Goal: Task Accomplishment & Management: Manage account settings

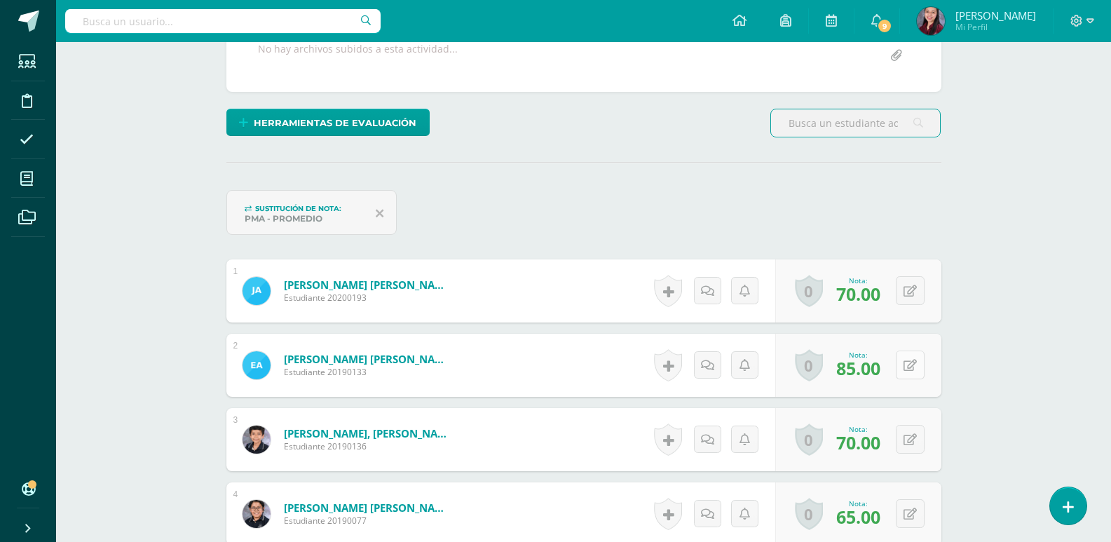
click at [906, 360] on button at bounding box center [910, 365] width 29 height 29
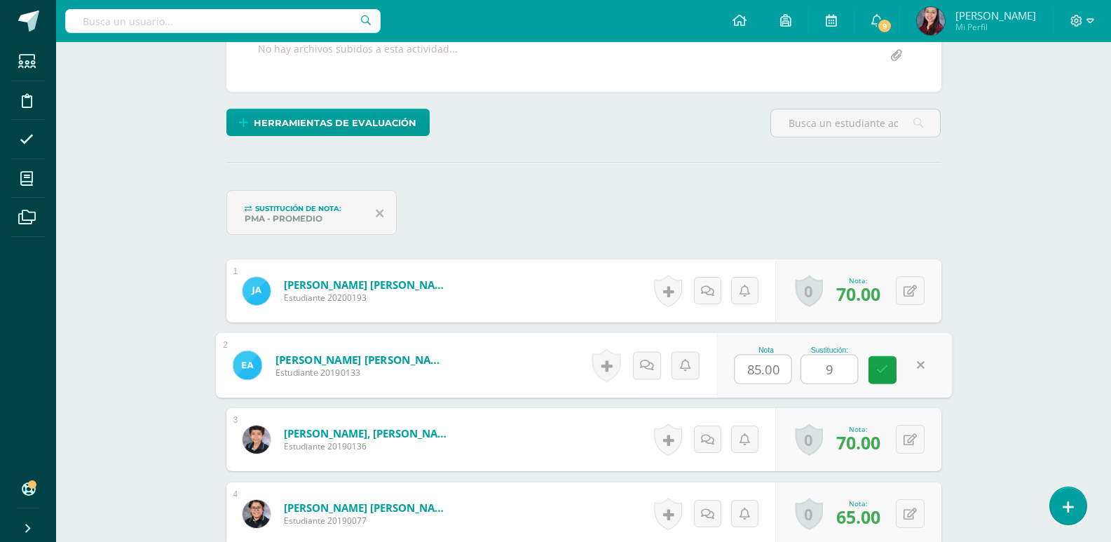
type input "90"
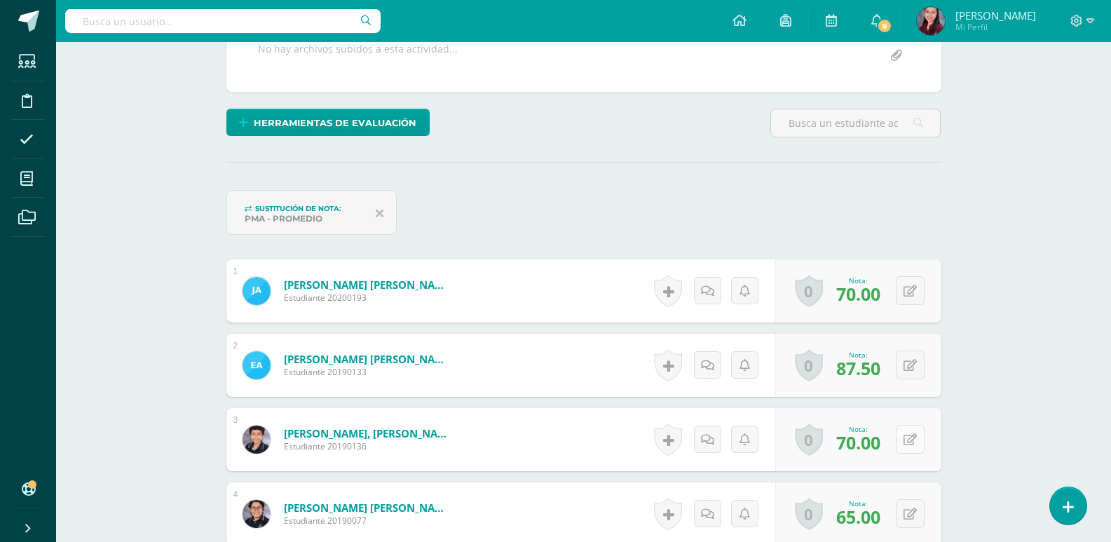
click at [907, 427] on button at bounding box center [910, 439] width 29 height 29
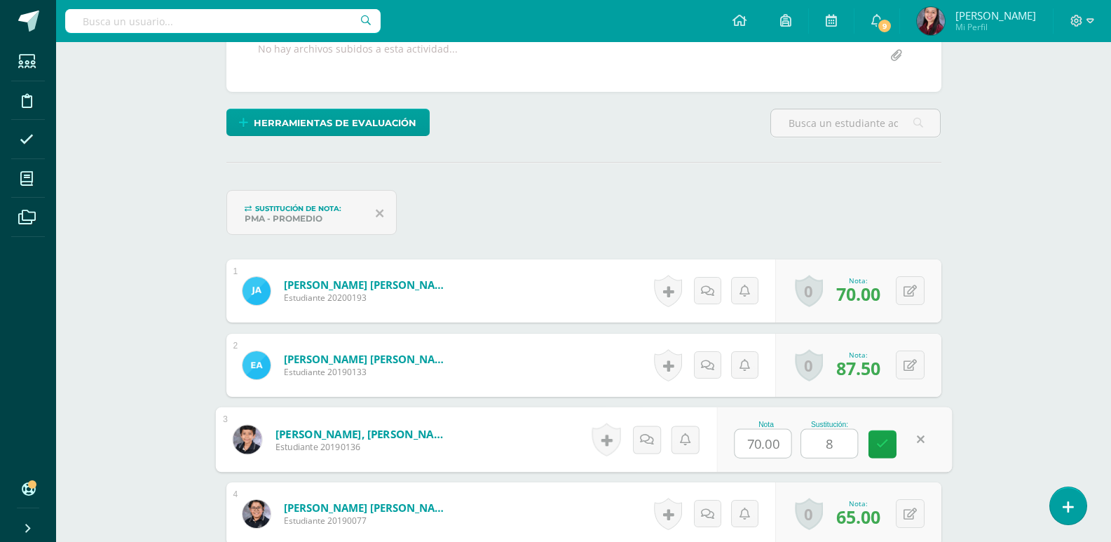
type input "80"
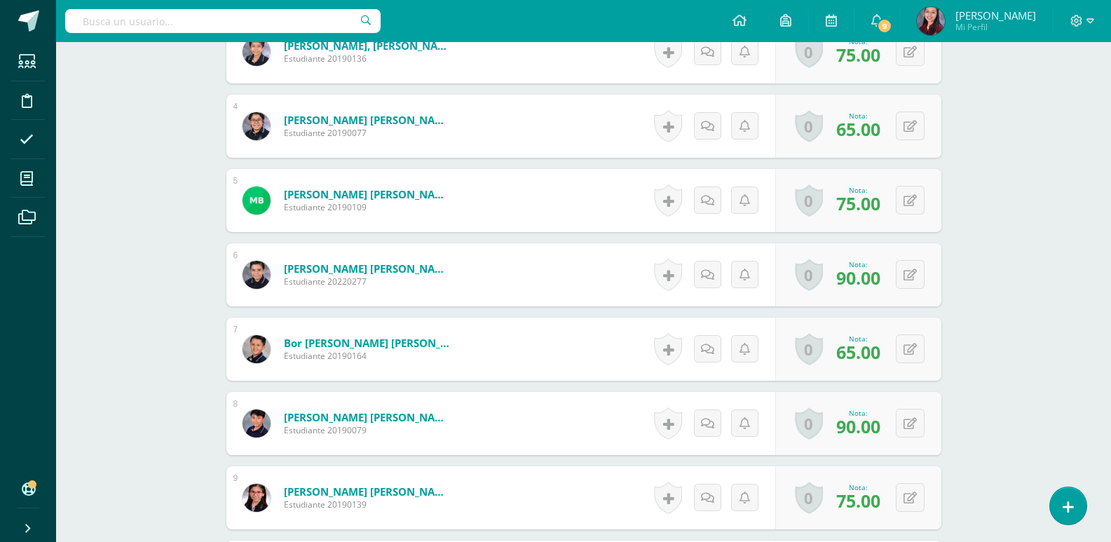
scroll to position [705, 0]
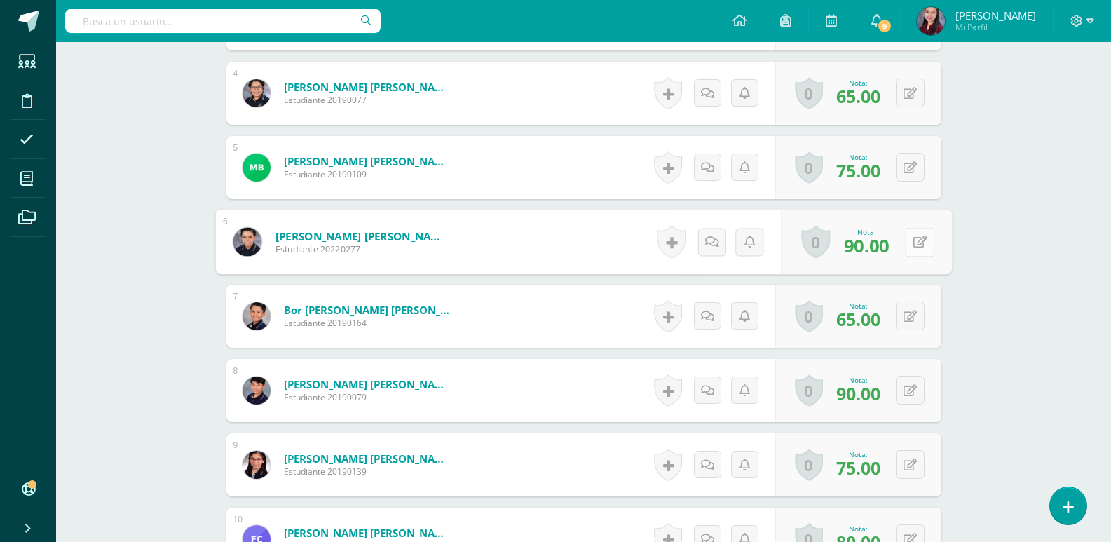
click at [910, 245] on button at bounding box center [919, 241] width 29 height 29
type input "80"
click at [910, 245] on button at bounding box center [919, 241] width 29 height 29
click at [907, 316] on button at bounding box center [910, 315] width 29 height 29
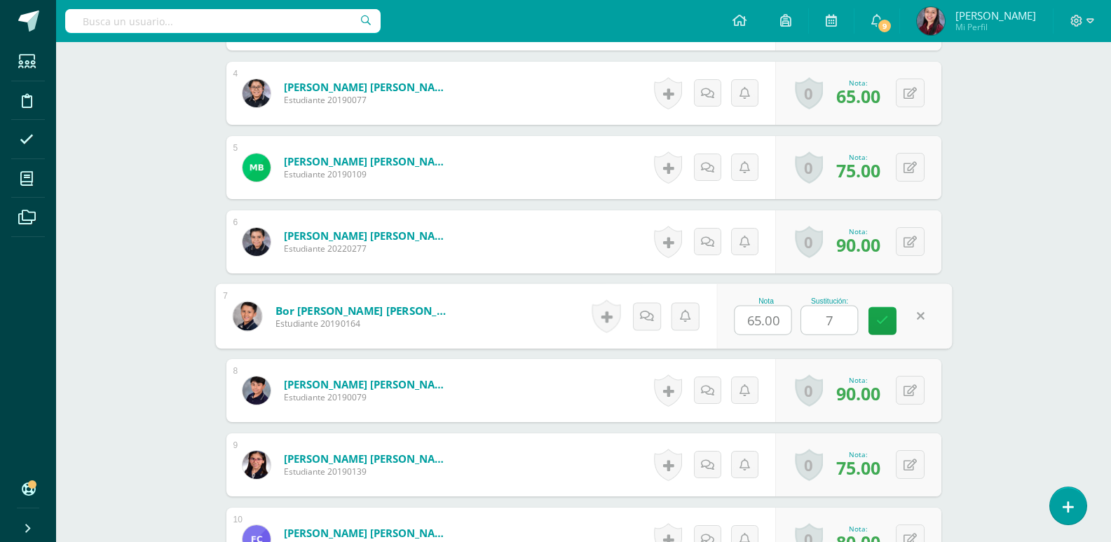
type input "70"
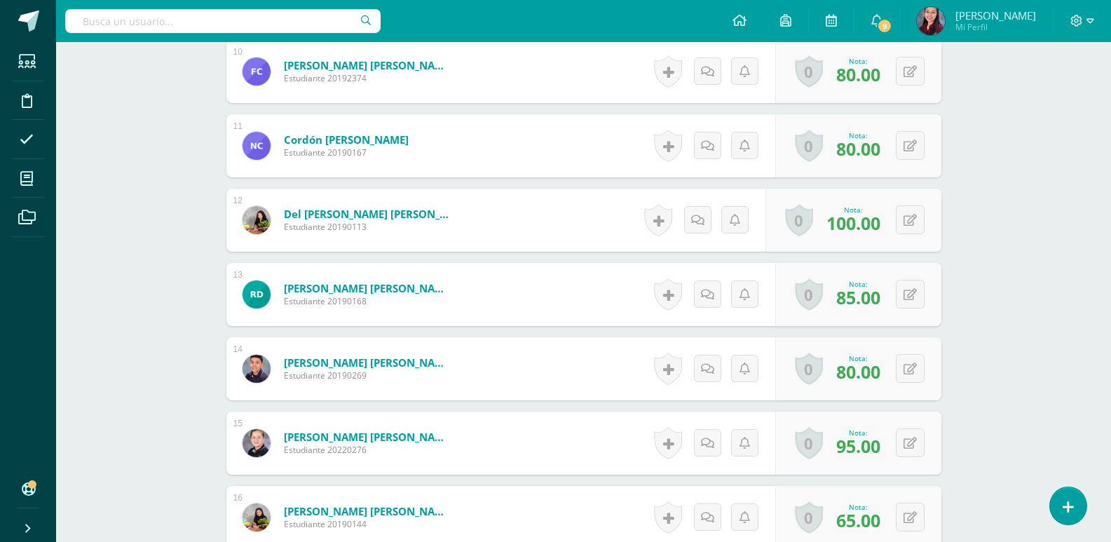
scroll to position [1195, 0]
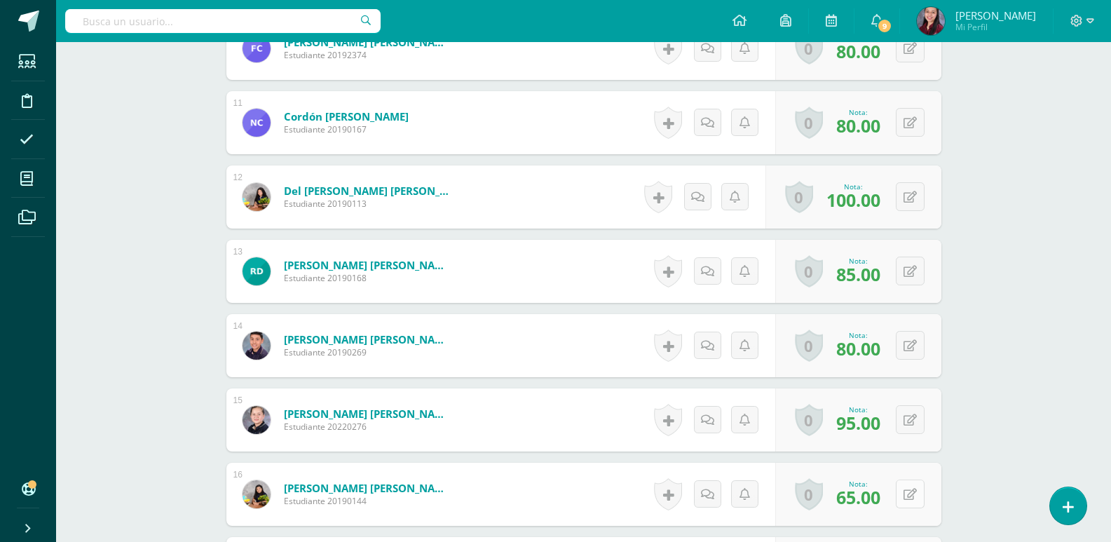
click at [906, 505] on button at bounding box center [910, 494] width 29 height 29
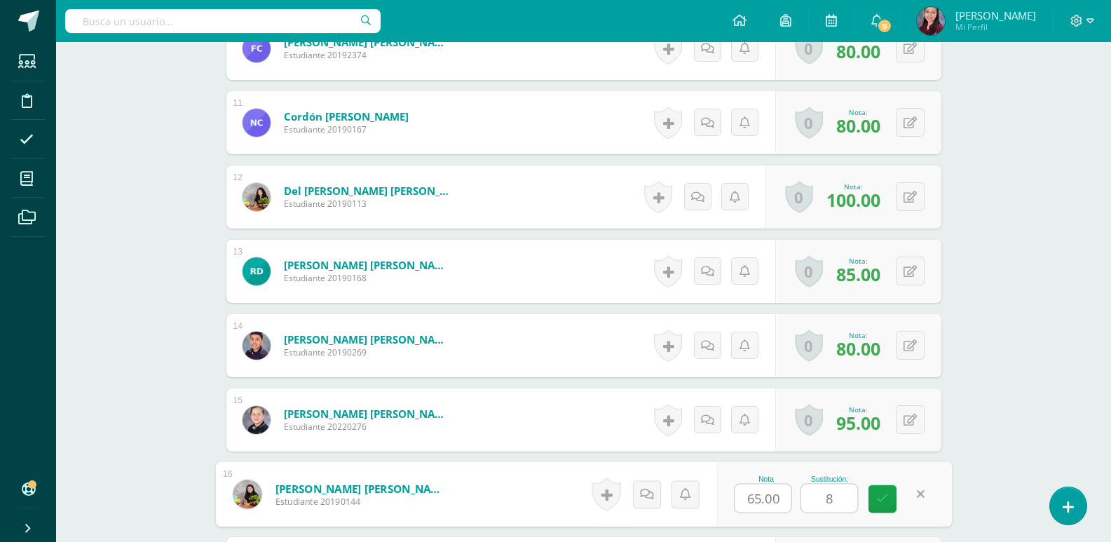
type input "80"
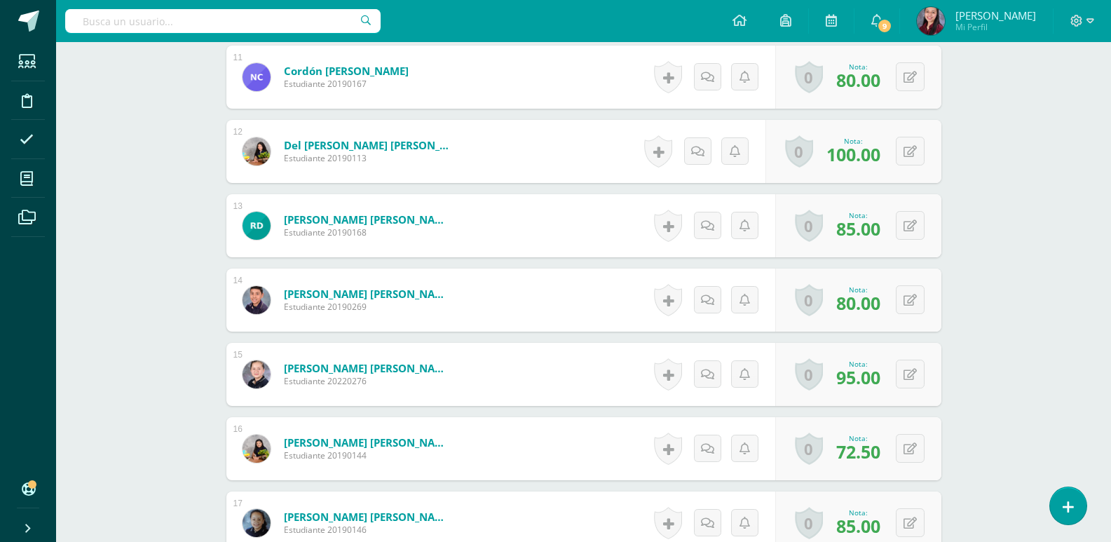
scroll to position [1336, 0]
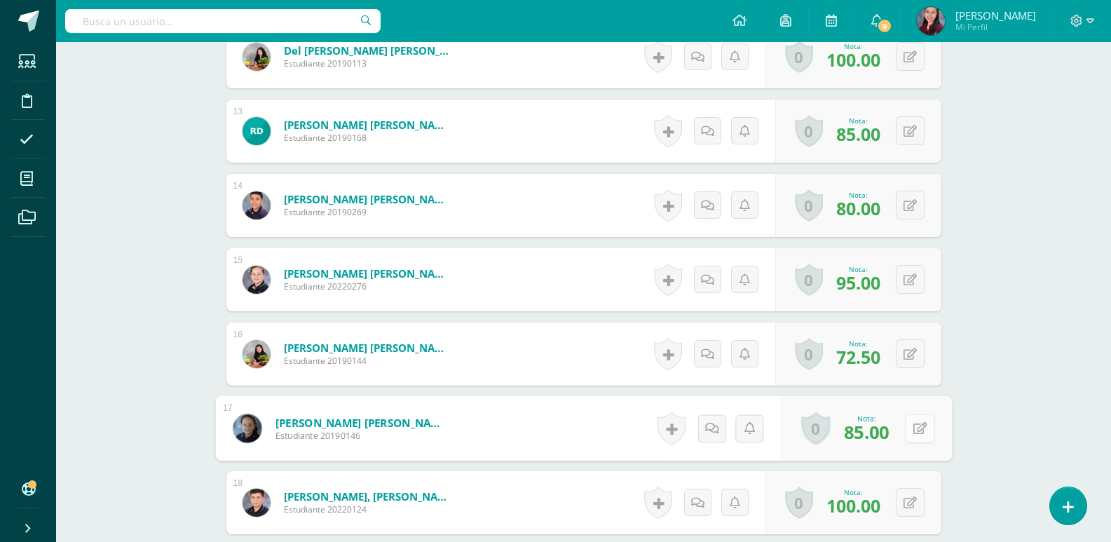
click at [918, 435] on button at bounding box center [919, 428] width 29 height 29
type input "90"
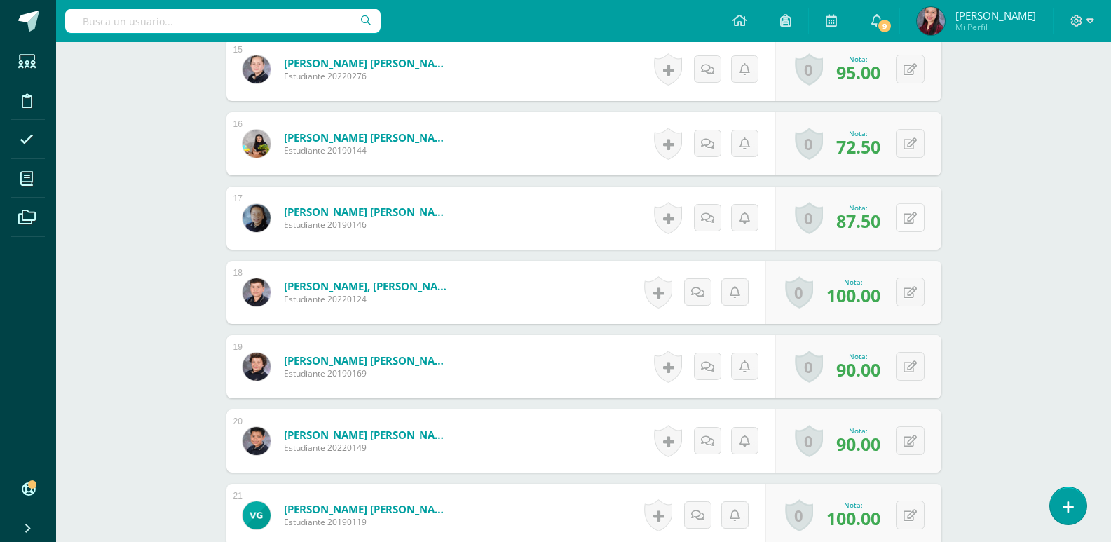
scroll to position [1686, 0]
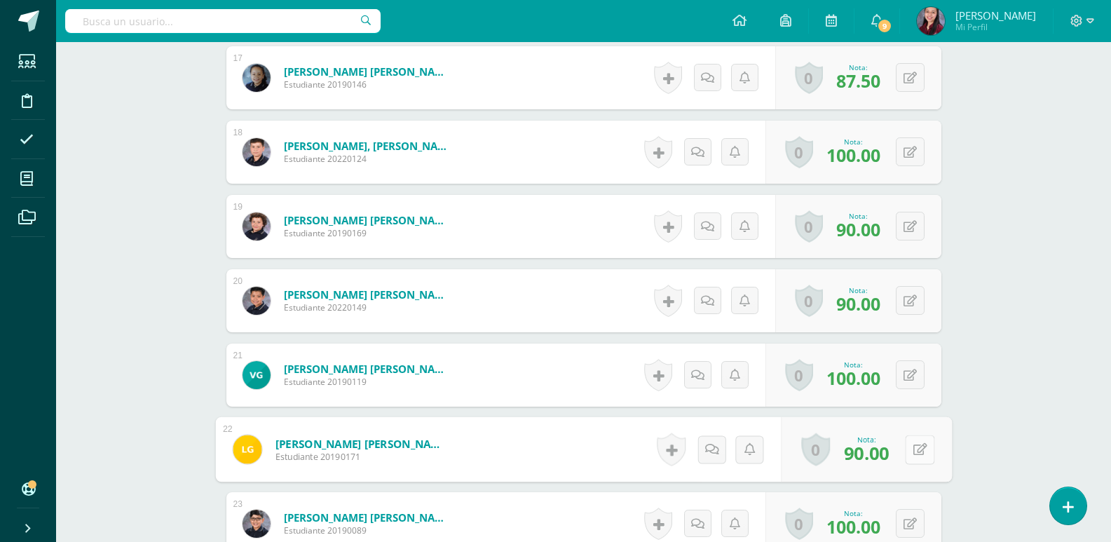
click at [910, 455] on button at bounding box center [919, 449] width 29 height 29
type input "90"
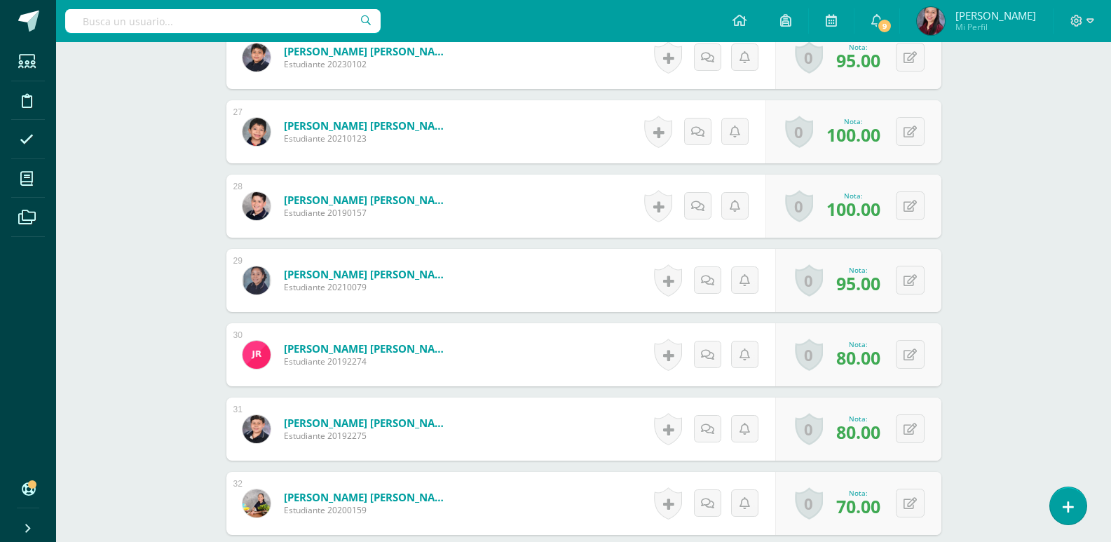
scroll to position [2387, 0]
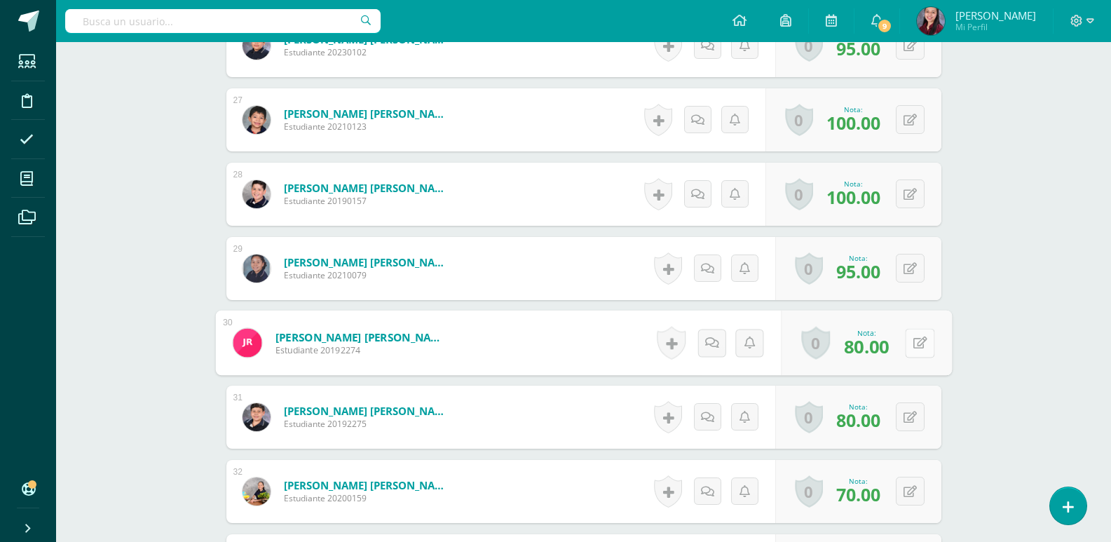
click at [900, 346] on div "0 Logros Logros obtenidos Aún no hay logros agregados Nota: 80.00" at bounding box center [866, 343] width 171 height 65
click at [911, 346] on button at bounding box center [919, 342] width 29 height 29
type input "80"
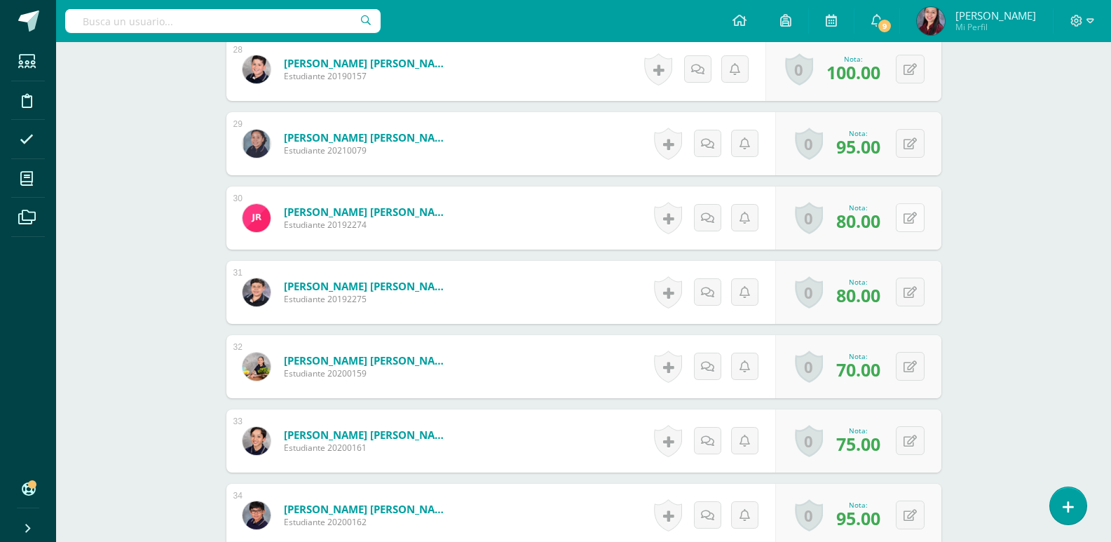
scroll to position [2598, 0]
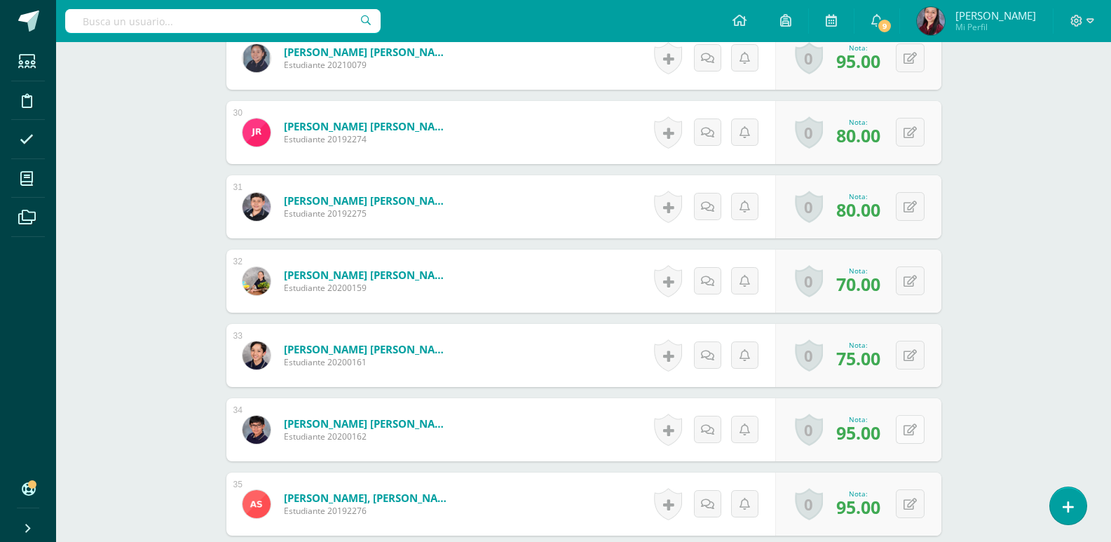
click at [923, 435] on button at bounding box center [910, 429] width 29 height 29
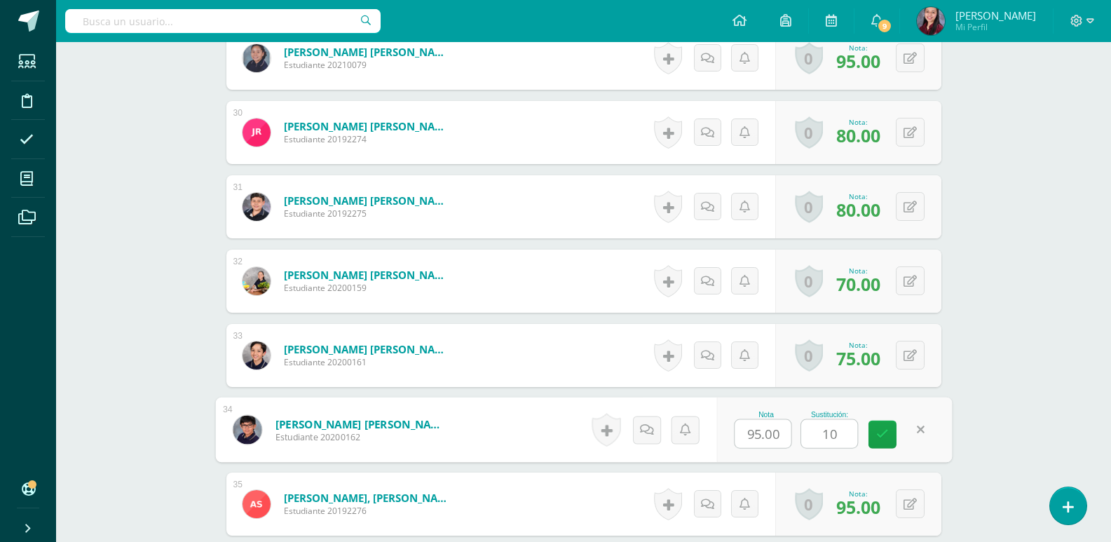
type input "100"
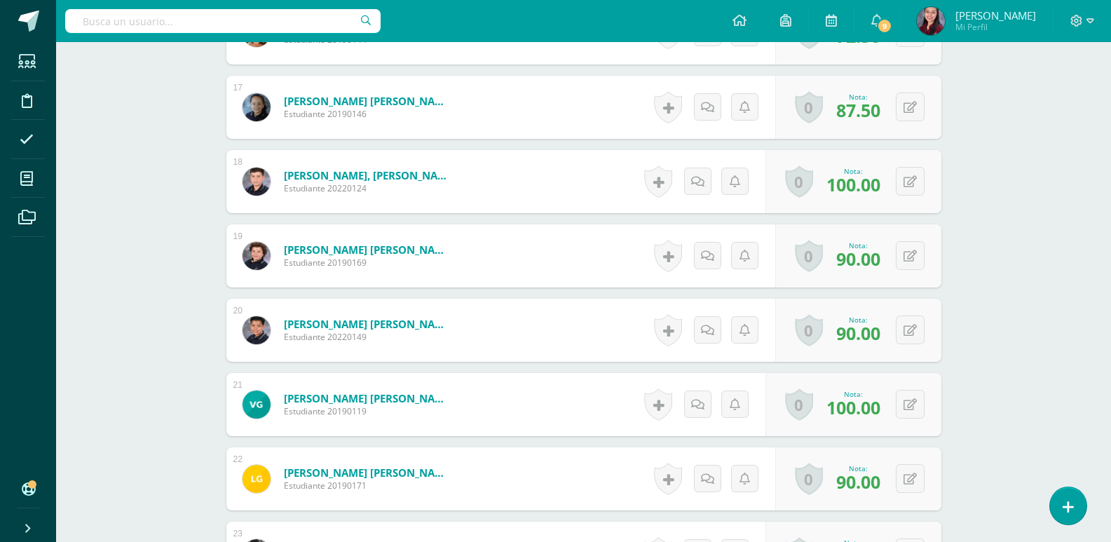
scroll to position [1753, 0]
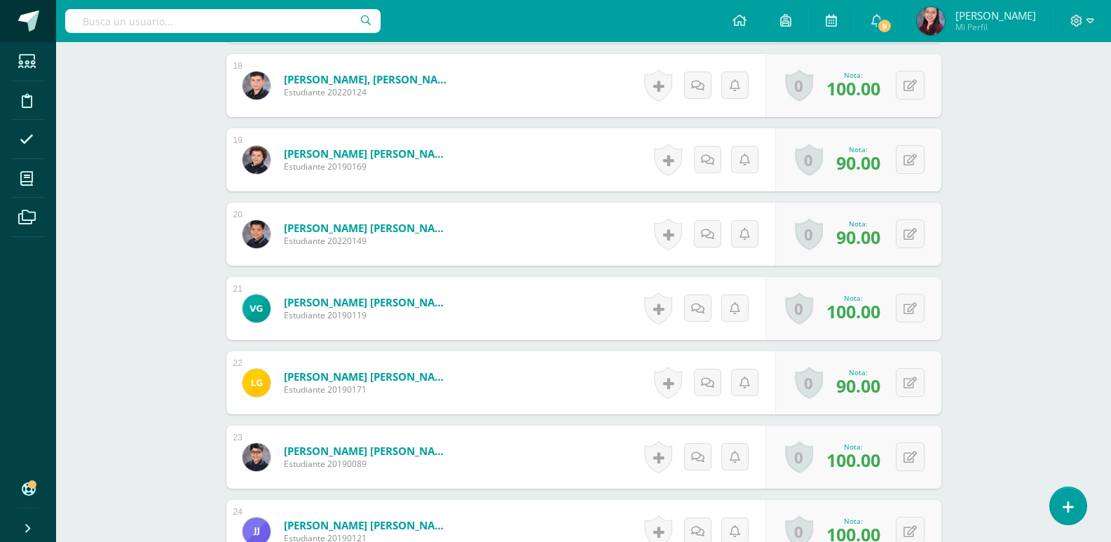
click at [38, 37] on link at bounding box center [28, 21] width 56 height 42
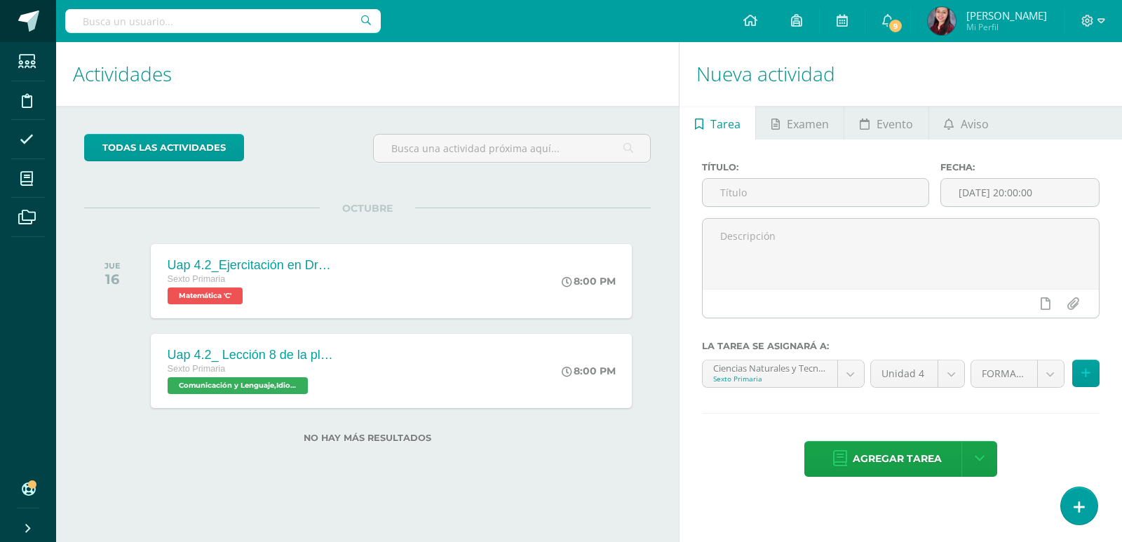
click at [37, 24] on span at bounding box center [28, 21] width 21 height 21
click at [737, 196] on input "text" at bounding box center [816, 192] width 226 height 27
paste input "Uap 4.2_ Collage sobre la Segunda Guerra Mundial"
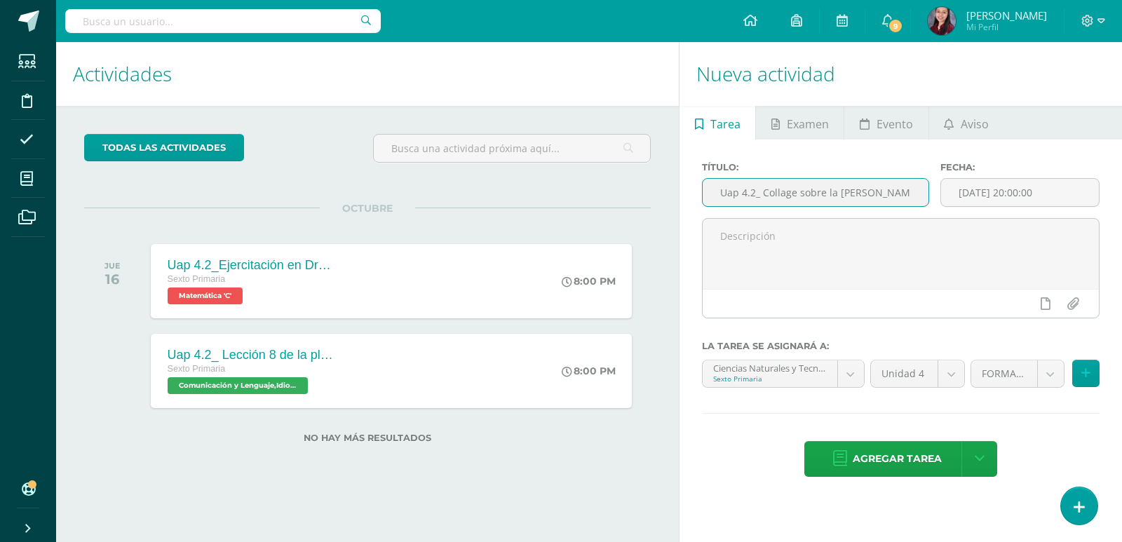
scroll to position [0, 40]
type input "Uap 4.2_ Collage sobre la Segunda Guerra Mundial"
click at [1012, 200] on input "[DATE] 20:00:00" at bounding box center [1020, 192] width 158 height 27
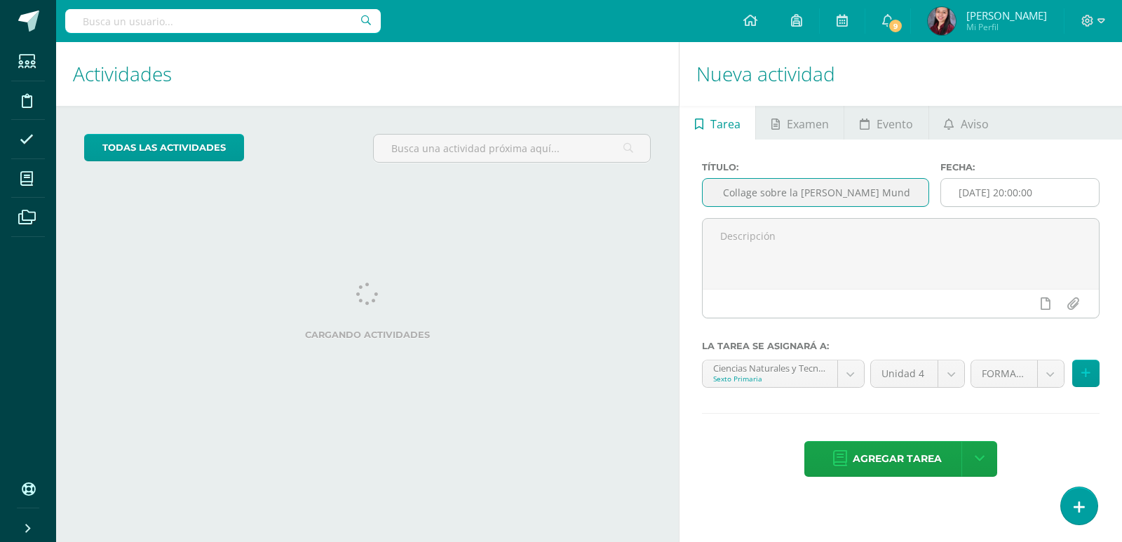
type input "Uap 4.2_ Collage sobre la Segunda Guerra Mundial"
click at [1036, 184] on input "[DATE] 20:00:00" at bounding box center [1020, 192] width 158 height 27
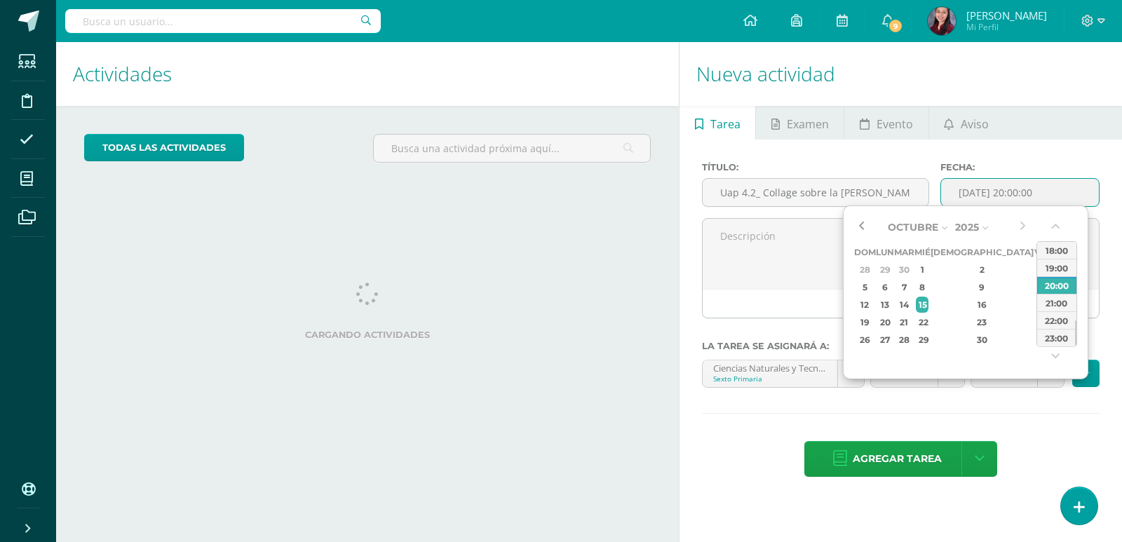
click at [865, 221] on button "button" at bounding box center [861, 227] width 14 height 21
click at [1035, 316] on div "26" at bounding box center [1041, 322] width 13 height 16
type input "2025-09-26 20:00"
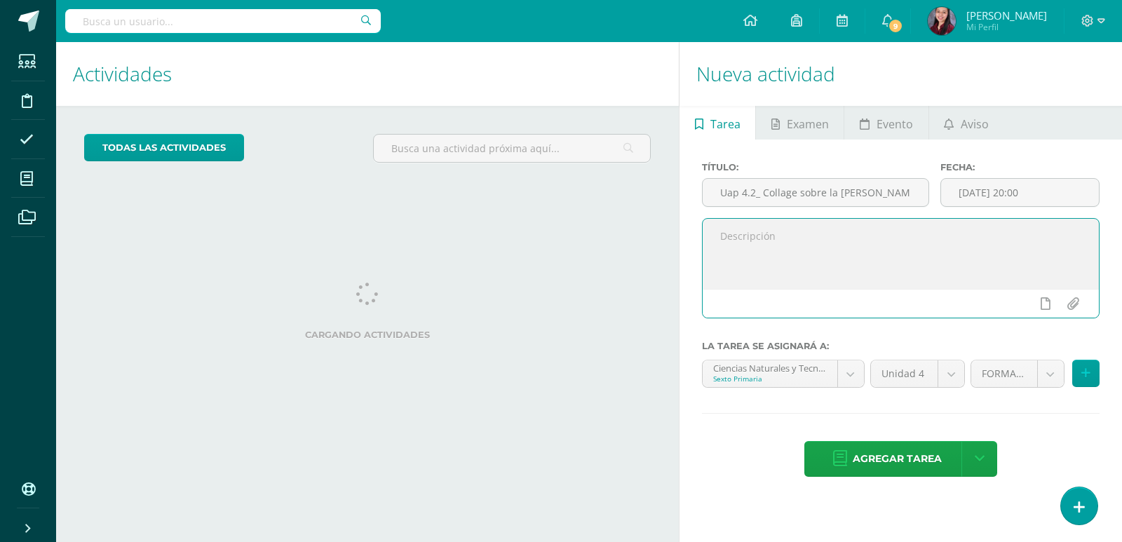
click at [779, 255] on textarea at bounding box center [901, 254] width 396 height 70
click at [848, 371] on body "Estudiantes Disciplina Asistencia Mis cursos Archivos Soporte Ayuda Reportar un…" at bounding box center [561, 271] width 1122 height 542
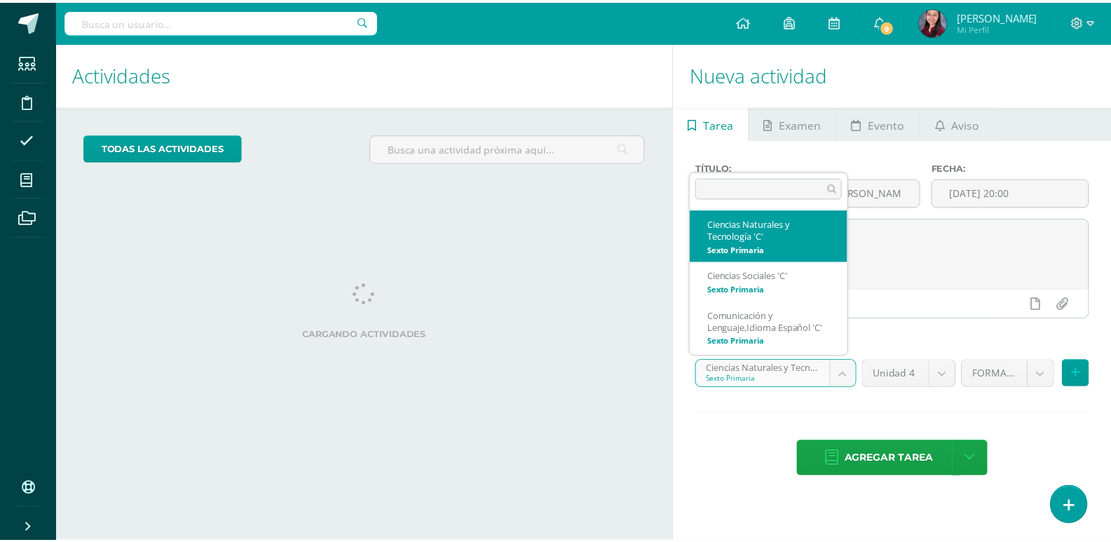
scroll to position [10, 0]
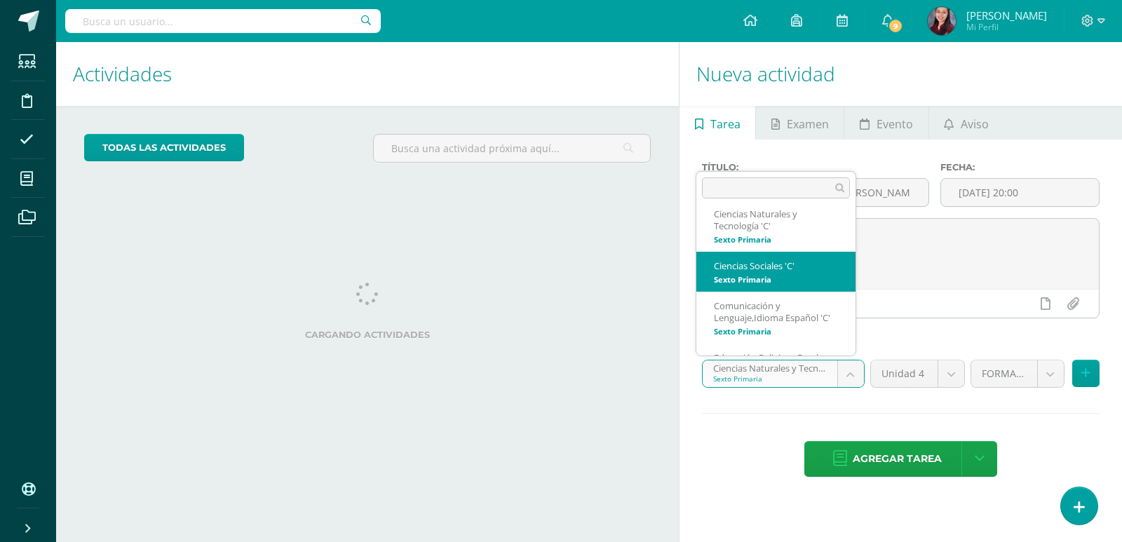
select select "209217"
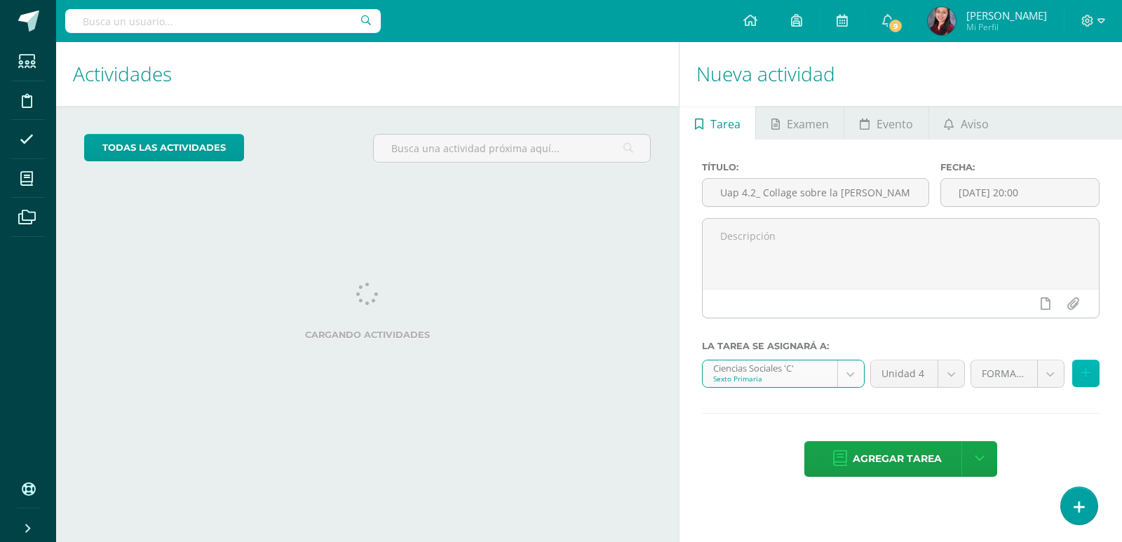
click at [1082, 377] on icon at bounding box center [1085, 373] width 9 height 12
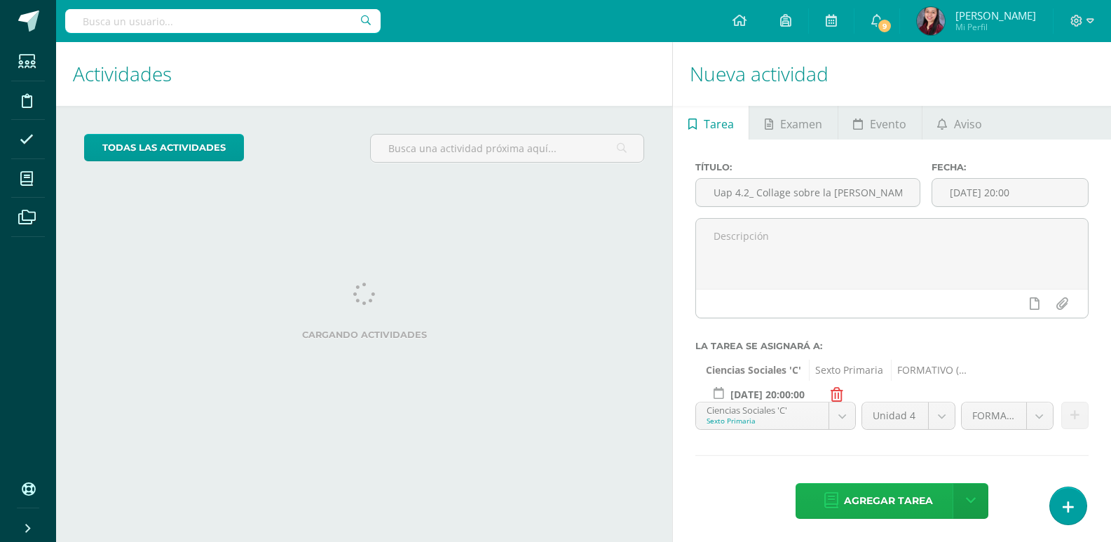
click at [864, 489] on span "Agregar tarea" at bounding box center [888, 501] width 89 height 34
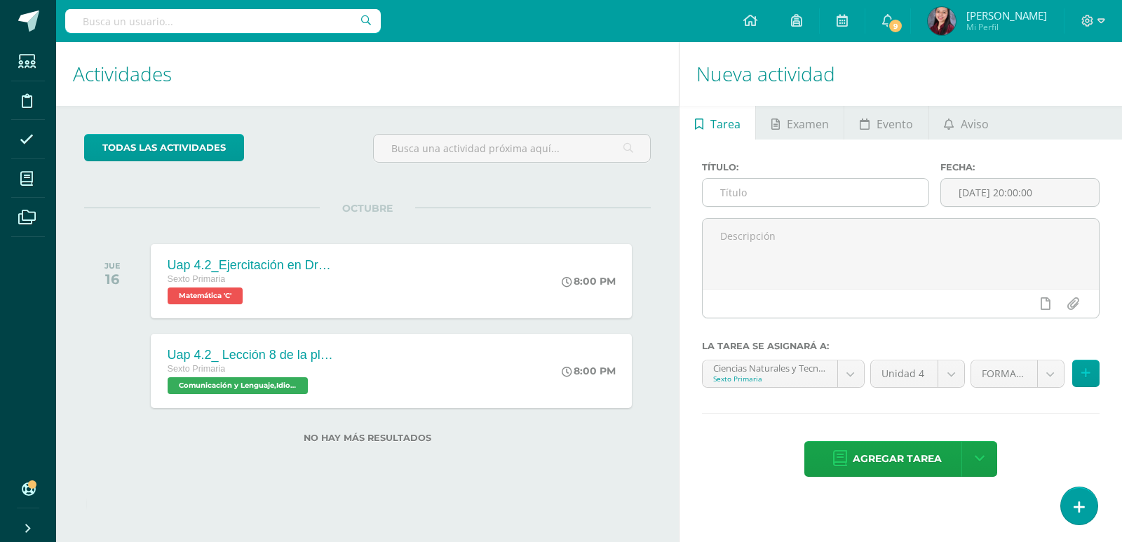
click at [765, 185] on input "text" at bounding box center [816, 192] width 226 height 27
paste input "Uap 4.2_ Evaluación sumativa"
type input "Uap 4.2_ Evaluación sumativa"
click at [1012, 201] on input "[DATE] 20:00:00" at bounding box center [1020, 192] width 158 height 27
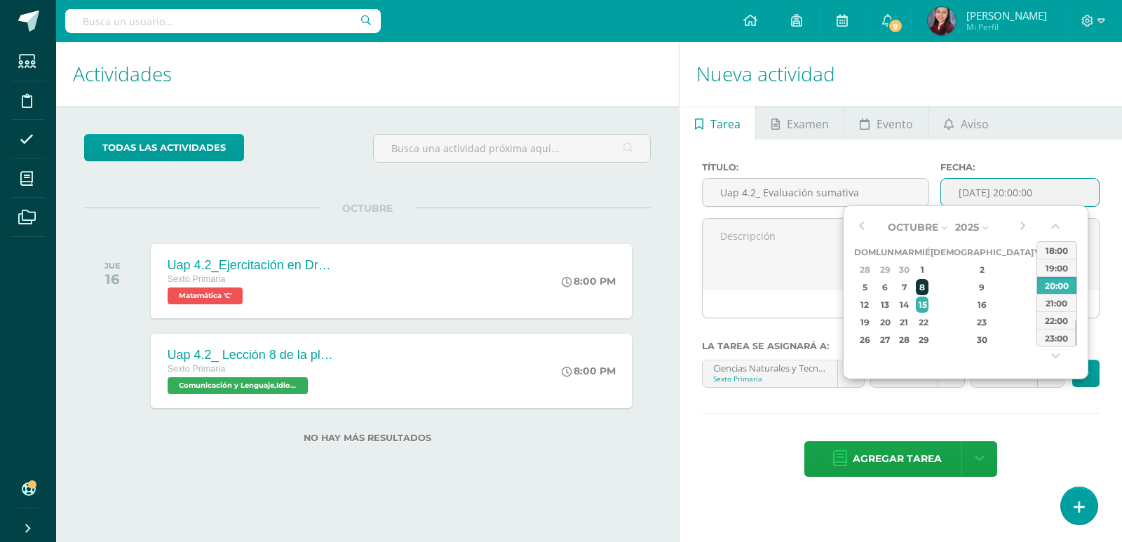
click at [928, 283] on div "8" at bounding box center [922, 287] width 13 height 16
type input "2025-10-08 20:00"
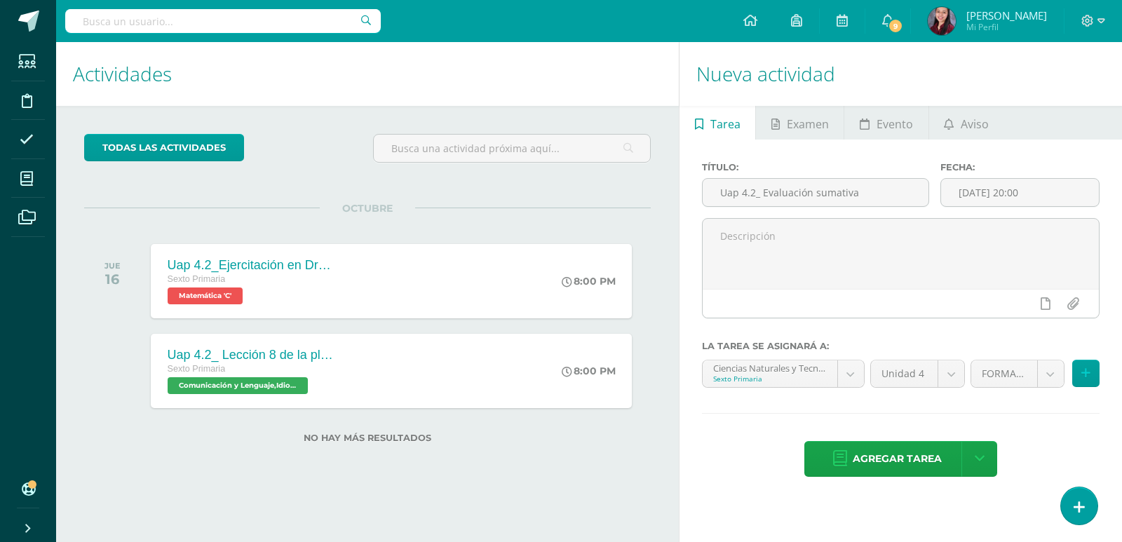
click at [772, 339] on div at bounding box center [899, 335] width 398 height 11
click at [864, 374] on div "Ciencias Naturales y Tecnología 'C' Sexto Primaria" at bounding box center [783, 374] width 163 height 28
click at [861, 374] on body "Tarea asignada exitosamente Estudiantes Disciplina Asistencia Mis cursos Archiv…" at bounding box center [561, 271] width 1122 height 542
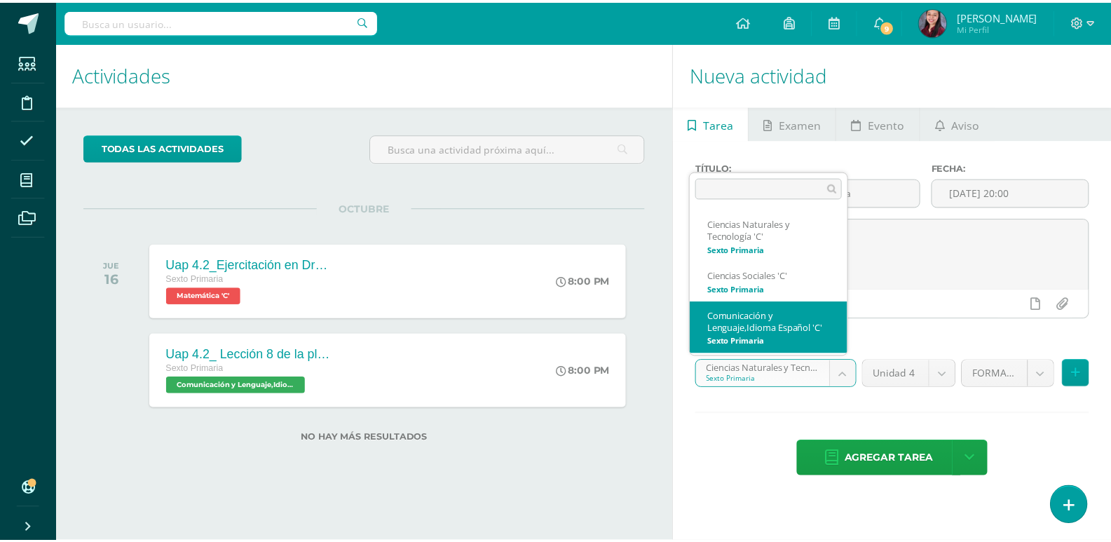
scroll to position [10, 0]
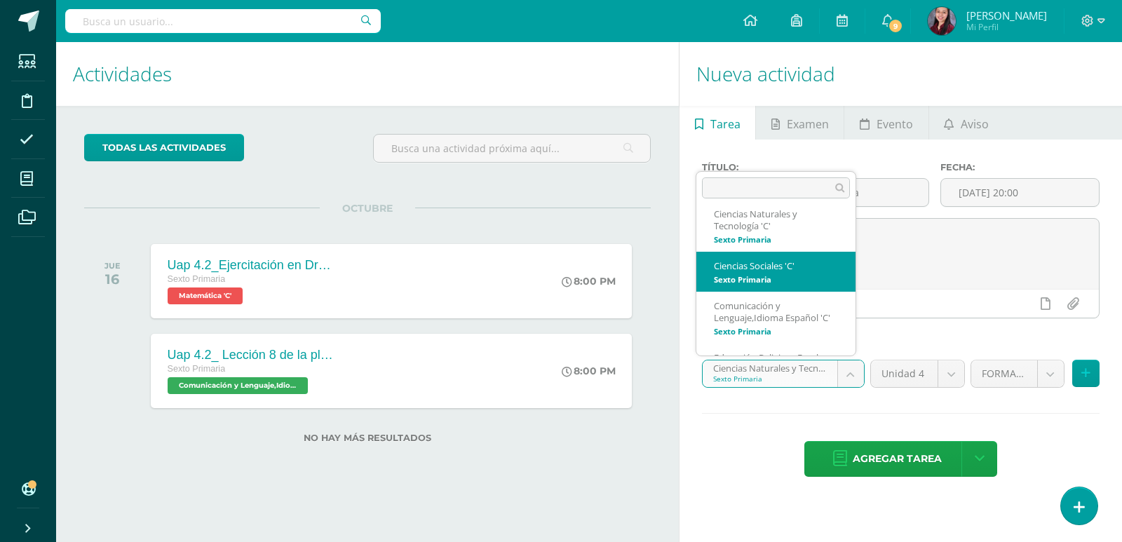
select select "209217"
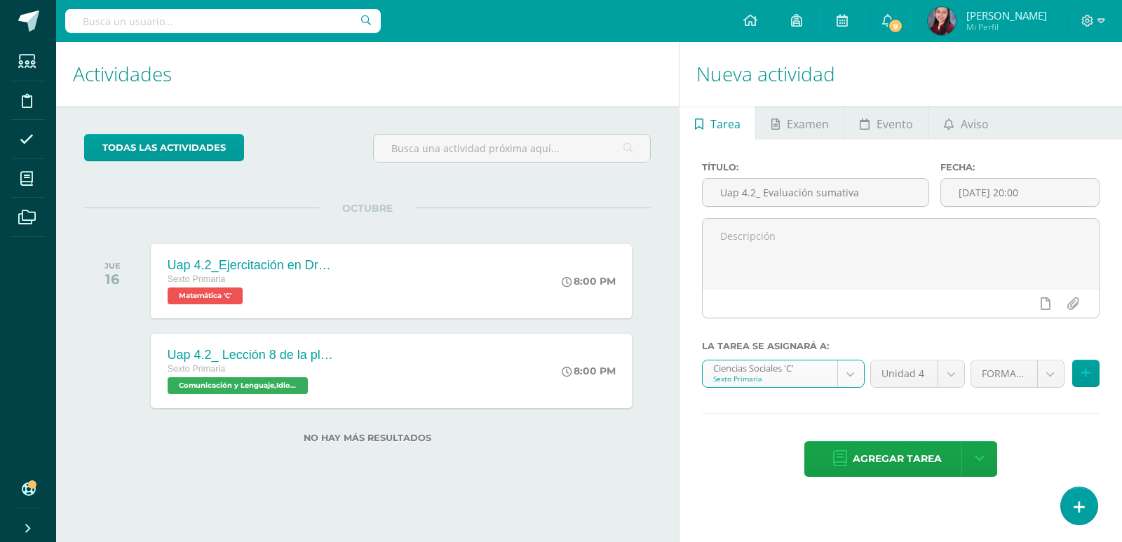
click at [1058, 376] on body "Tarea asignada exitosamente Estudiantes Disciplina Asistencia Mis cursos Archiv…" at bounding box center [561, 271] width 1122 height 542
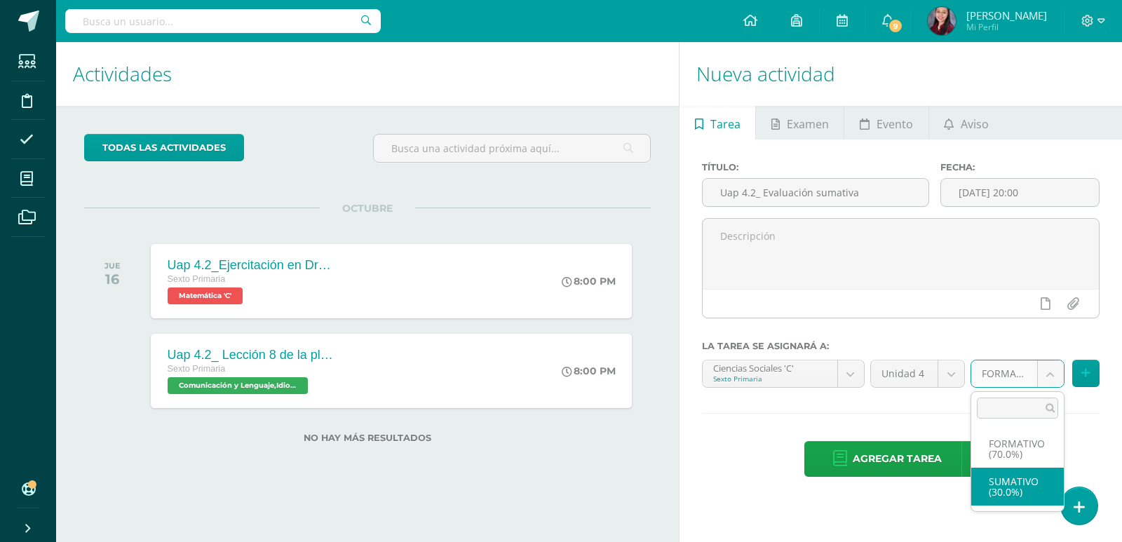
select select "209229"
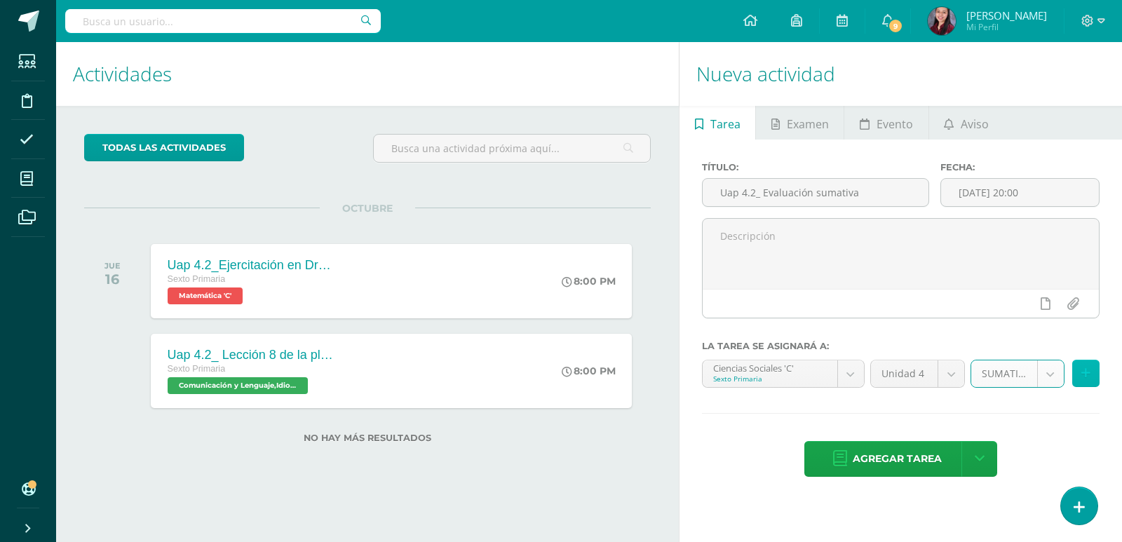
click at [1081, 370] on icon at bounding box center [1085, 373] width 9 height 12
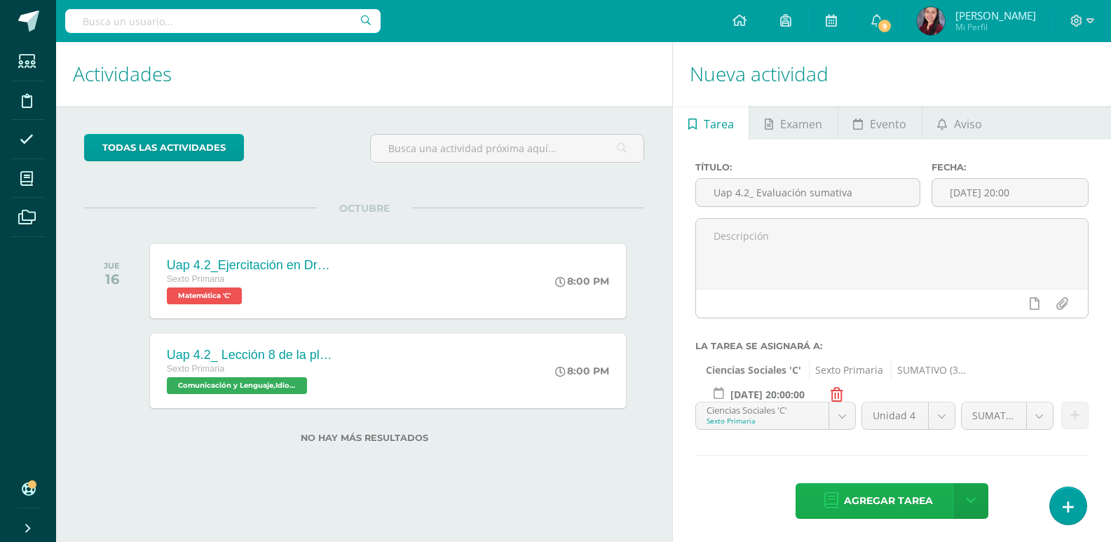
click at [908, 500] on span "Agregar tarea" at bounding box center [888, 501] width 89 height 34
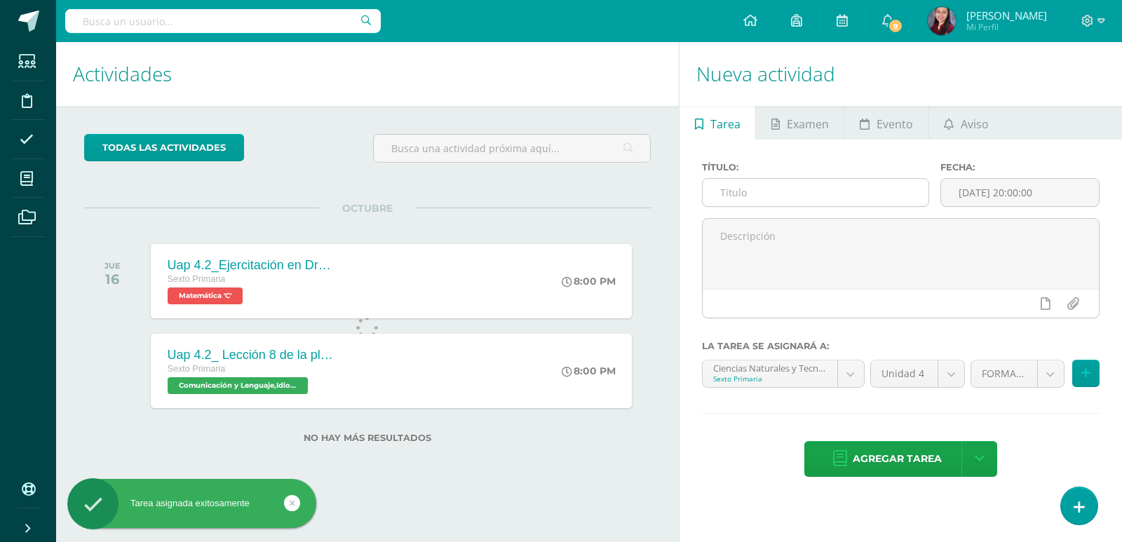
click at [843, 185] on input "text" at bounding box center [816, 192] width 226 height 27
paste input "Uap 4.2_ Evaluación sumativa"
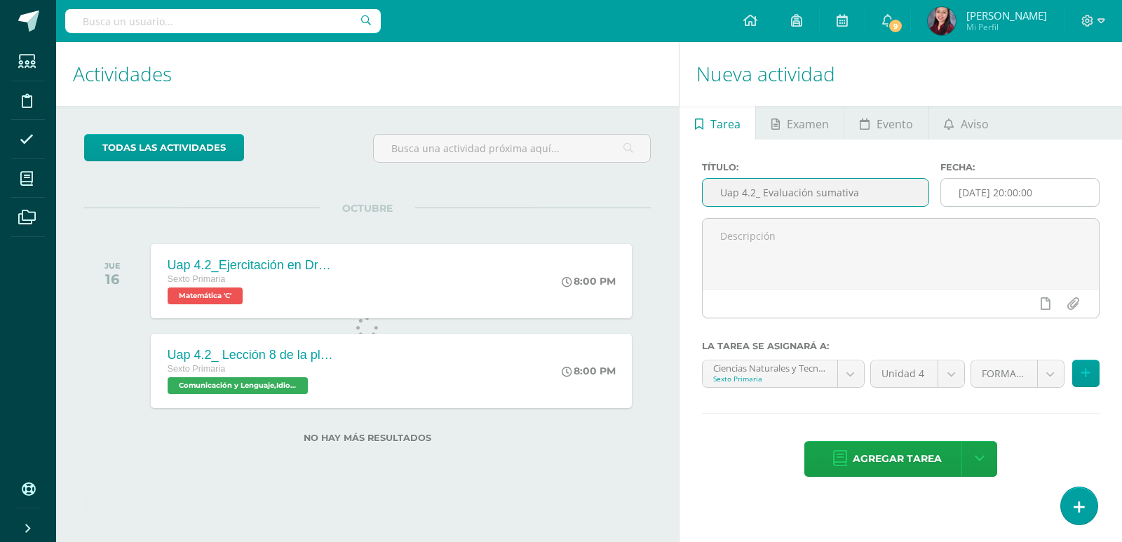
type input "Uap 4.2_ Evaluación sumativa"
click at [980, 195] on input "[DATE] 20:00:00" at bounding box center [1020, 192] width 158 height 27
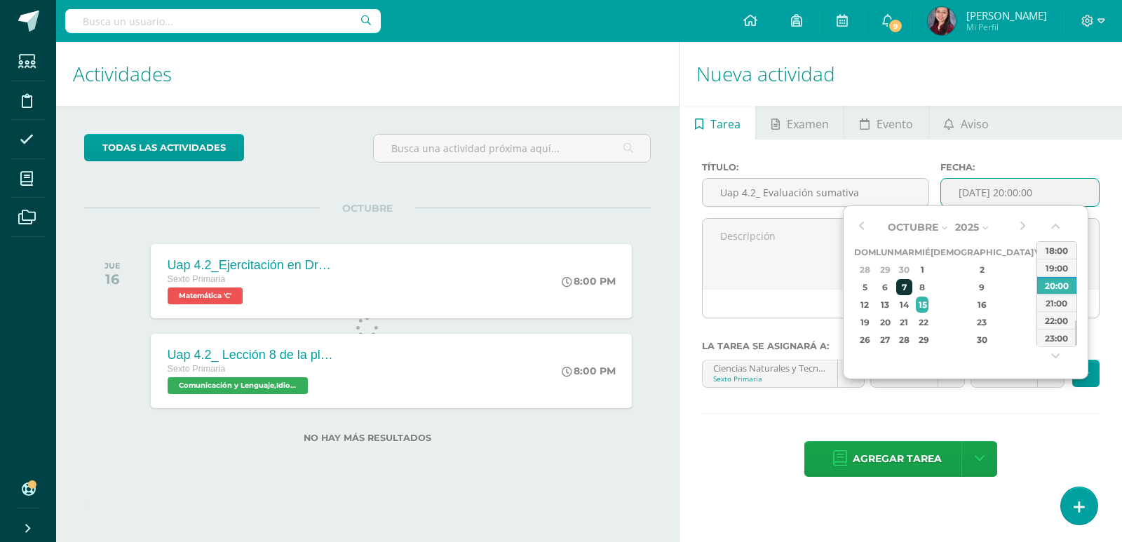
click at [912, 280] on div "7" at bounding box center [904, 287] width 16 height 16
type input "[DATE] 20:00"
click at [825, 244] on textarea at bounding box center [901, 254] width 396 height 70
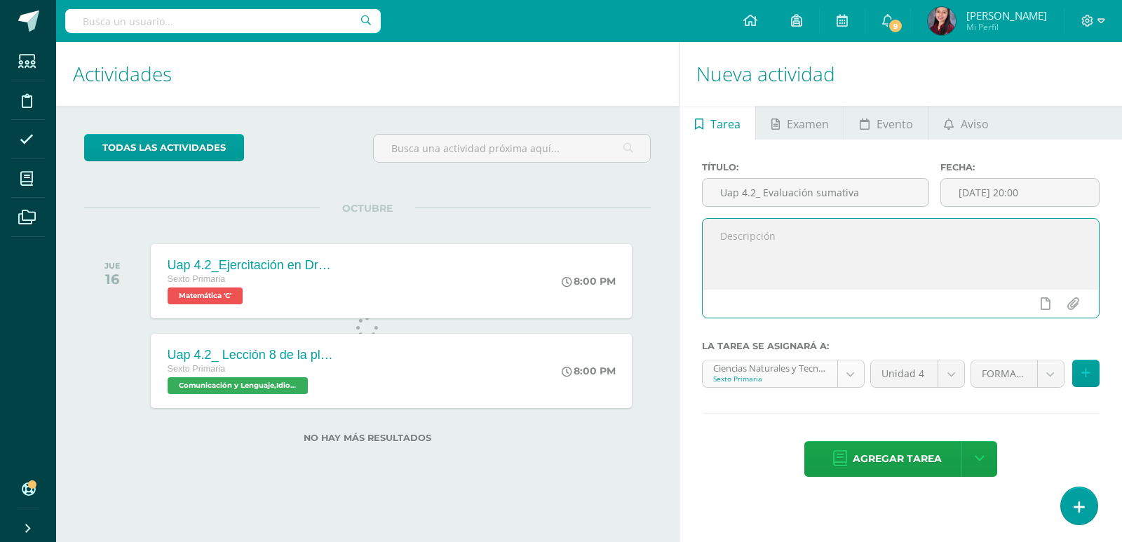
click at [841, 372] on body "Tarea asignada exitosamente Estudiantes Disciplina Asistencia Mis cursos Archiv…" at bounding box center [561, 271] width 1122 height 542
click at [1049, 370] on body "Tarea asignada exitosamente Estudiantes Disciplina Asistencia Mis cursos Archiv…" at bounding box center [561, 271] width 1122 height 542
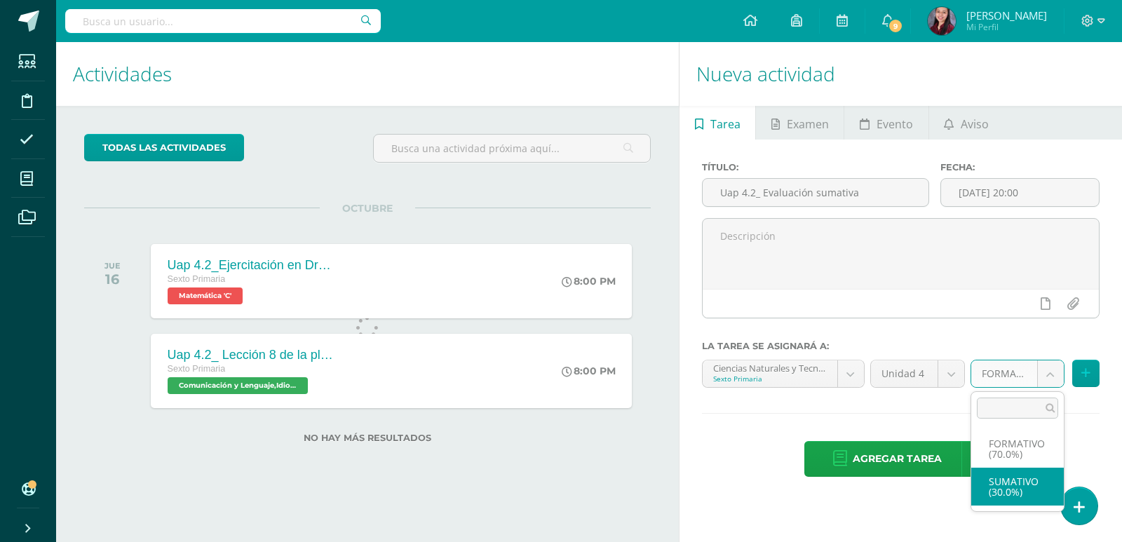
select select "209359"
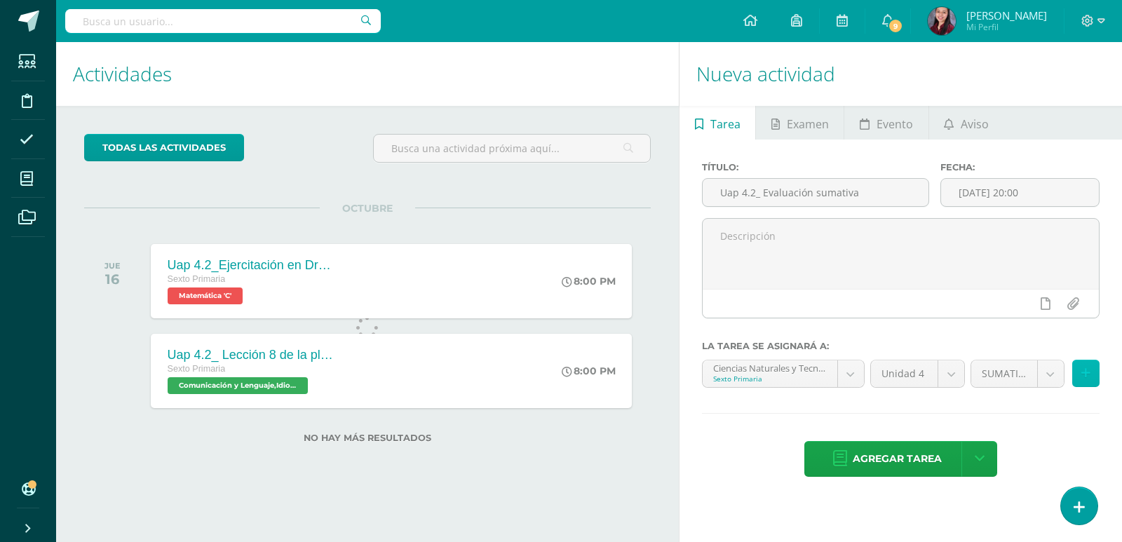
click at [1093, 375] on button at bounding box center [1085, 373] width 27 height 27
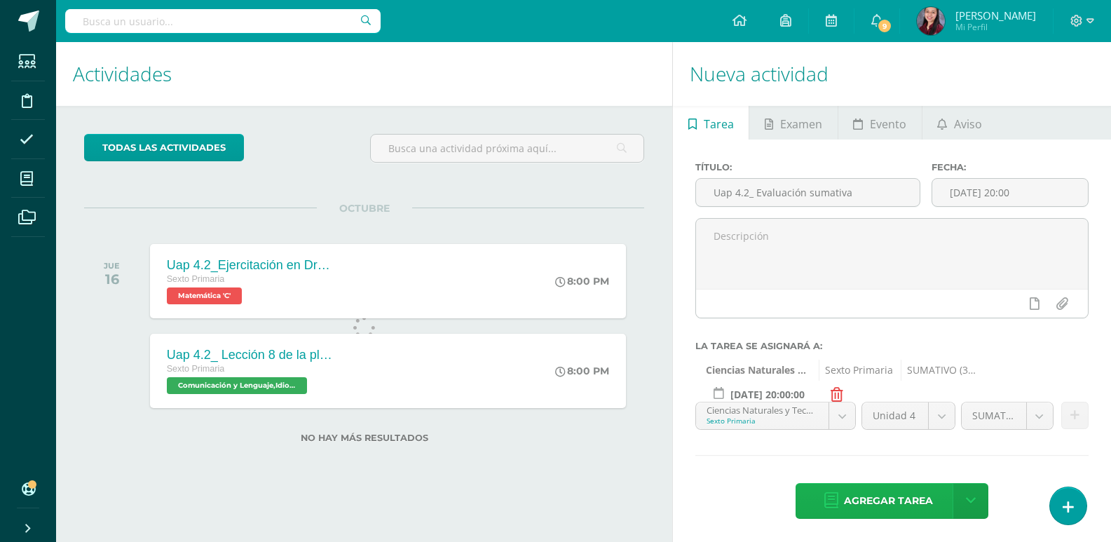
click at [934, 484] on link "Agregar tarea" at bounding box center [878, 501] width 165 height 36
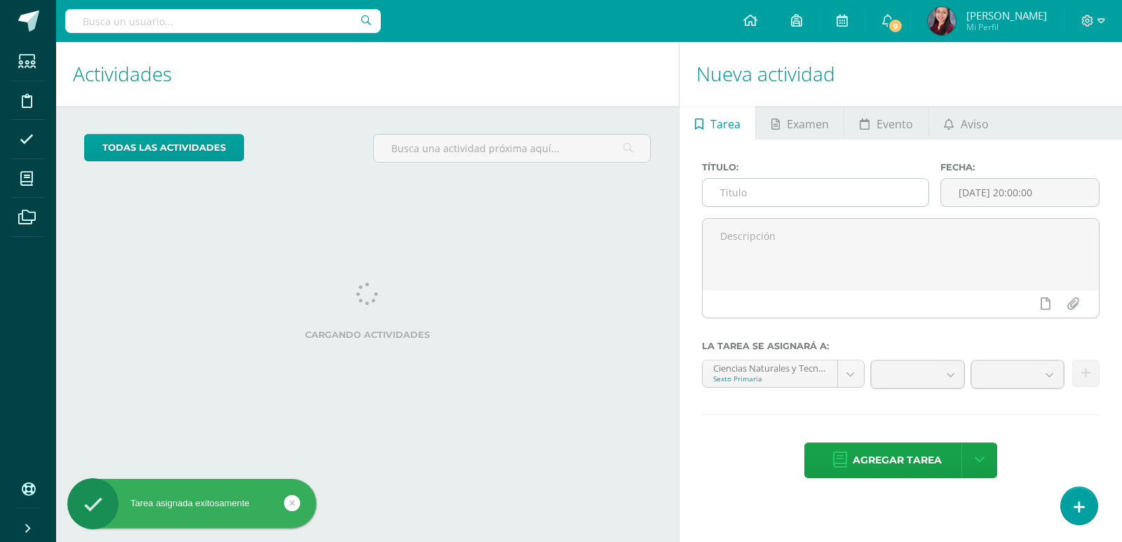
click at [850, 199] on input "text" at bounding box center [816, 192] width 226 height 27
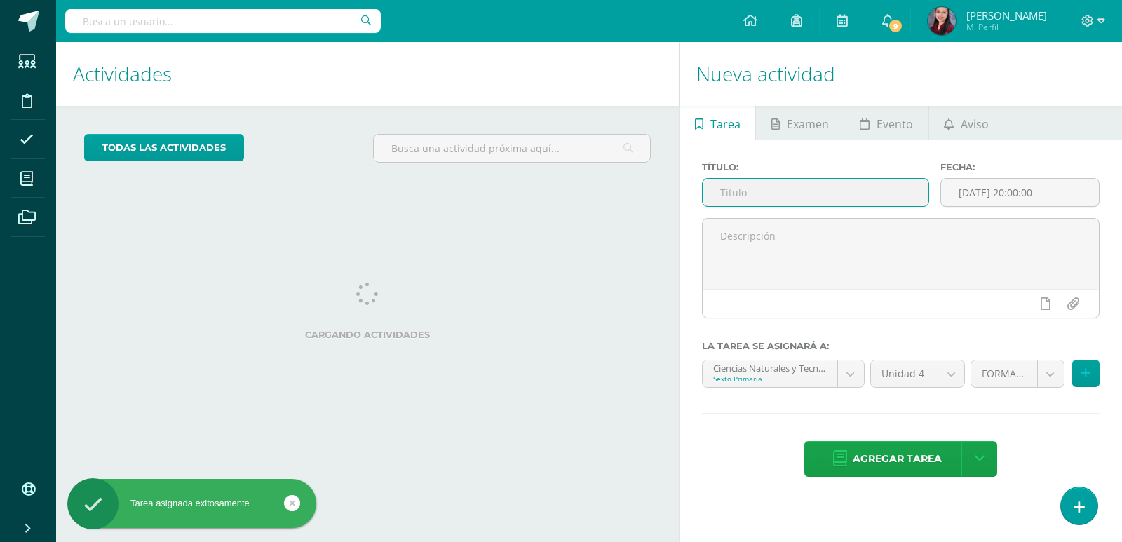
paste input "Uap 4.2_ Tríptico sobre los recursos energéticos"
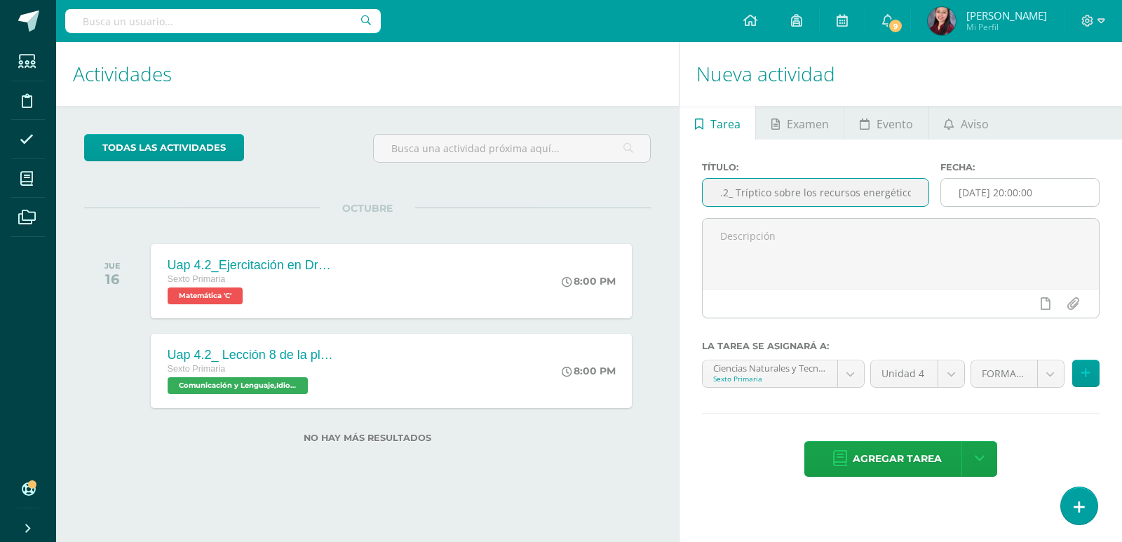
type input "Uap 4.2_ Tríptico sobre los recursos energéticos"
click at [1015, 191] on input "[DATE] 20:00:00" at bounding box center [1020, 192] width 158 height 27
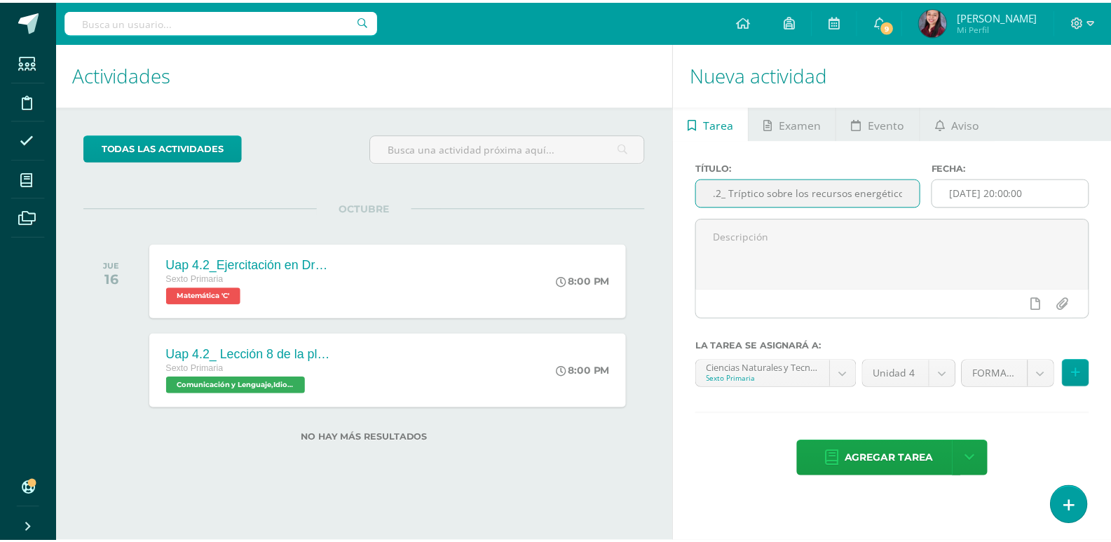
scroll to position [0, 0]
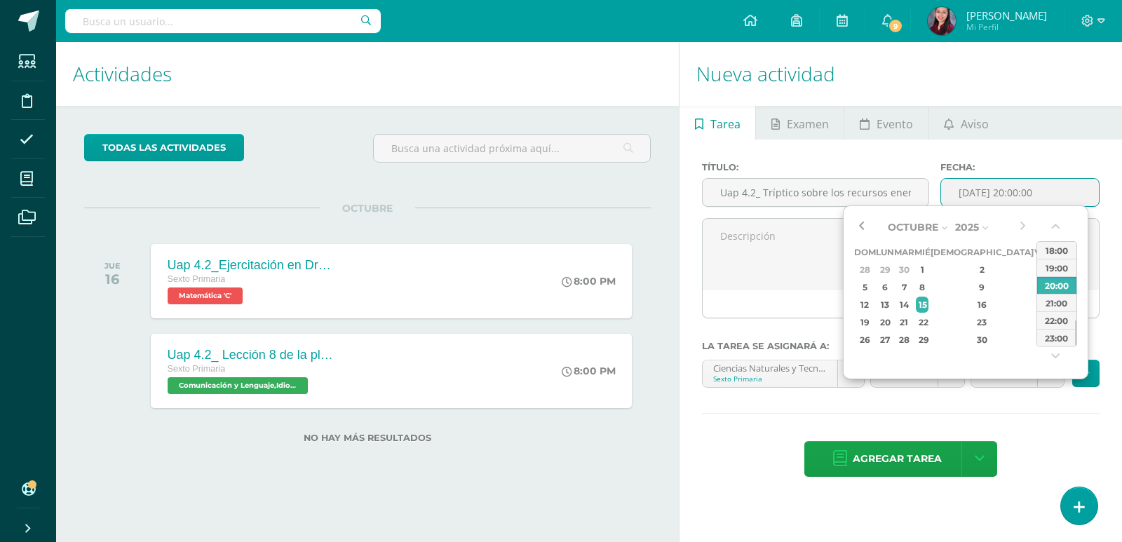
click at [858, 225] on button "button" at bounding box center [861, 227] width 14 height 21
click at [970, 320] on div "25" at bounding box center [981, 322] width 83 height 16
type input "2025-09-25 20:00"
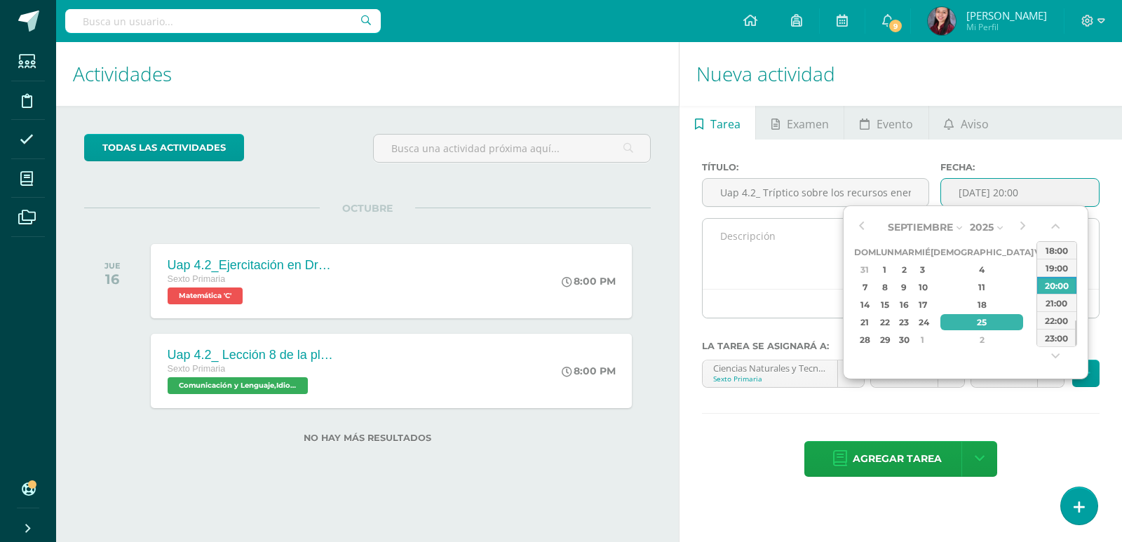
click at [793, 269] on textarea at bounding box center [901, 254] width 396 height 70
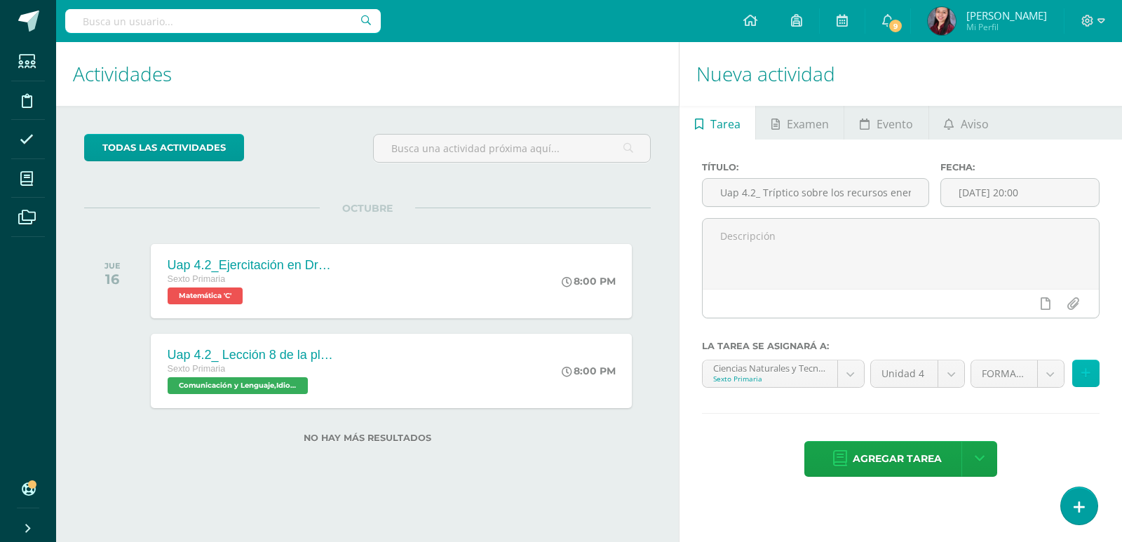
click at [1087, 372] on icon at bounding box center [1085, 373] width 9 height 12
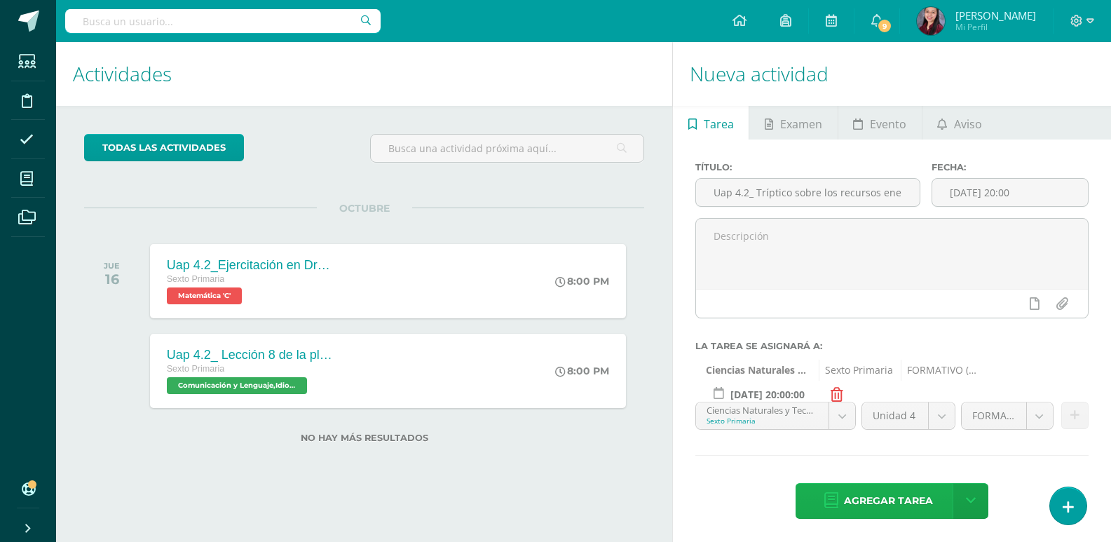
click at [911, 503] on span "Agregar tarea" at bounding box center [888, 501] width 89 height 34
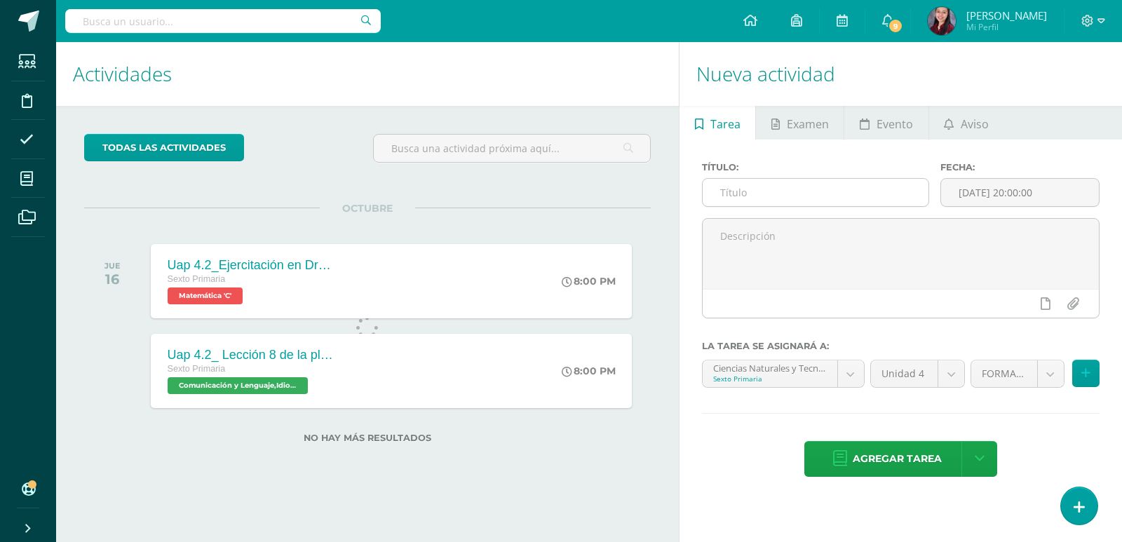
click at [837, 193] on input "text" at bounding box center [816, 192] width 226 height 27
paste input "Uap 4.2_ Evaluación sumativa"
type input "Uap 4.2_ Evaluación sumativa"
click at [1012, 187] on input "[DATE] 20:00:00" at bounding box center [1020, 192] width 158 height 27
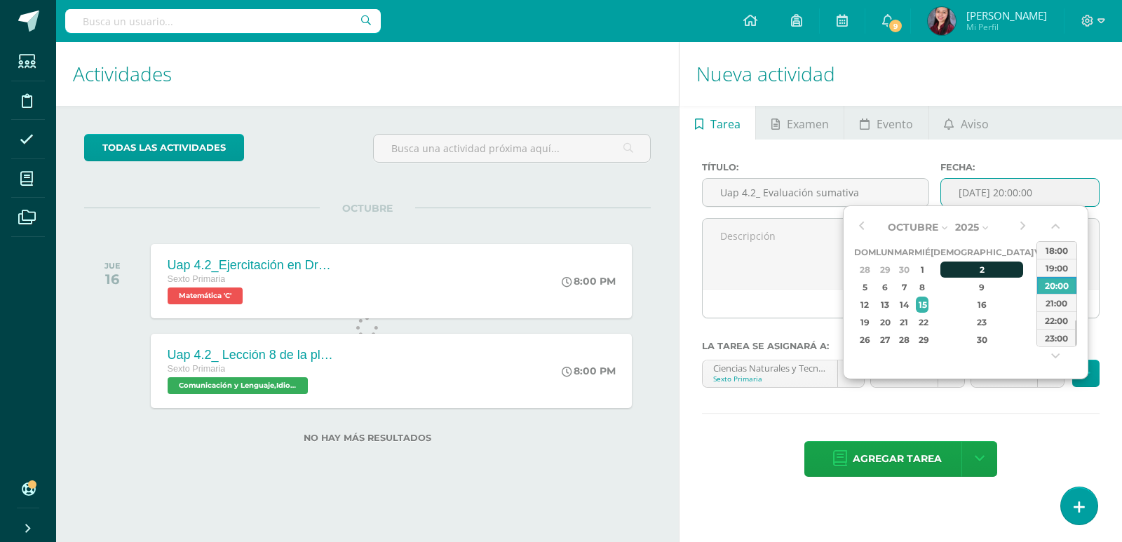
click at [967, 268] on div "2" at bounding box center [981, 270] width 83 height 16
type input "2025-10-02 20:00"
click at [794, 264] on textarea at bounding box center [901, 254] width 396 height 70
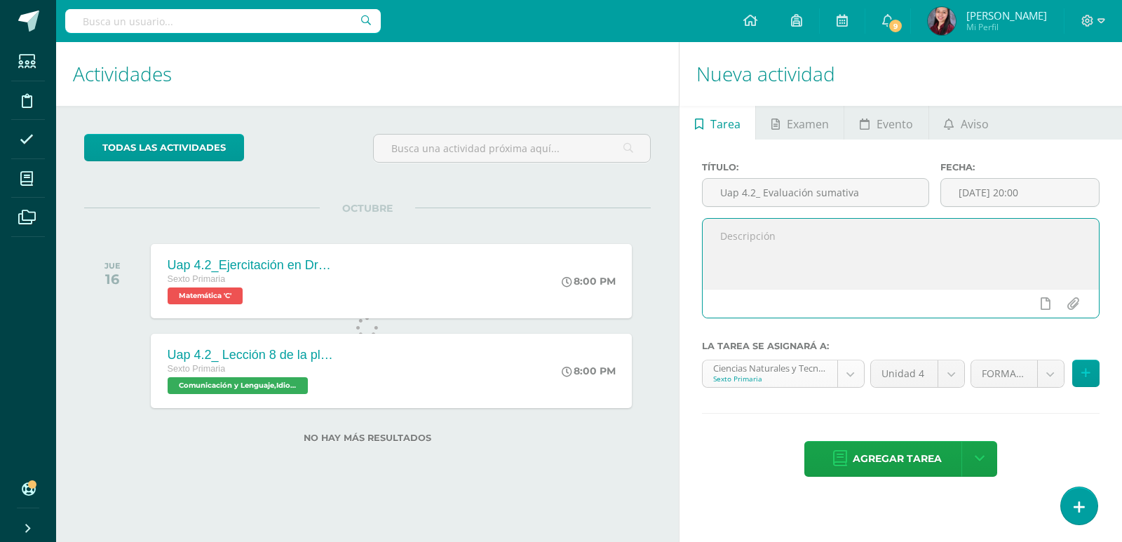
click at [848, 375] on body "Tarea asignada exitosamente Estudiantes Disciplina Asistencia Mis cursos Archiv…" at bounding box center [561, 271] width 1122 height 542
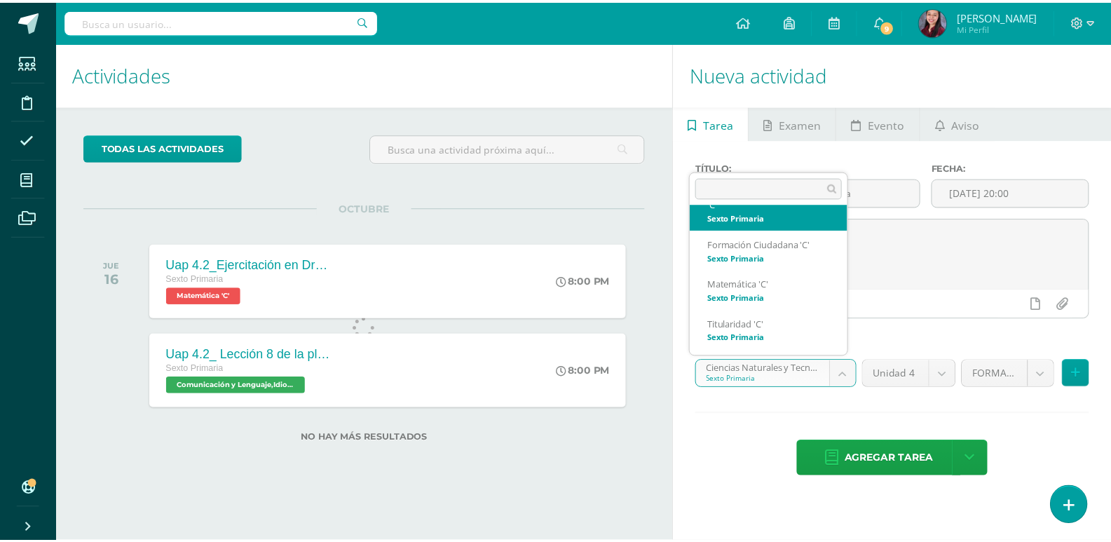
scroll to position [187, 0]
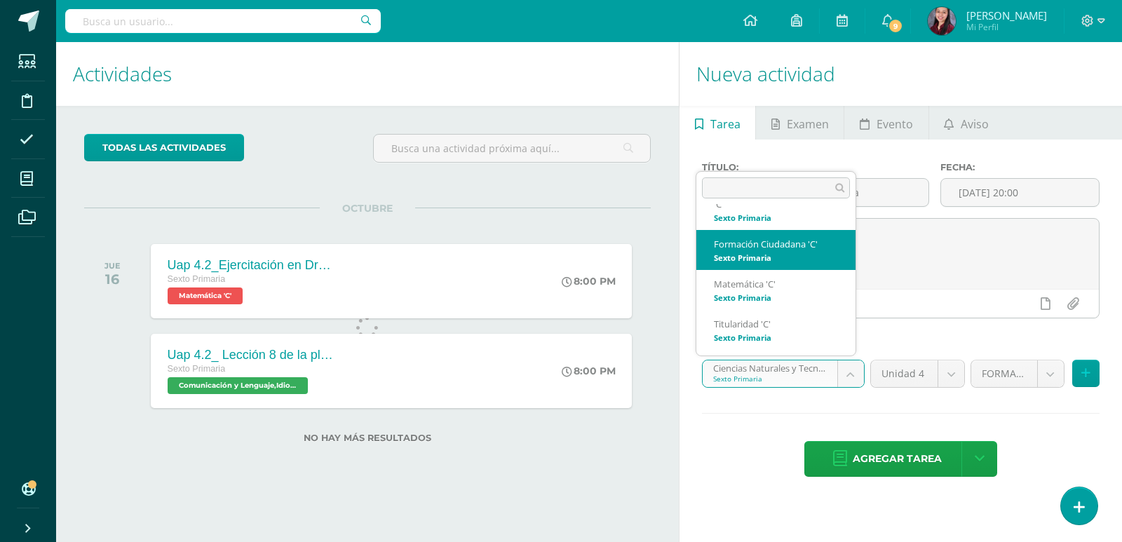
select select "209269"
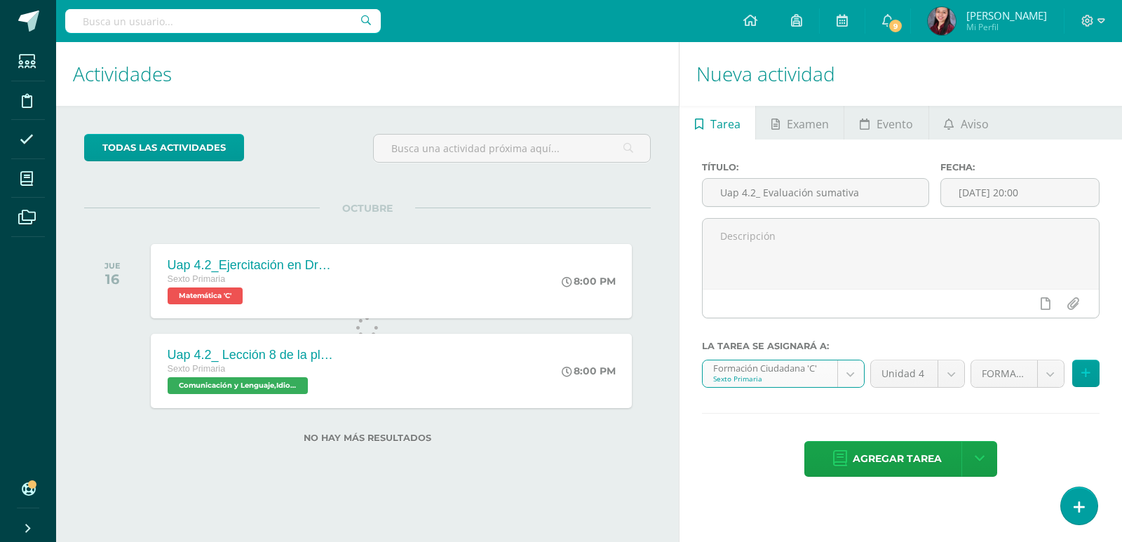
click at [1052, 379] on body "Tarea asignada exitosamente Estudiantes Disciplina Asistencia Mis cursos Archiv…" at bounding box center [561, 271] width 1122 height 542
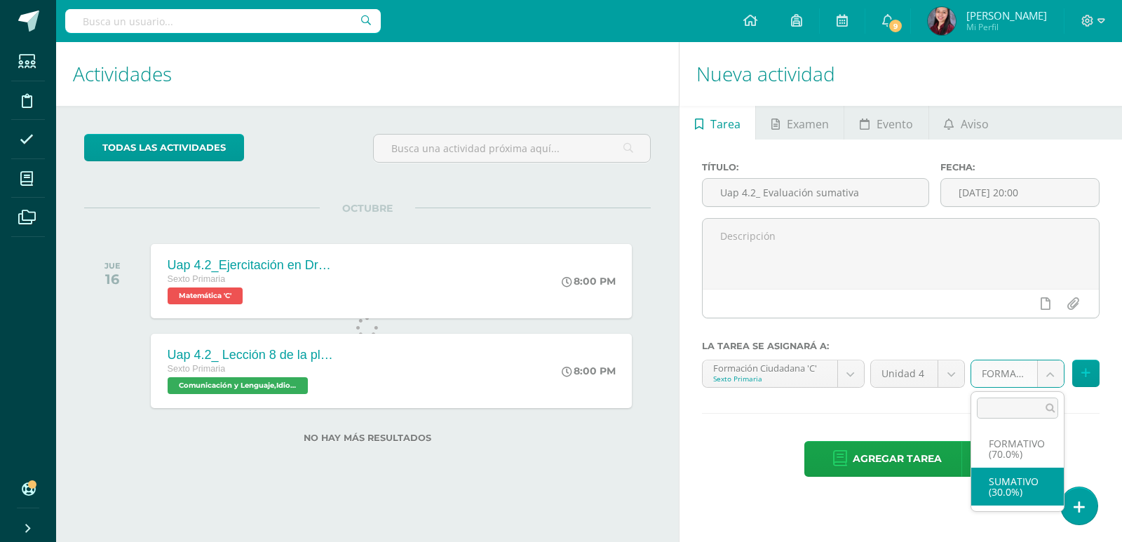
select select "209281"
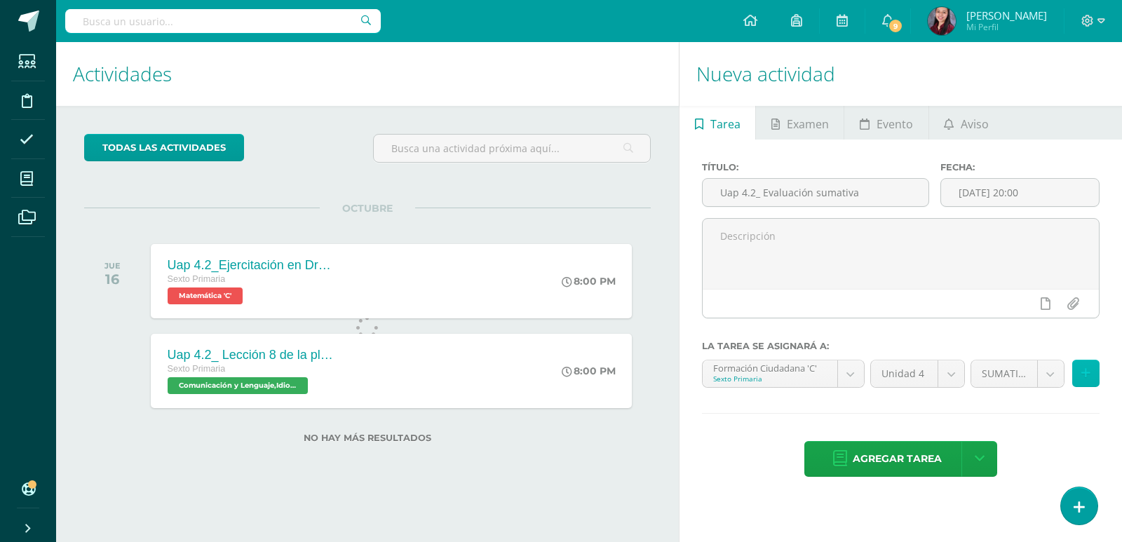
click at [1080, 385] on button at bounding box center [1085, 373] width 27 height 27
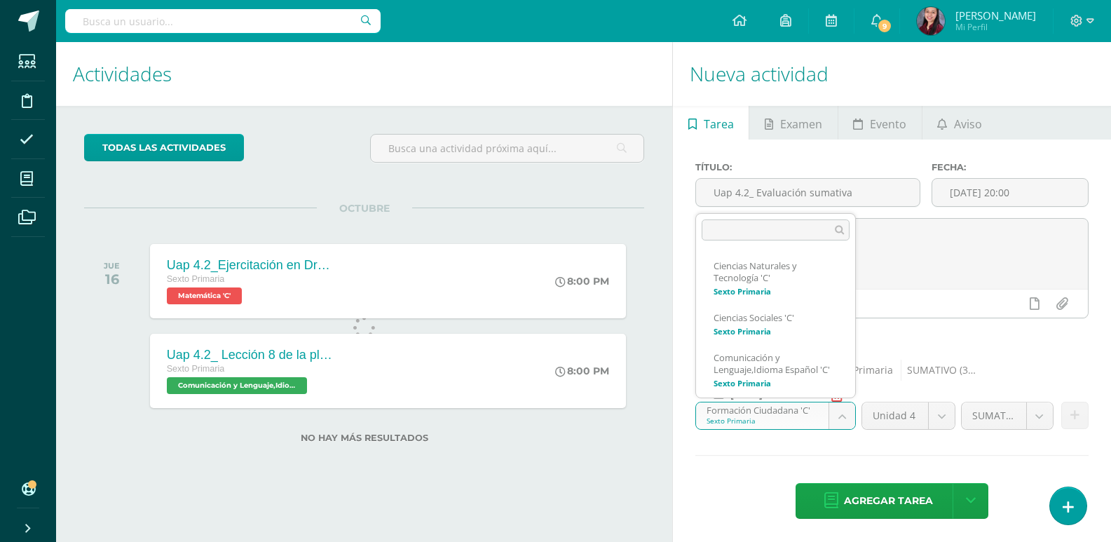
click at [840, 416] on body "Tarea asignada exitosamente Estudiantes Disciplina Asistencia Mis cursos Archiv…" at bounding box center [555, 271] width 1111 height 542
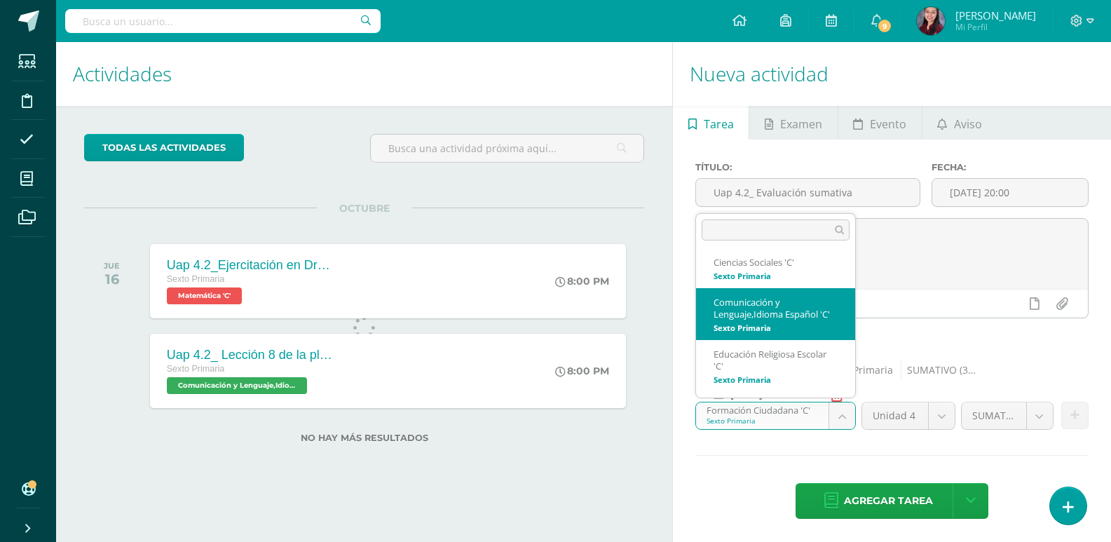
scroll to position [70, 0]
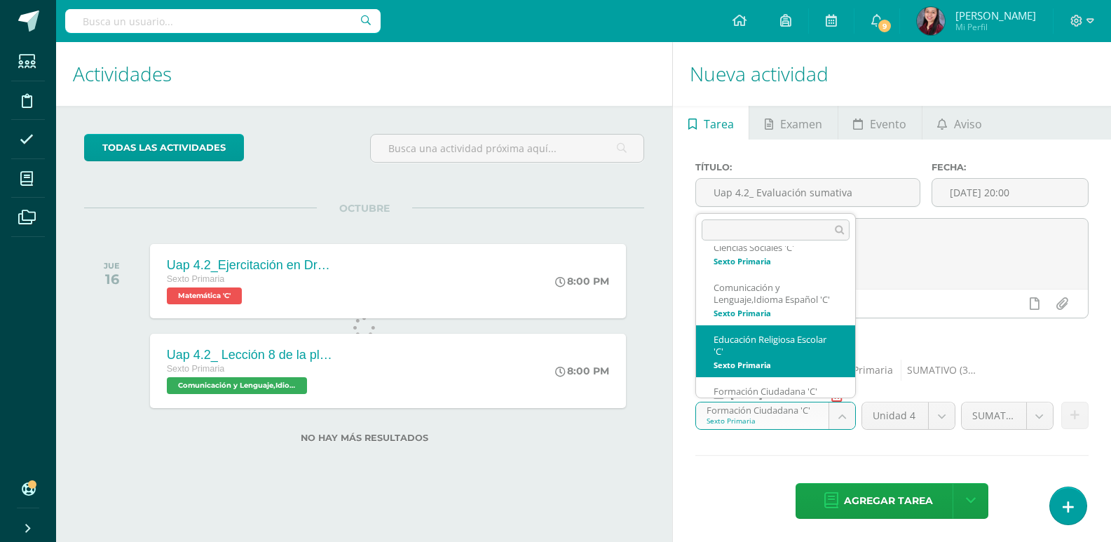
select select "209321"
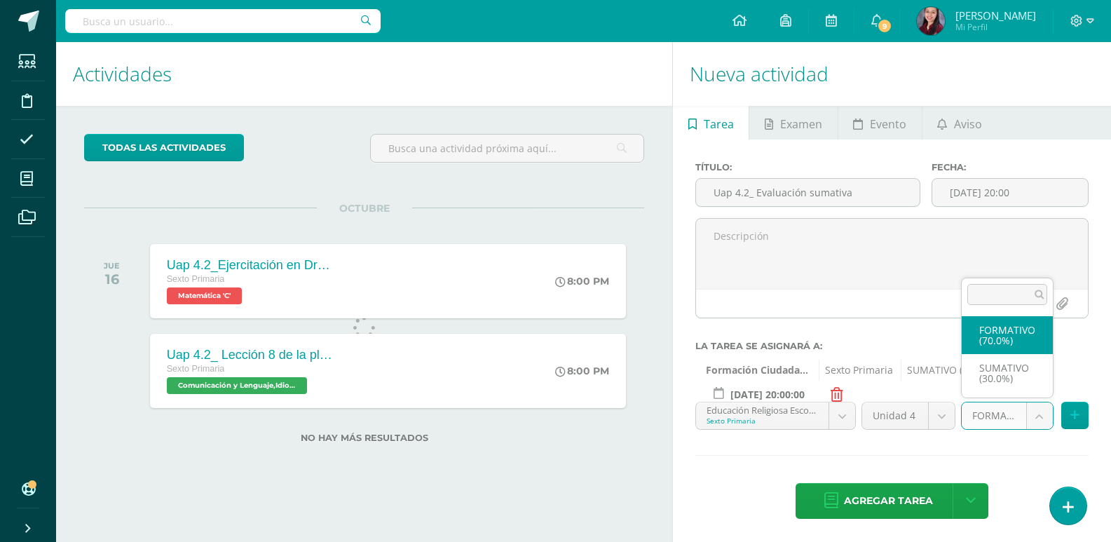
click at [1043, 421] on body "Tarea asignada exitosamente Estudiantes Disciplina Asistencia Mis cursos Archiv…" at bounding box center [555, 271] width 1111 height 542
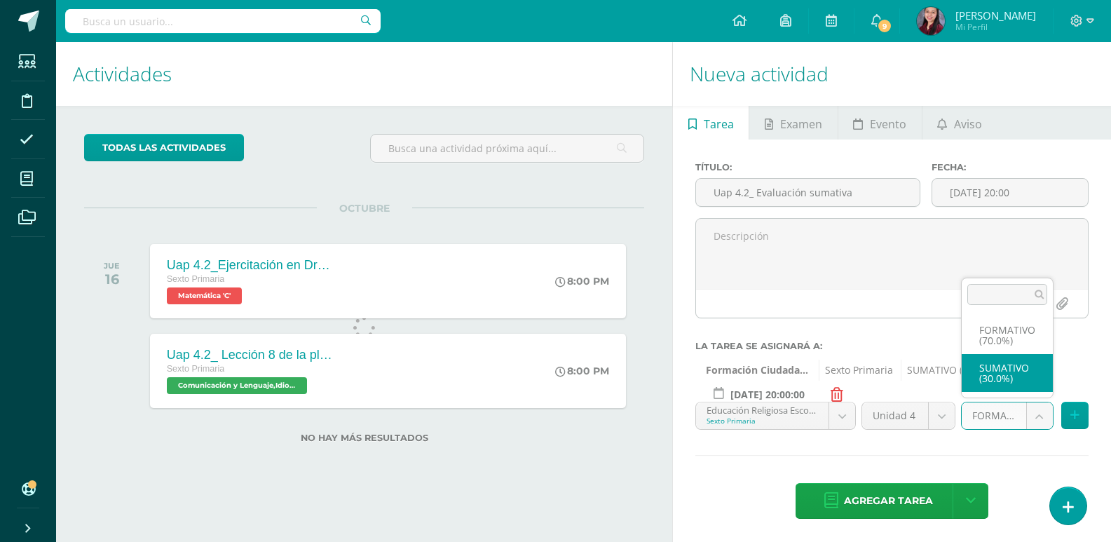
select select "209333"
click at [1069, 416] on button at bounding box center [1075, 415] width 27 height 27
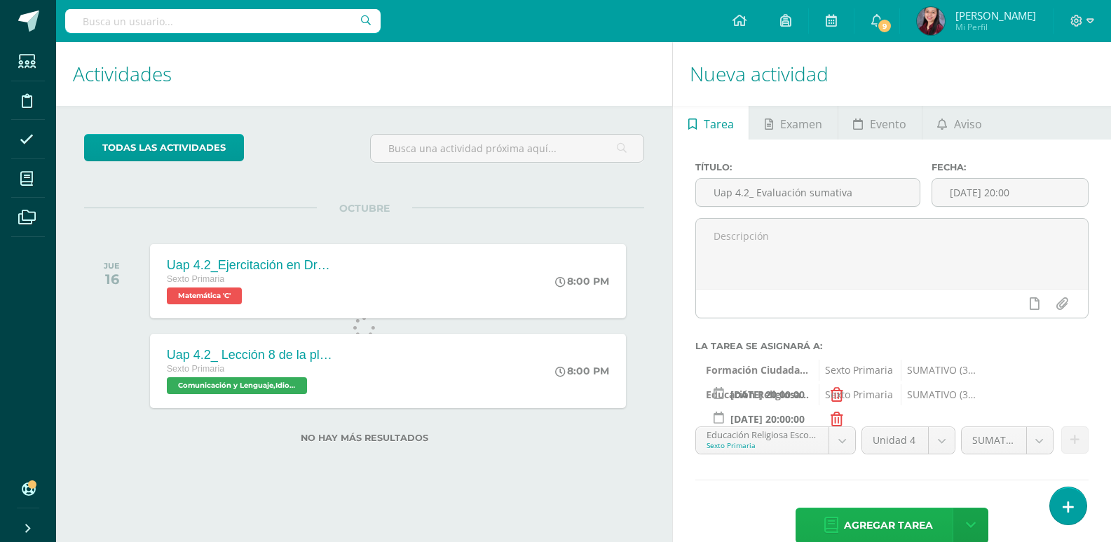
click at [895, 513] on span "Agregar tarea" at bounding box center [888, 525] width 89 height 34
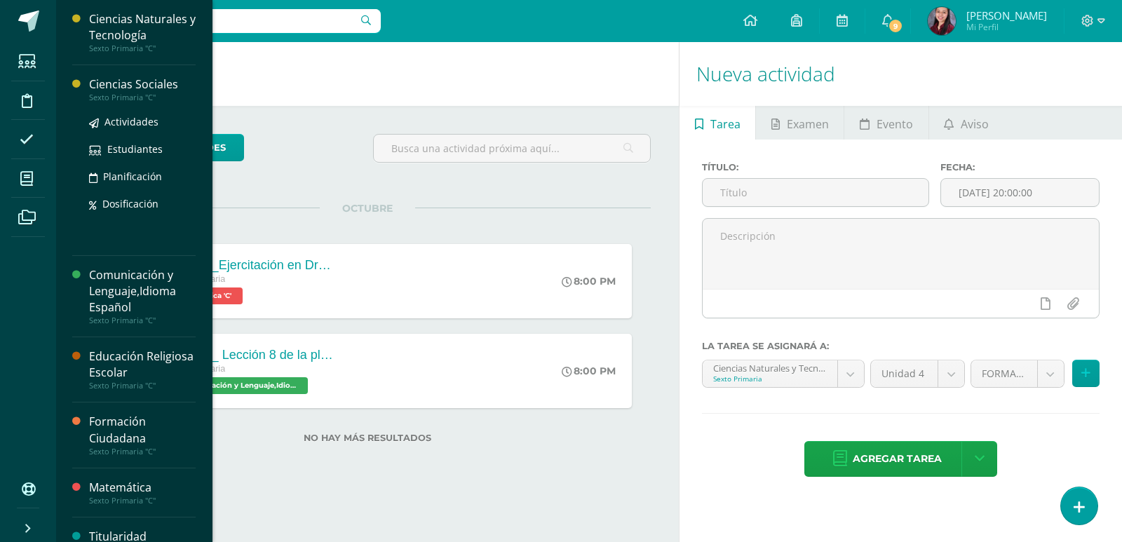
click at [93, 81] on div "Ciencias Sociales" at bounding box center [142, 84] width 107 height 16
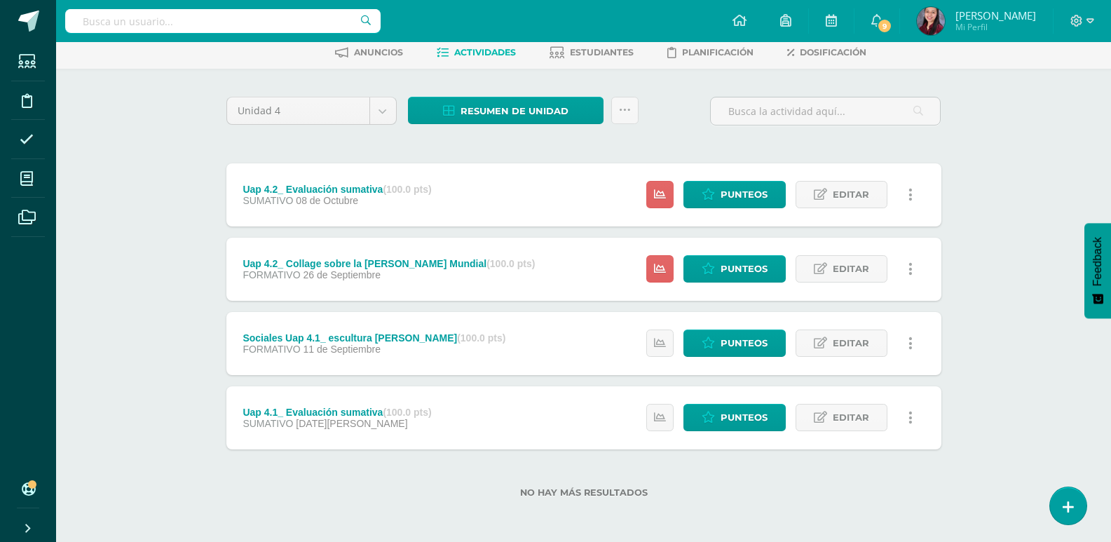
scroll to position [71, 0]
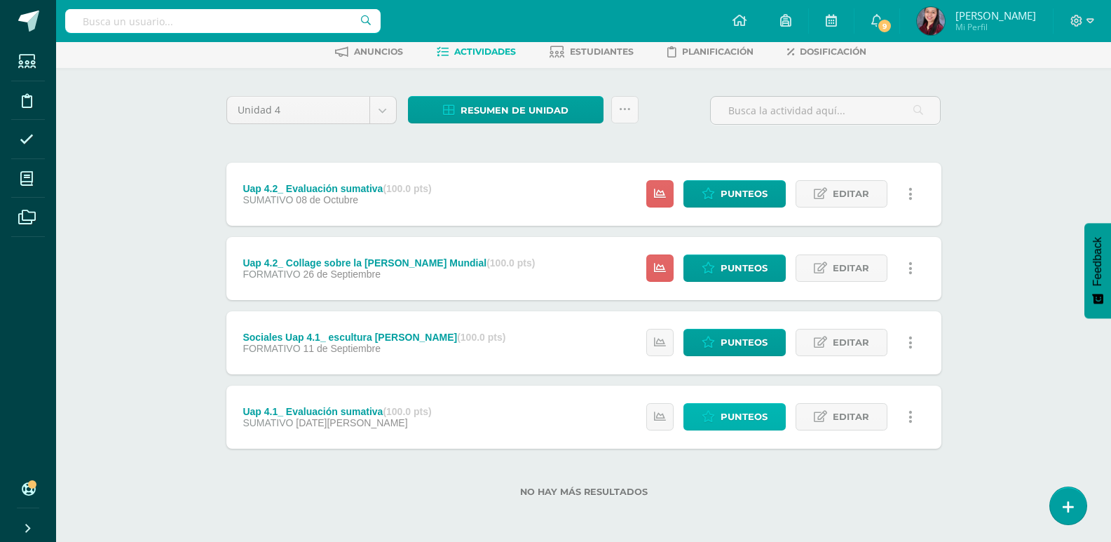
click at [781, 416] on link "Punteos" at bounding box center [735, 416] width 102 height 27
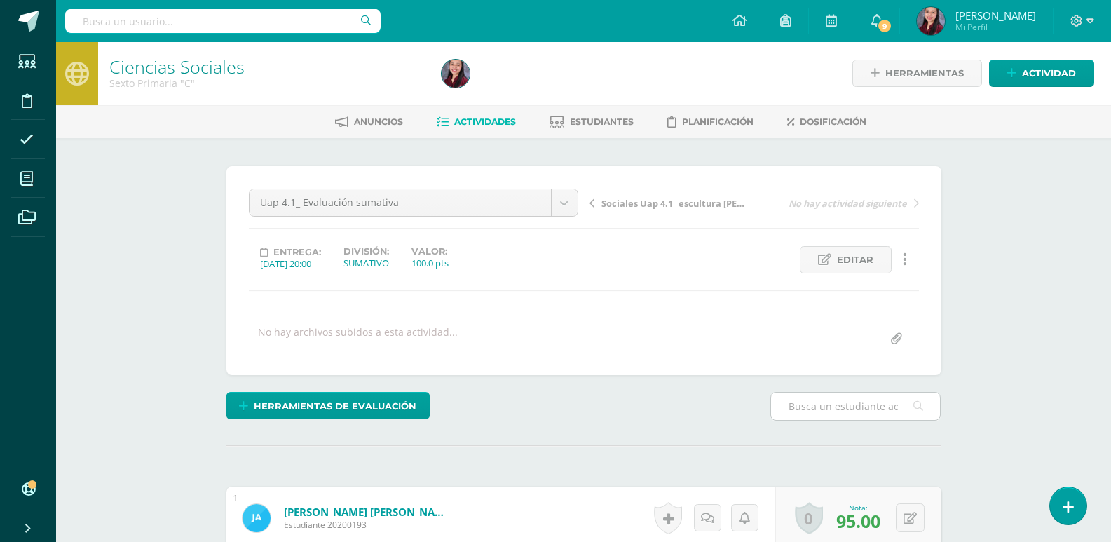
scroll to position [1, 0]
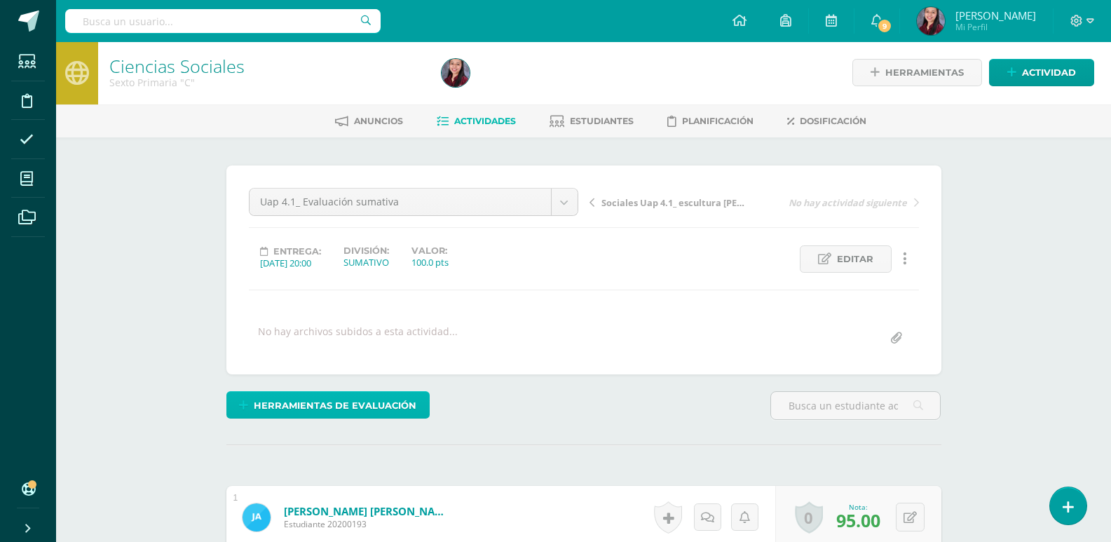
click at [358, 398] on span "Herramientas de evaluación" at bounding box center [335, 406] width 163 height 26
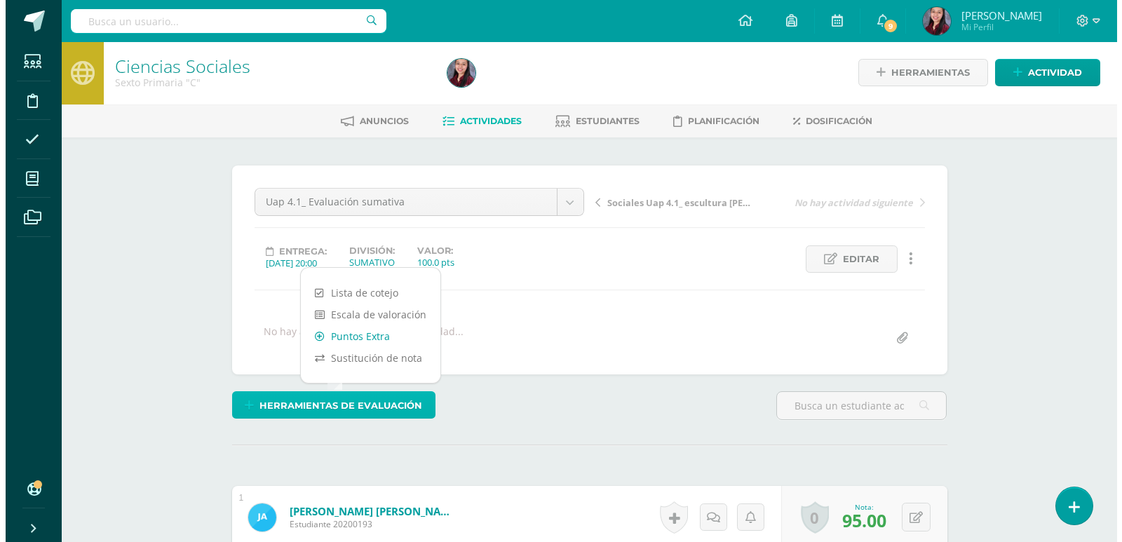
scroll to position [2, 0]
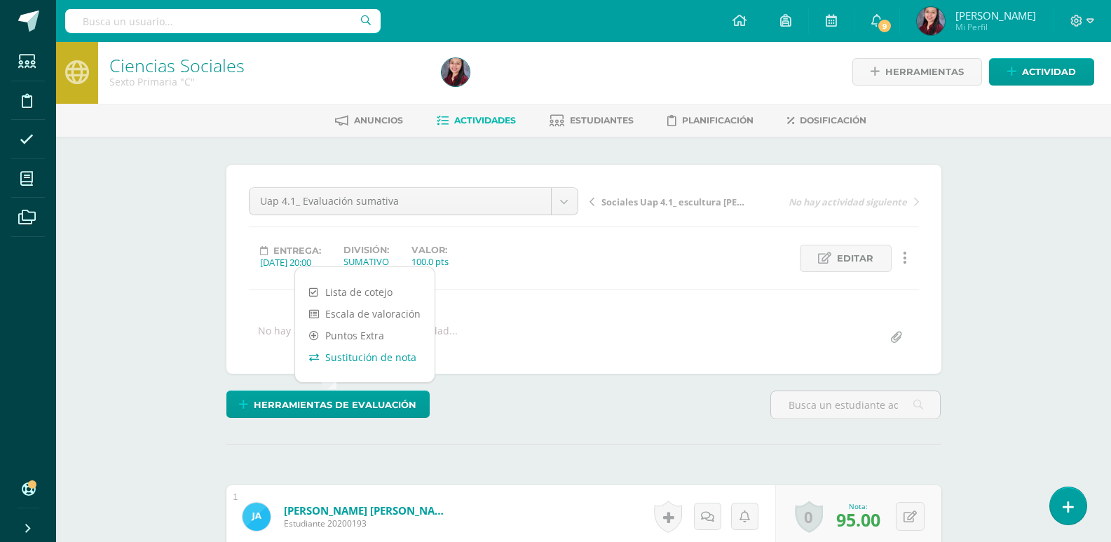
click at [370, 354] on link "Sustitución de nota" at bounding box center [365, 357] width 140 height 22
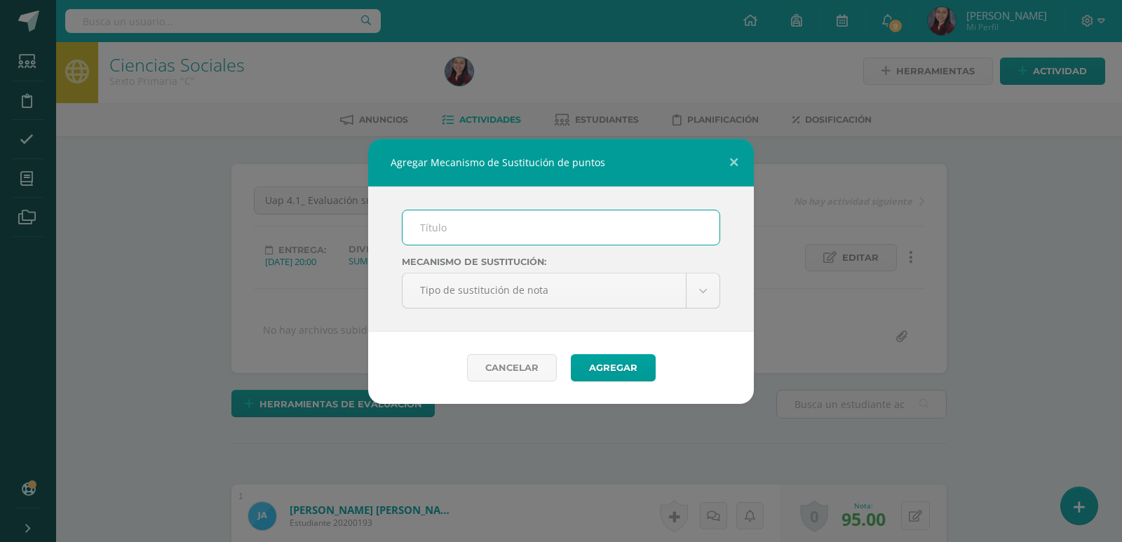
click at [651, 223] on input "text" at bounding box center [560, 227] width 317 height 34
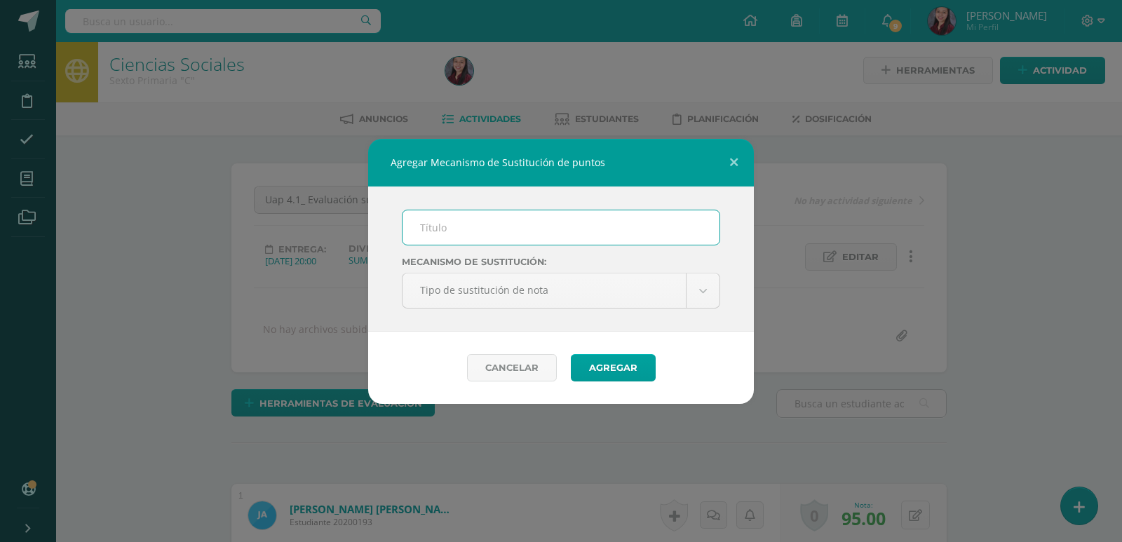
click at [462, 235] on input "text" at bounding box center [560, 227] width 317 height 34
type input "PMA"
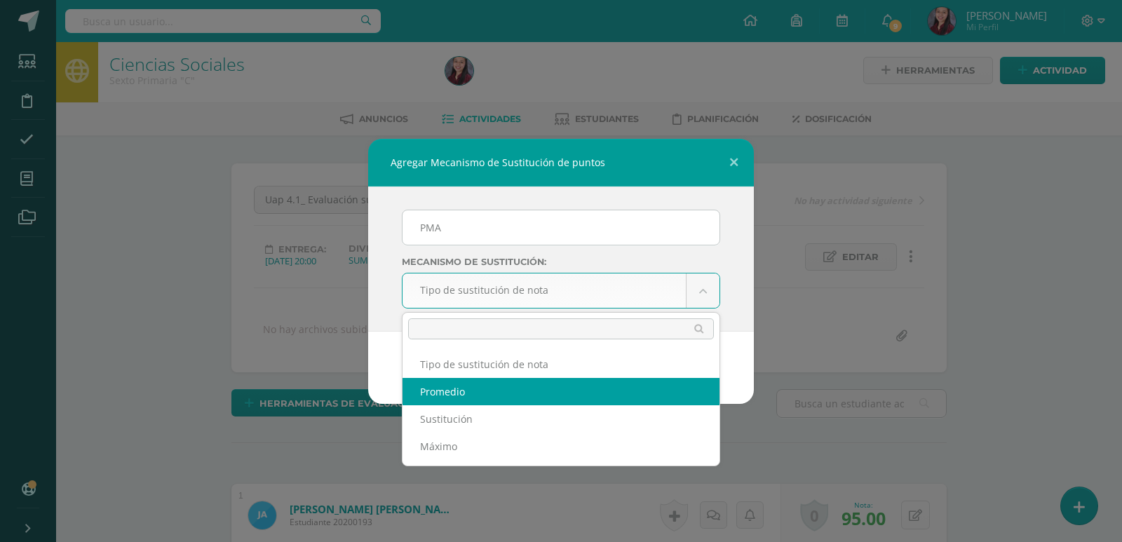
select select "average"
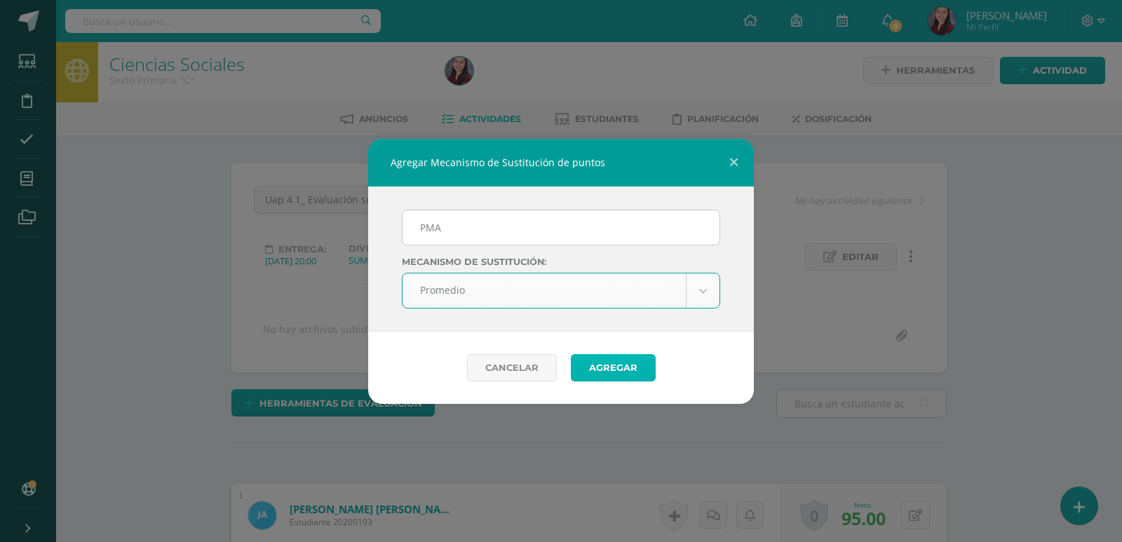
click at [632, 369] on button "Agregar" at bounding box center [613, 367] width 85 height 27
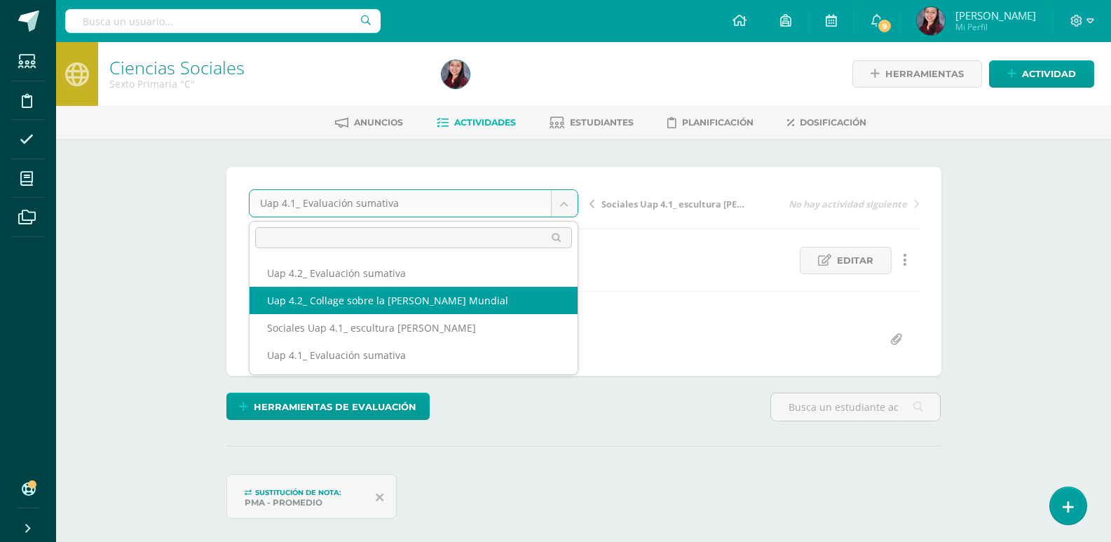
select select "/dashboard/teacher/grade-activity/228078/"
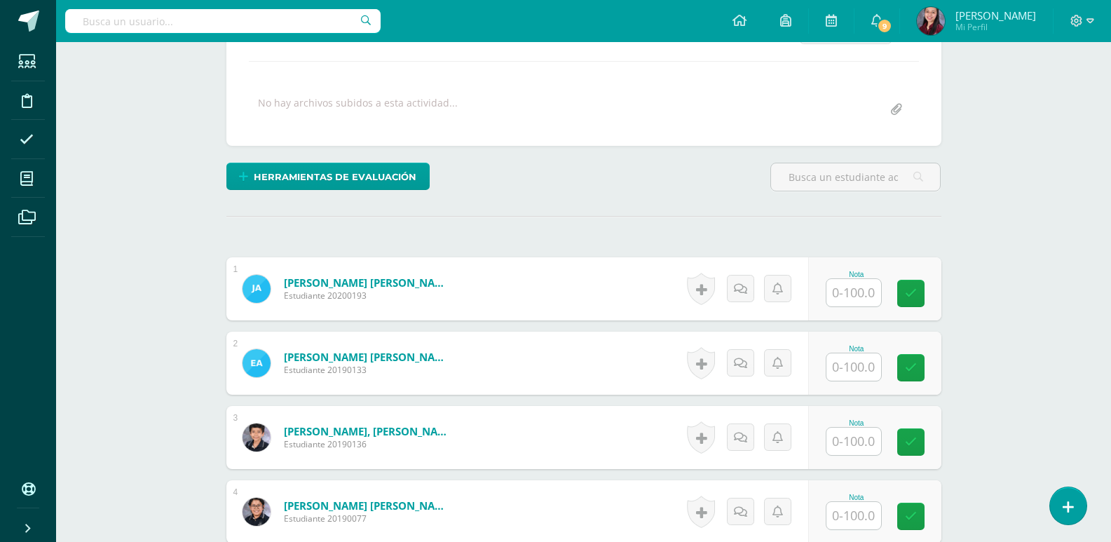
scroll to position [327, 0]
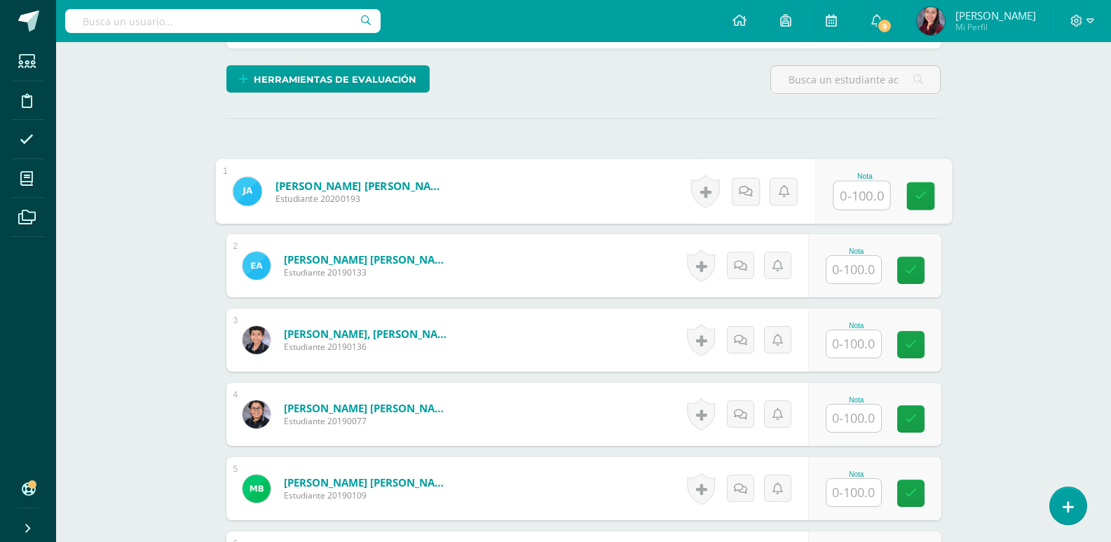
click at [845, 205] on input "text" at bounding box center [862, 196] width 56 height 28
type input "95"
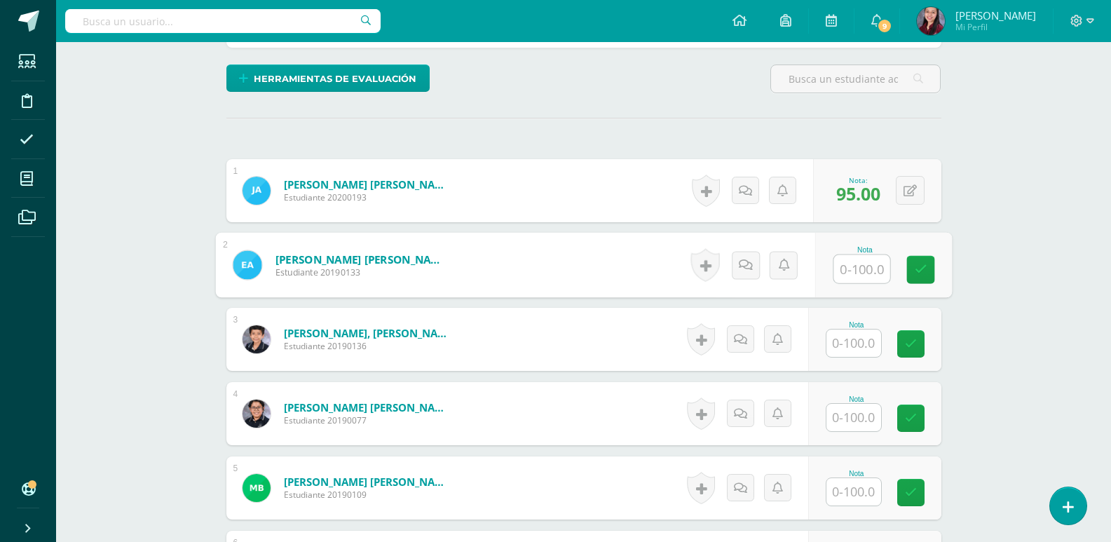
scroll to position [329, 0]
type input "100"
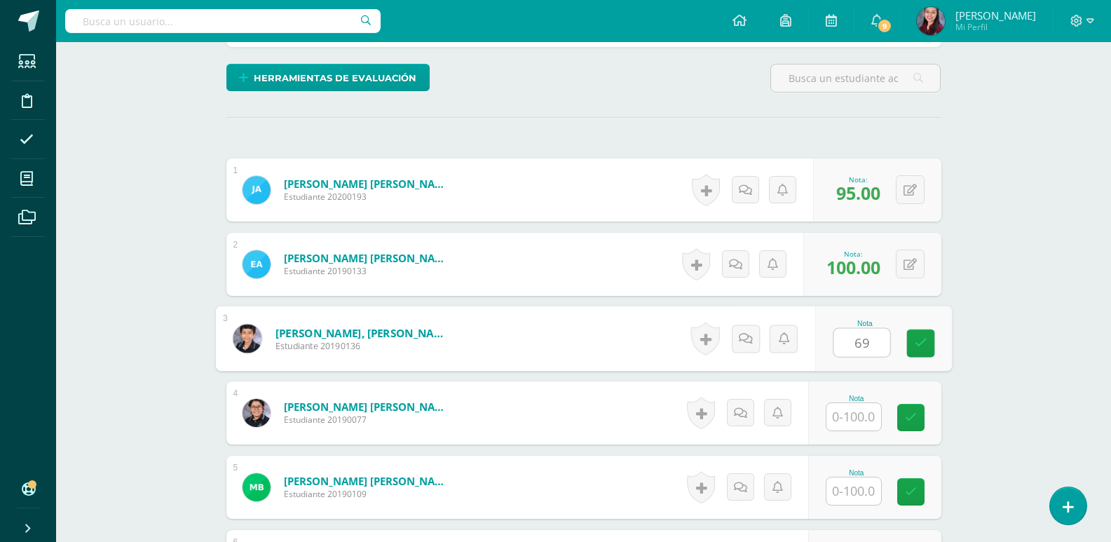
type input "6"
type input "90"
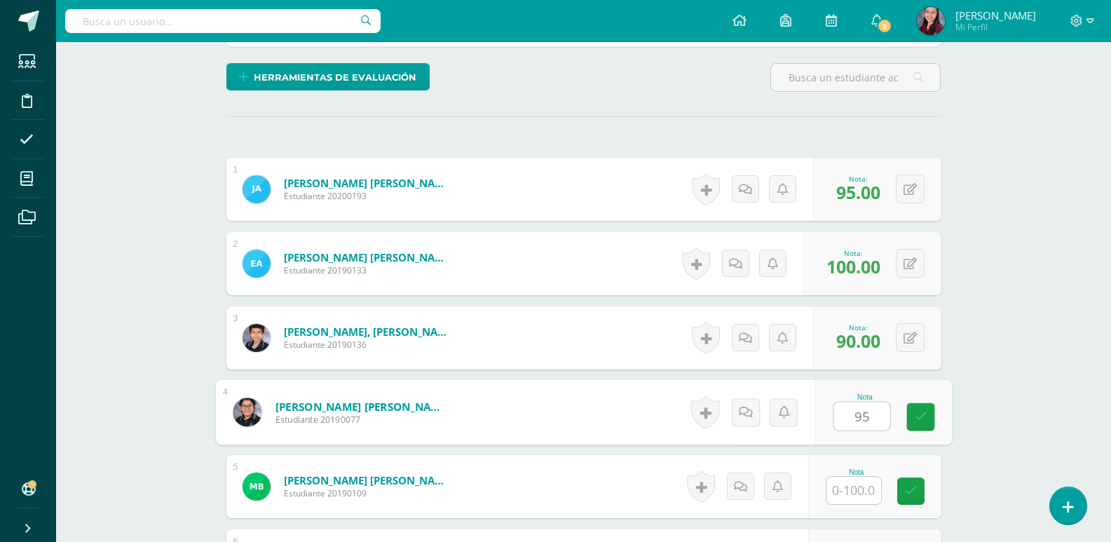
type input "95"
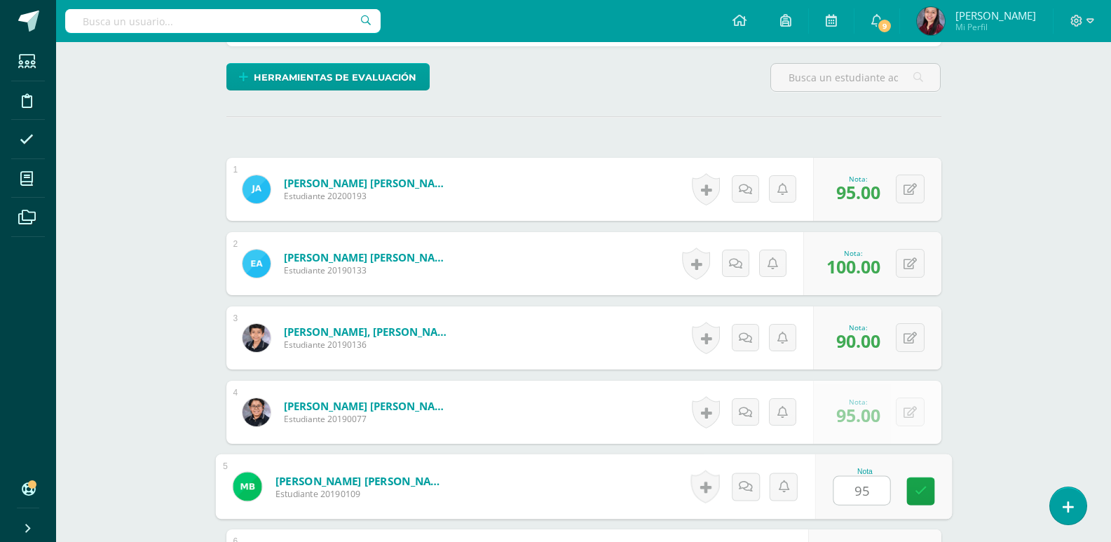
type input "95"
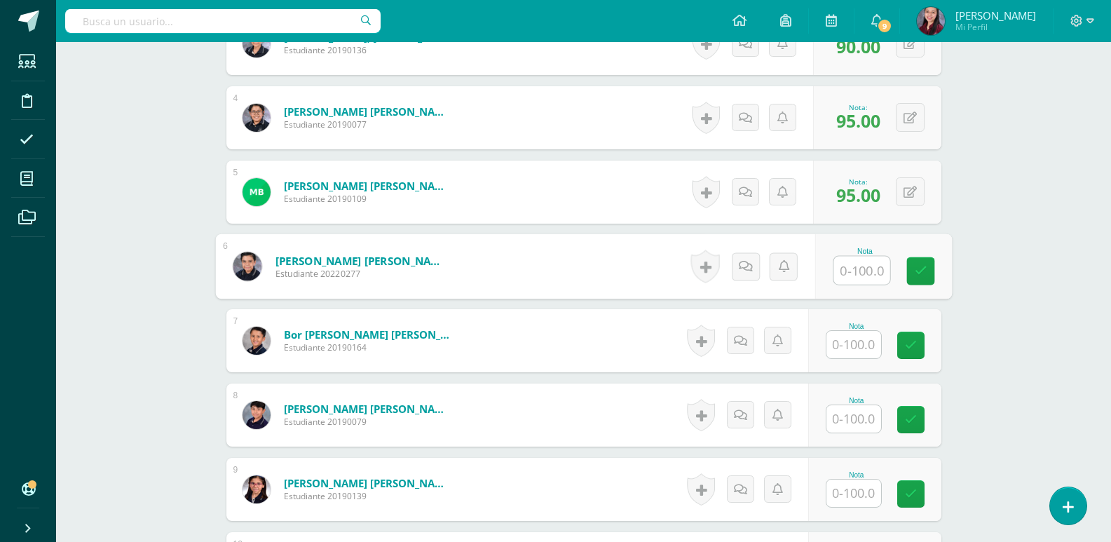
scroll to position [625, 0]
type input "100"
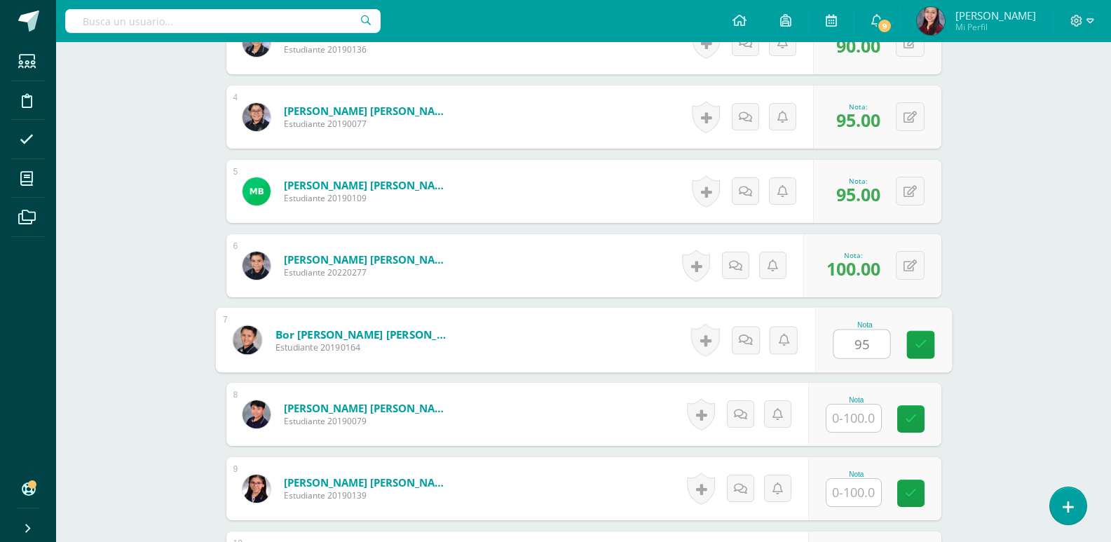
type input "95"
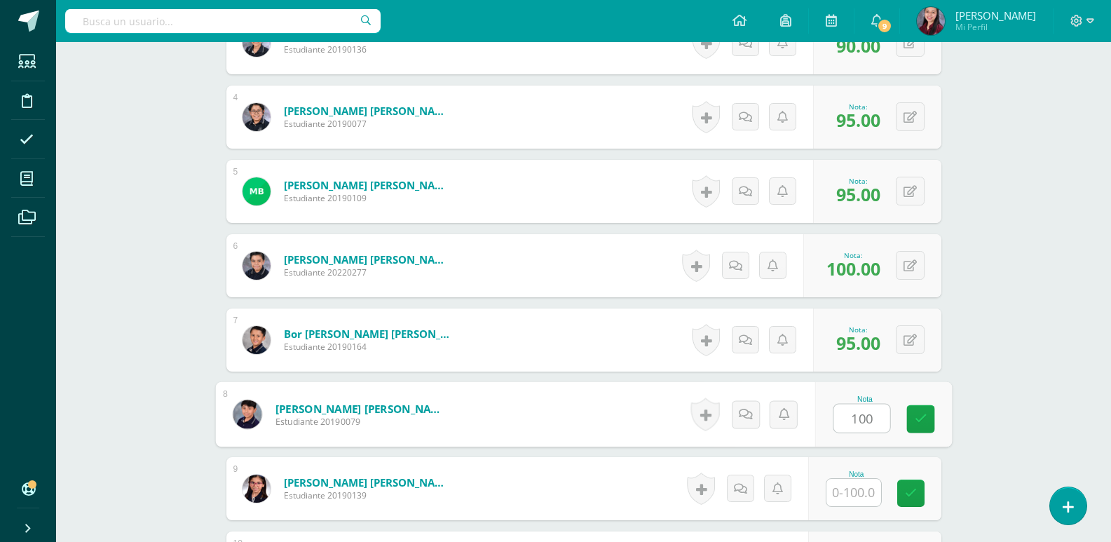
type input "100"
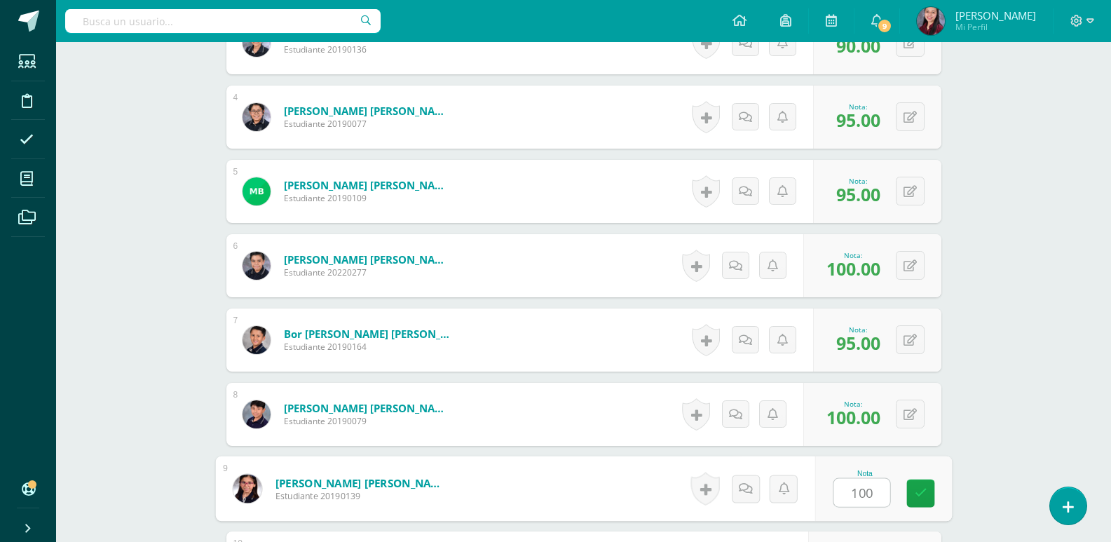
type input "100"
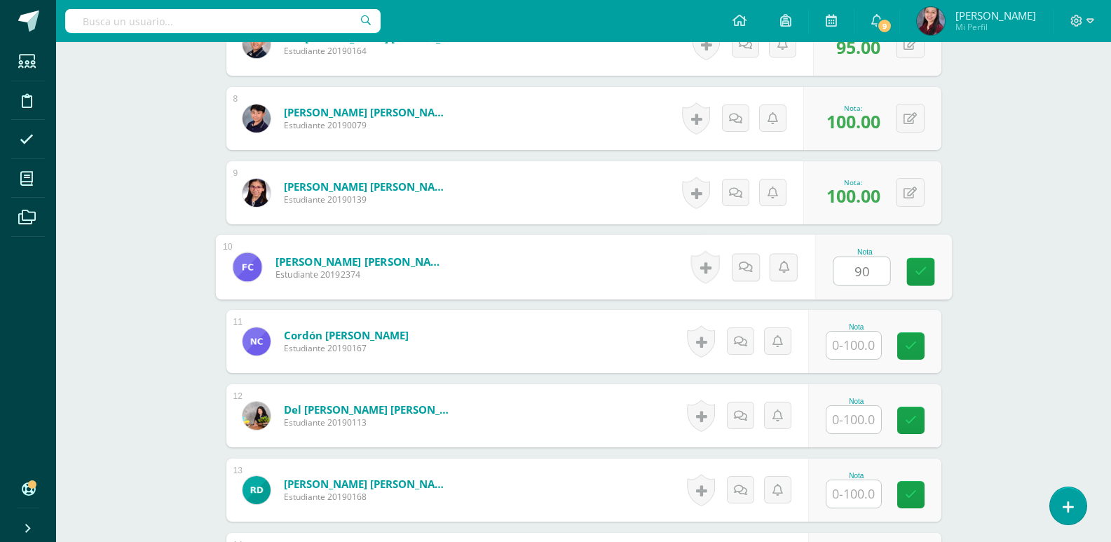
type input "90"
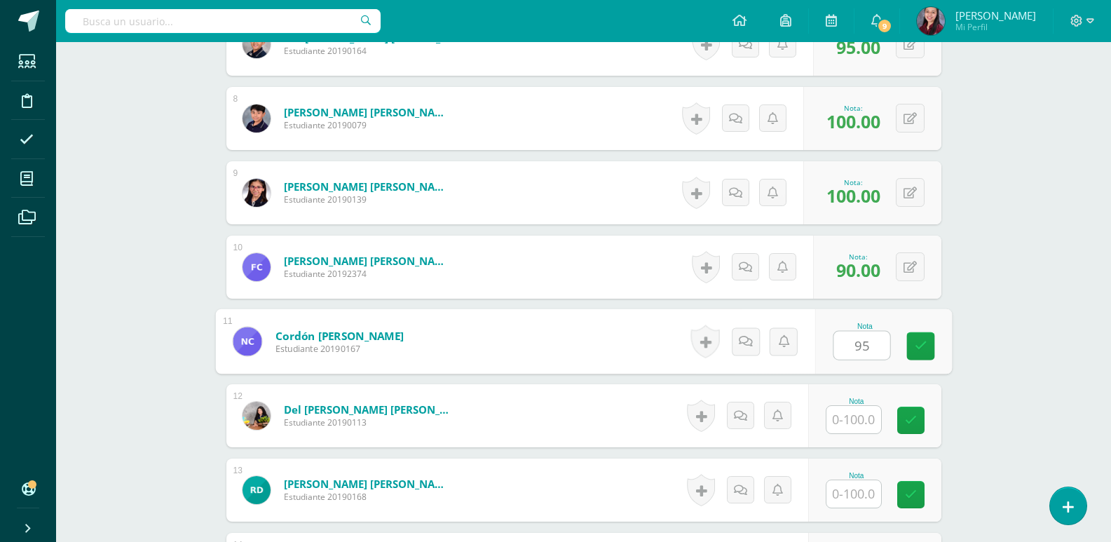
type input "95"
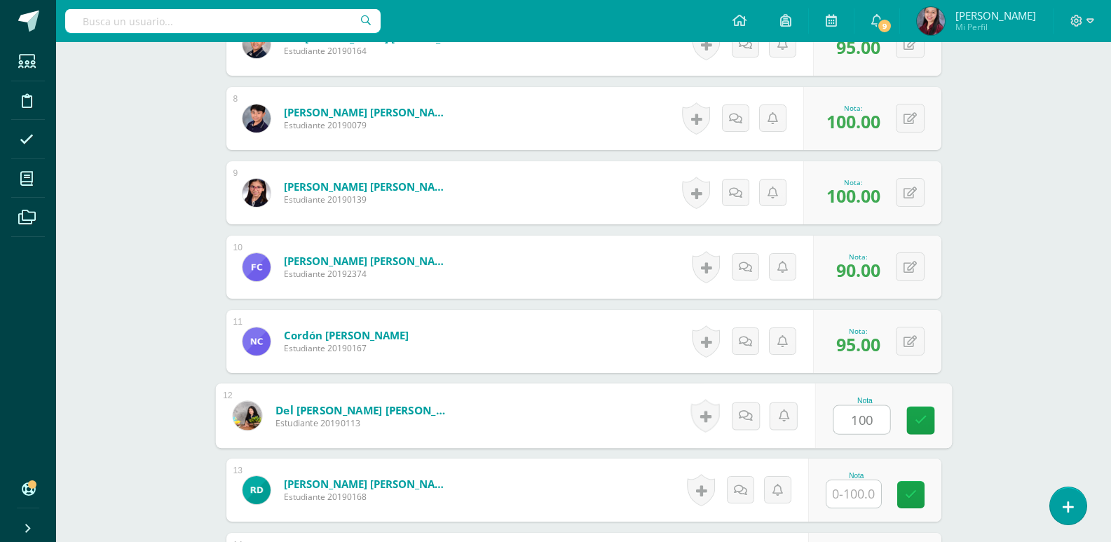
type input "100"
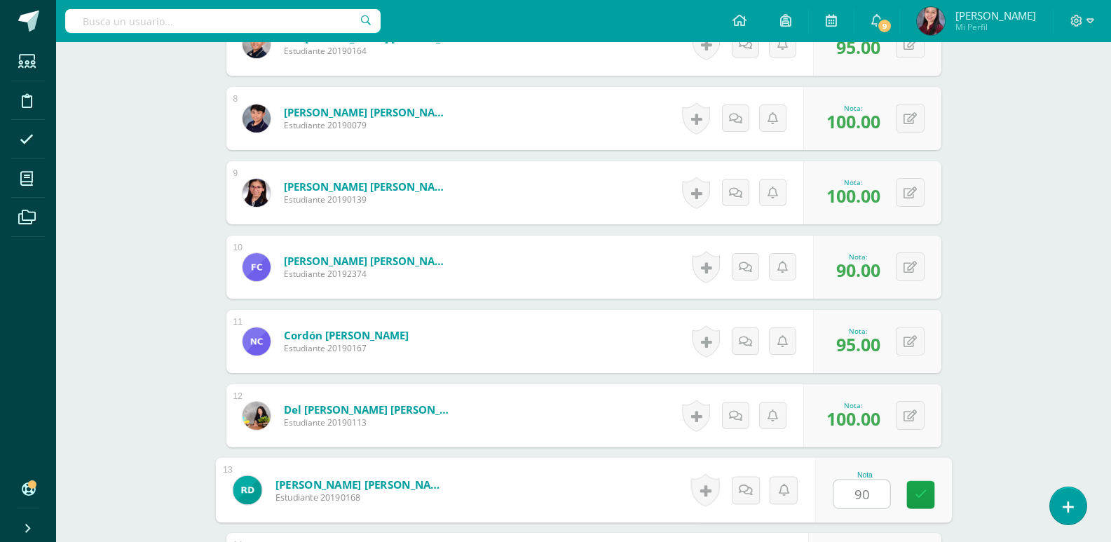
type input "90"
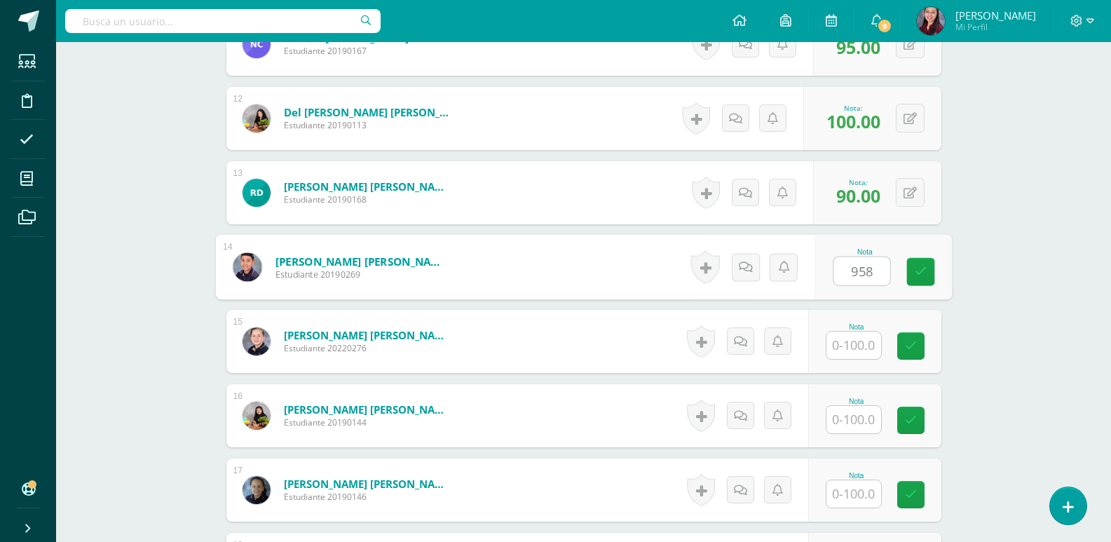
type input "958"
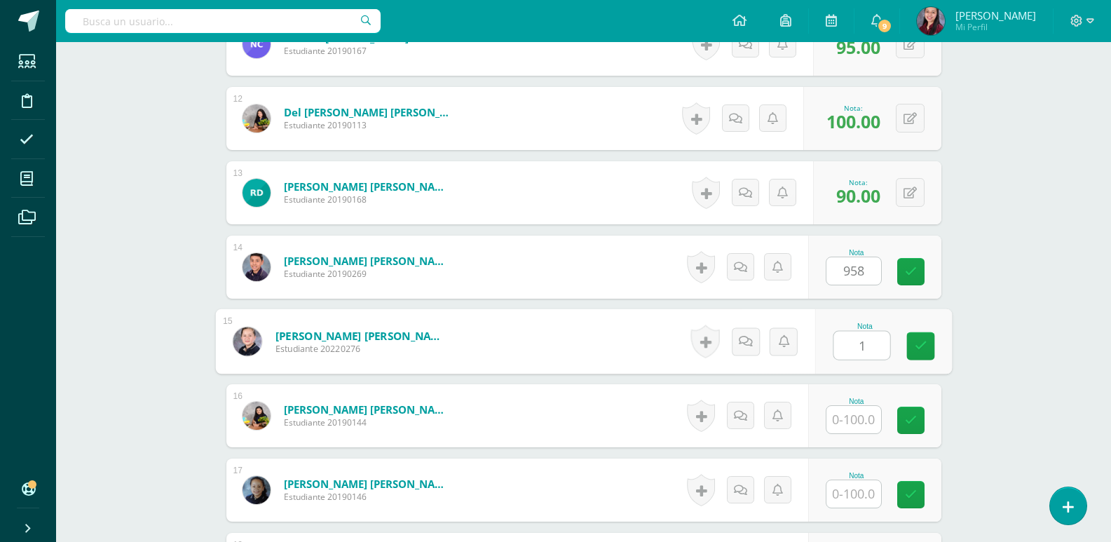
type input "1"
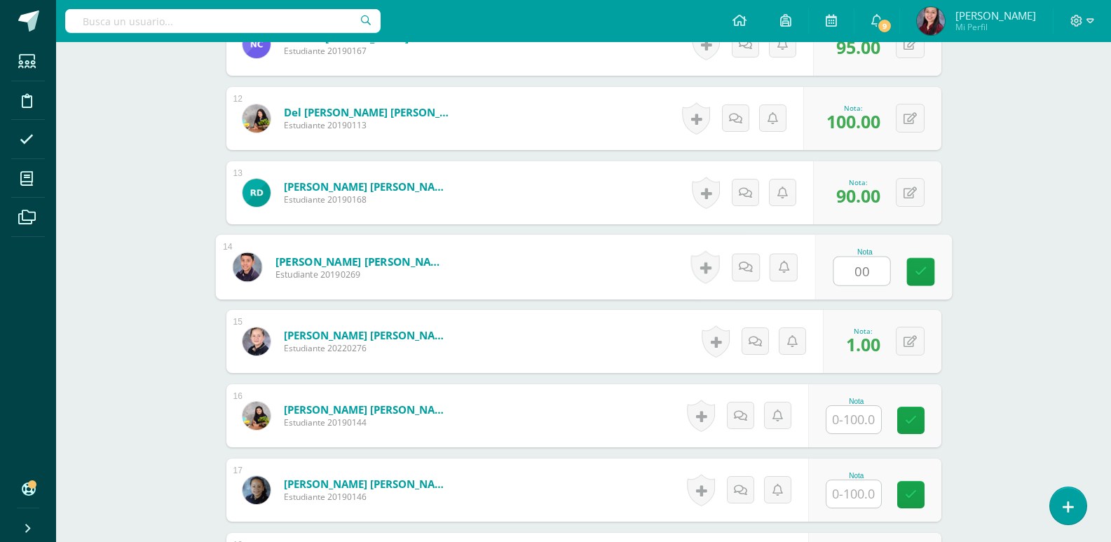
click at [904, 278] on div "Nota 00" at bounding box center [883, 267] width 137 height 65
click at [911, 269] on button at bounding box center [919, 266] width 29 height 29
type input "95"
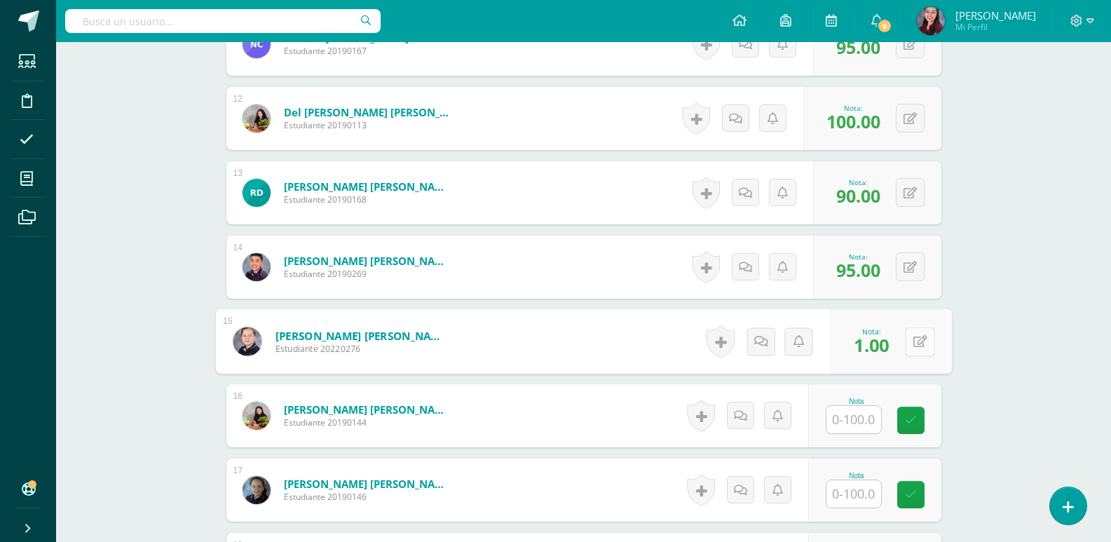
click at [906, 346] on button at bounding box center [919, 341] width 29 height 29
type input "100"
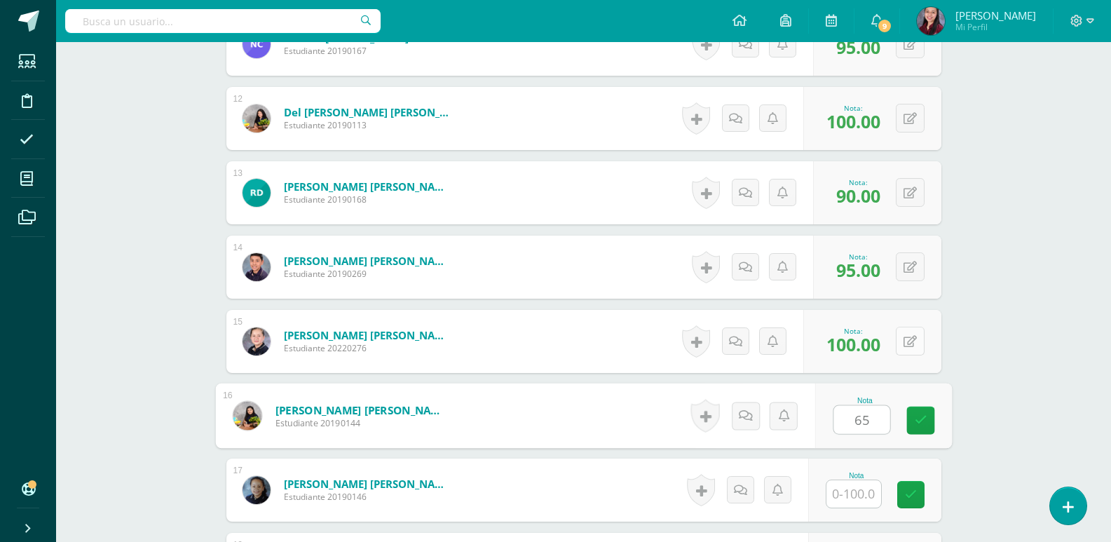
type input "65"
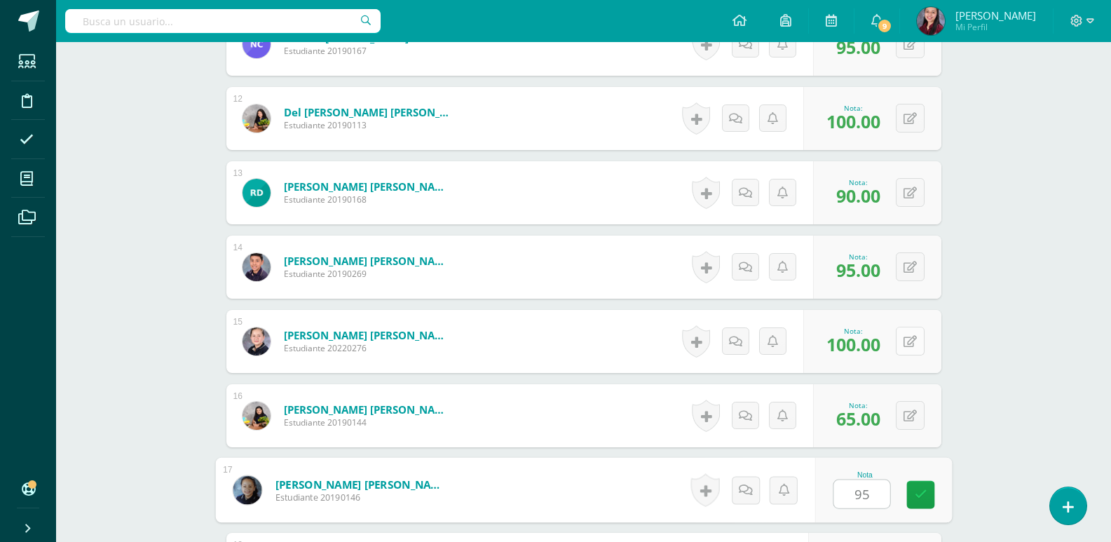
type input "95"
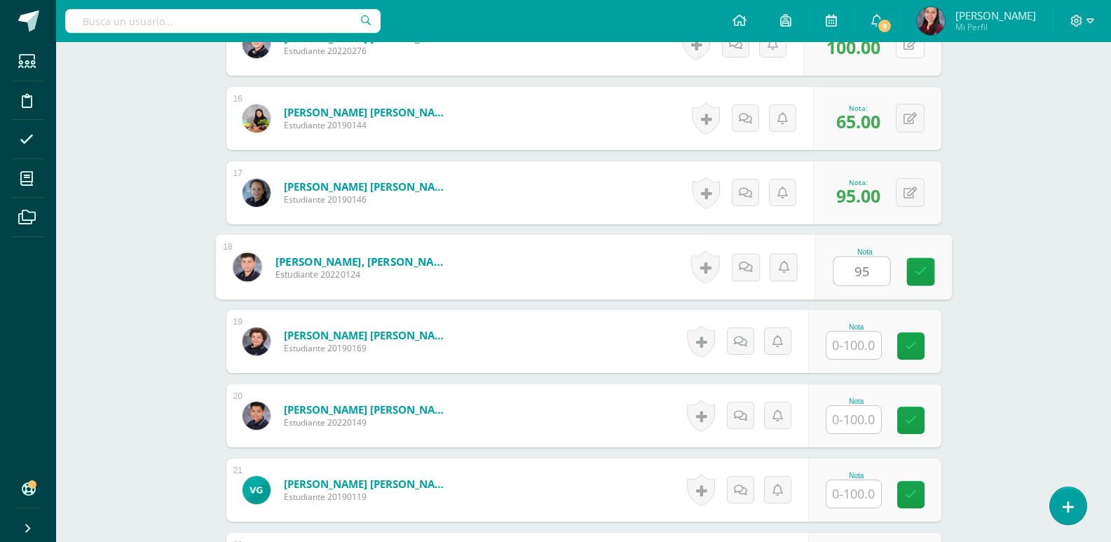
type input "95"
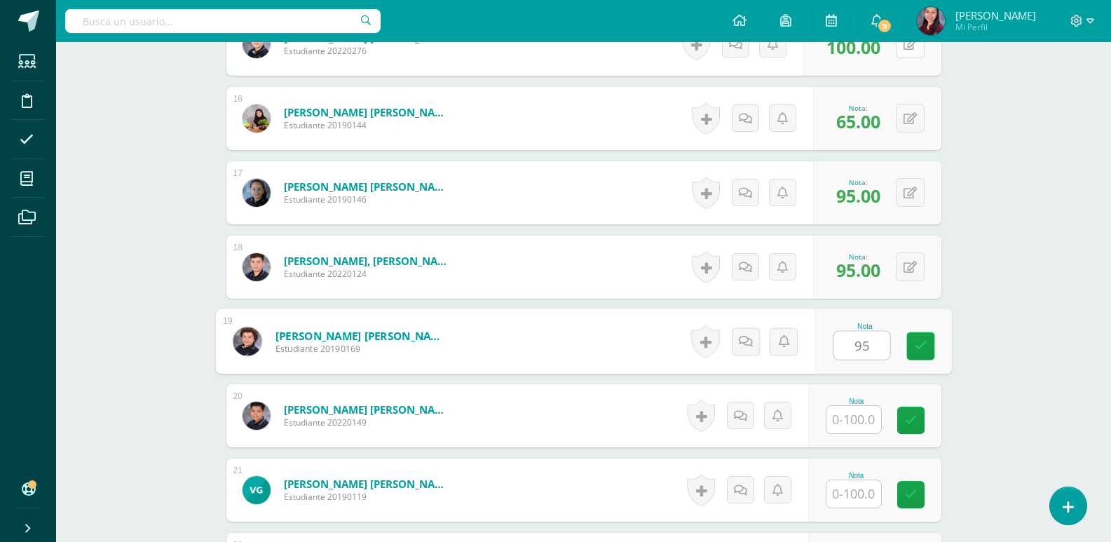
type input "95"
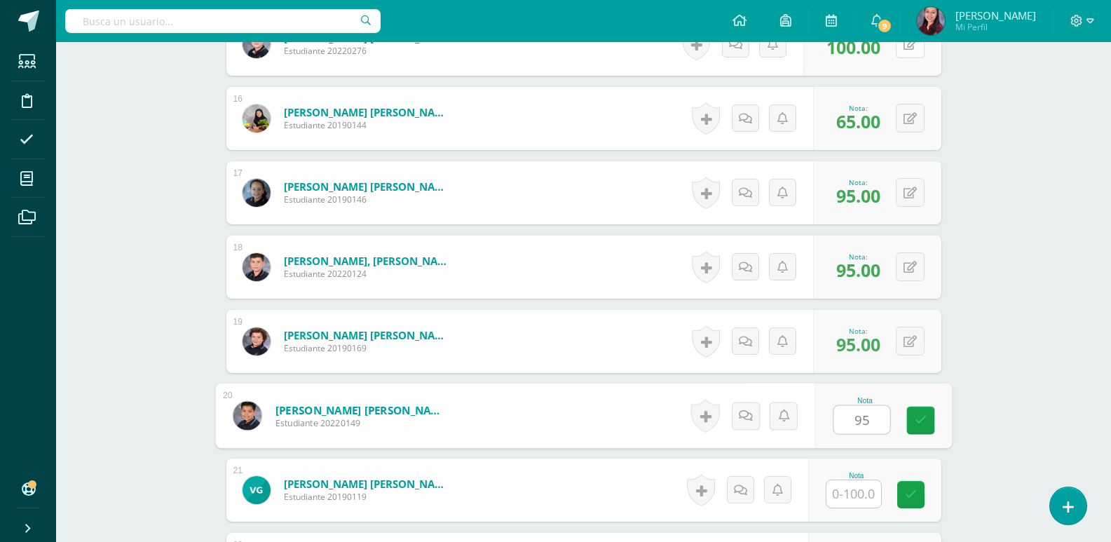
type input "95"
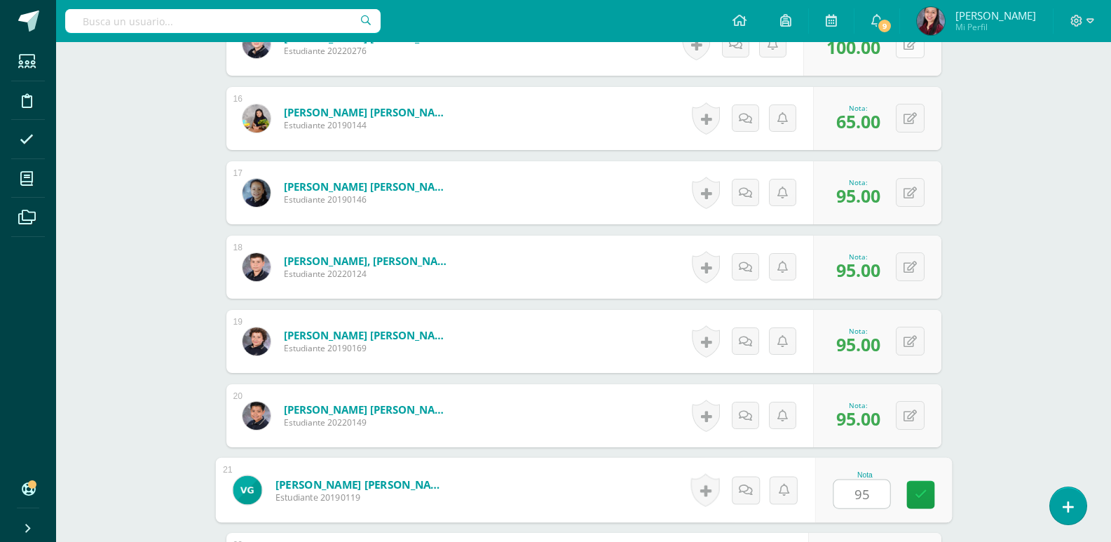
type input "95"
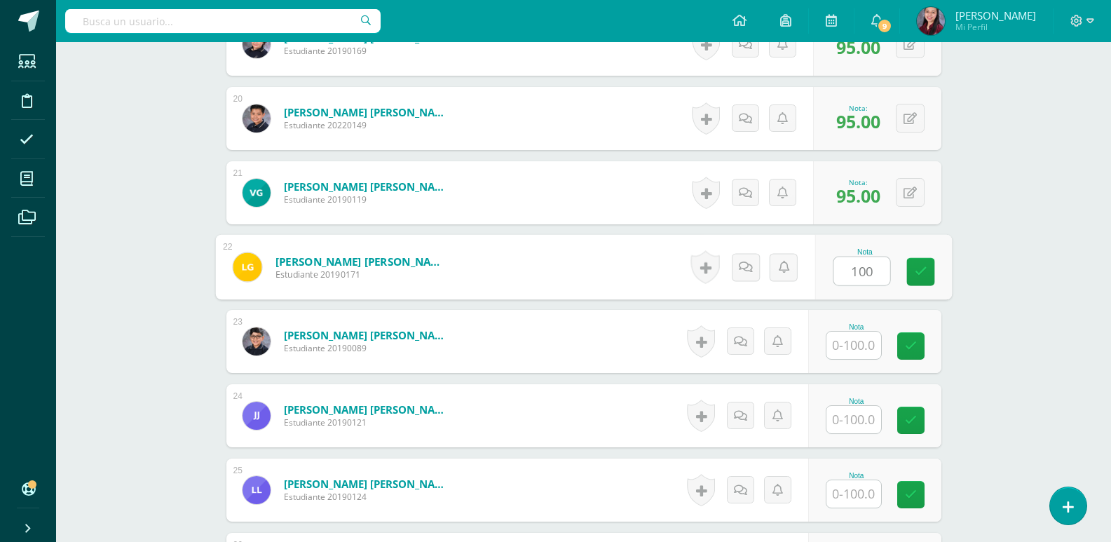
type input "100"
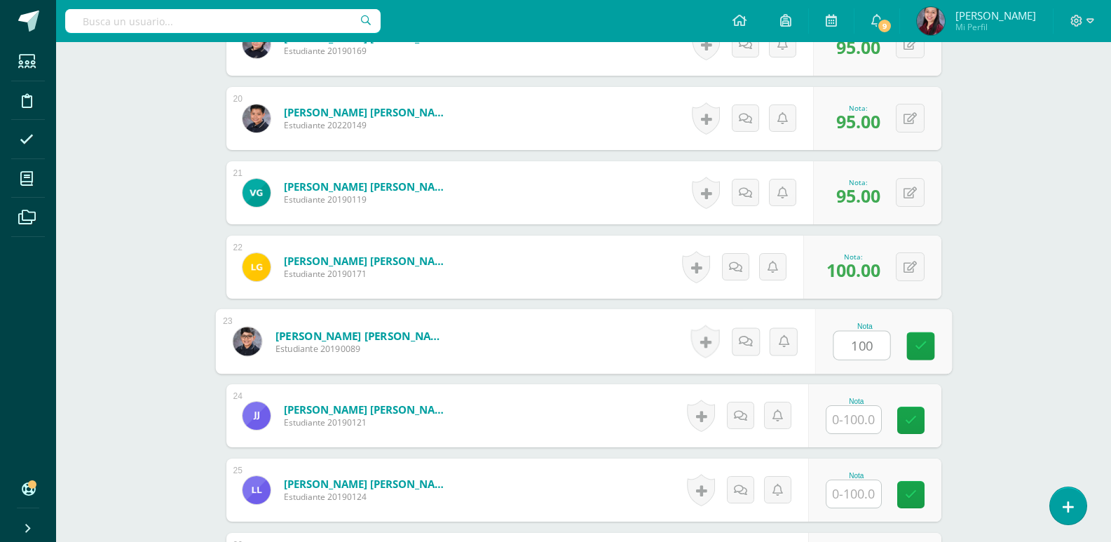
type input "100"
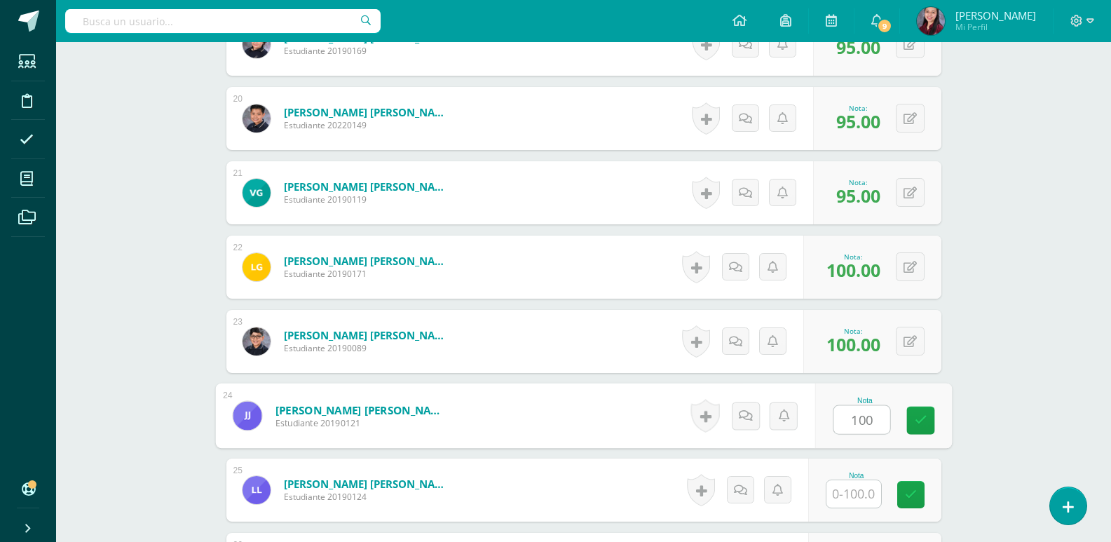
type input "100"
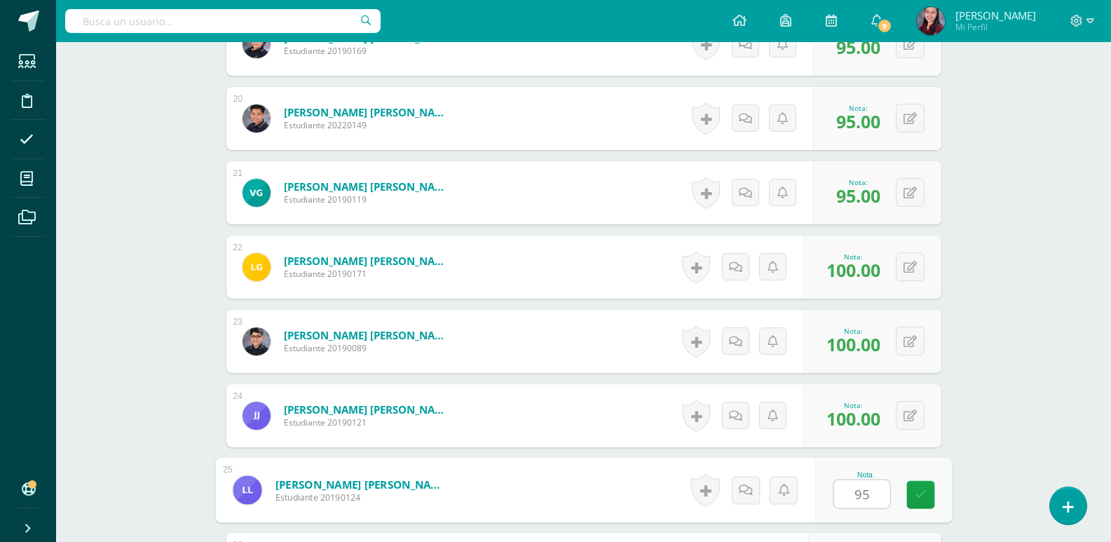
type input "95"
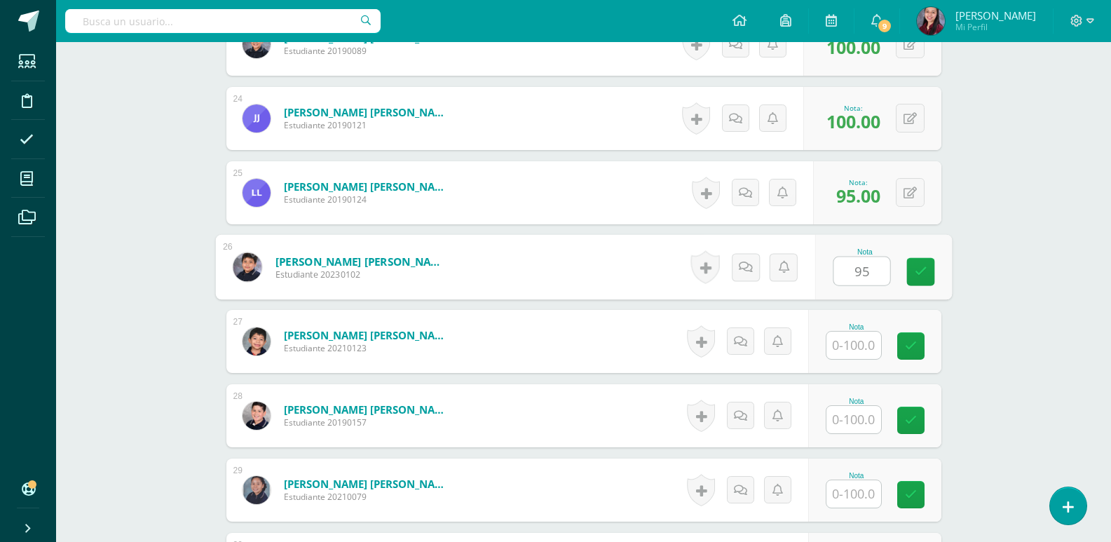
type input "95"
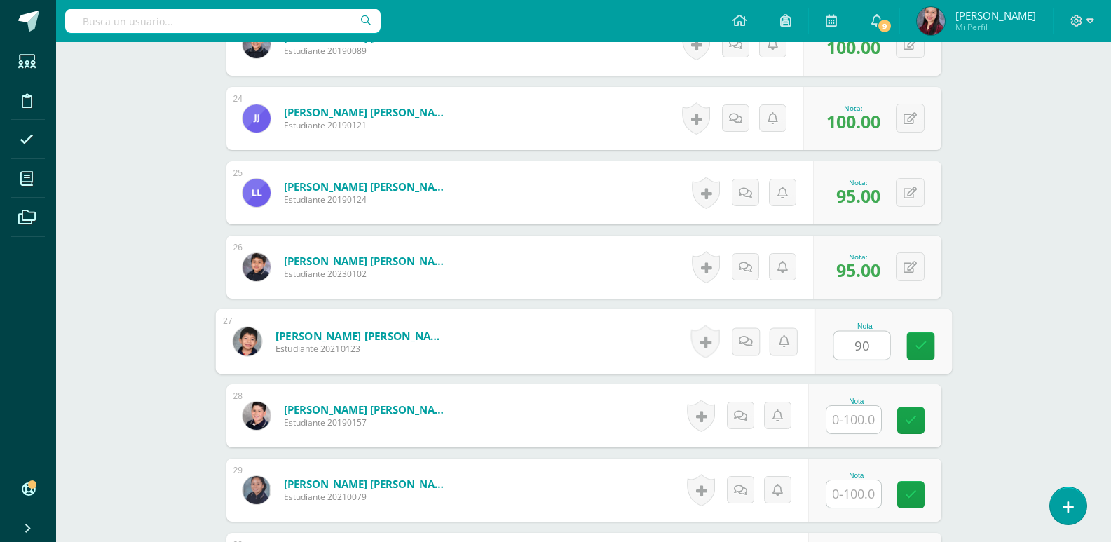
type input "90"
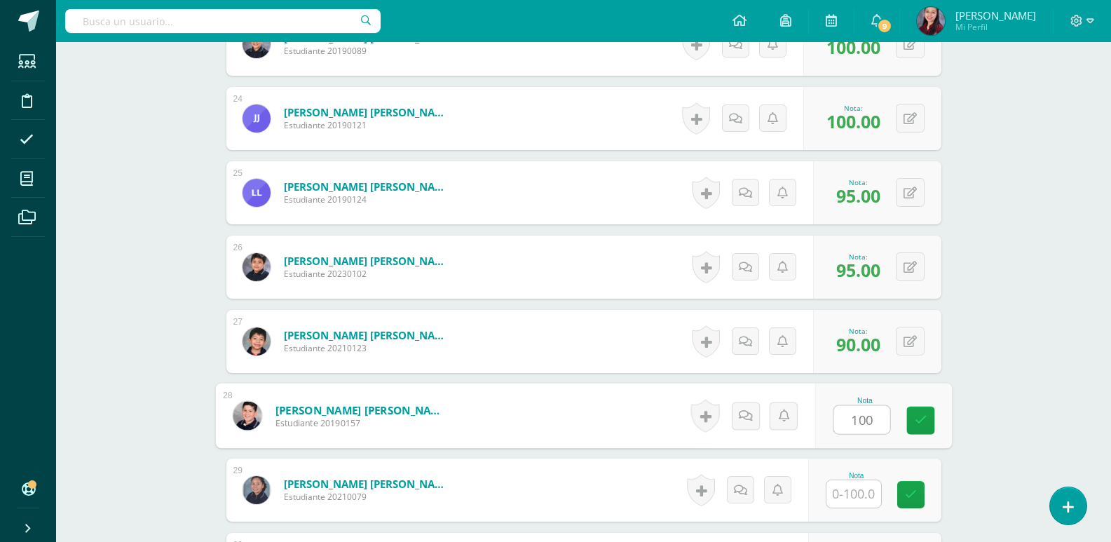
type input "100"
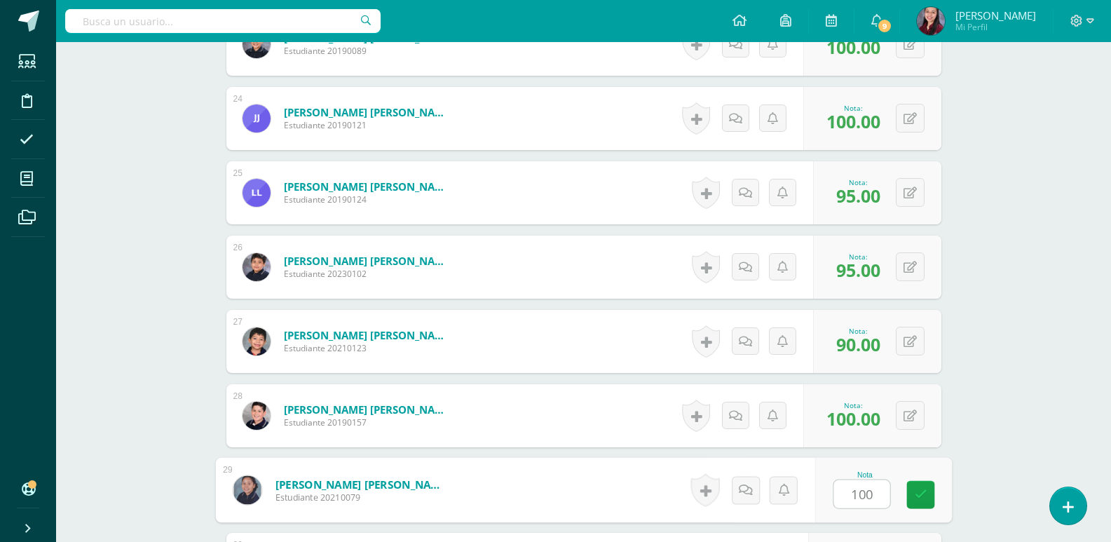
type input "100"
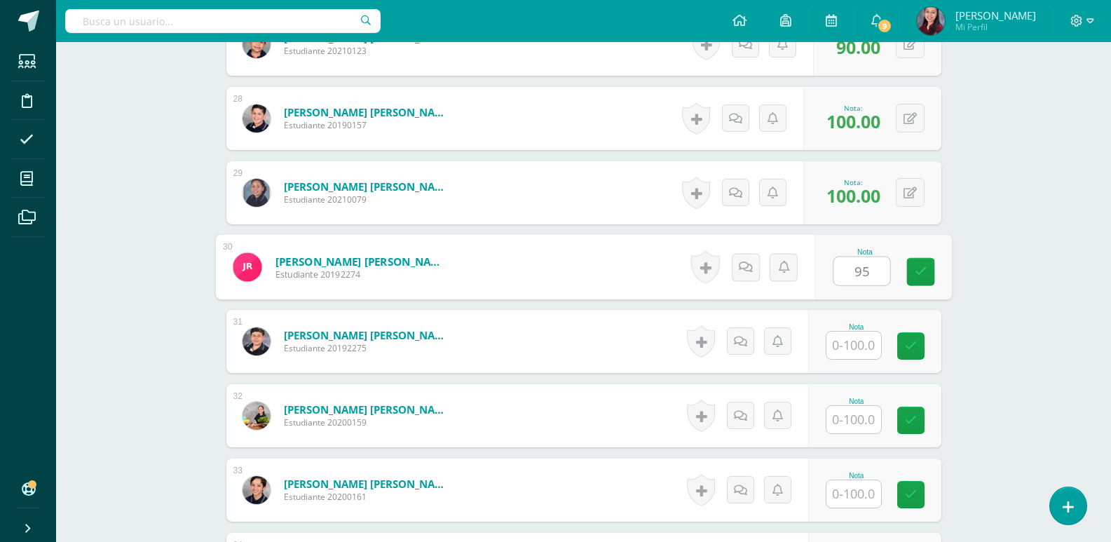
type input "95"
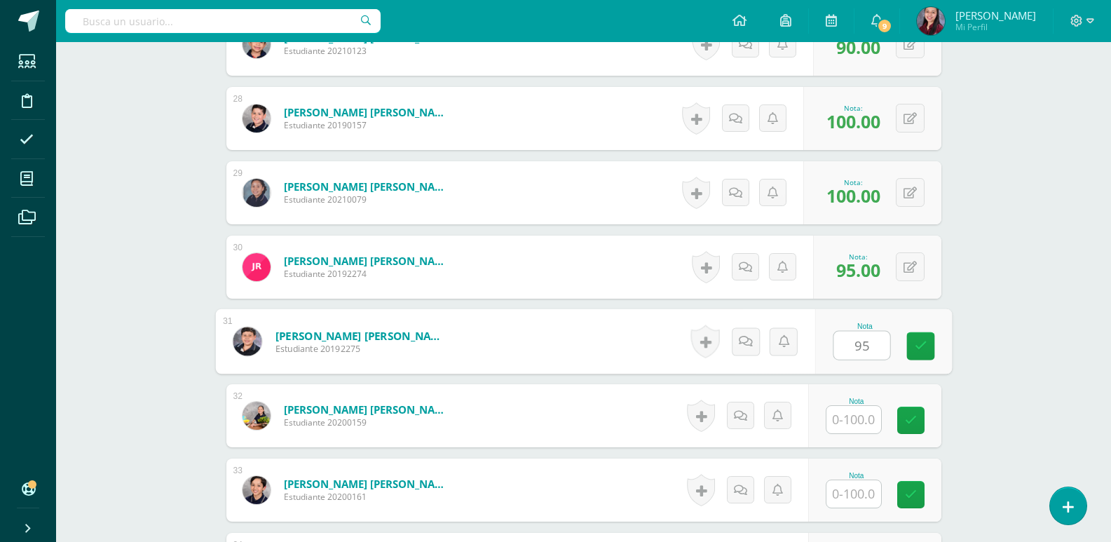
type input "95"
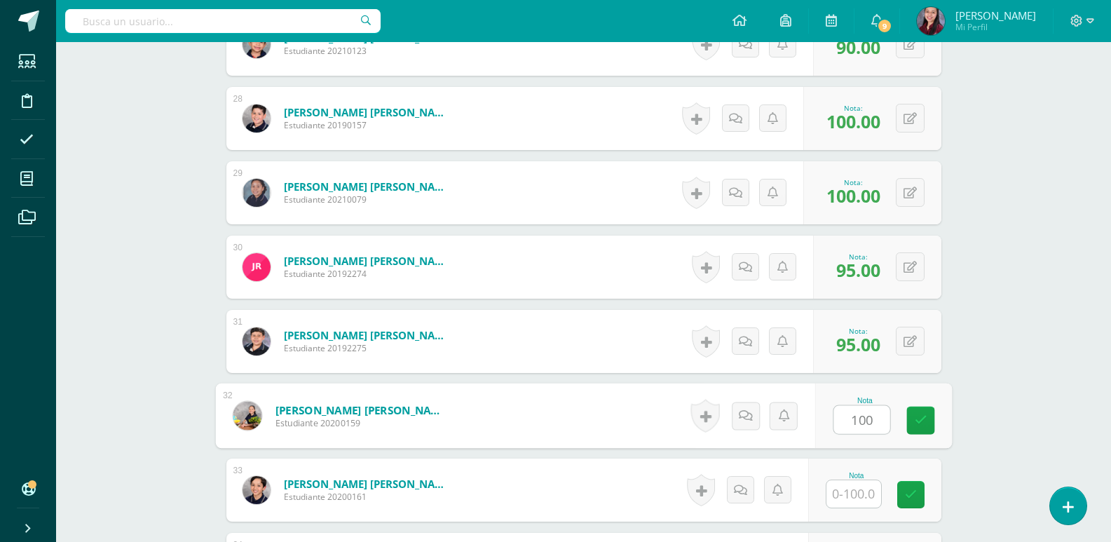
type input "100"
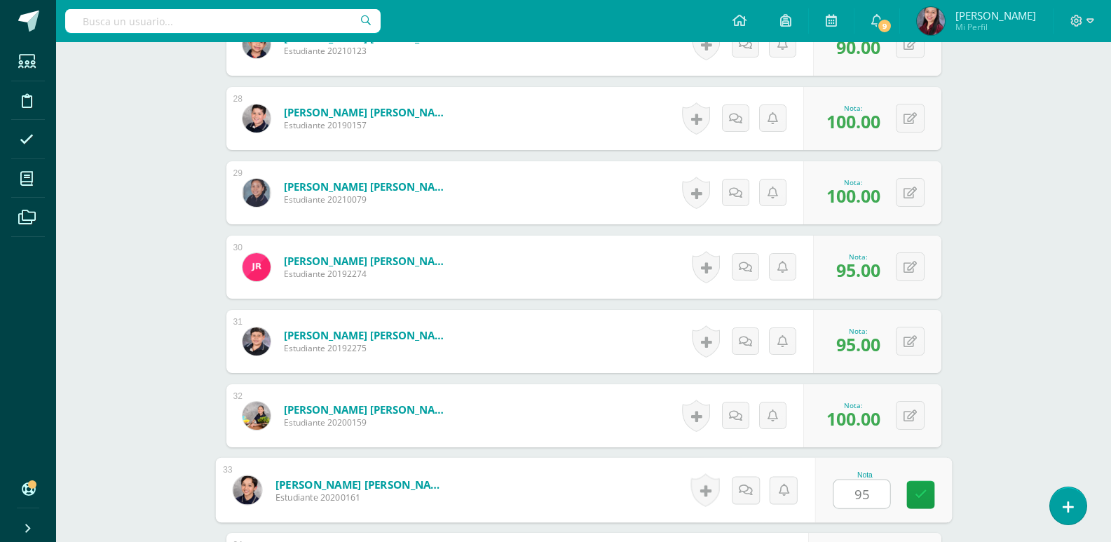
type input "95"
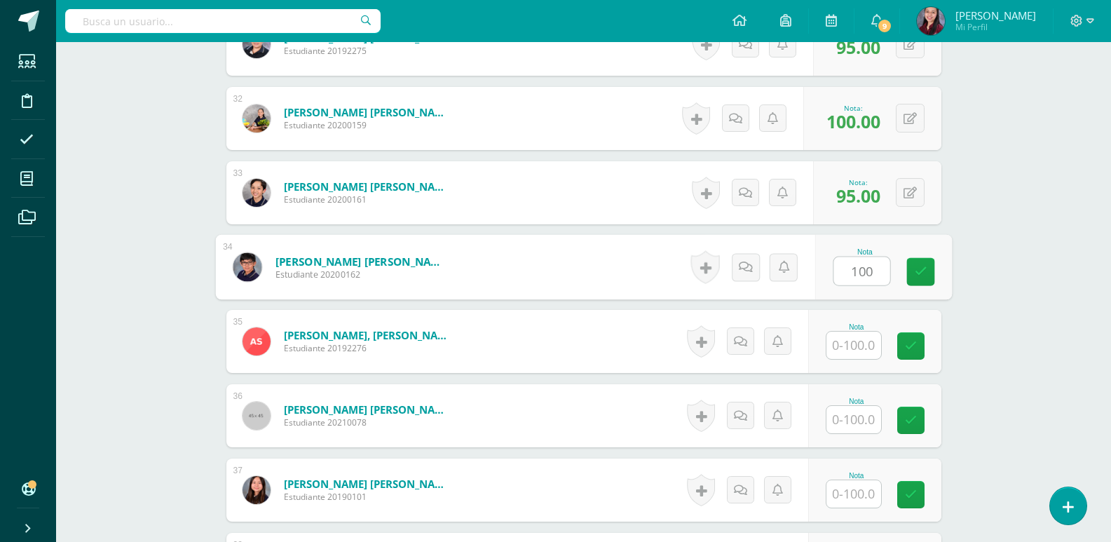
type input "100"
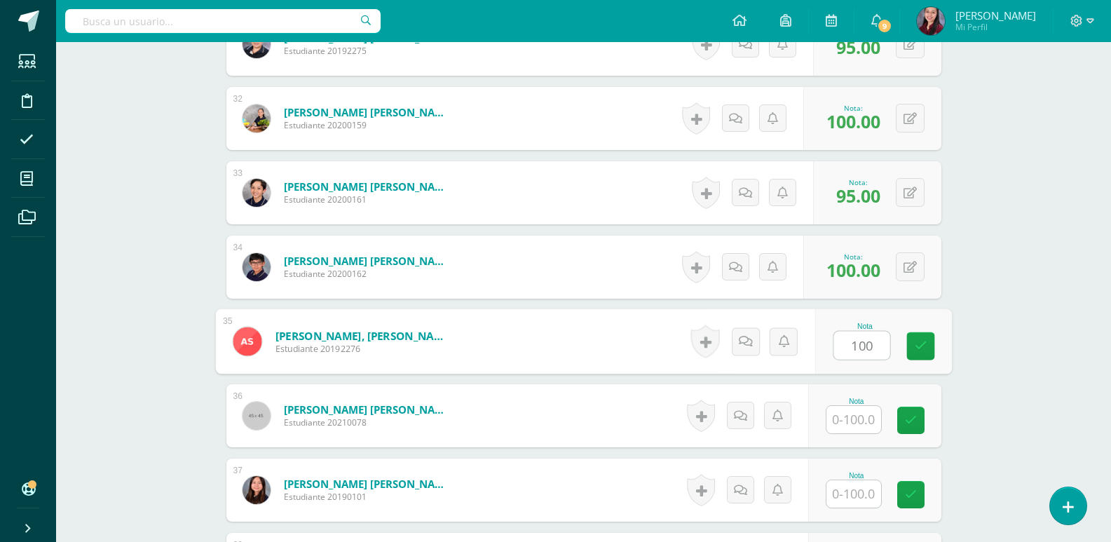
type input "100"
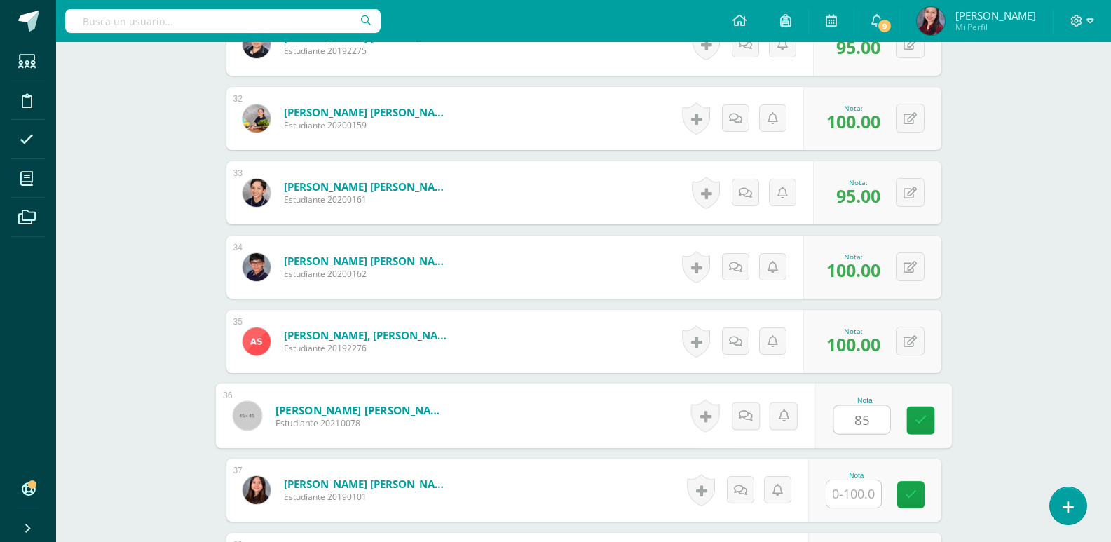
type input "85"
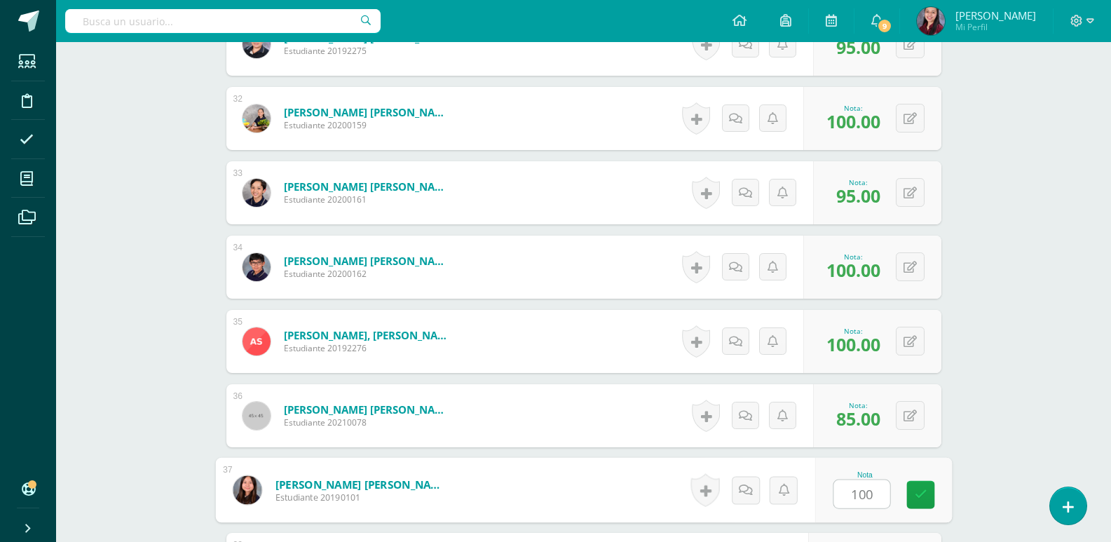
type input "100"
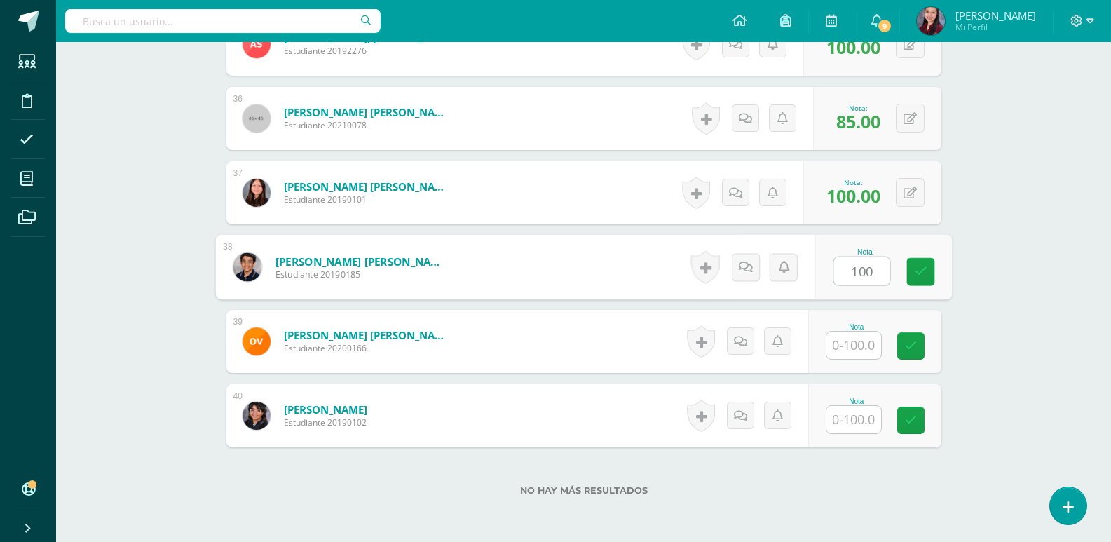
type input "100"
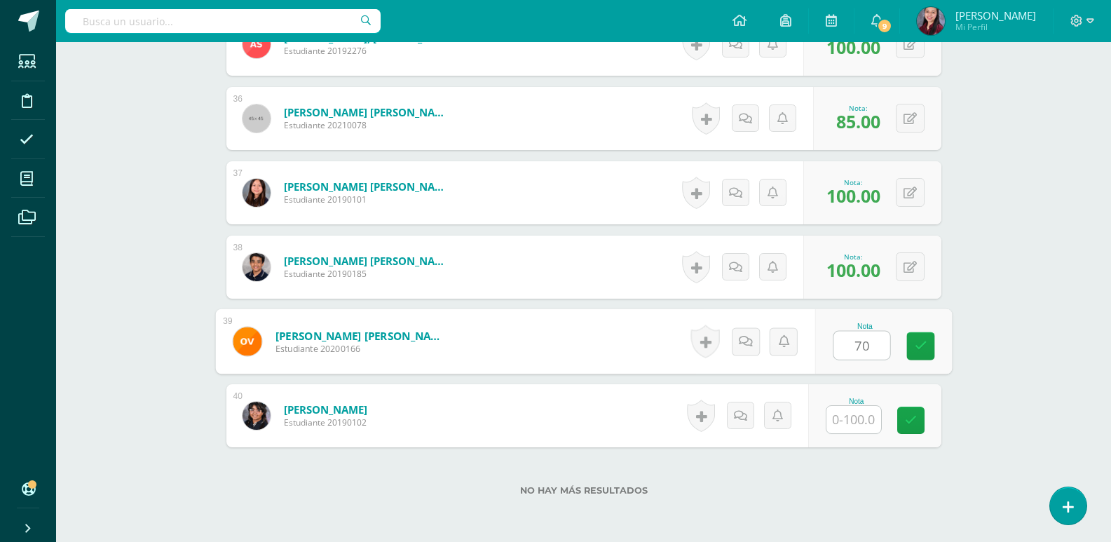
type input "70"
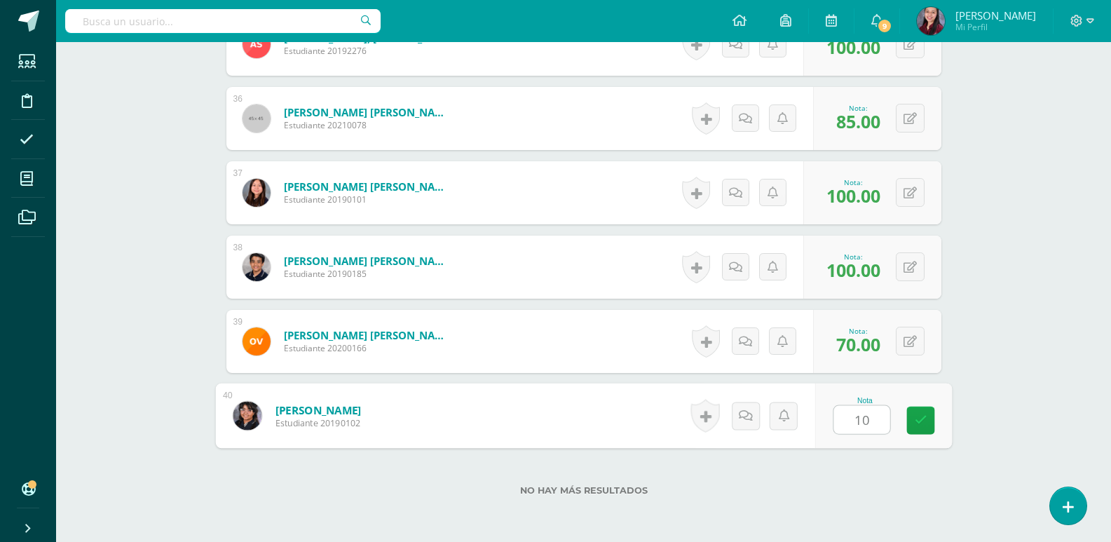
type input "100"
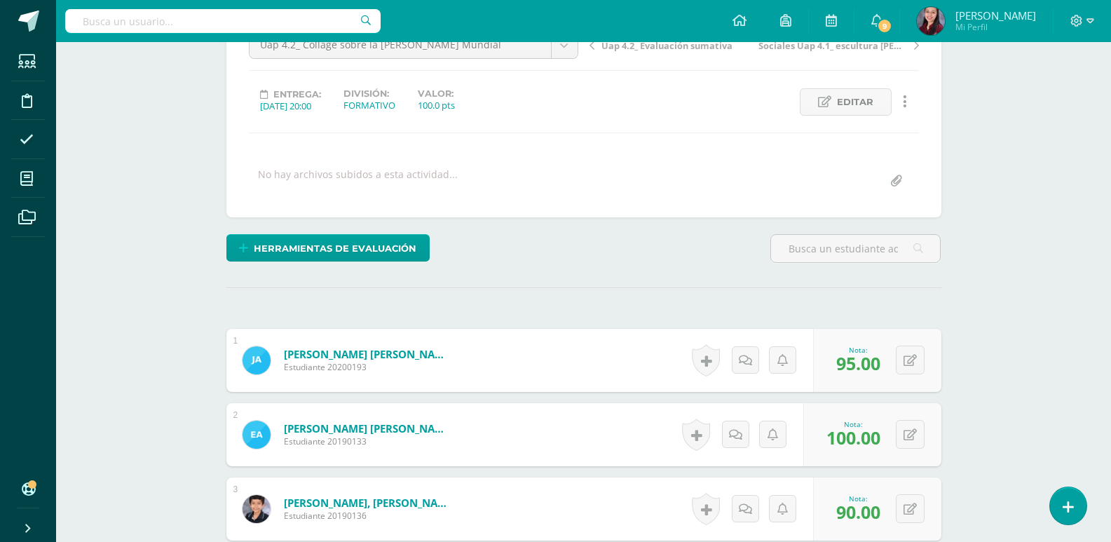
scroll to position [127, 0]
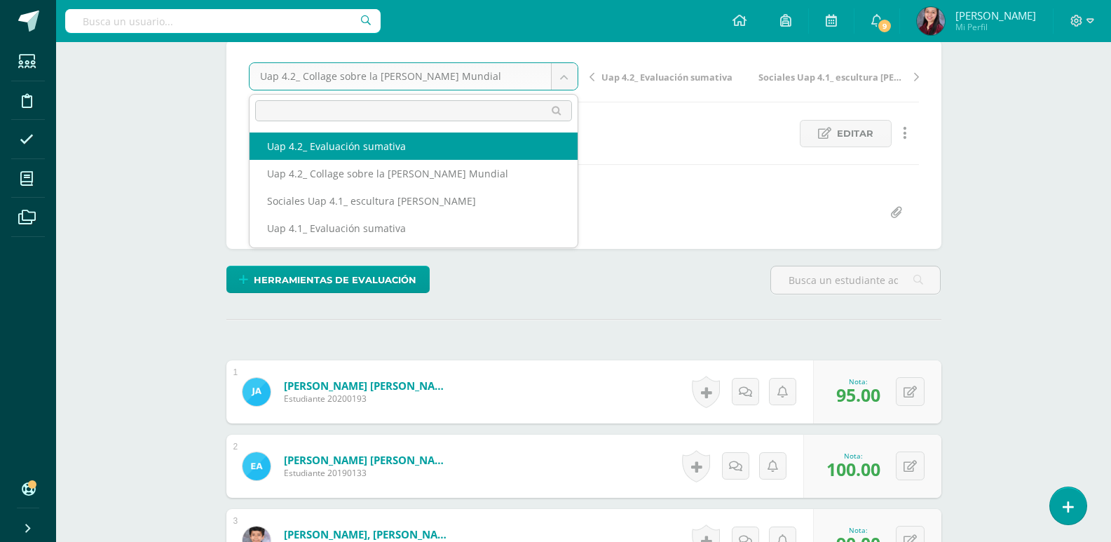
select select "/dashboard/teacher/grade-activity/228079/"
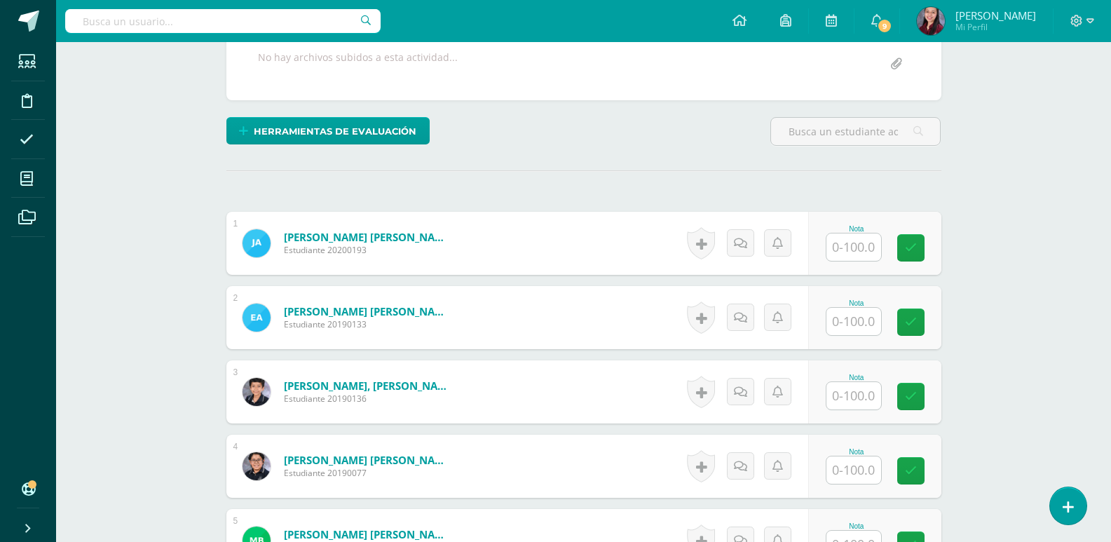
scroll to position [281, 0]
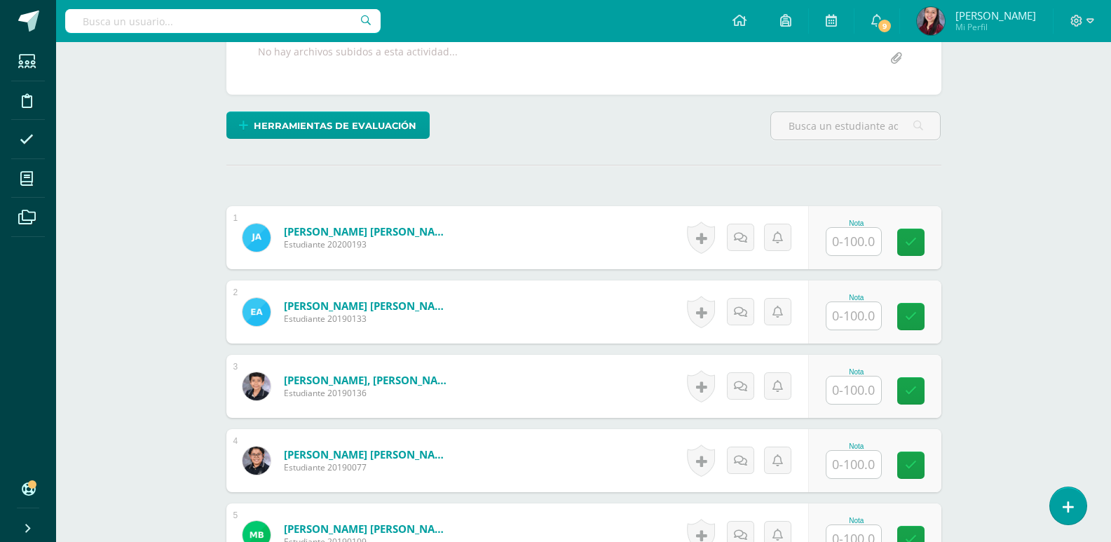
click at [876, 244] on input "text" at bounding box center [854, 241] width 55 height 27
type input "80"
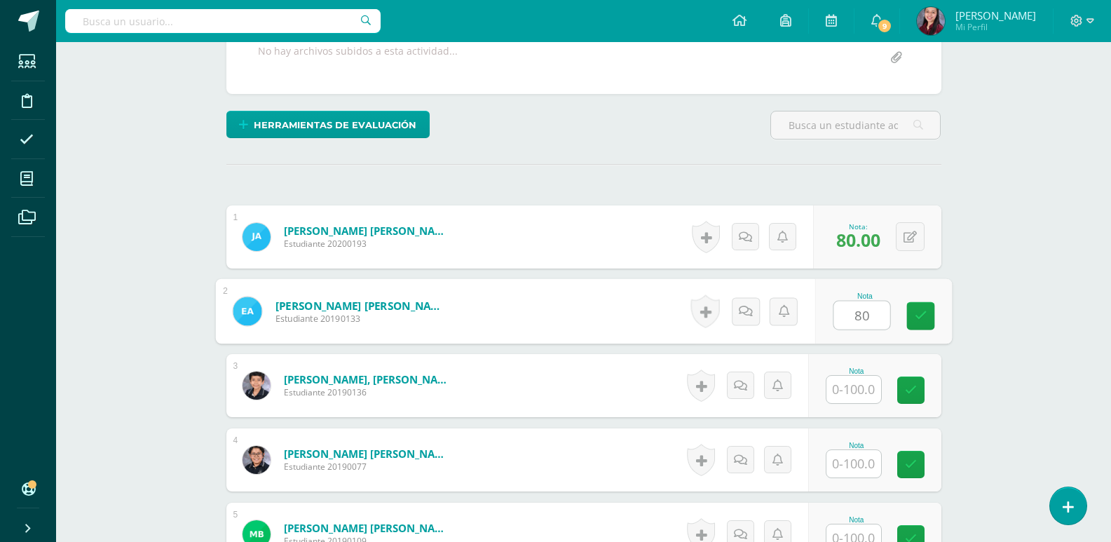
type input "80"
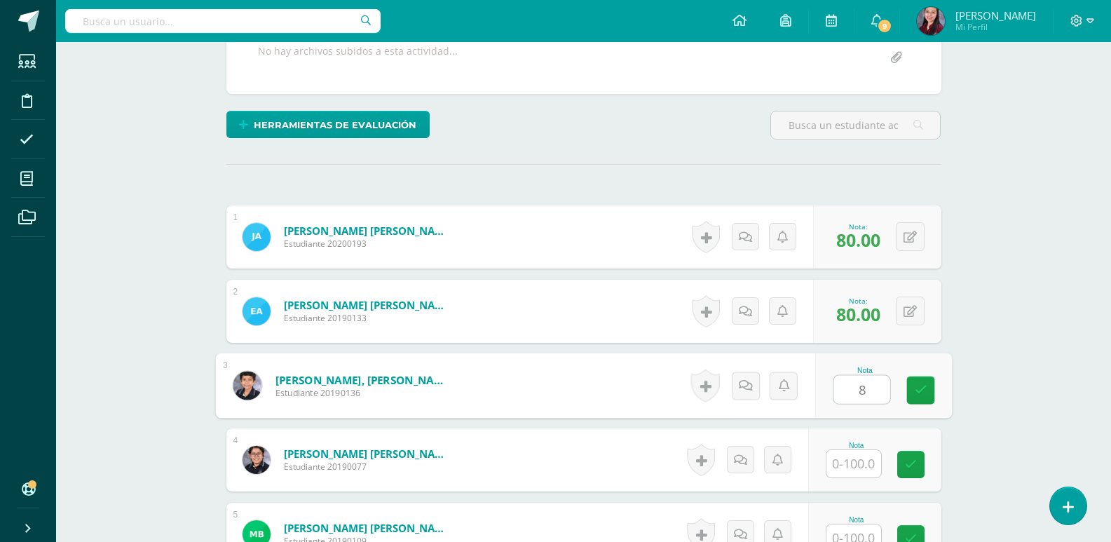
scroll to position [283, 0]
type input "80"
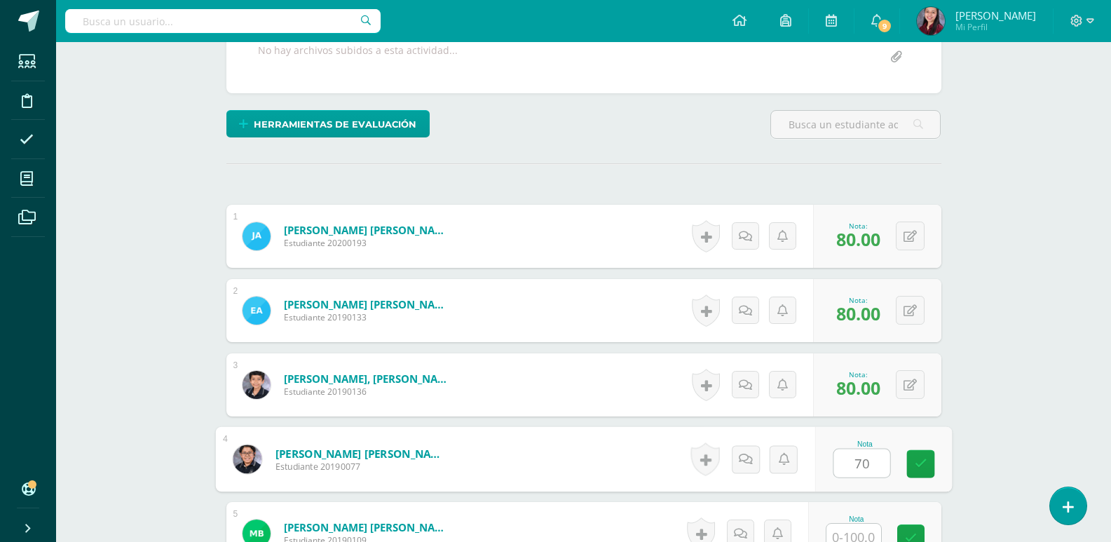
type input "70"
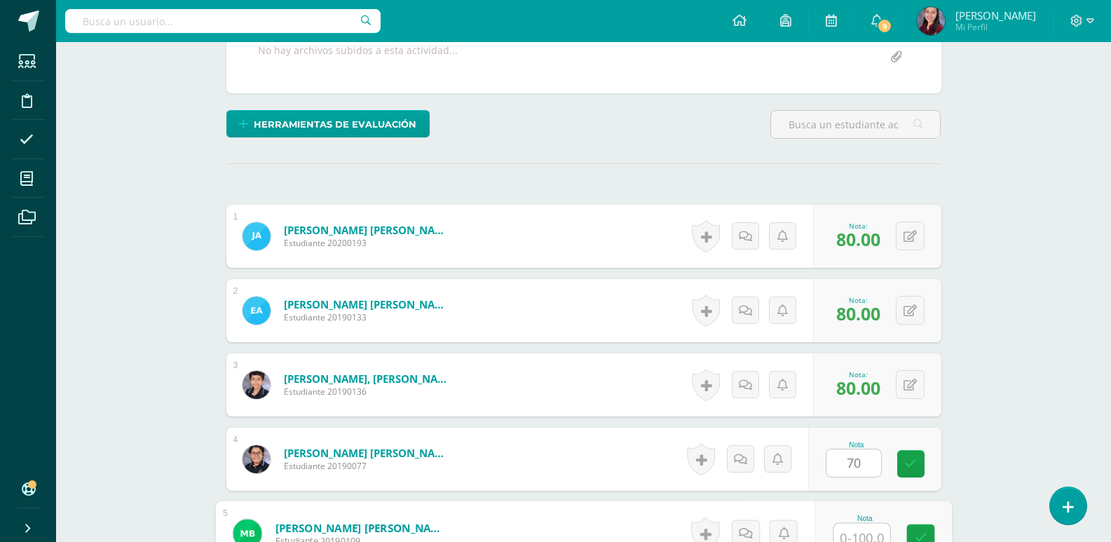
scroll to position [292, 0]
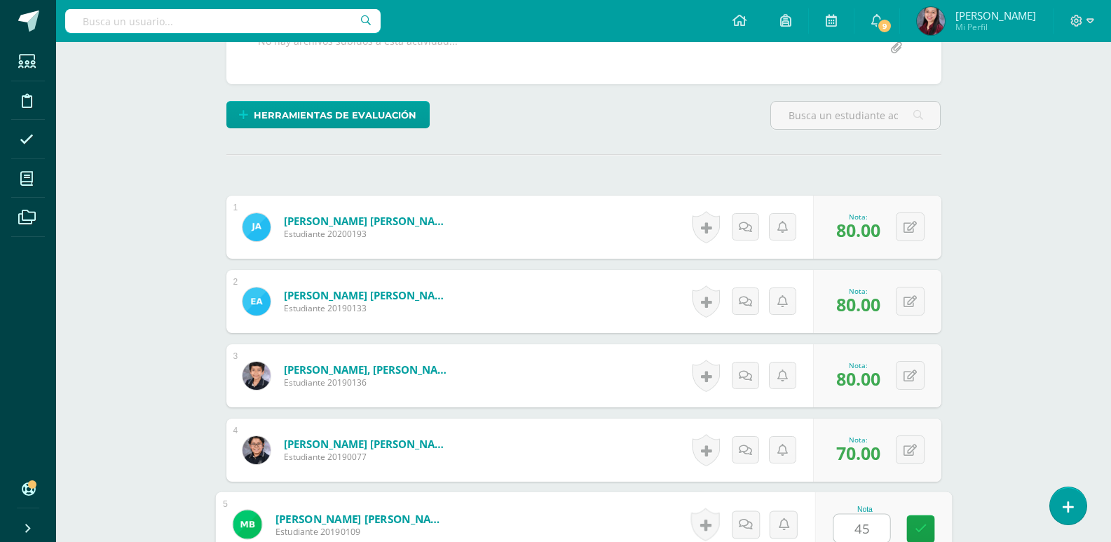
type input "45"
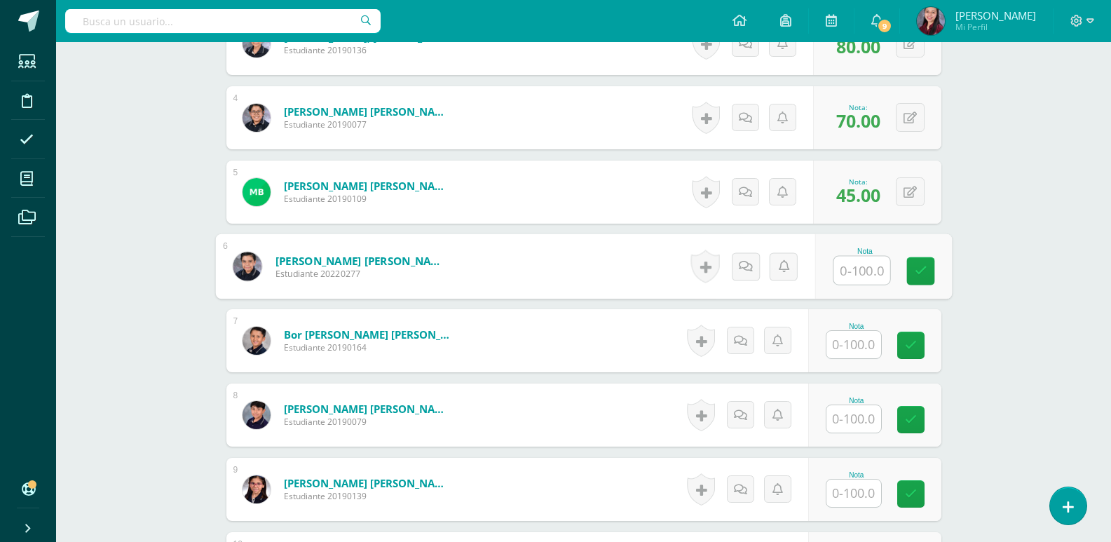
scroll to position [625, 0]
type input "90"
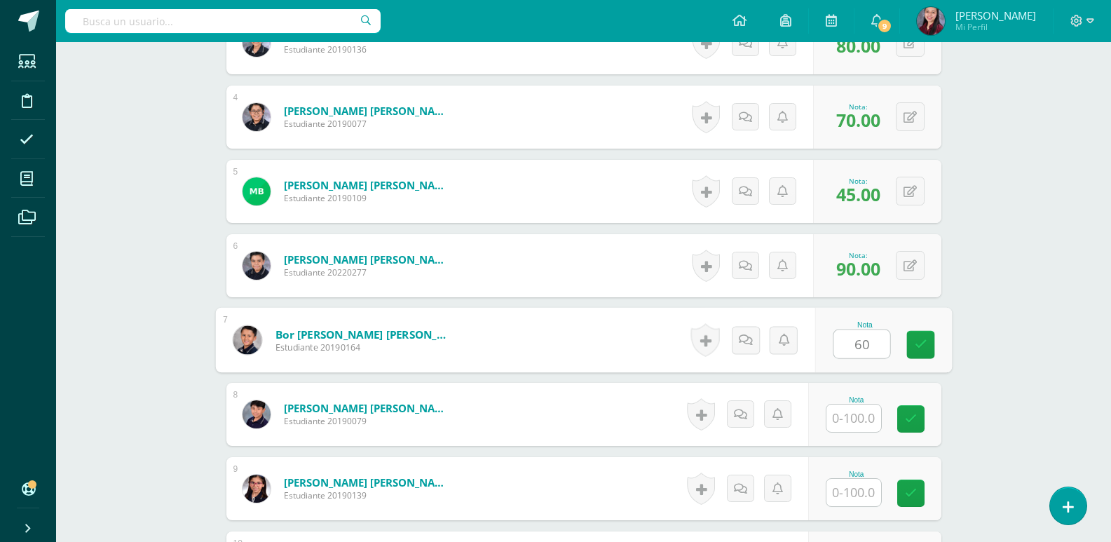
type input "60"
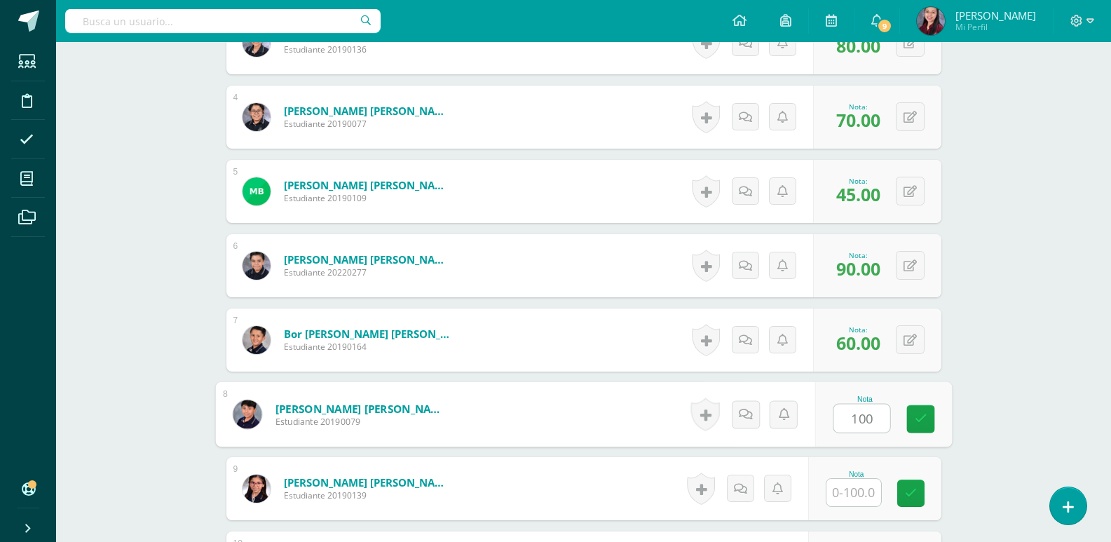
type input "100"
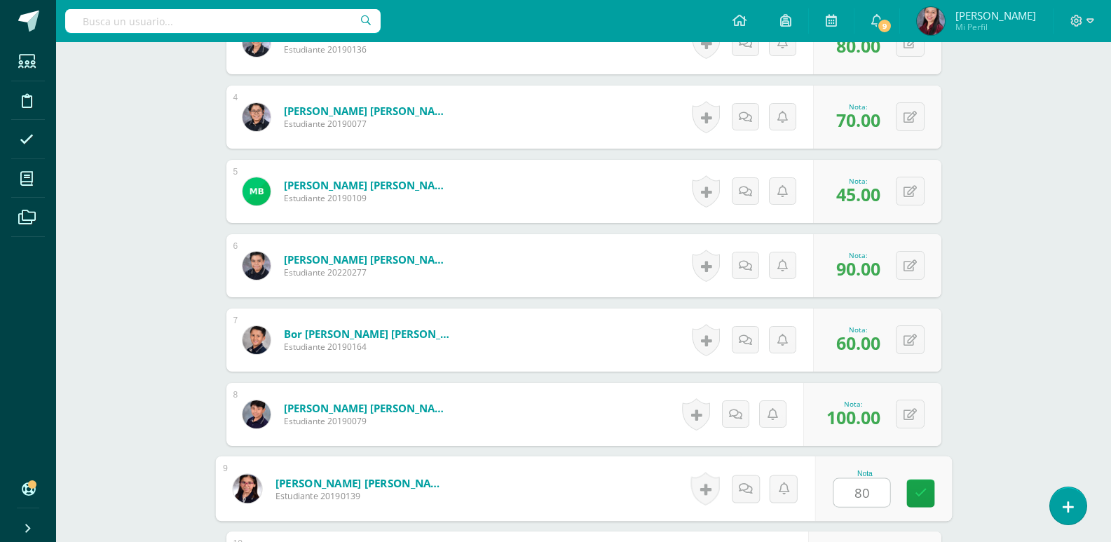
type input "80"
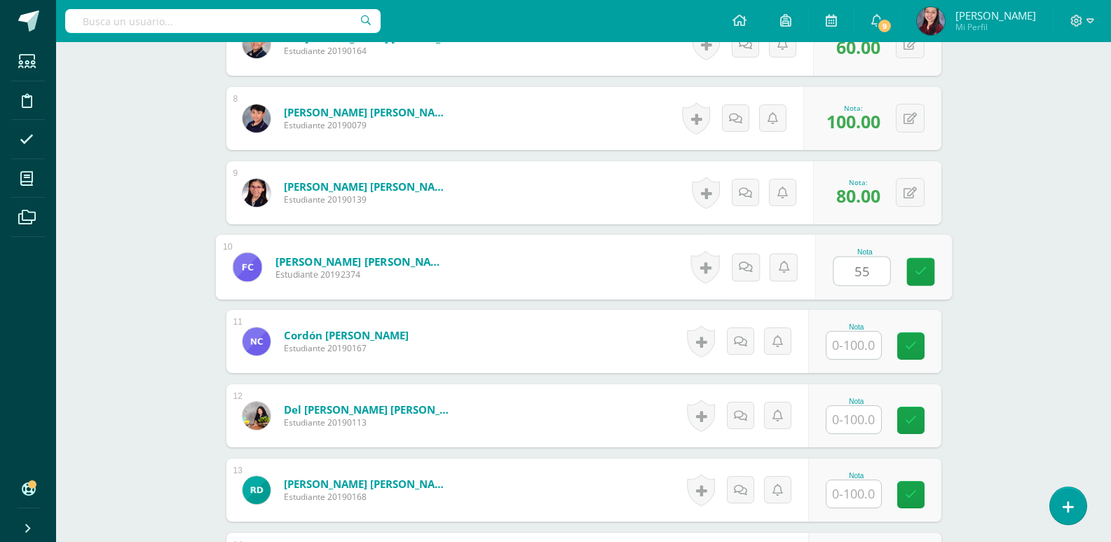
type input "55"
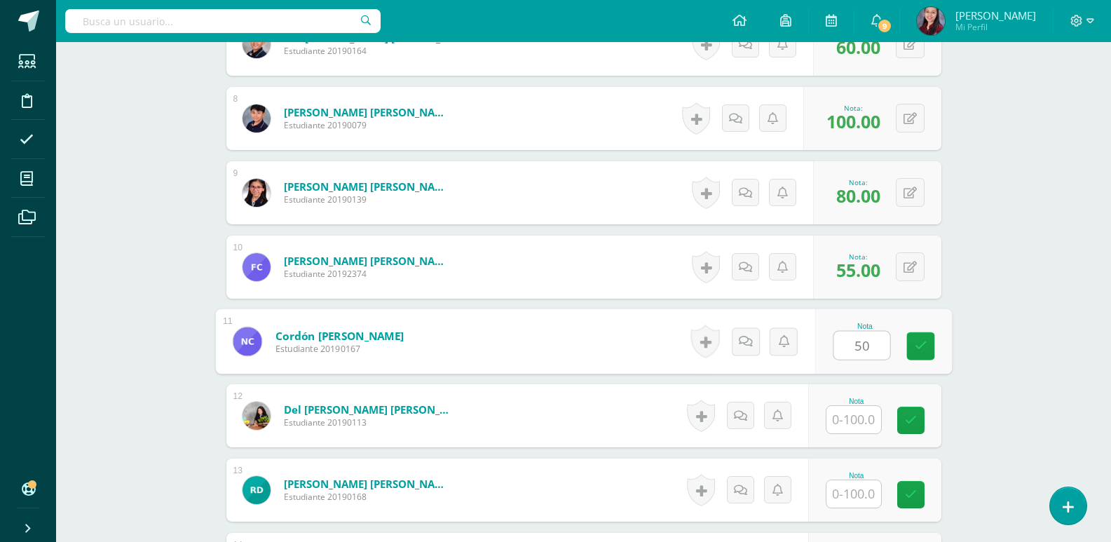
type input "50"
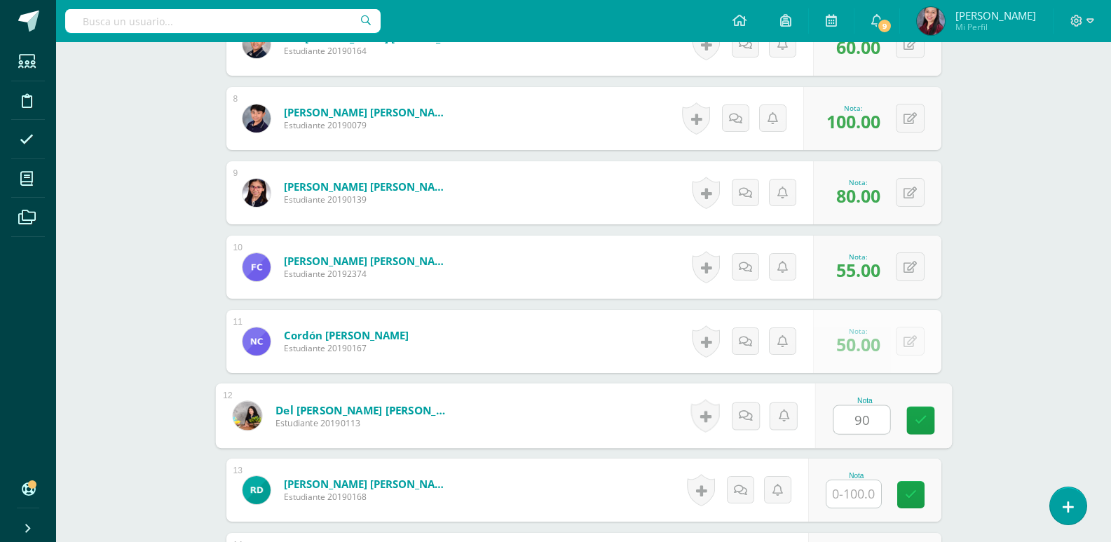
type input "90"
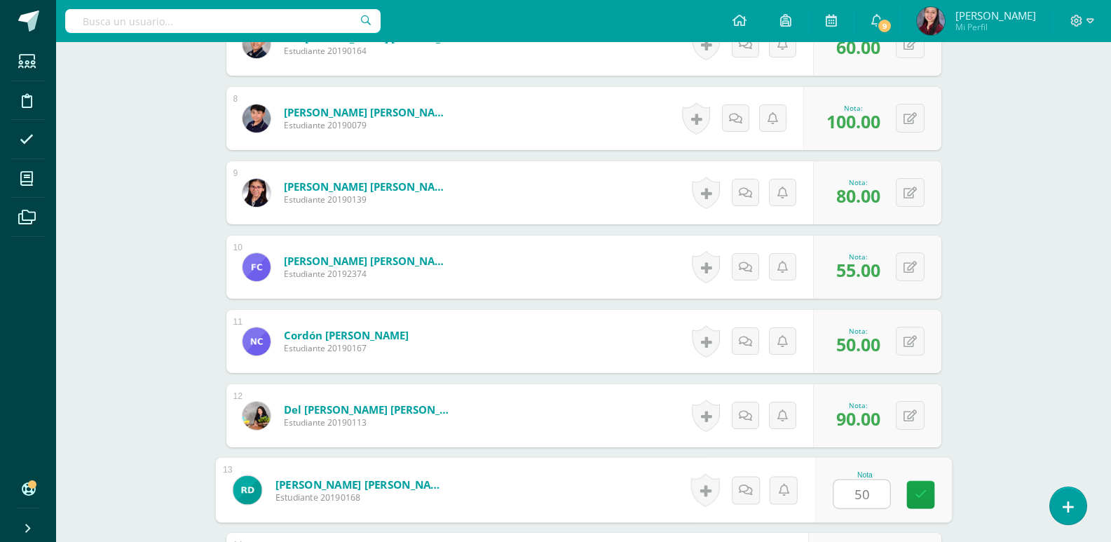
type input "50"
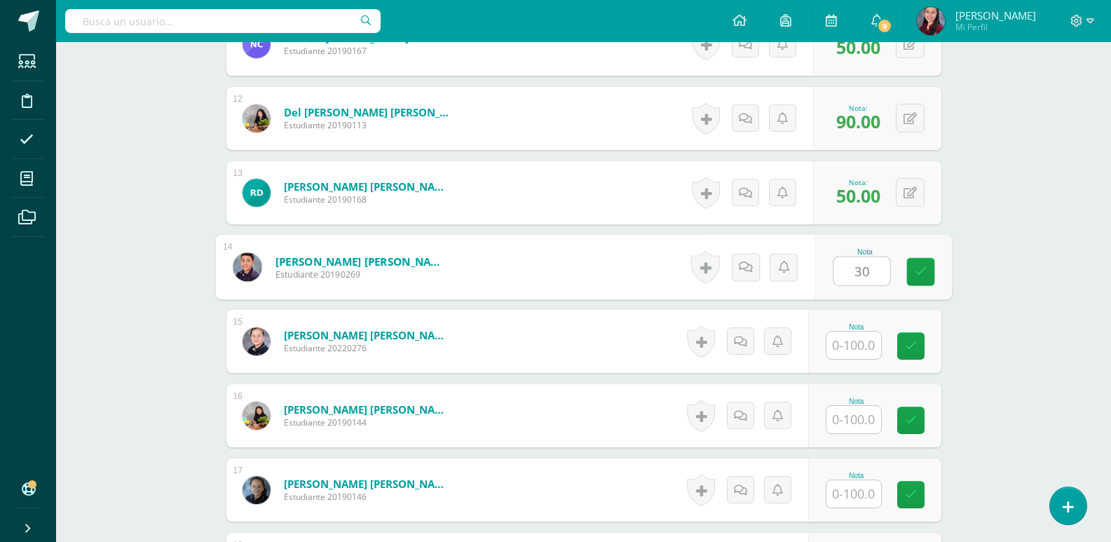
type input "30"
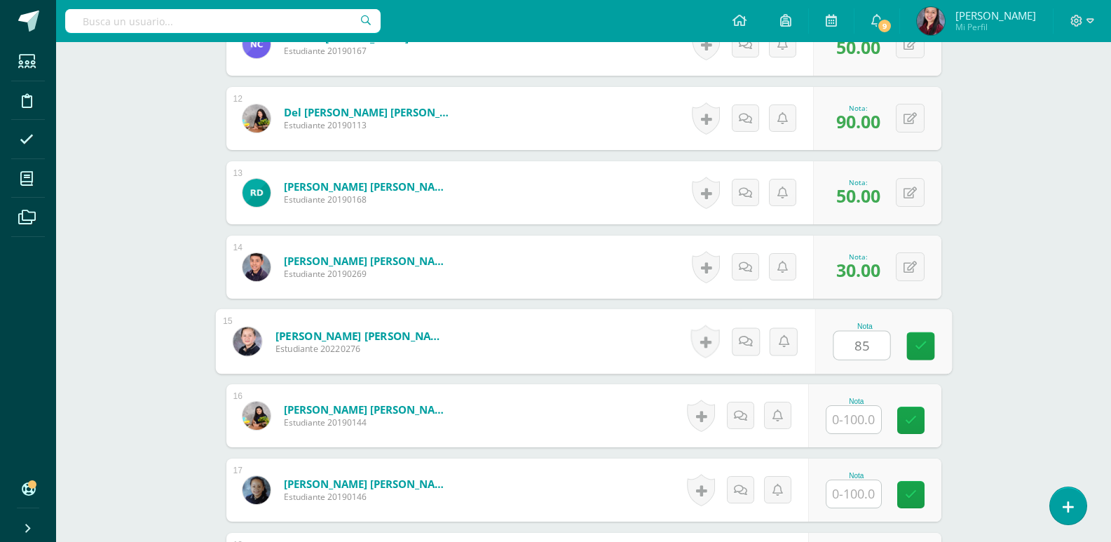
type input "85"
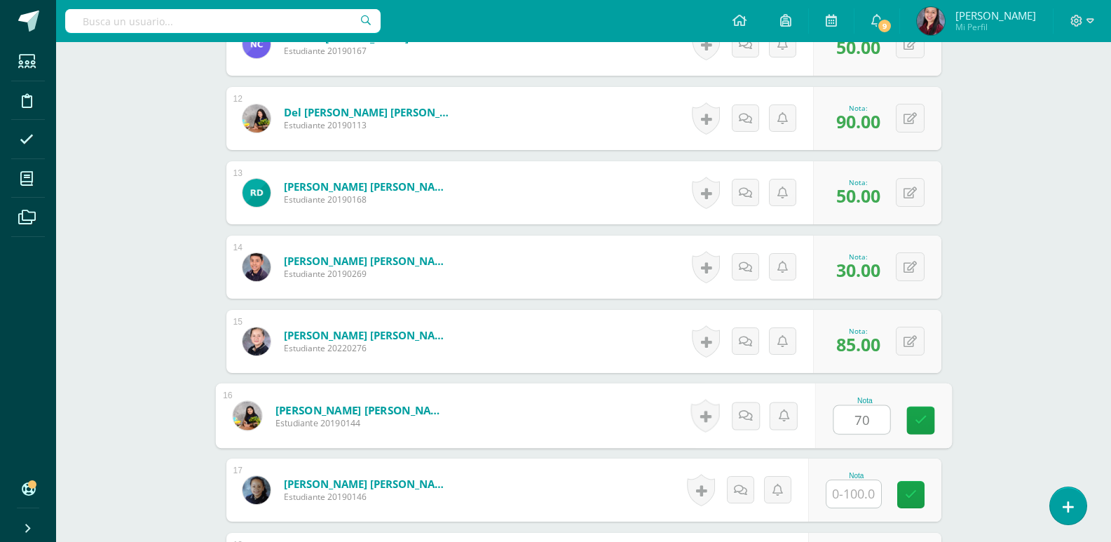
type input "70"
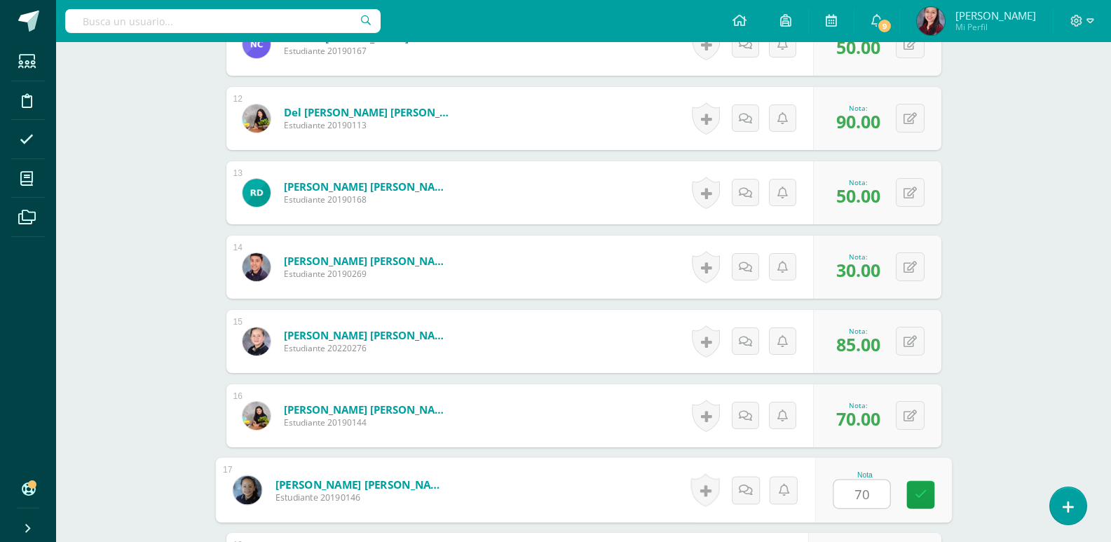
type input "70"
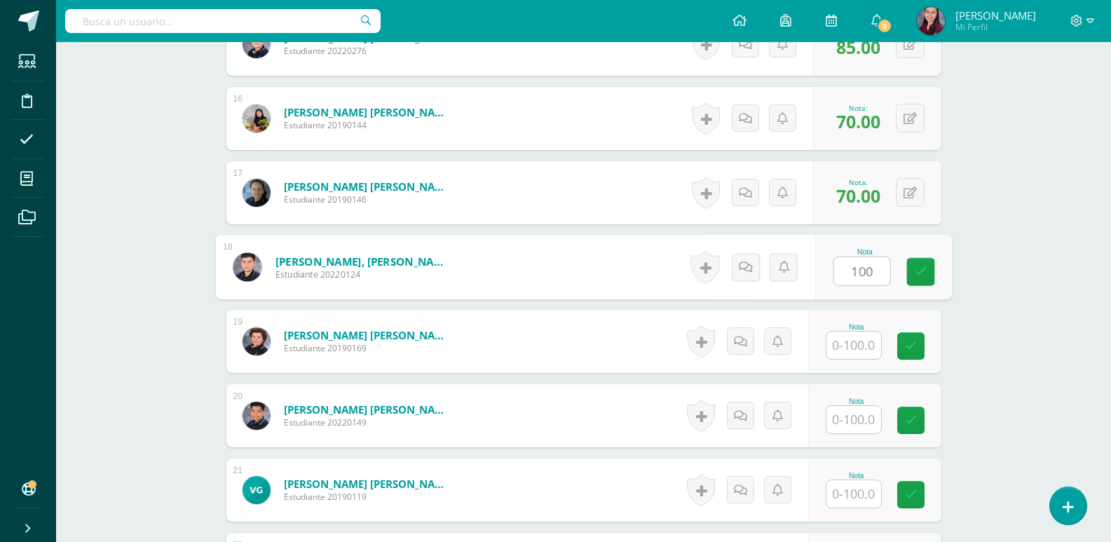
type input "100"
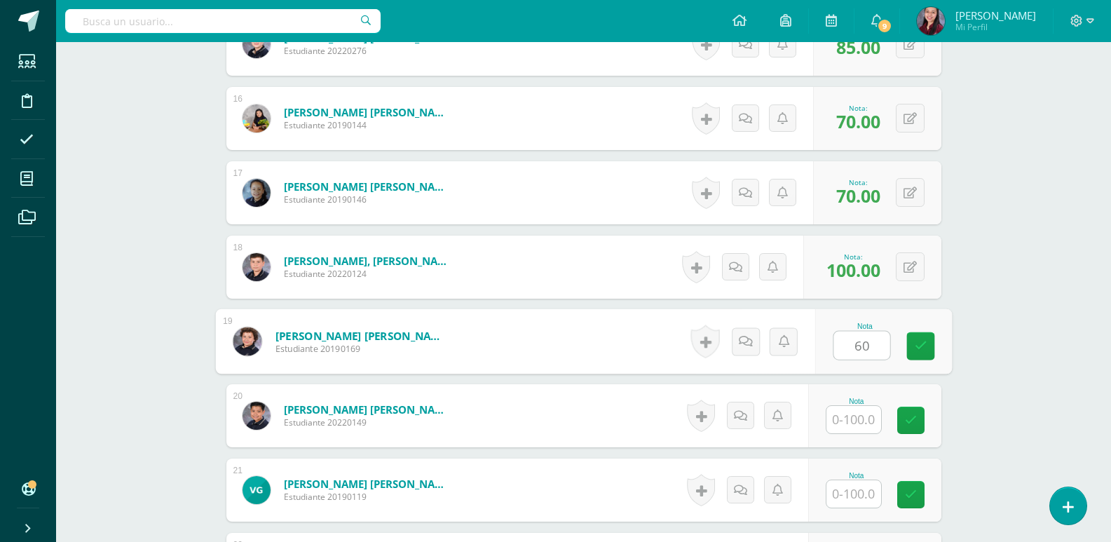
type input "60"
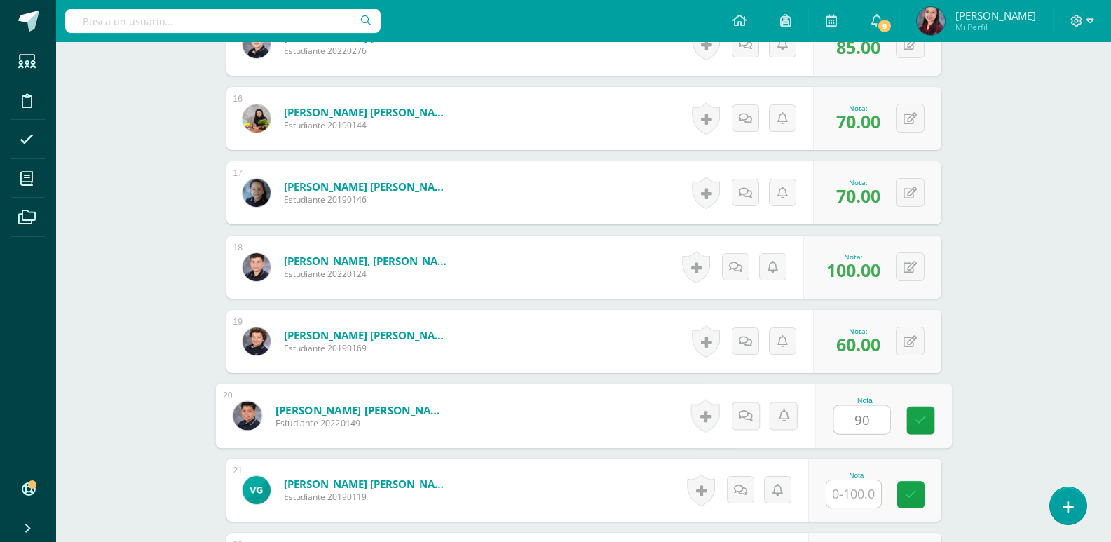
type input "90"
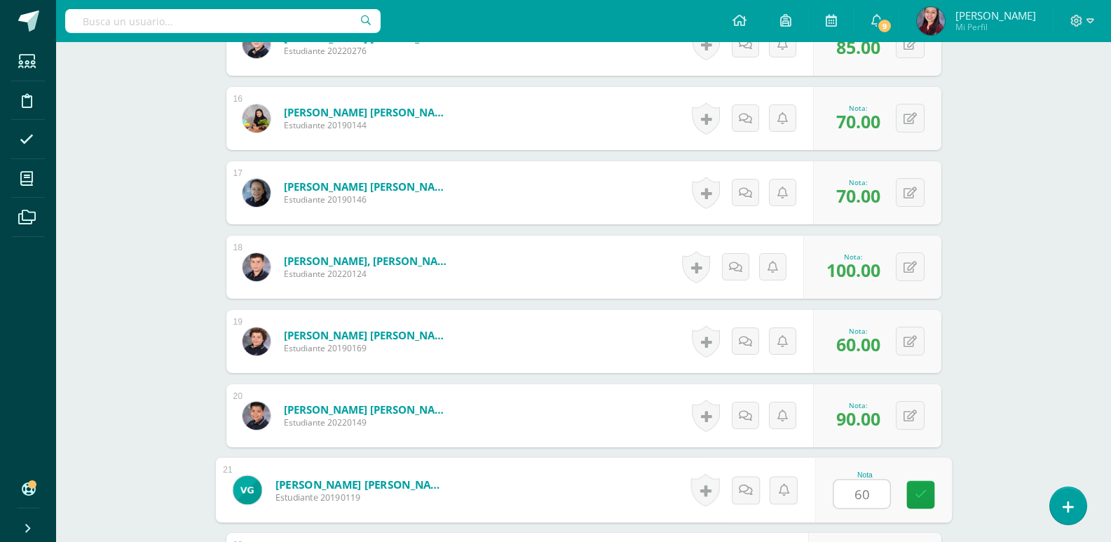
type input "60"
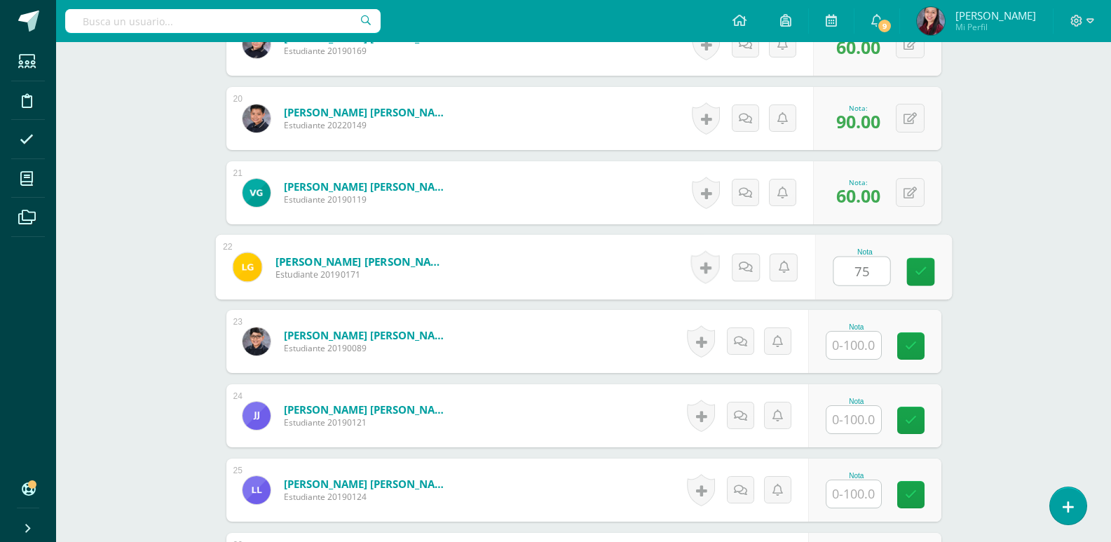
type input "75"
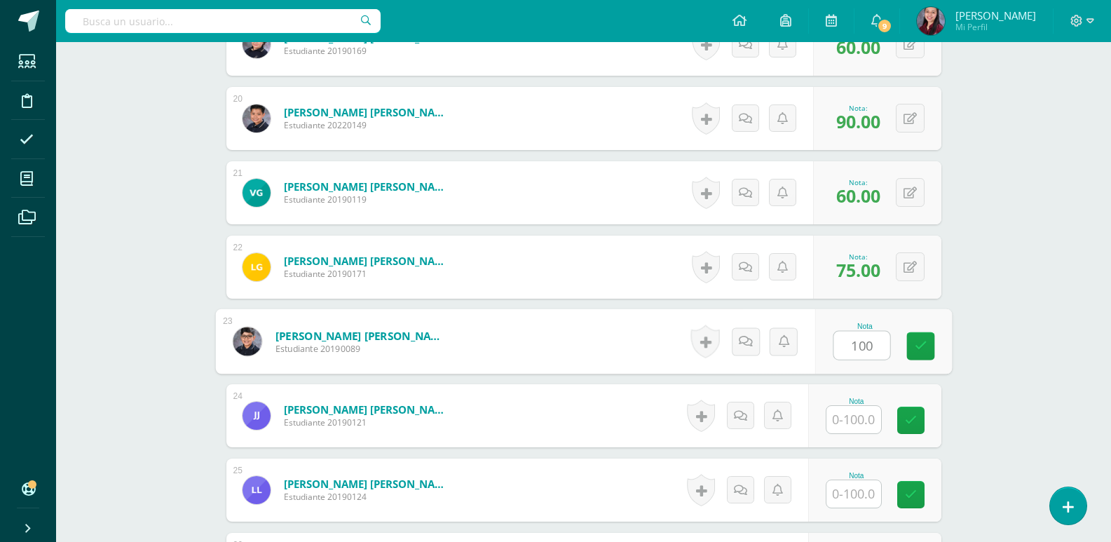
type input "100"
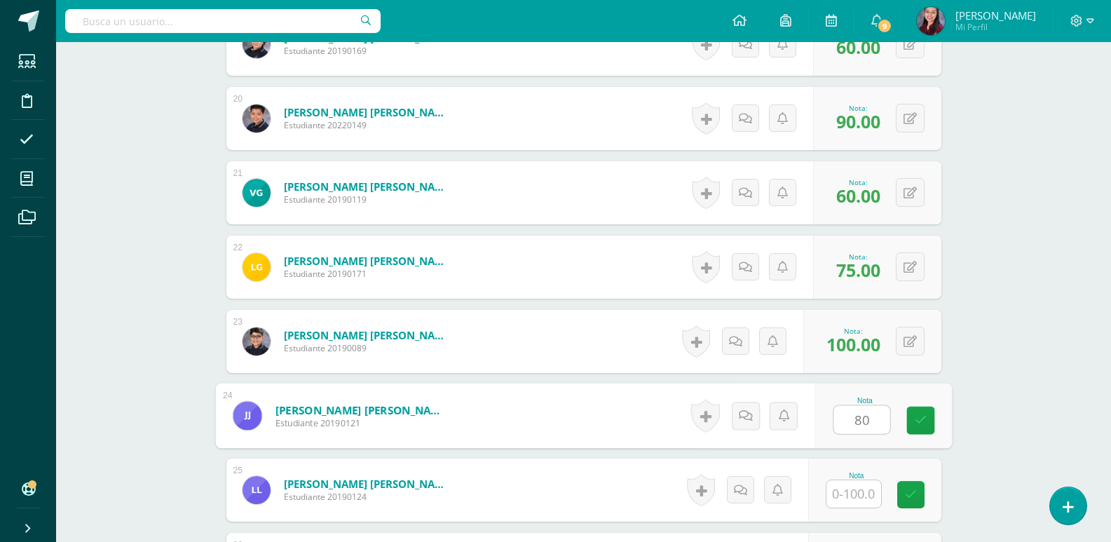
type input "80"
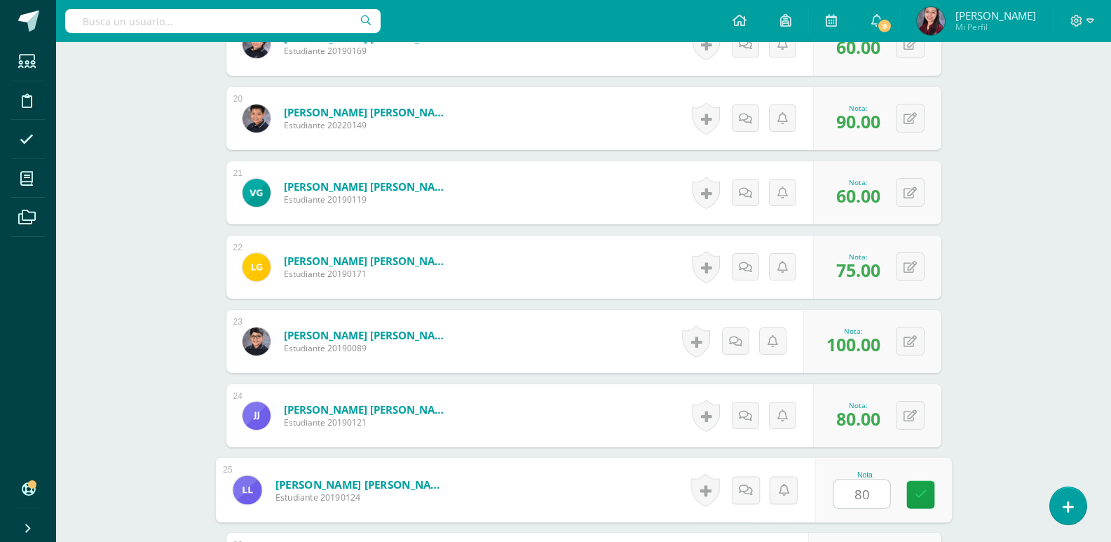
type input "80"
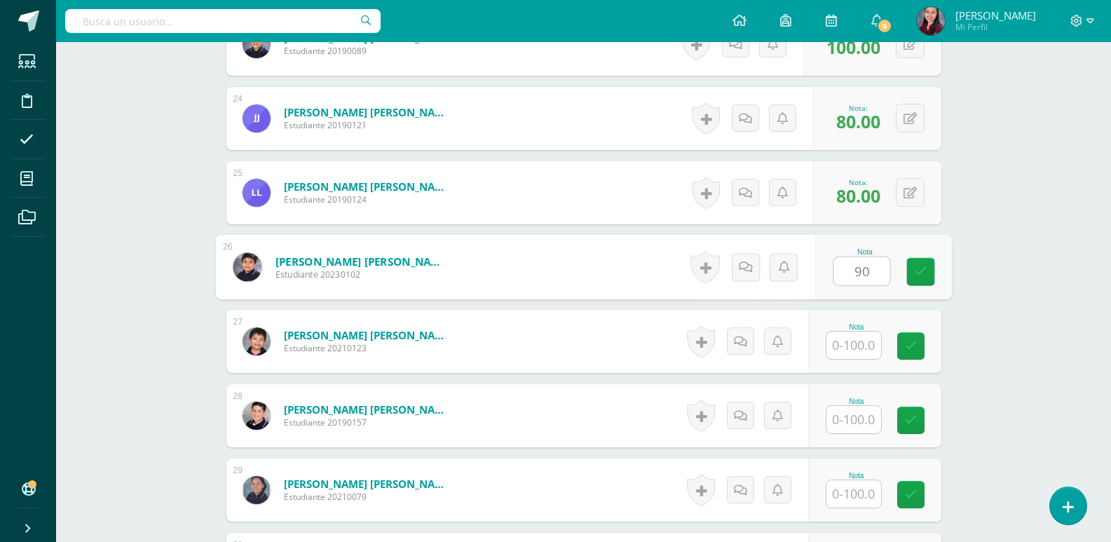
type input "90"
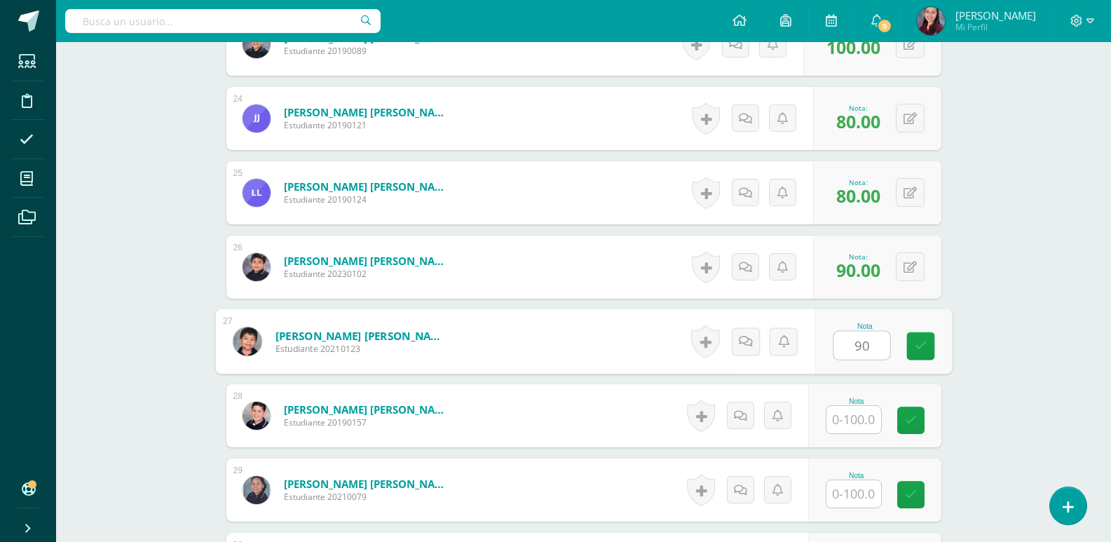
type input "90"
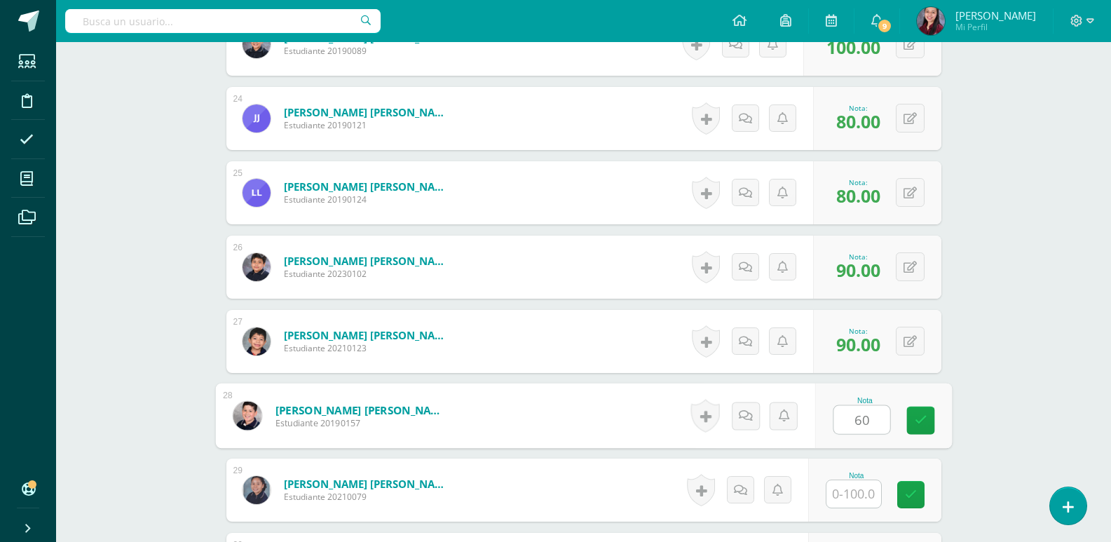
type input "60"
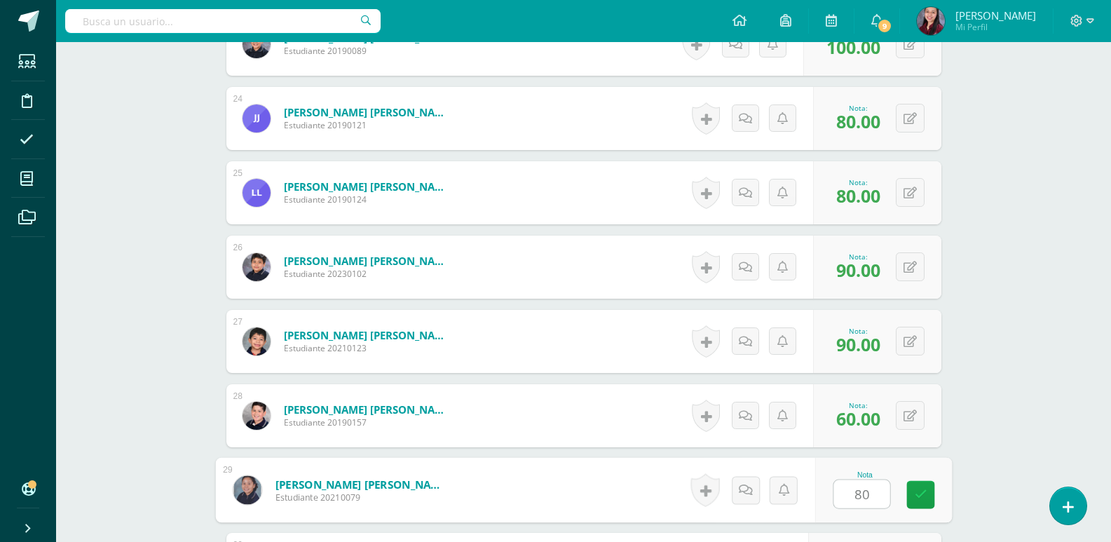
type input "80"
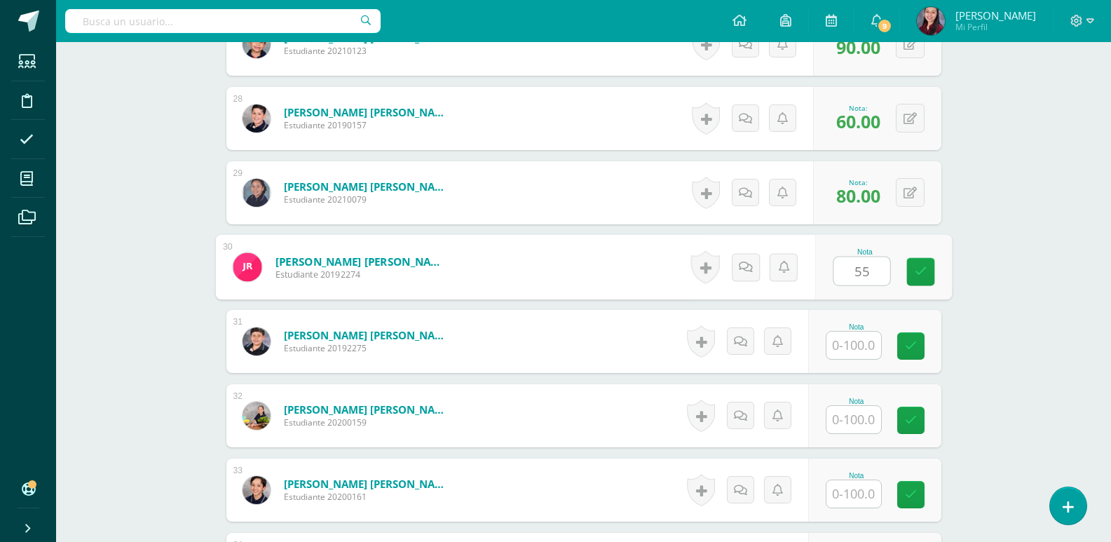
type input "55"
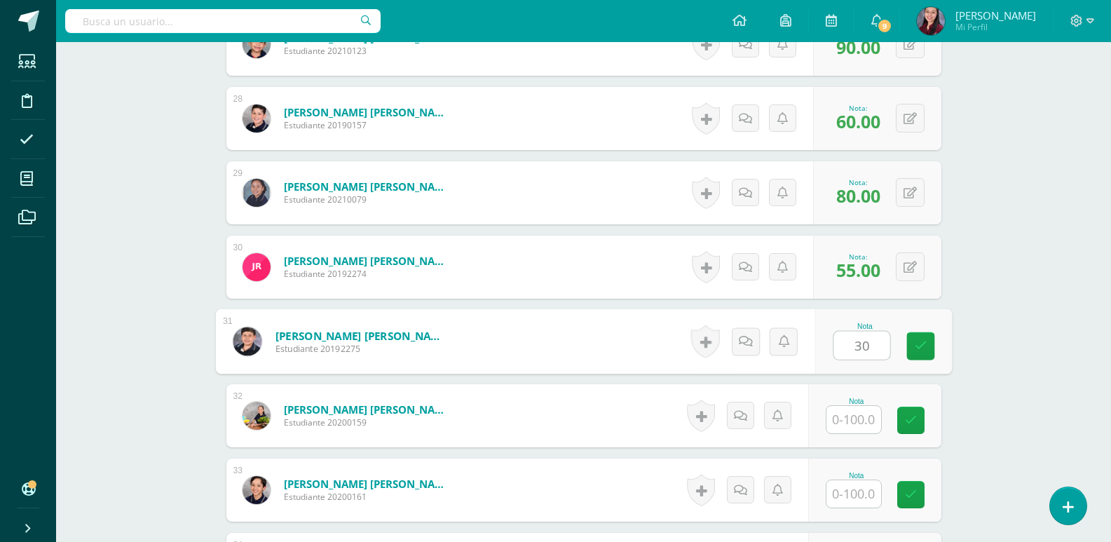
type input "30"
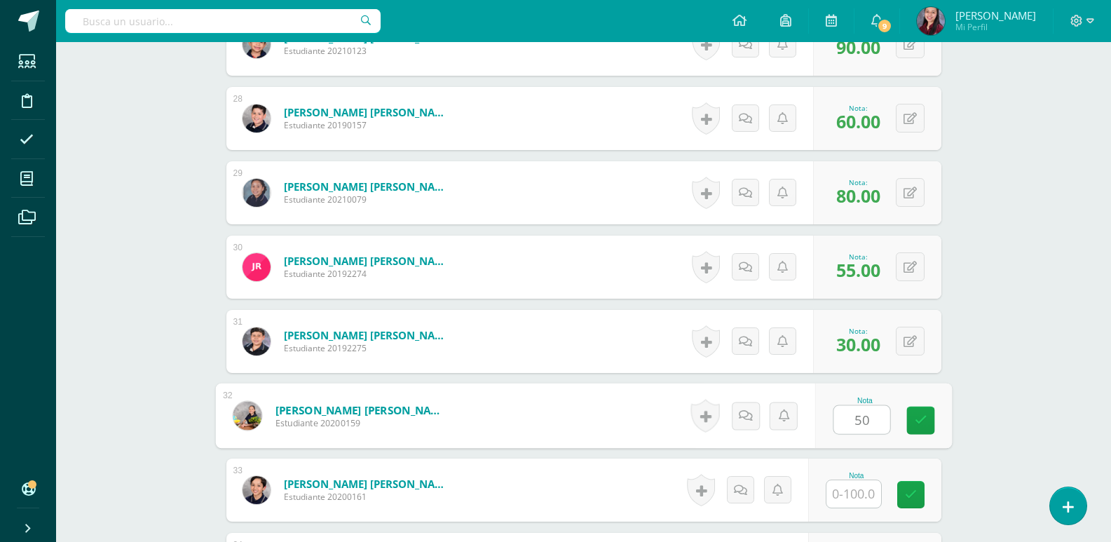
type input "50"
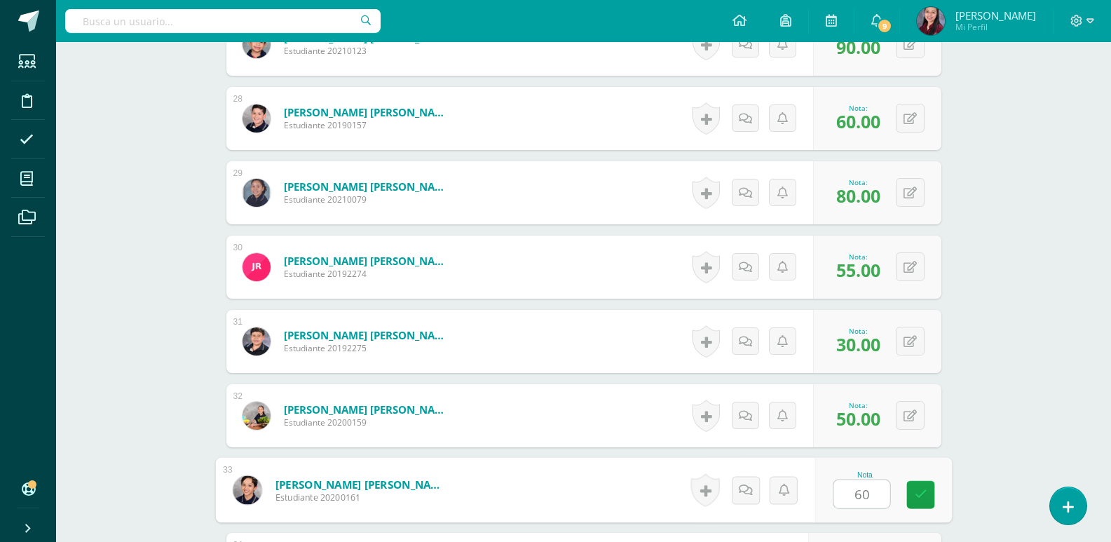
type input "60"
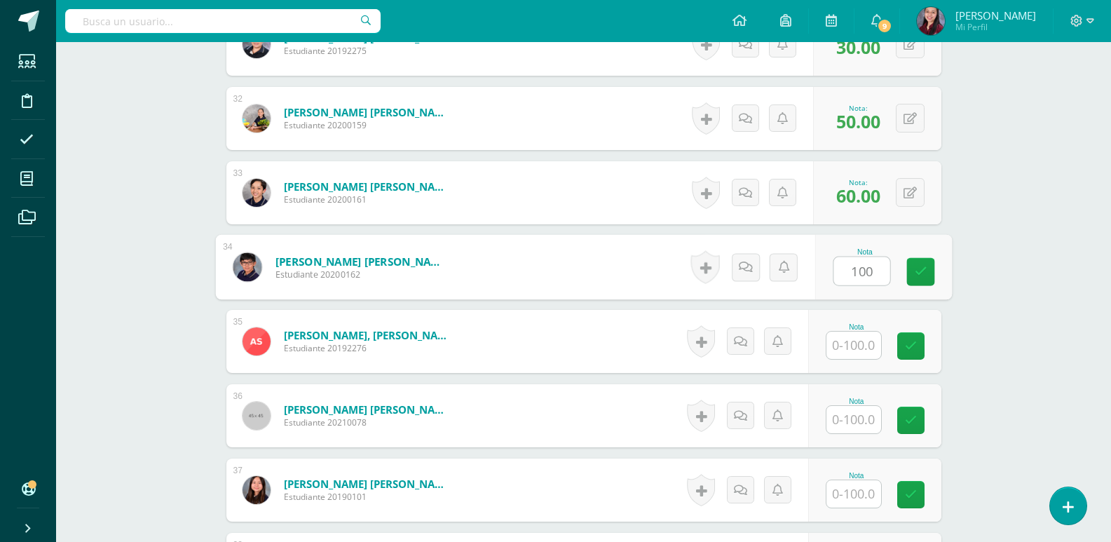
type input "100"
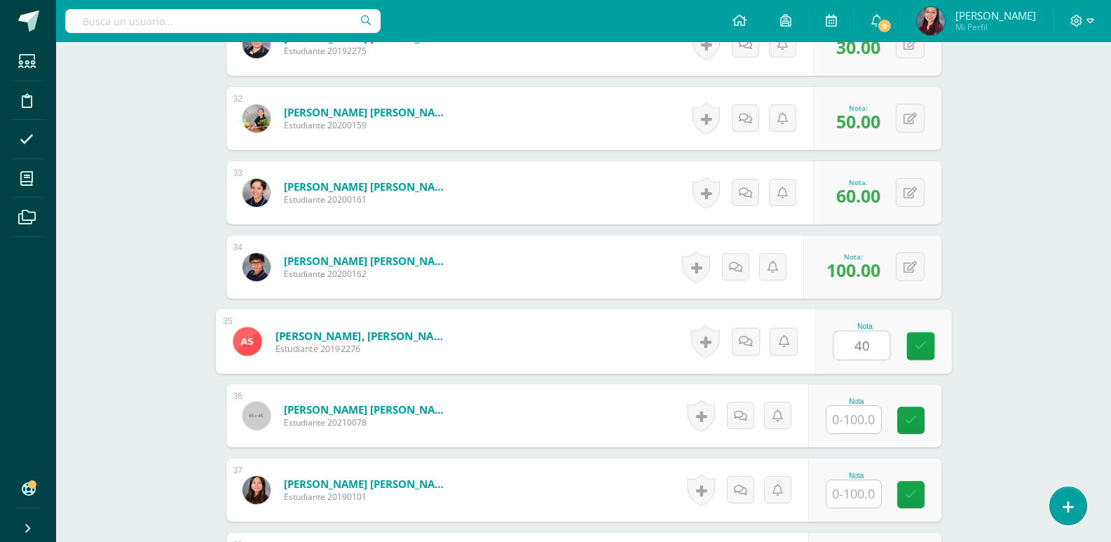
type input "40"
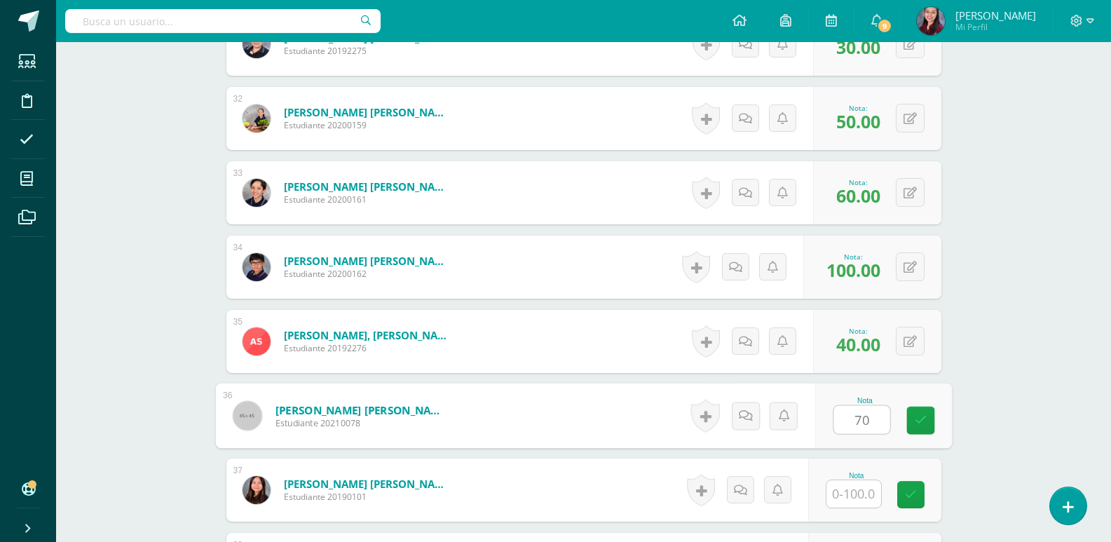
type input "70"
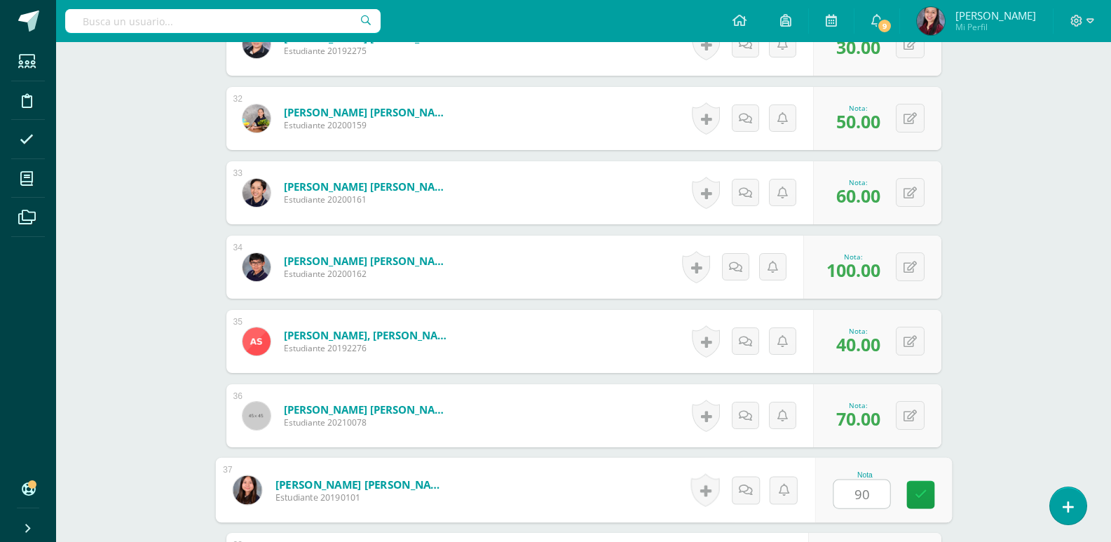
type input "90"
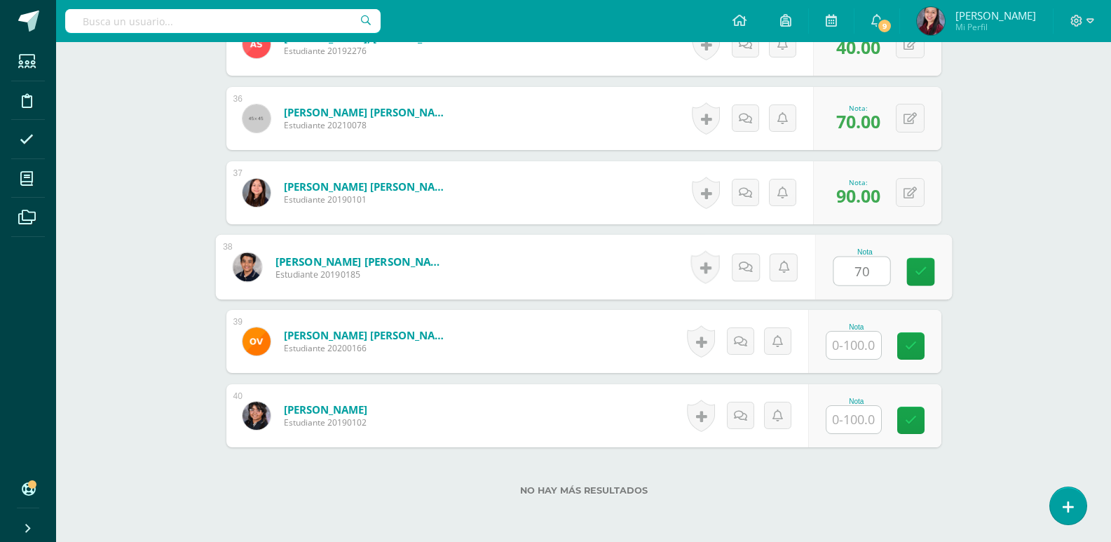
type input "70"
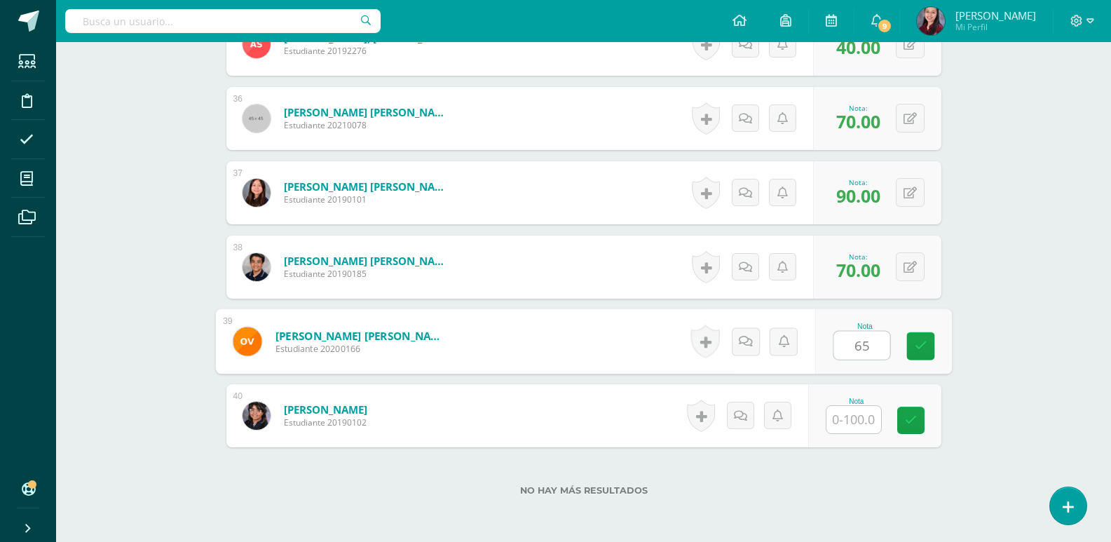
type input "65"
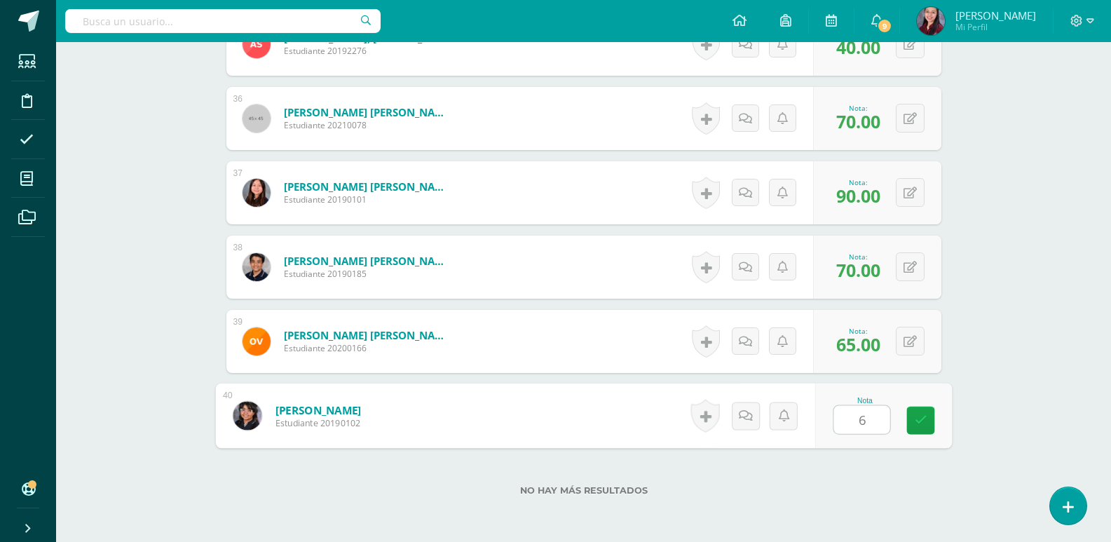
type input "60"
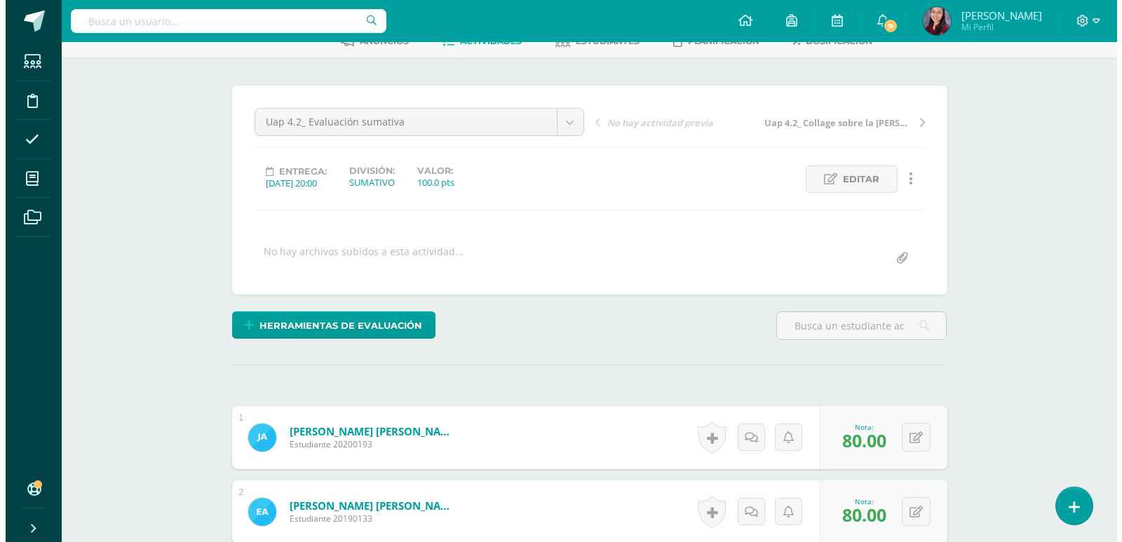
scroll to position [57, 0]
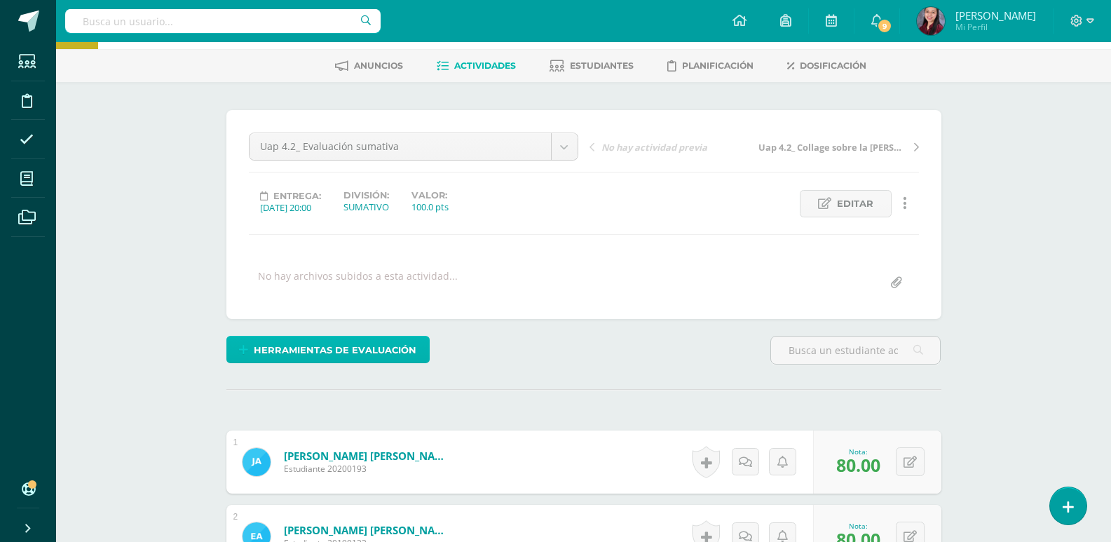
click at [411, 352] on span "Herramientas de evaluación" at bounding box center [335, 350] width 163 height 26
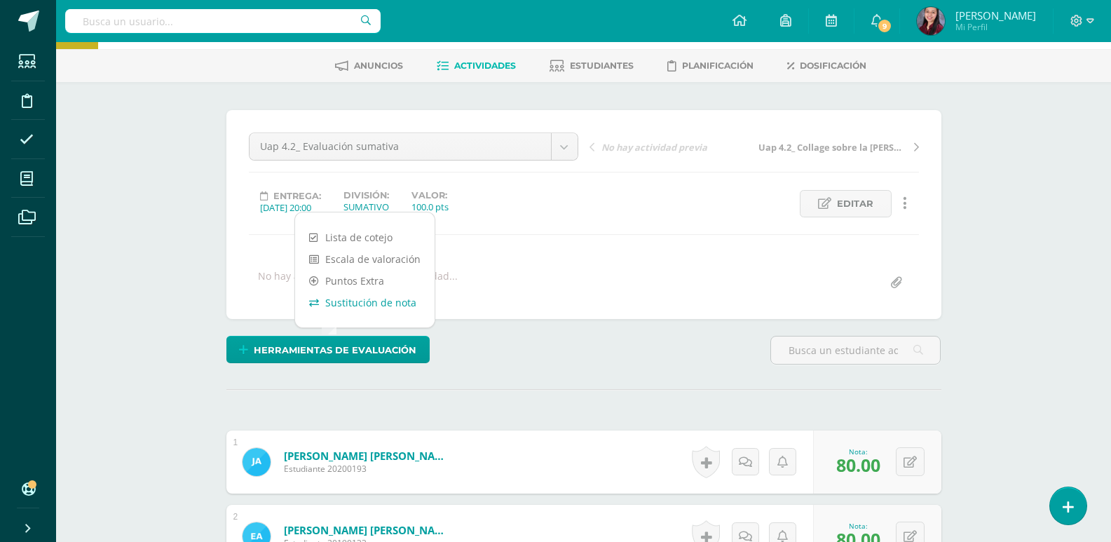
click at [404, 304] on link "Sustitución de nota" at bounding box center [365, 303] width 140 height 22
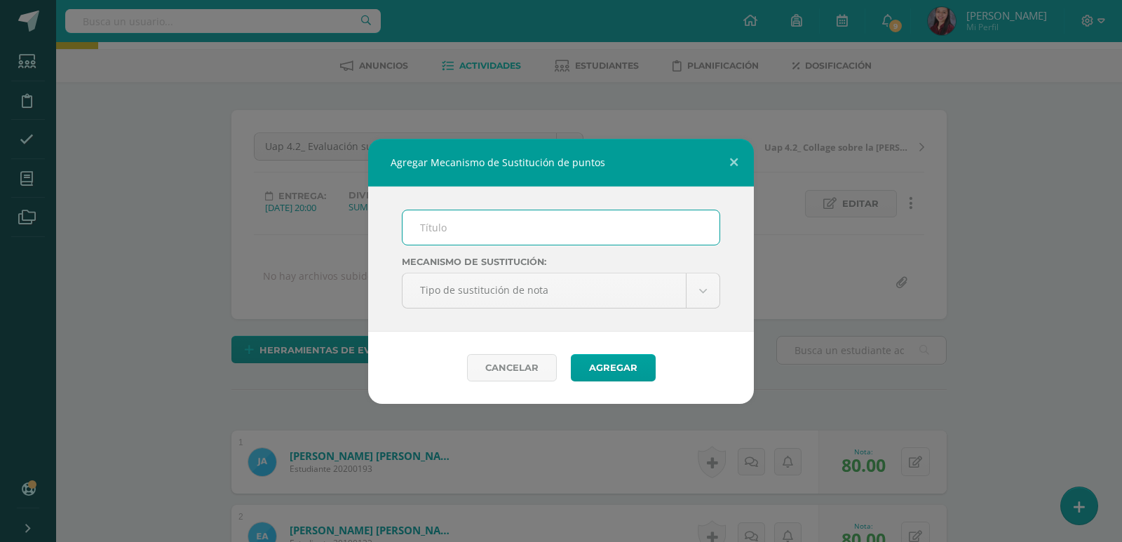
click at [523, 225] on input "text" at bounding box center [560, 227] width 317 height 34
type input "PMA"
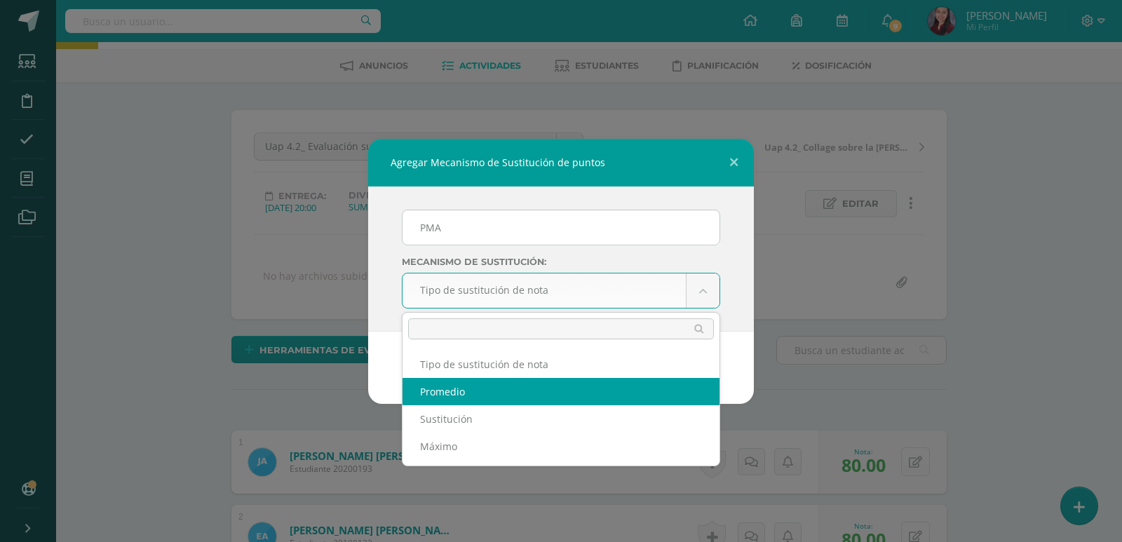
select select "average"
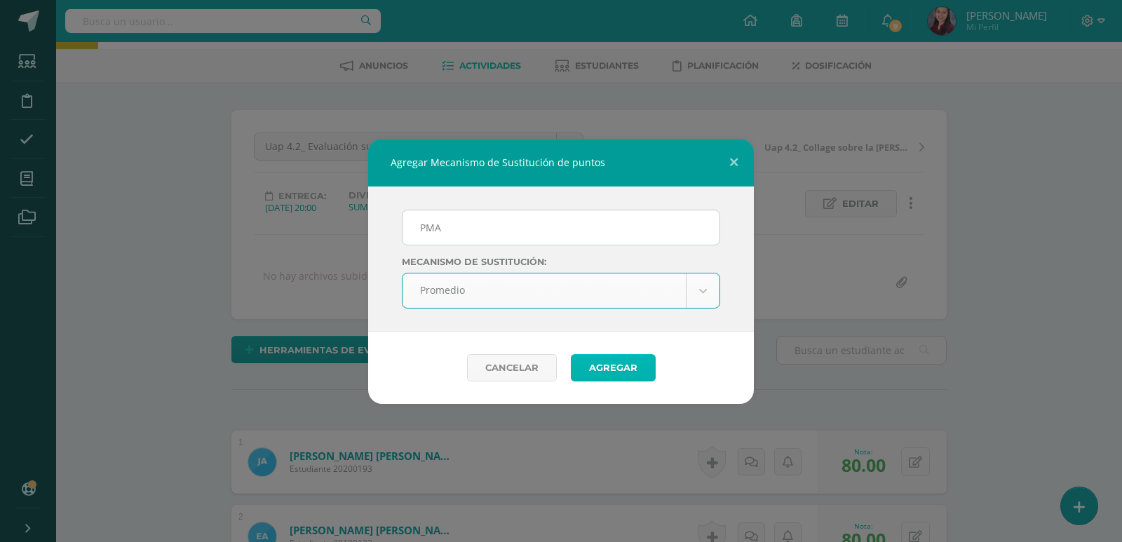
click at [615, 374] on button "Agregar" at bounding box center [613, 367] width 85 height 27
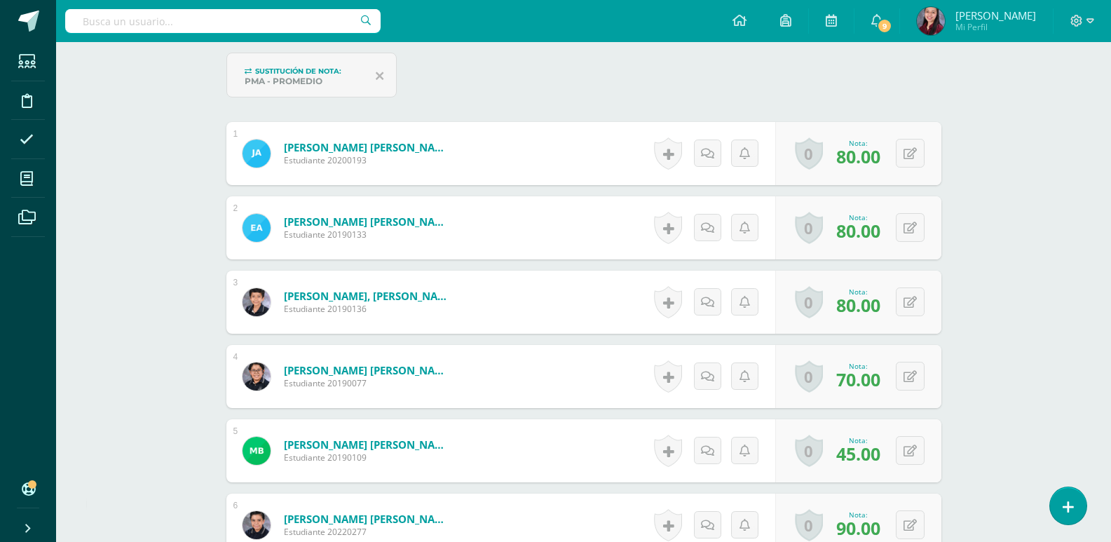
scroll to position [422, 0]
click at [913, 304] on icon at bounding box center [920, 301] width 14 height 12
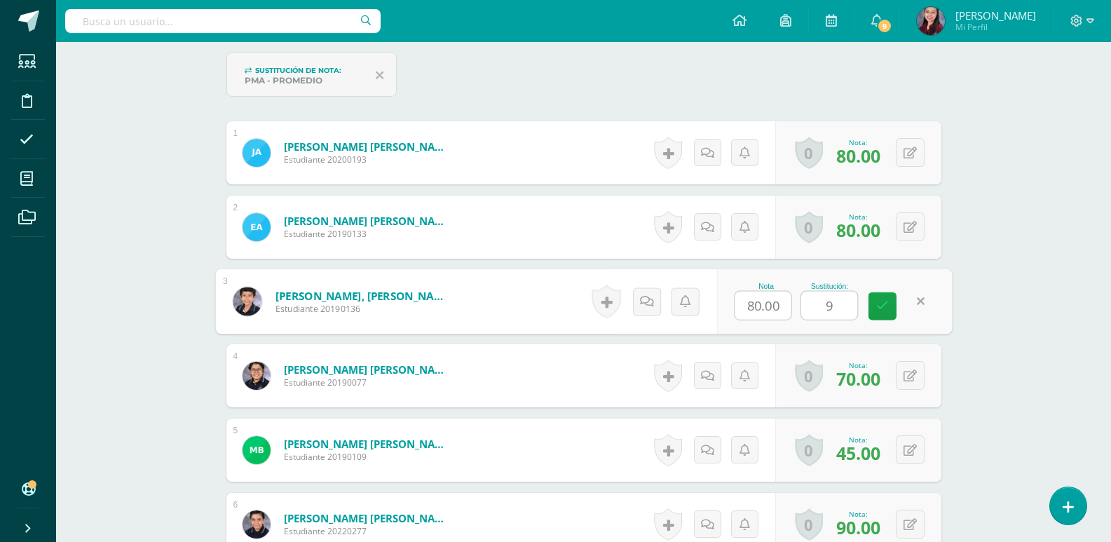
type input "90"
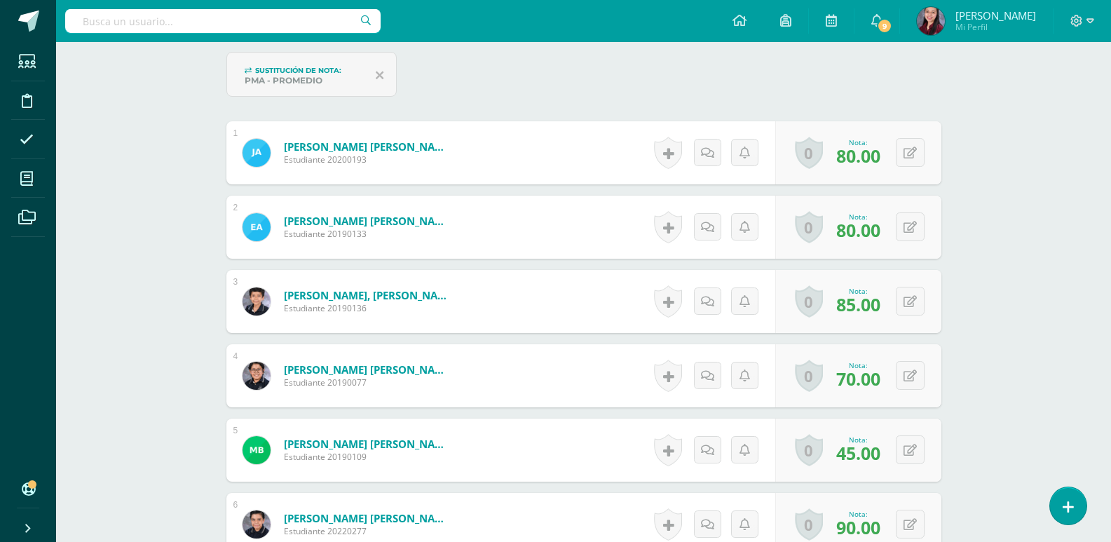
scroll to position [423, 0]
click at [908, 455] on button at bounding box center [910, 449] width 29 height 29
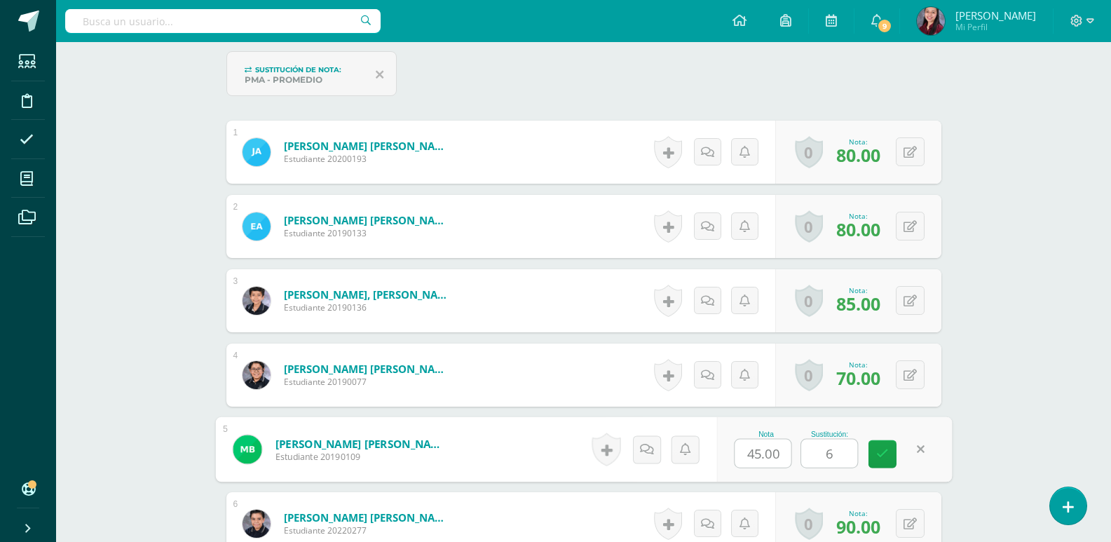
type input "60"
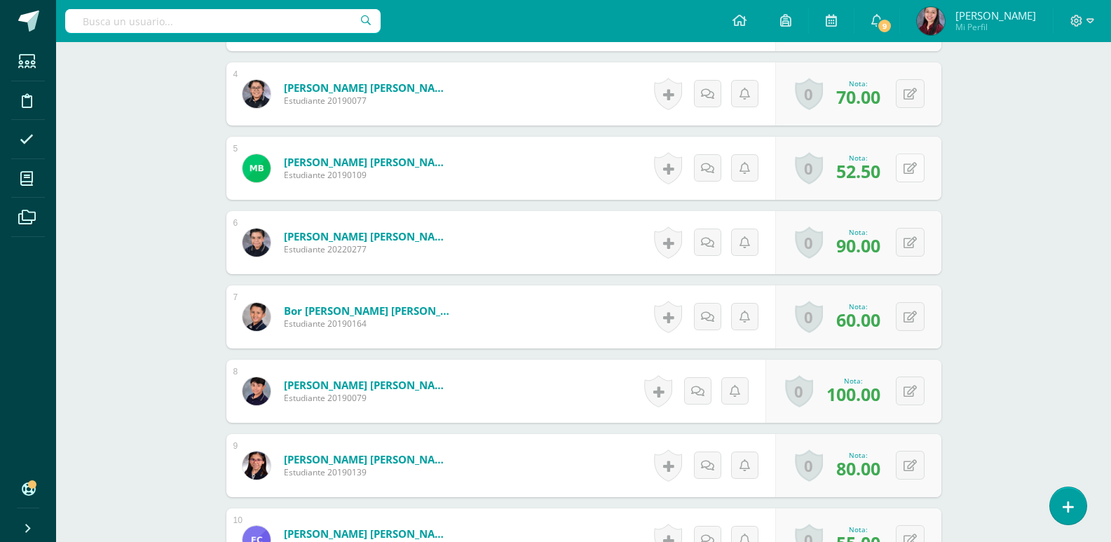
scroll to position [705, 0]
click at [917, 458] on button at bounding box center [919, 464] width 29 height 29
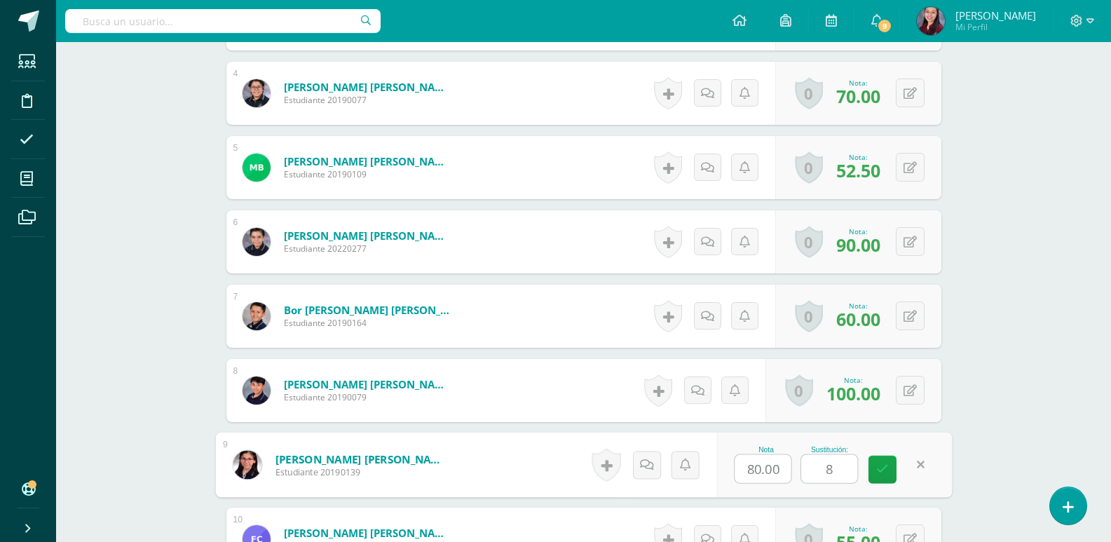
type input "80"
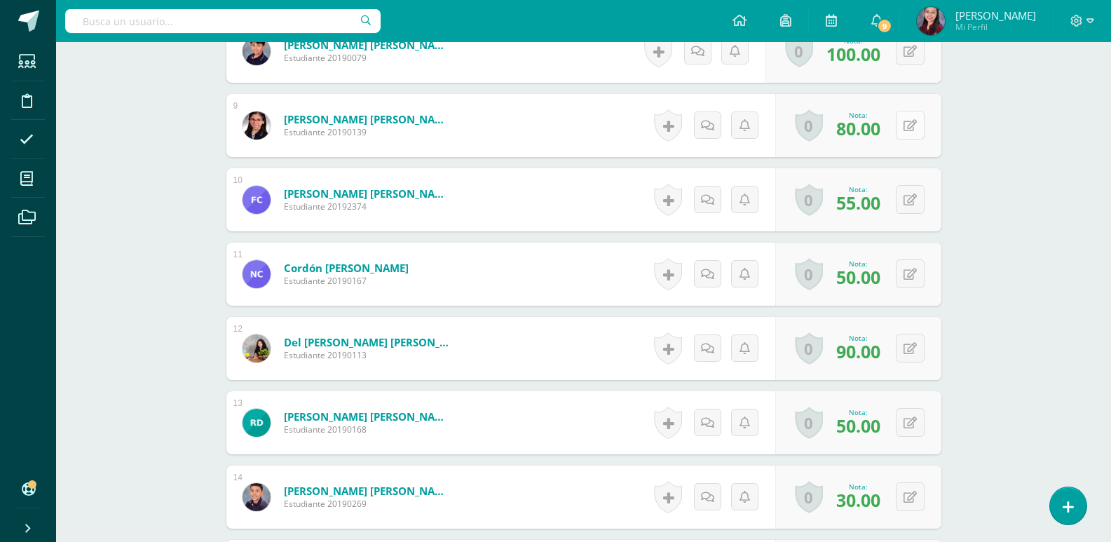
scroll to position [1125, 0]
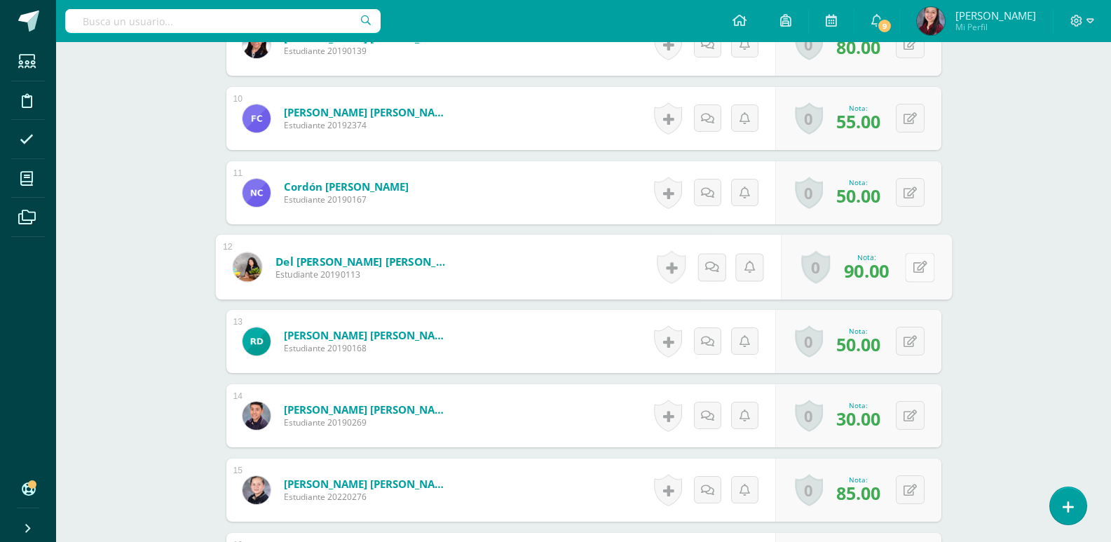
click at [914, 268] on icon at bounding box center [920, 267] width 14 height 12
type input "90"
click at [909, 334] on button at bounding box center [910, 341] width 29 height 29
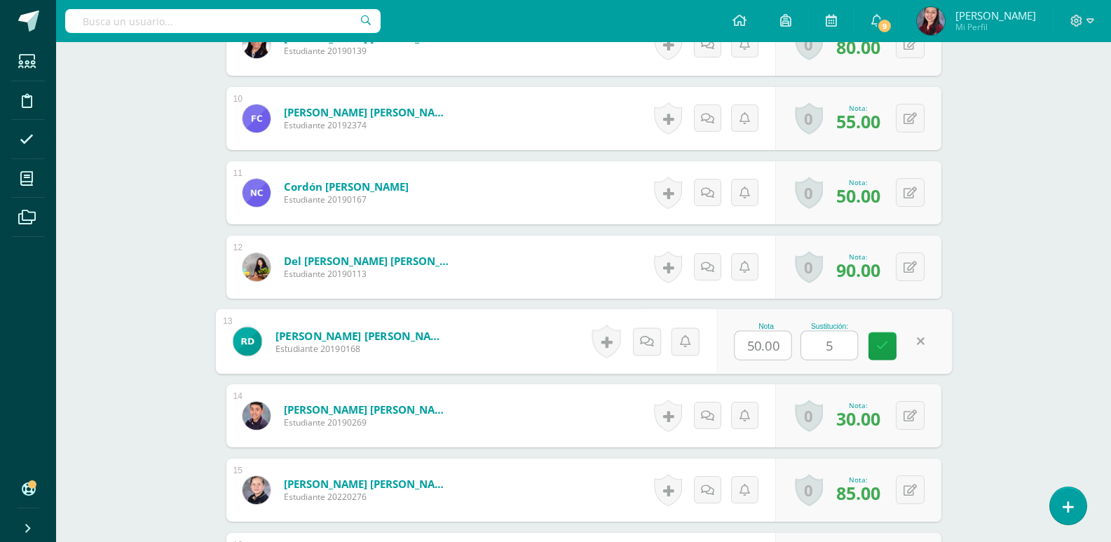
type input "50"
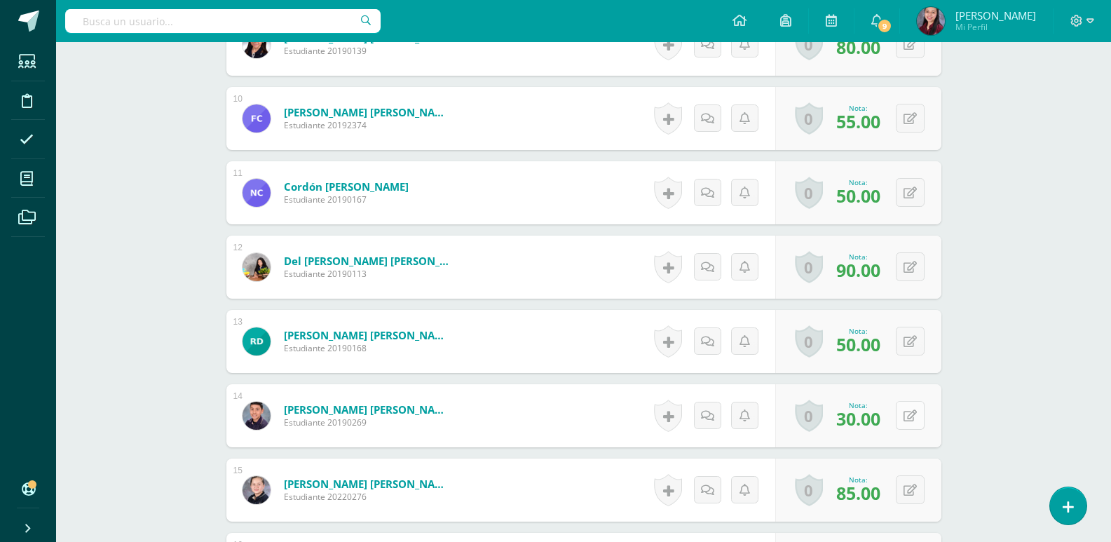
click at [913, 416] on icon at bounding box center [910, 416] width 13 height 12
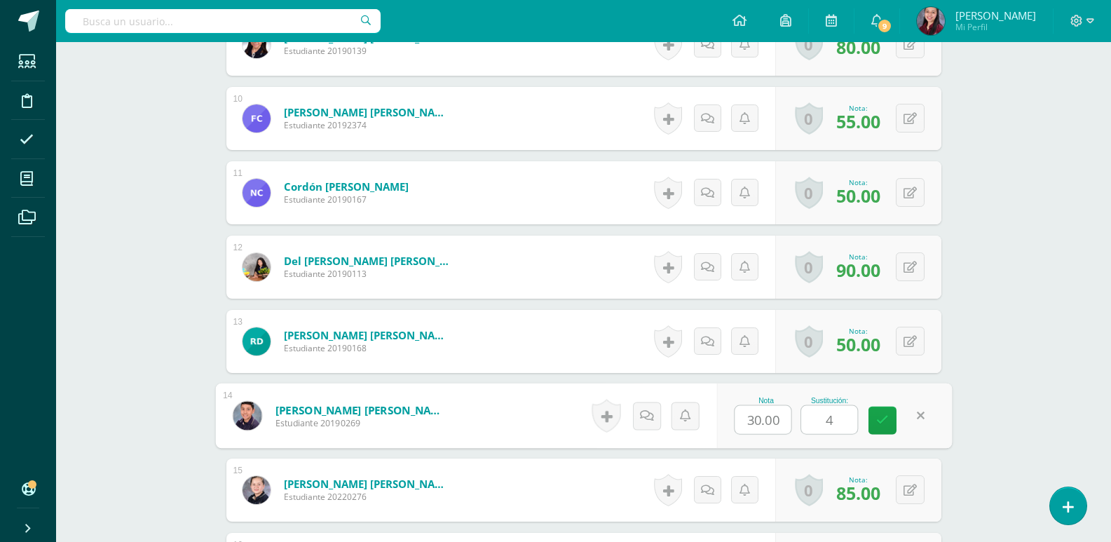
type input "40"
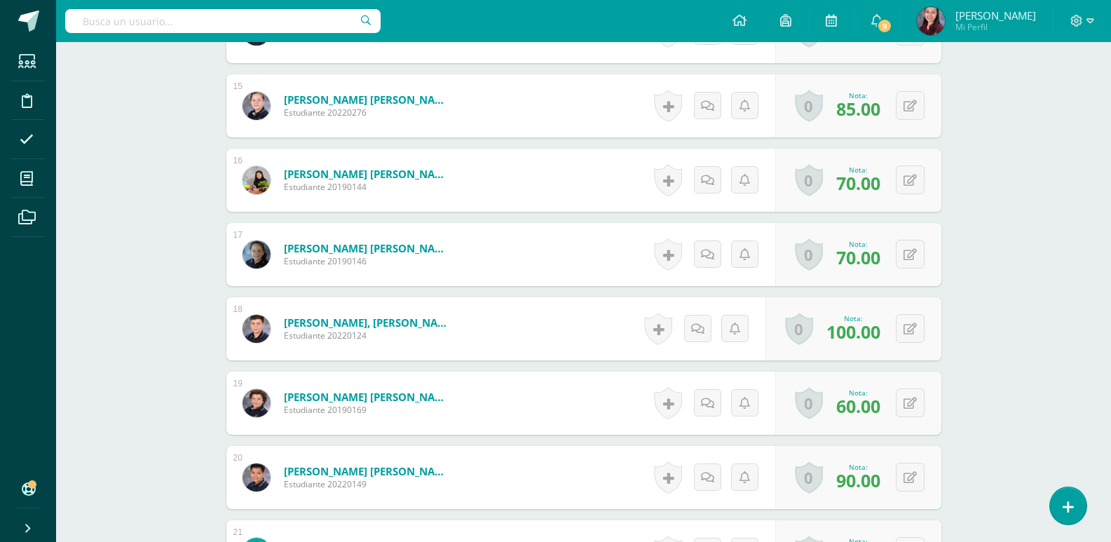
scroll to position [1546, 0]
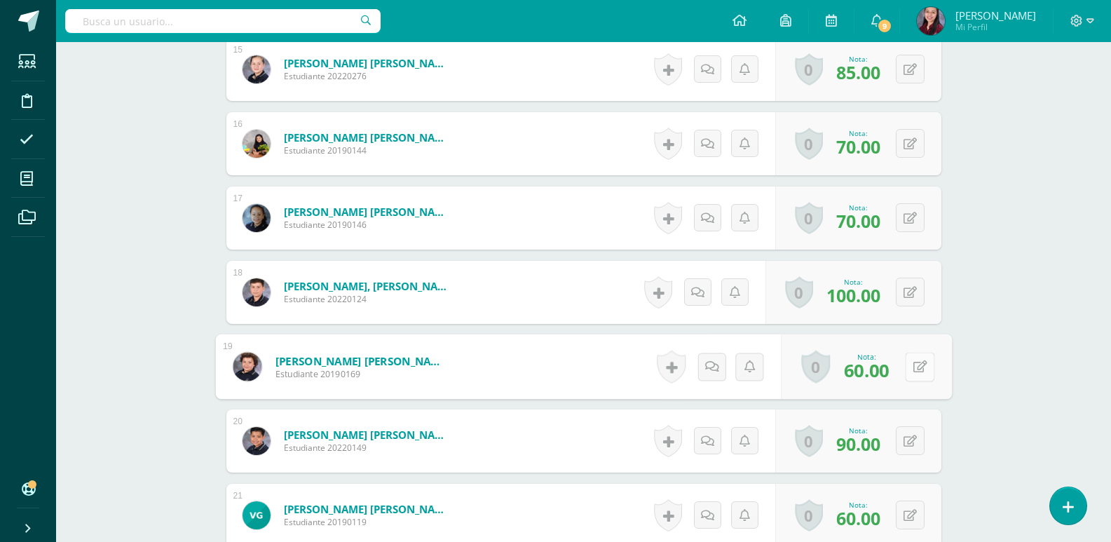
drag, startPoint x: 909, startPoint y: 355, endPoint x: 916, endPoint y: 370, distance: 16.0
click at [916, 370] on button at bounding box center [919, 366] width 29 height 29
type input "70"
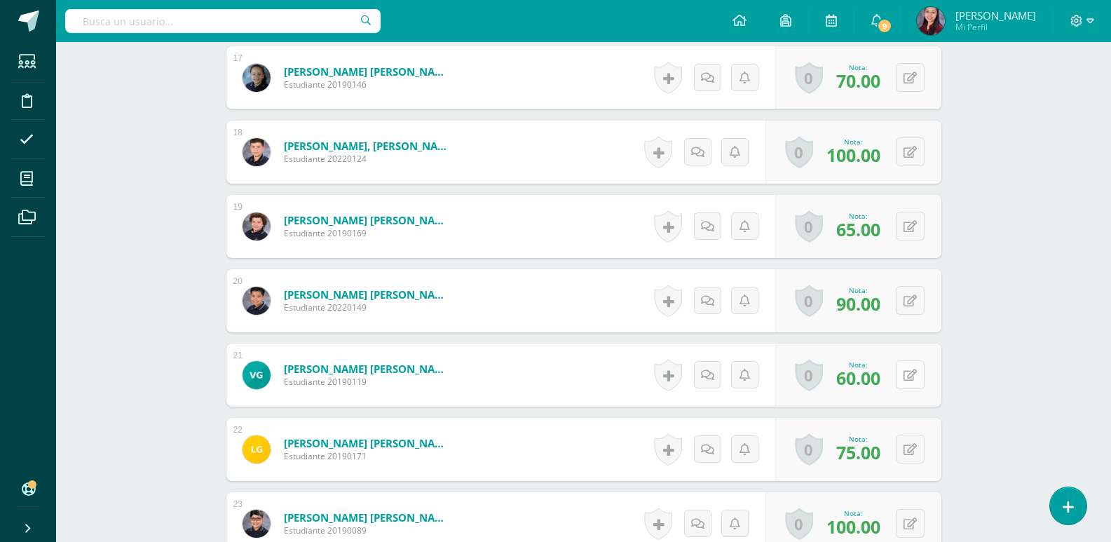
click at [912, 381] on button at bounding box center [910, 374] width 29 height 29
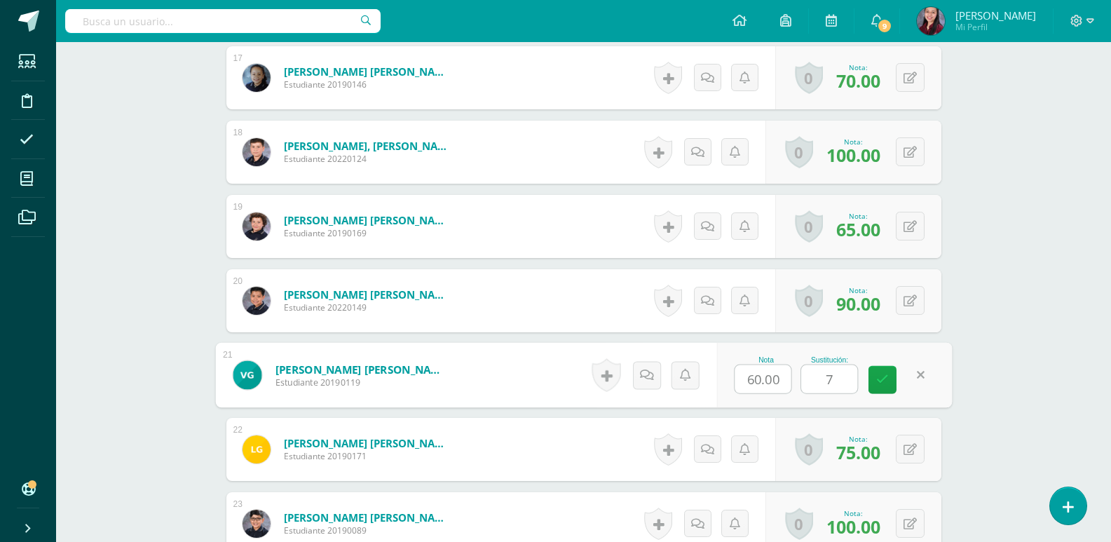
type input "70"
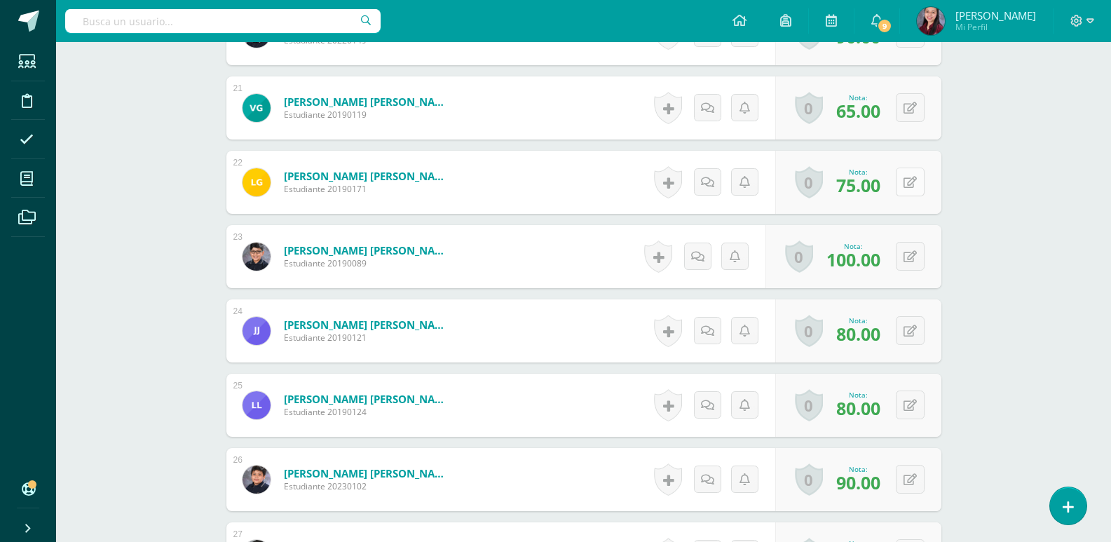
scroll to position [1967, 0]
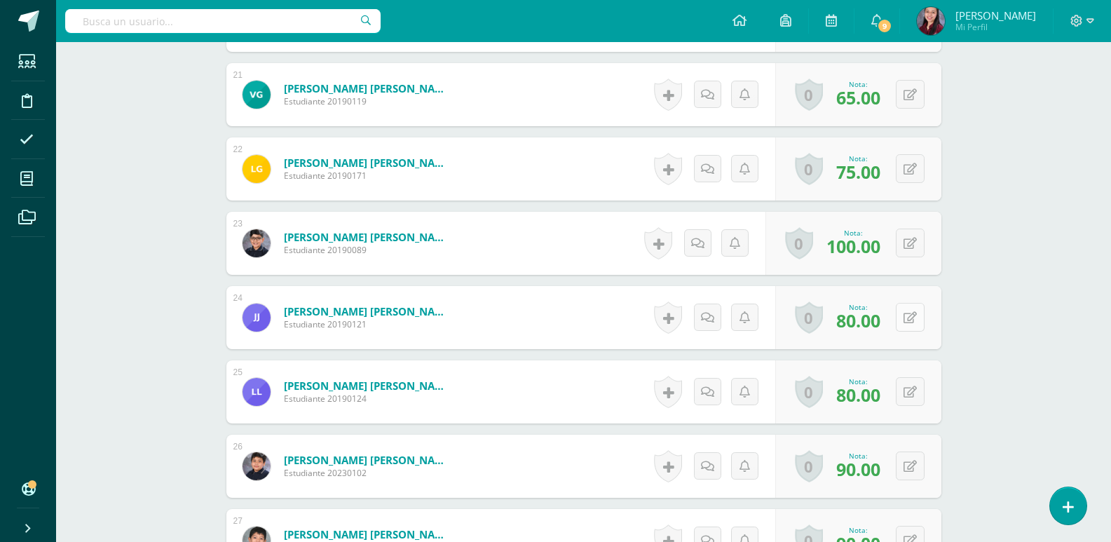
click at [912, 311] on button at bounding box center [910, 317] width 29 height 29
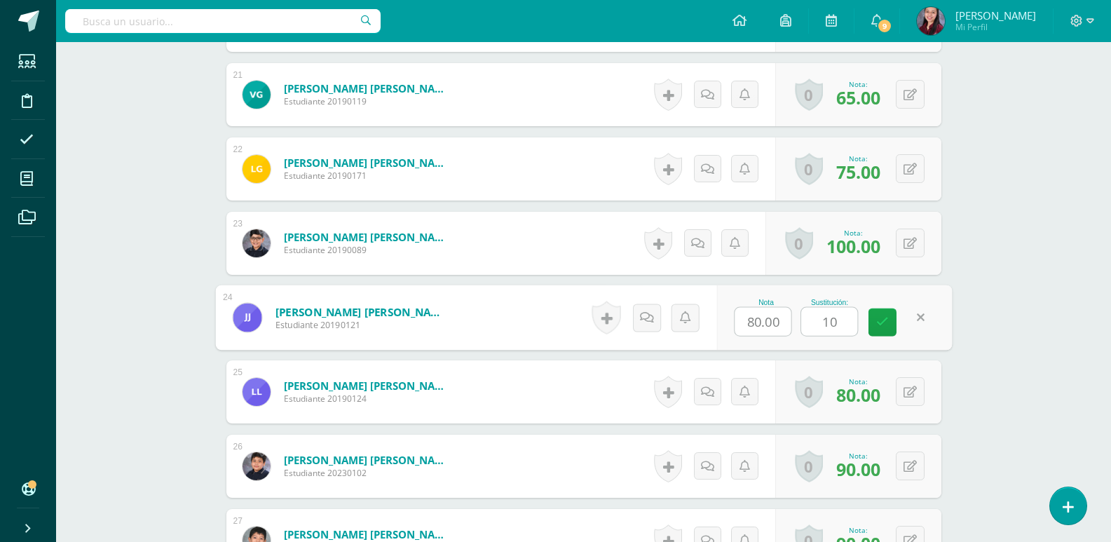
type input "100"
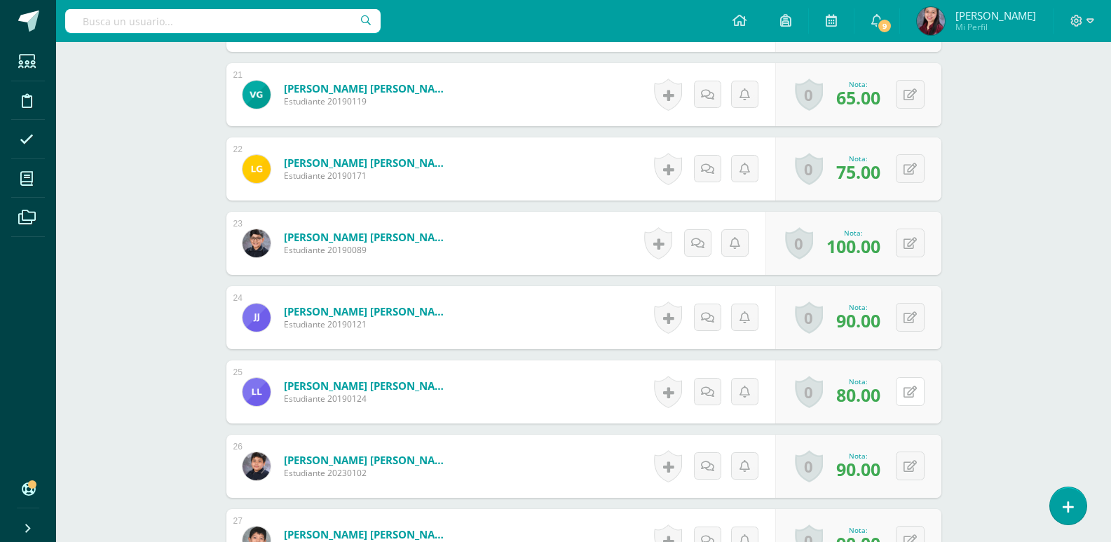
drag, startPoint x: 909, startPoint y: 396, endPoint x: 918, endPoint y: 408, distance: 14.6
click at [916, 403] on button at bounding box center [910, 391] width 29 height 29
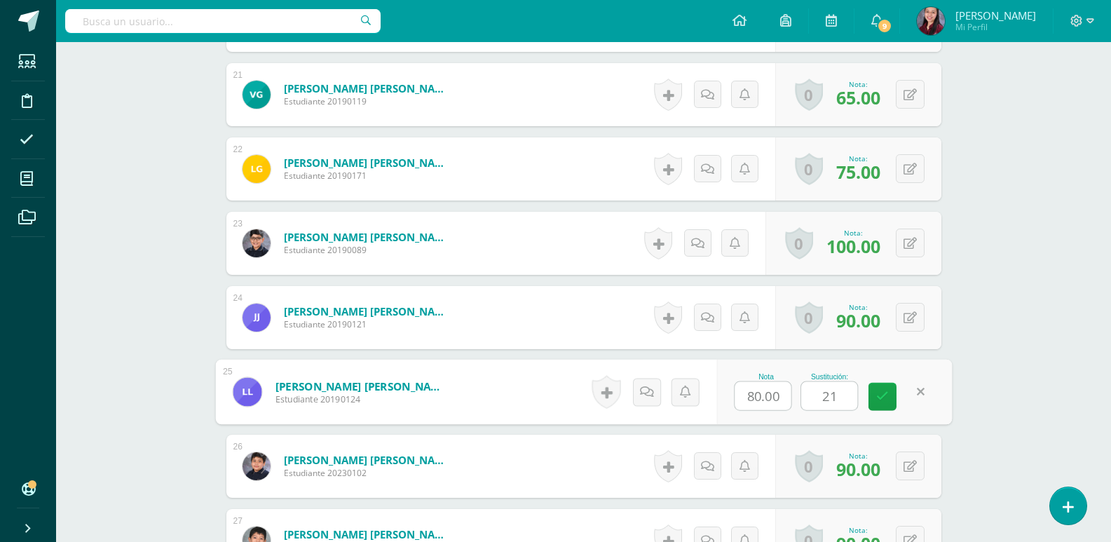
type input "2"
type input "100"
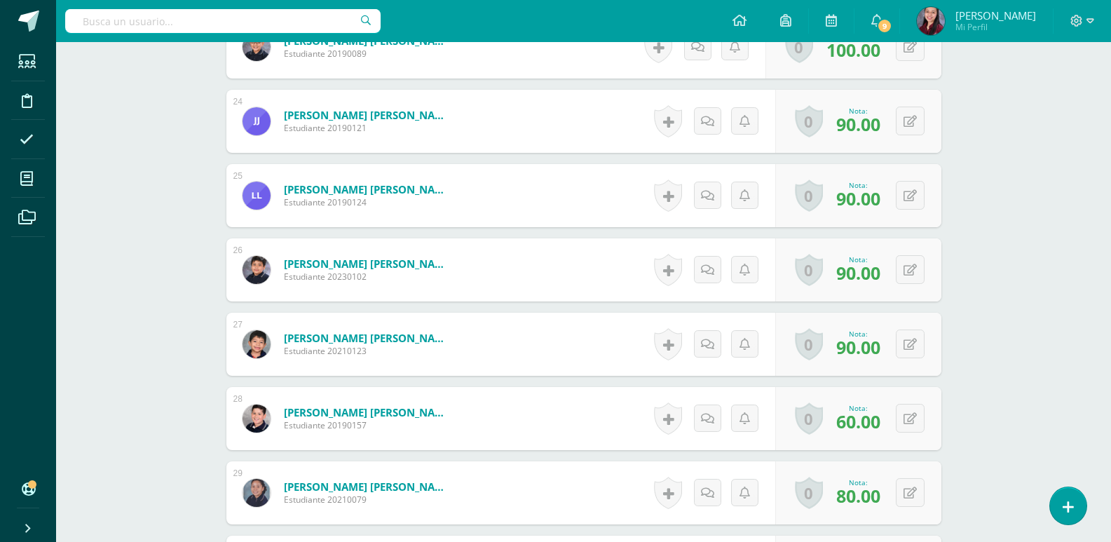
scroll to position [2177, 0]
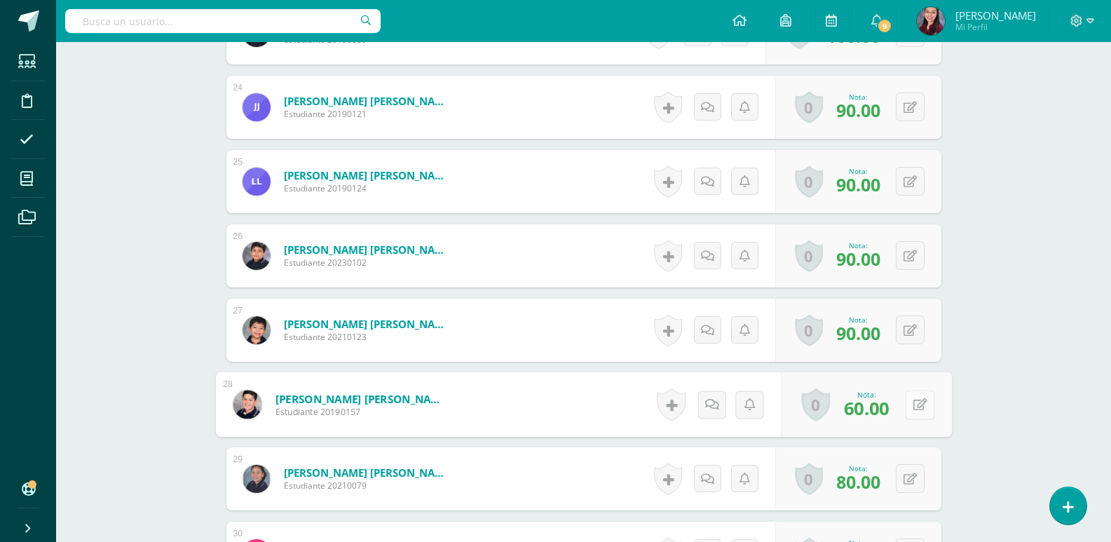
click at [909, 409] on button at bounding box center [919, 404] width 29 height 29
type input "80"
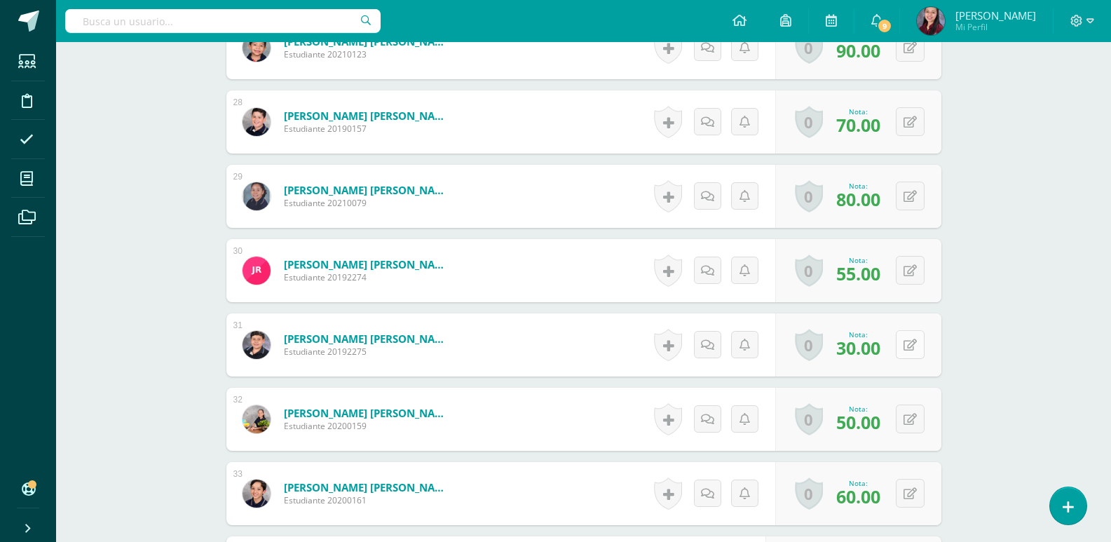
scroll to position [2528, 0]
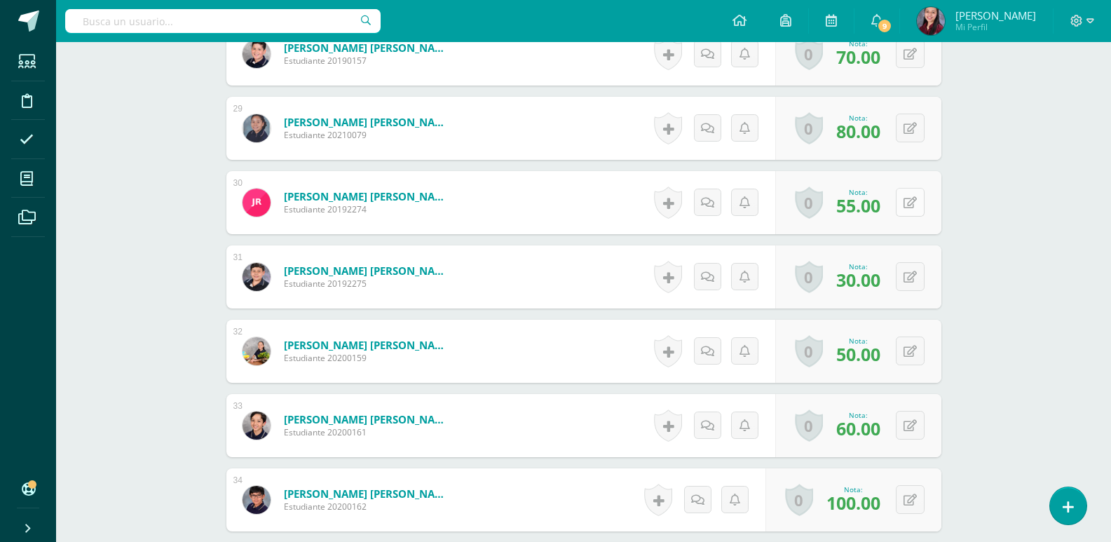
click at [911, 205] on icon at bounding box center [910, 203] width 13 height 12
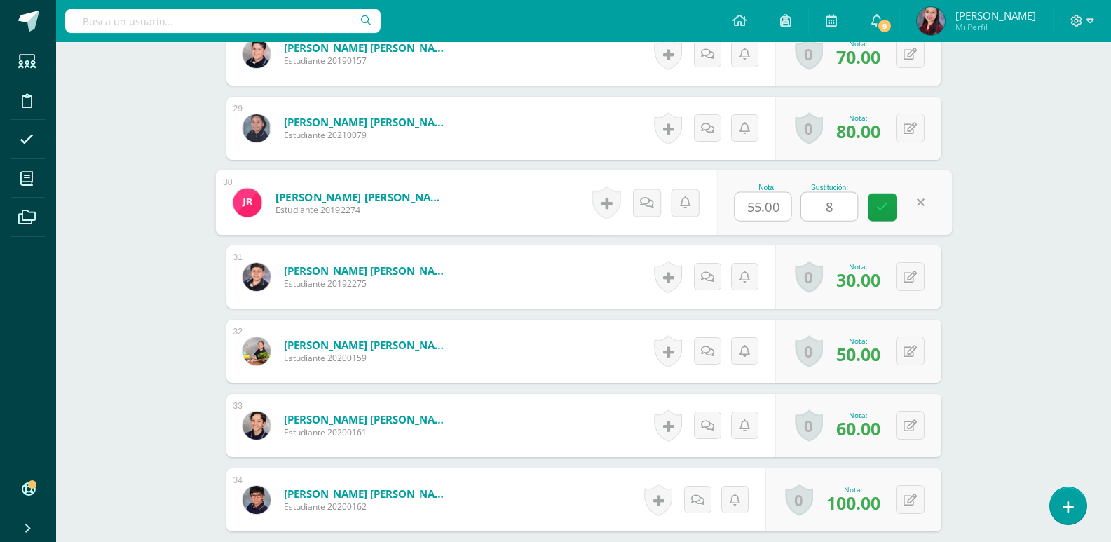
type input "80"
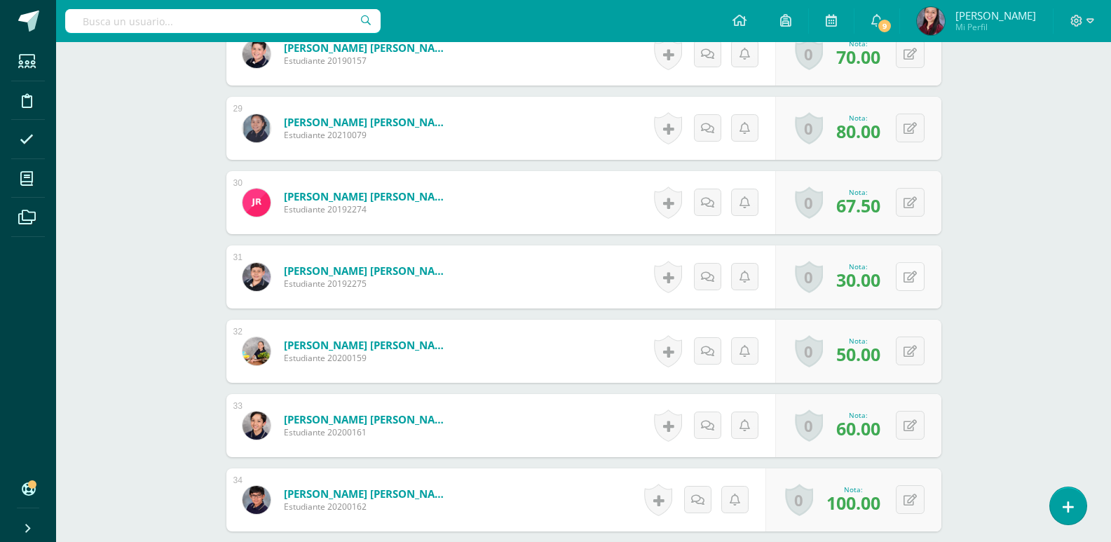
click at [907, 272] on button at bounding box center [910, 276] width 29 height 29
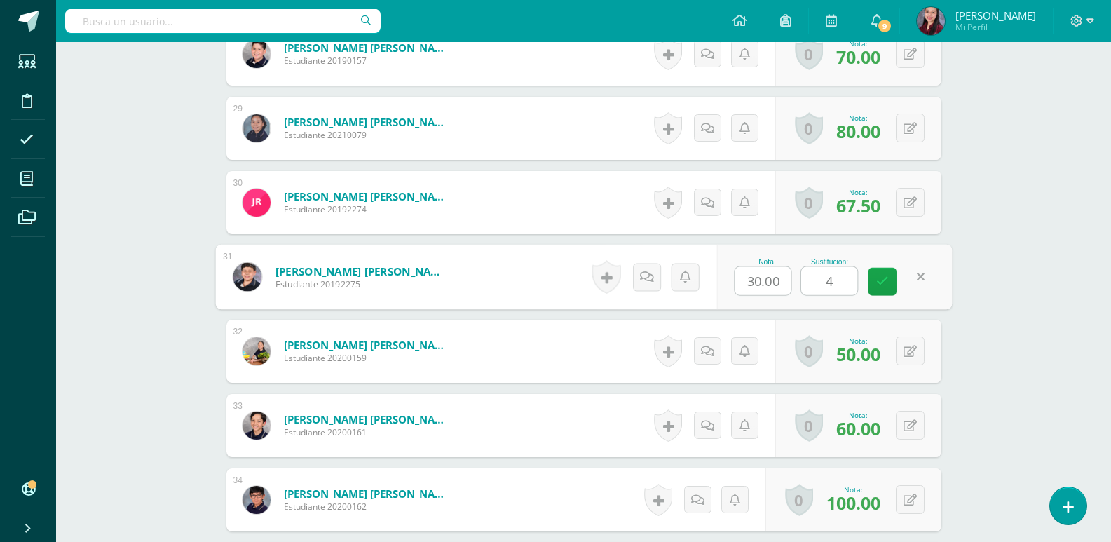
type input "40"
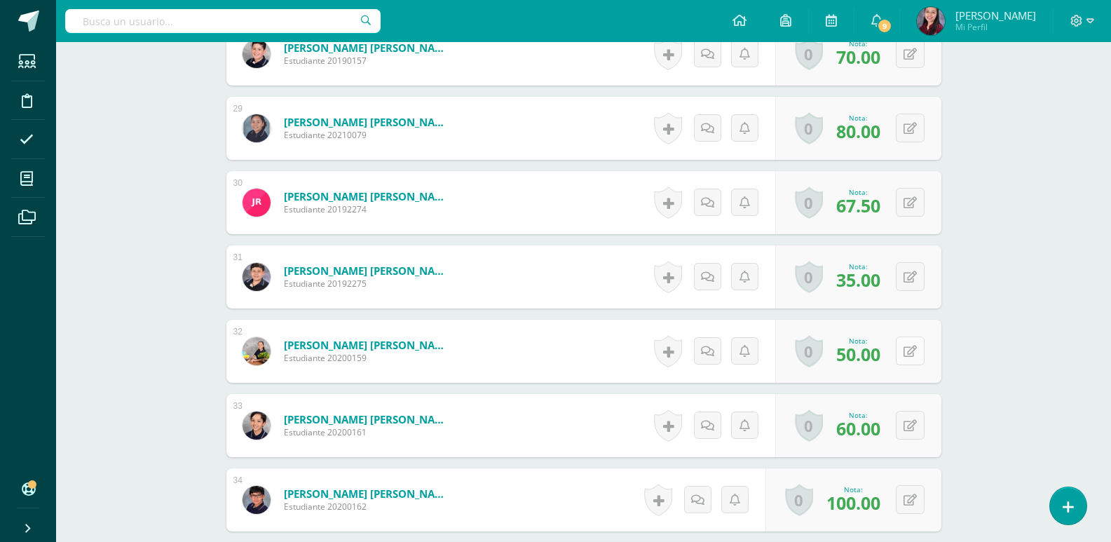
click at [909, 358] on button at bounding box center [910, 351] width 29 height 29
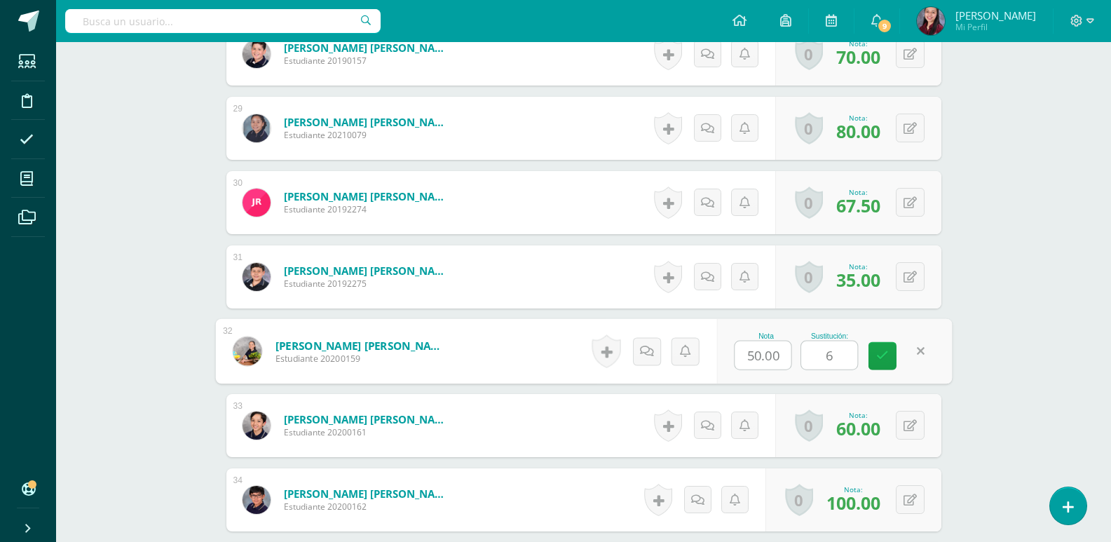
type input "60"
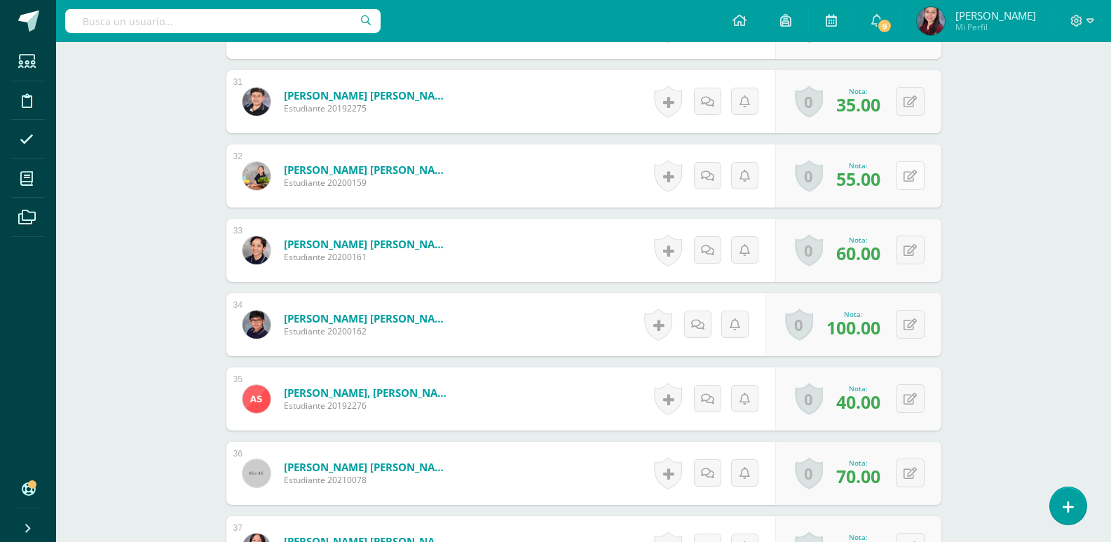
scroll to position [2738, 0]
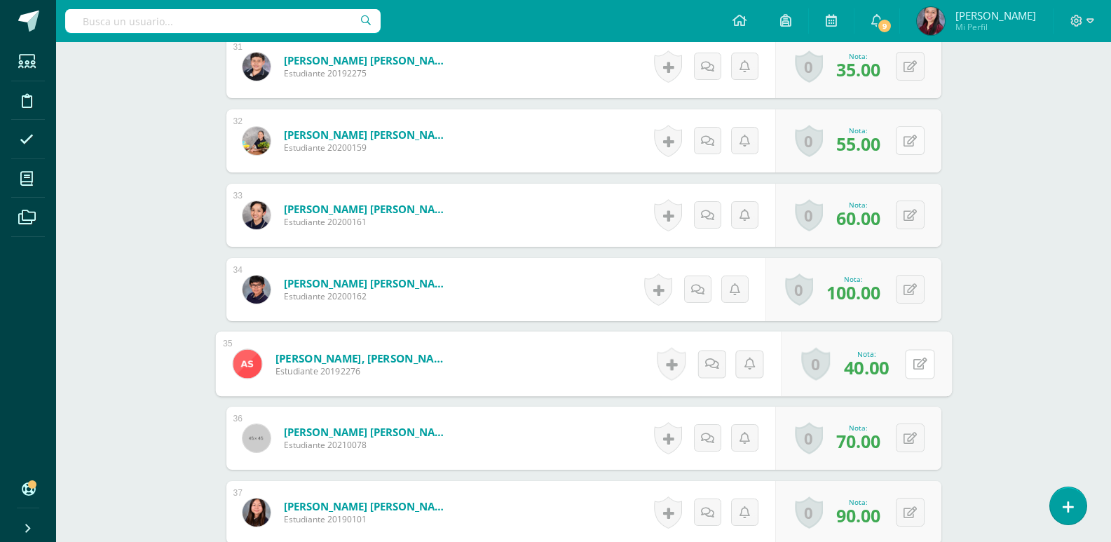
click at [909, 357] on button at bounding box center [919, 363] width 29 height 29
type input "80"
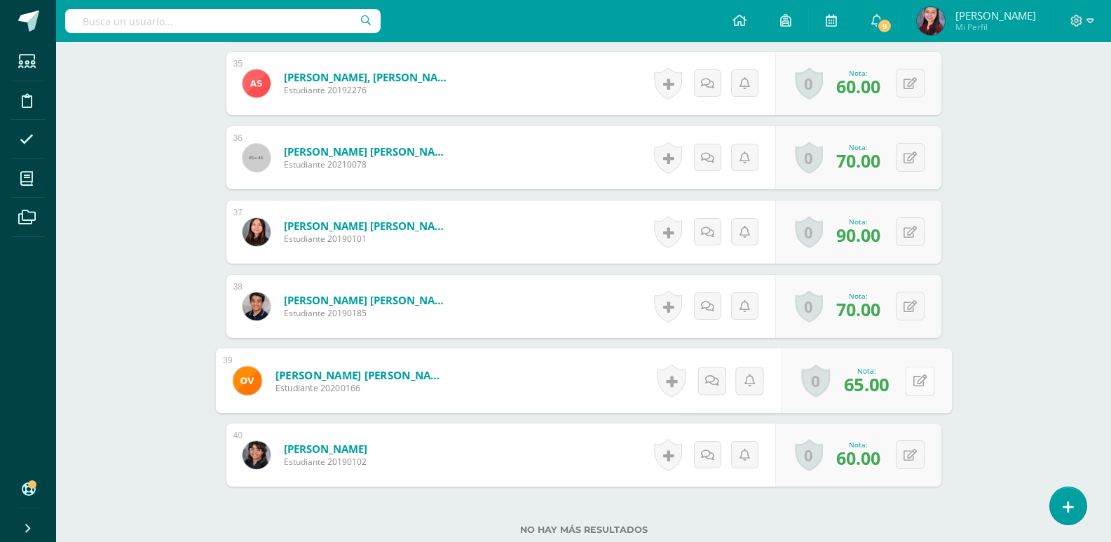
click at [915, 377] on icon at bounding box center [920, 380] width 14 height 12
type input "80"
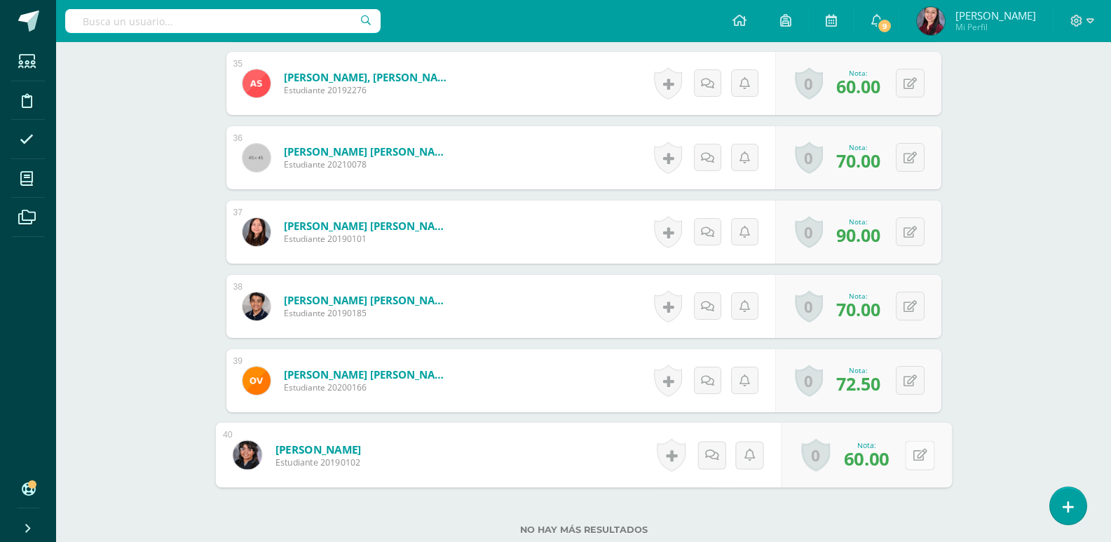
click at [911, 459] on button at bounding box center [919, 454] width 29 height 29
type input "70"
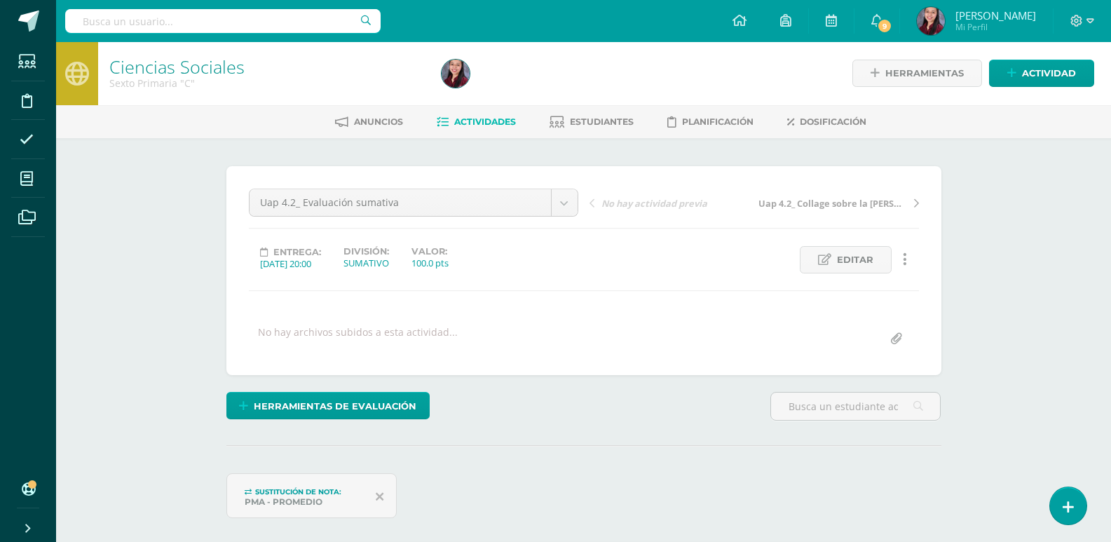
scroll to position [0, 0]
click at [473, 123] on span "Actividades" at bounding box center [485, 122] width 62 height 11
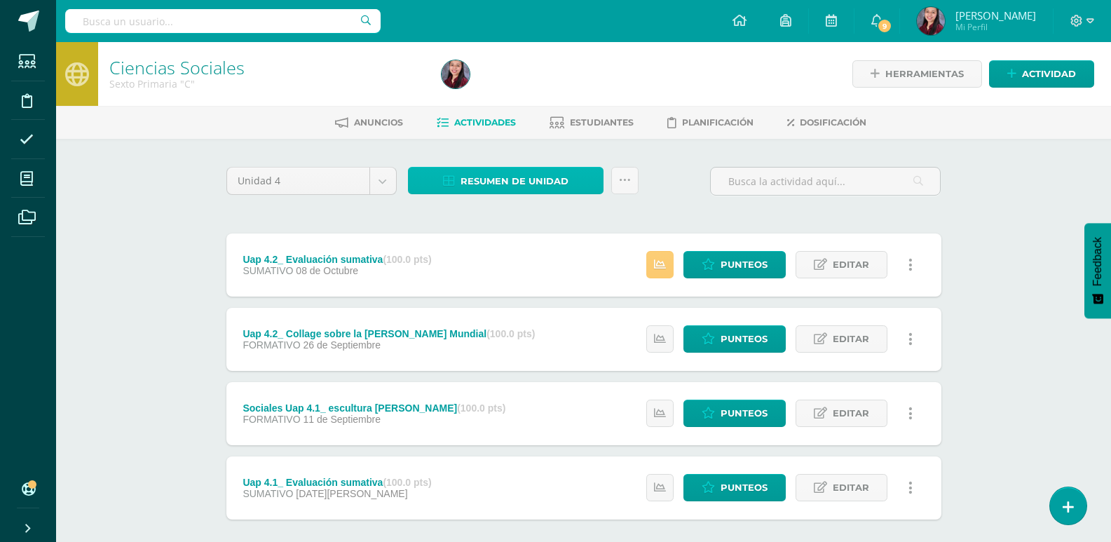
click at [525, 175] on span "Resumen de unidad" at bounding box center [515, 181] width 108 height 26
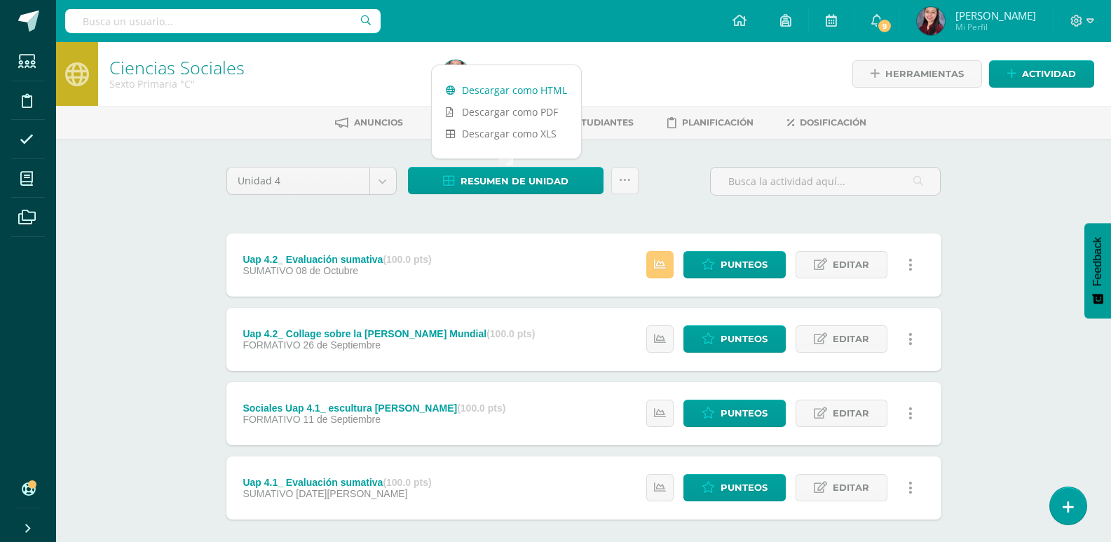
click at [568, 81] on link "Descargar como HTML" at bounding box center [506, 90] width 149 height 22
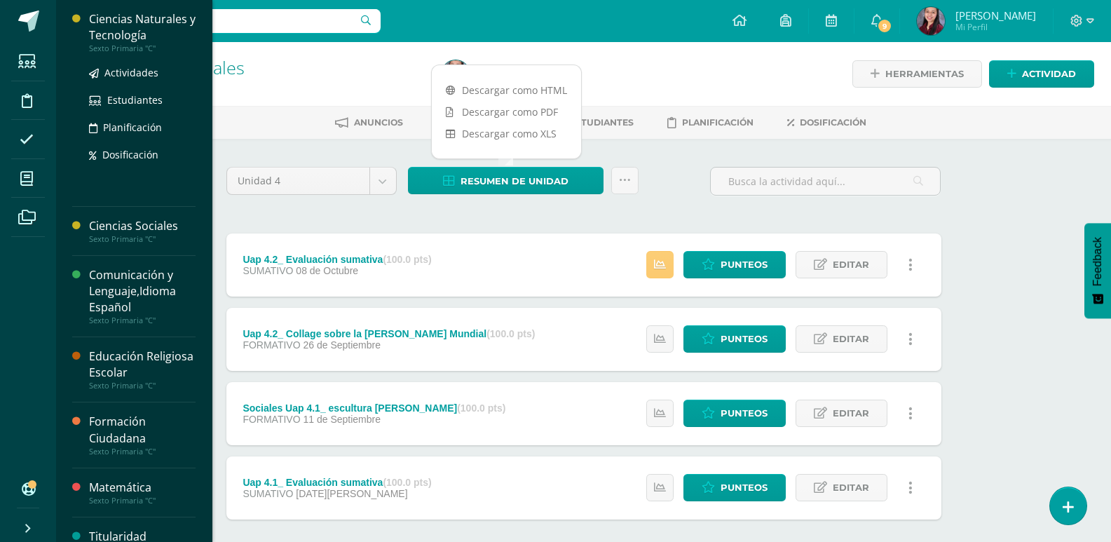
click at [133, 12] on div "Ciencias Naturales y Tecnología" at bounding box center [142, 27] width 107 height 32
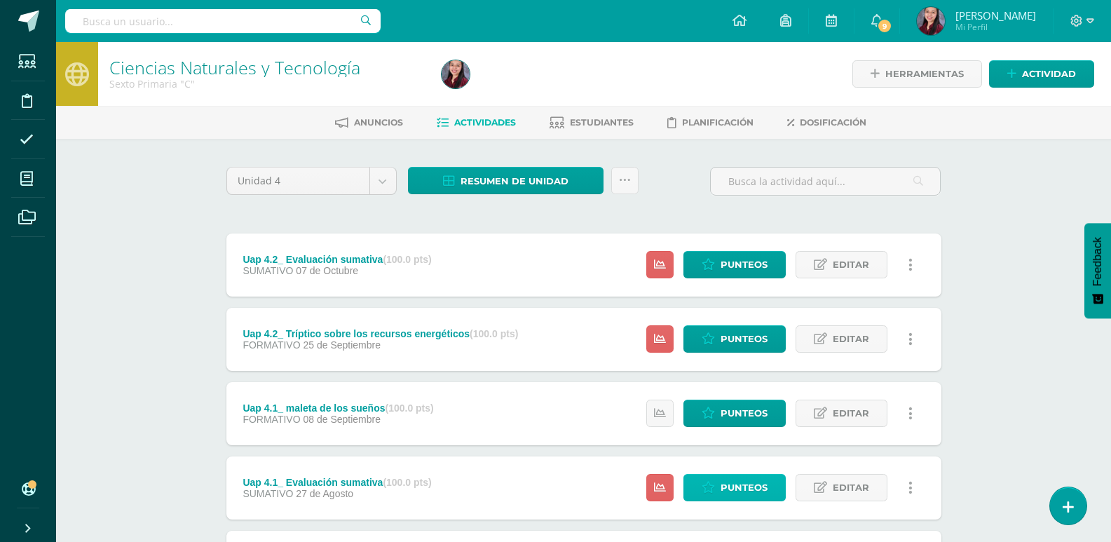
click at [771, 491] on link "Punteos" at bounding box center [735, 487] width 102 height 27
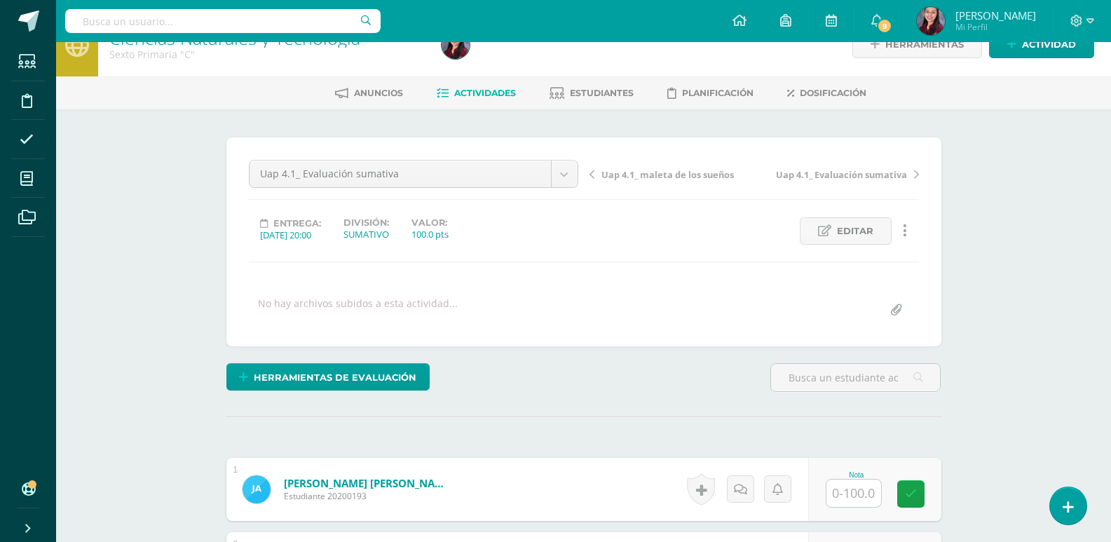
scroll to position [29, 0]
click at [583, 170] on div "Uap 4.1_ Evaluación sumativa Uap 4.2_ Evaluación sumativa Uap 4.2_ Tríptico sob…" at bounding box center [413, 179] width 341 height 39
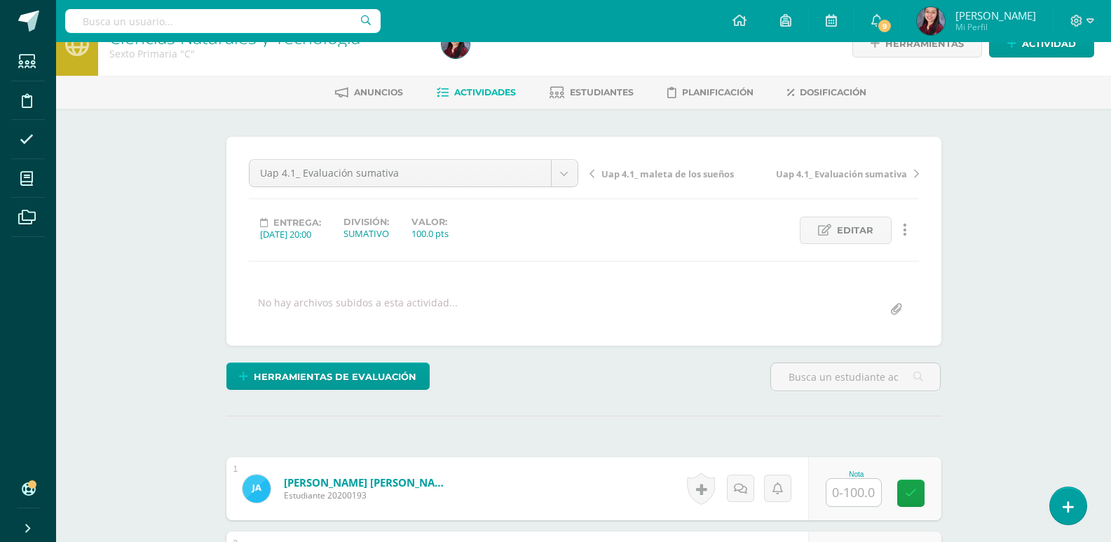
click at [508, 90] on span "Actividades" at bounding box center [485, 92] width 62 height 11
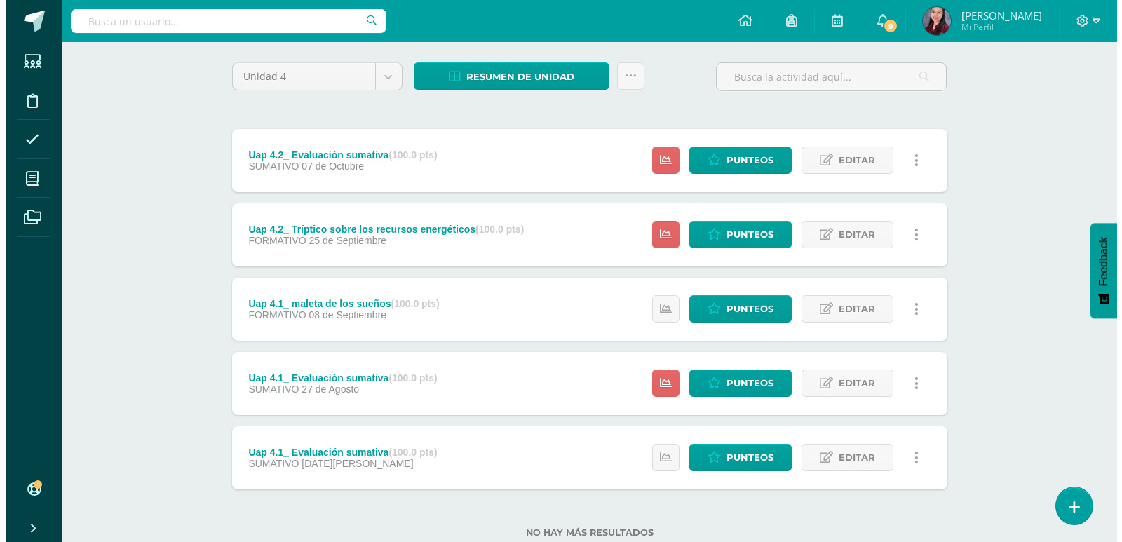
scroll to position [140, 0]
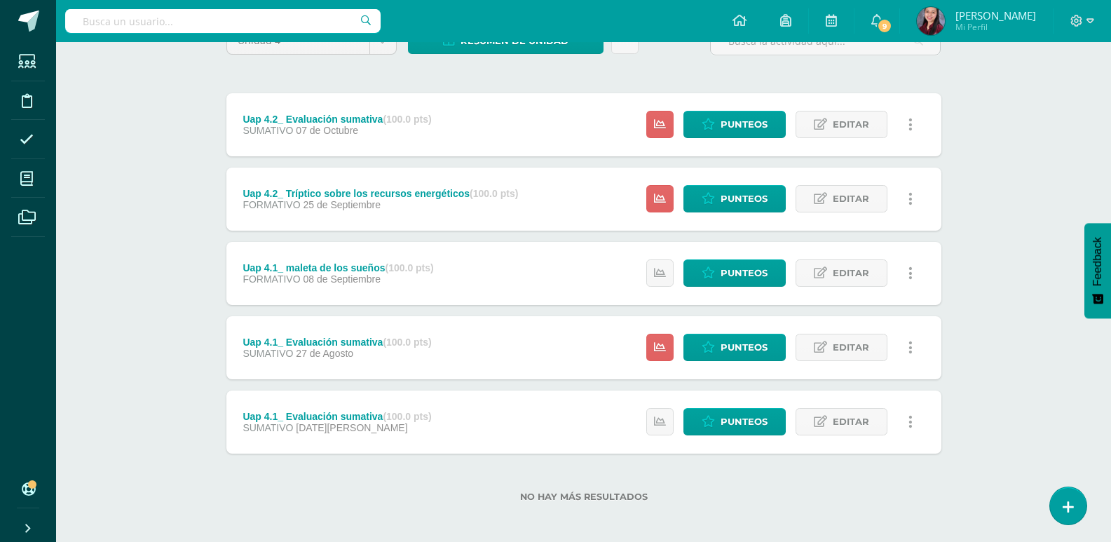
click at [664, 333] on div "Estatus de Actividad: 40 Estudiantes sin calificar 0 Estudiantes con cero Media…" at bounding box center [783, 347] width 316 height 63
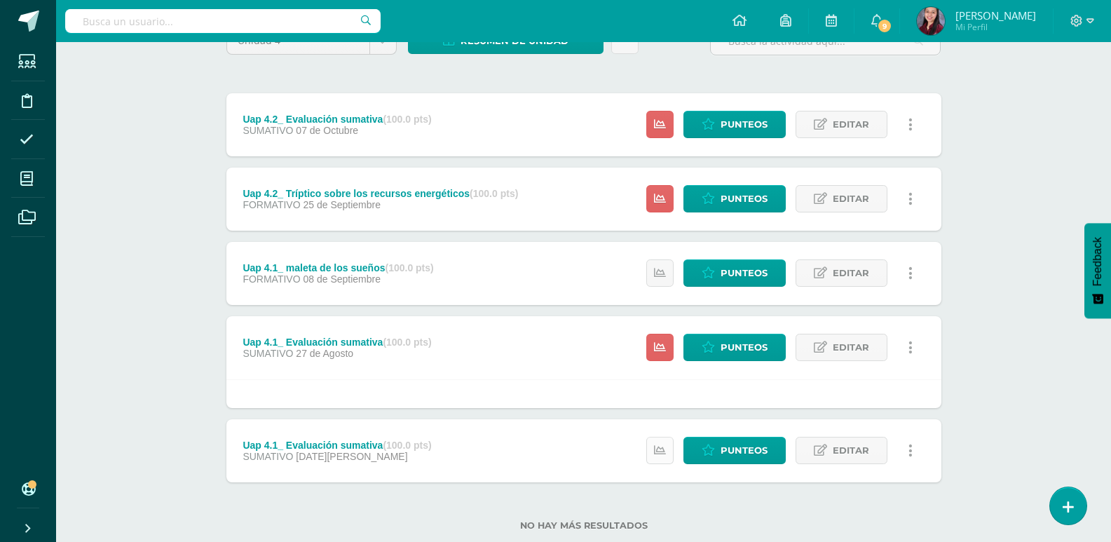
click at [648, 455] on link at bounding box center [659, 450] width 27 height 27
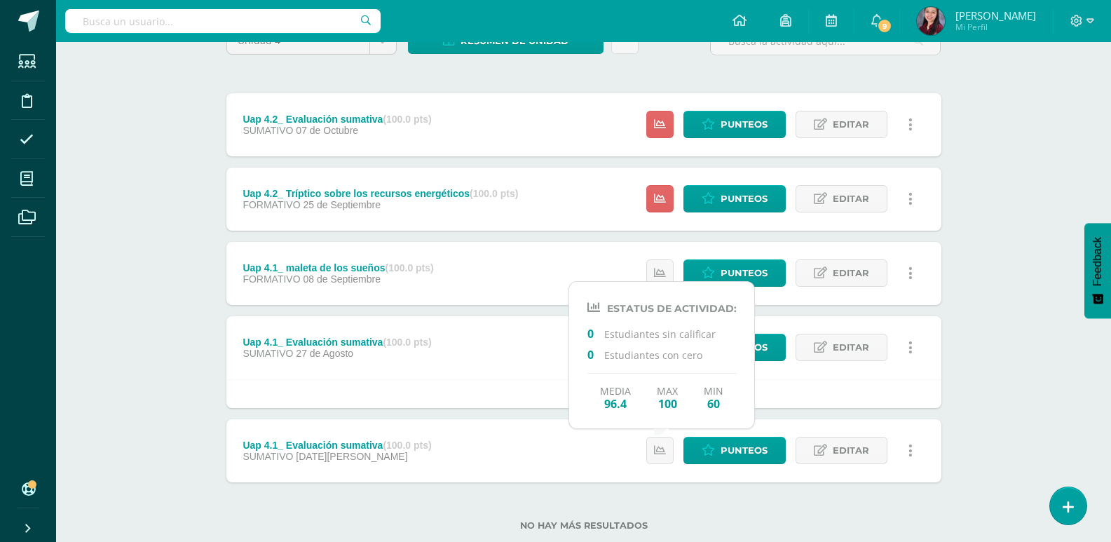
click at [510, 398] on div at bounding box center [583, 393] width 715 height 29
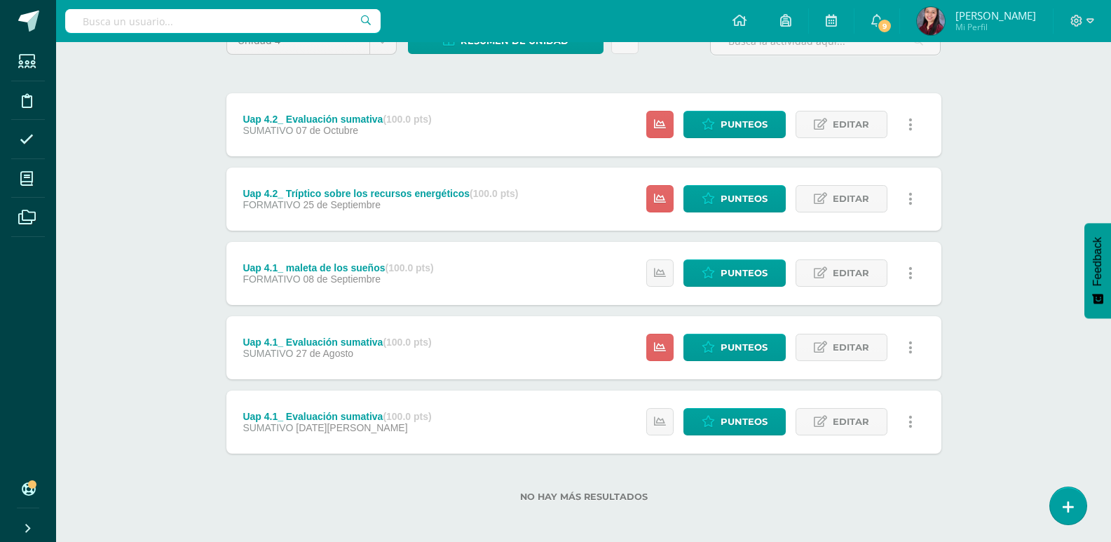
click at [914, 348] on link at bounding box center [910, 347] width 27 height 27
click at [884, 434] on link "Eliminar" at bounding box center [885, 437] width 144 height 22
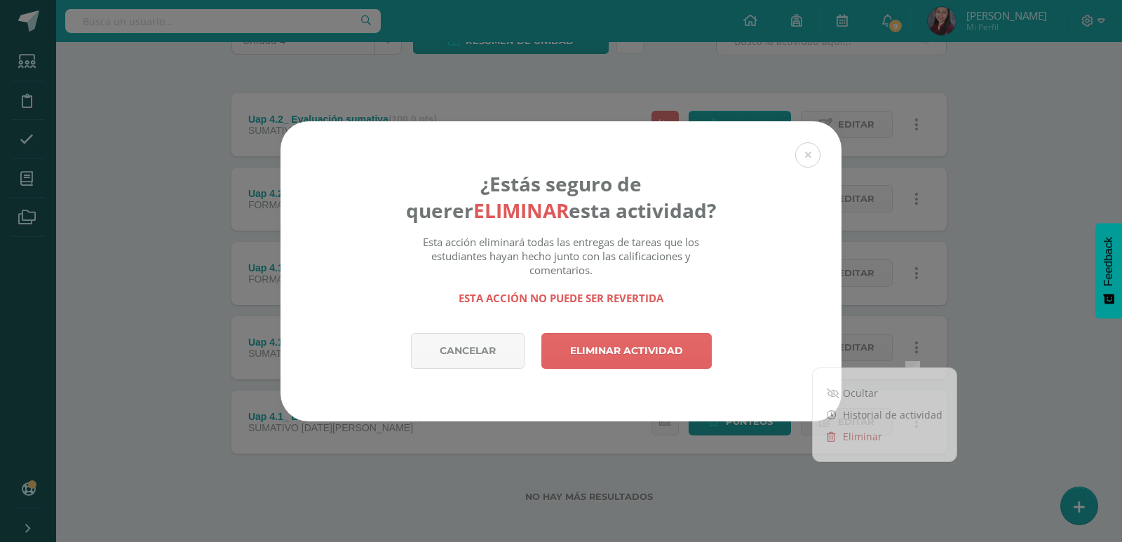
click at [532, 343] on div "Cancelar Eliminar actividad" at bounding box center [560, 377] width 561 height 88
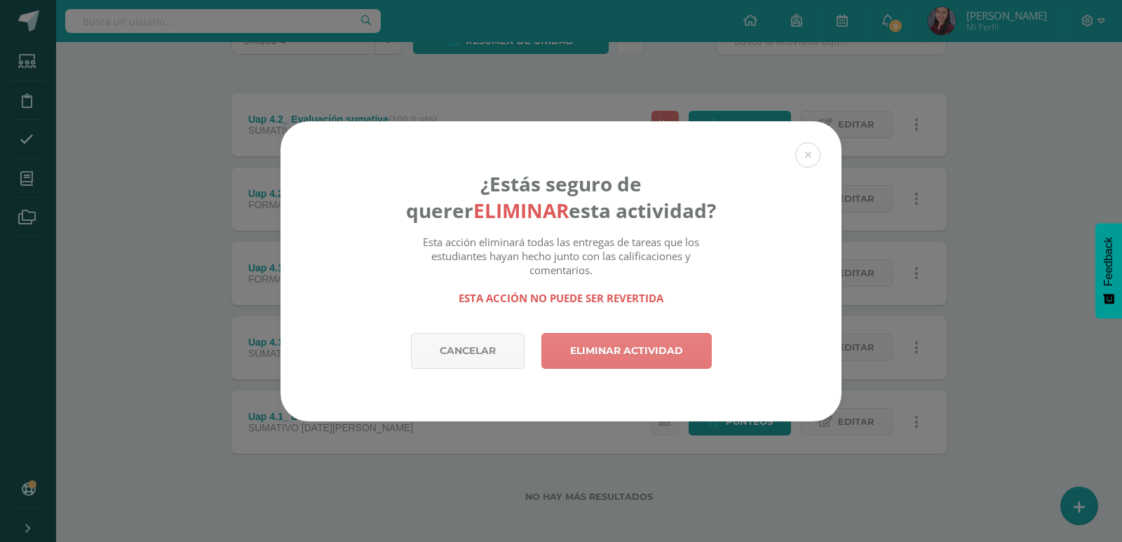
click at [570, 341] on link "Eliminar actividad" at bounding box center [626, 351] width 170 height 36
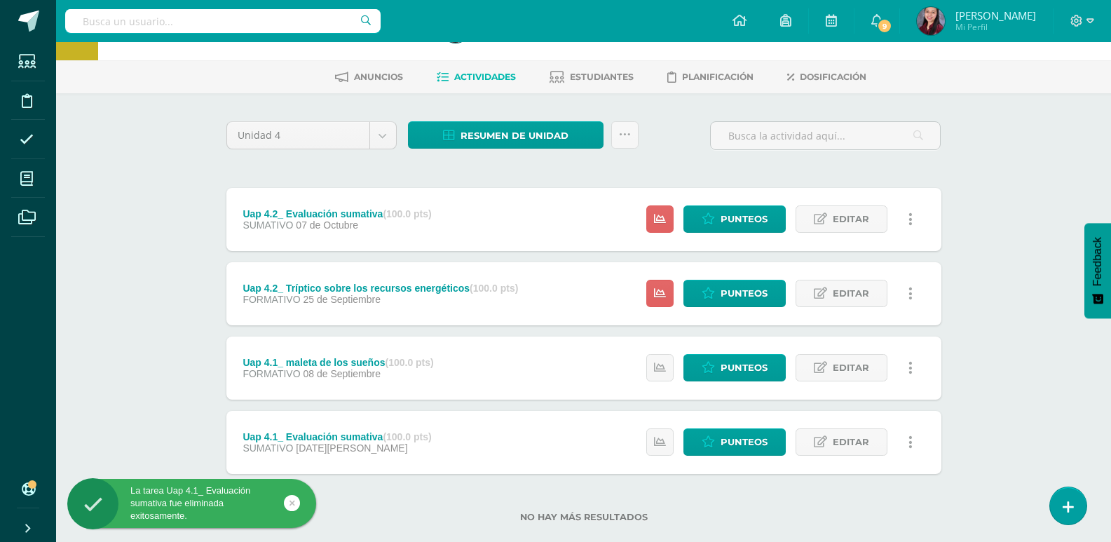
scroll to position [70, 0]
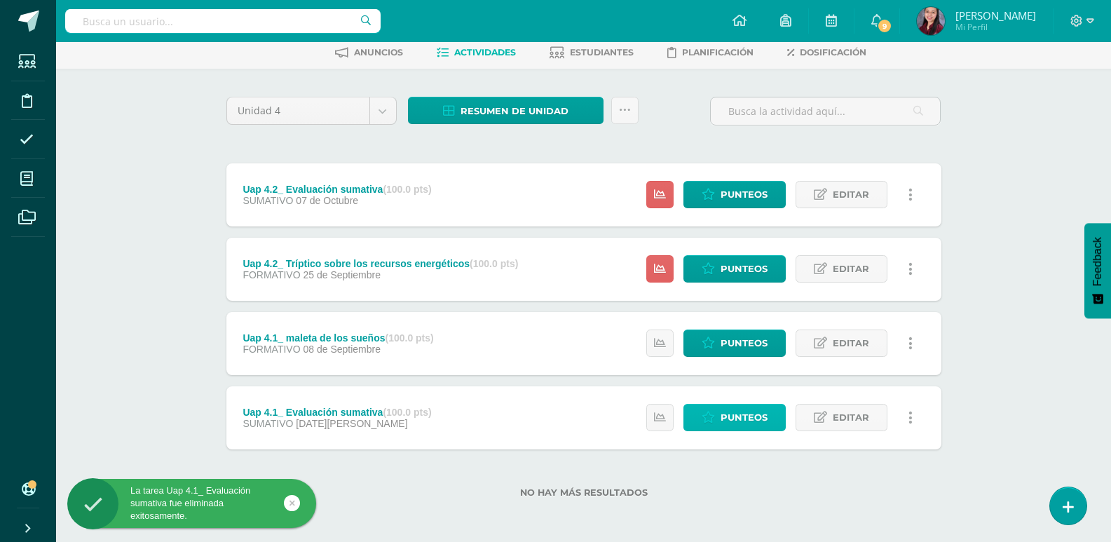
click at [764, 405] on span "Punteos" at bounding box center [744, 418] width 47 height 26
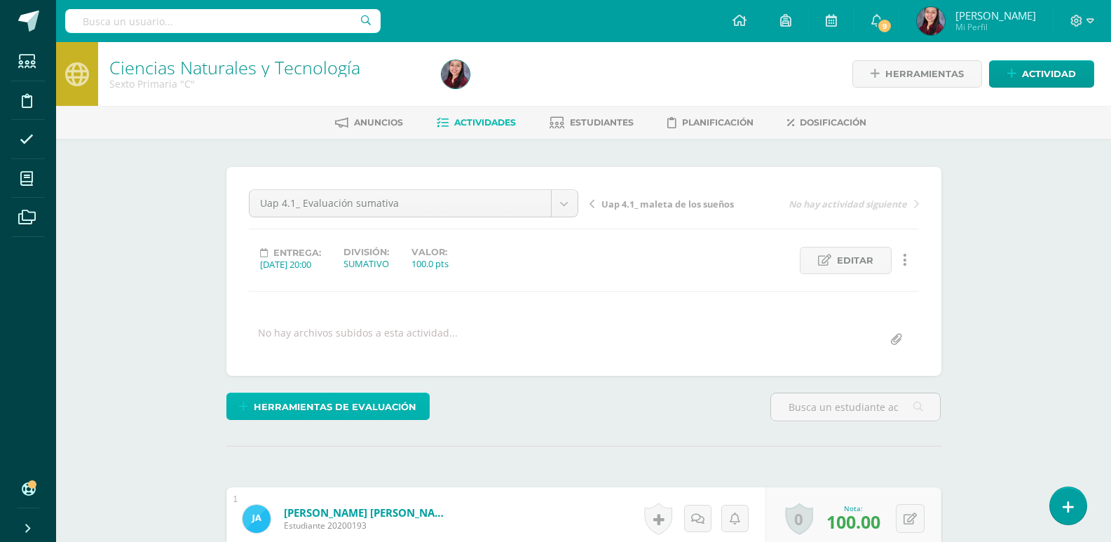
click at [386, 407] on span "Herramientas de evaluación" at bounding box center [335, 407] width 163 height 26
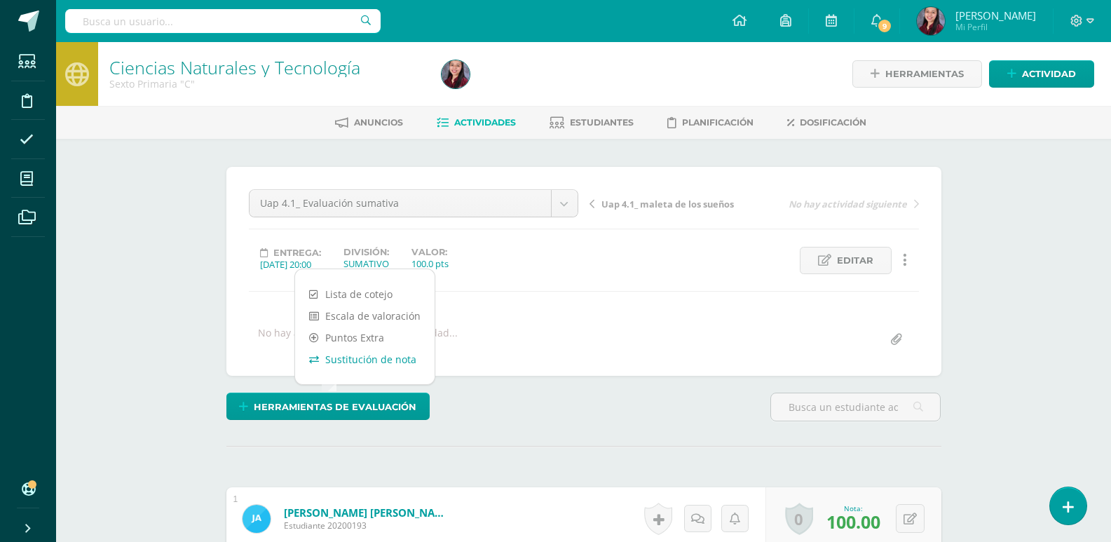
click at [386, 353] on link "Sustitución de nota" at bounding box center [365, 359] width 140 height 22
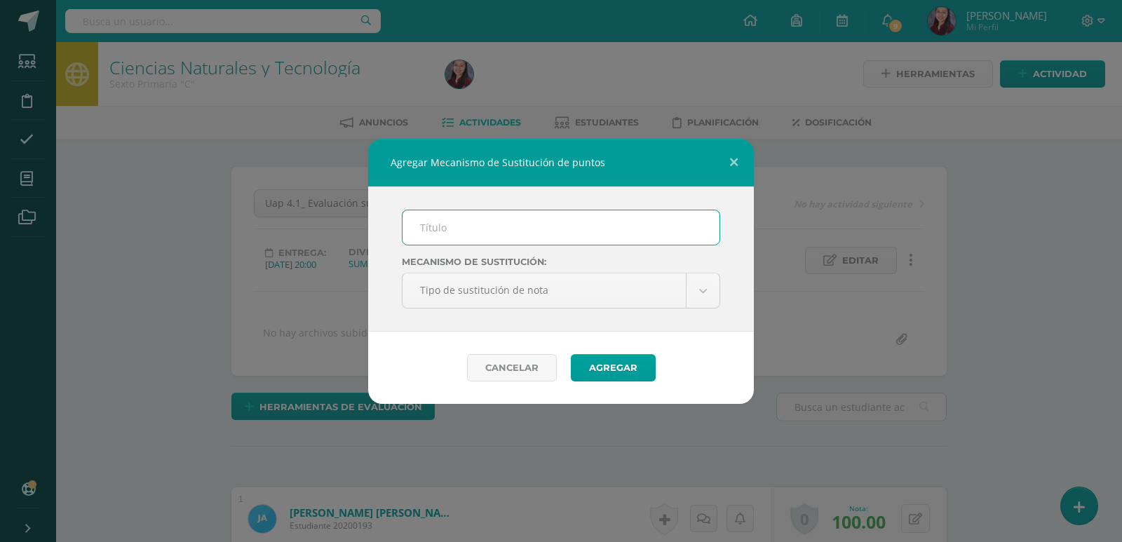
click at [466, 224] on input "text" at bounding box center [560, 227] width 317 height 34
type input "PMA"
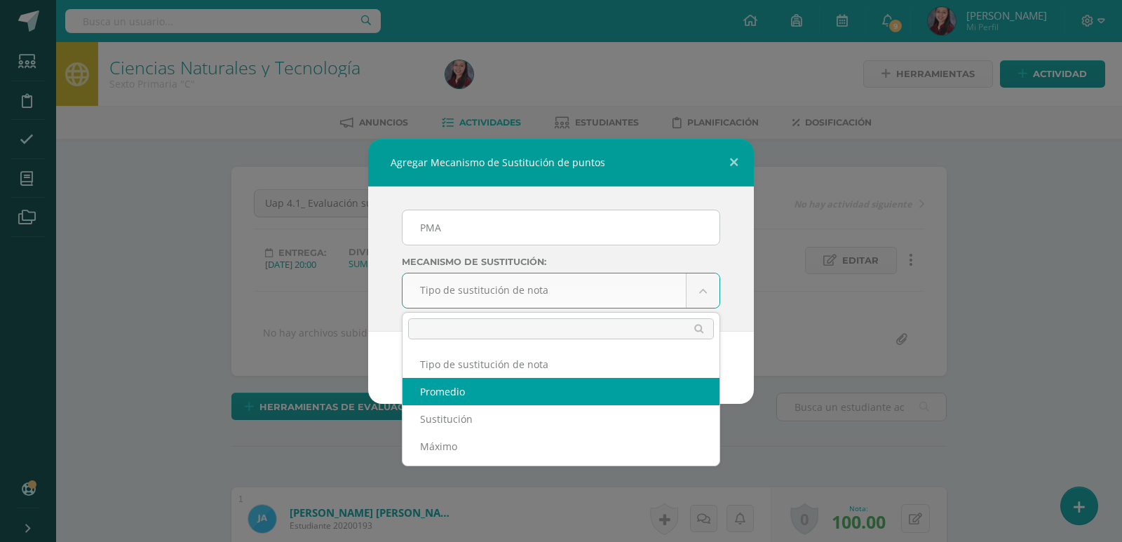
select select "average"
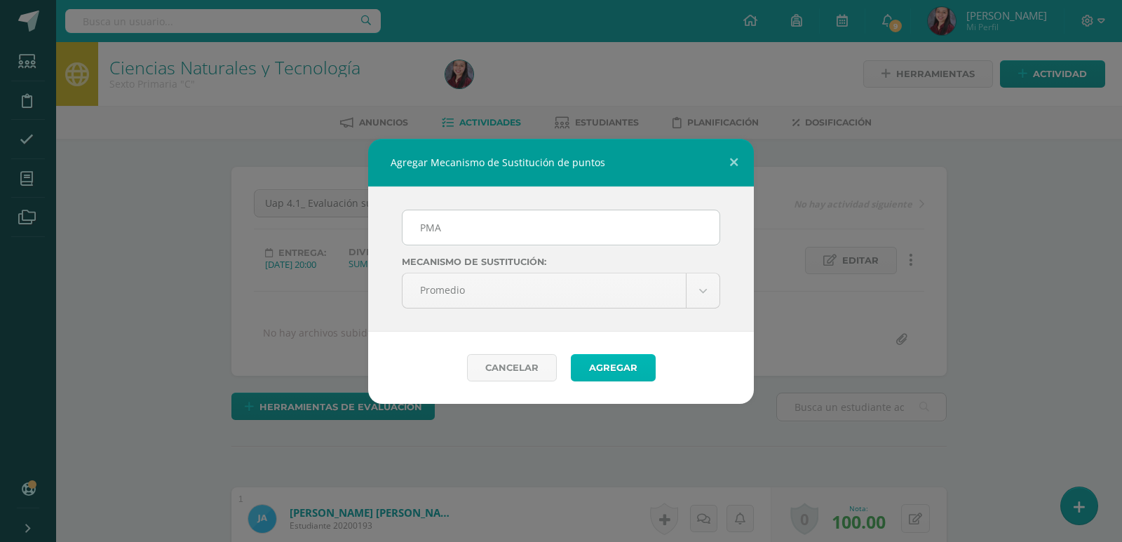
click at [611, 374] on button "Agregar" at bounding box center [613, 367] width 85 height 27
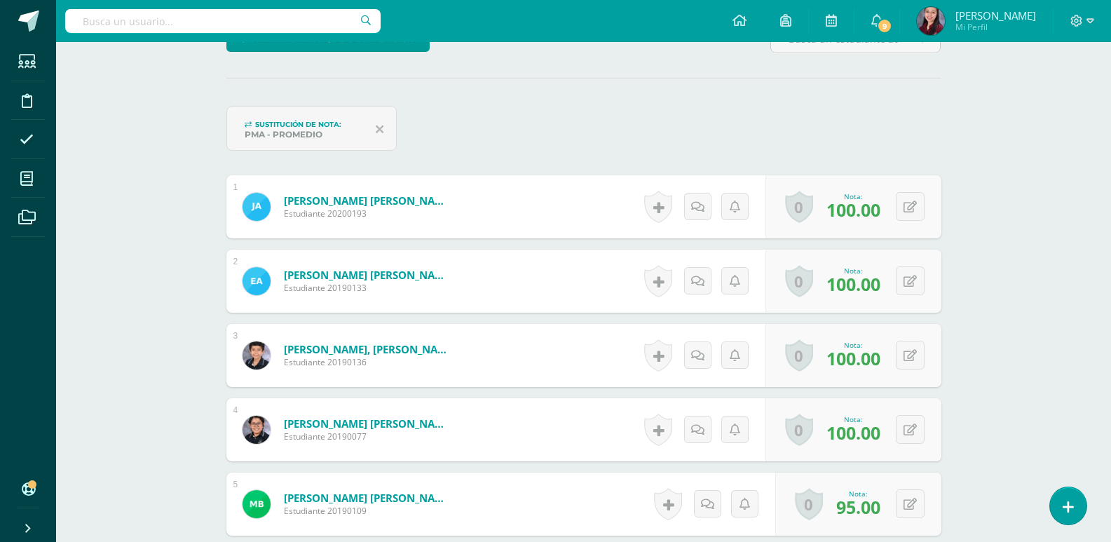
scroll to position [384, 0]
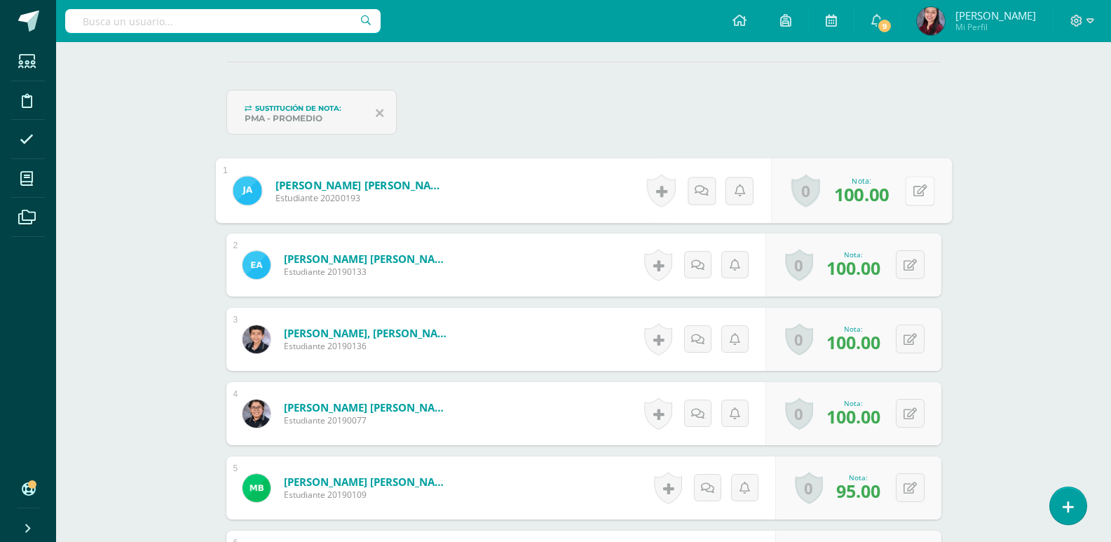
click at [913, 200] on button at bounding box center [919, 190] width 29 height 29
type input "100"
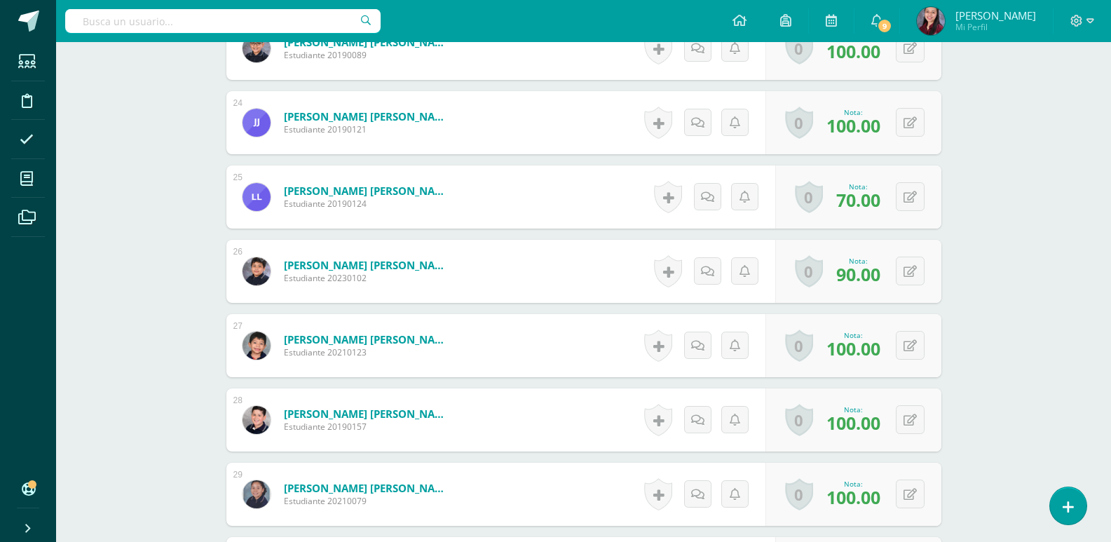
scroll to position [2210, 0]
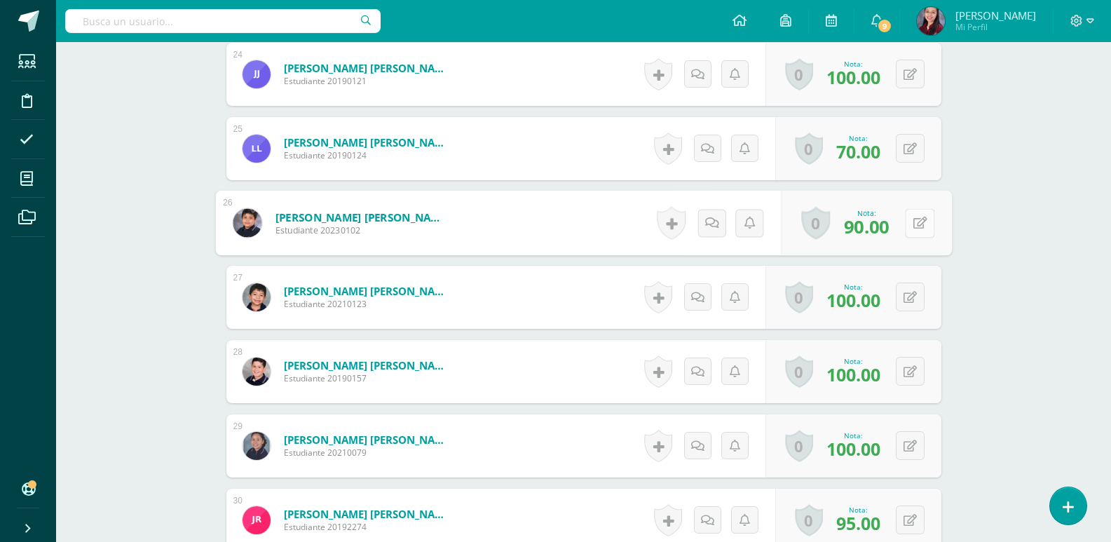
click at [914, 210] on button at bounding box center [919, 222] width 29 height 29
type input "93"
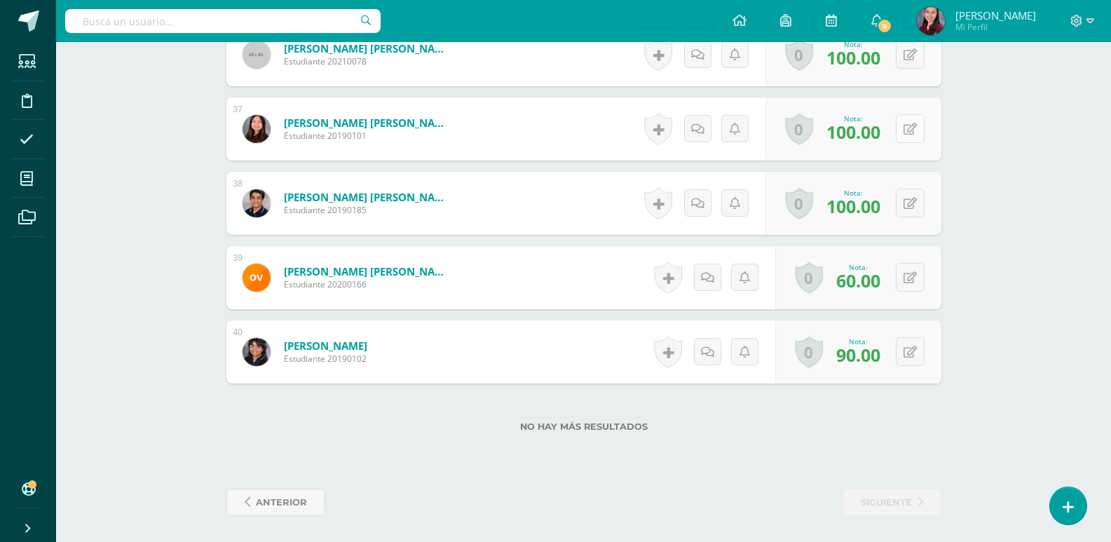
scroll to position [3124, 0]
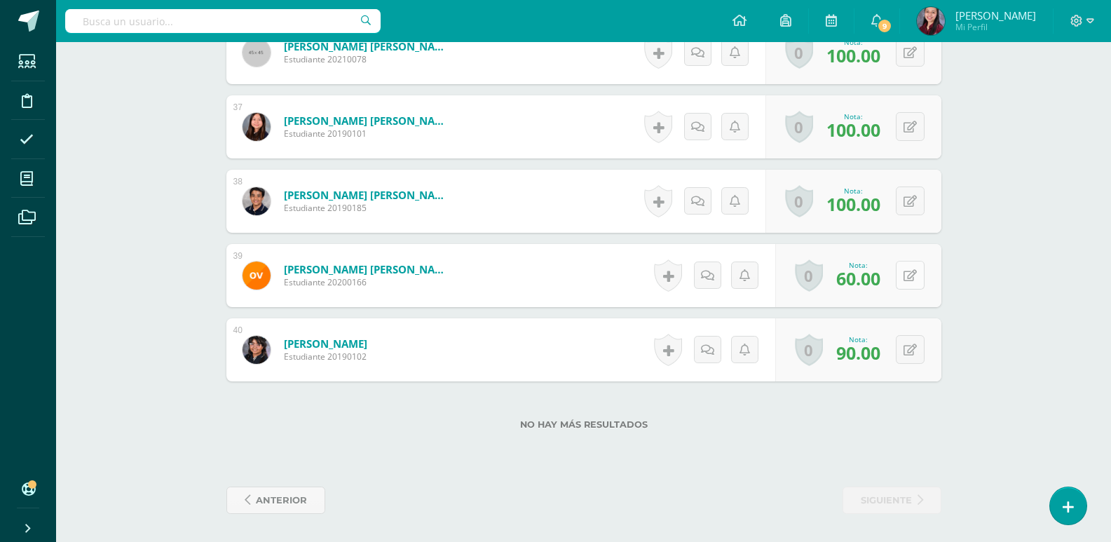
click at [913, 278] on icon at bounding box center [910, 276] width 13 height 12
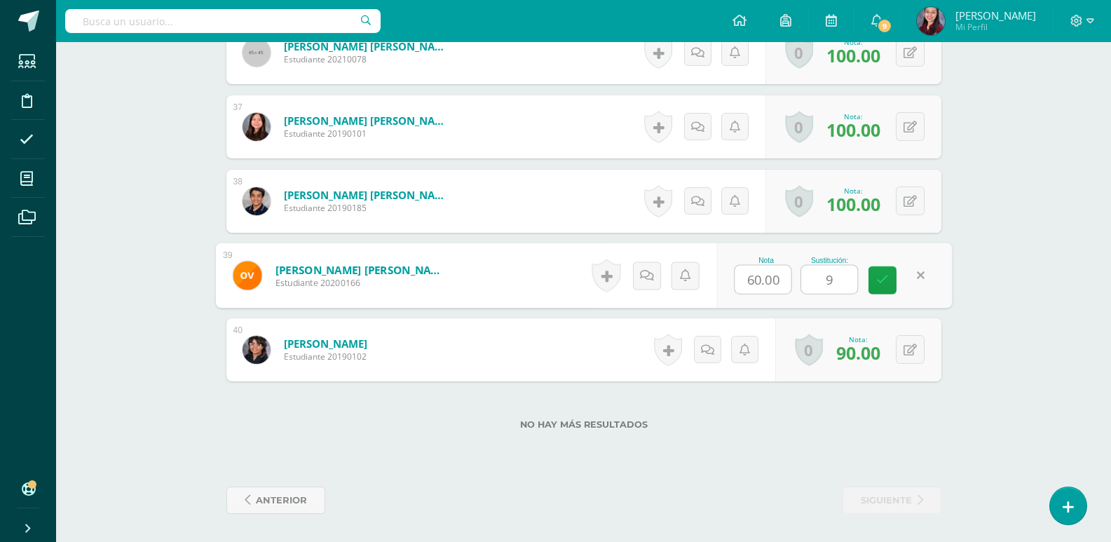
type input "90"
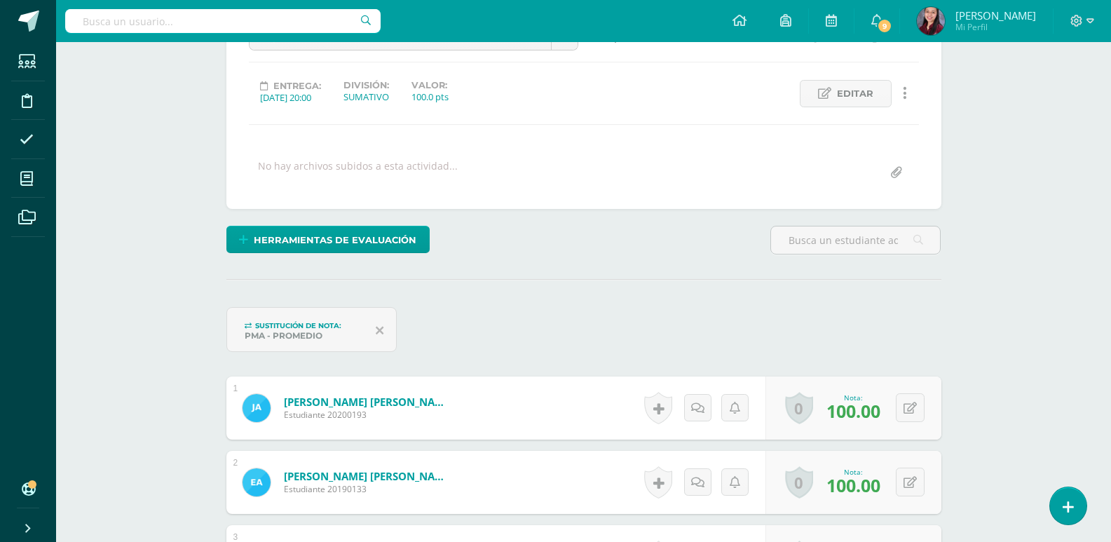
scroll to position [39, 0]
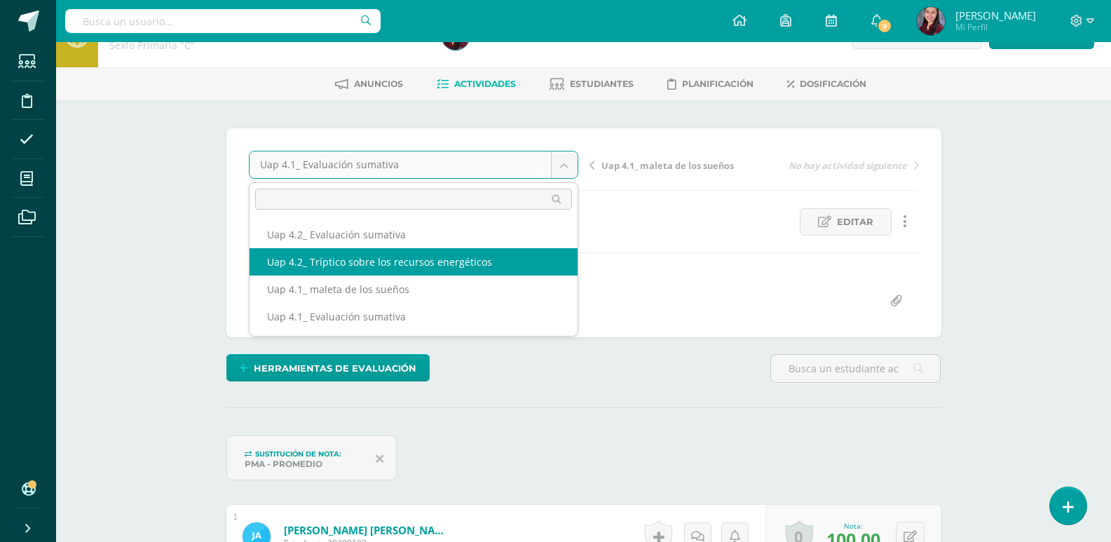
select select "/dashboard/teacher/grade-activity/228081/"
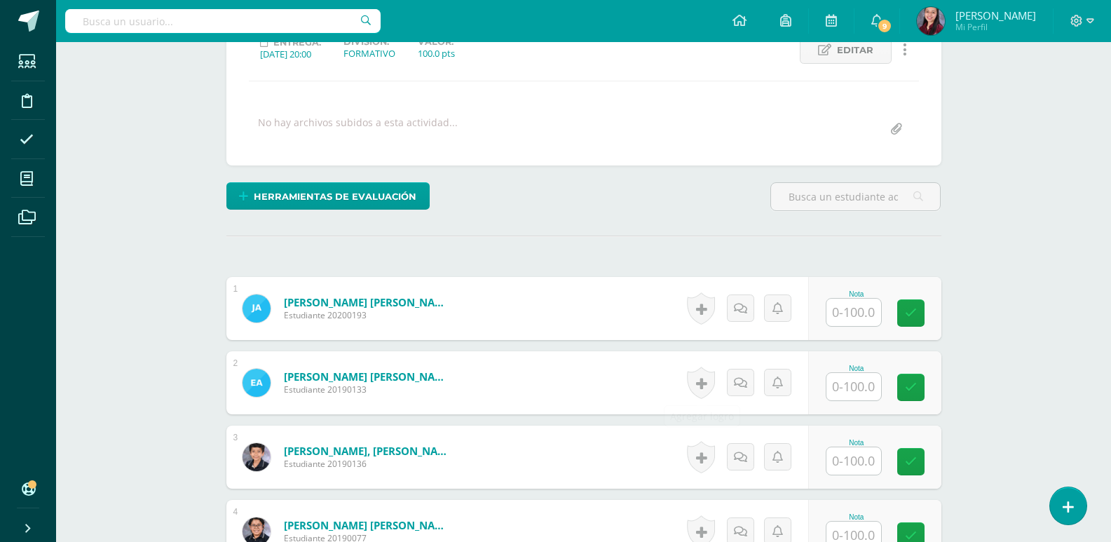
scroll to position [211, 0]
click at [841, 301] on input "text" at bounding box center [854, 311] width 55 height 27
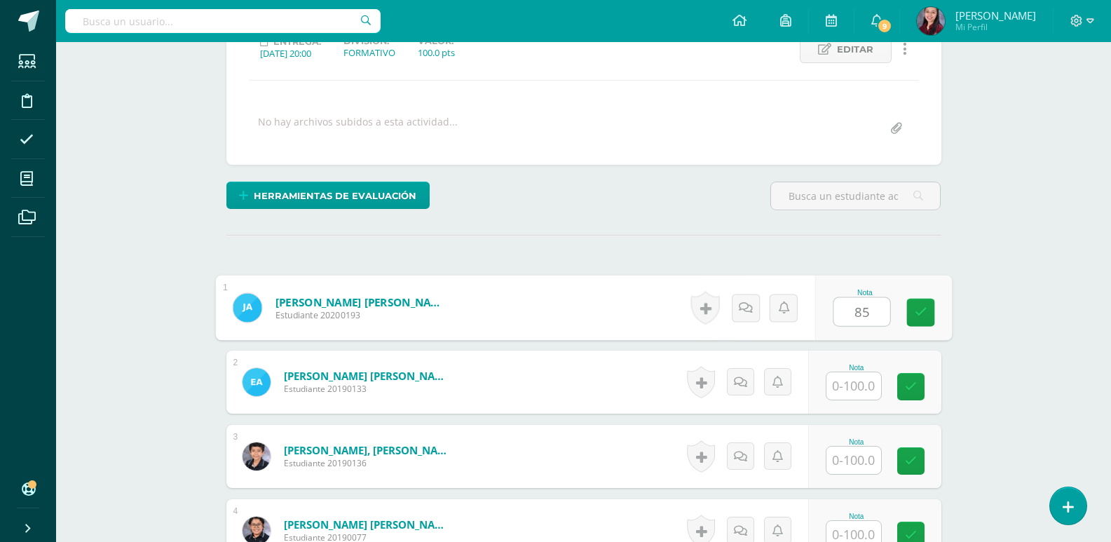
type input "85"
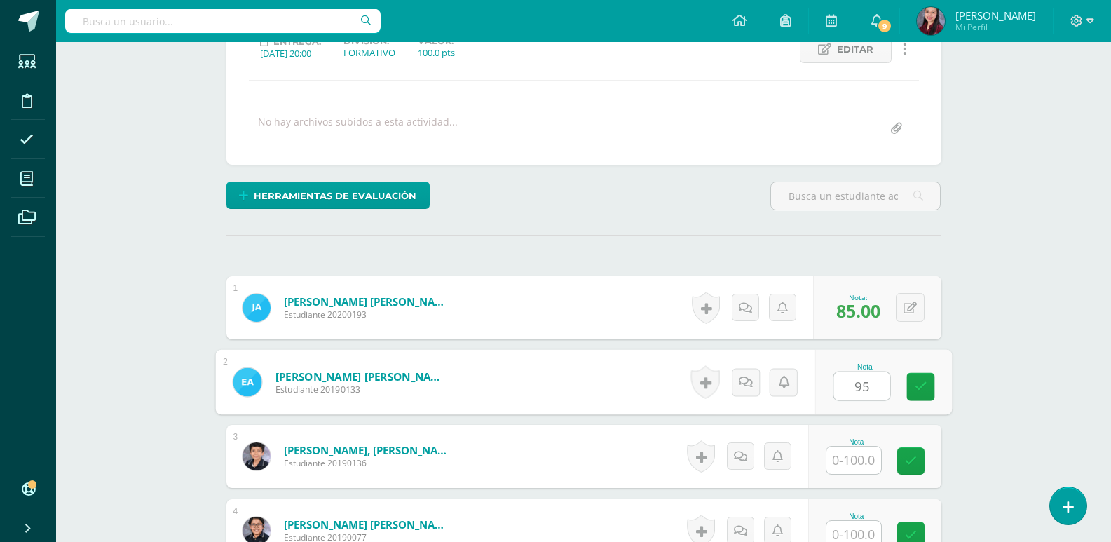
type input "95"
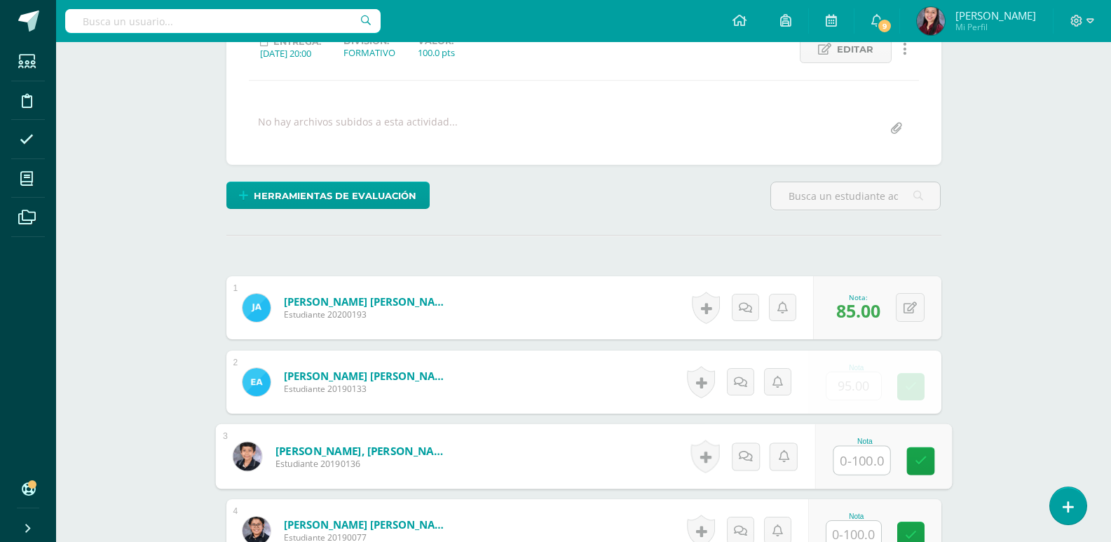
scroll to position [212, 0]
type input "85"
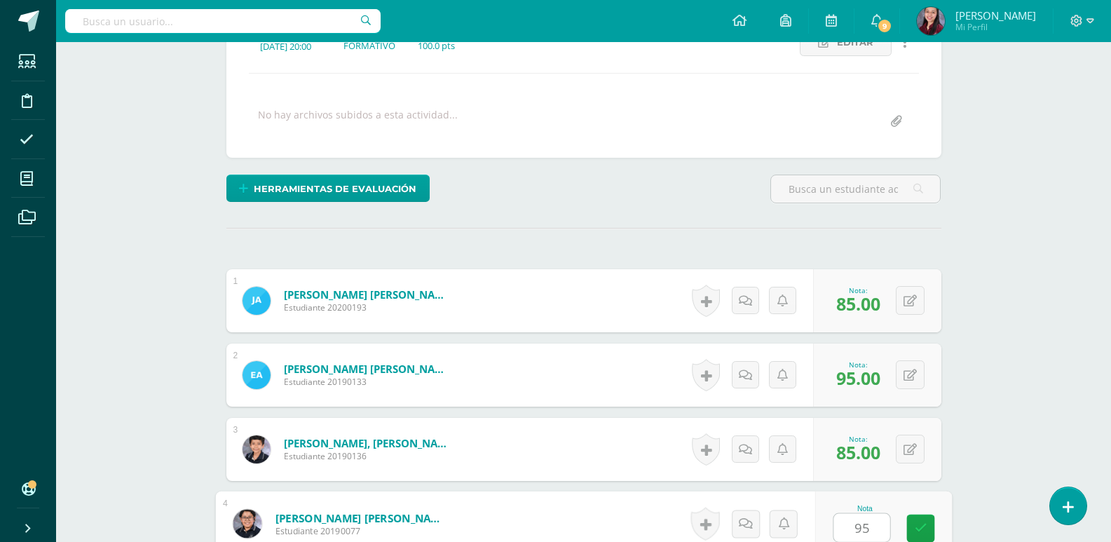
type input "95"
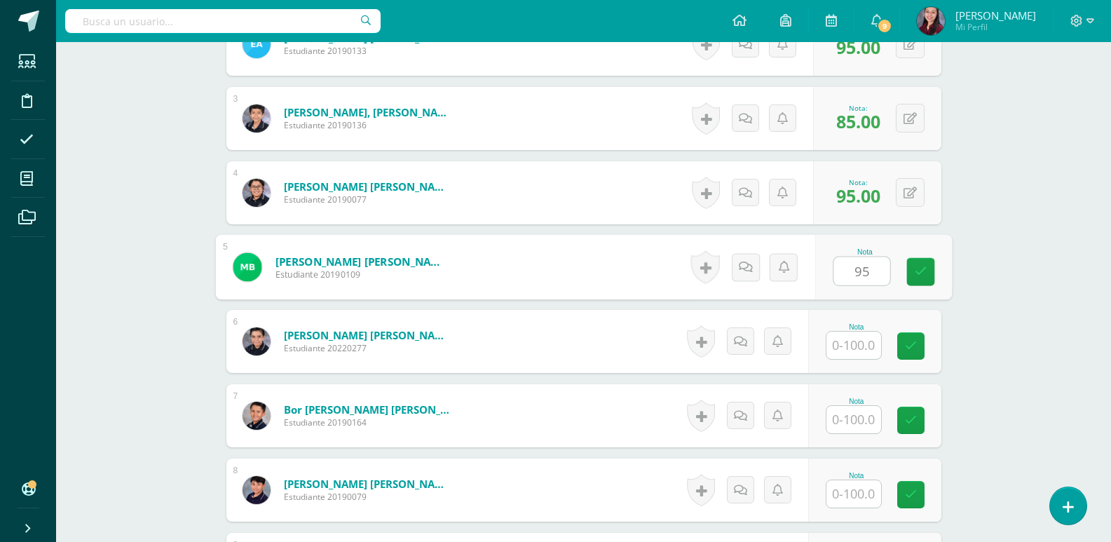
type input "95"
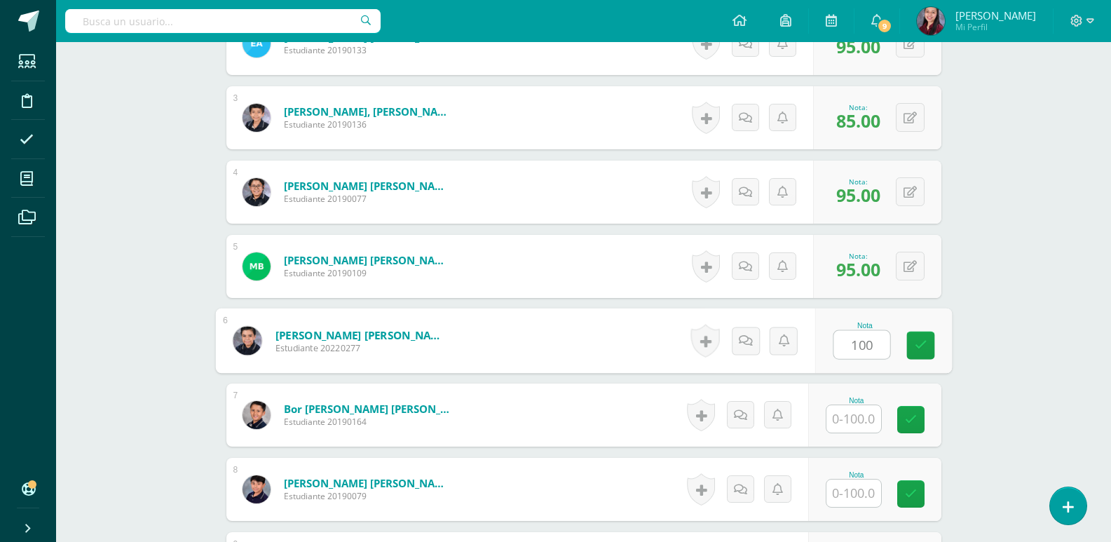
scroll to position [550, 0]
type input "100"
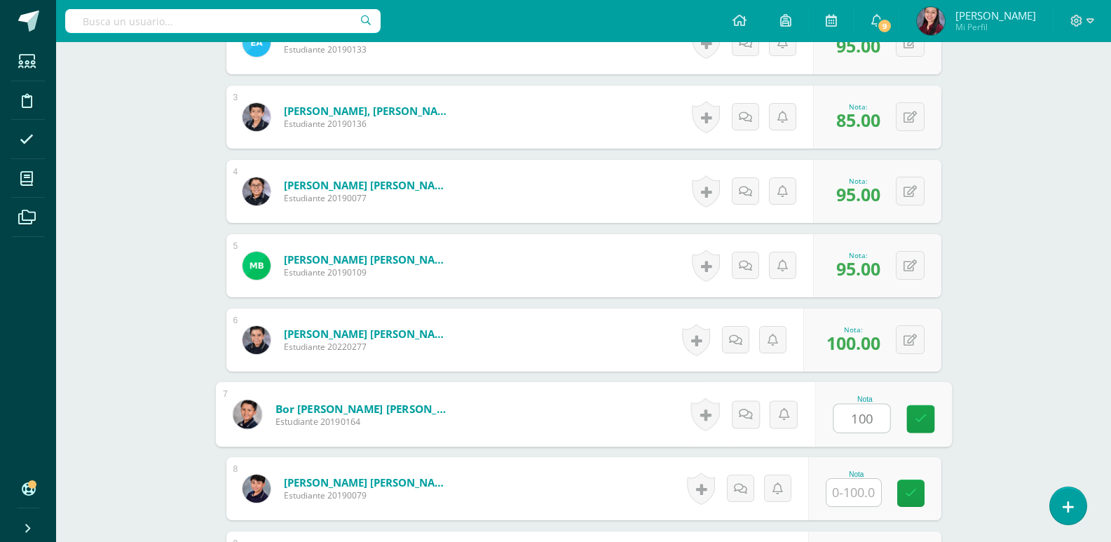
type input "100"
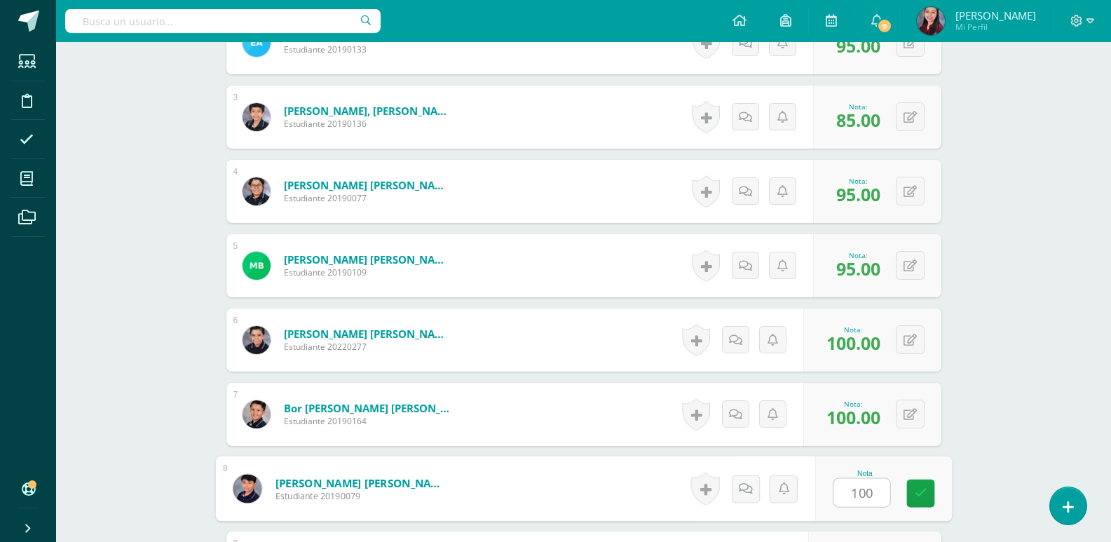
type input "100"
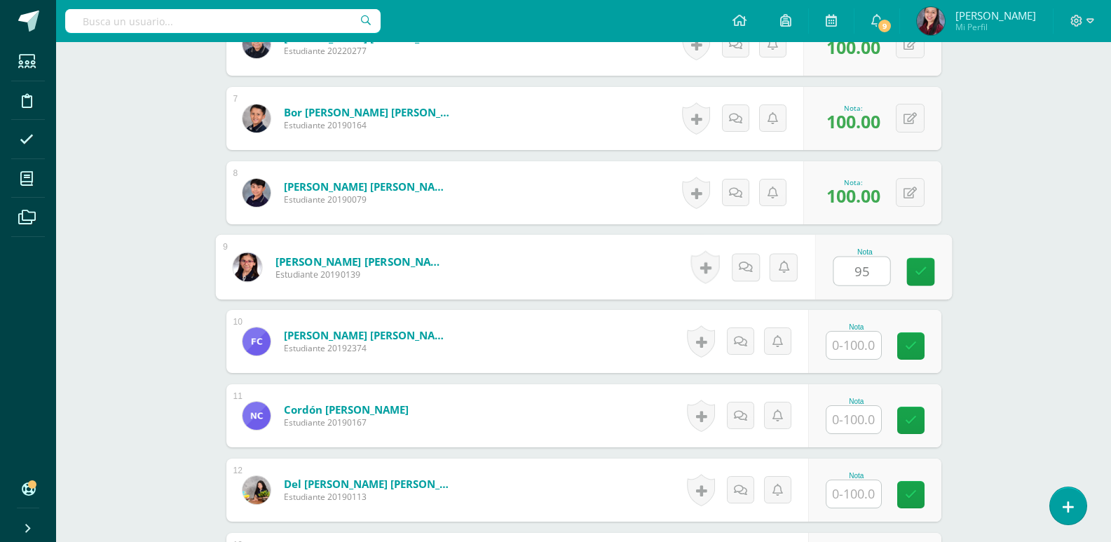
type input "95"
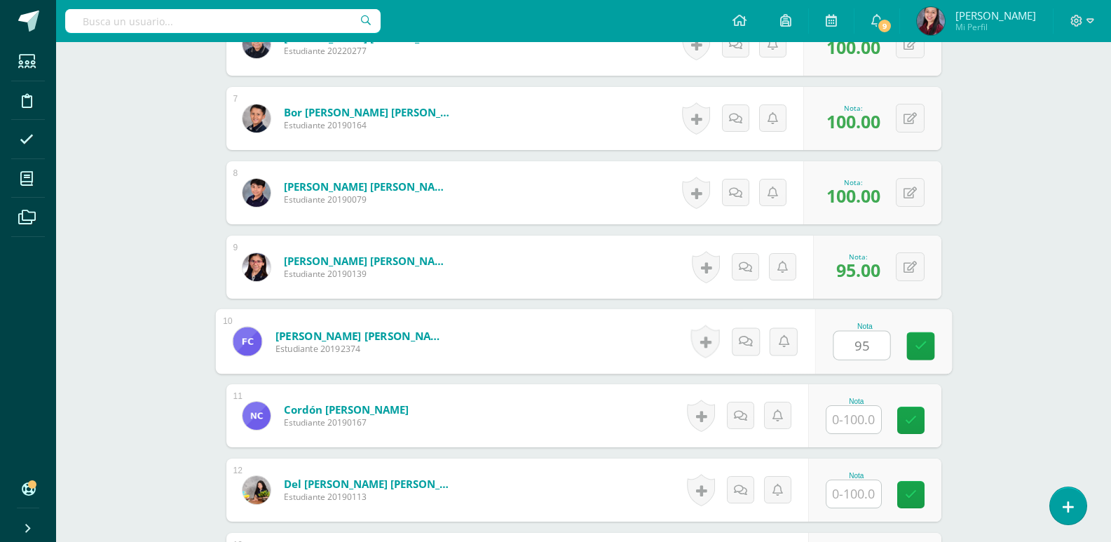
type input "95"
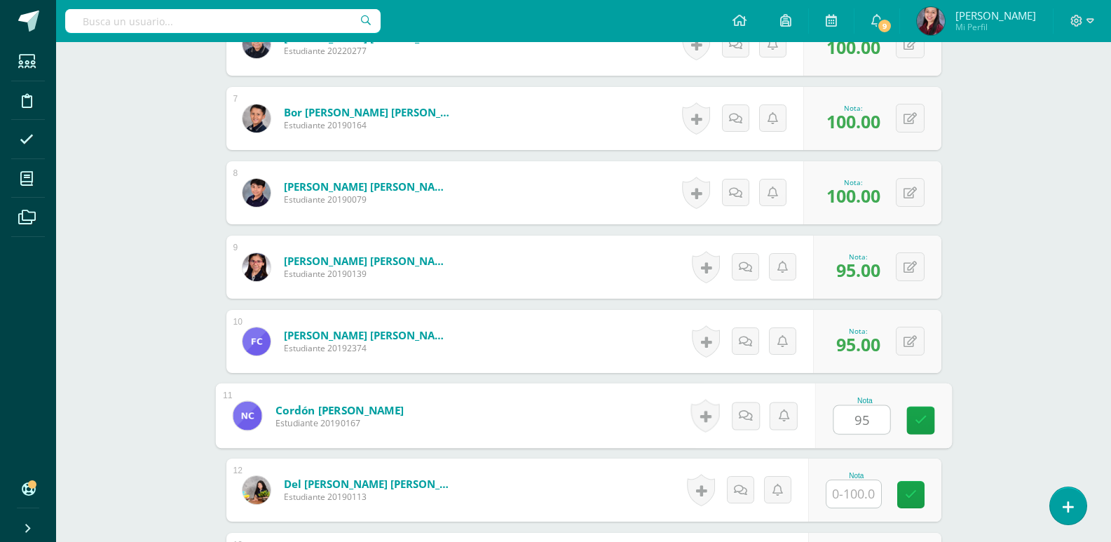
type input "95"
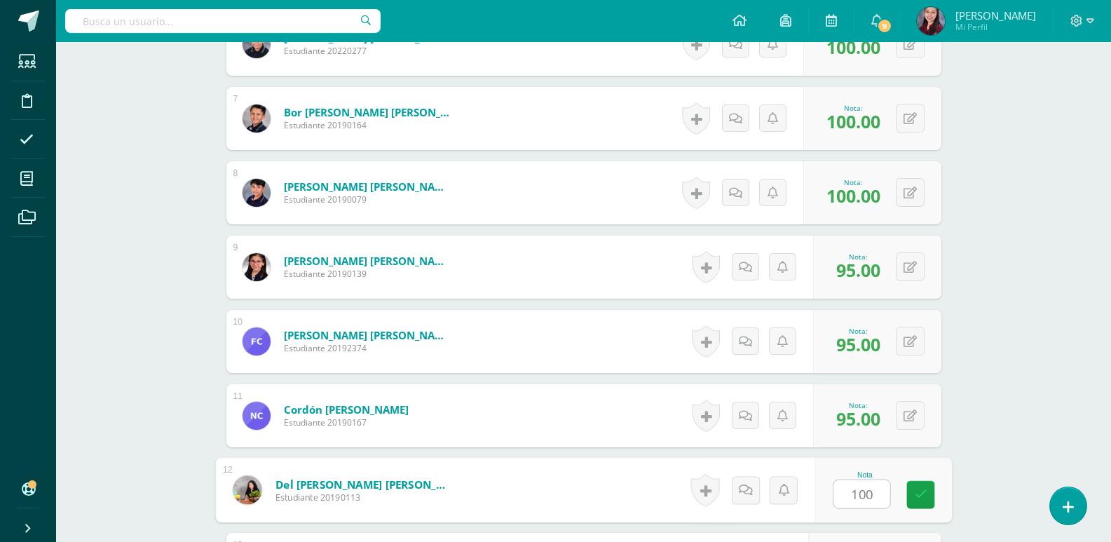
type input "100"
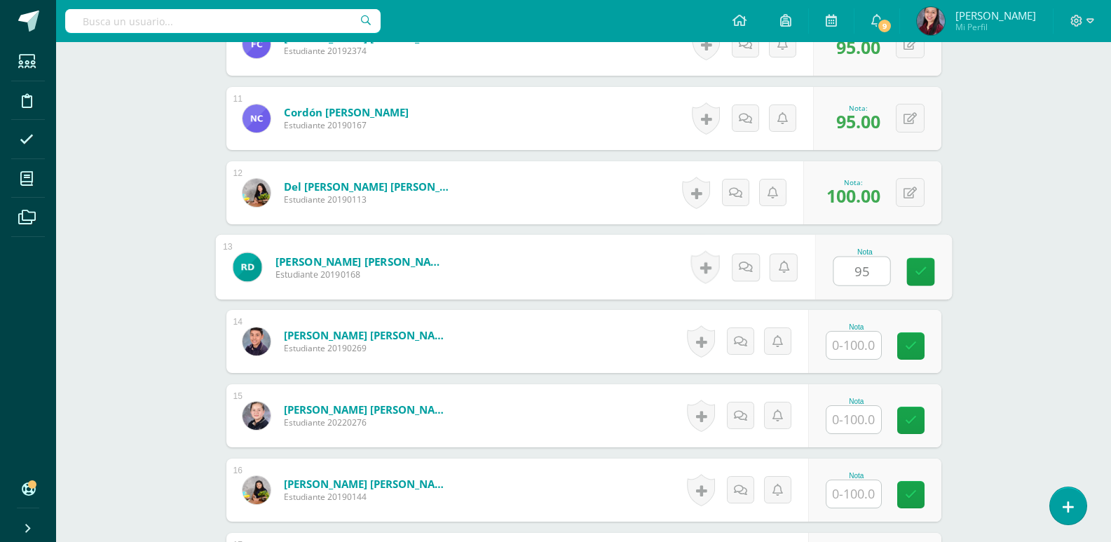
type input "95"
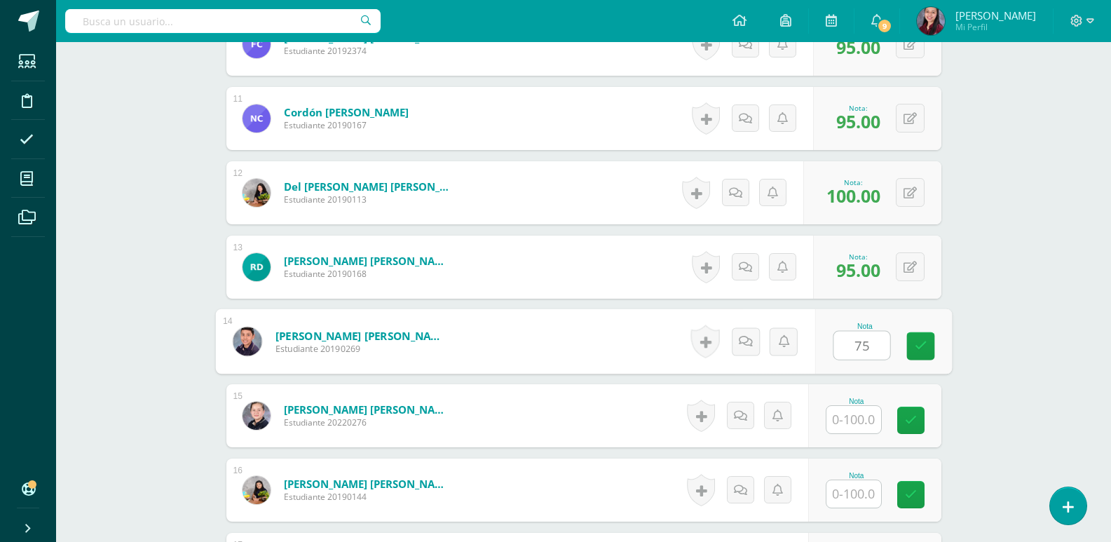
type input "75"
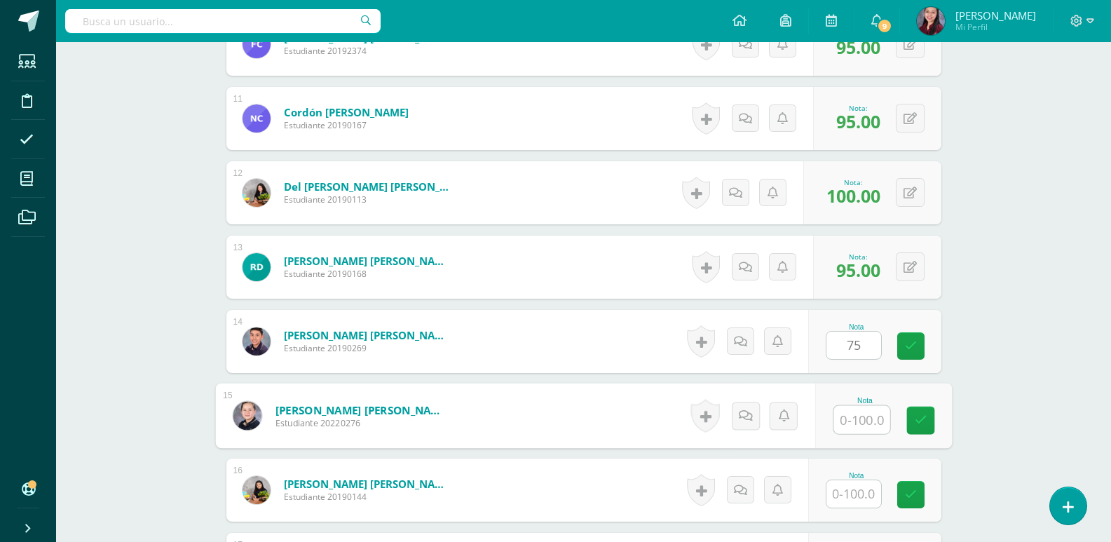
type input "4"
type input "100"
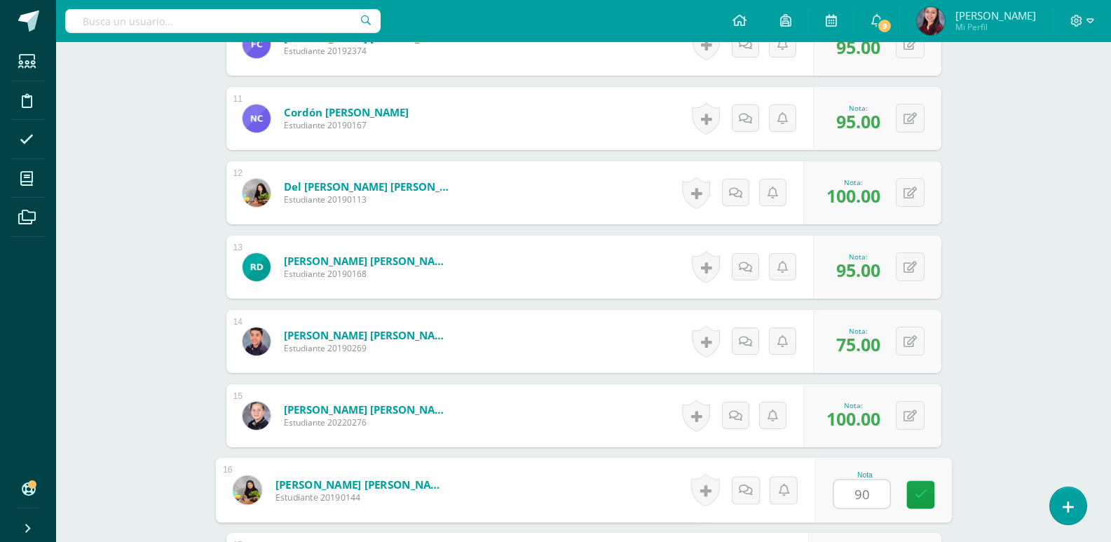
type input "90"
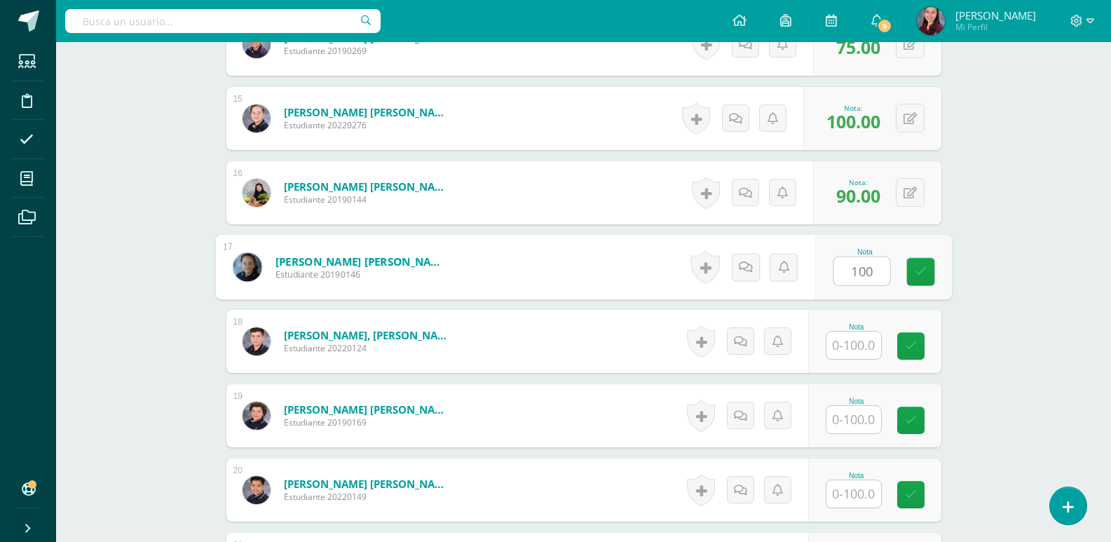
type input "100"
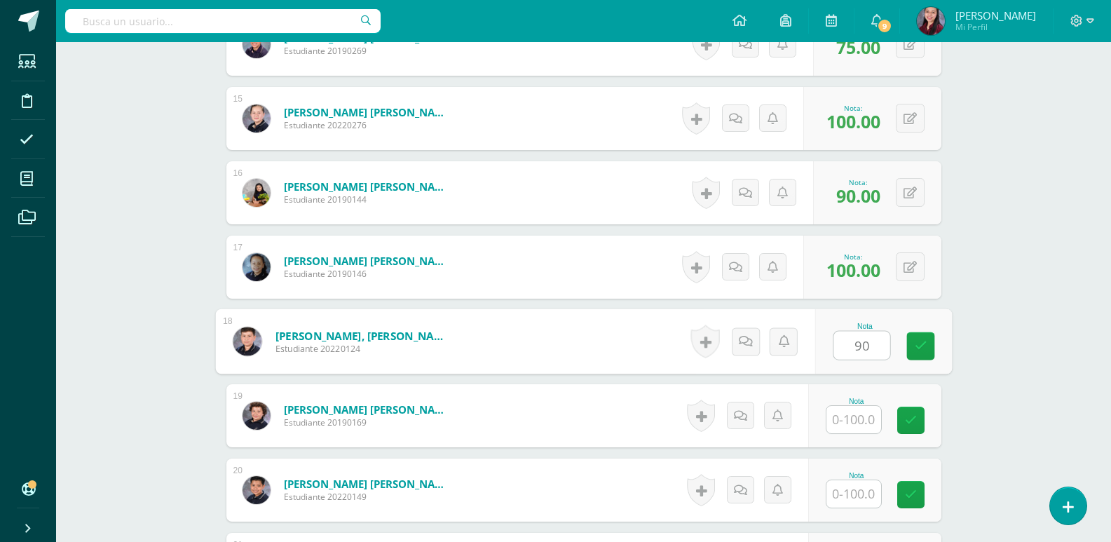
type input "90"
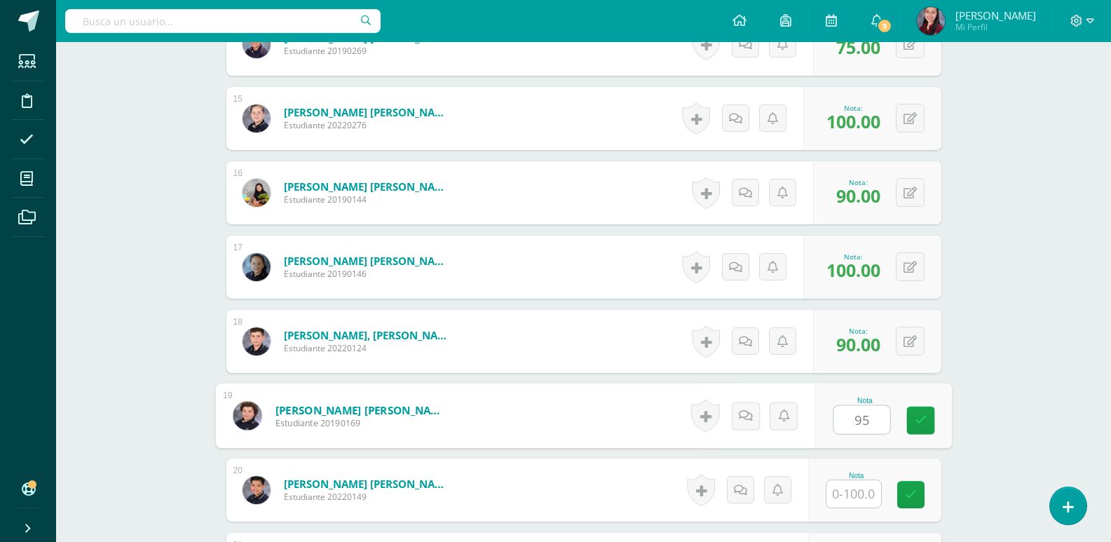
type input "95"
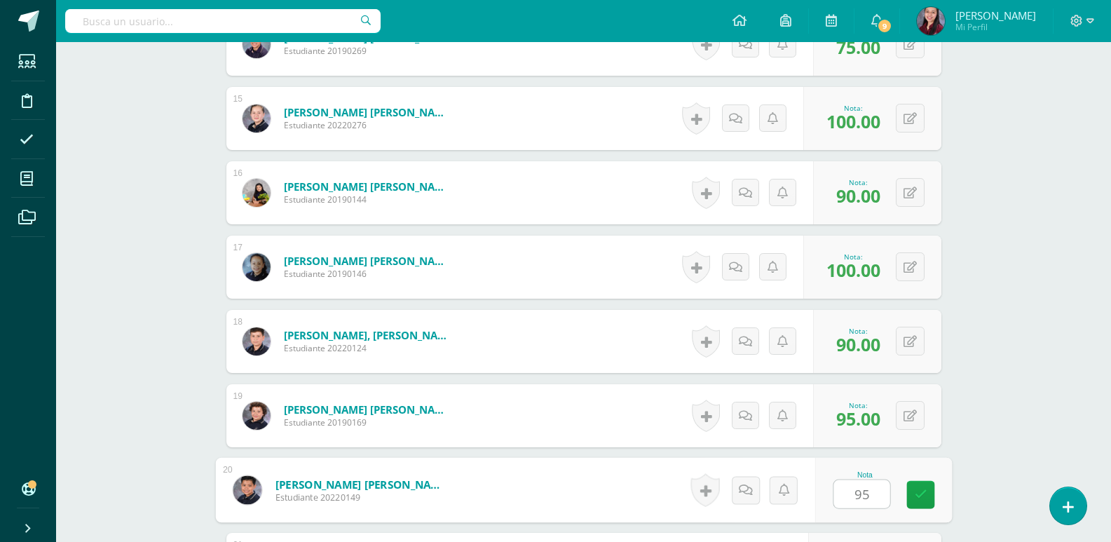
type input "95"
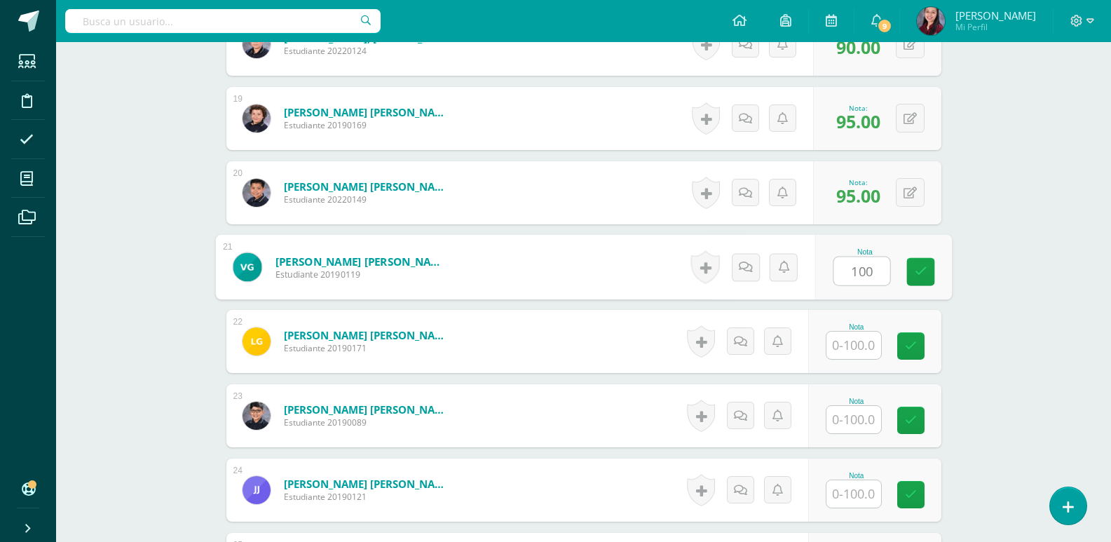
type input "100"
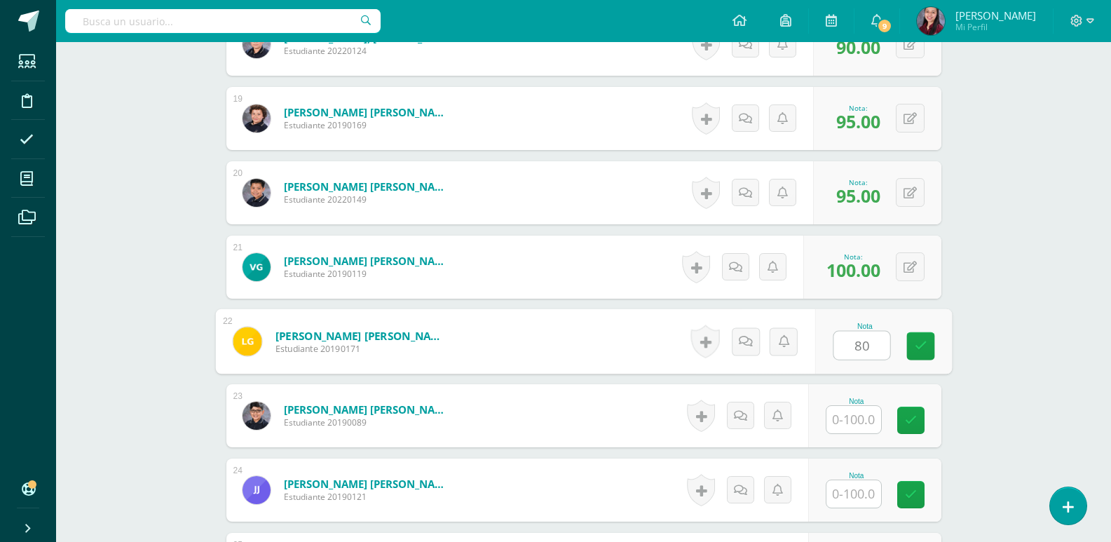
type input "80"
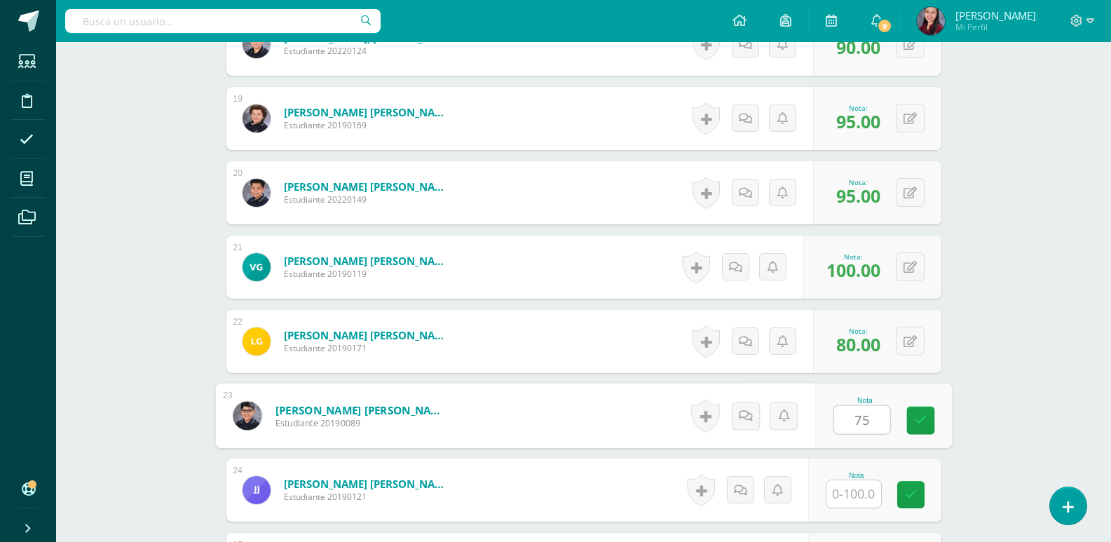
type input "75"
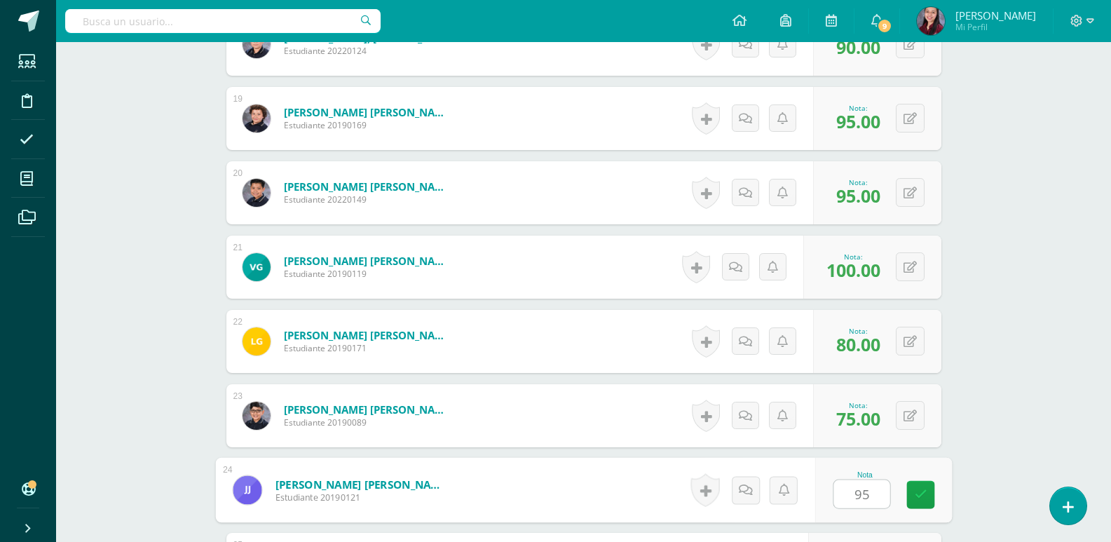
type input "95"
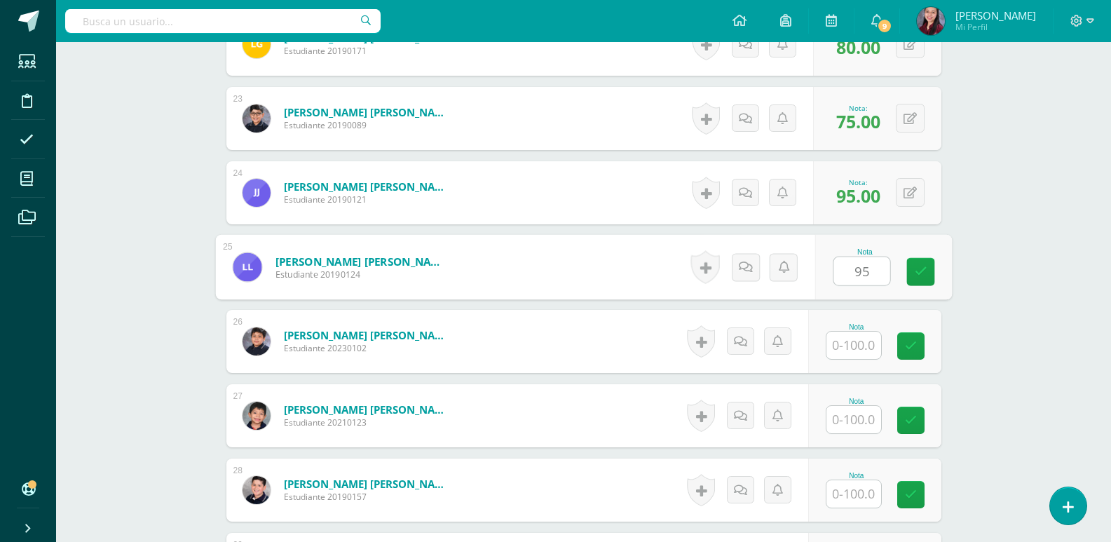
type input "95"
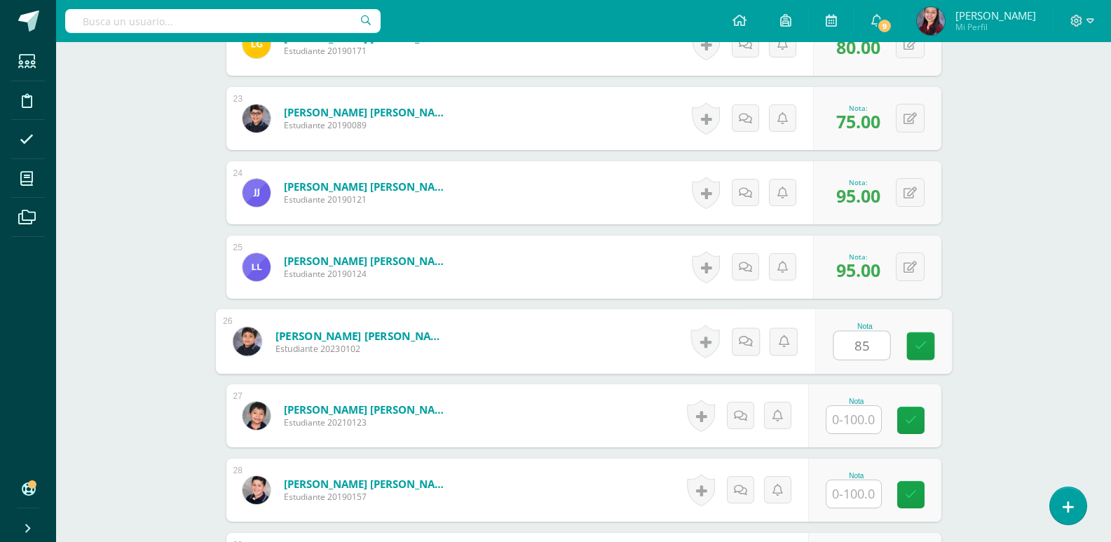
type input "85"
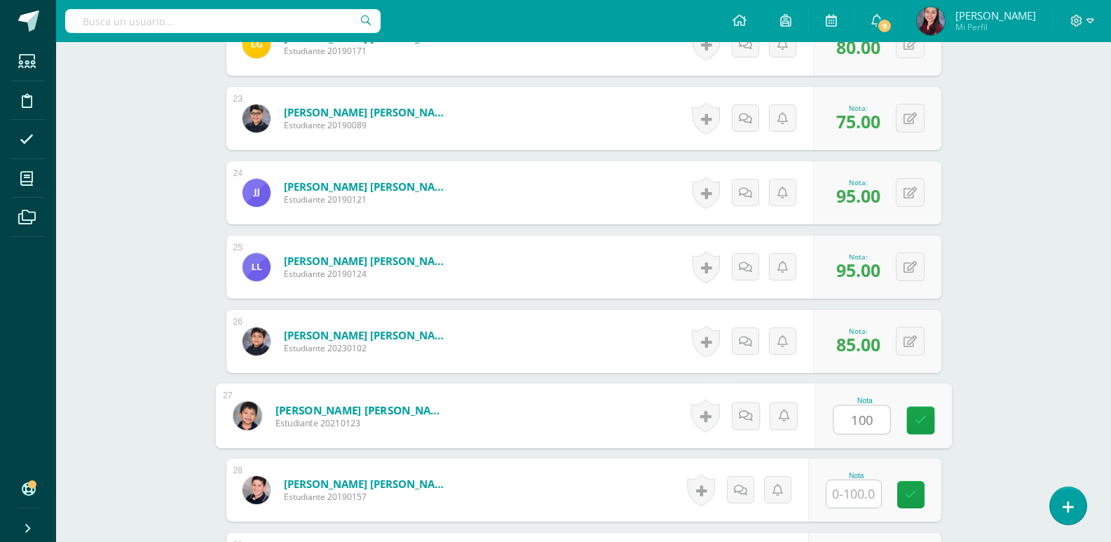
type input "100"
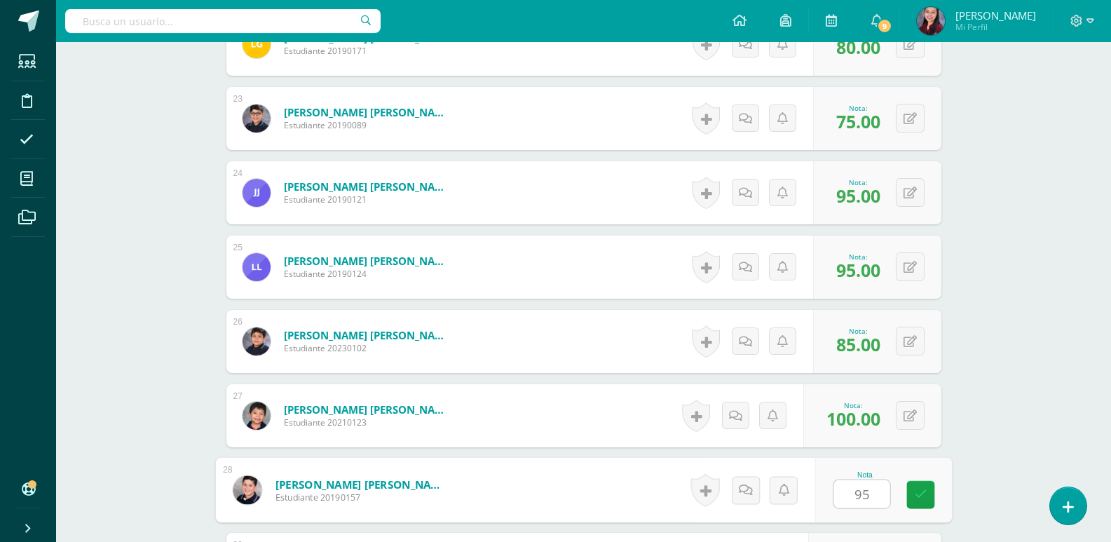
type input "95"
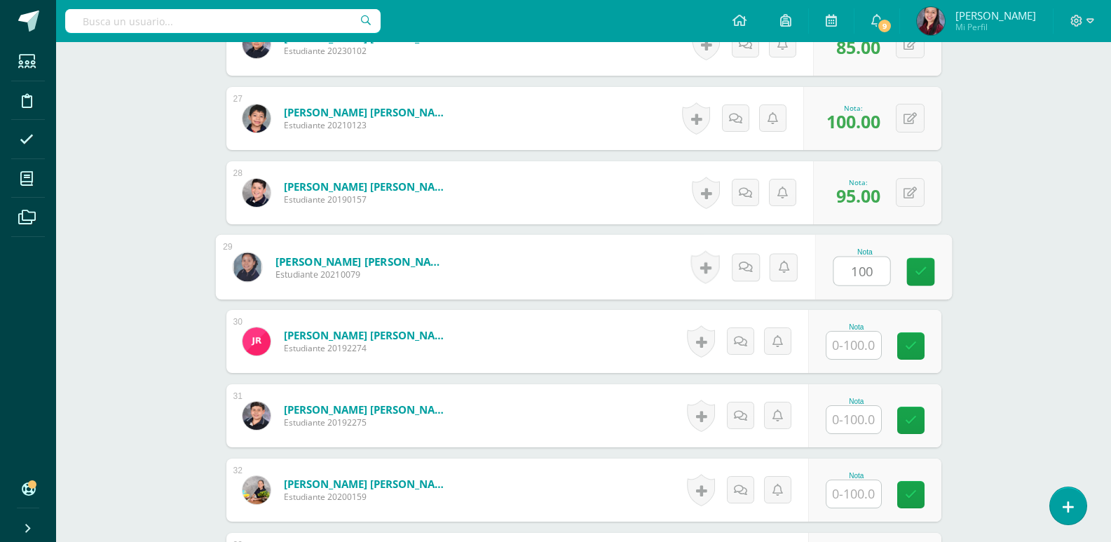
type input "100"
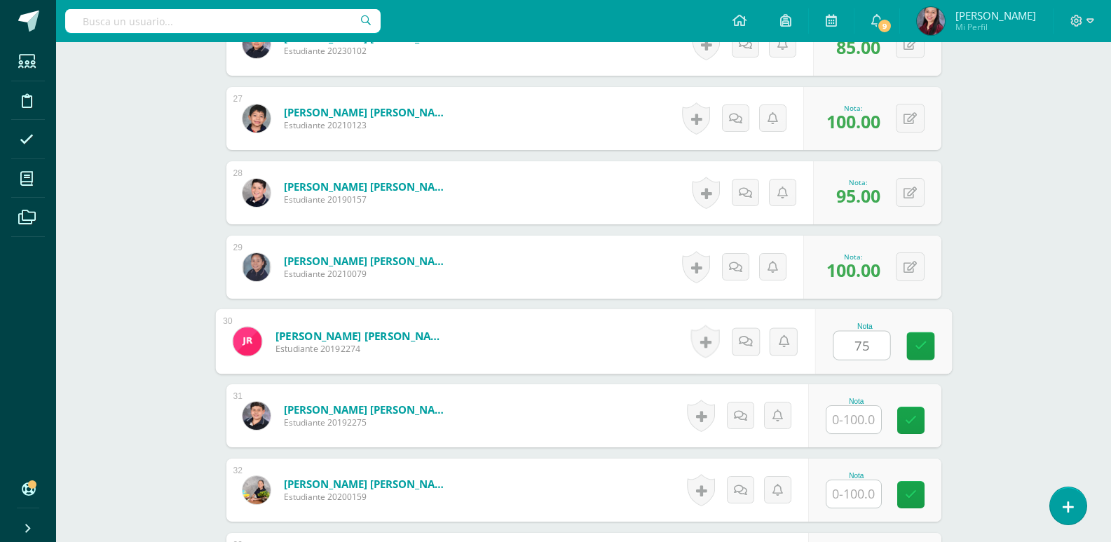
type input "75"
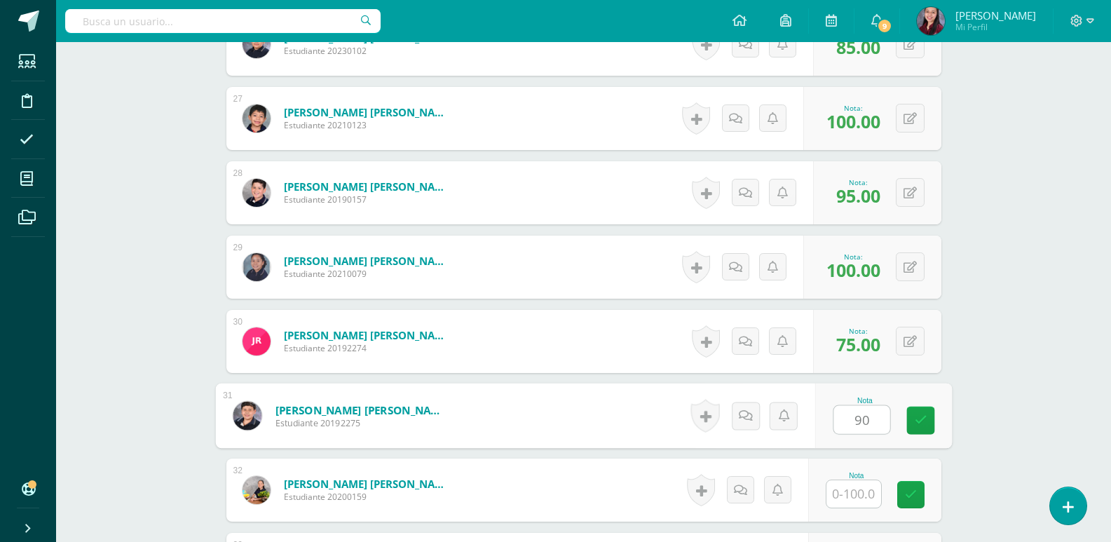
type input "90"
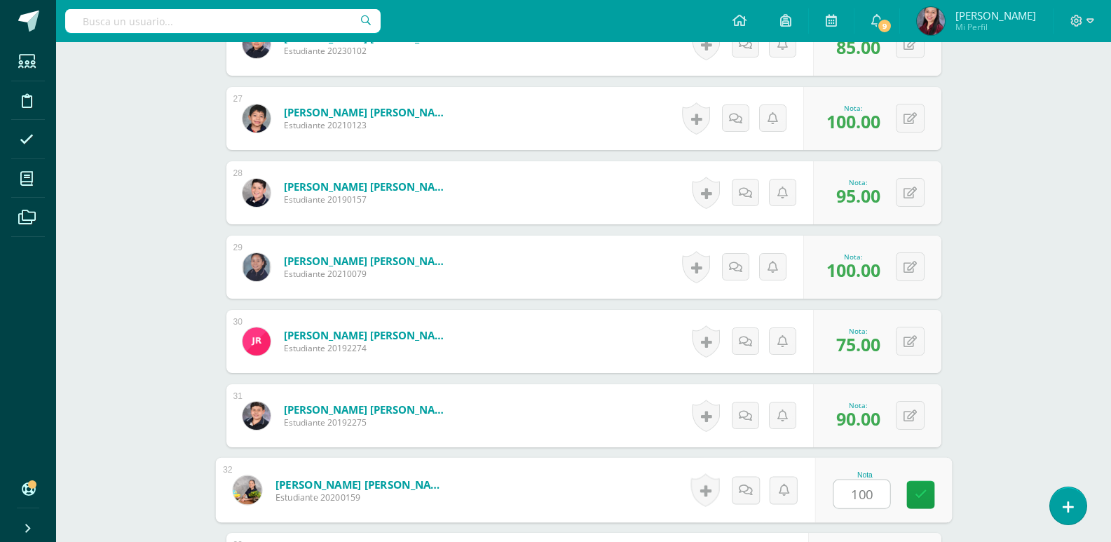
type input "100"
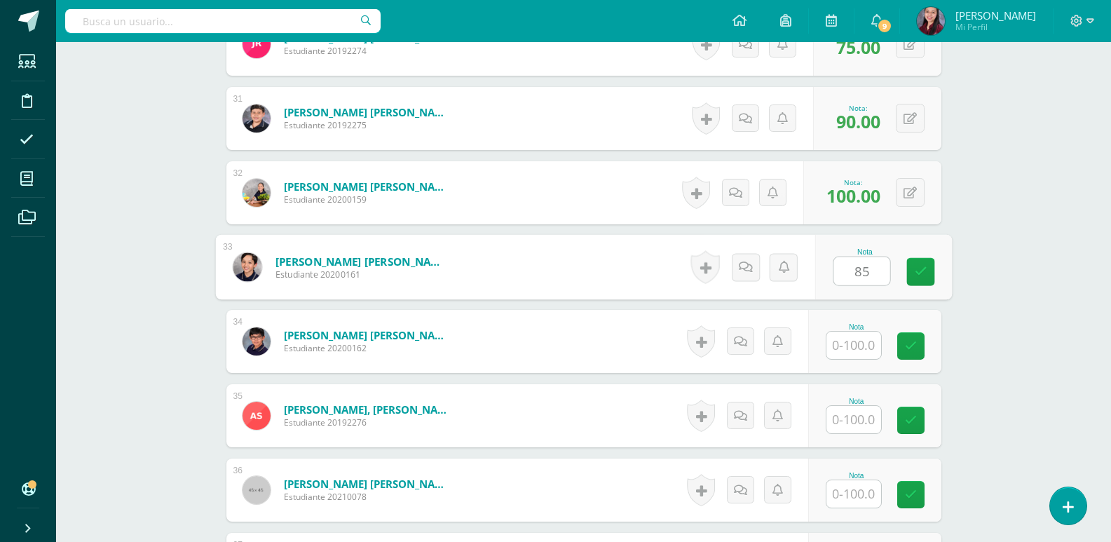
type input "85"
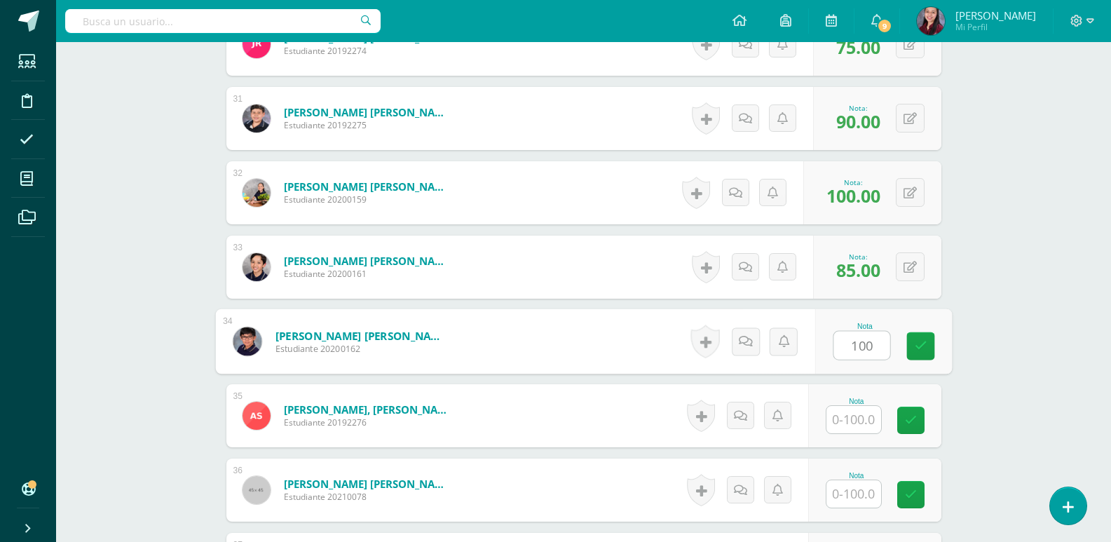
type input "100"
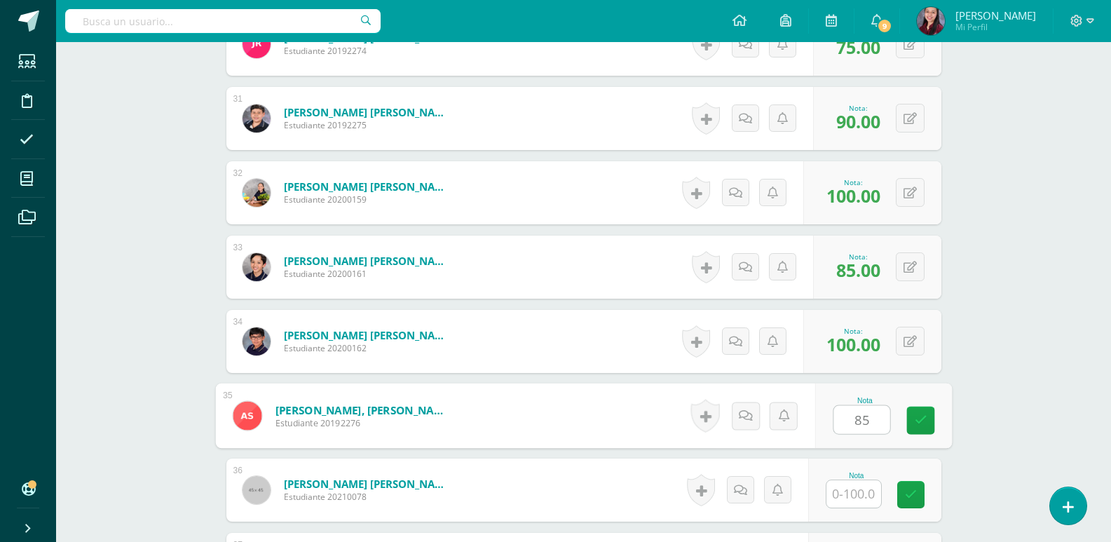
type input "85"
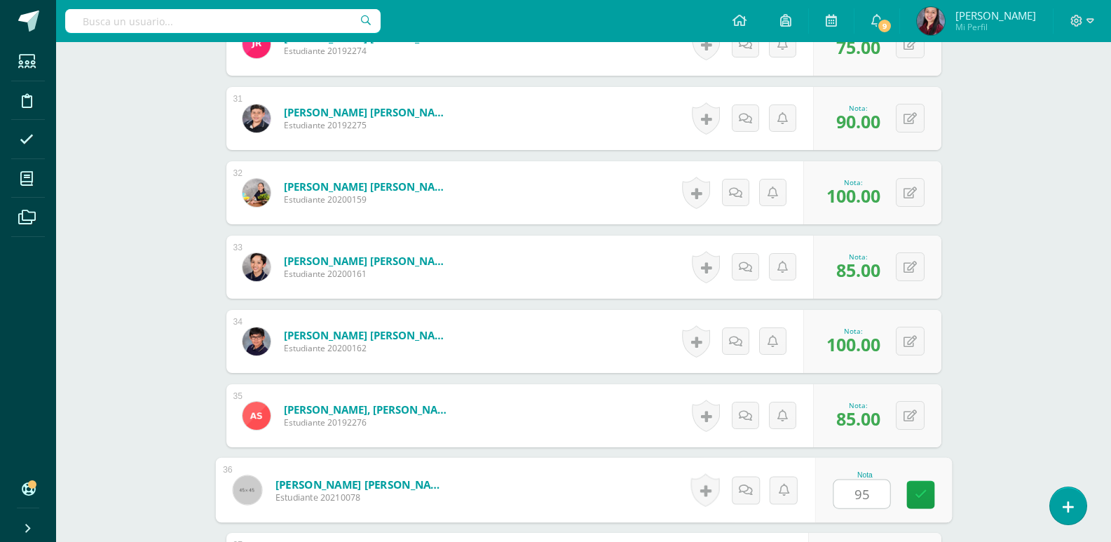
type input "95"
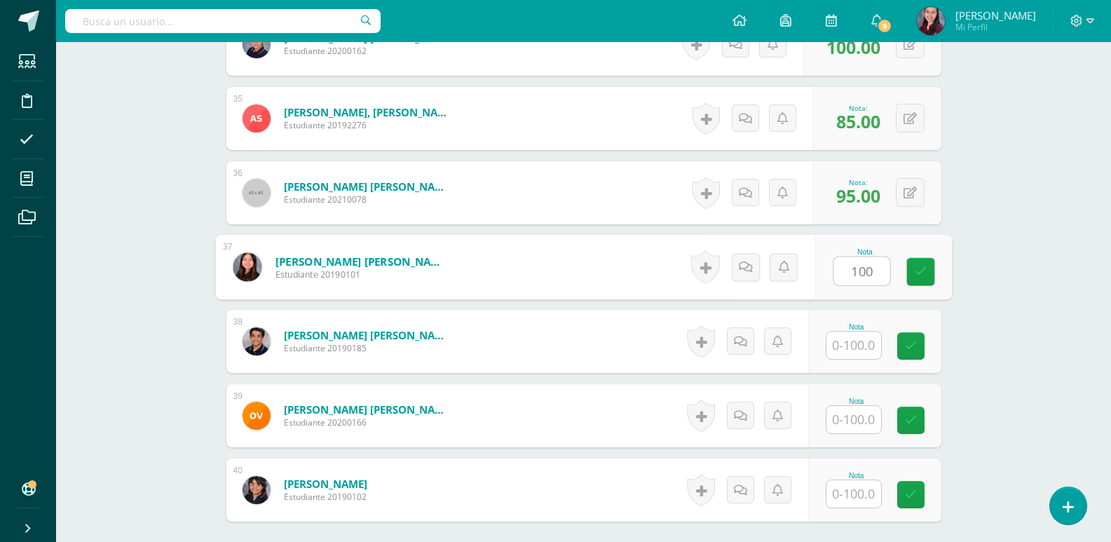
type input "100"
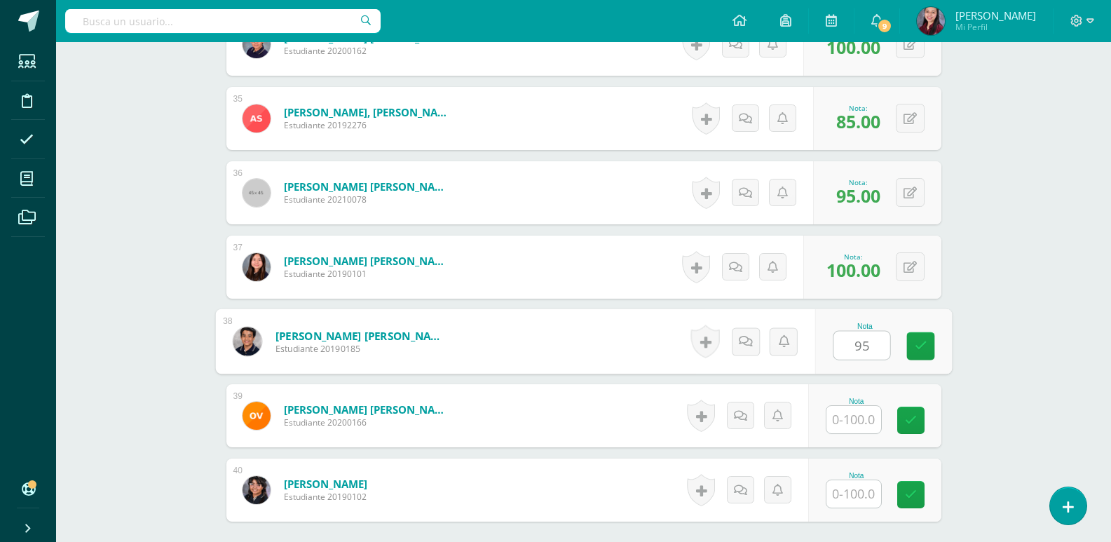
type input "95"
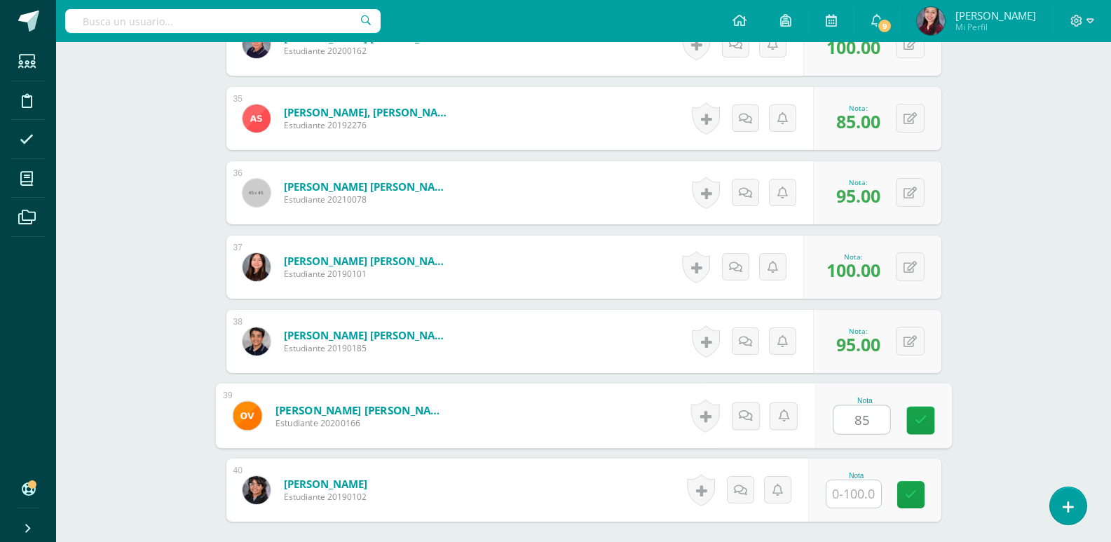
type input "85"
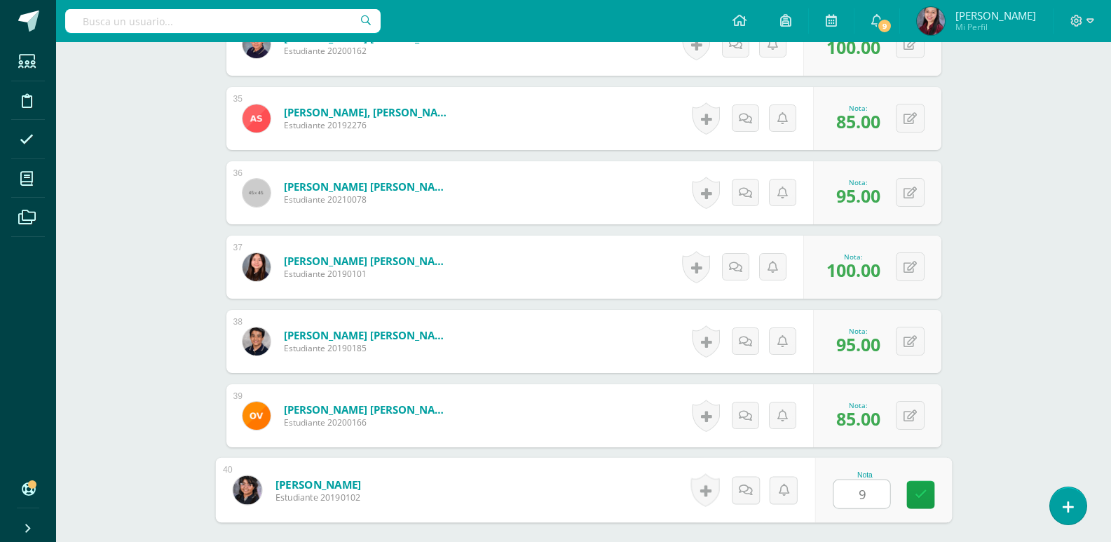
type input "95"
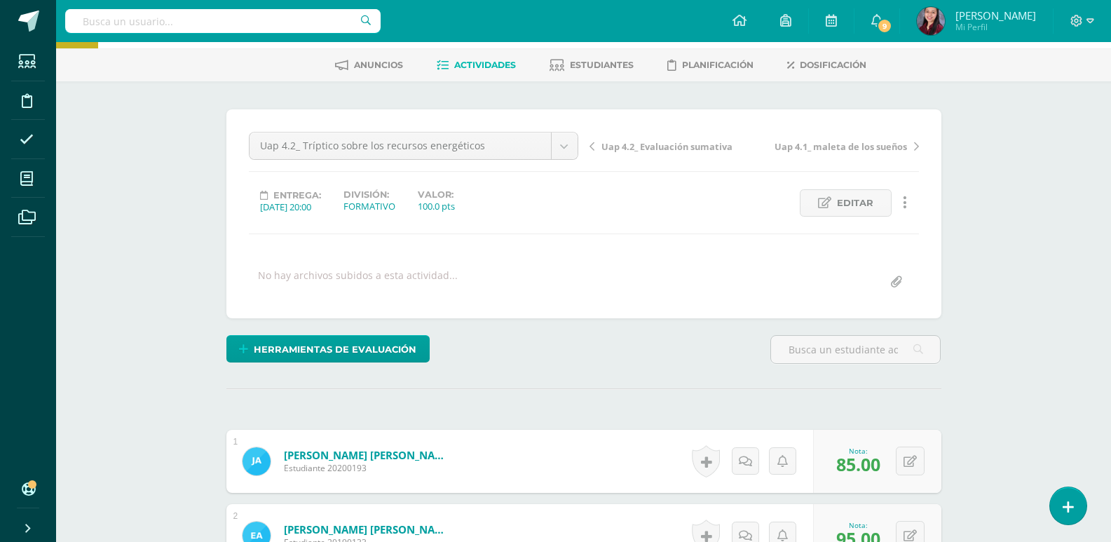
scroll to position [0, 0]
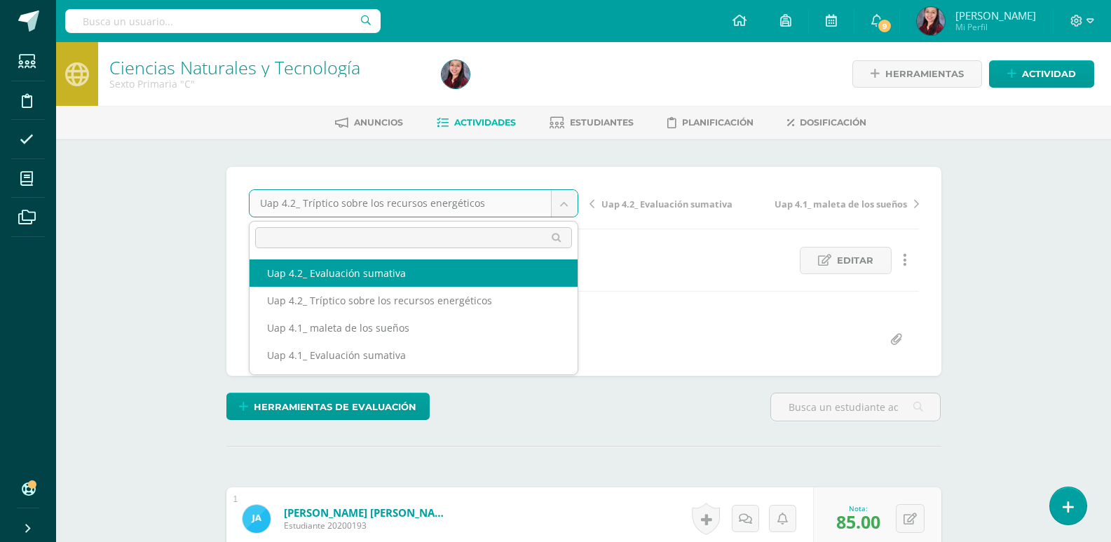
select select "/dashboard/teacher/grade-activity/228080/"
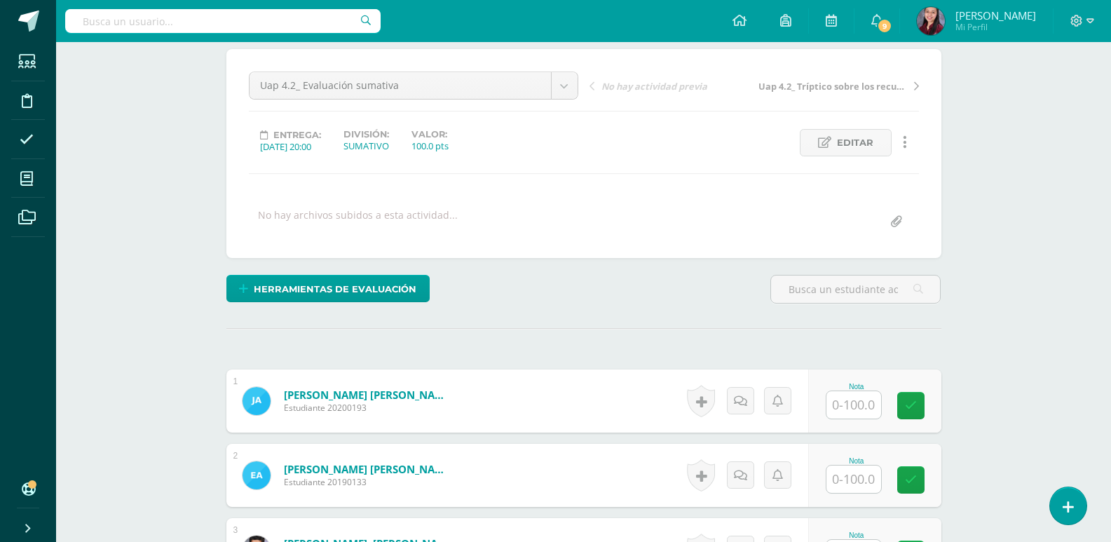
scroll to position [118, 0]
click at [860, 407] on input "text" at bounding box center [854, 404] width 55 height 27
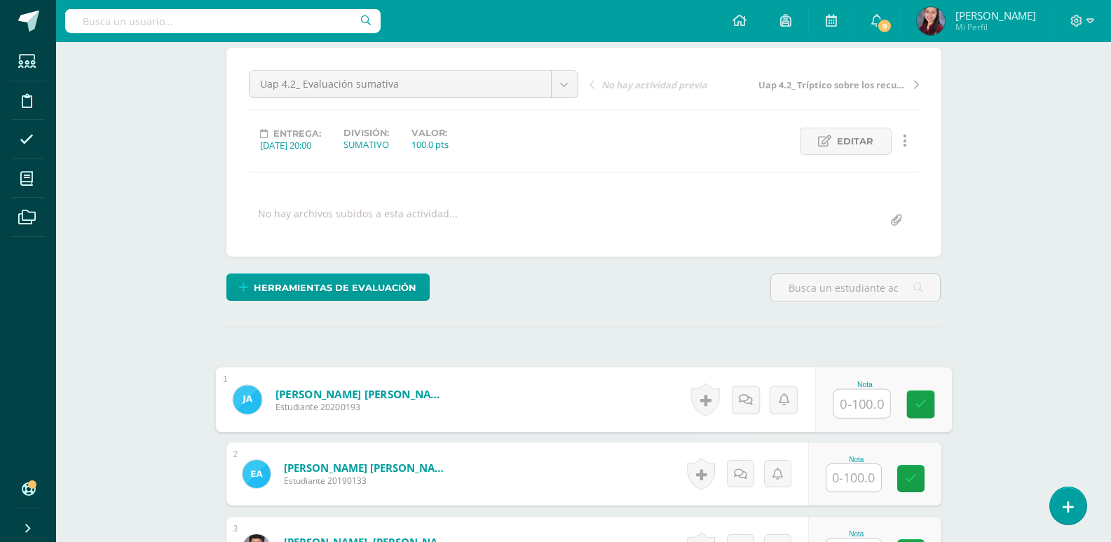
click at [853, 413] on input "text" at bounding box center [862, 404] width 56 height 28
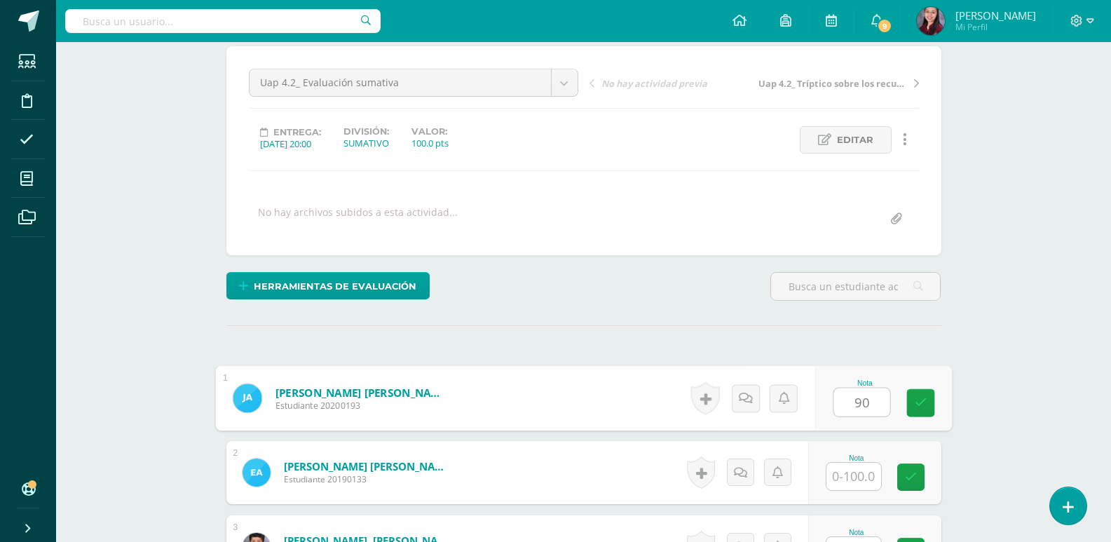
type input "90"
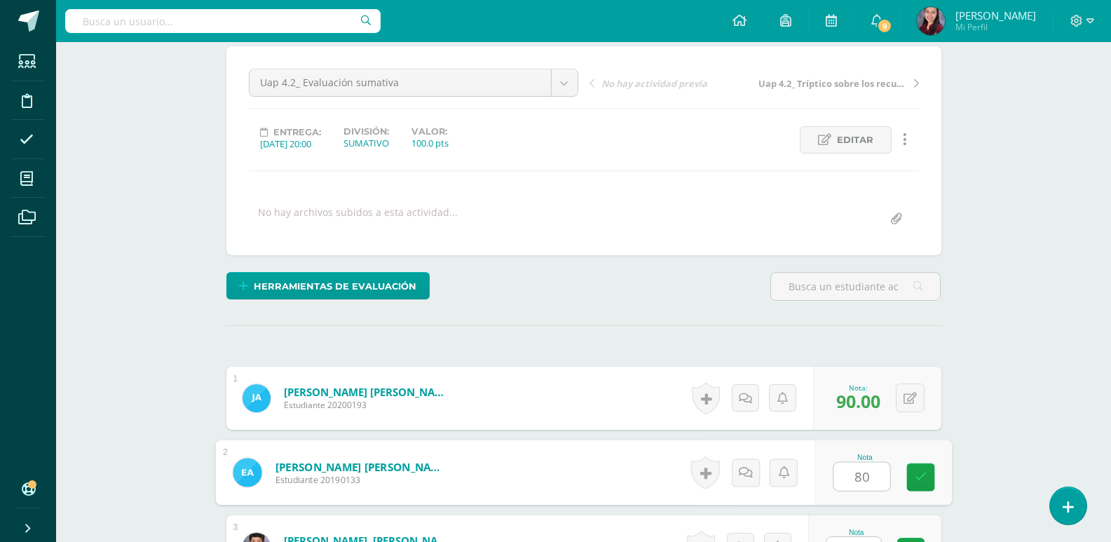
type input "80"
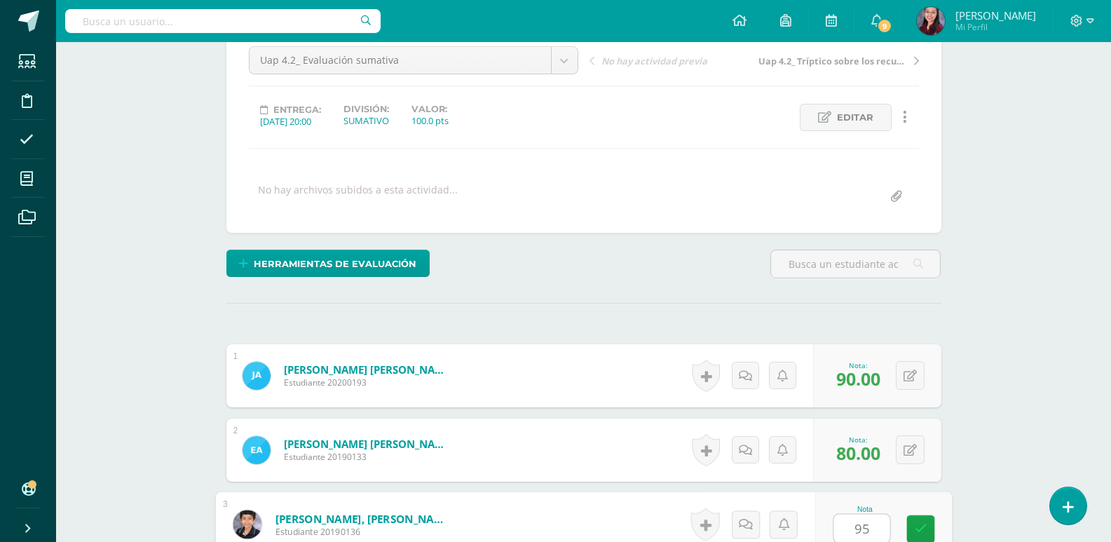
type input "95"
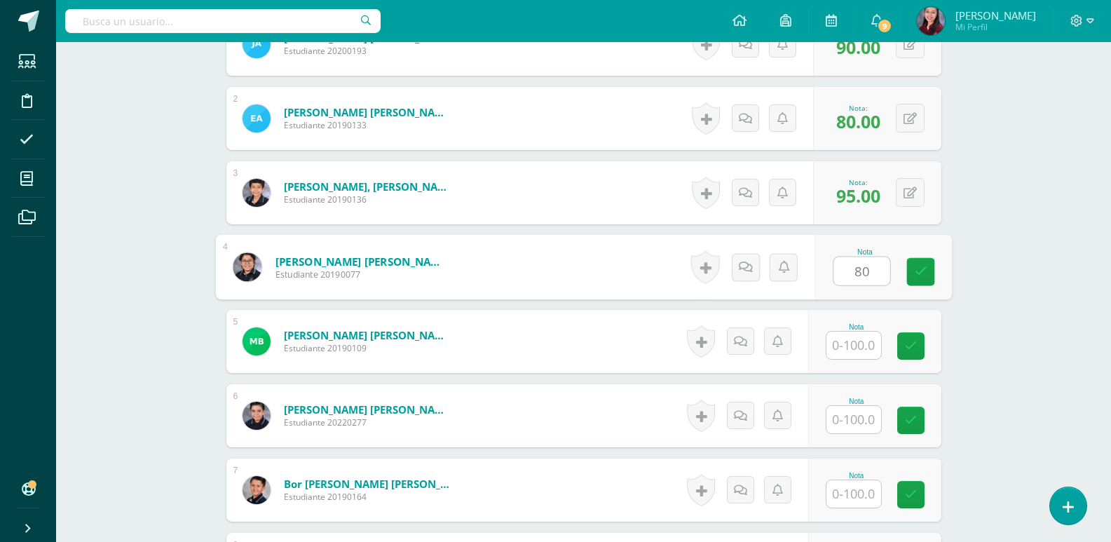
type input "80"
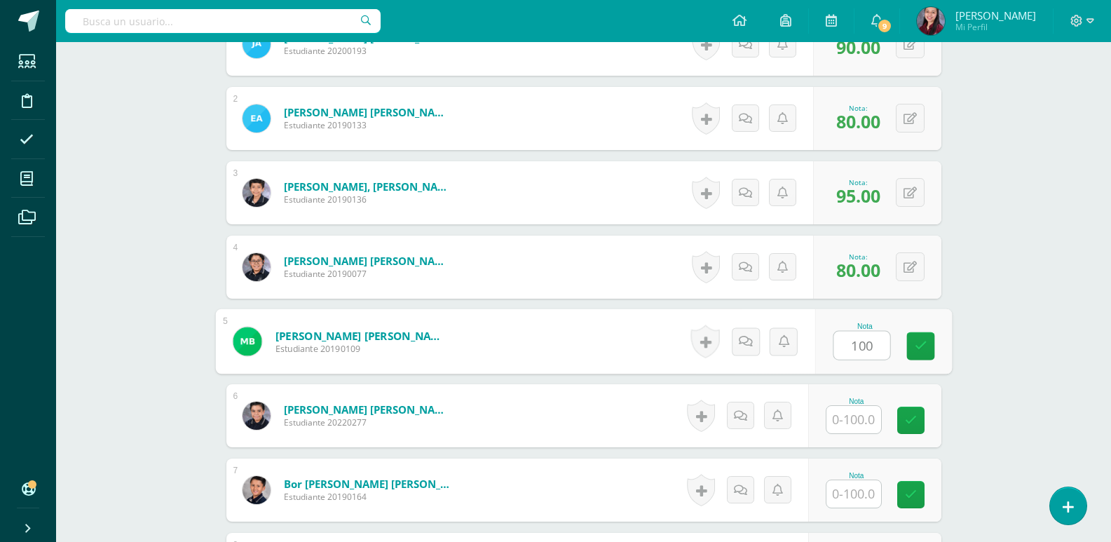
type input "100"
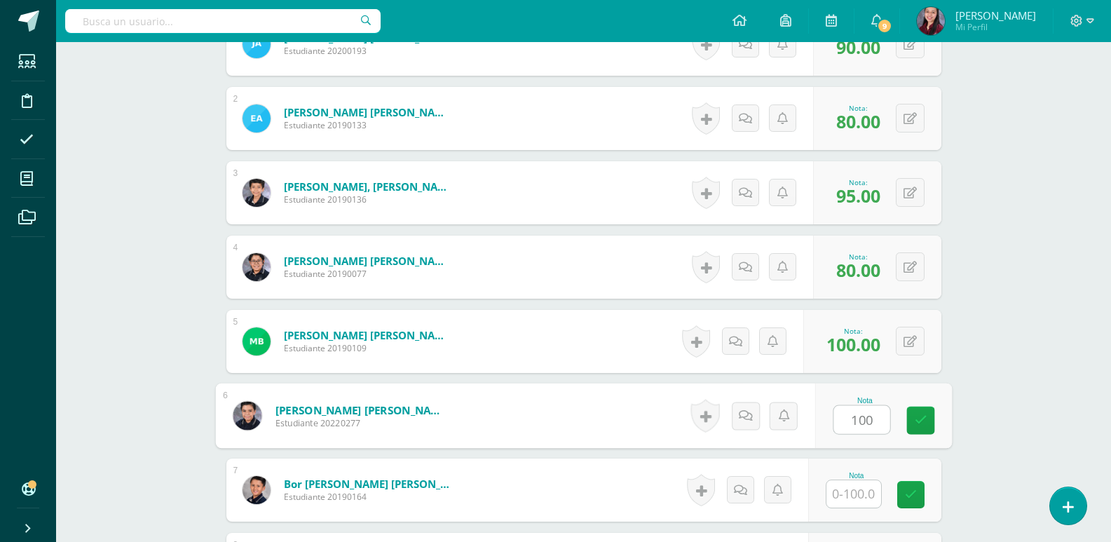
type input "100"
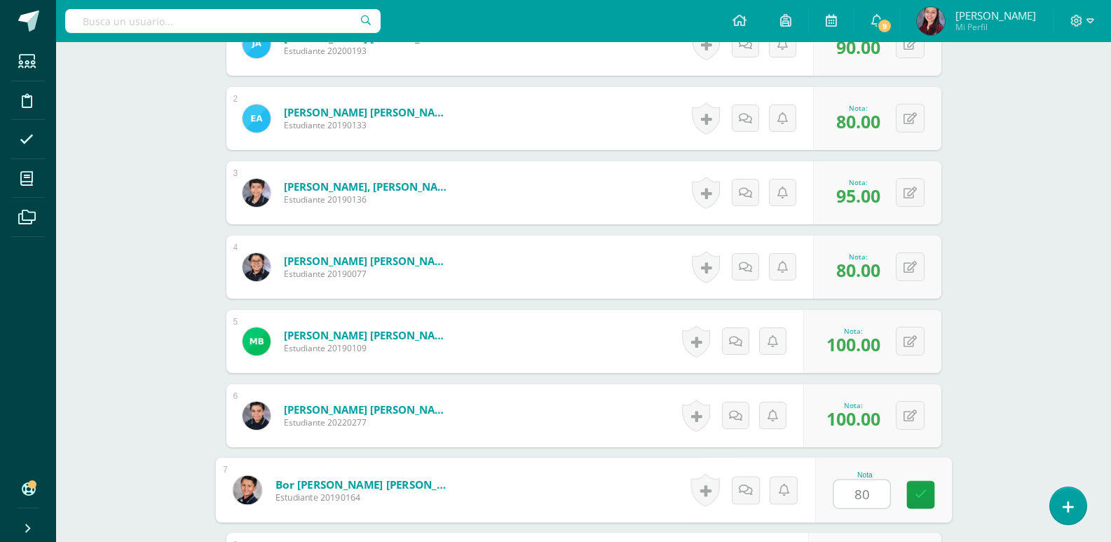
type input "80"
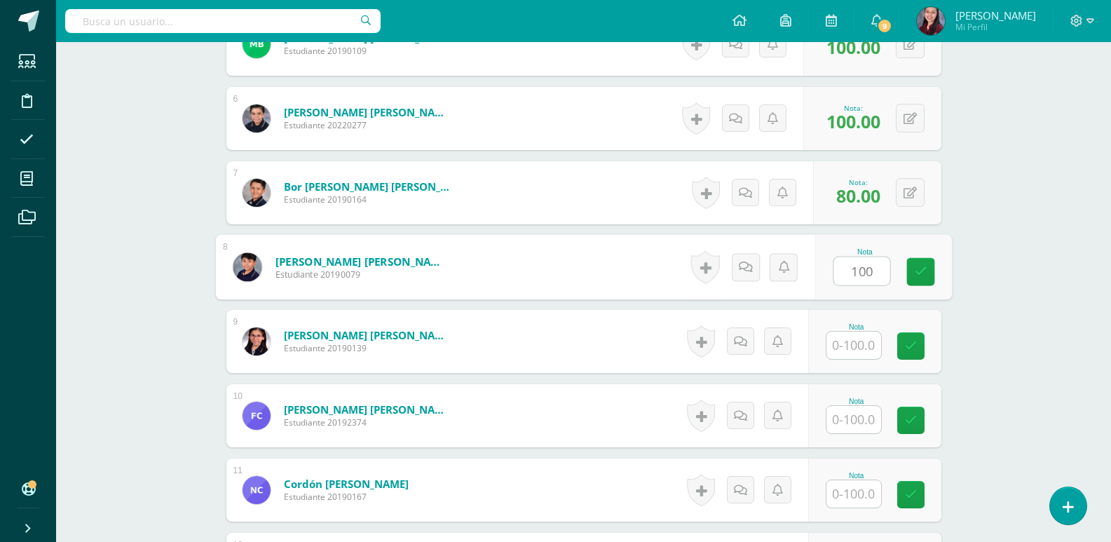
type input "100"
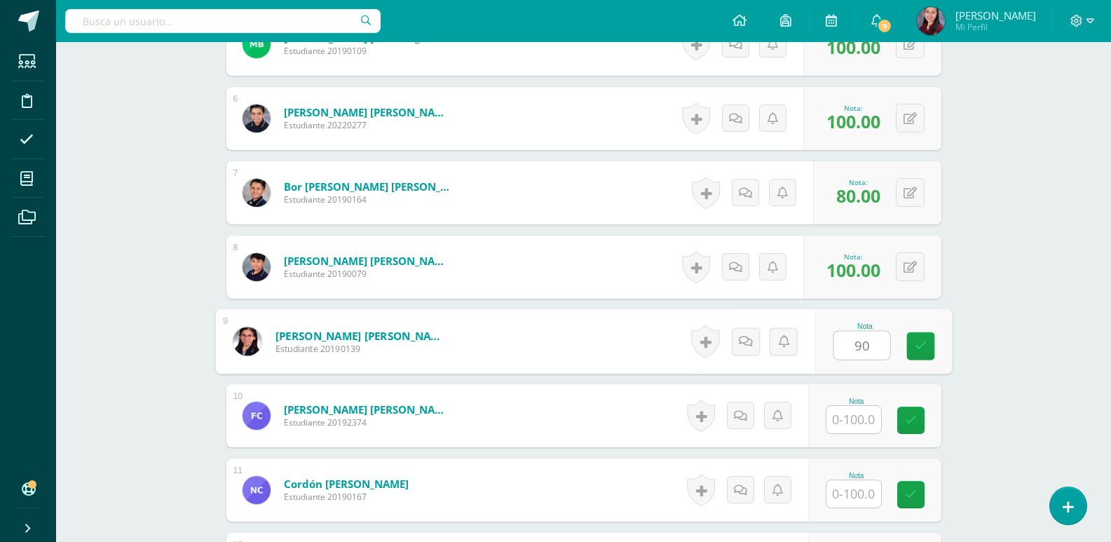
type input "90"
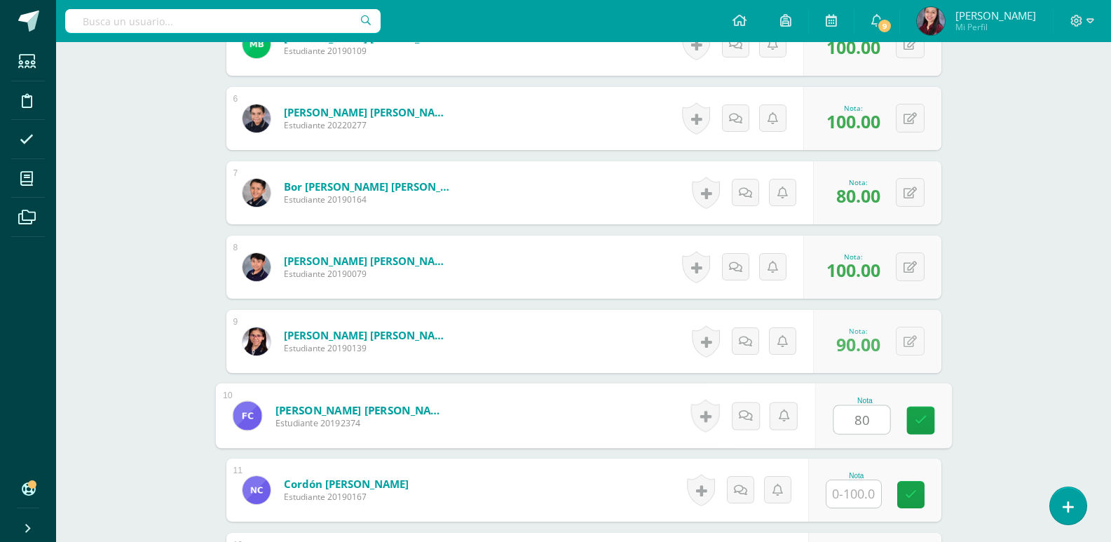
type input "80"
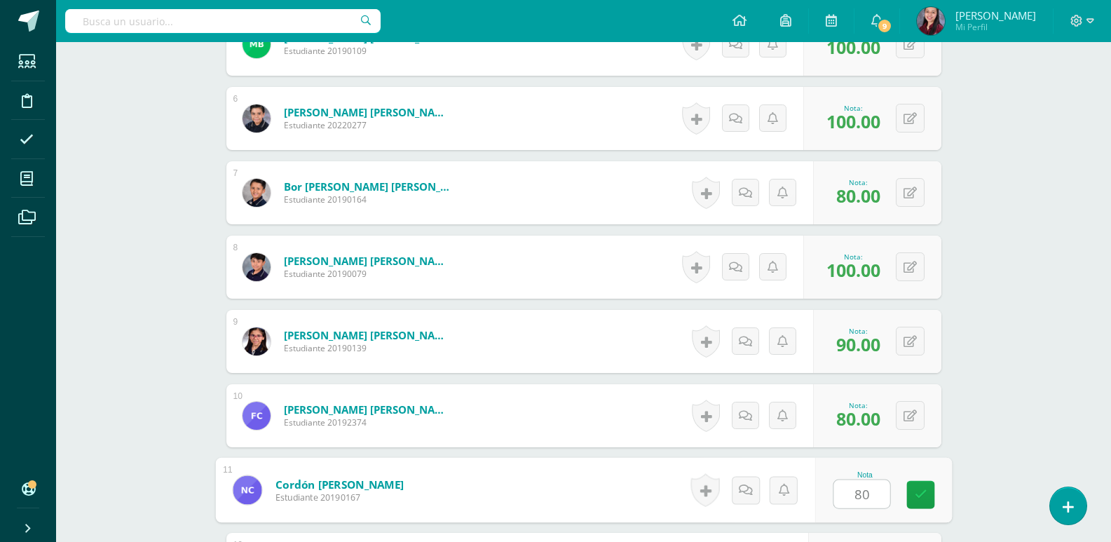
type input "80"
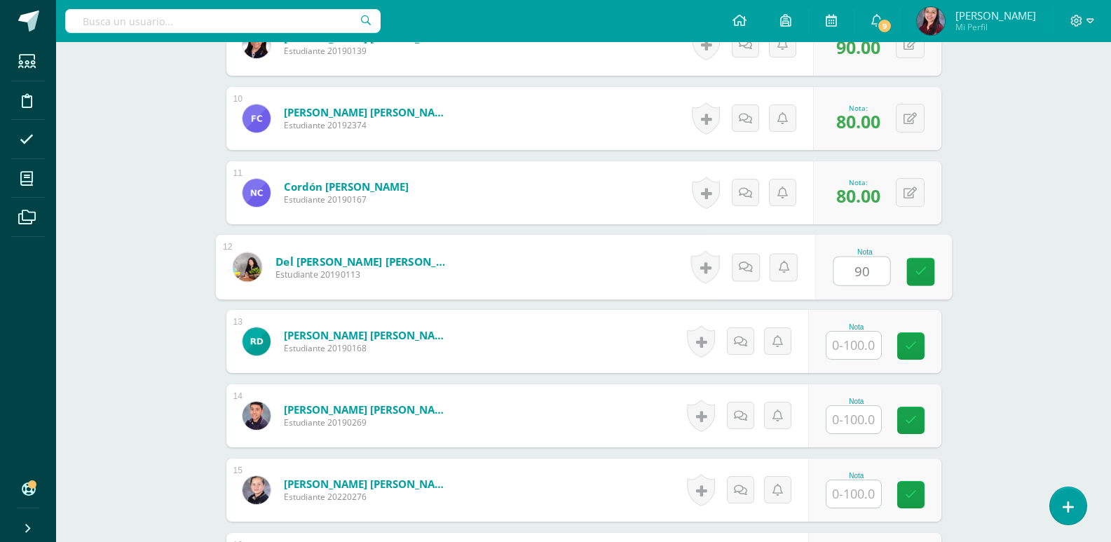
type input "90"
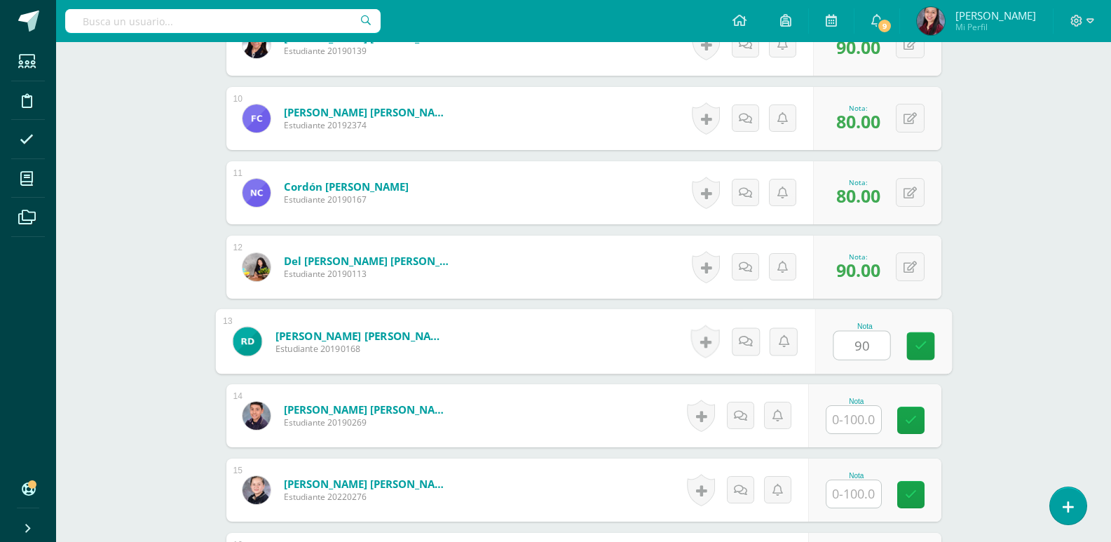
type input "90"
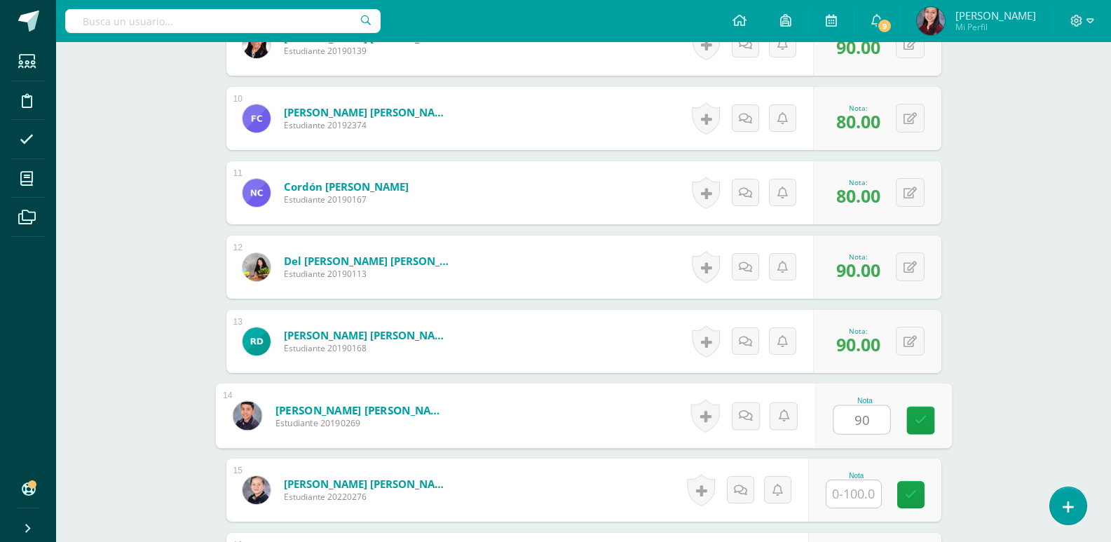
type input "90"
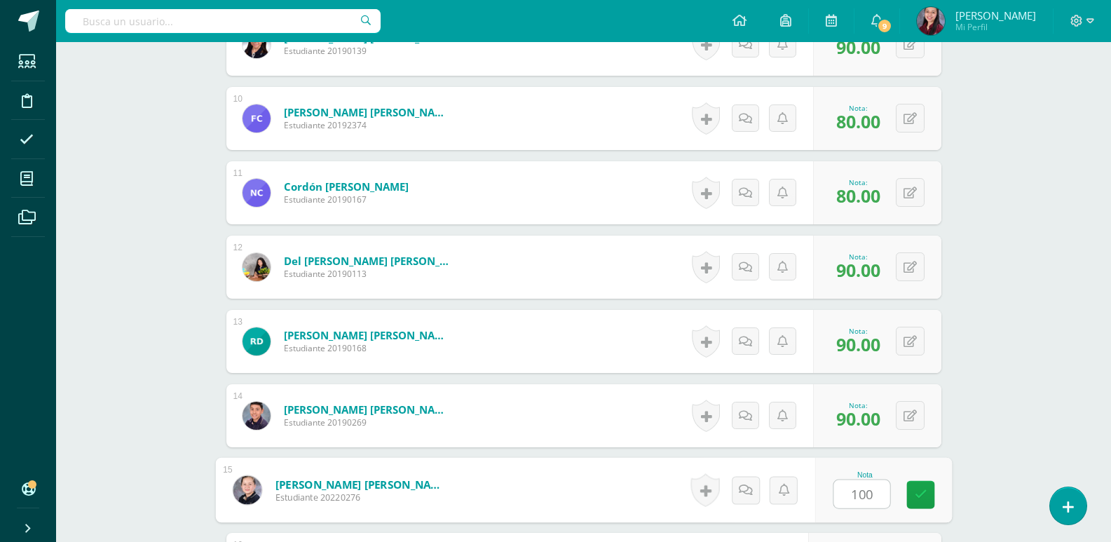
type input "100"
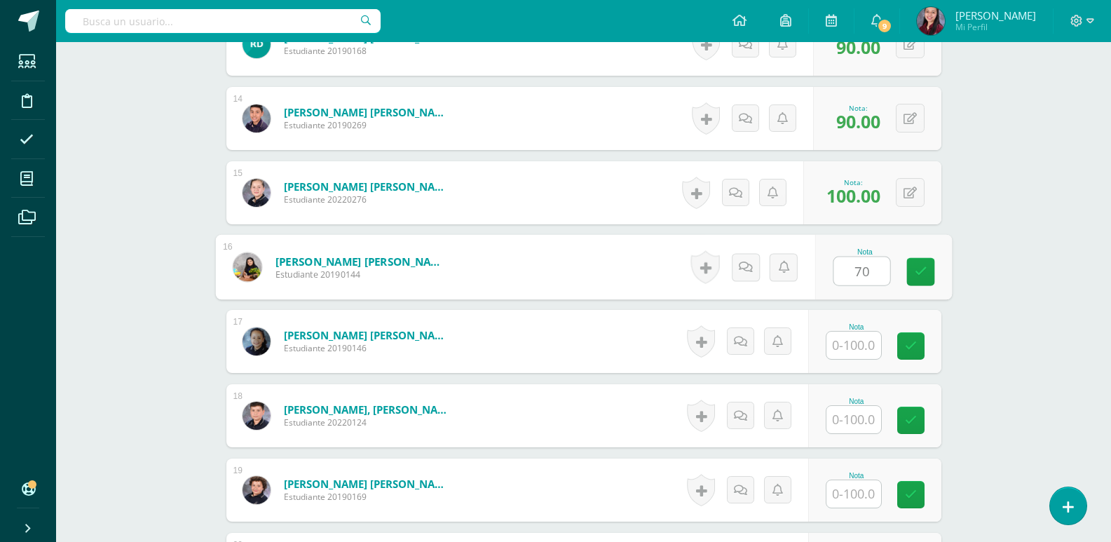
type input "70"
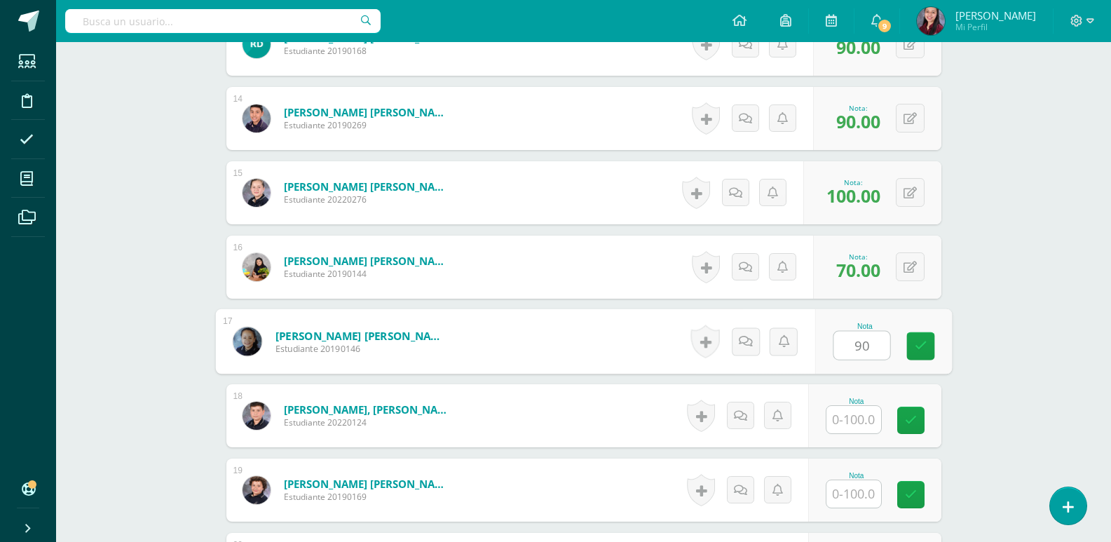
type input "90"
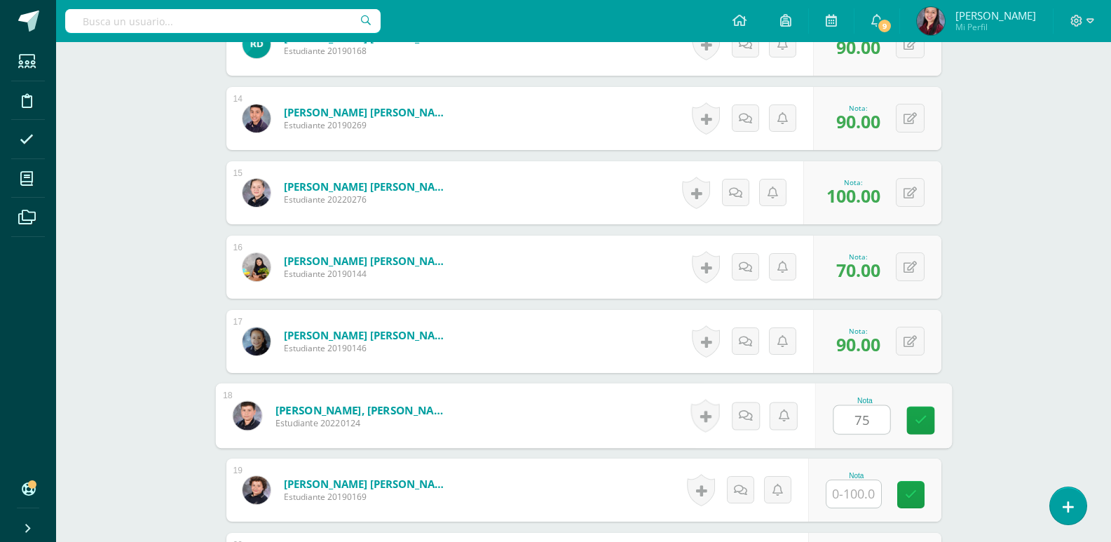
type input "75"
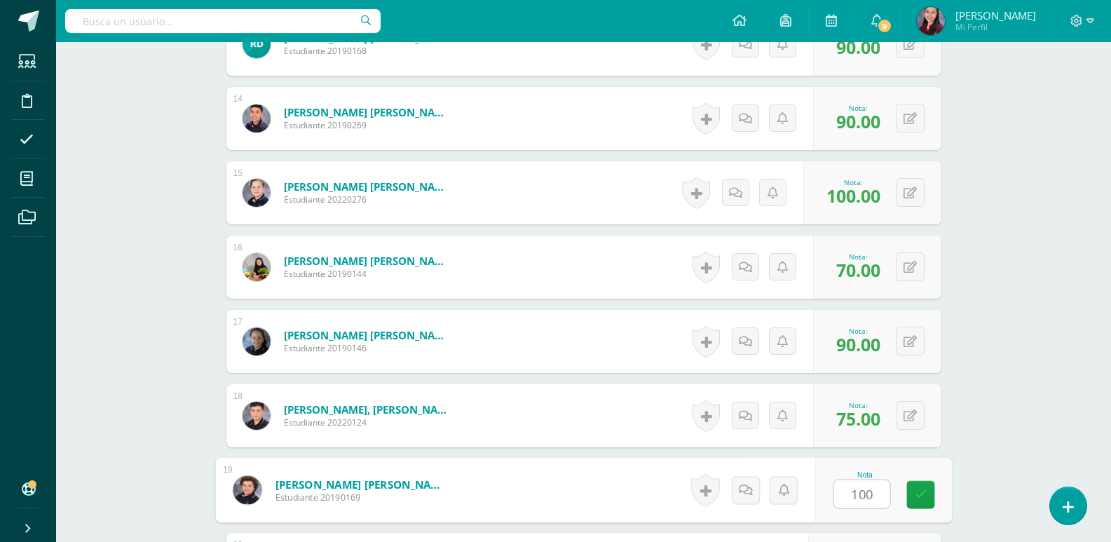
type input "100"
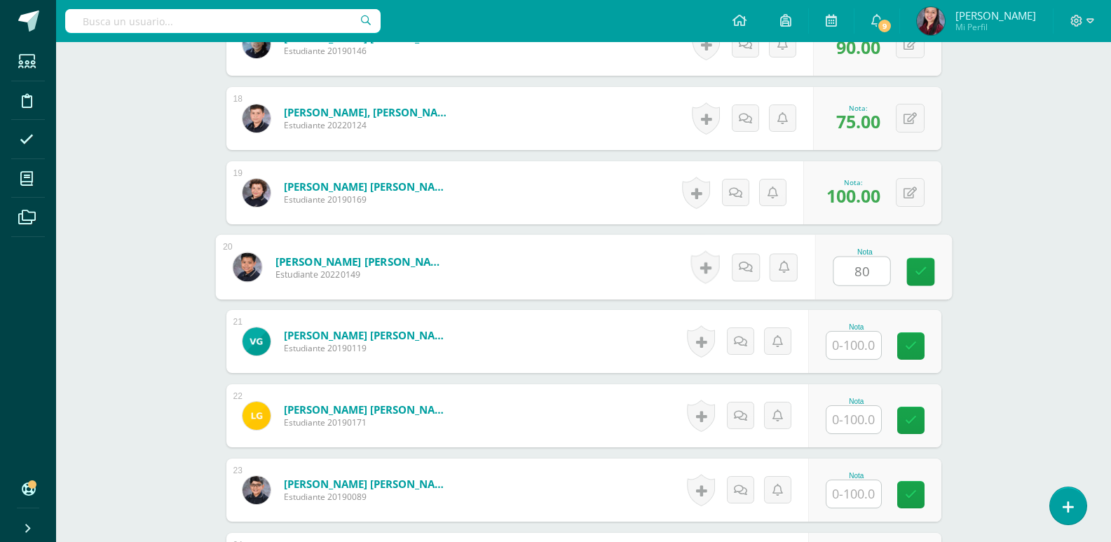
type input "80"
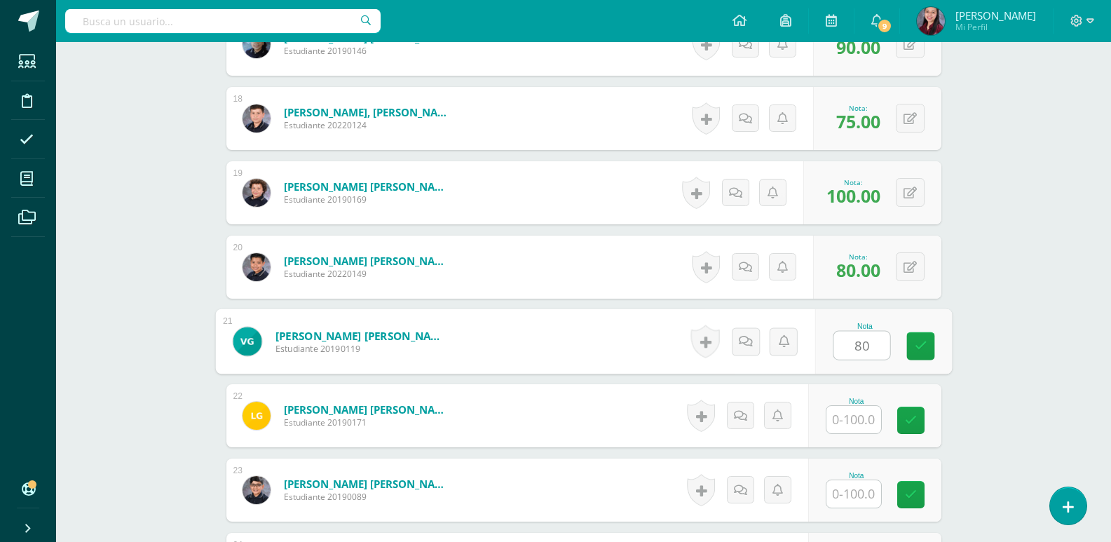
type input "80"
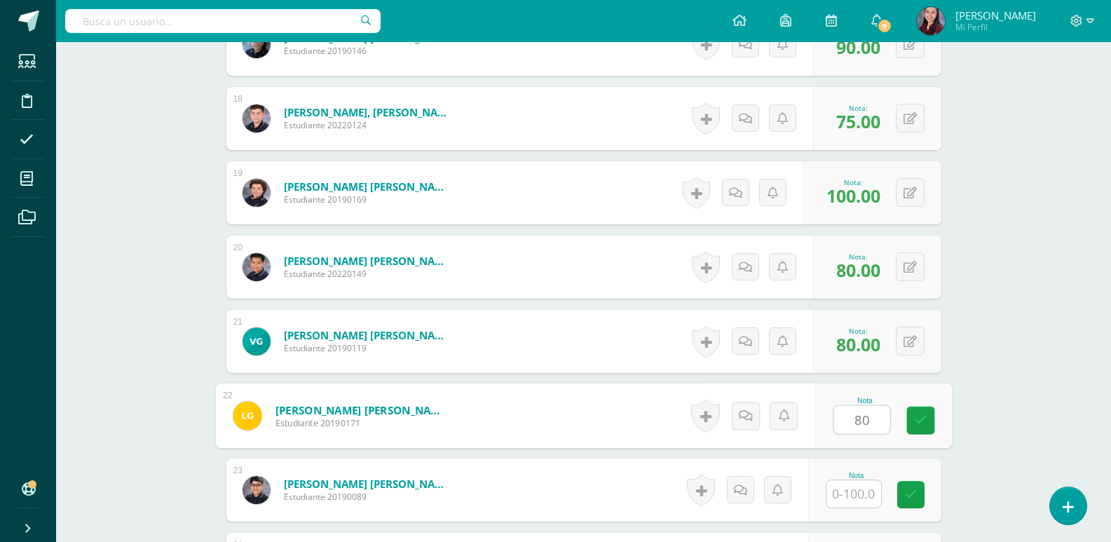
type input "80"
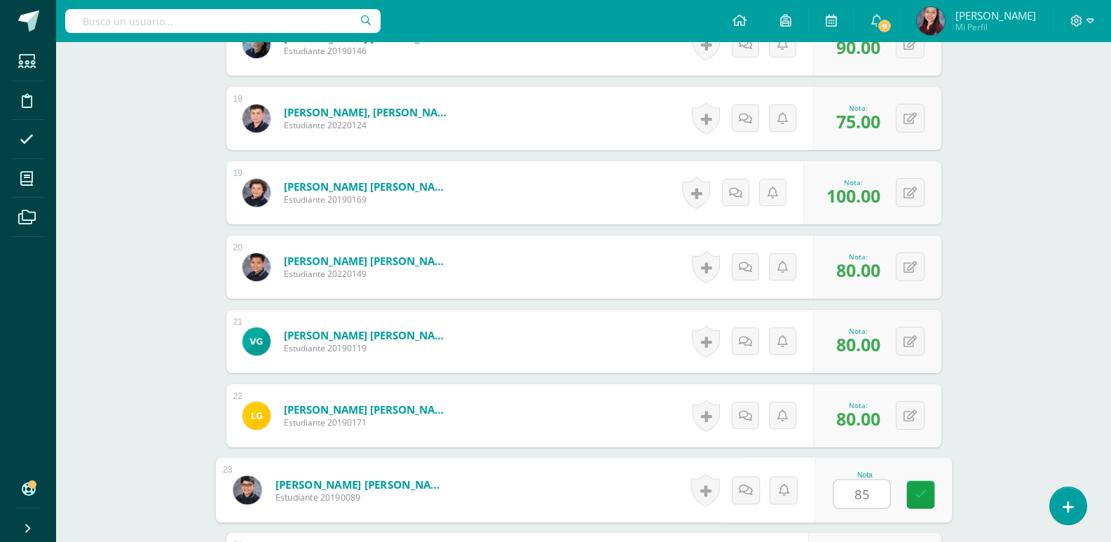
type input "85"
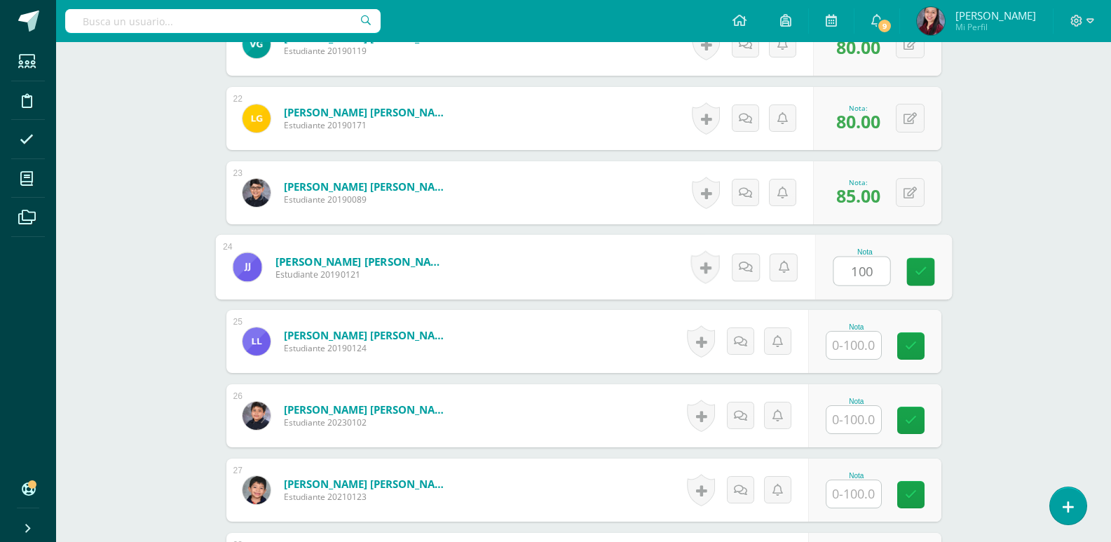
type input "100"
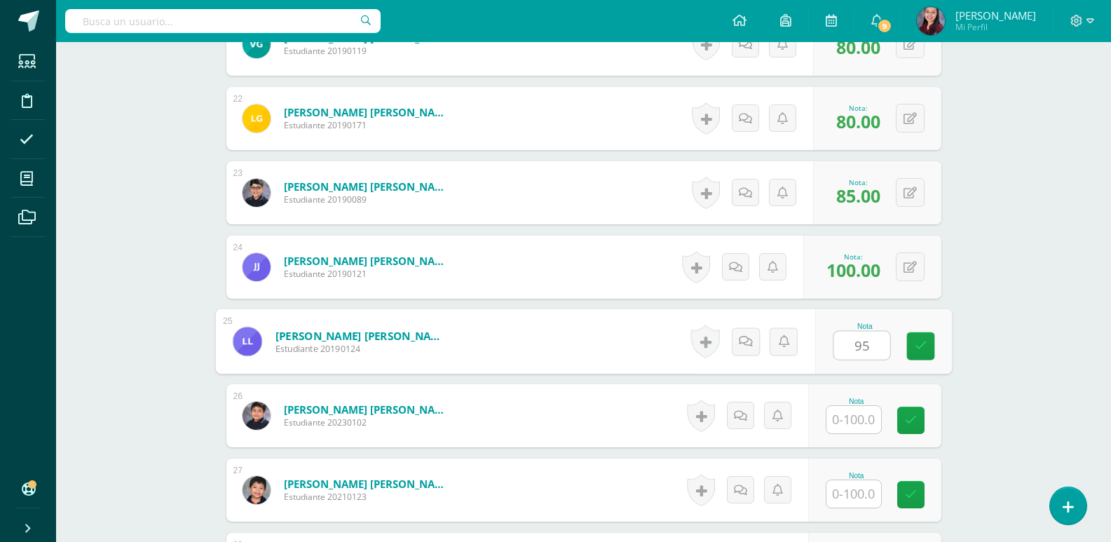
type input "95"
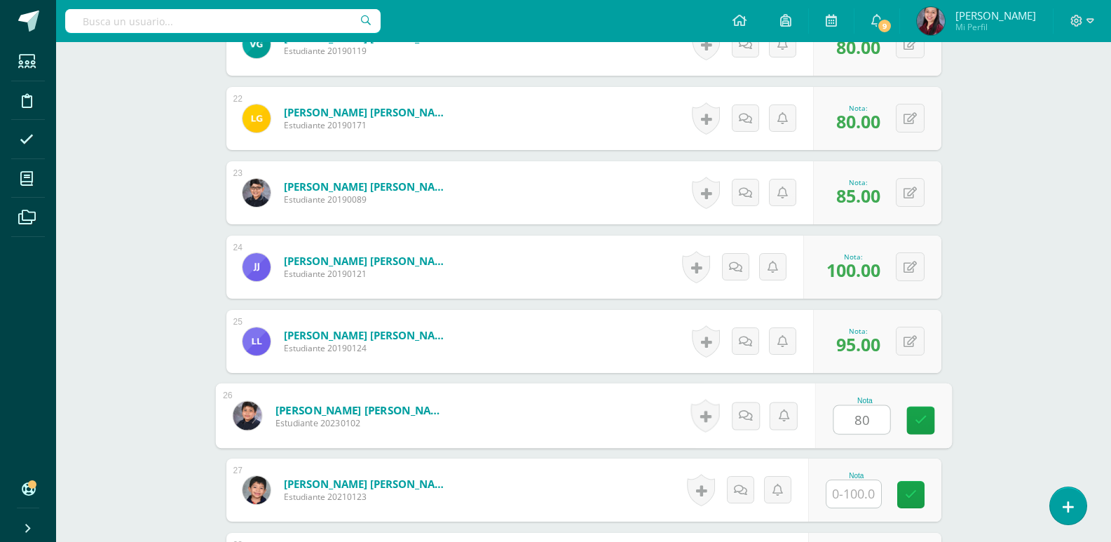
type input "80"
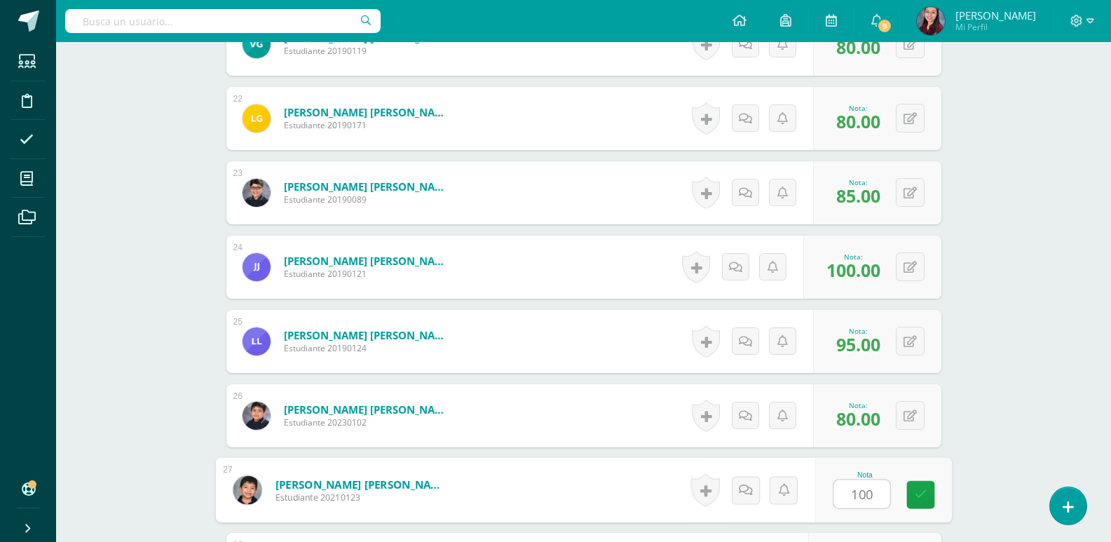
type input "100"
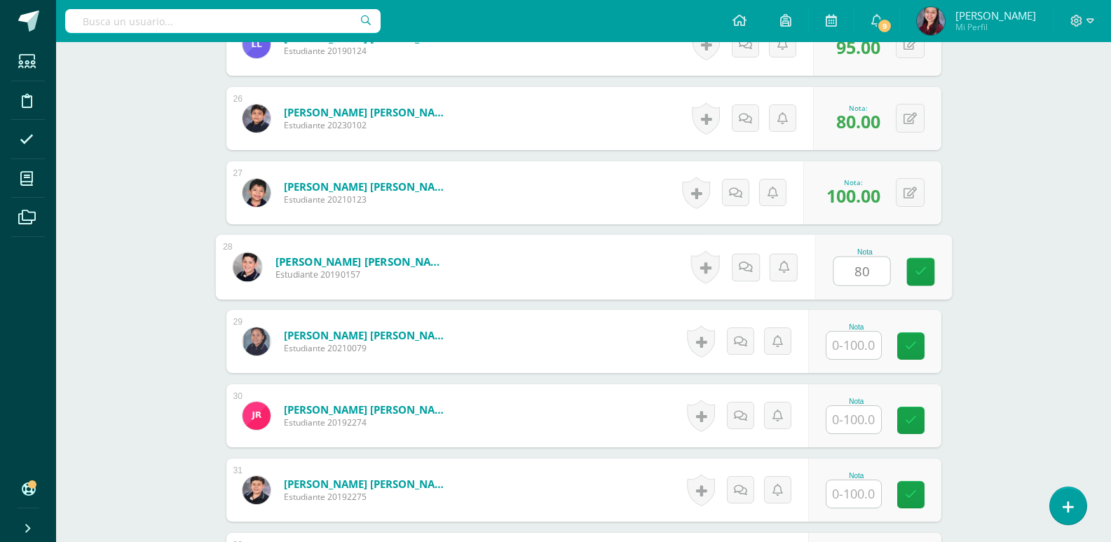
type input "80"
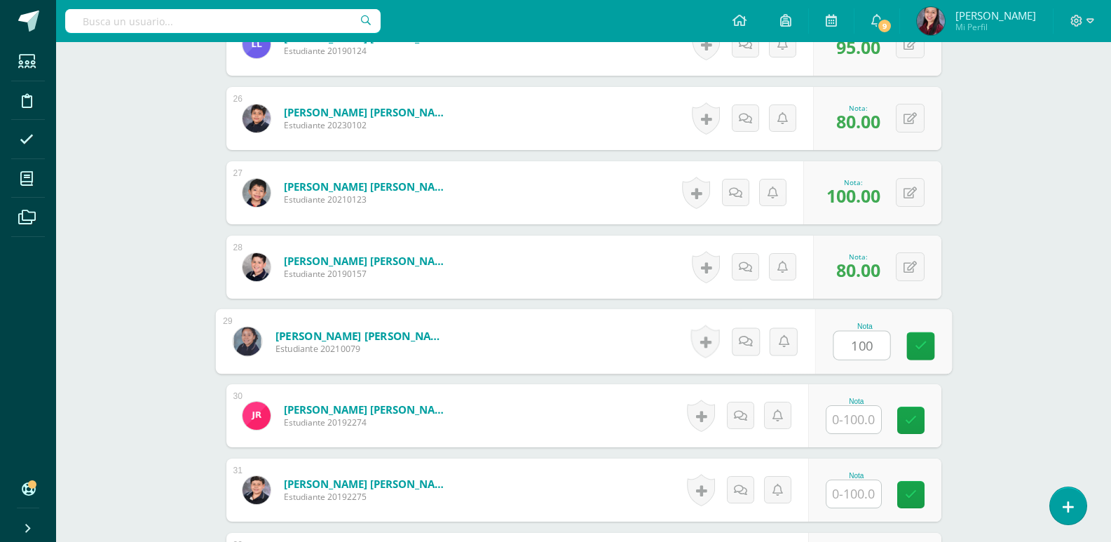
type input "100"
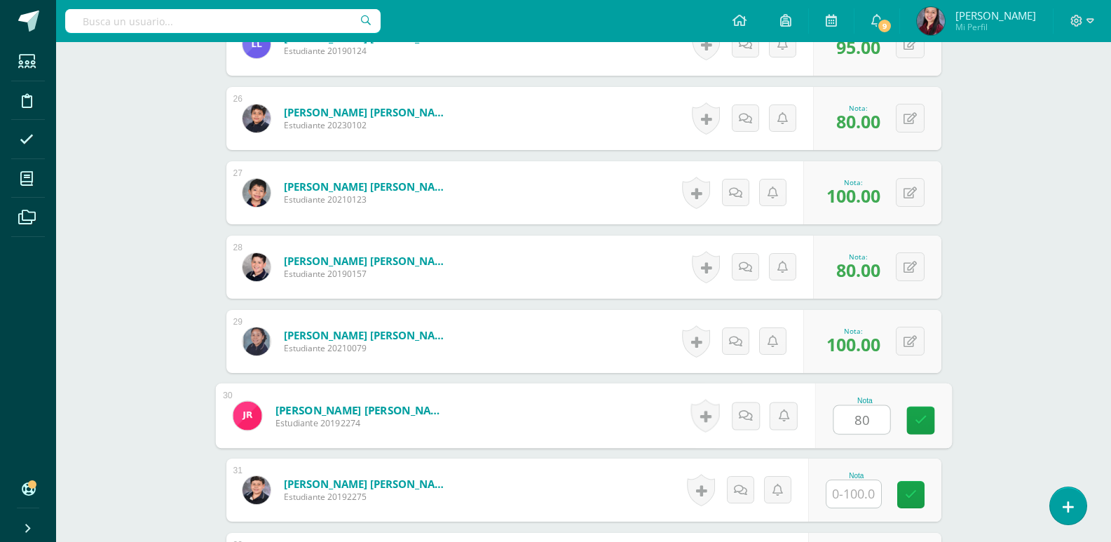
type input "80"
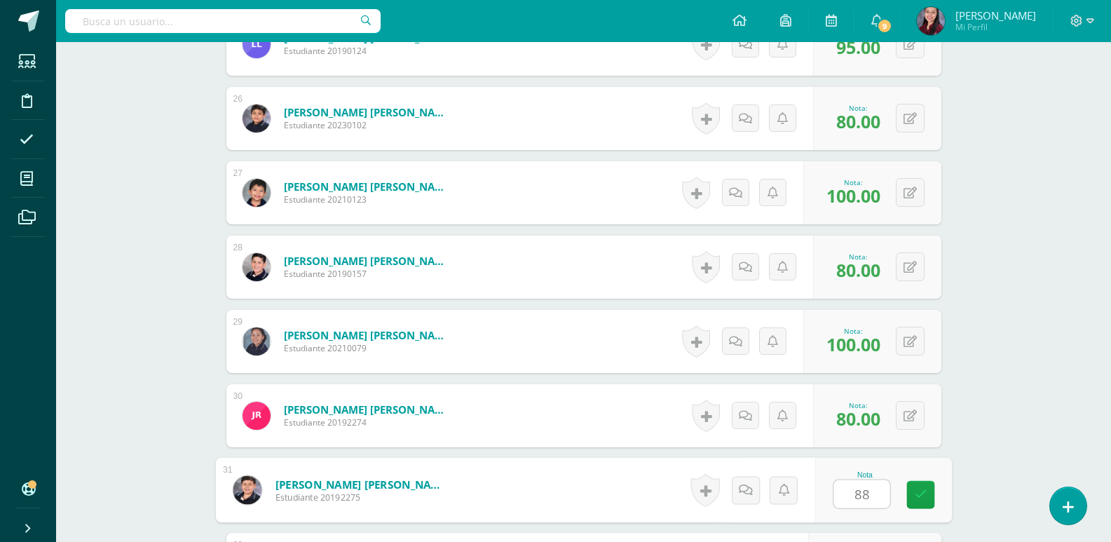
type input "88"
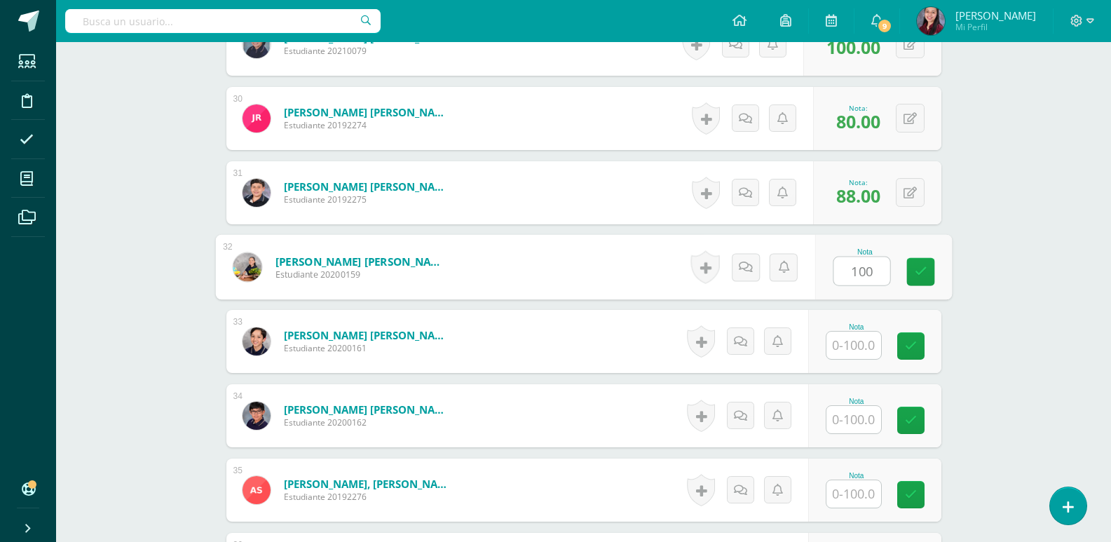
type input "100"
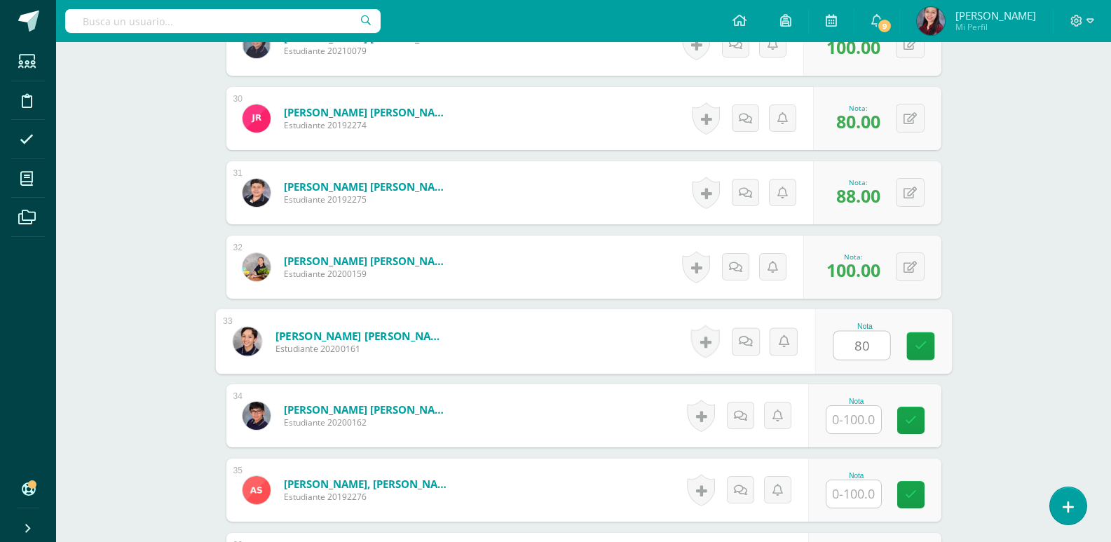
type input "80"
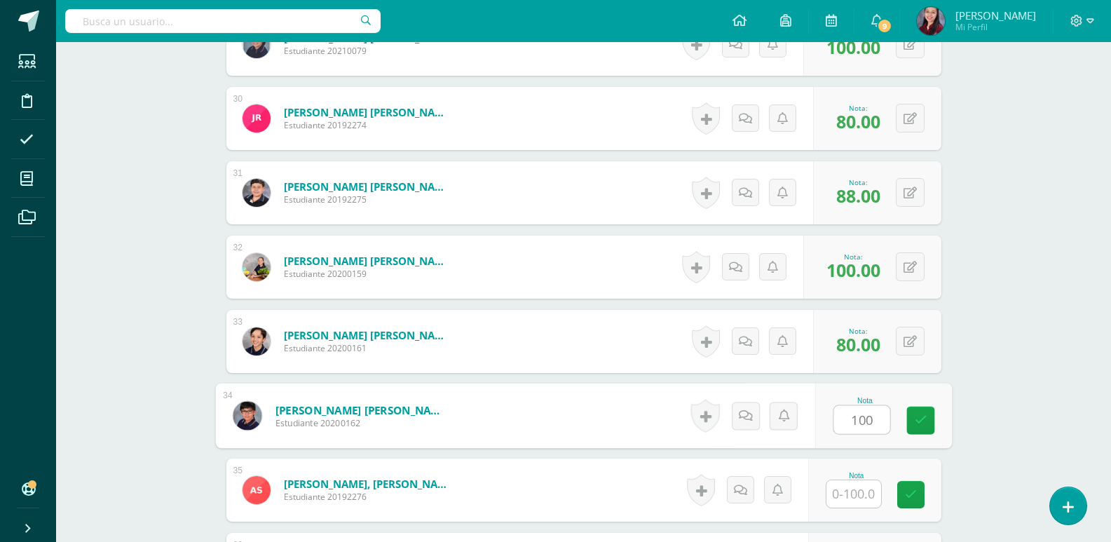
type input "100"
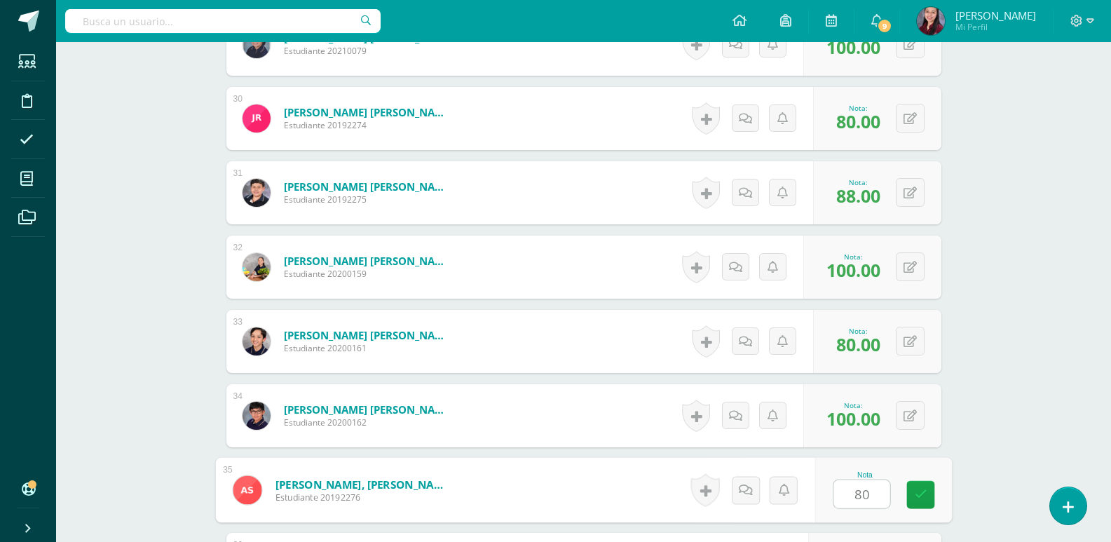
type input "80"
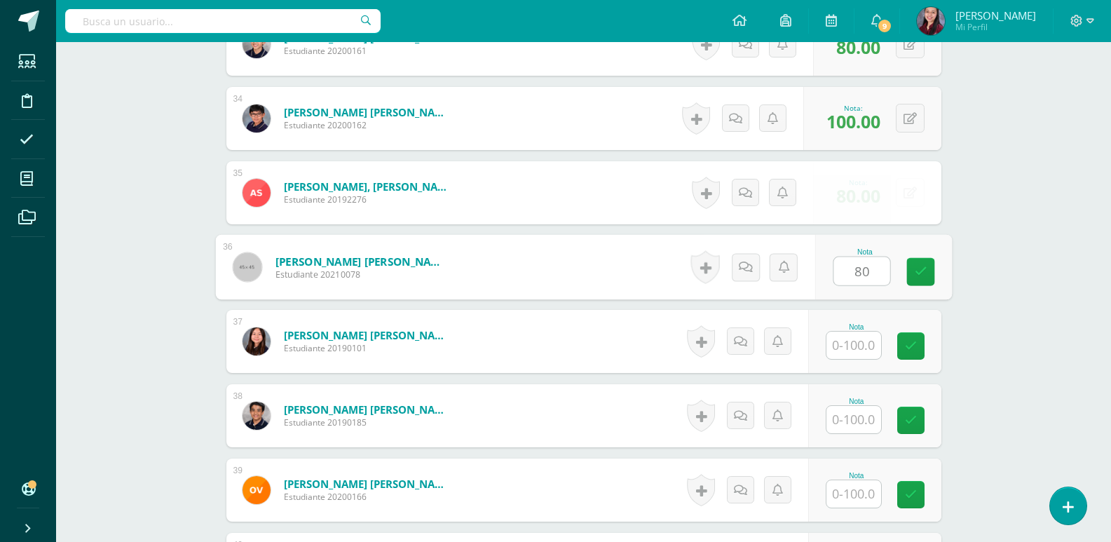
type input "80"
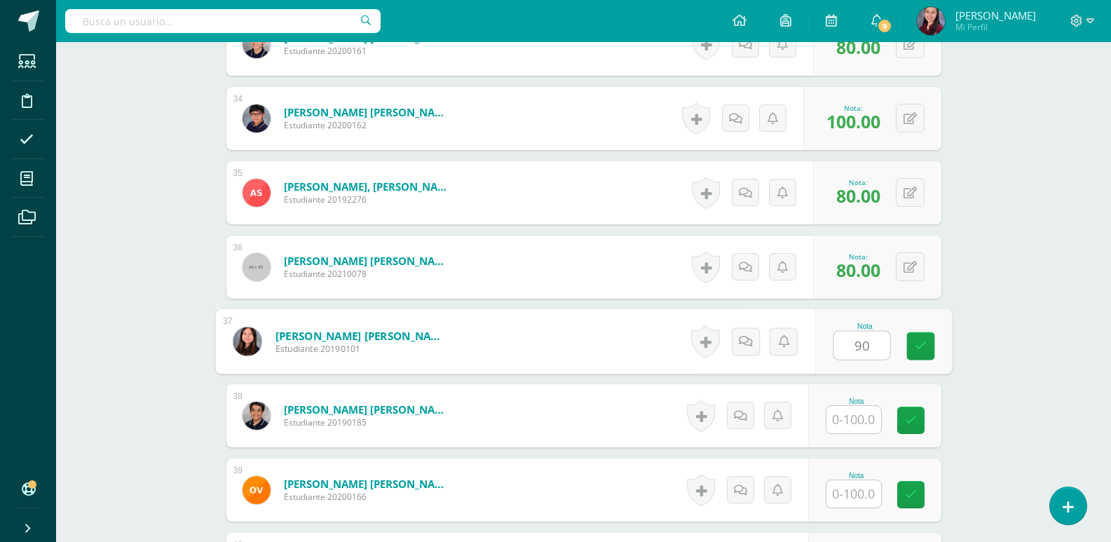
type input "90"
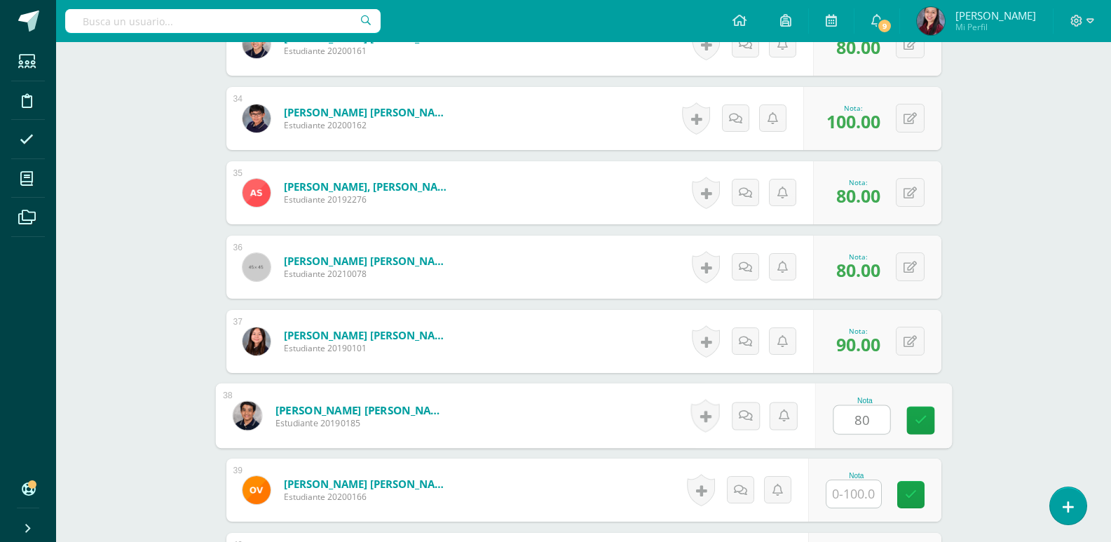
type input "80"
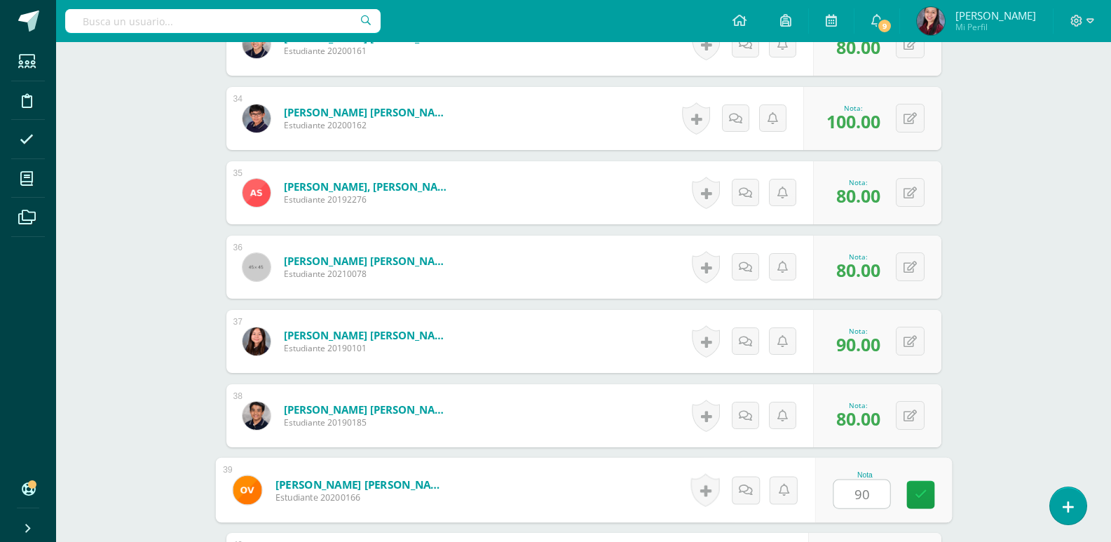
type input "90"
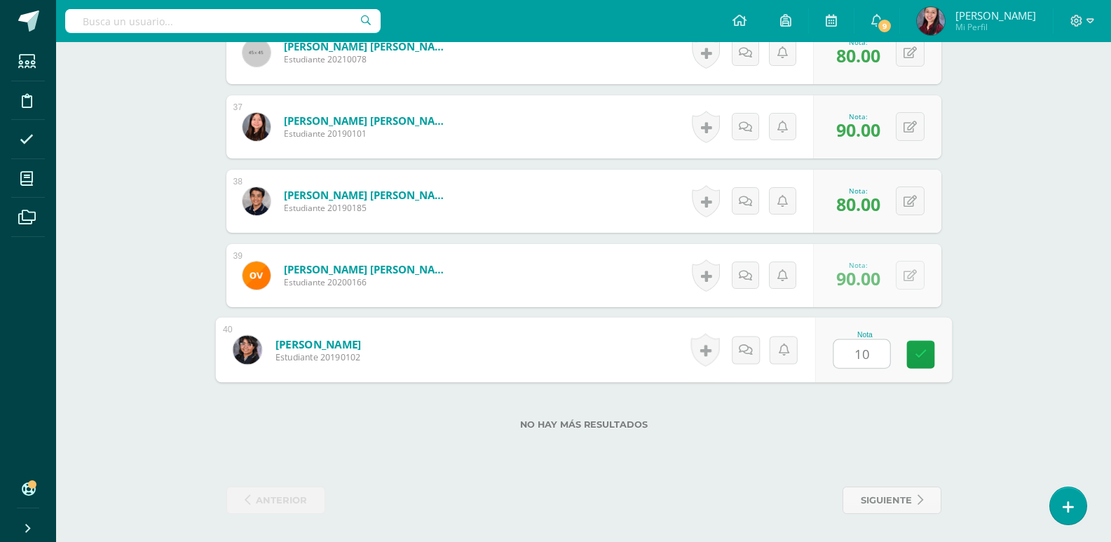
type input "100"
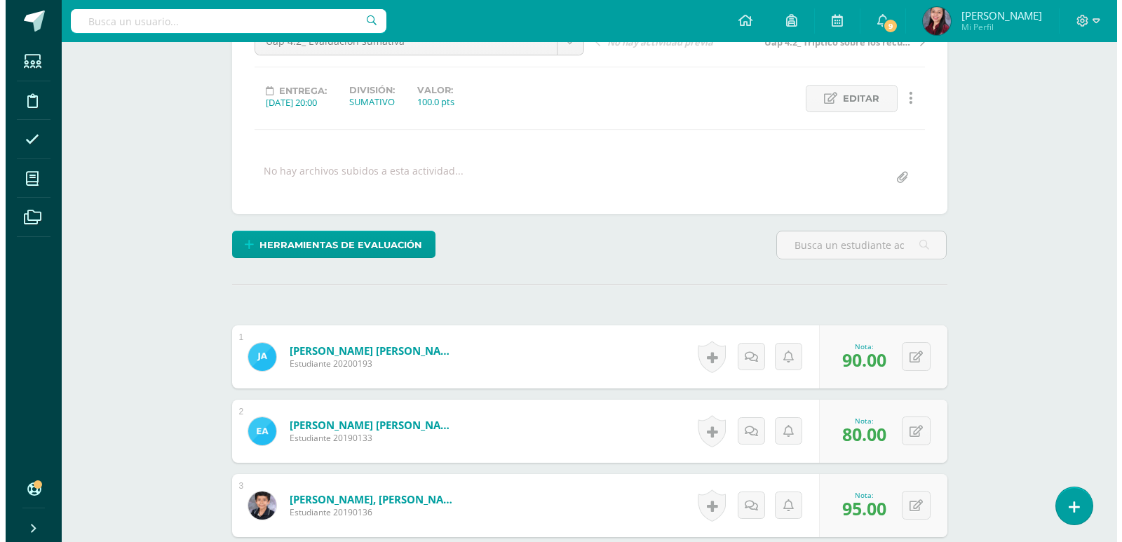
scroll to position [53, 0]
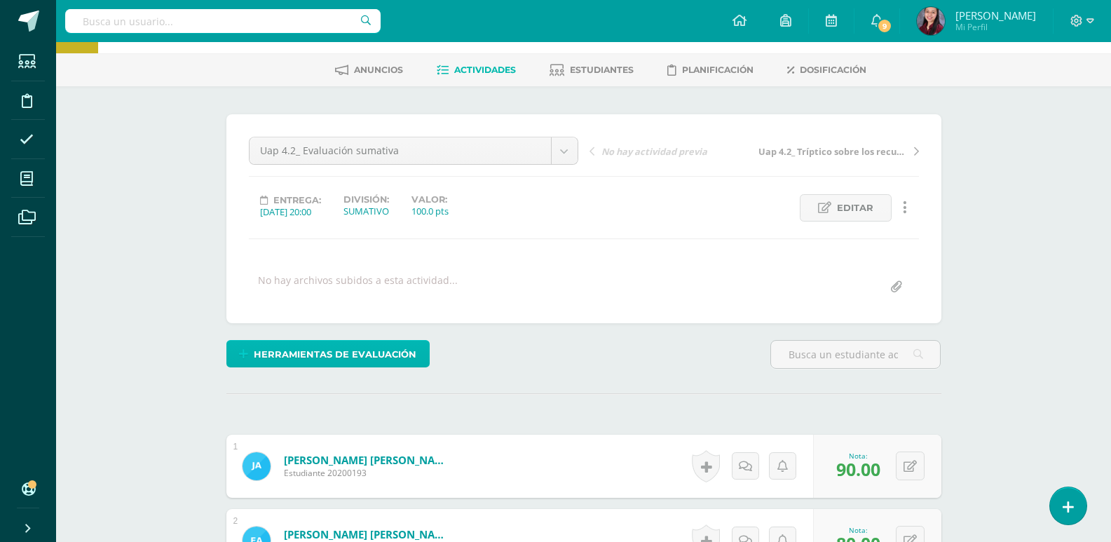
click at [299, 366] on span "Herramientas de evaluación" at bounding box center [335, 354] width 163 height 26
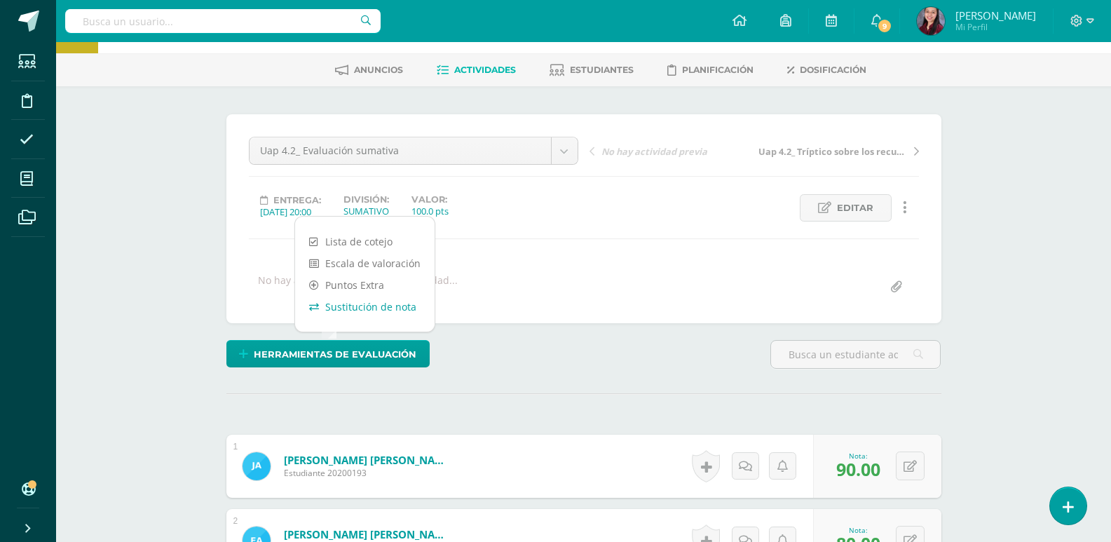
click at [355, 306] on link "Sustitución de nota" at bounding box center [365, 307] width 140 height 22
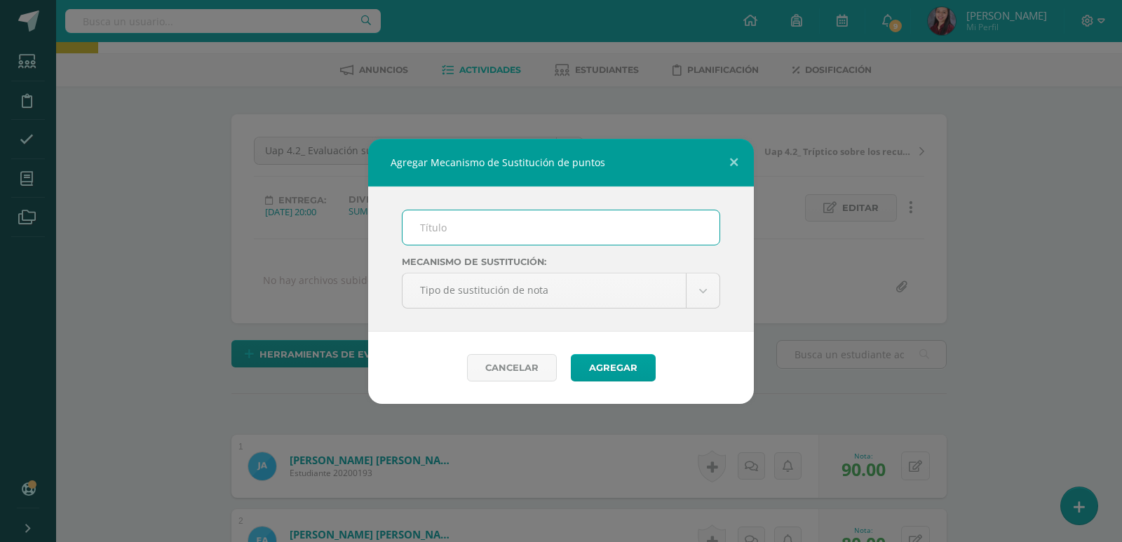
click at [450, 226] on input "text" at bounding box center [560, 227] width 317 height 34
type input "PMA"
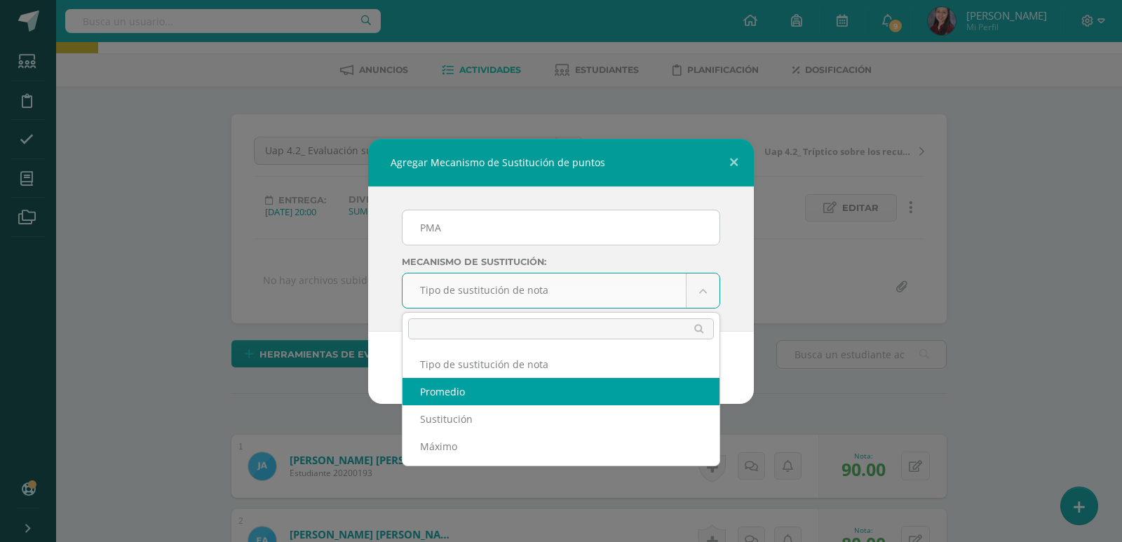
select select "average"
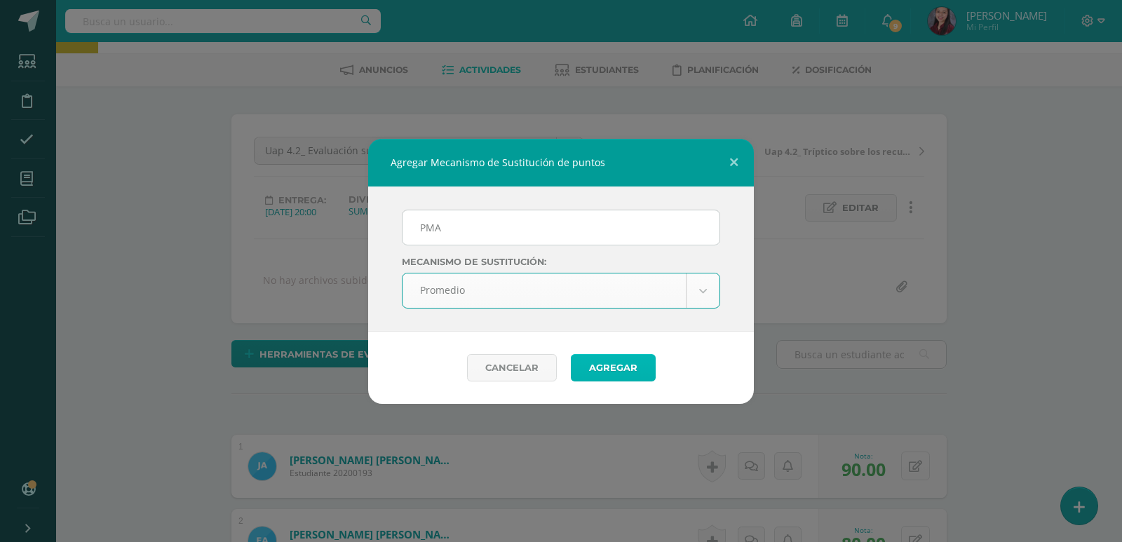
click at [649, 361] on button "Agregar" at bounding box center [613, 367] width 85 height 27
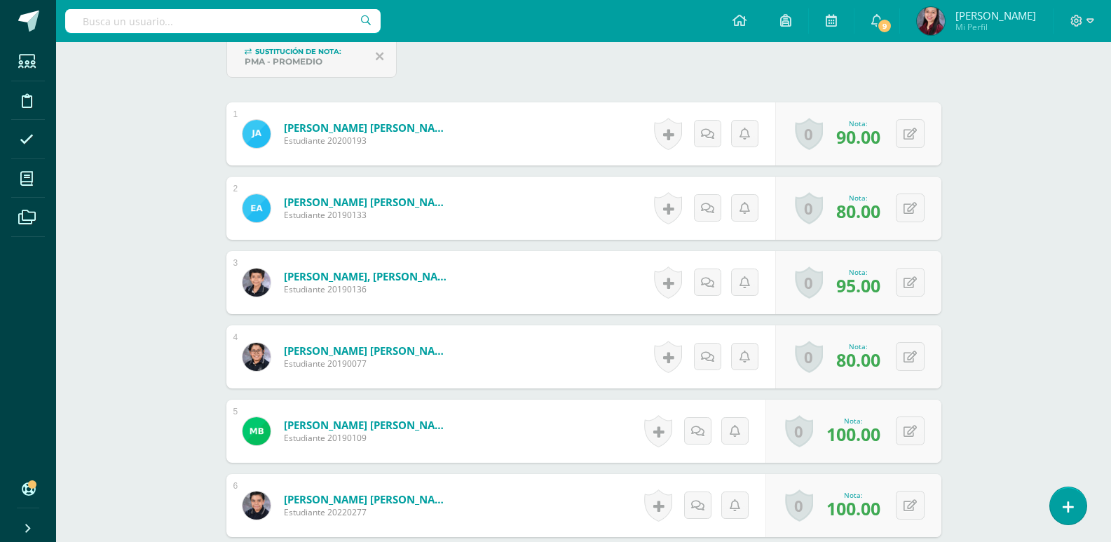
scroll to position [455, 0]
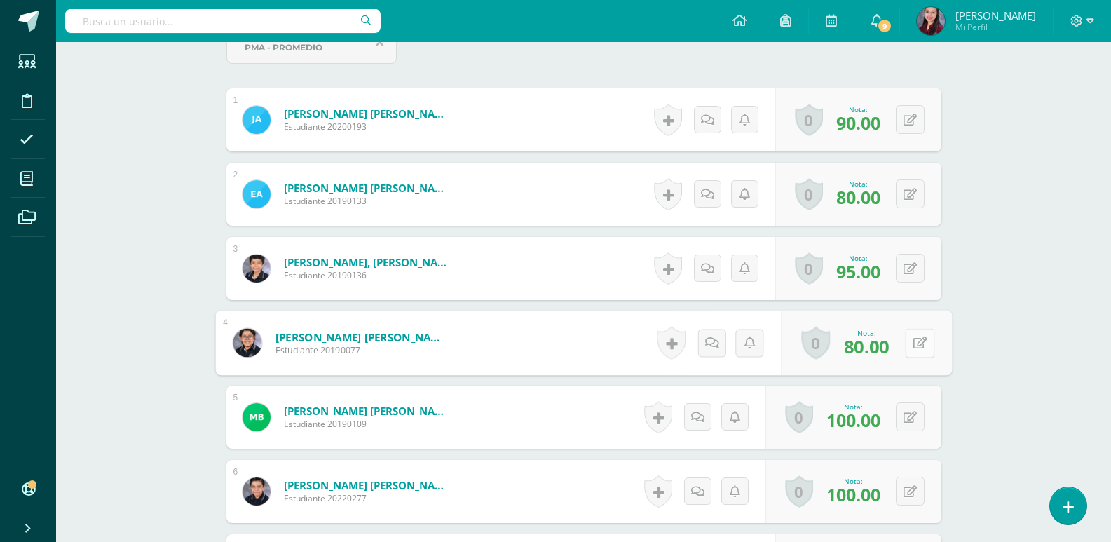
click at [906, 337] on button at bounding box center [919, 342] width 29 height 29
type input "80"
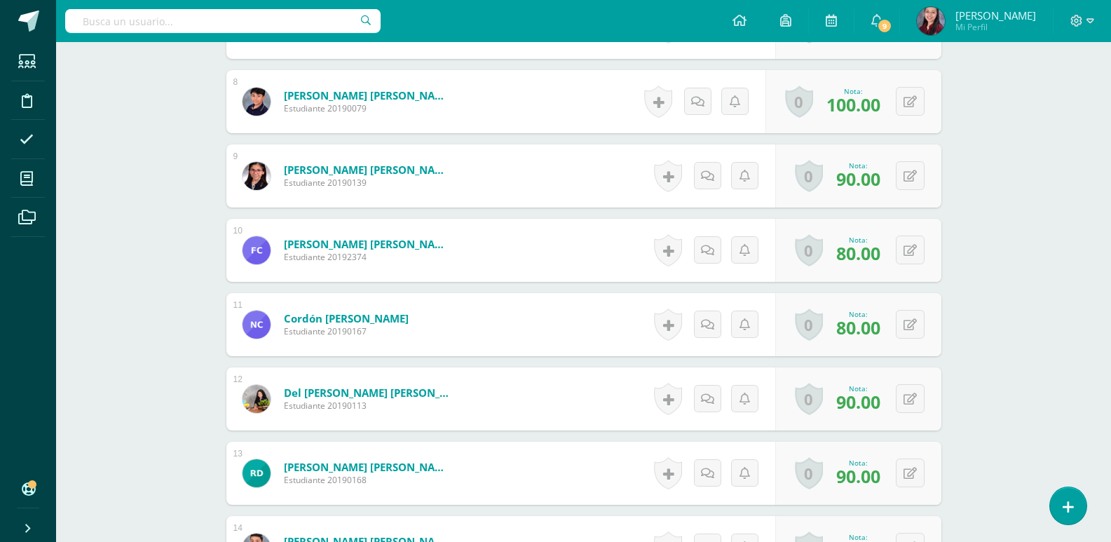
scroll to position [1018, 0]
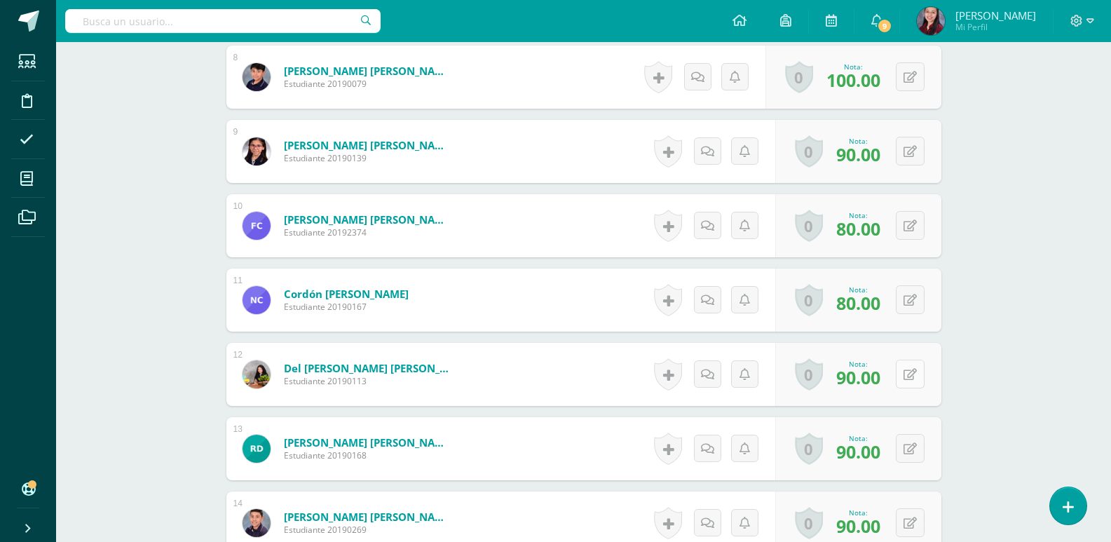
click at [918, 377] on button at bounding box center [910, 374] width 29 height 29
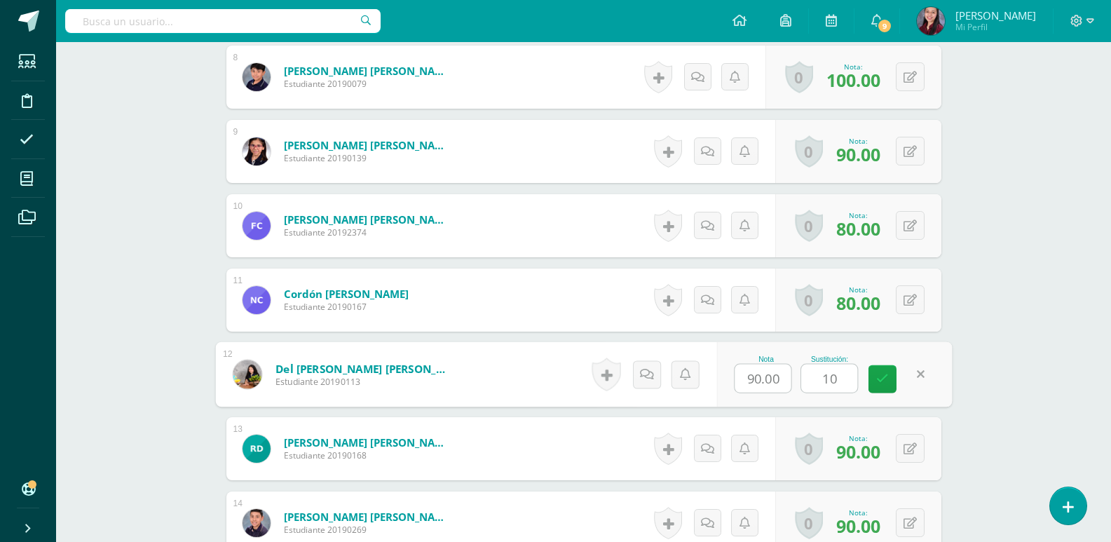
type input "100"
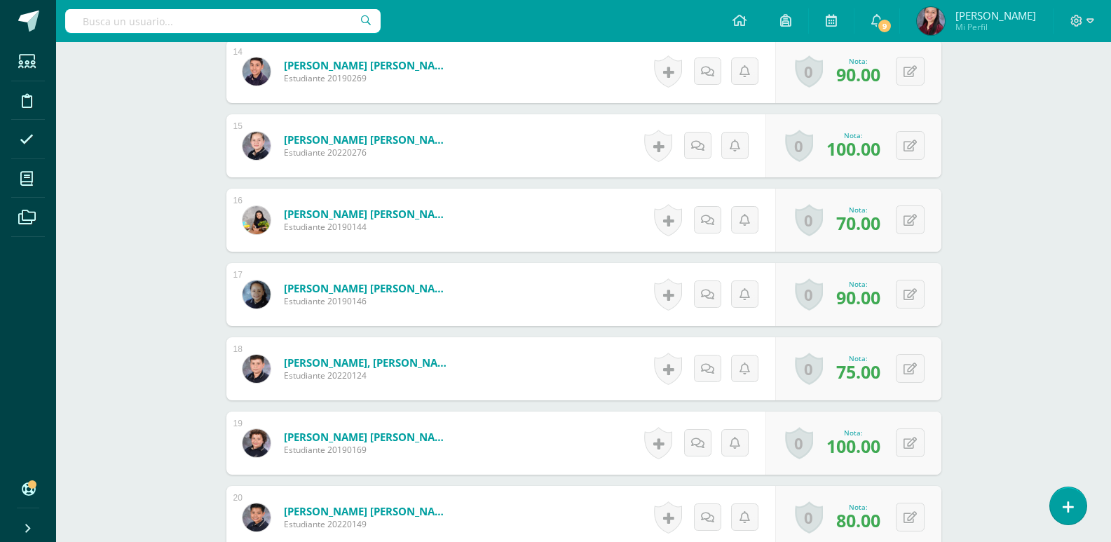
scroll to position [1509, 0]
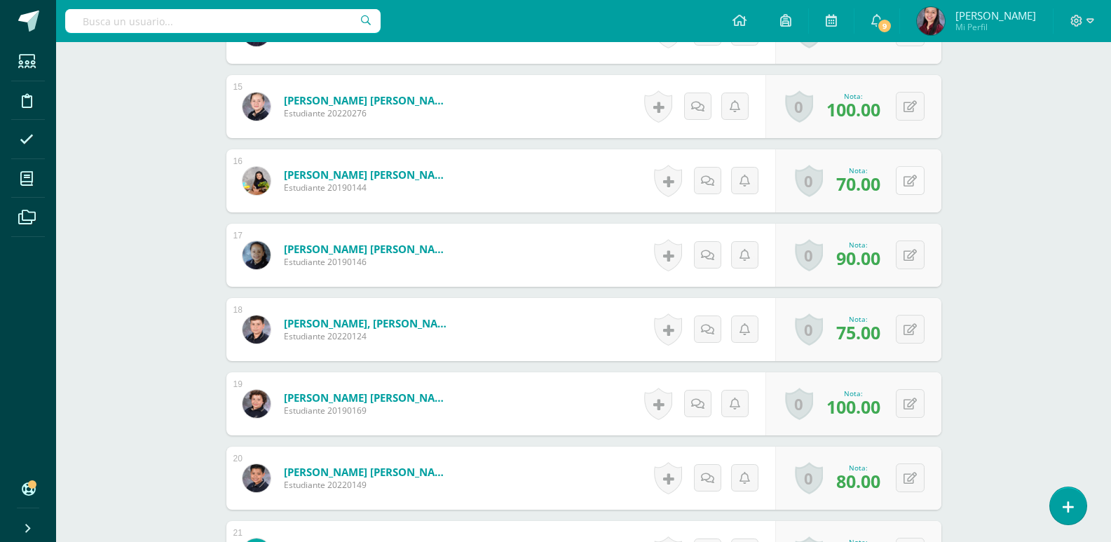
click at [901, 177] on div "0 [GEOGRAPHIC_DATA] Logros obtenidos Aún no hay logros agregados Nota: 70.00" at bounding box center [858, 180] width 166 height 63
click at [911, 179] on button at bounding box center [919, 180] width 29 height 29
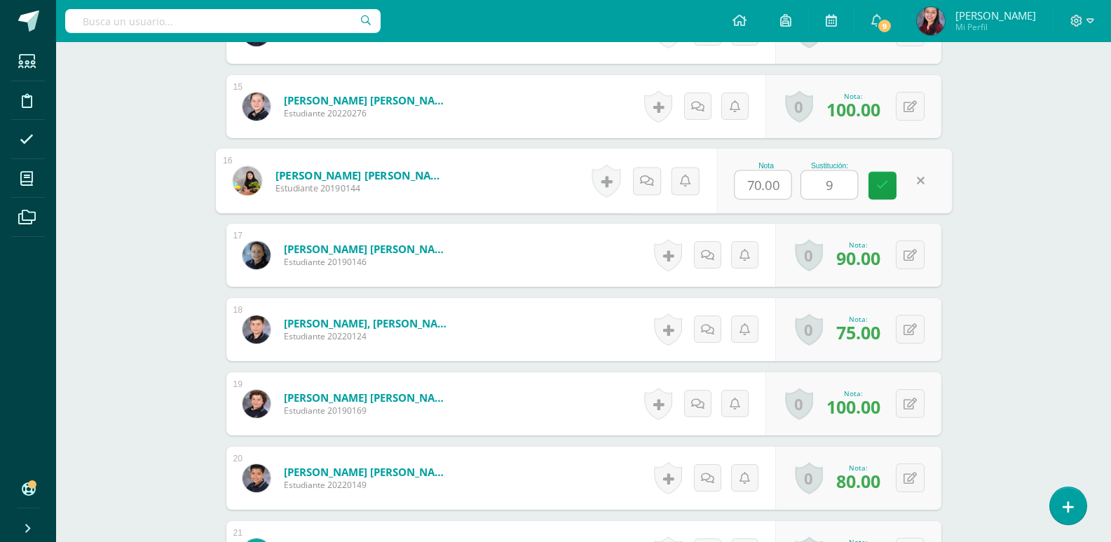
type input "90"
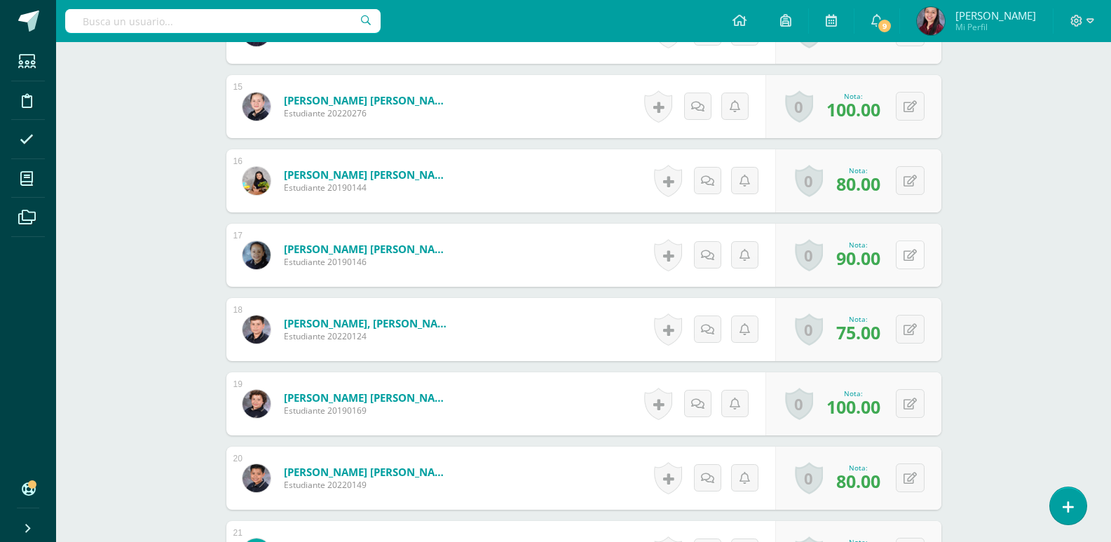
click at [916, 255] on button at bounding box center [910, 254] width 29 height 29
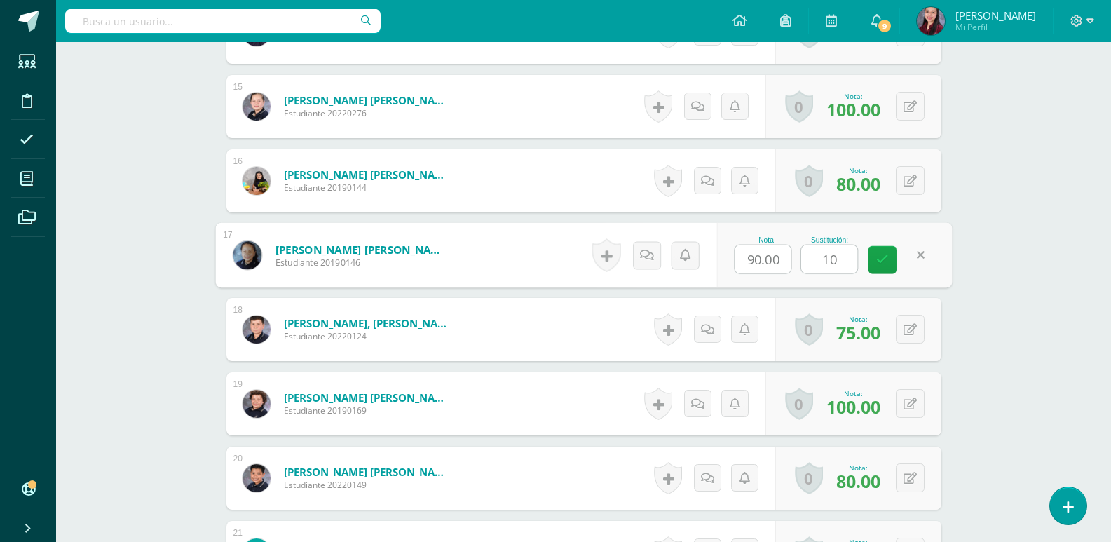
type input "100"
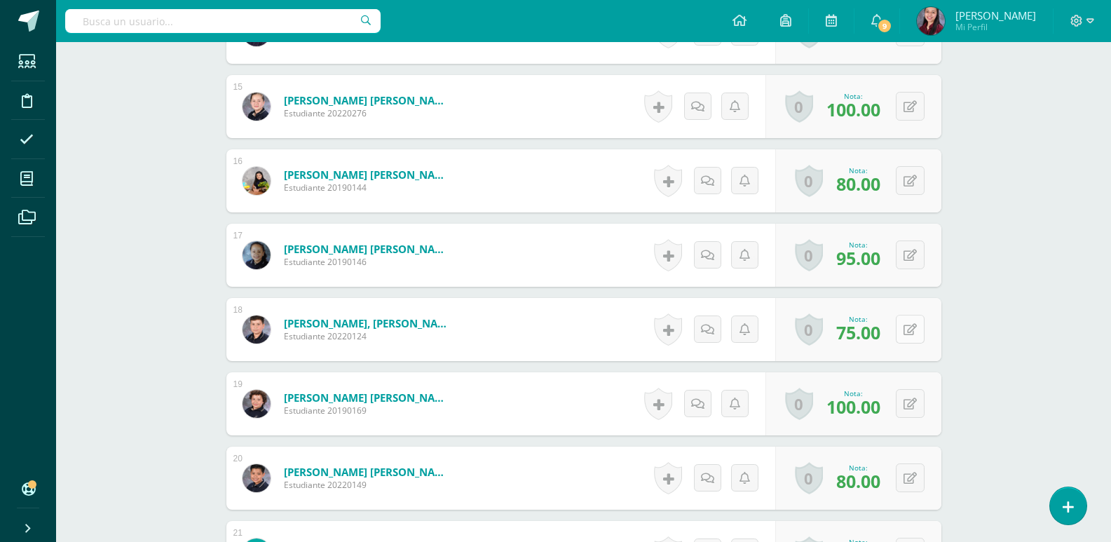
click at [907, 327] on button at bounding box center [910, 329] width 29 height 29
click at [913, 331] on icon at bounding box center [910, 330] width 13 height 12
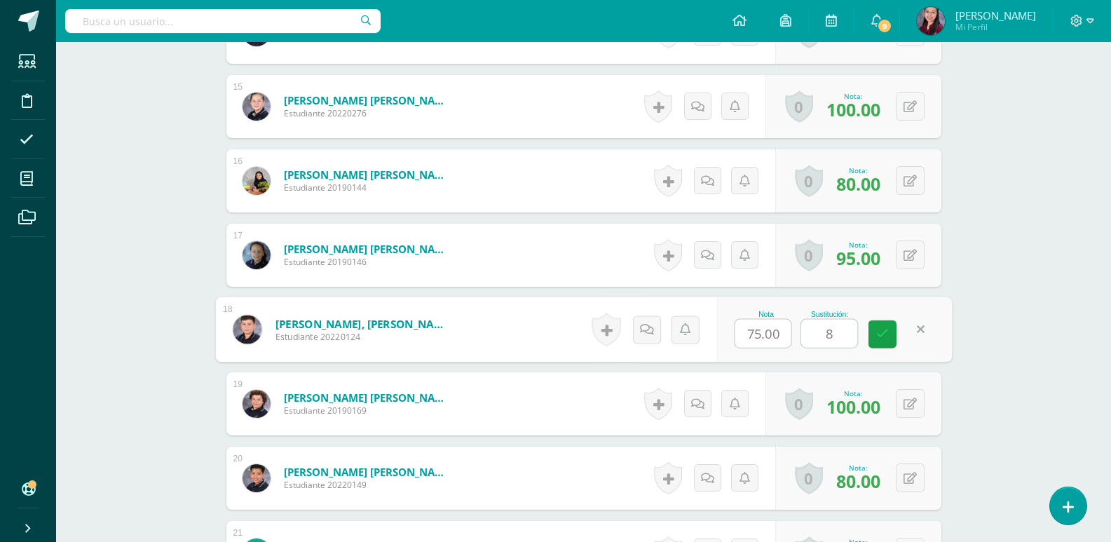
type input "80"
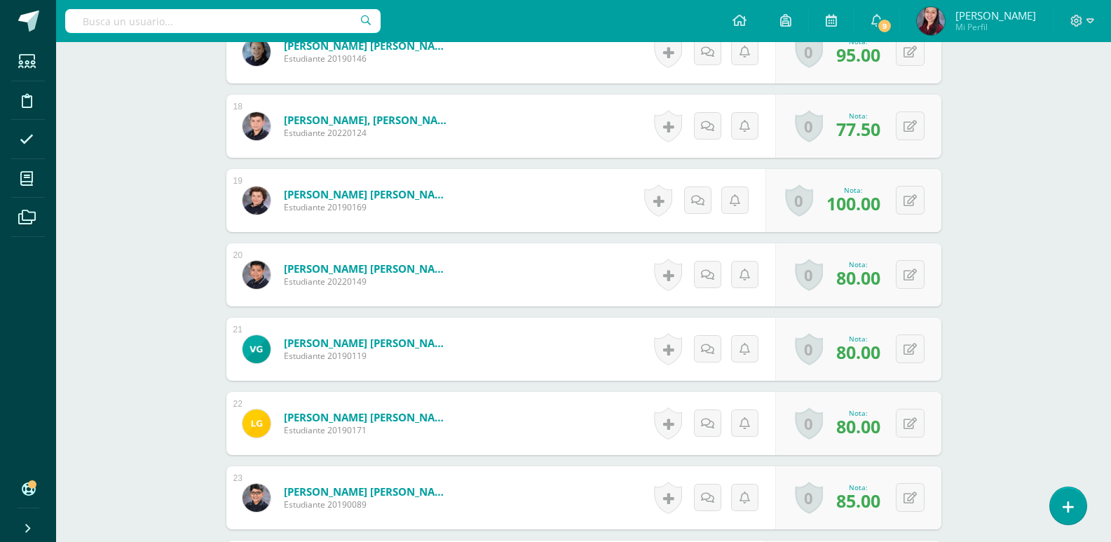
scroll to position [1719, 0]
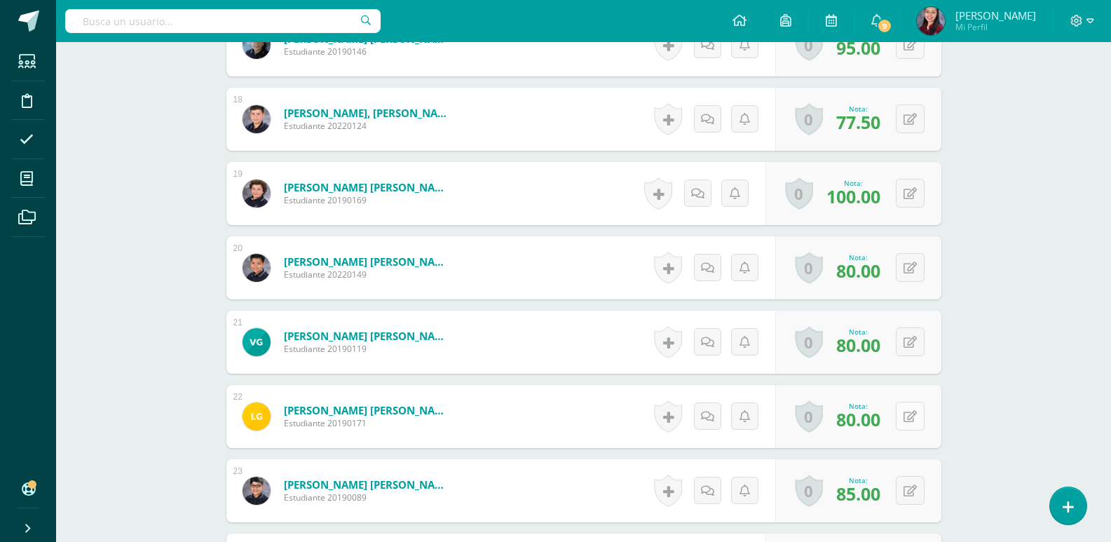
click at [915, 413] on icon at bounding box center [910, 417] width 13 height 12
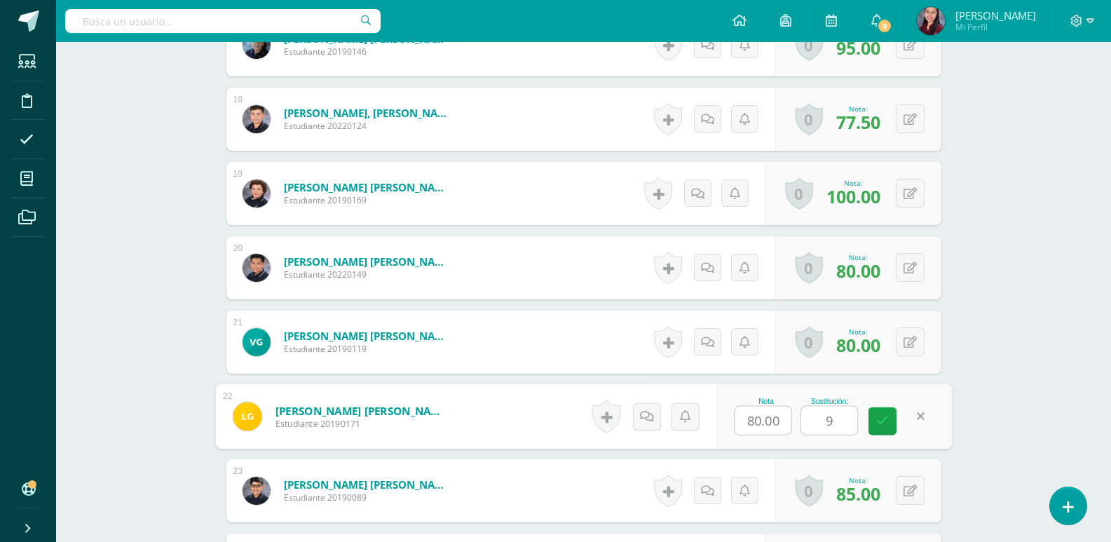
type input "95"
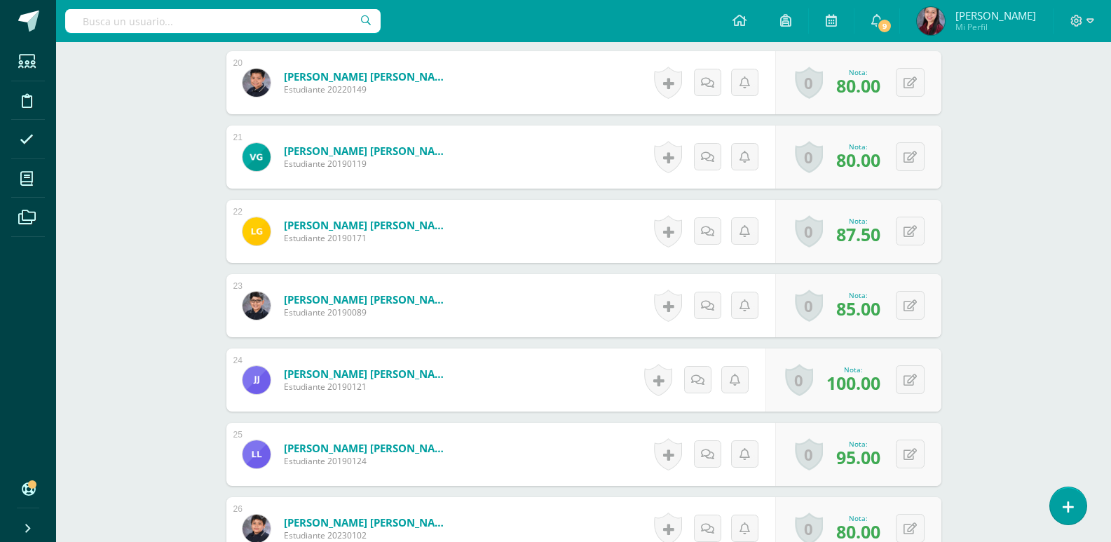
scroll to position [1930, 0]
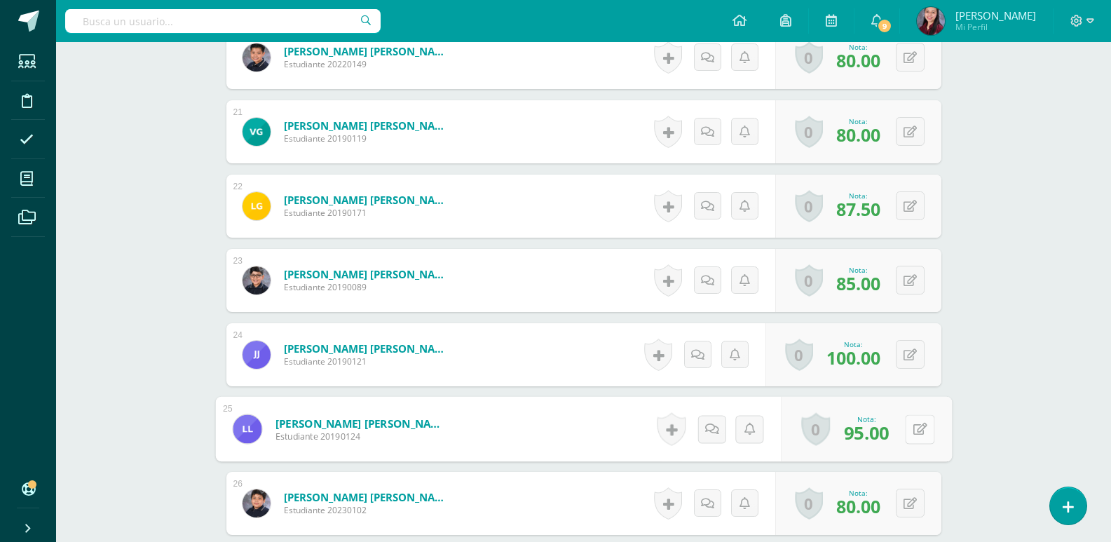
click at [914, 432] on icon at bounding box center [920, 429] width 14 height 12
type input "100"
click at [916, 503] on button at bounding box center [910, 503] width 29 height 29
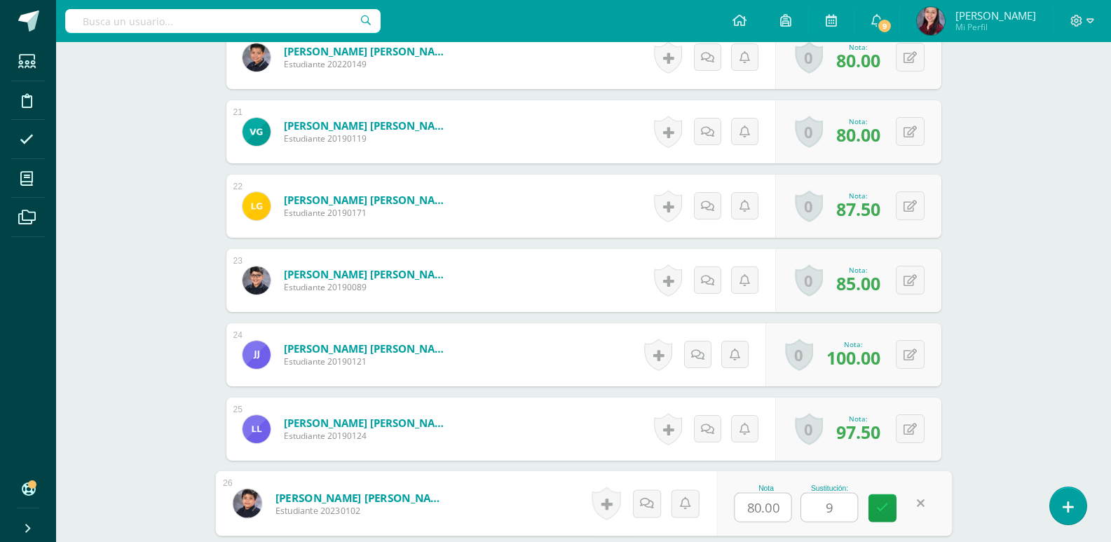
type input "90"
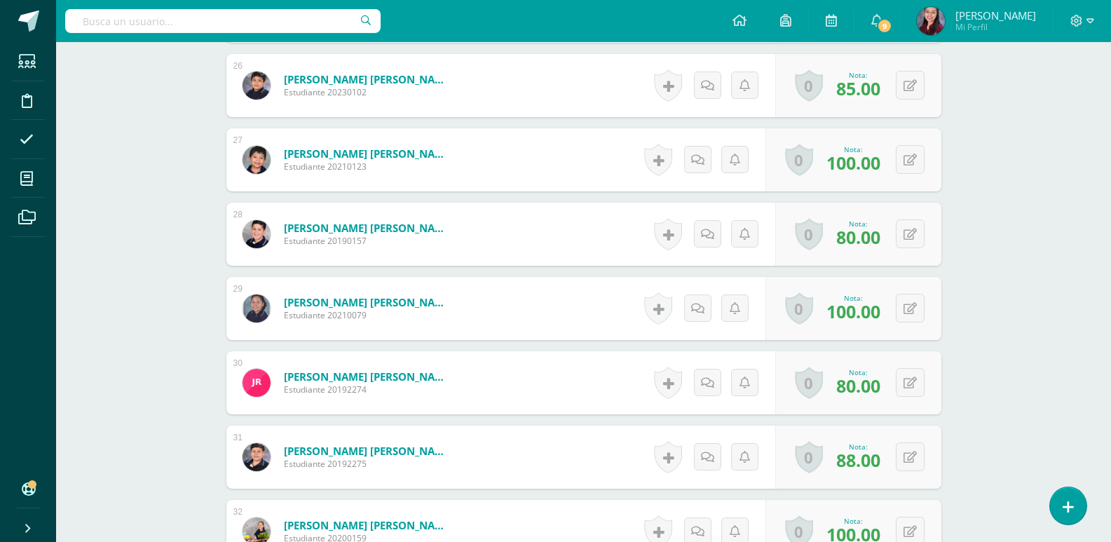
scroll to position [2350, 0]
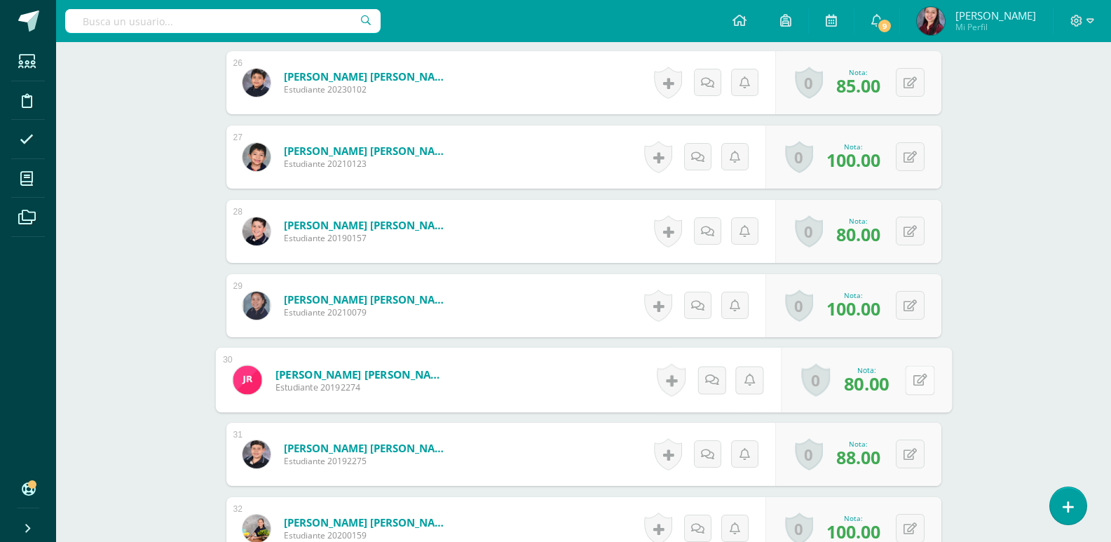
click at [902, 381] on div "0 Logros Logros obtenidos Aún no hay logros agregados Nota: 80.00" at bounding box center [866, 380] width 171 height 65
click at [910, 382] on button at bounding box center [919, 379] width 29 height 29
type input "95"
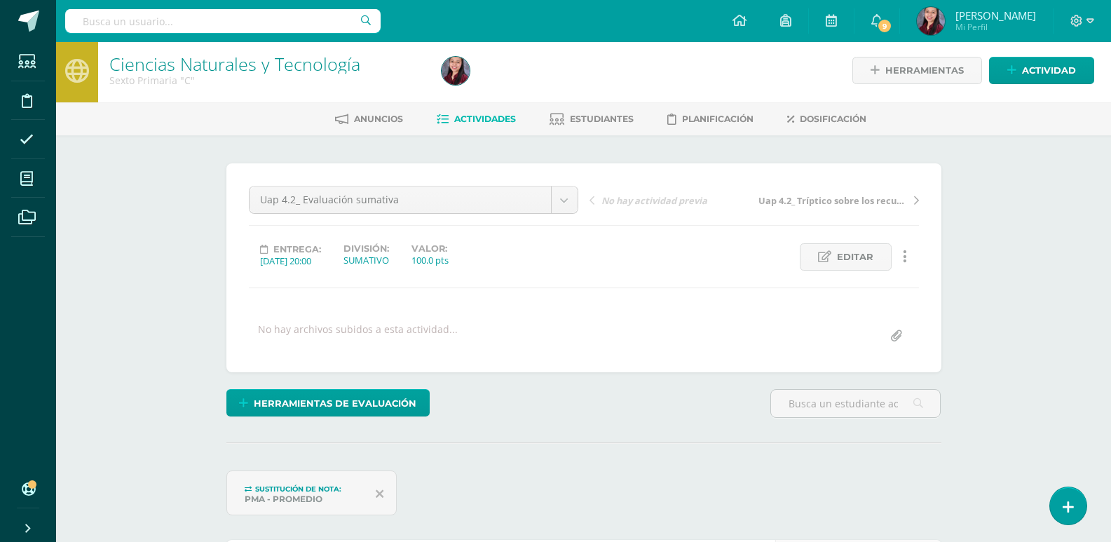
scroll to position [0, 0]
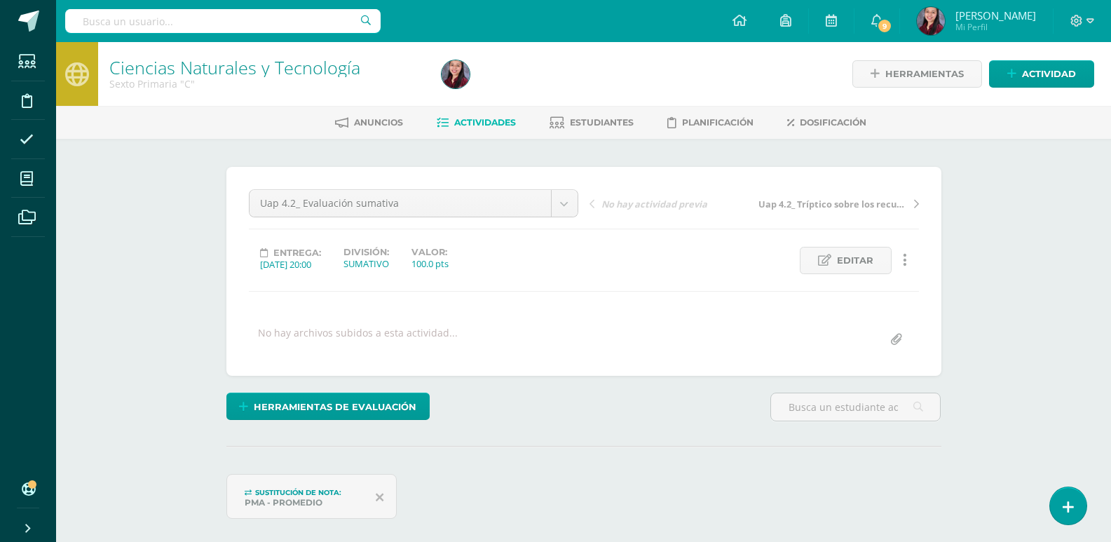
click at [486, 126] on span "Actividades" at bounding box center [485, 122] width 62 height 11
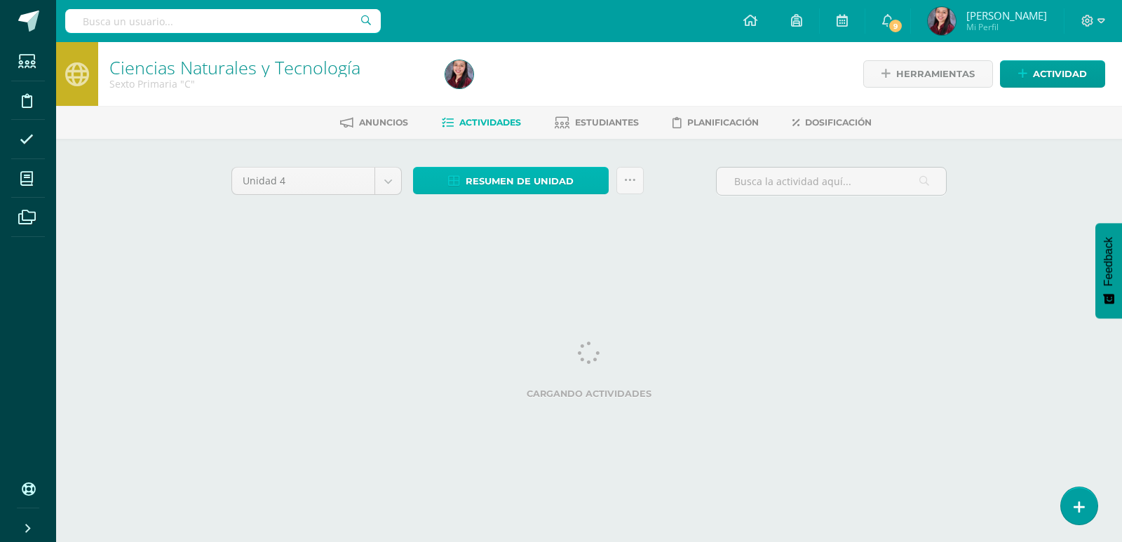
click at [491, 178] on span "Resumen de unidad" at bounding box center [520, 181] width 108 height 26
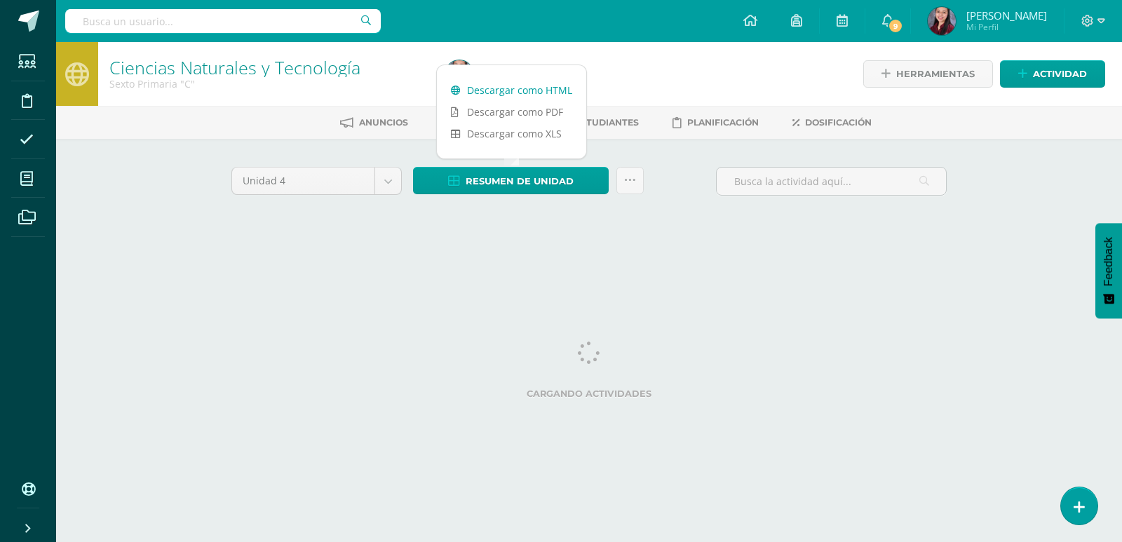
click at [525, 90] on link "Descargar como HTML" at bounding box center [511, 90] width 149 height 22
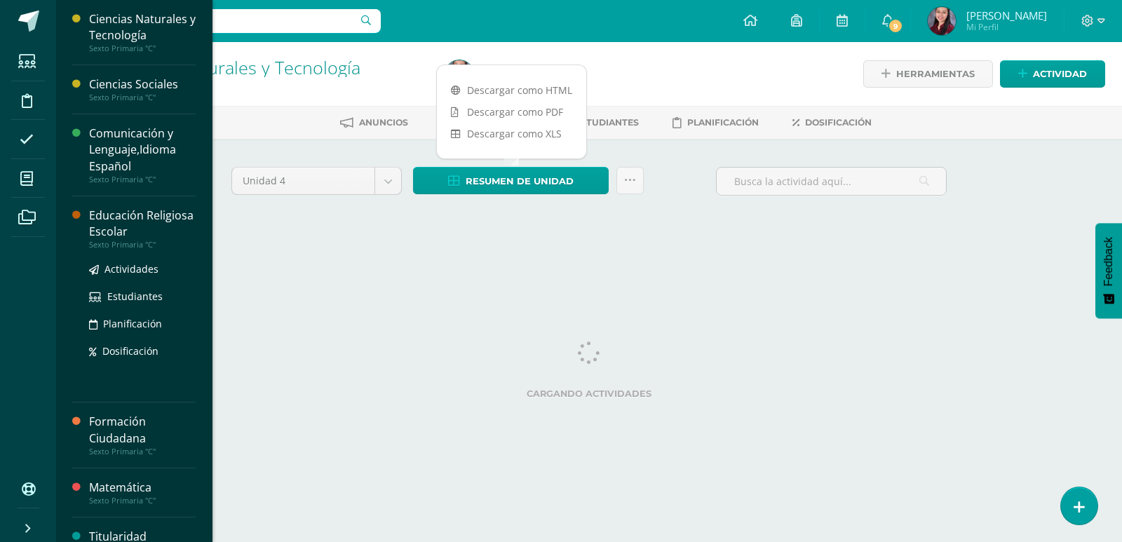
click at [157, 227] on div "Educación Religiosa Escolar" at bounding box center [142, 224] width 107 height 32
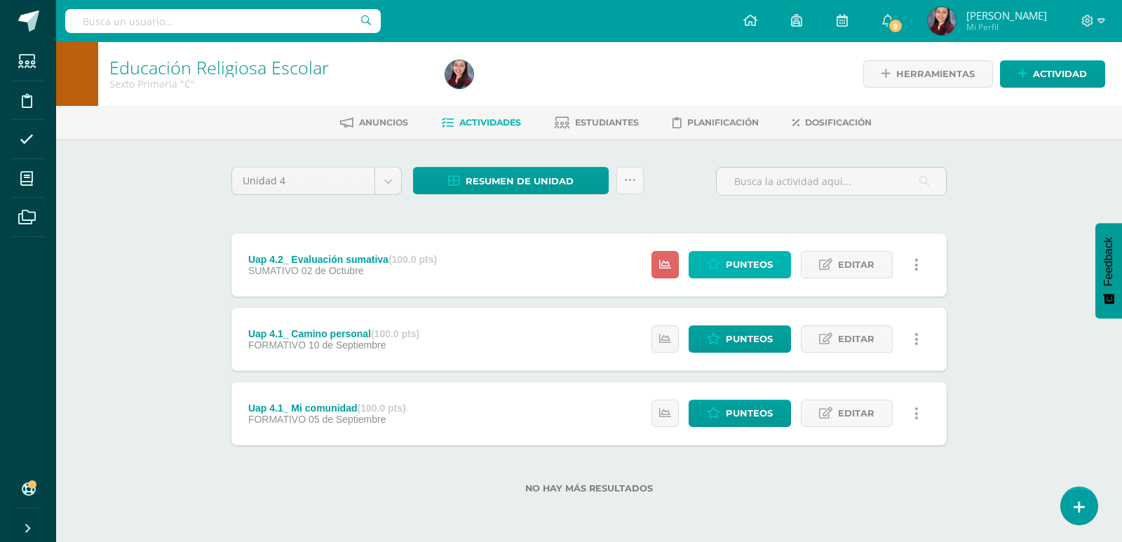
drag, startPoint x: 765, startPoint y: 256, endPoint x: 755, endPoint y: 264, distance: 12.5
click at [764, 256] on span "Punteos" at bounding box center [749, 265] width 47 height 26
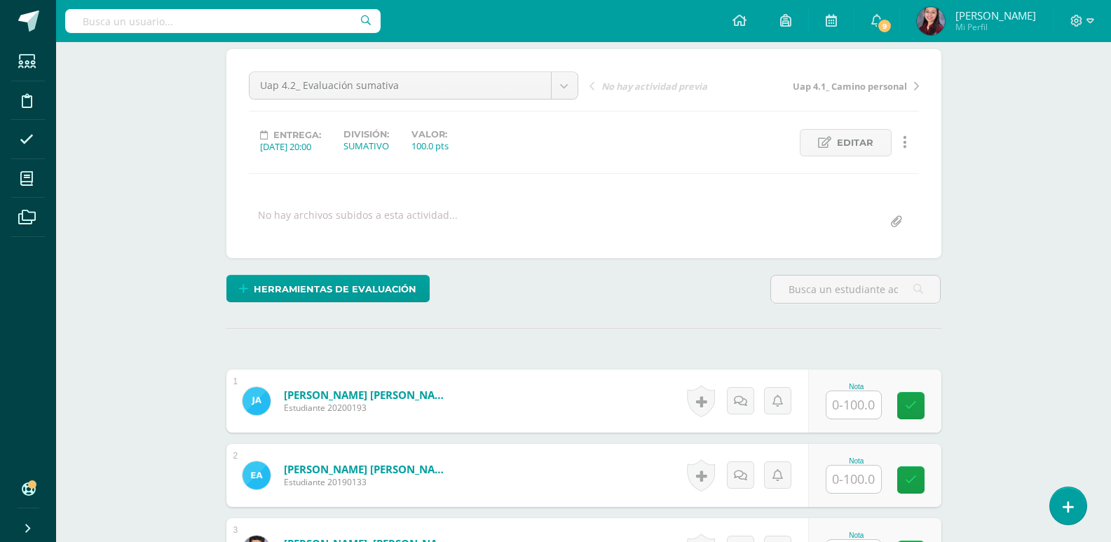
scroll to position [118, 0]
click at [847, 404] on input "text" at bounding box center [862, 405] width 56 height 28
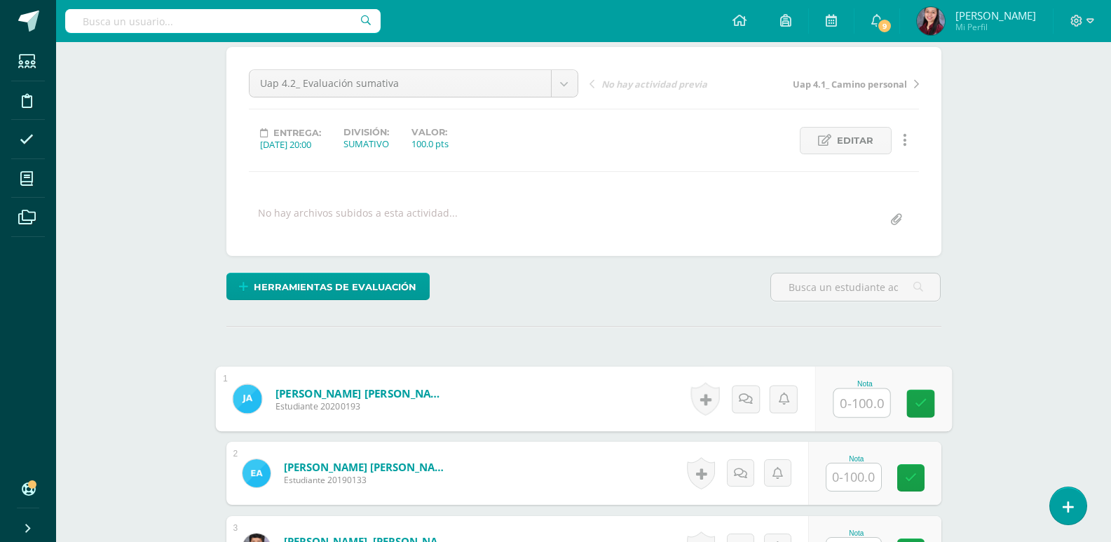
scroll to position [121, 0]
type input "85"
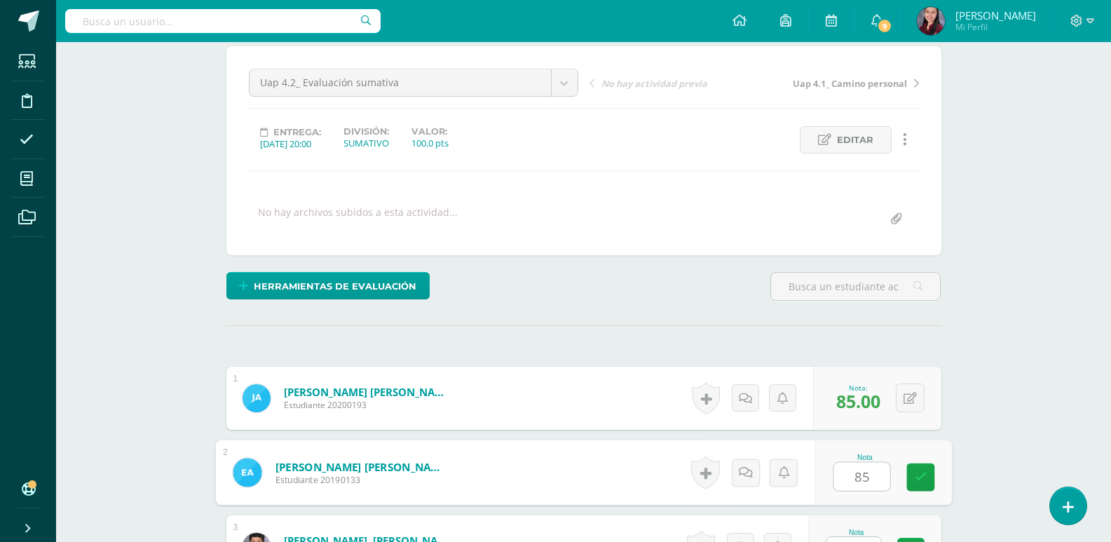
type input "85"
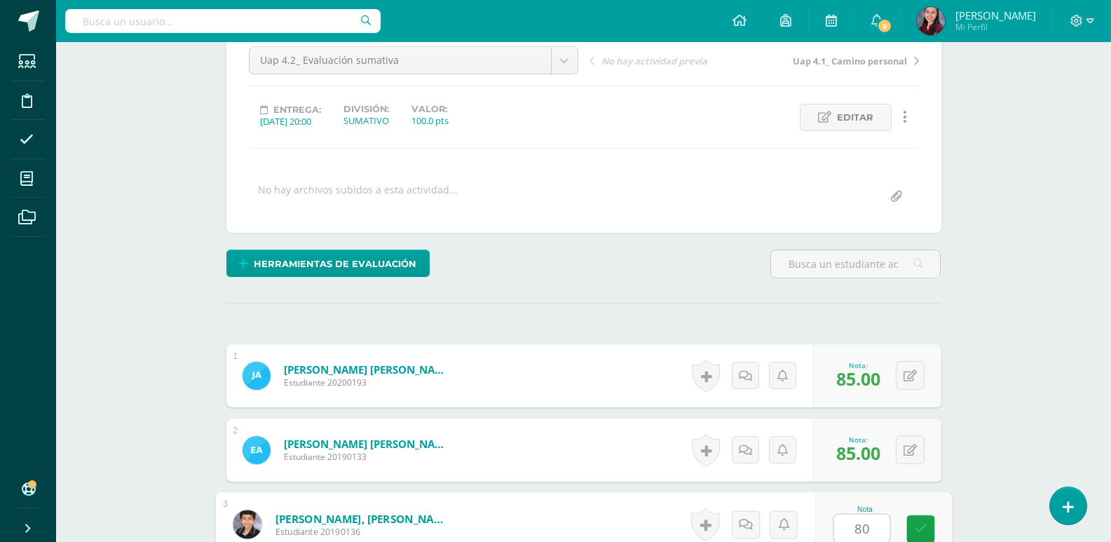
type input "80"
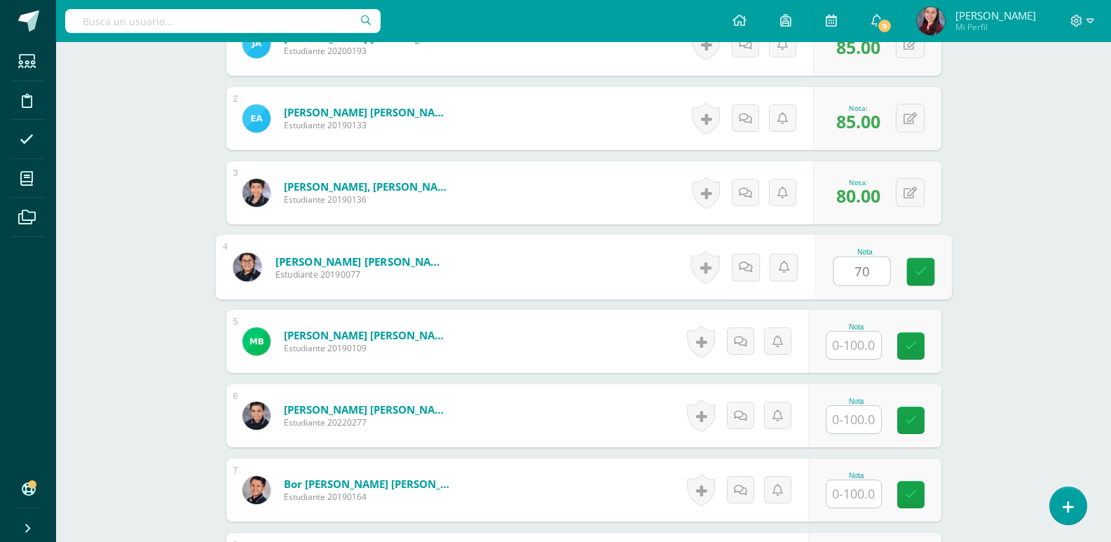
type input "70"
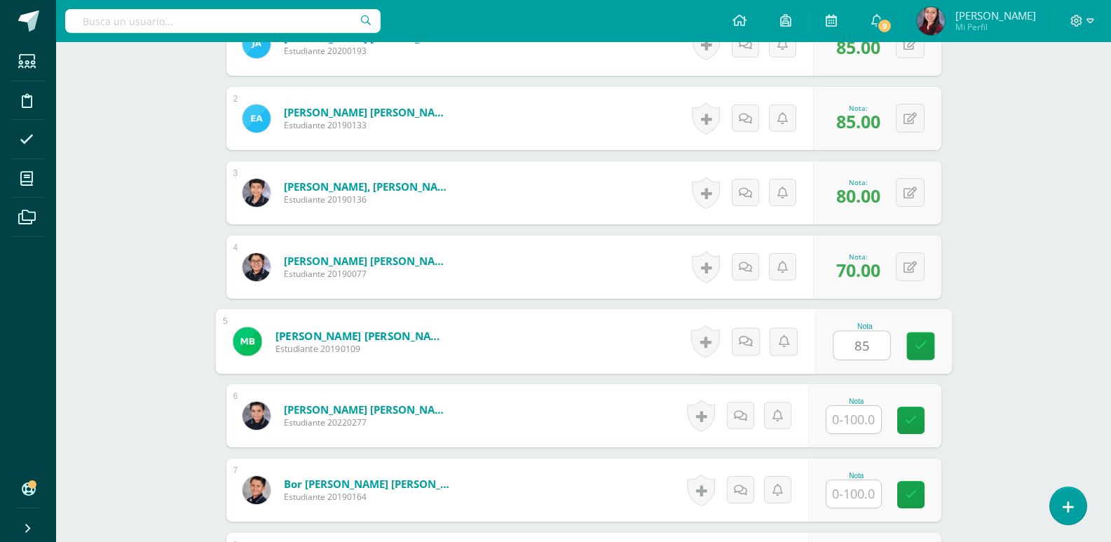
type input "85"
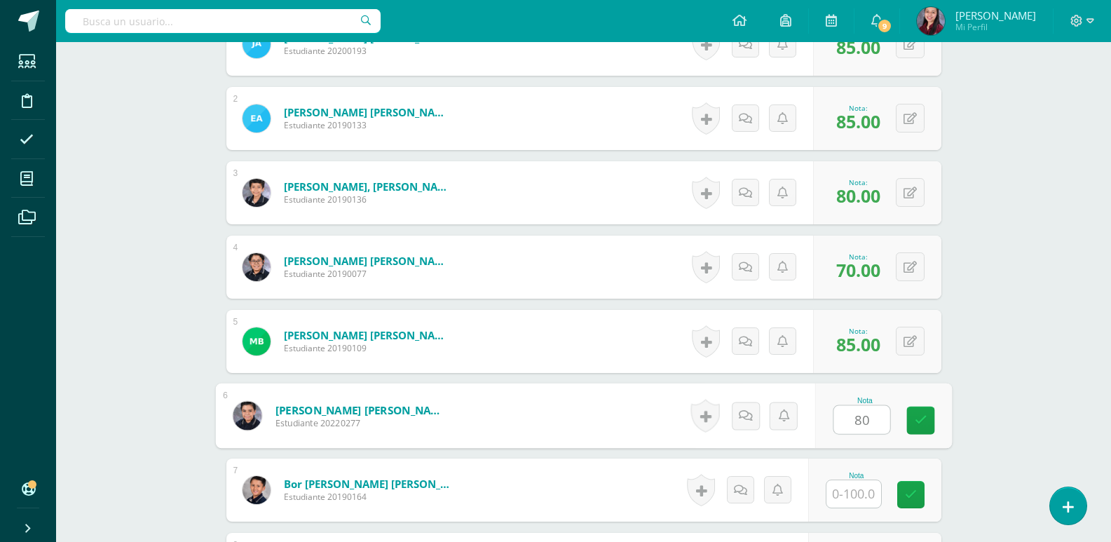
type input "80"
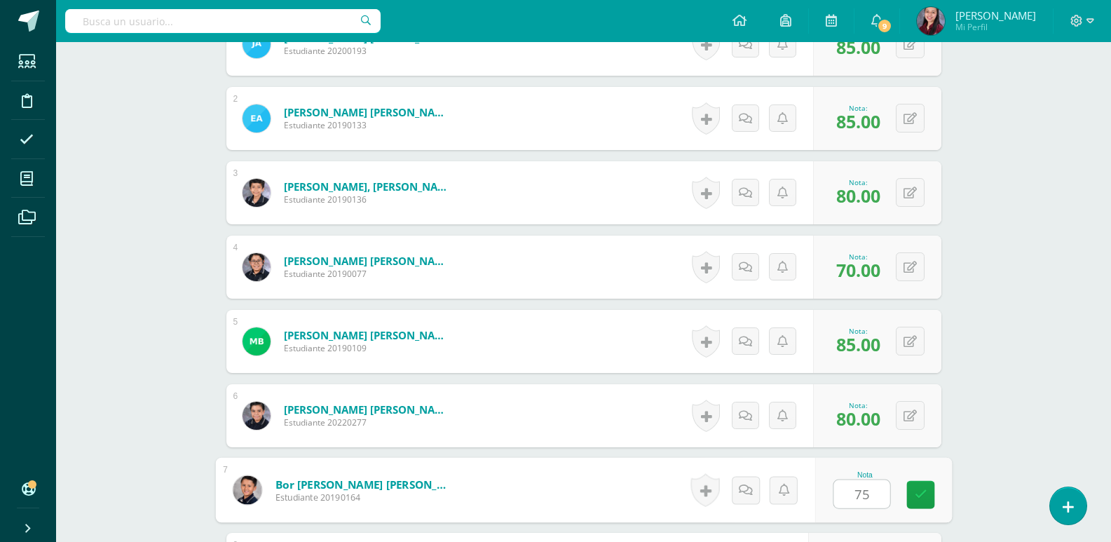
type input "75"
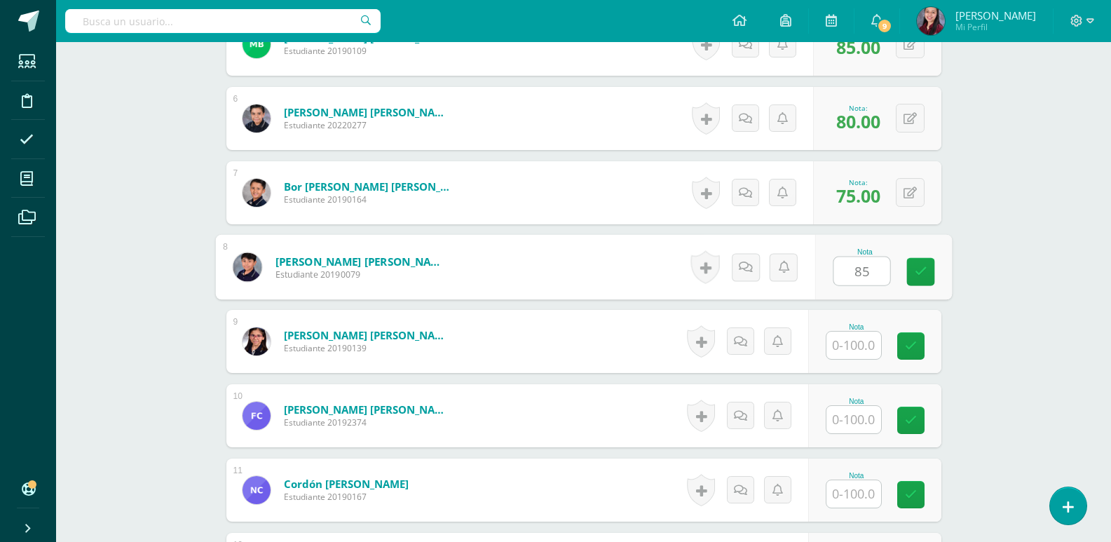
type input "85"
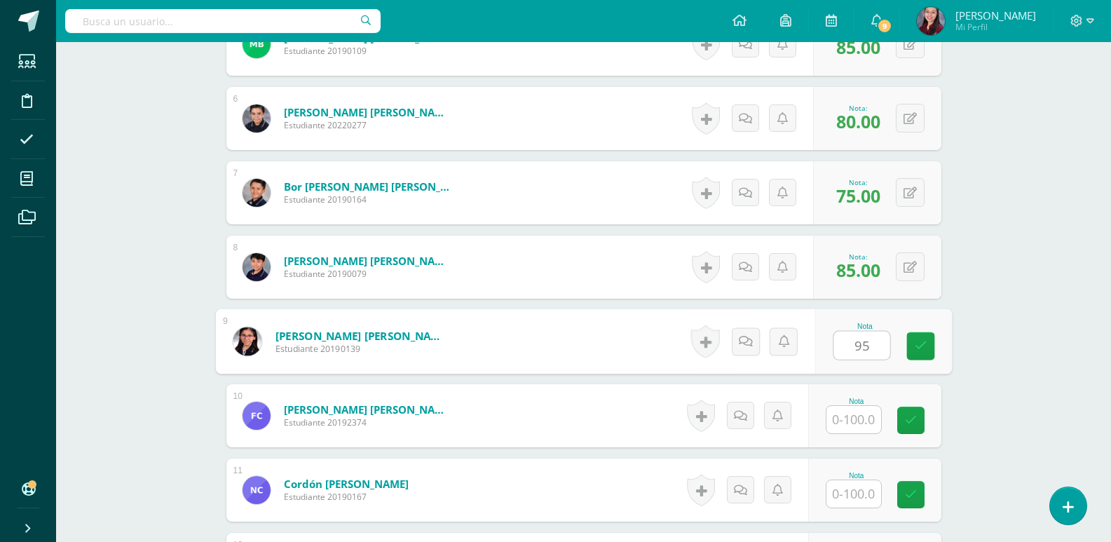
type input "95"
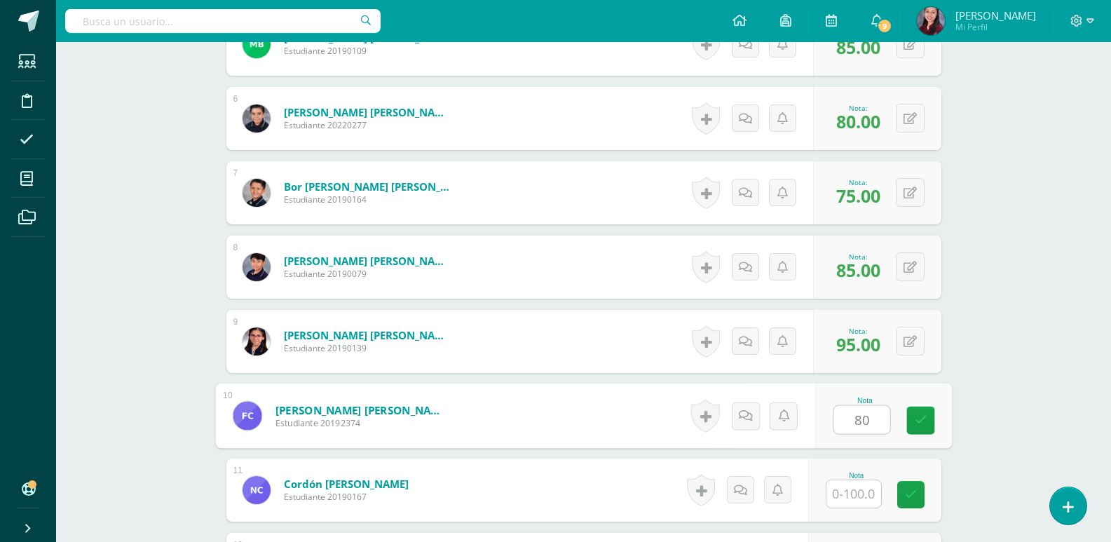
type input "80"
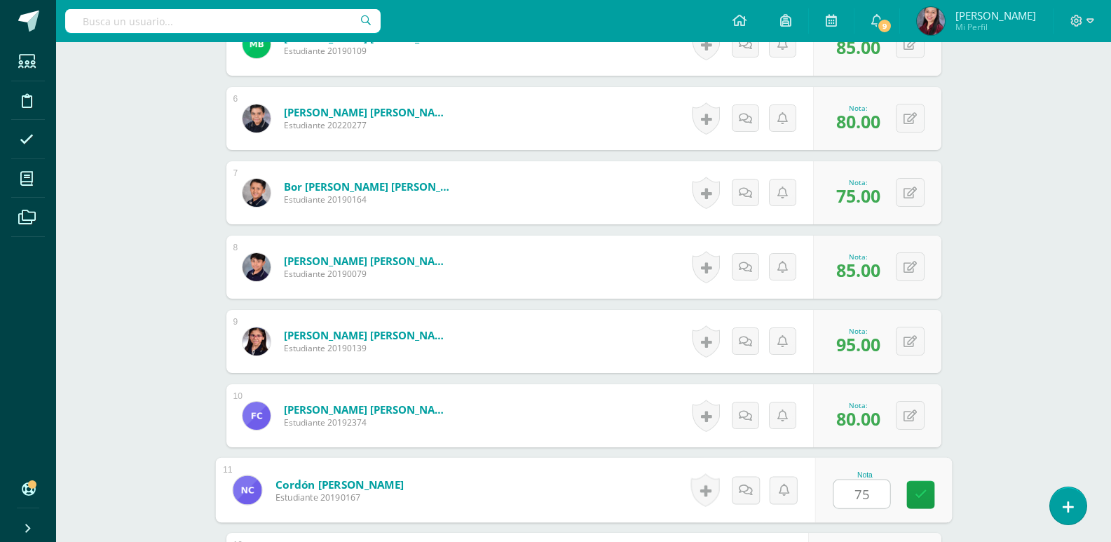
type input "75"
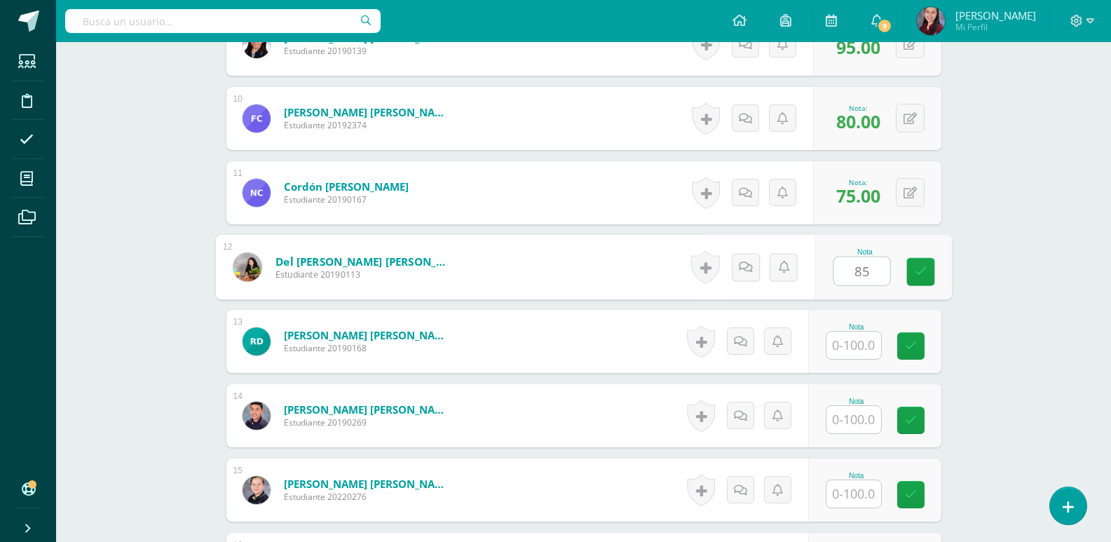
type input "85"
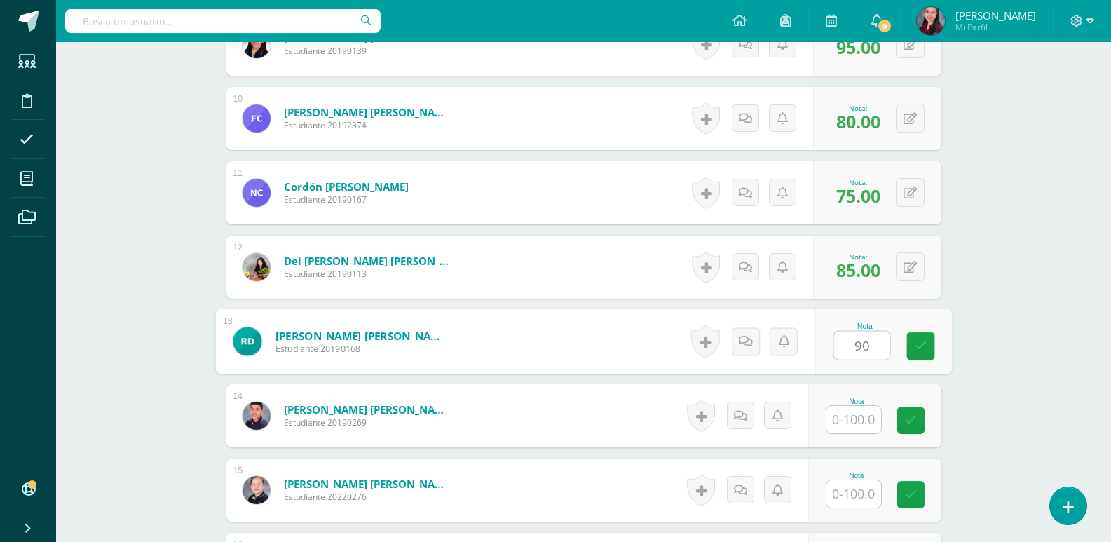
type input "90"
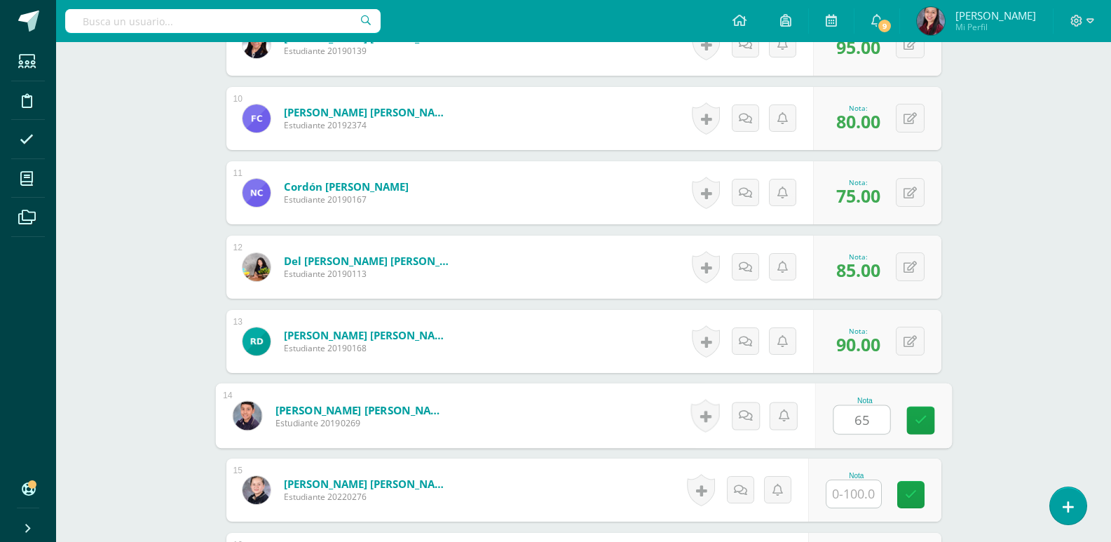
type input "65"
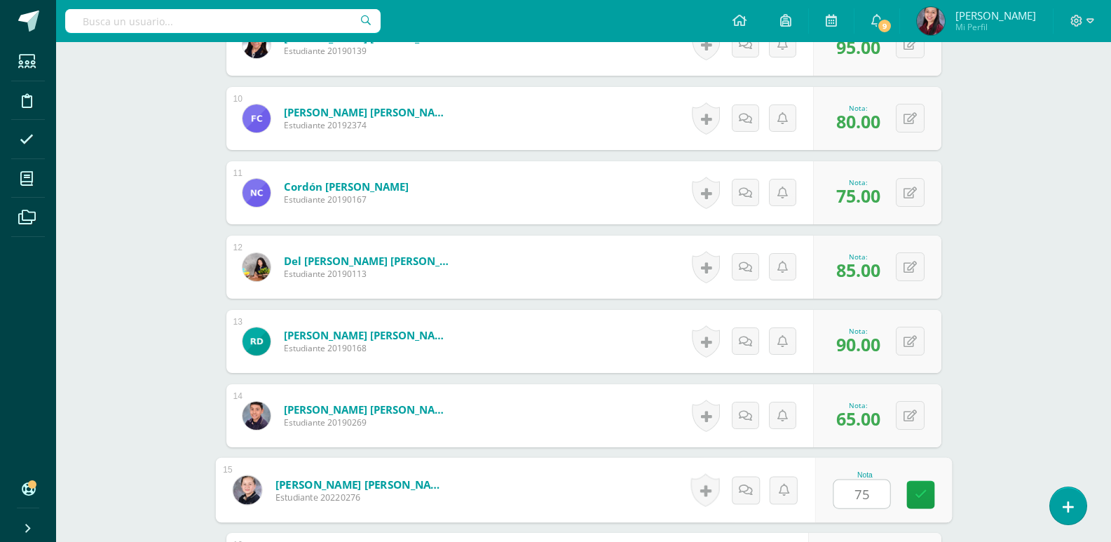
type input "75"
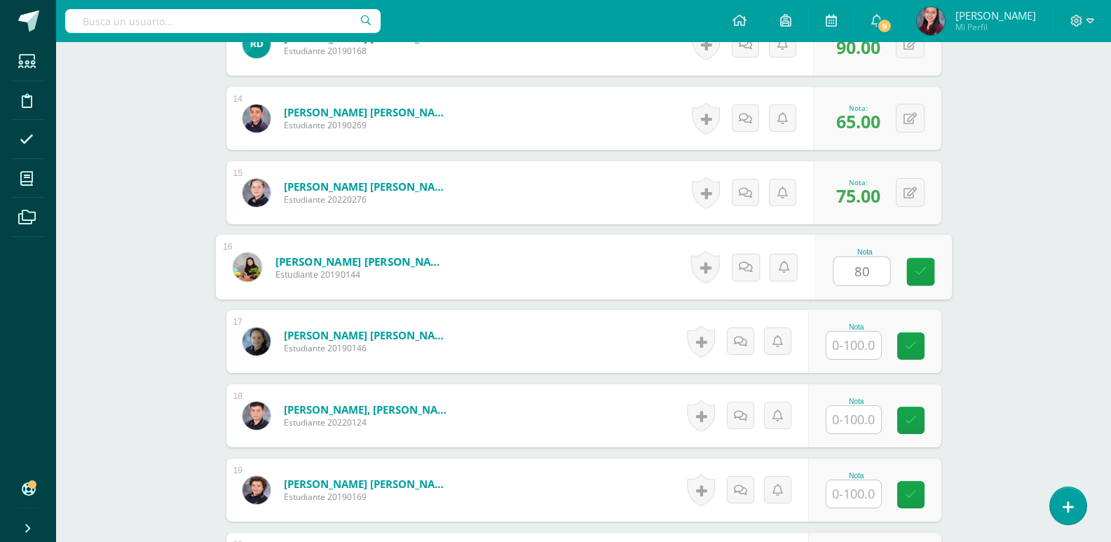
type input "80"
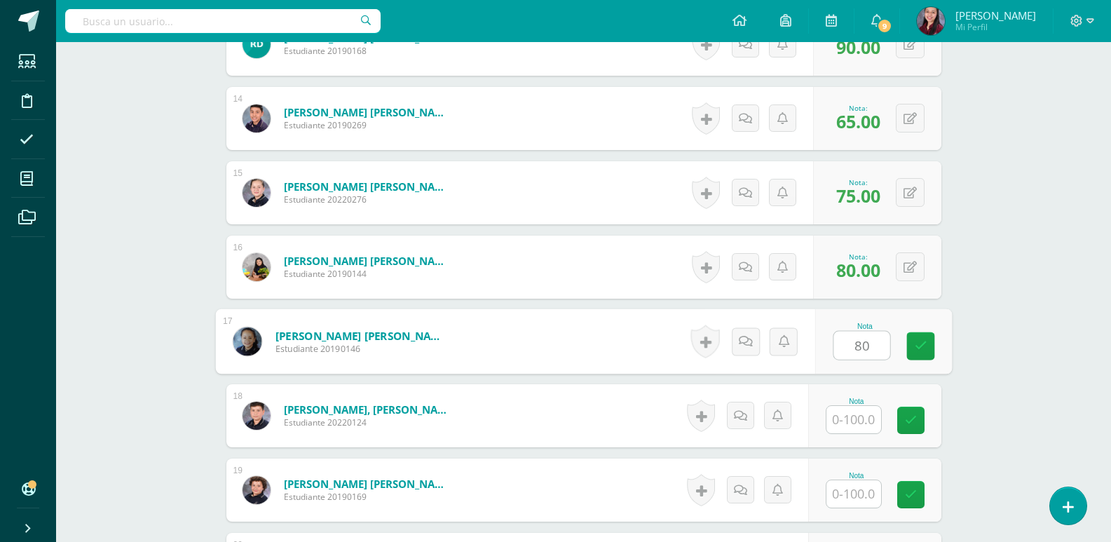
type input "80"
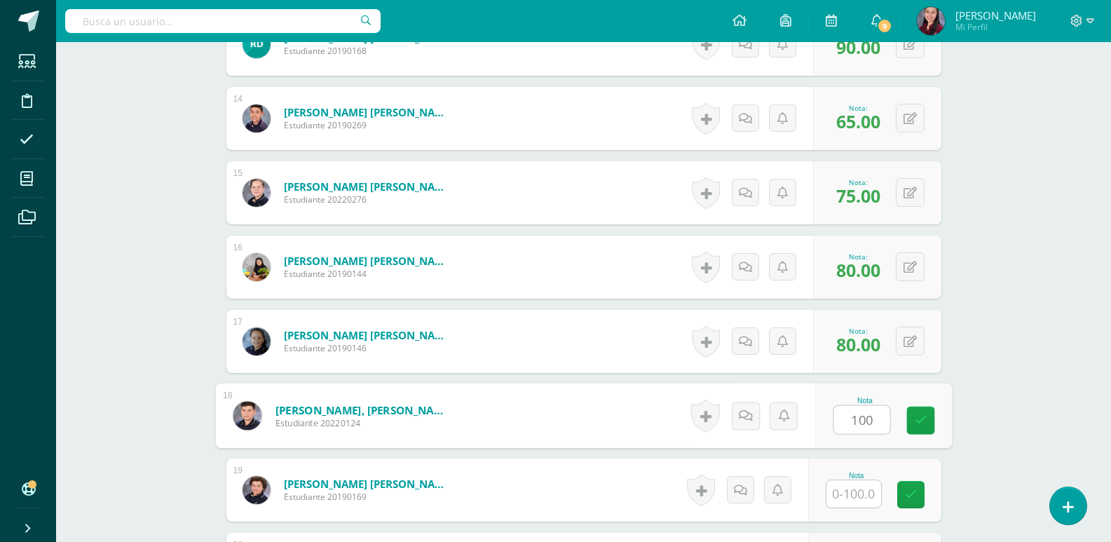
type input "100"
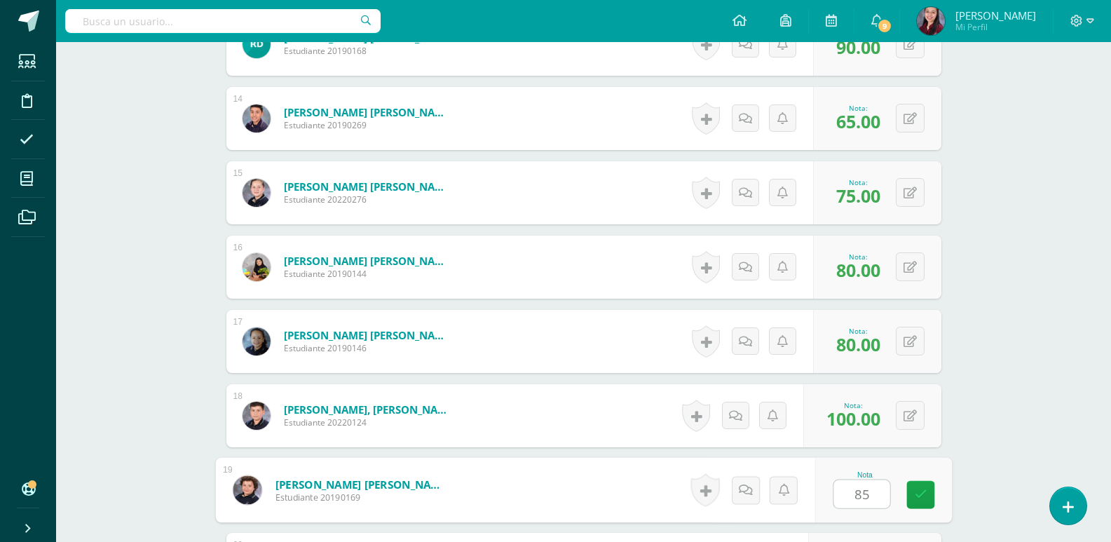
type input "85"
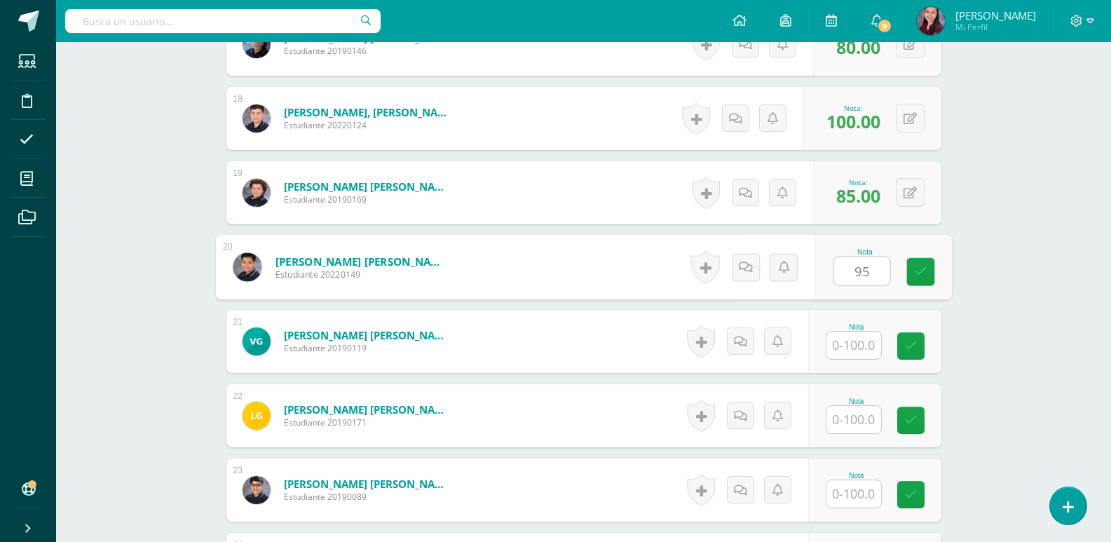
type input "95"
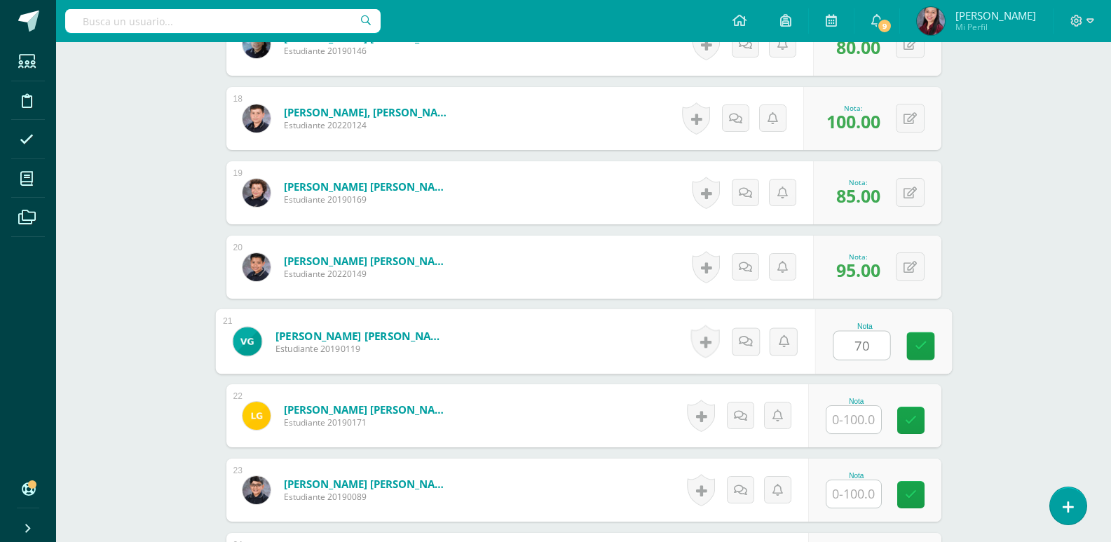
type input "70"
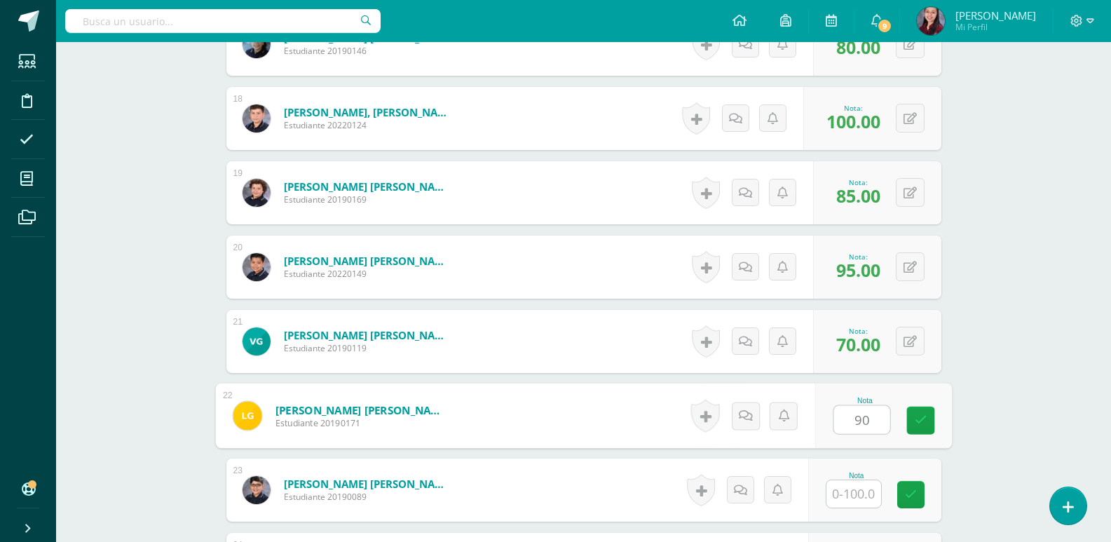
type input "90"
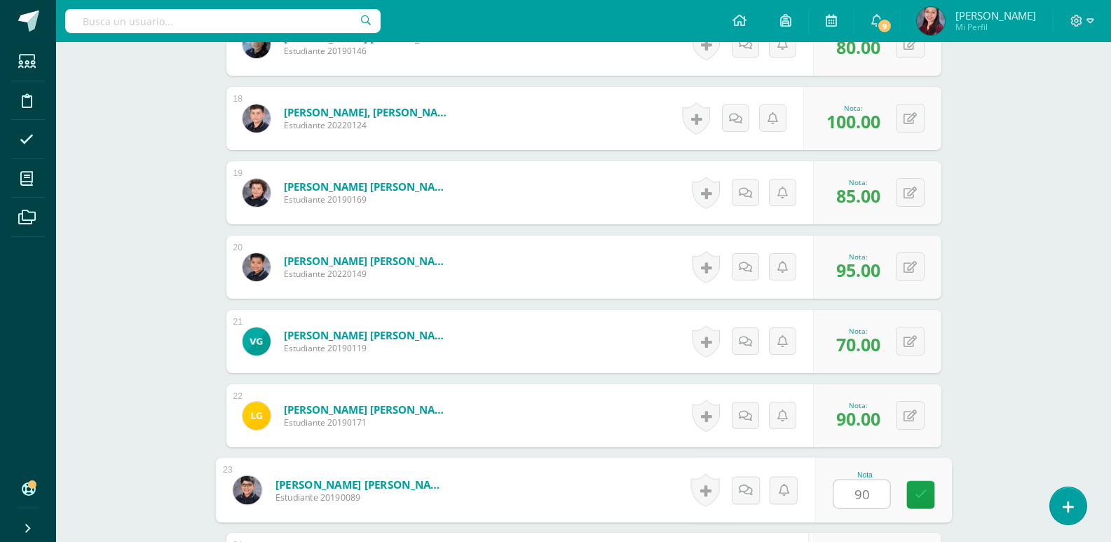
type input "90"
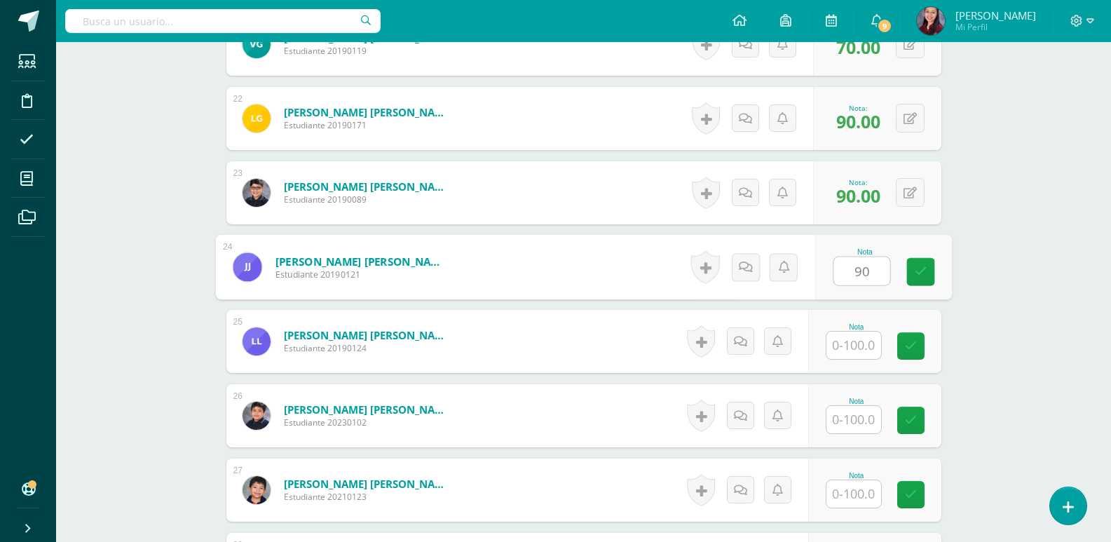
type input "90"
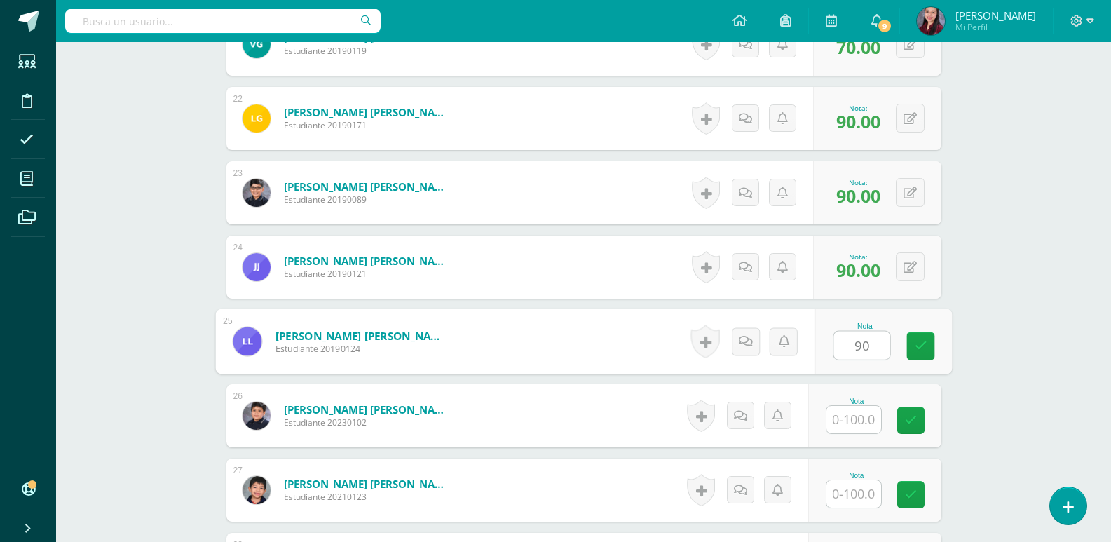
type input "90"
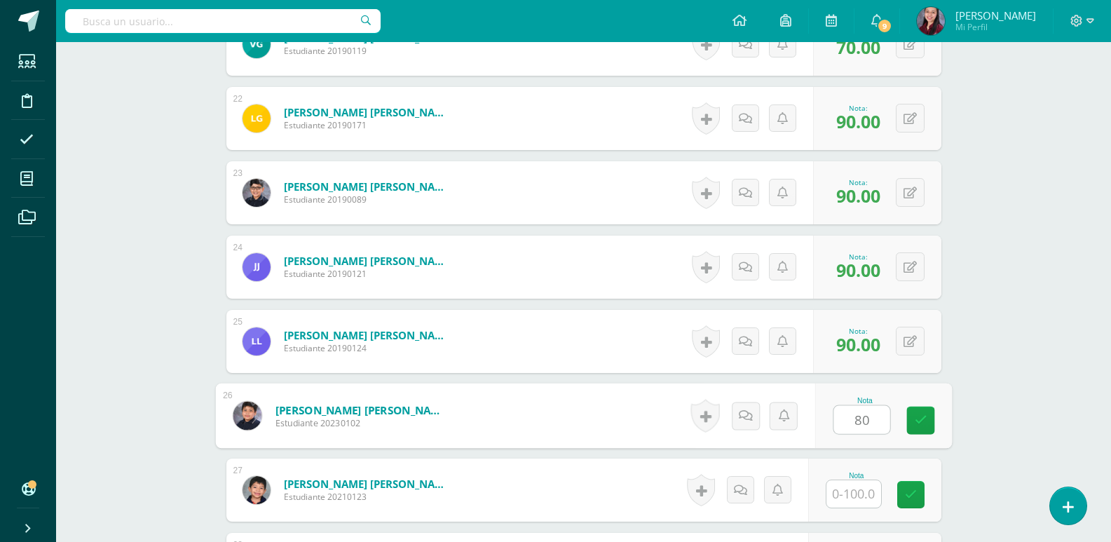
type input "80"
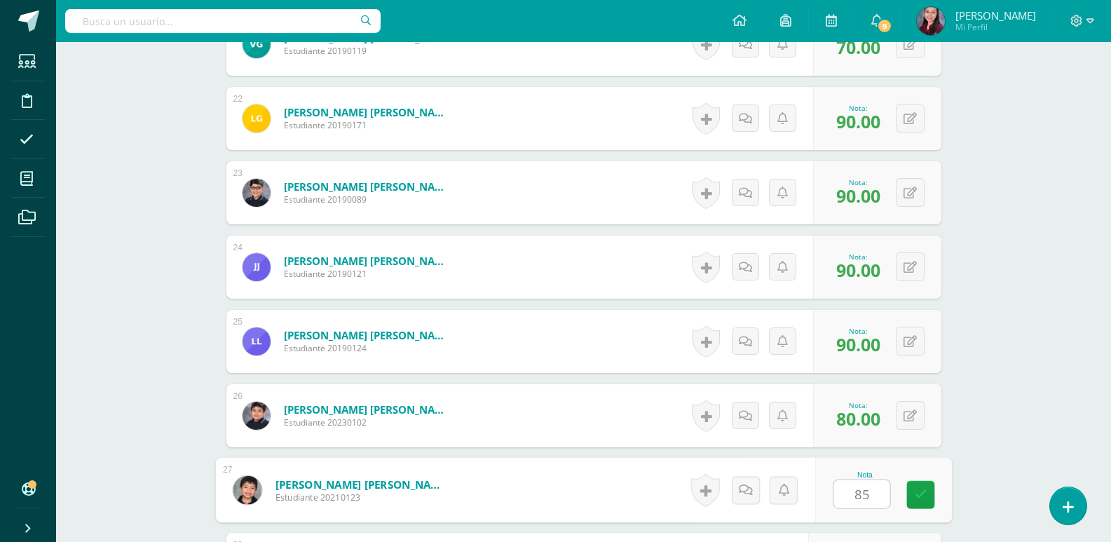
type input "85"
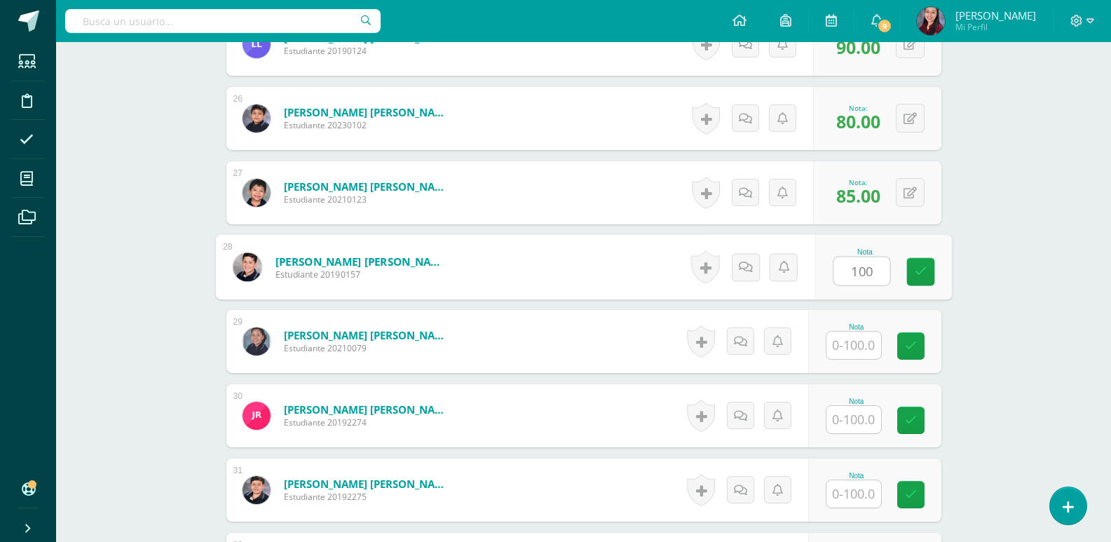
type input "100"
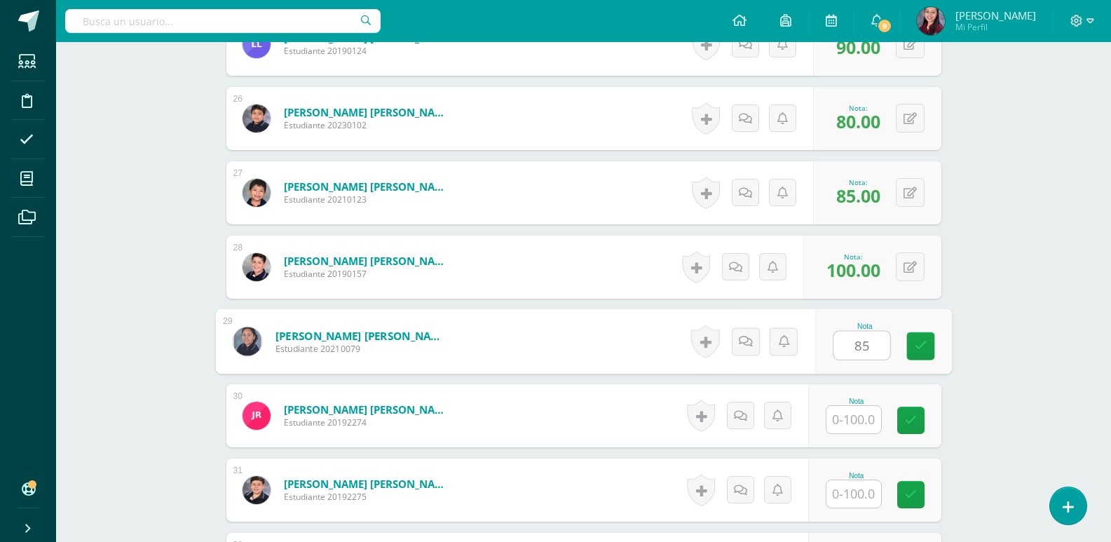
type input "85"
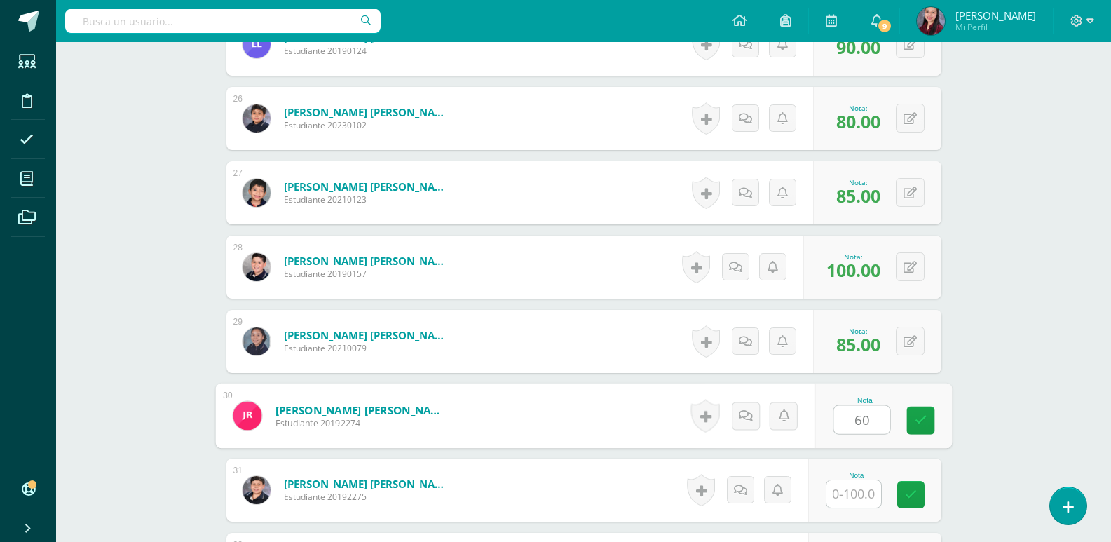
type input "60"
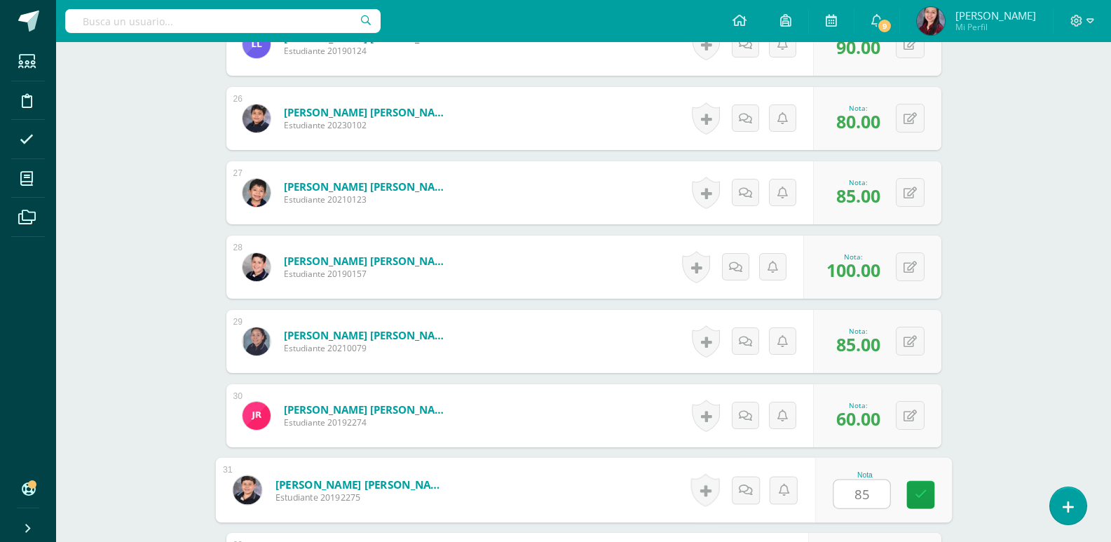
type input "85"
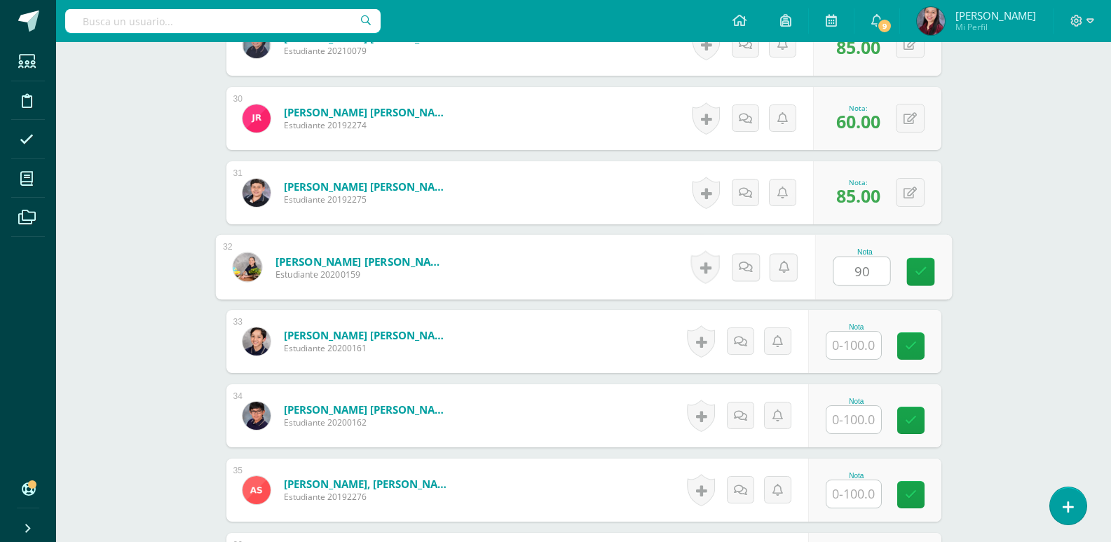
type input "90"
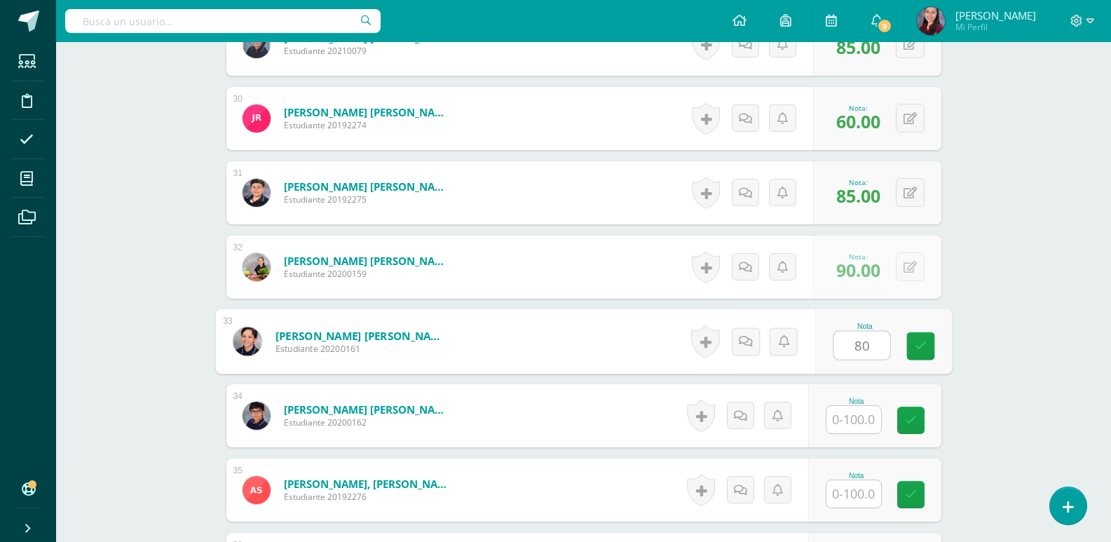
type input "80"
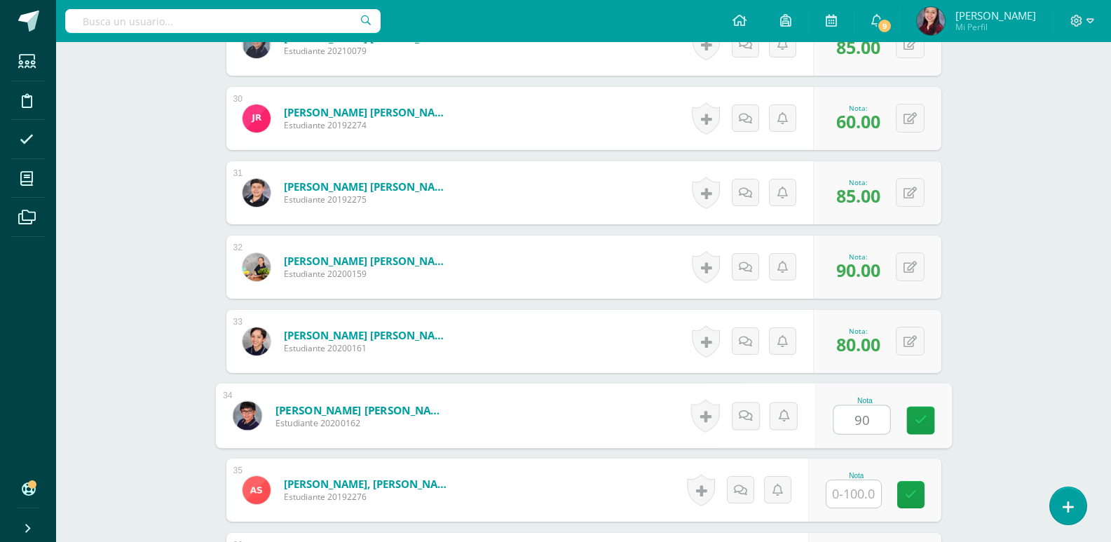
type input "90"
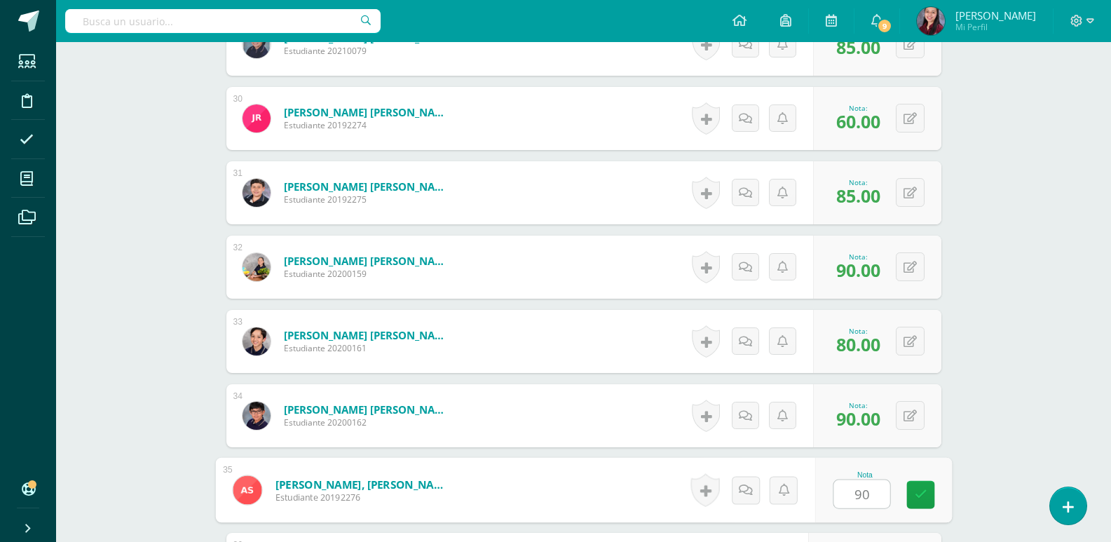
type input "90"
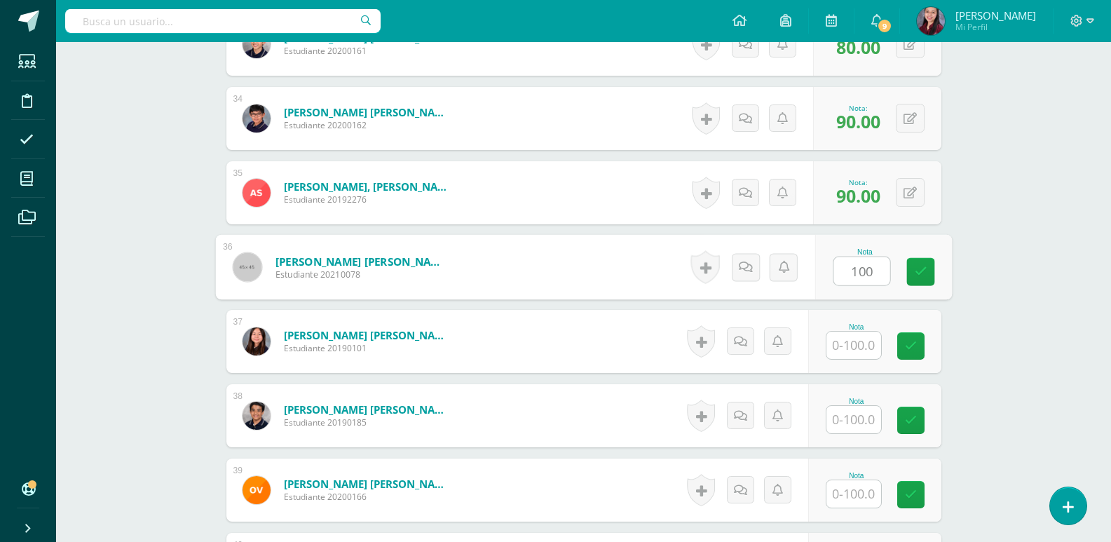
type input "100"
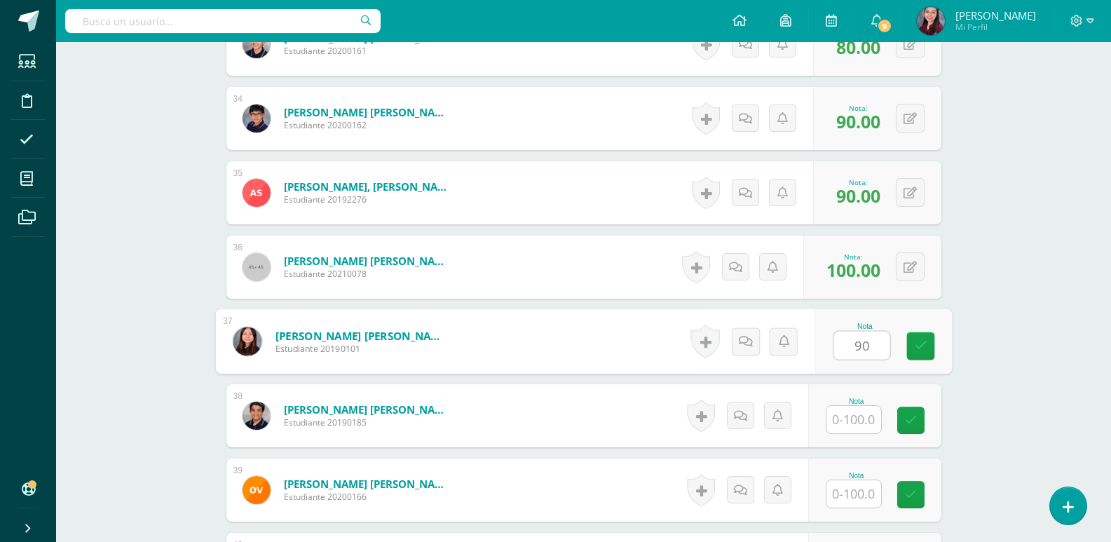
type input "90"
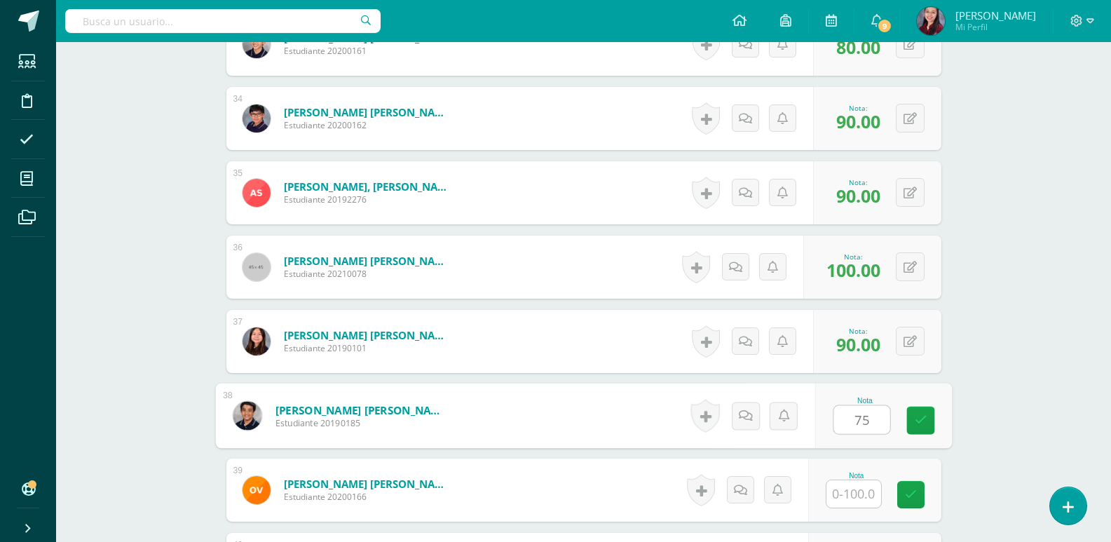
type input "75"
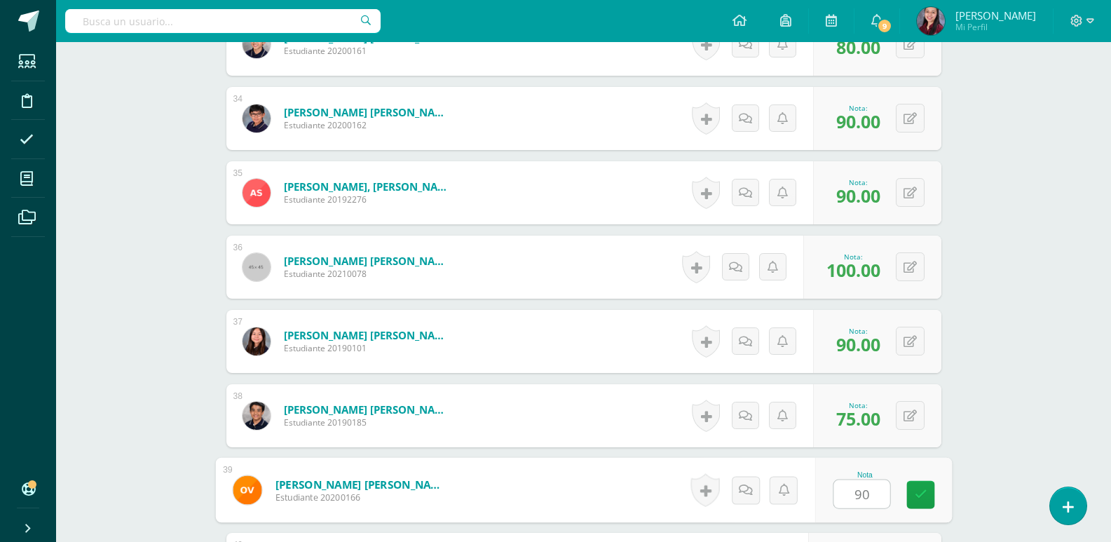
type input "90"
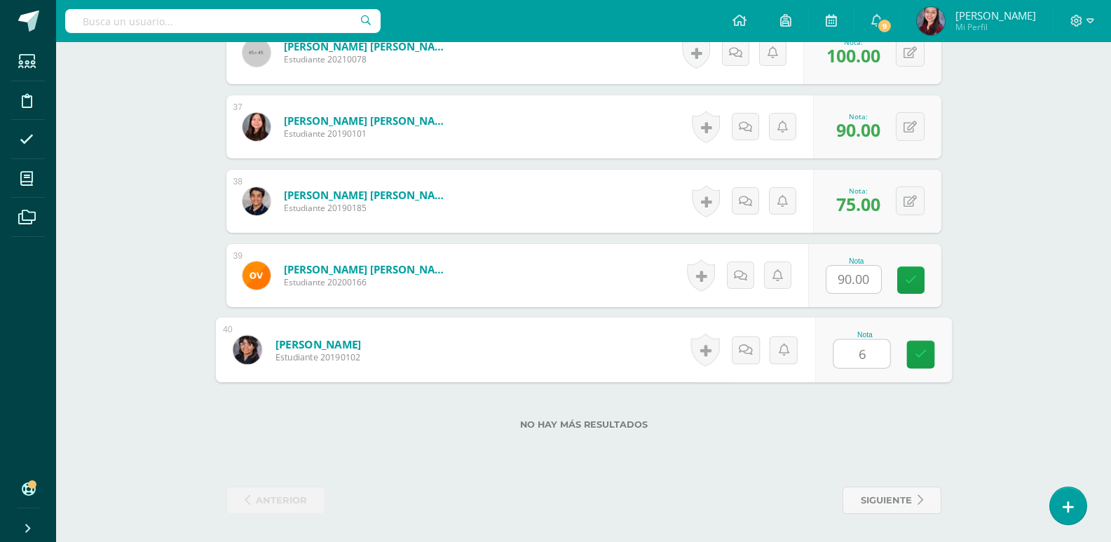
type input "65"
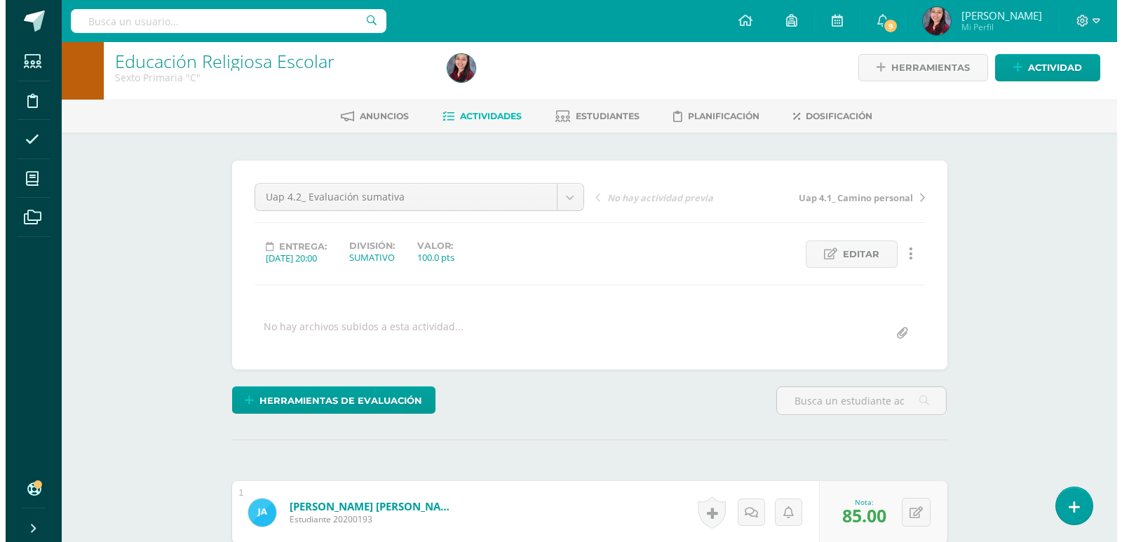
scroll to position [0, 0]
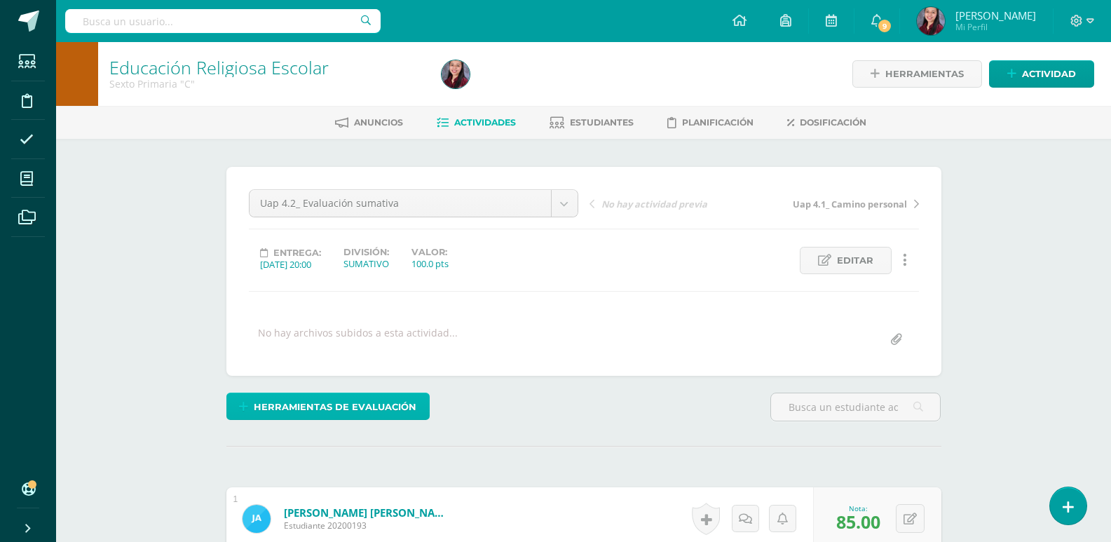
click at [404, 398] on span "Herramientas de evaluación" at bounding box center [335, 407] width 163 height 26
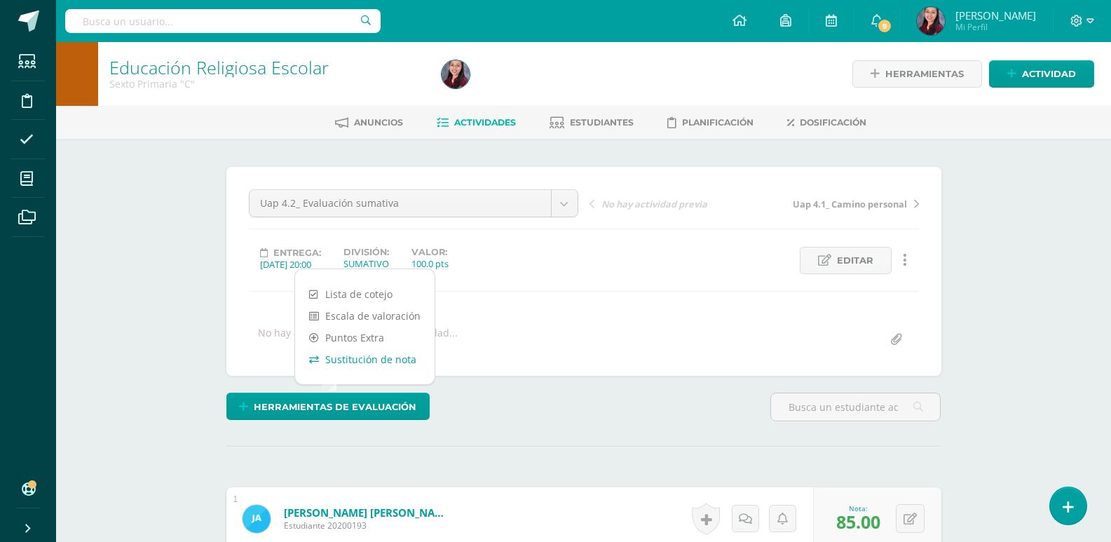
click at [381, 362] on link "Sustitución de nota" at bounding box center [365, 359] width 140 height 22
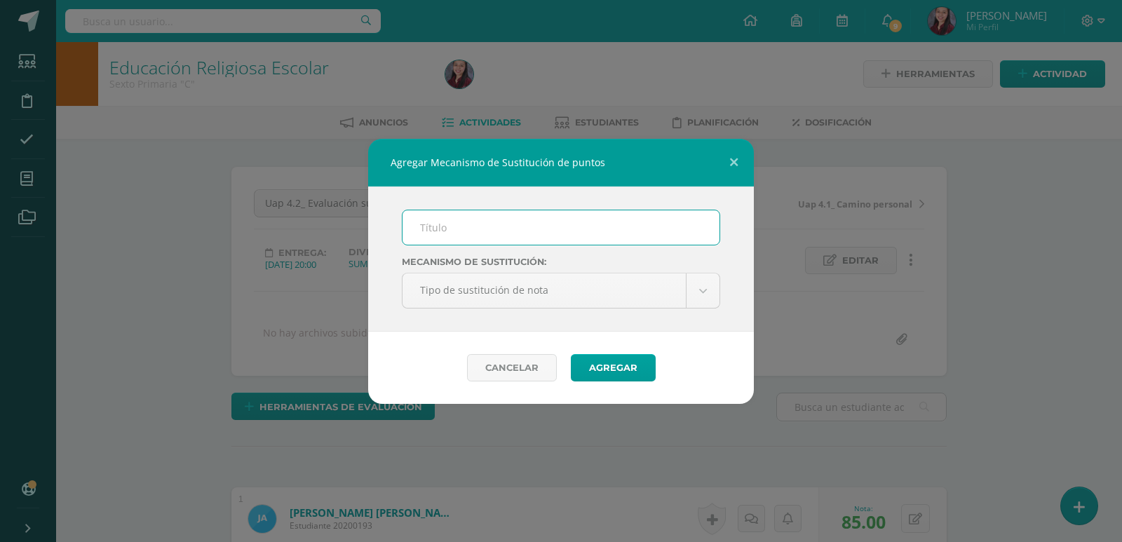
click at [456, 227] on input "text" at bounding box center [560, 227] width 317 height 34
type input "PMA"
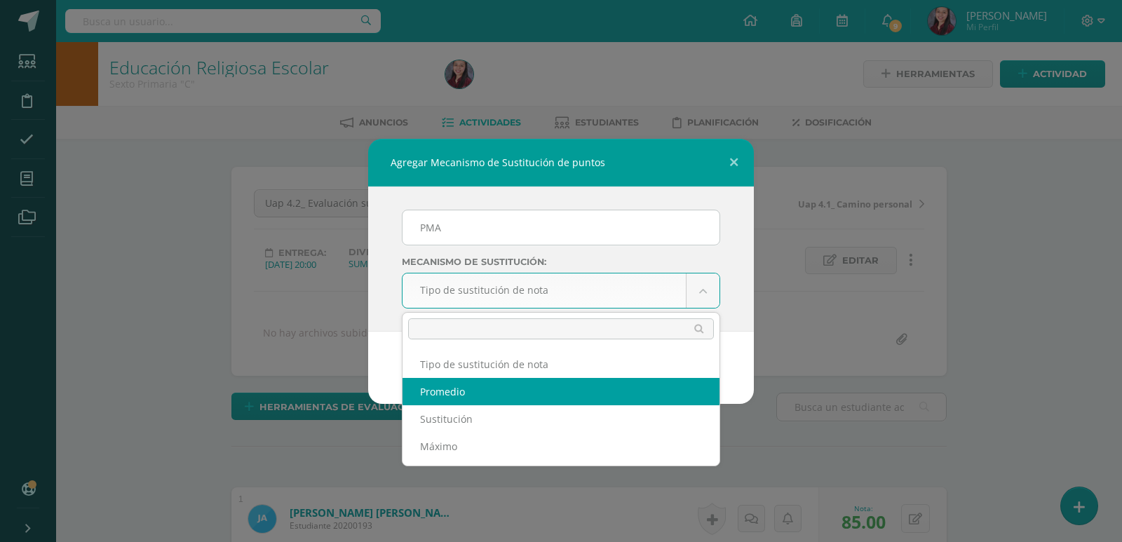
select select "average"
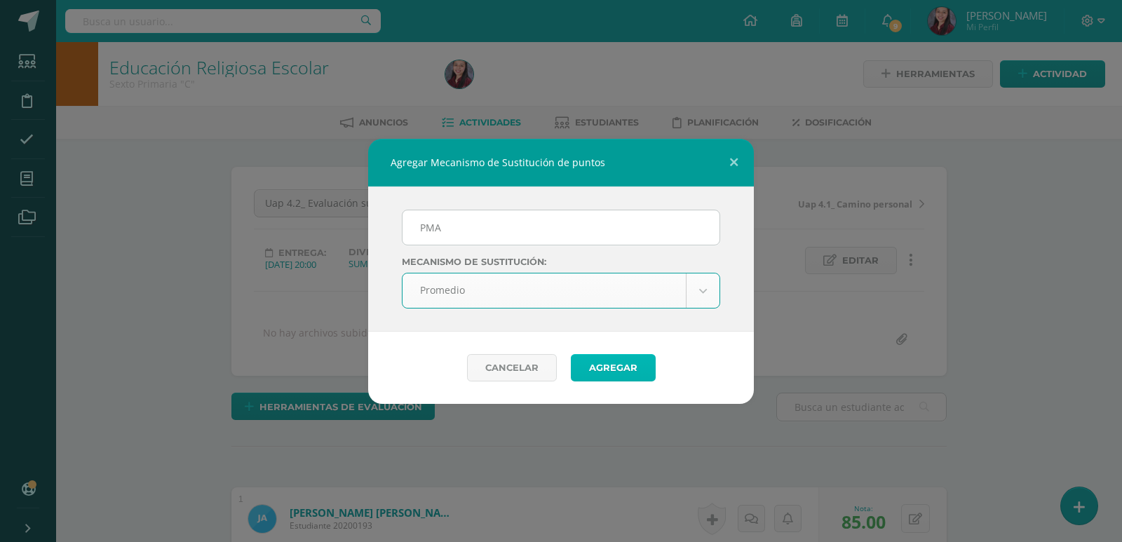
click at [647, 372] on button "Agregar" at bounding box center [613, 367] width 85 height 27
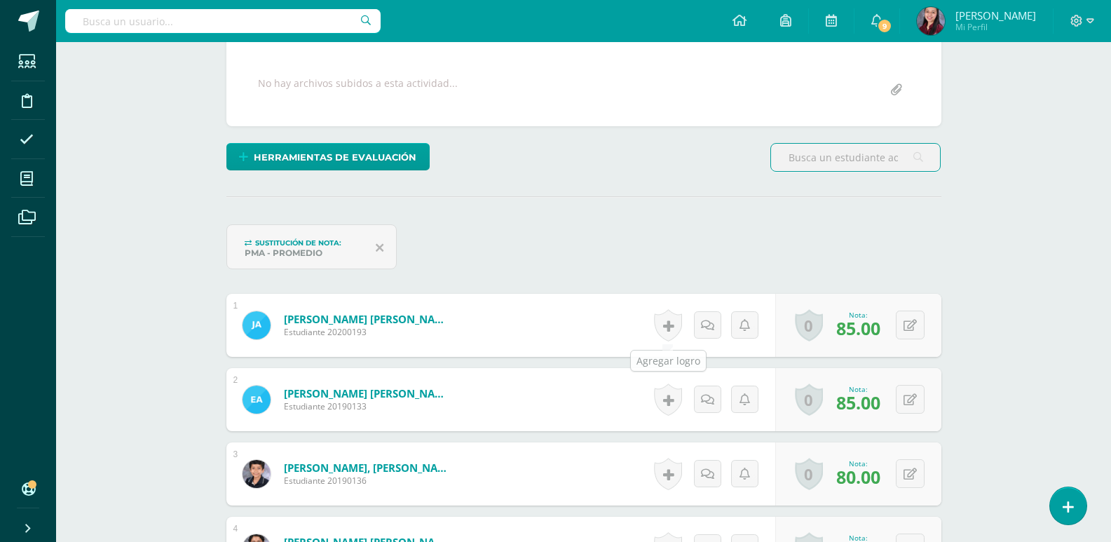
scroll to position [317, 0]
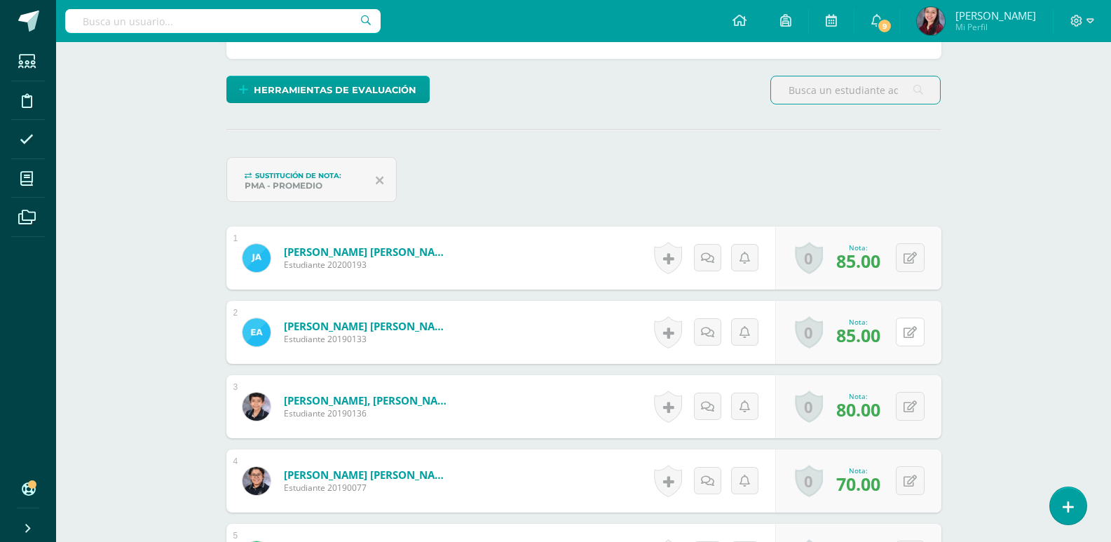
drag, startPoint x: 912, startPoint y: 332, endPoint x: 887, endPoint y: 342, distance: 27.3
click at [911, 332] on button at bounding box center [910, 332] width 29 height 29
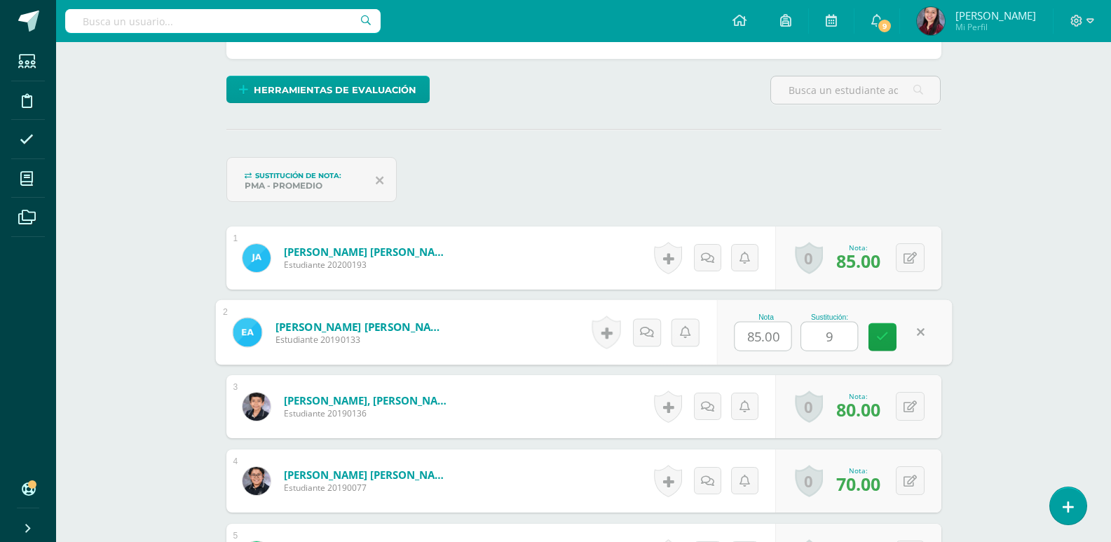
type input "90"
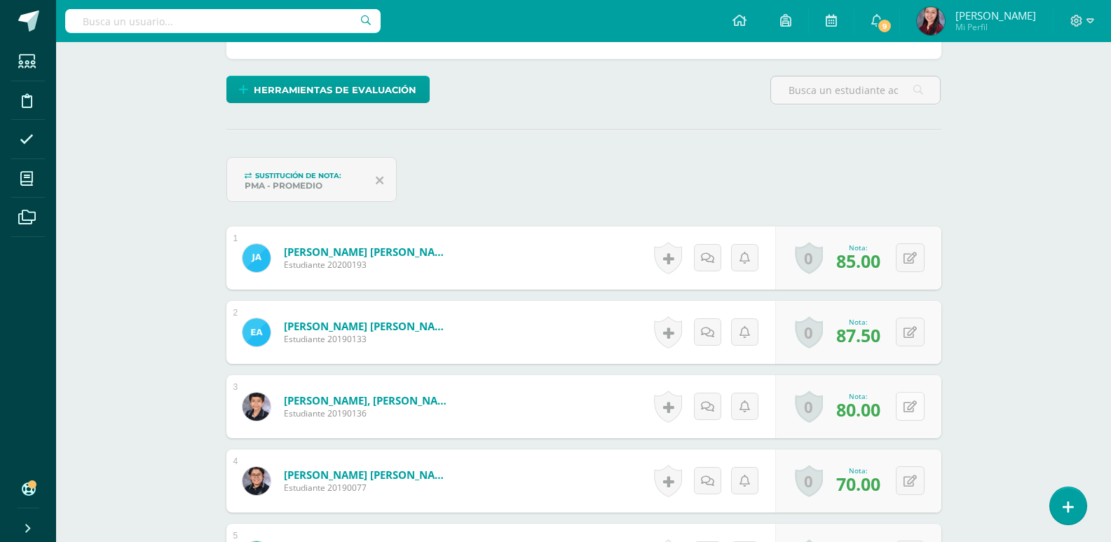
click at [914, 407] on icon at bounding box center [910, 407] width 13 height 12
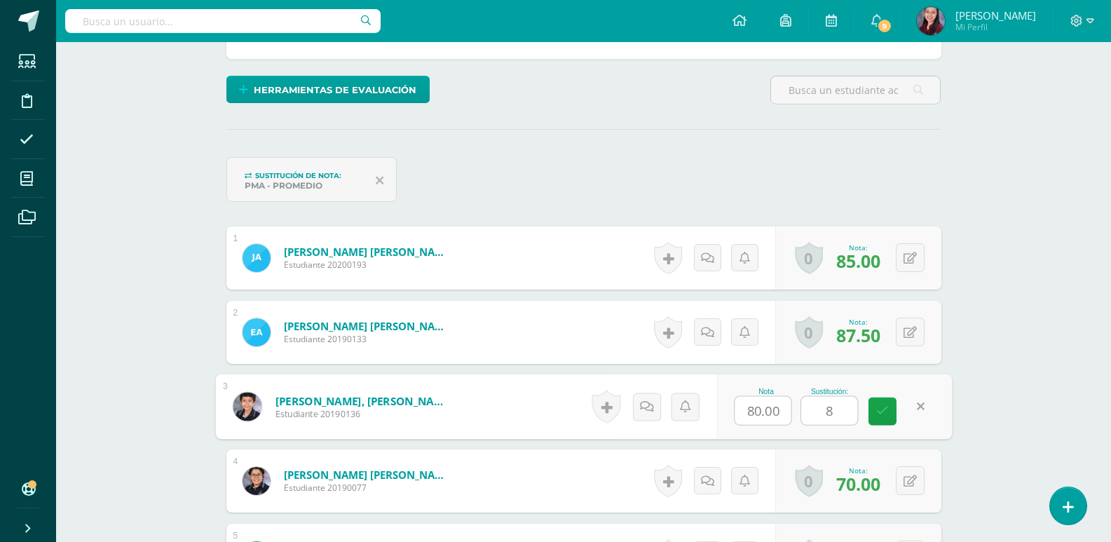
type input "85"
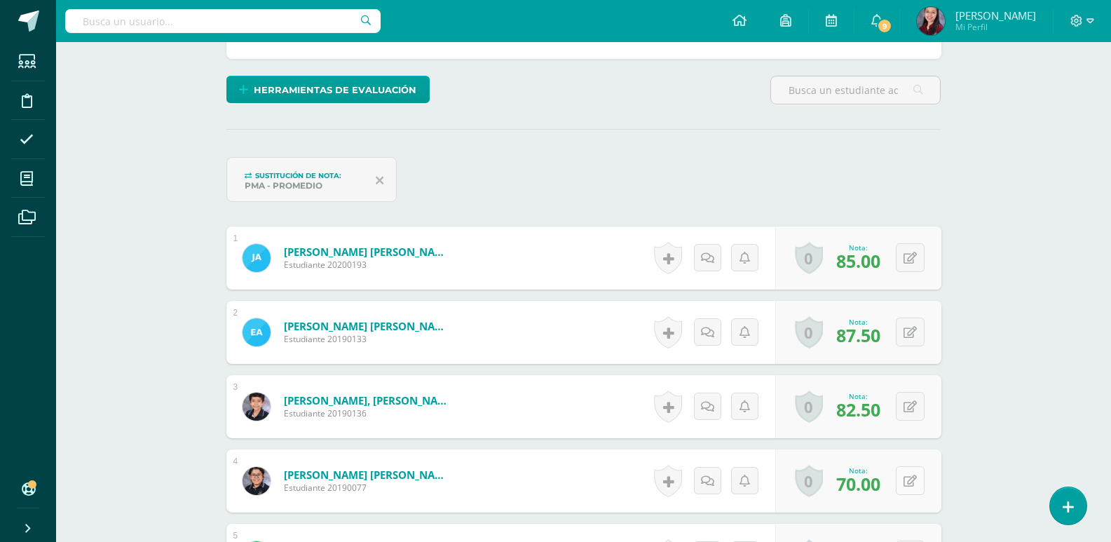
click at [910, 475] on icon at bounding box center [910, 481] width 13 height 12
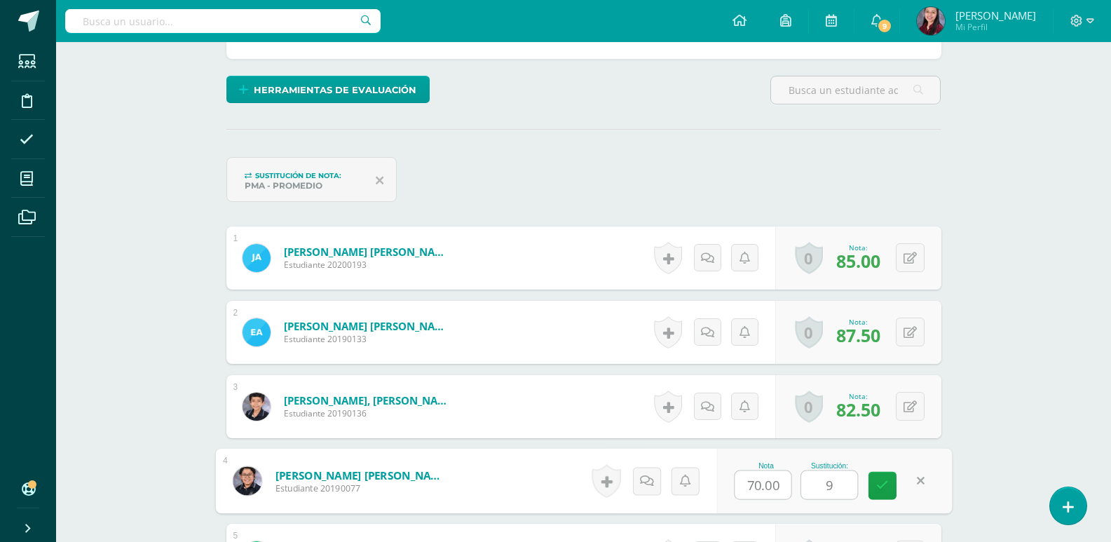
type input "95"
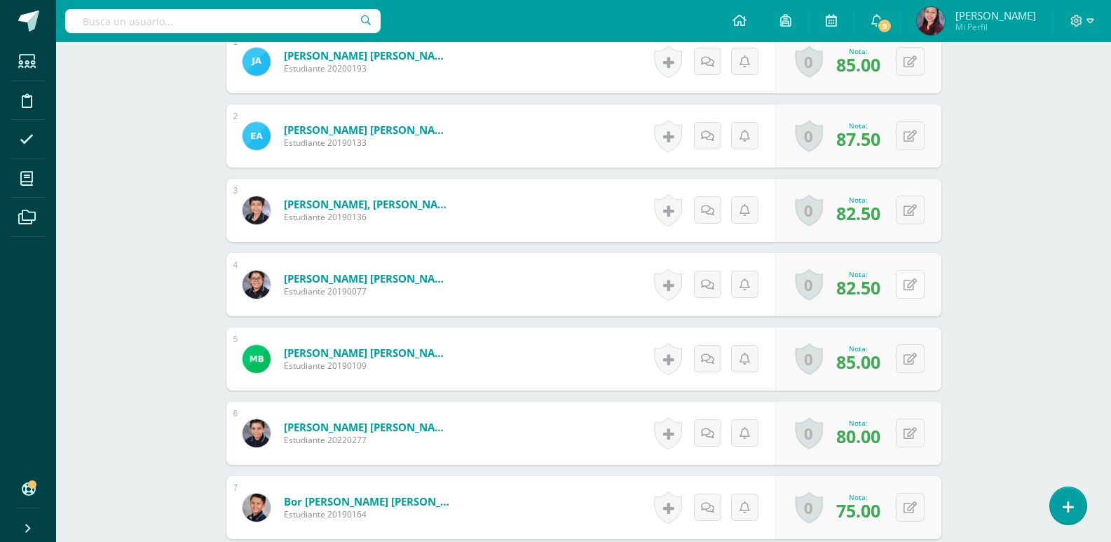
scroll to position [597, 0]
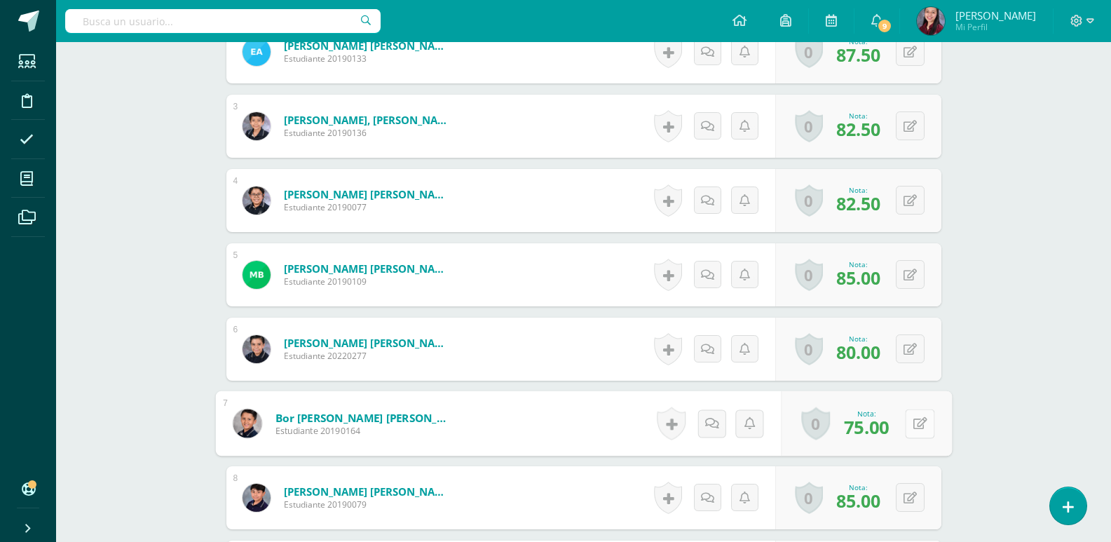
click at [905, 437] on button at bounding box center [919, 423] width 29 height 29
type input "90"
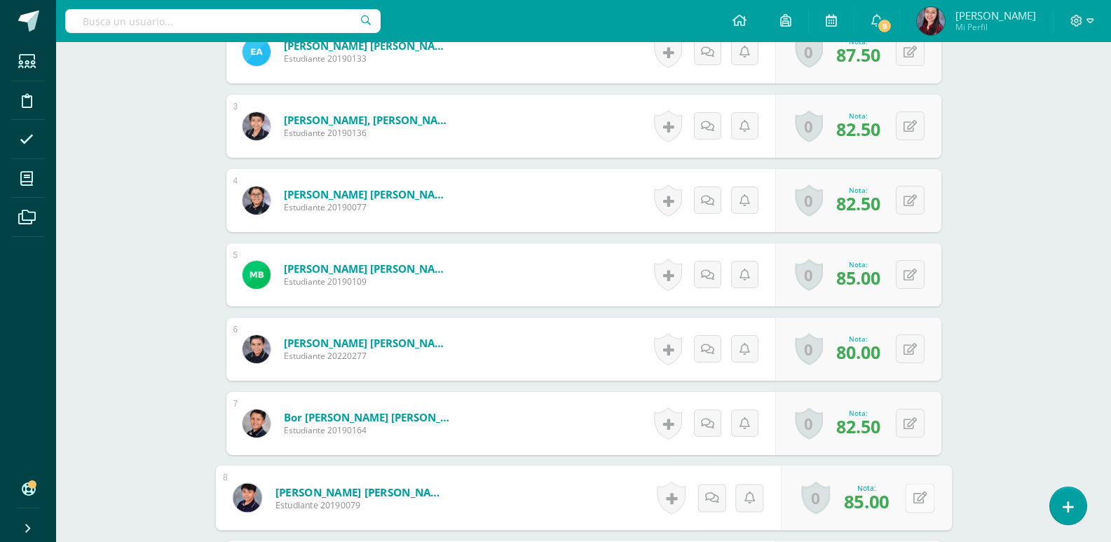
click at [913, 498] on icon at bounding box center [920, 498] width 14 height 12
type input "100"
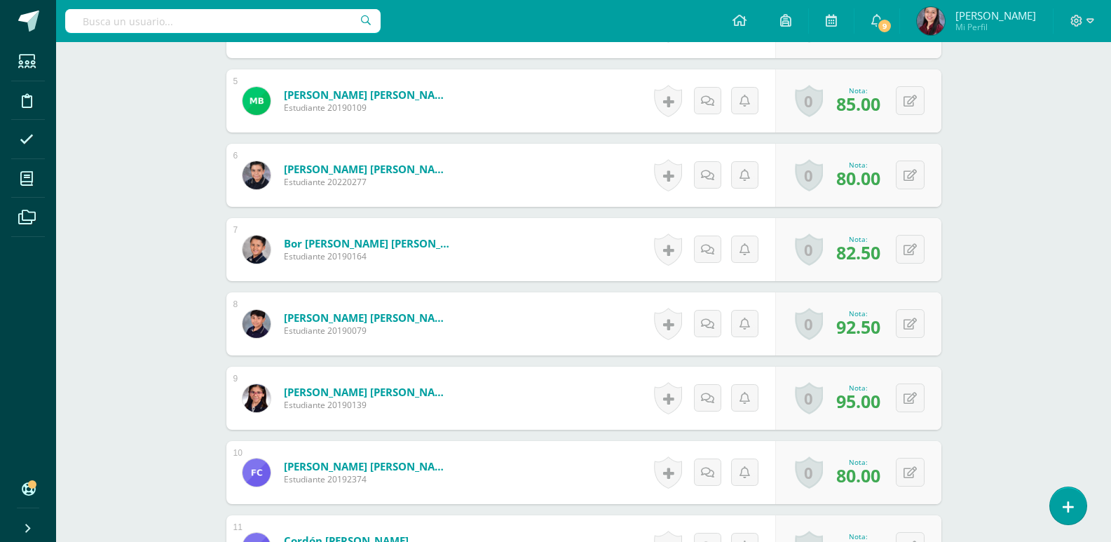
scroll to position [948, 0]
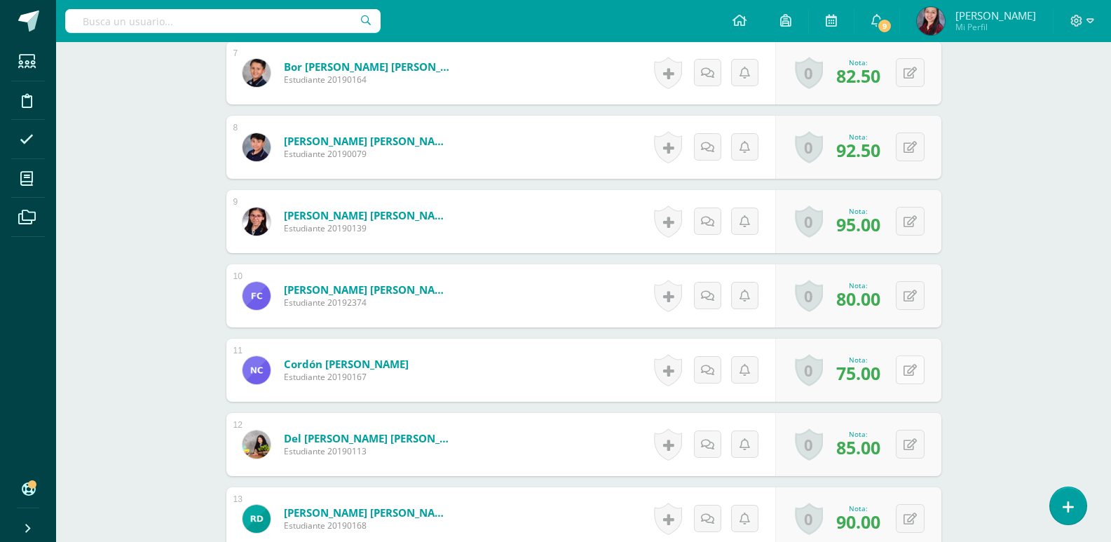
click at [909, 367] on button at bounding box center [910, 369] width 29 height 29
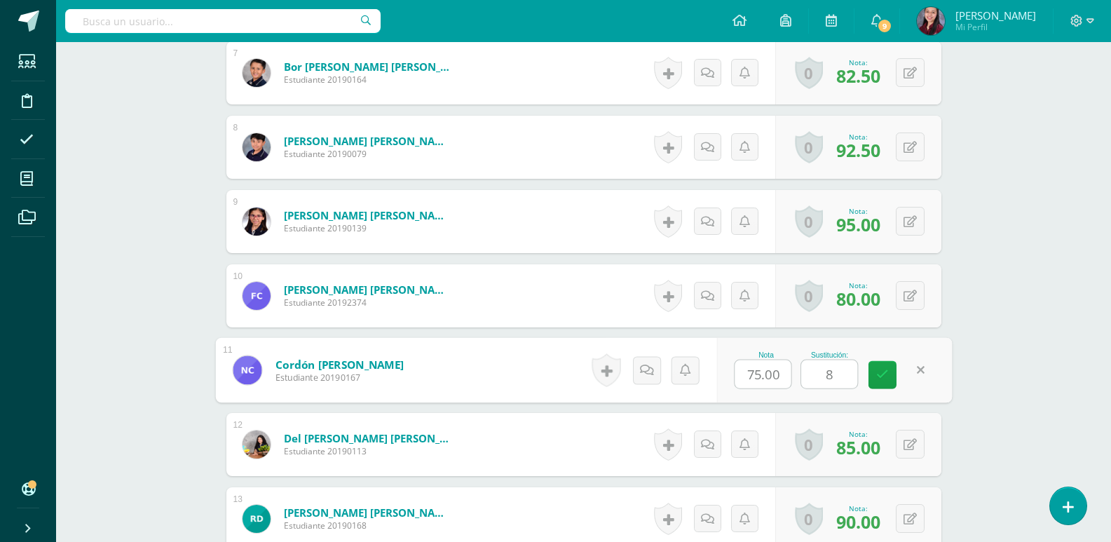
type input "85"
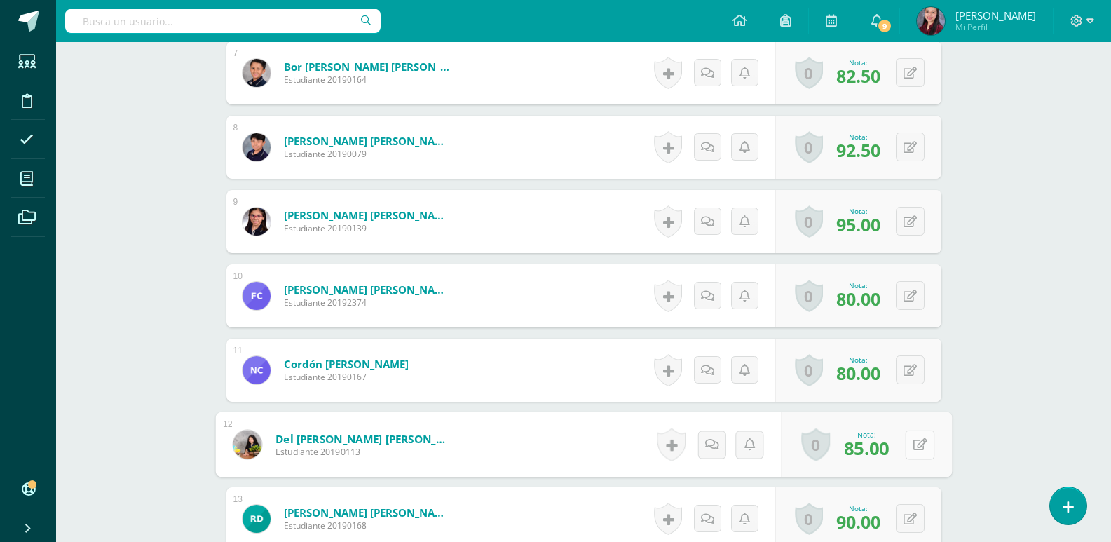
drag, startPoint x: 915, startPoint y: 437, endPoint x: 908, endPoint y: 441, distance: 8.2
click at [914, 438] on button at bounding box center [919, 444] width 29 height 29
type input "95"
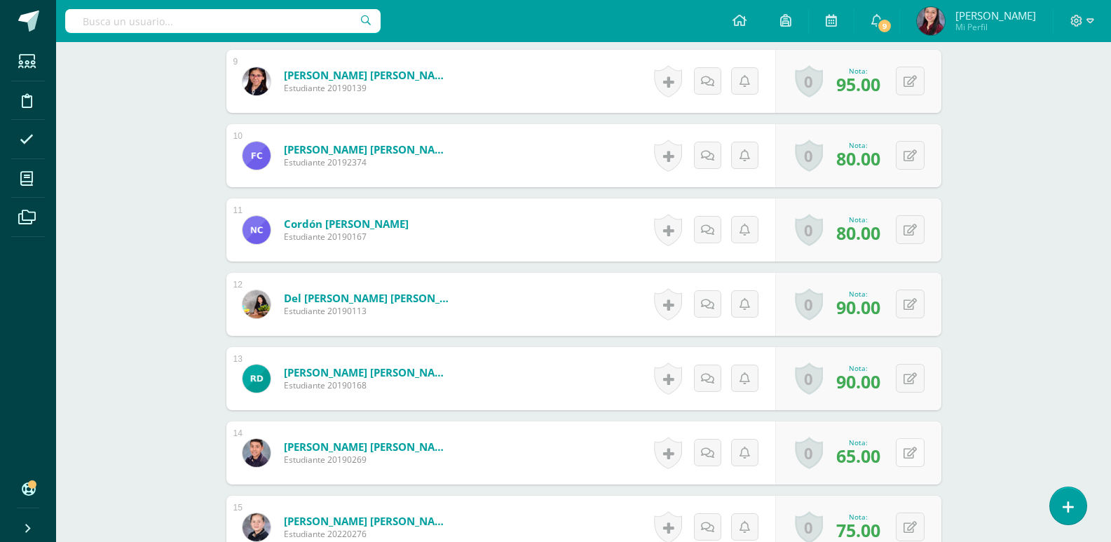
scroll to position [1158, 0]
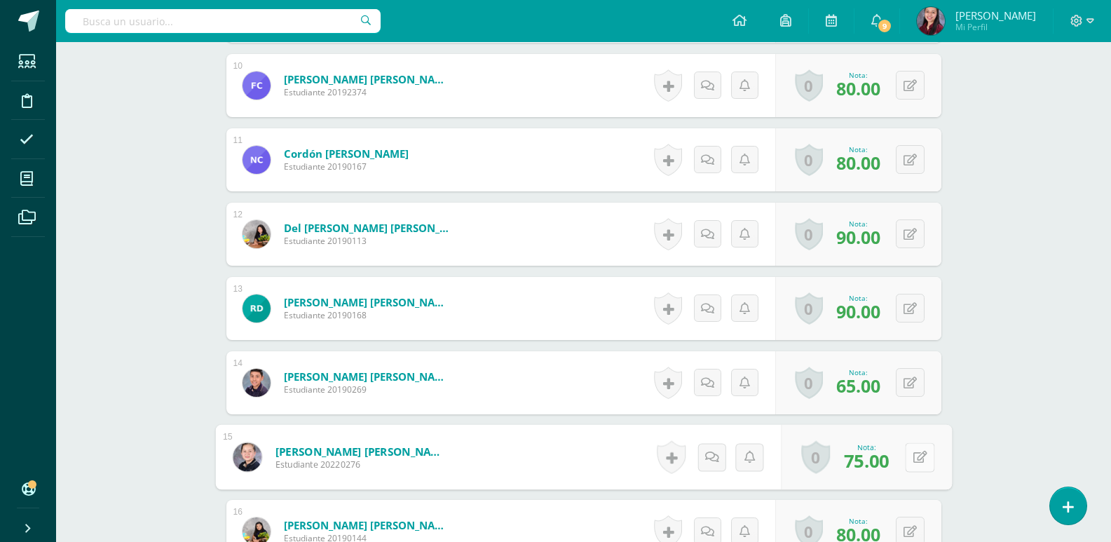
click at [903, 455] on div "0 [GEOGRAPHIC_DATA] Logros obtenidos Aún no hay logros agregados Nota: 75.00" at bounding box center [866, 457] width 171 height 65
click at [915, 460] on icon at bounding box center [920, 457] width 14 height 12
type input "95"
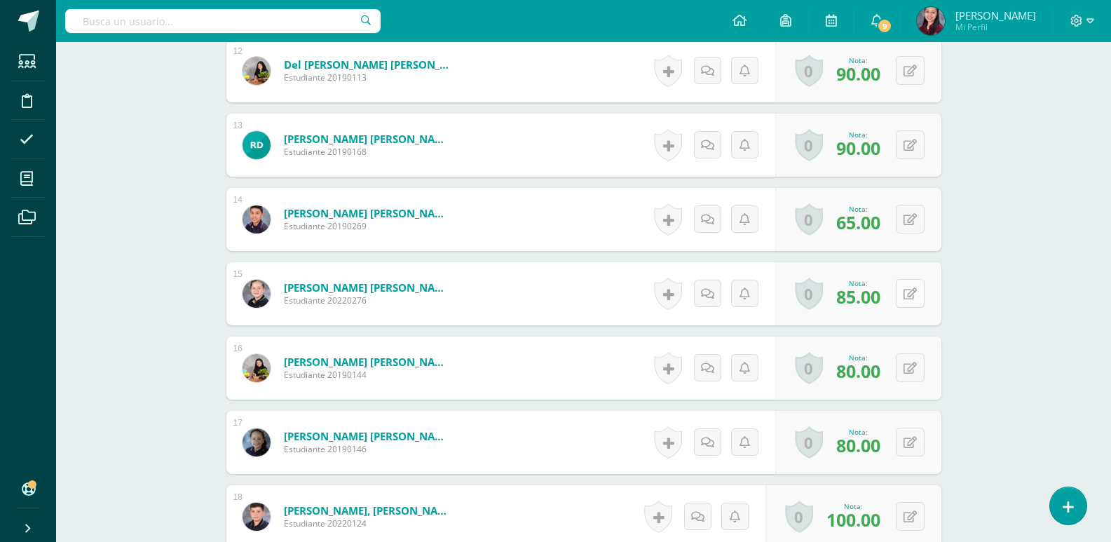
scroll to position [1369, 0]
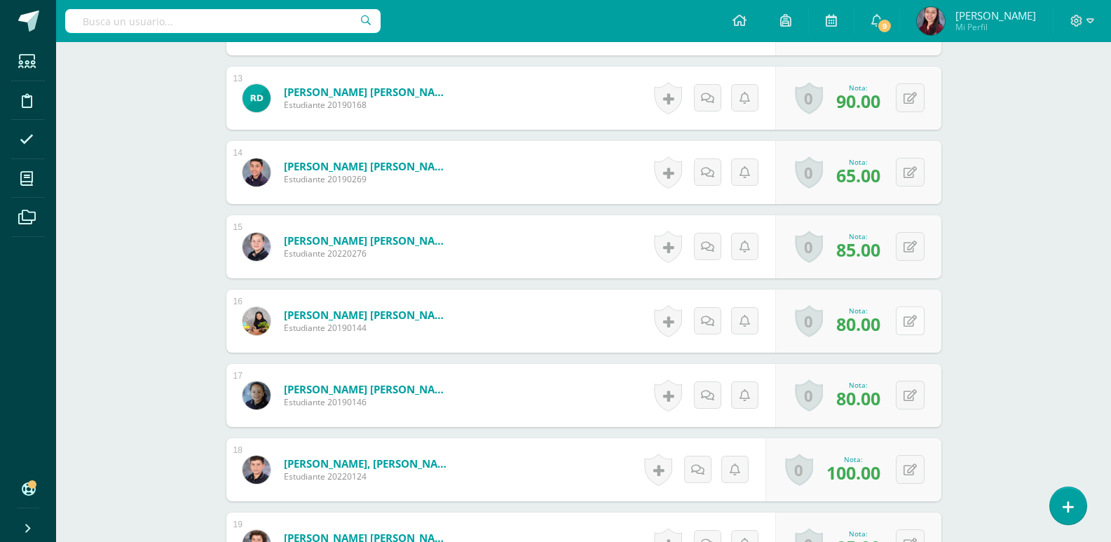
click at [910, 306] on button at bounding box center [910, 320] width 29 height 29
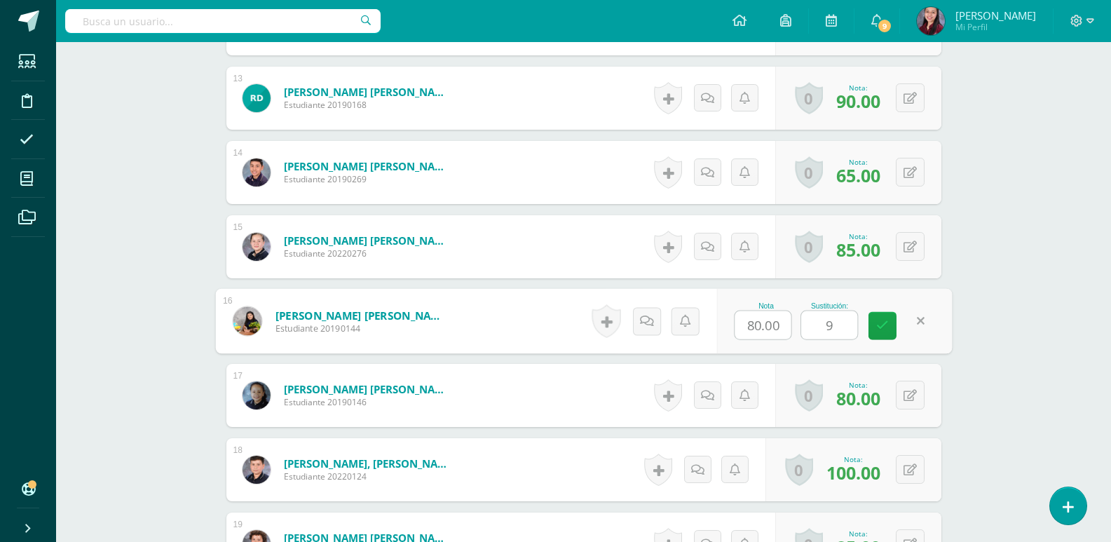
type input "90"
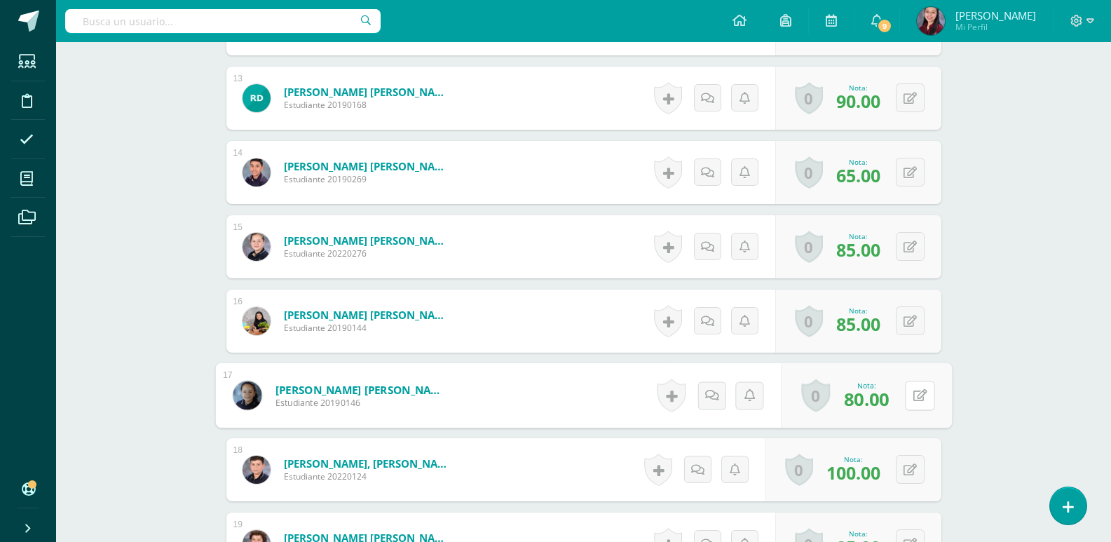
drag, startPoint x: 919, startPoint y: 395, endPoint x: 910, endPoint y: 412, distance: 18.8
click at [919, 395] on button at bounding box center [919, 395] width 29 height 29
type input "90"
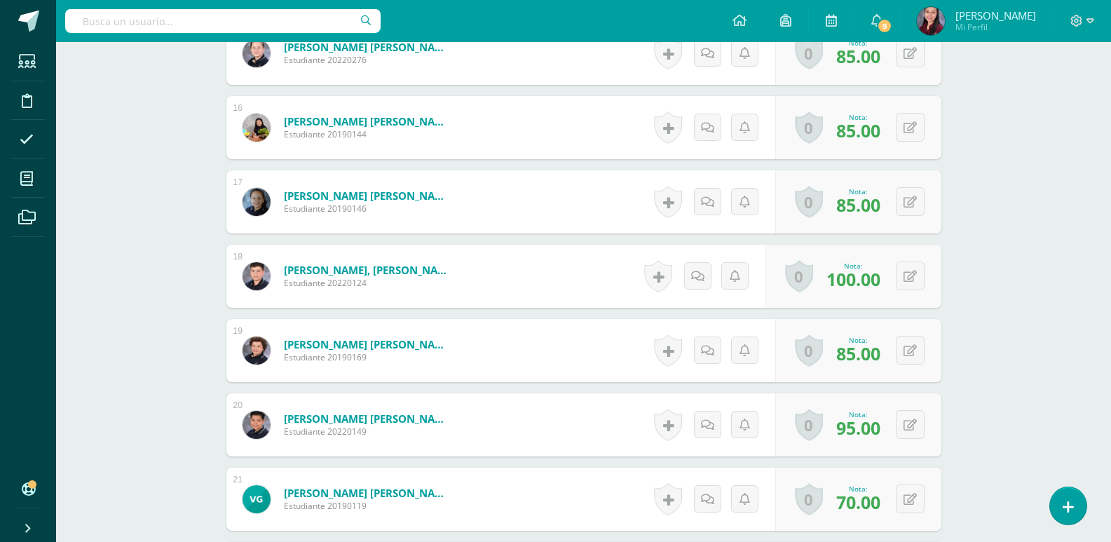
scroll to position [1789, 0]
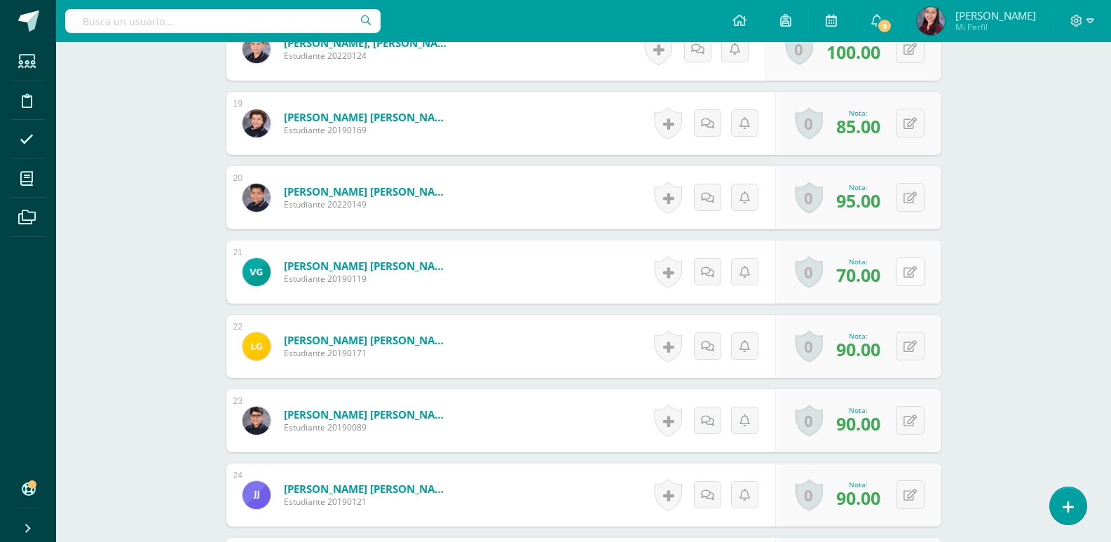
click at [910, 269] on button at bounding box center [910, 271] width 29 height 29
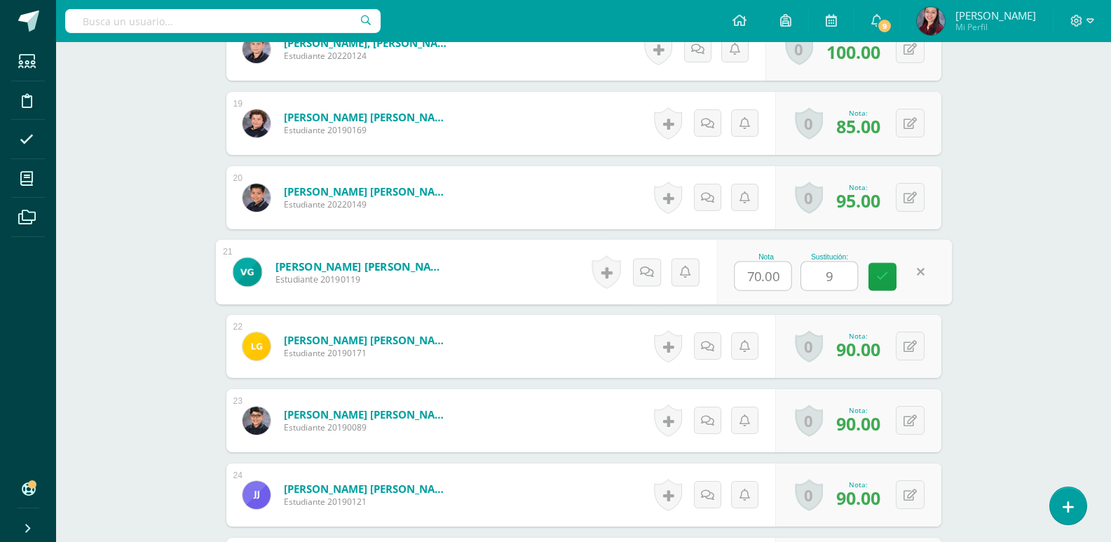
type input "95"
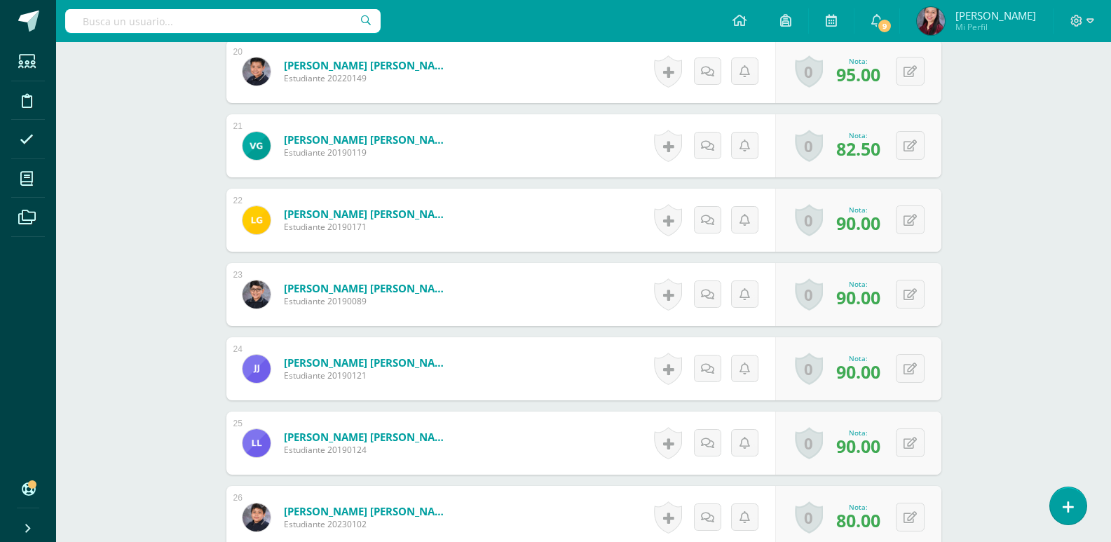
scroll to position [1930, 0]
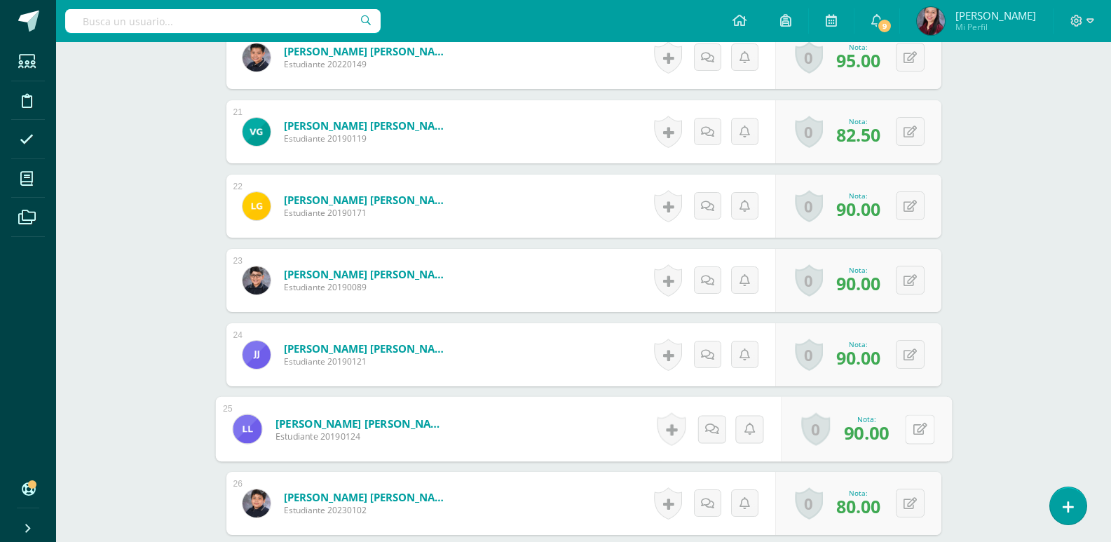
click at [919, 423] on icon at bounding box center [920, 429] width 14 height 12
type input "100"
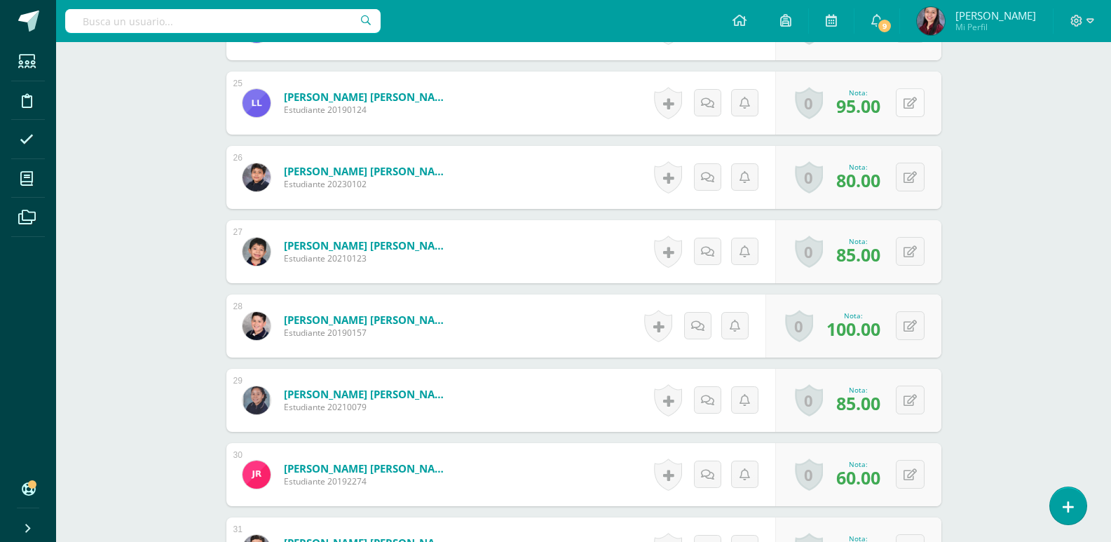
scroll to position [2280, 0]
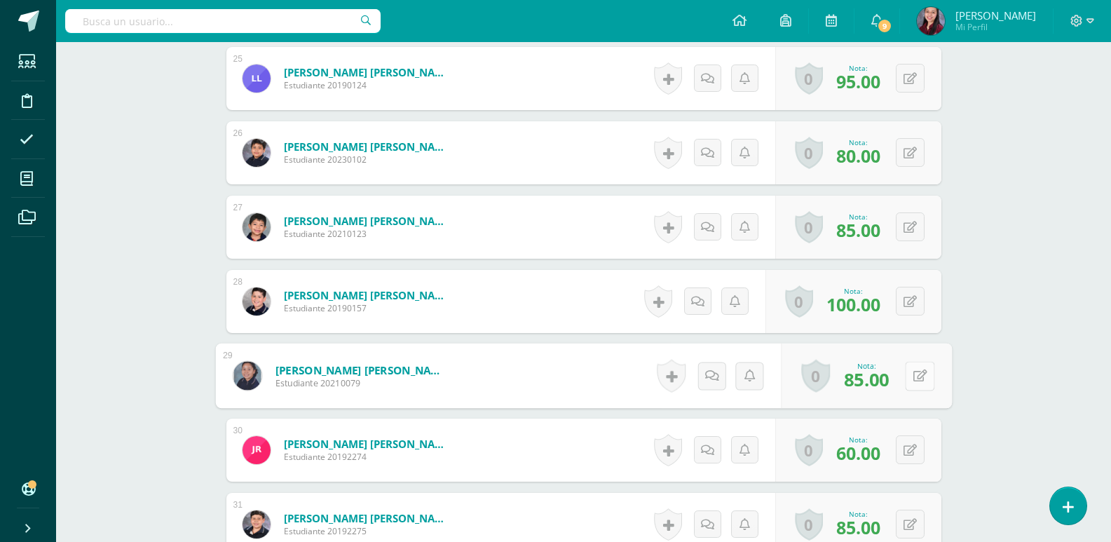
click at [917, 374] on button at bounding box center [919, 375] width 29 height 29
type input "95"
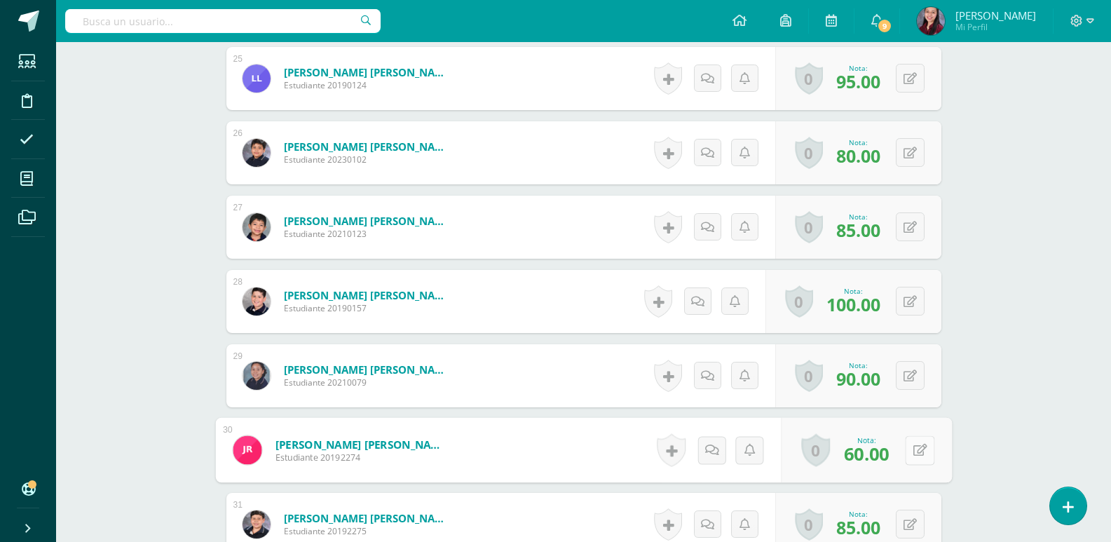
click at [915, 452] on icon at bounding box center [920, 450] width 14 height 12
type input "9"
type input "65"
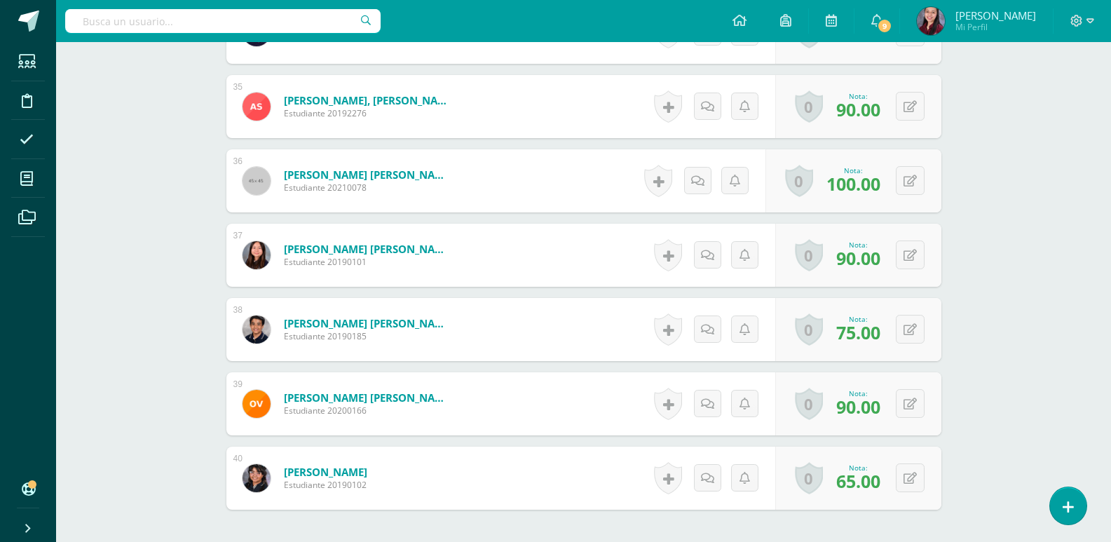
scroll to position [3124, 0]
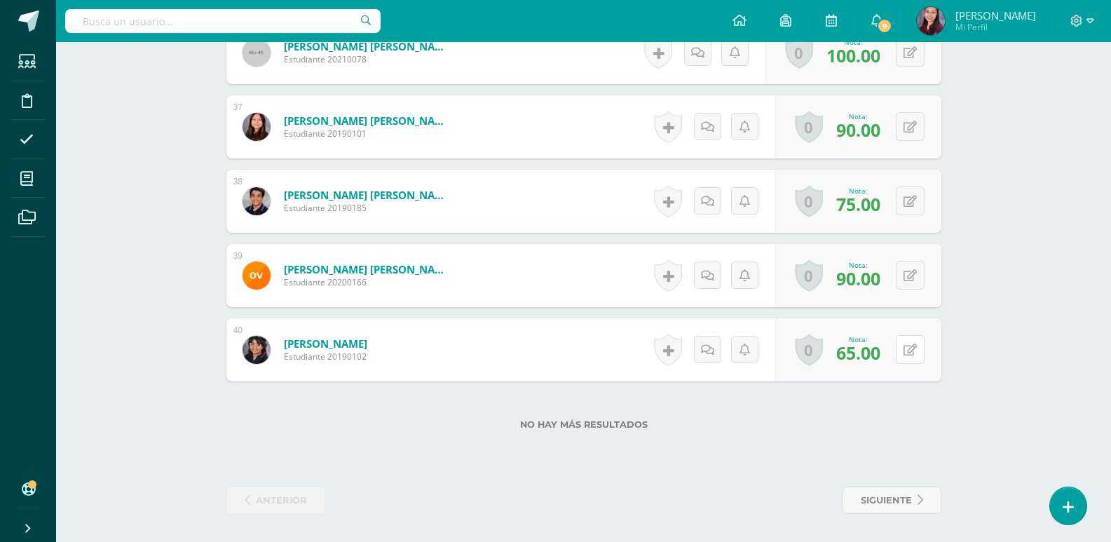
drag, startPoint x: 912, startPoint y: 353, endPoint x: 888, endPoint y: 382, distance: 38.3
click at [911, 354] on button at bounding box center [910, 349] width 29 height 29
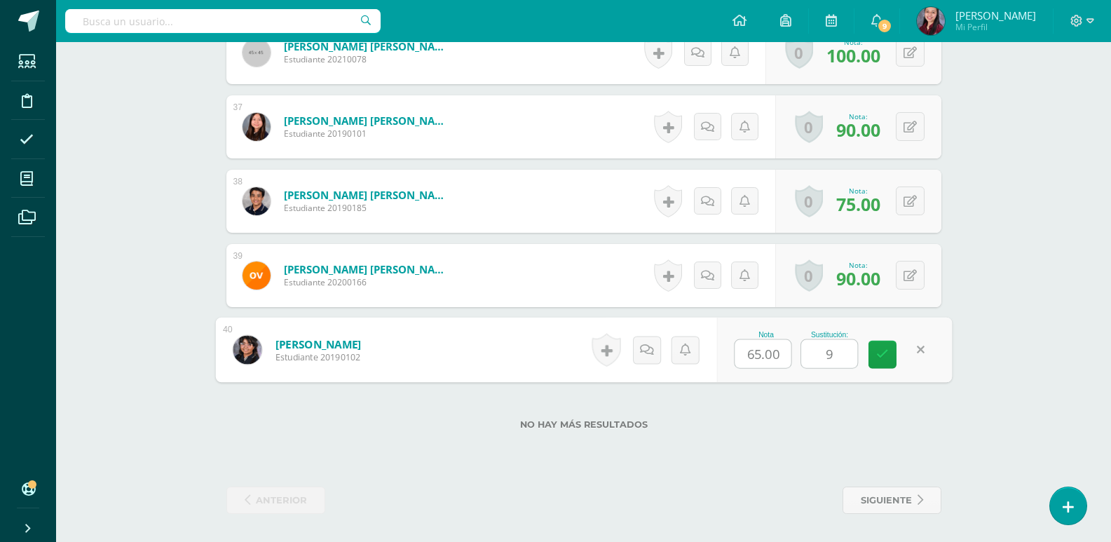
type input "95"
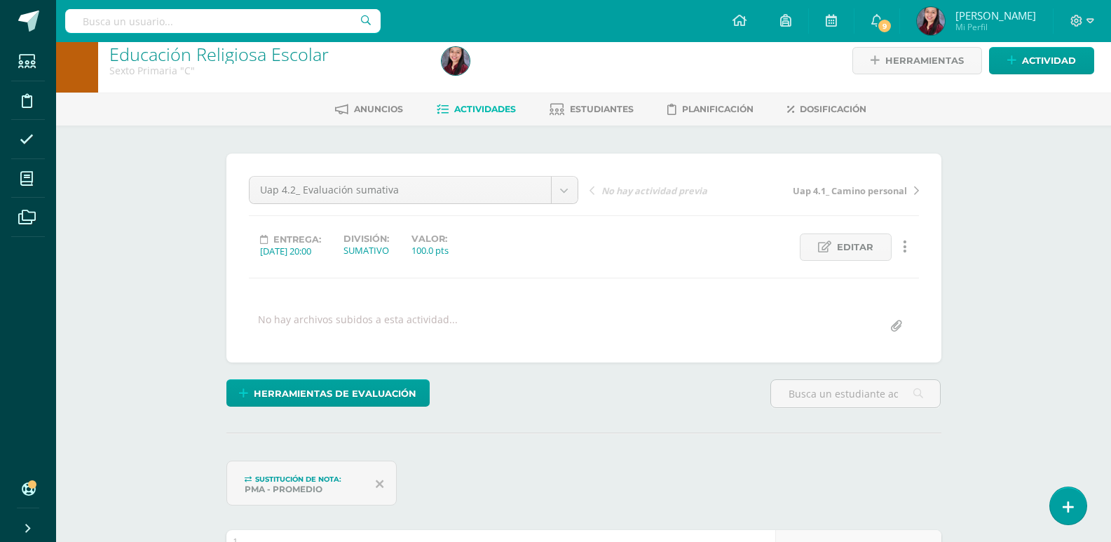
scroll to position [0, 0]
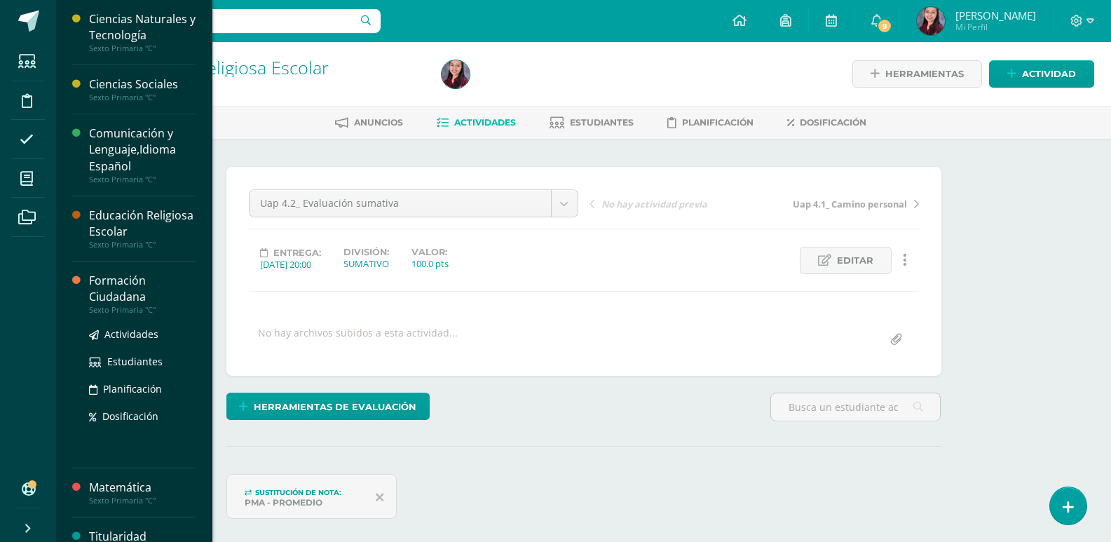
click at [109, 287] on div "Formación Ciudadana" at bounding box center [142, 289] width 107 height 32
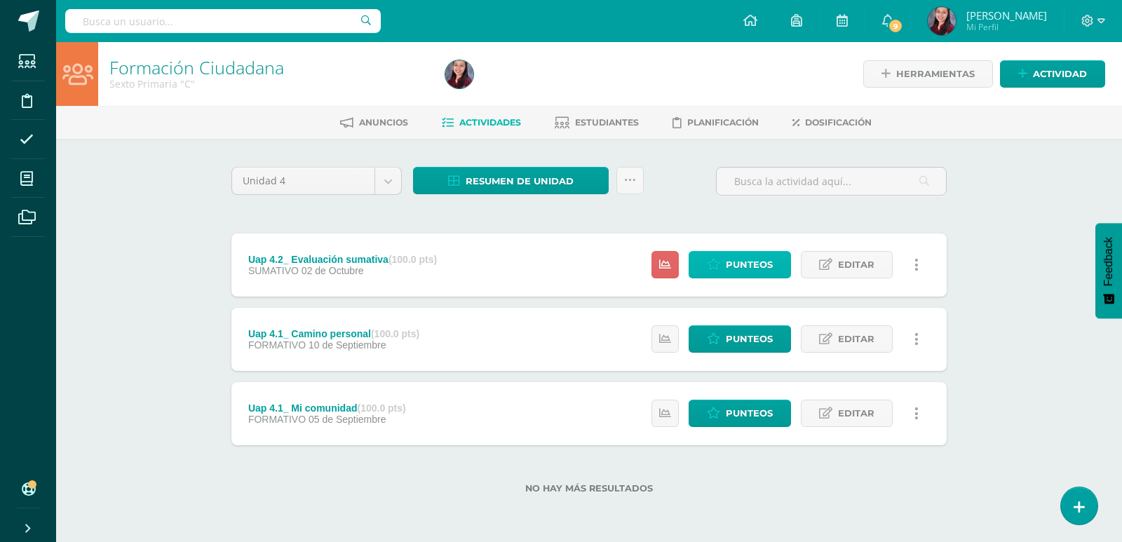
click at [750, 257] on span "Punteos" at bounding box center [749, 265] width 47 height 26
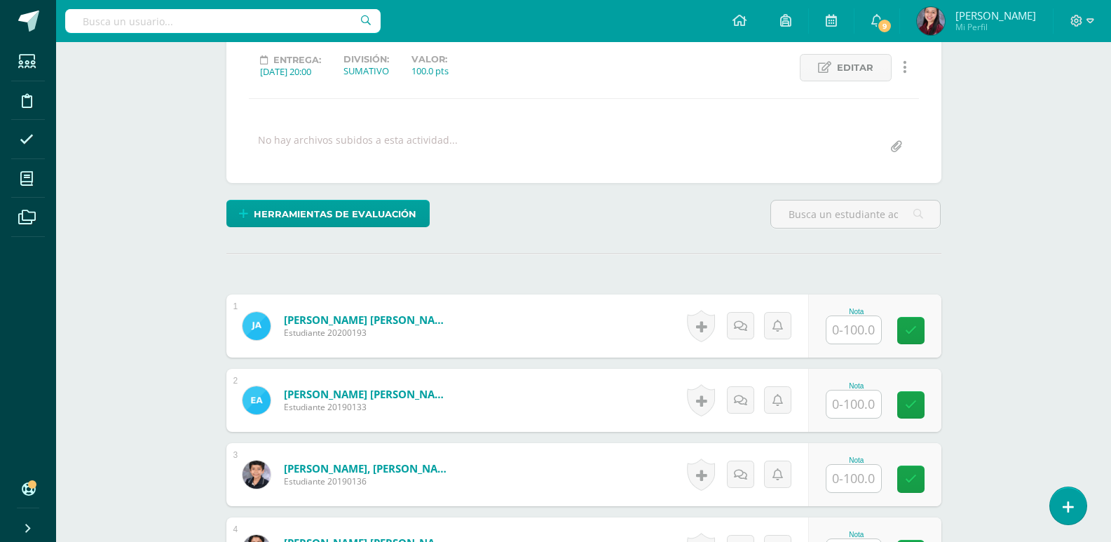
scroll to position [284, 0]
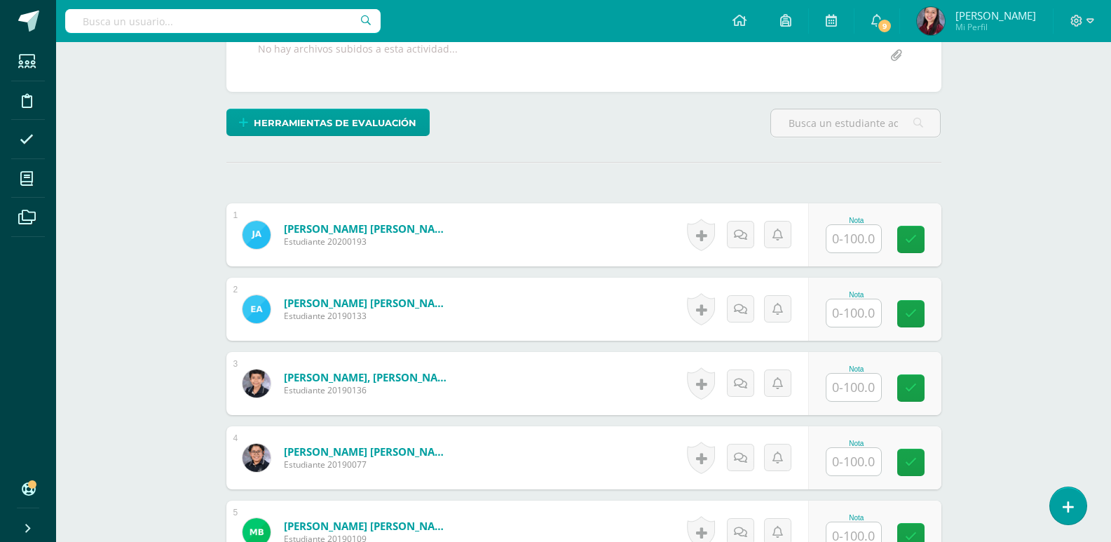
click at [853, 235] on input "text" at bounding box center [854, 238] width 55 height 27
type input "85"
type input "80"
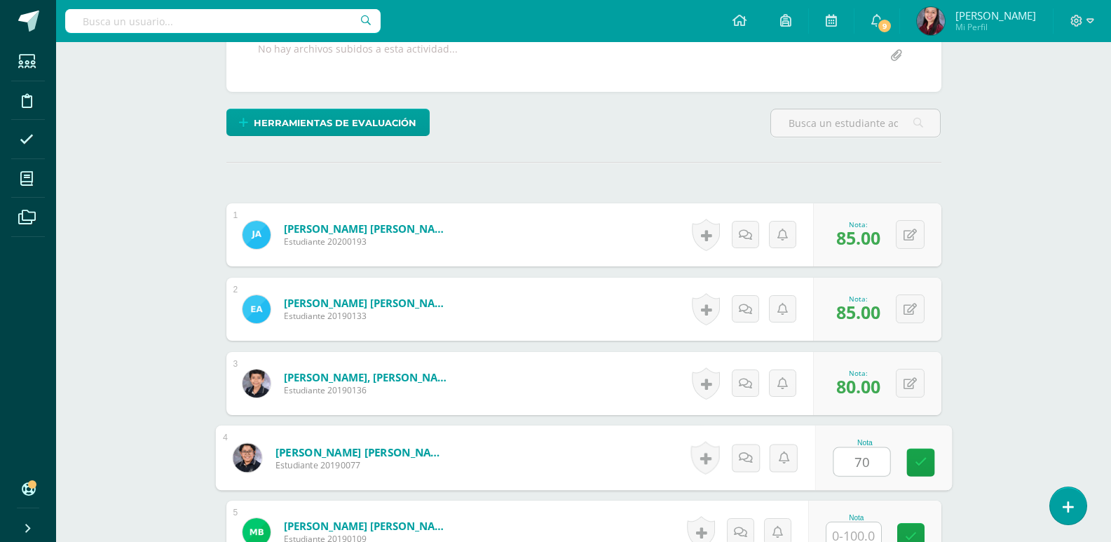
type input "70"
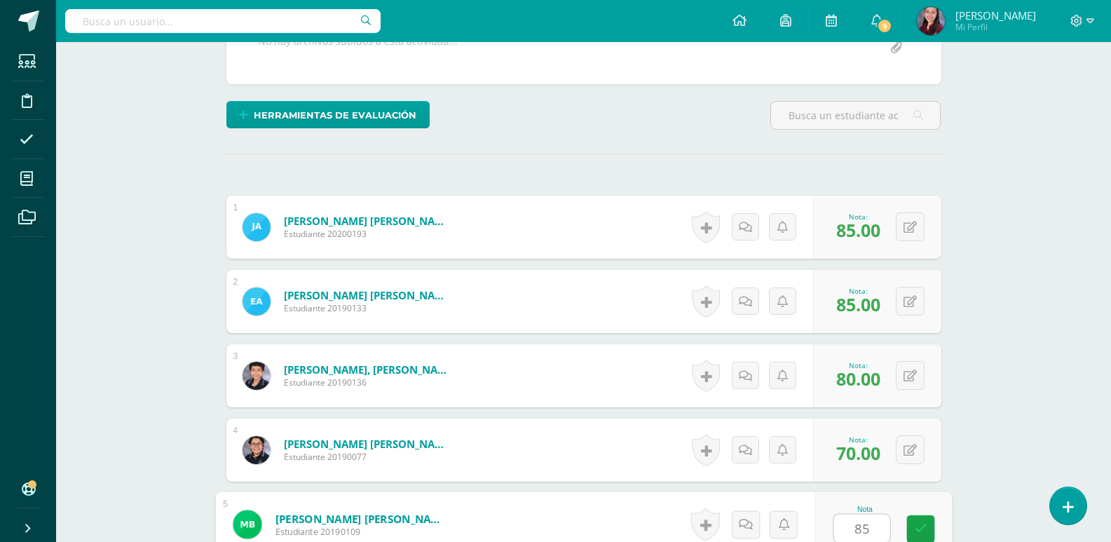
type input "85"
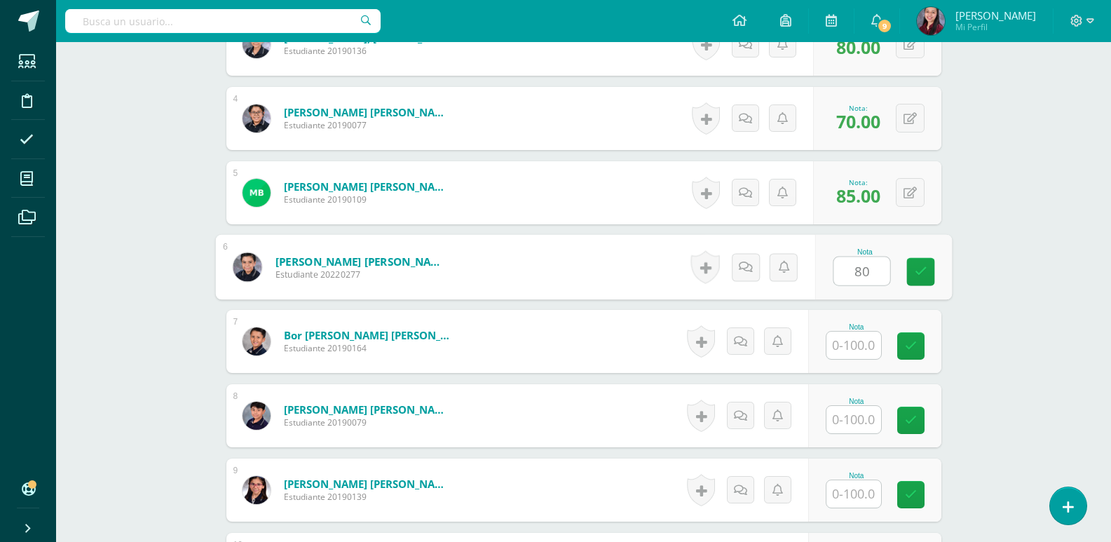
type input "80"
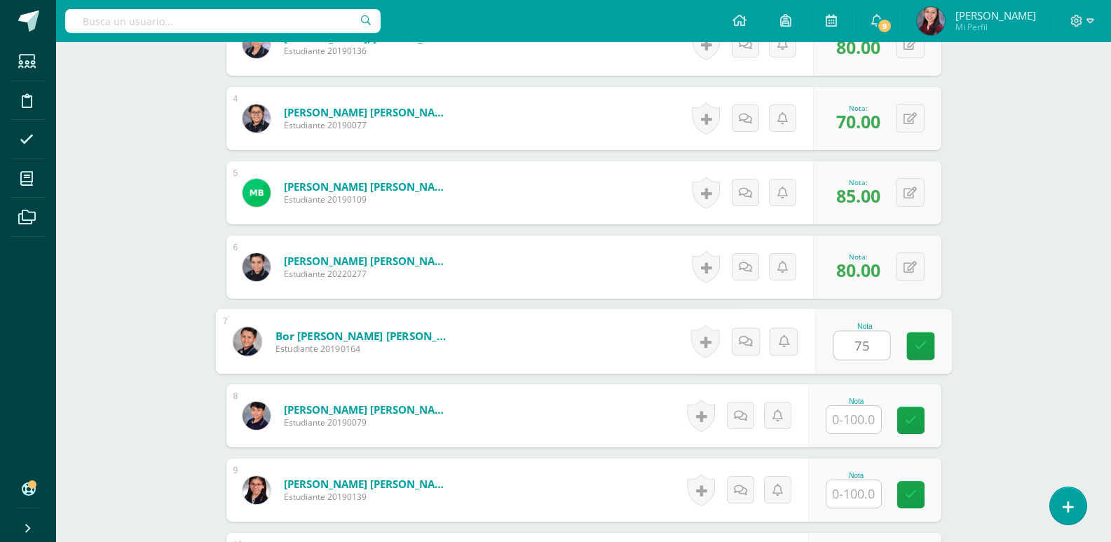
type input "75"
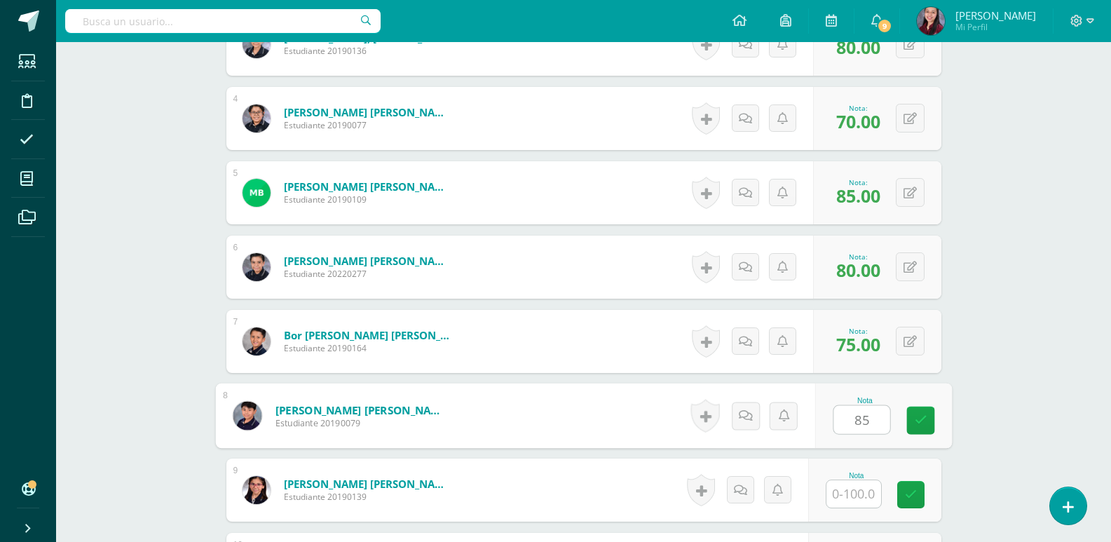
type input "85"
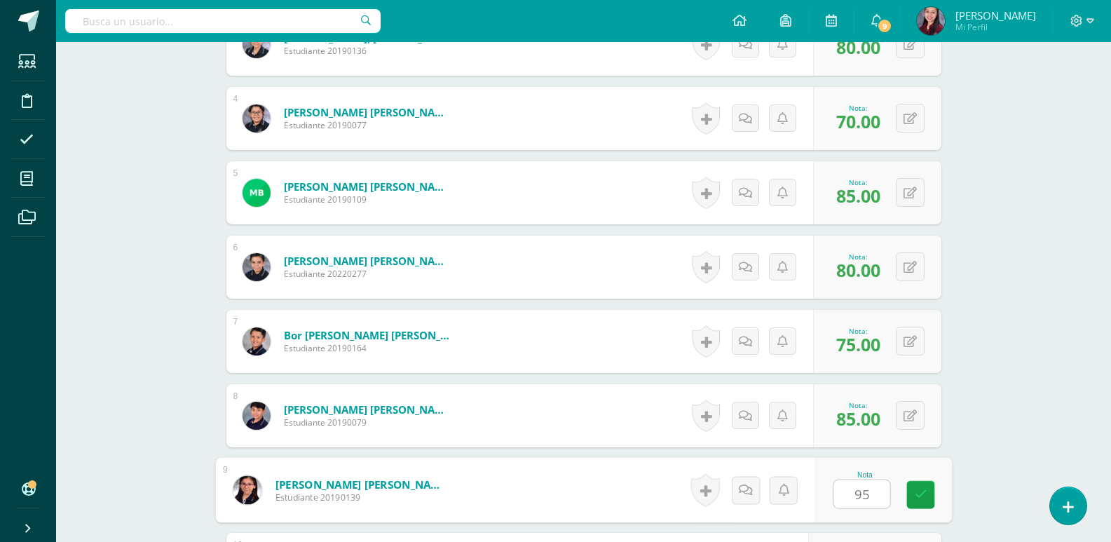
type input "95"
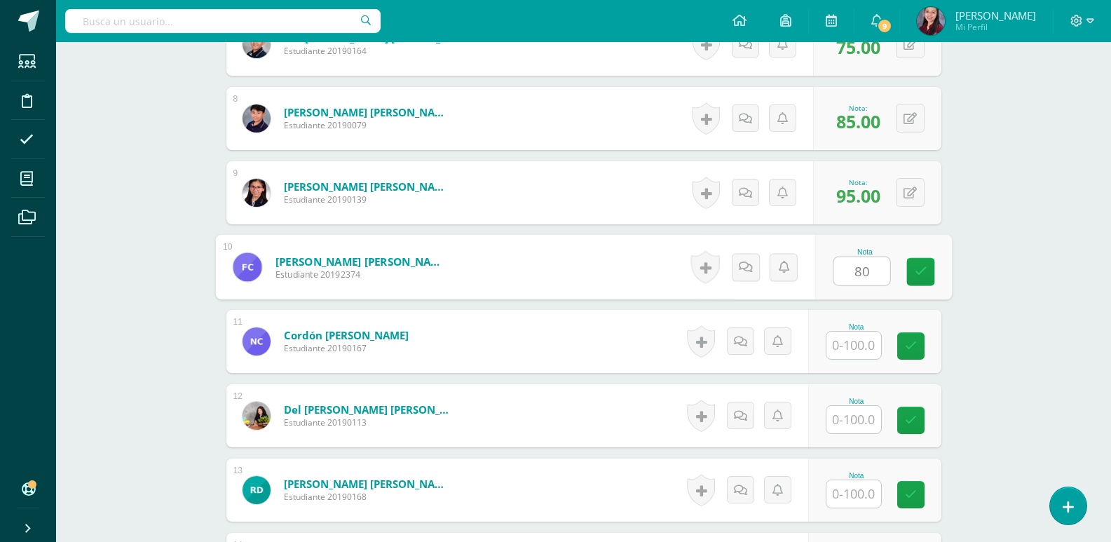
type input "80"
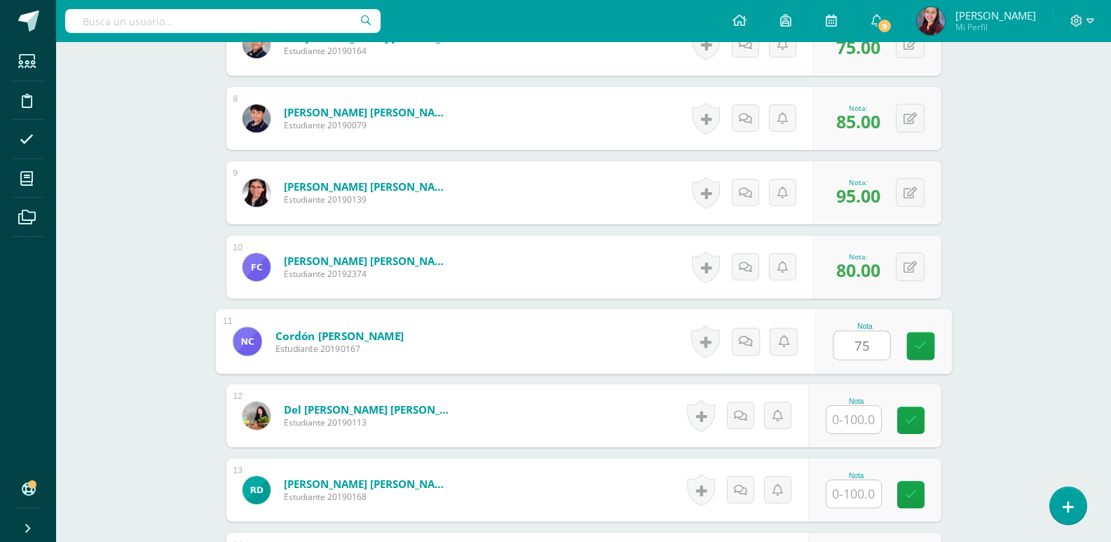
type input "75"
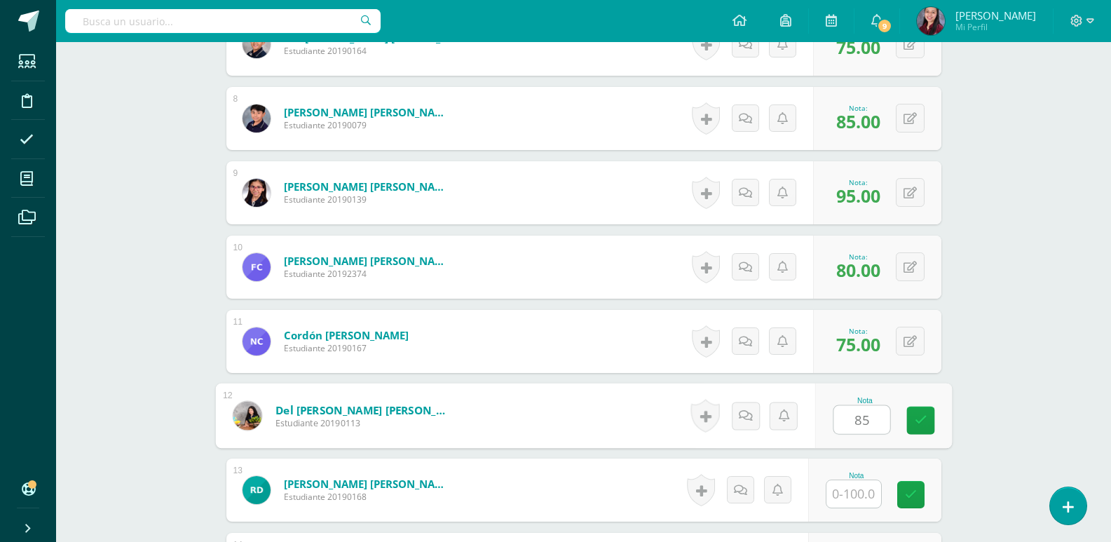
type input "85"
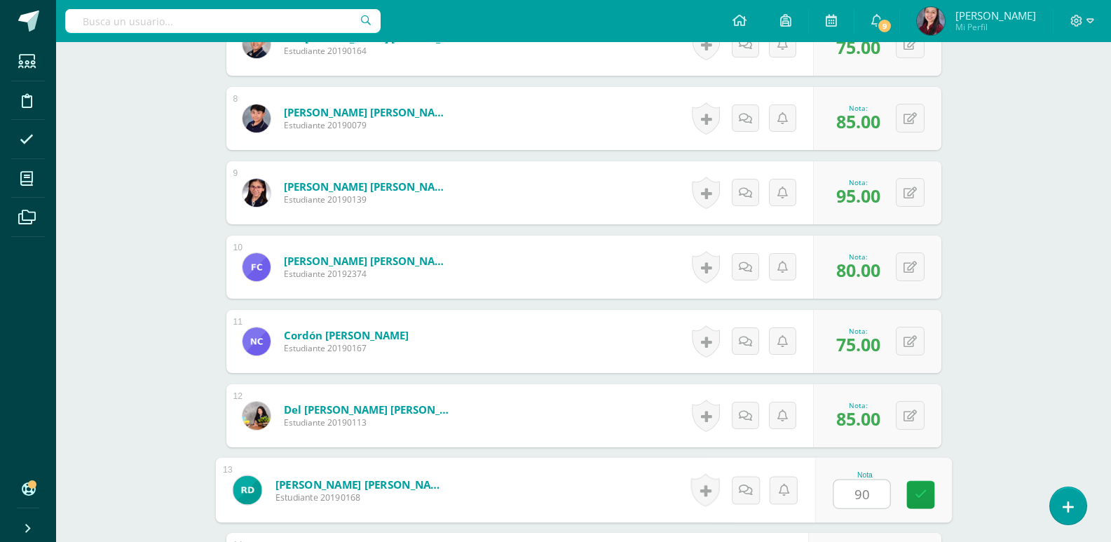
type input "90"
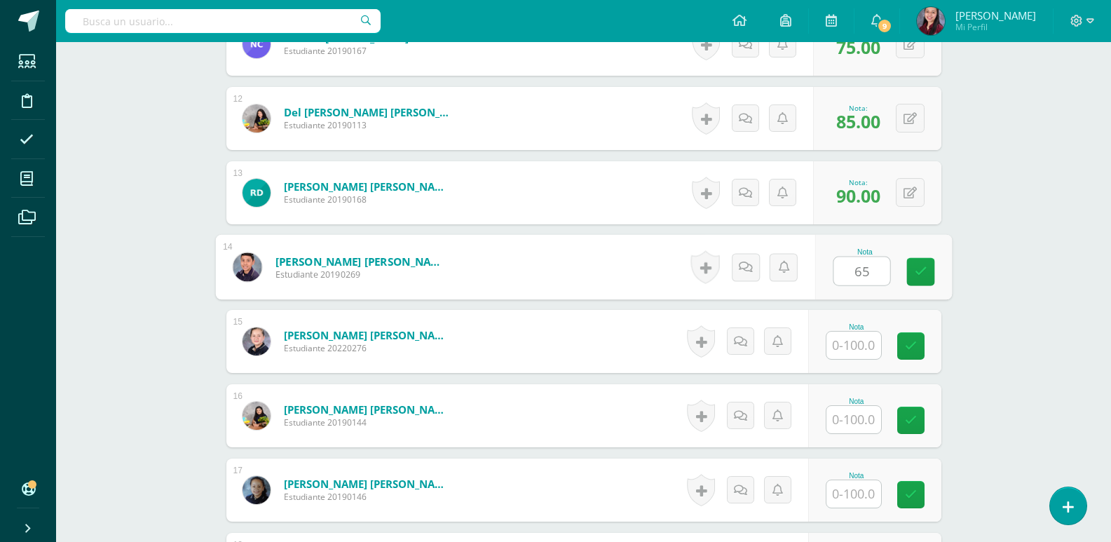
type input "65"
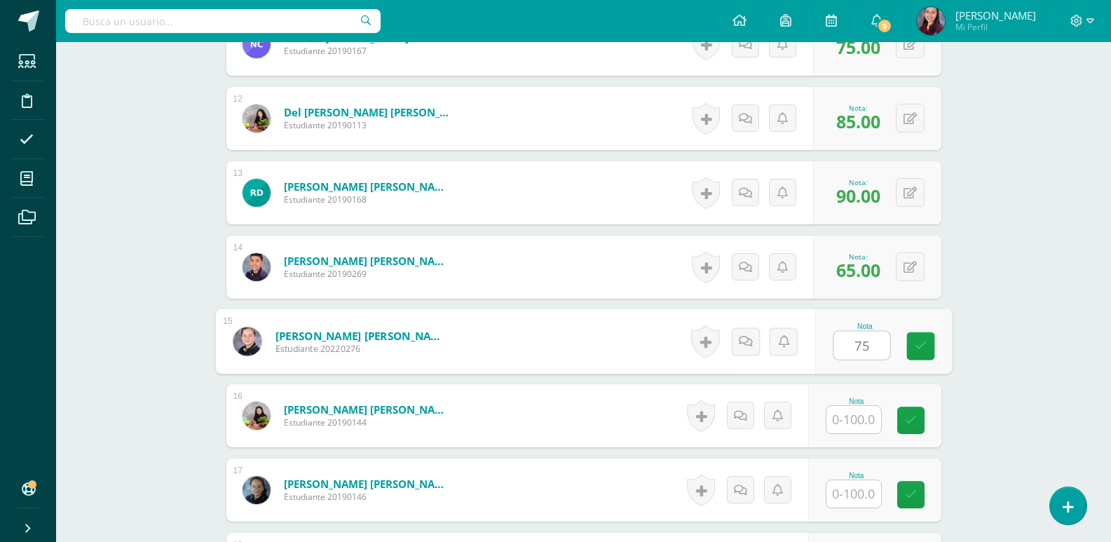
type input "75"
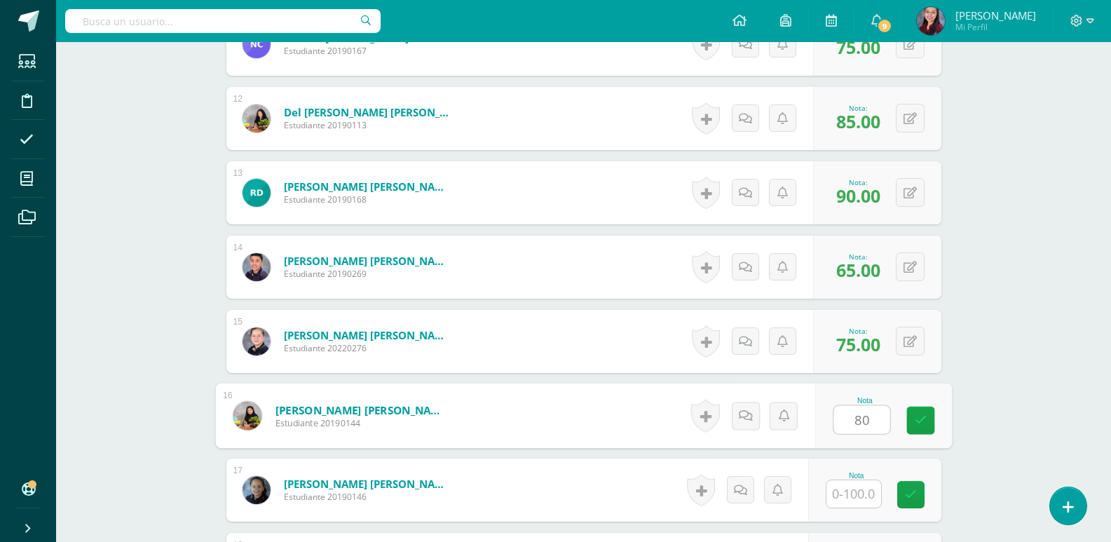
type input "80"
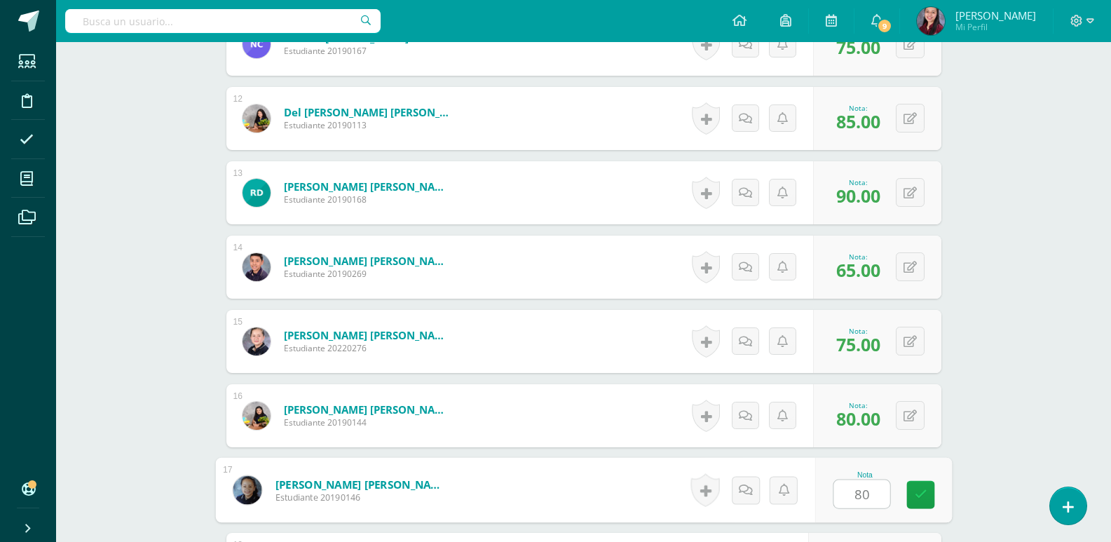
type input "80"
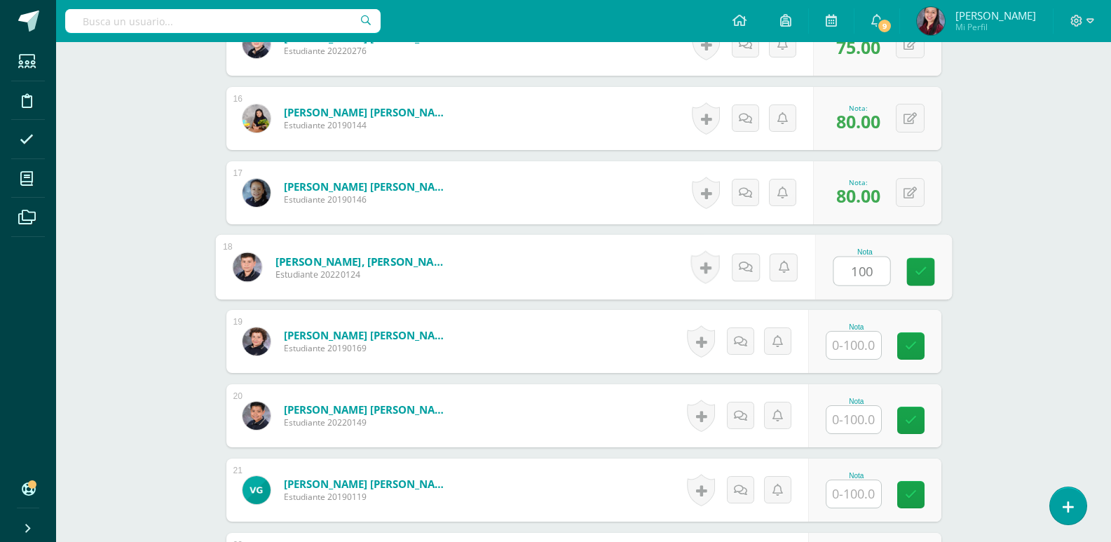
type input "100"
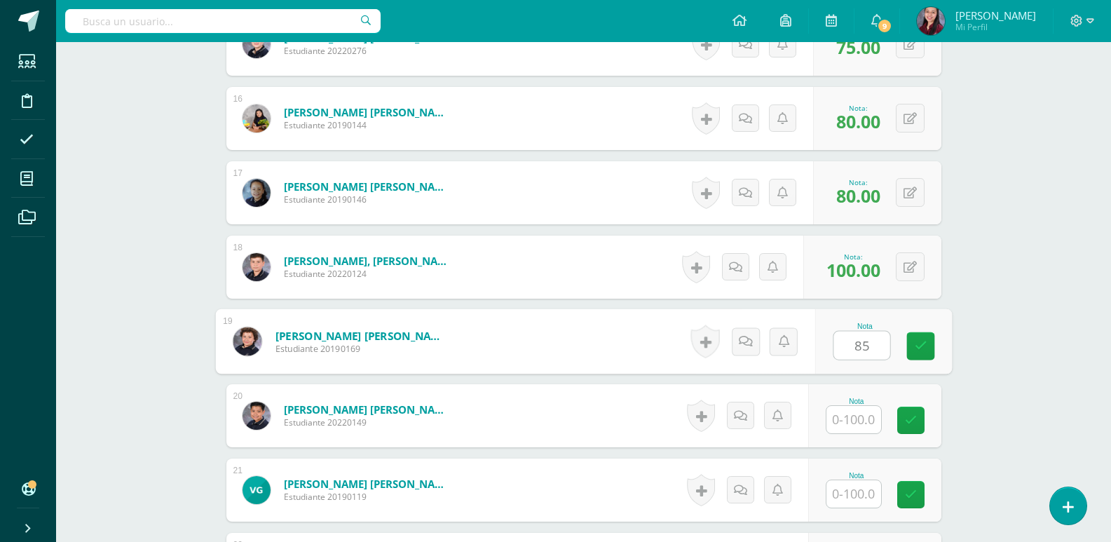
type input "85"
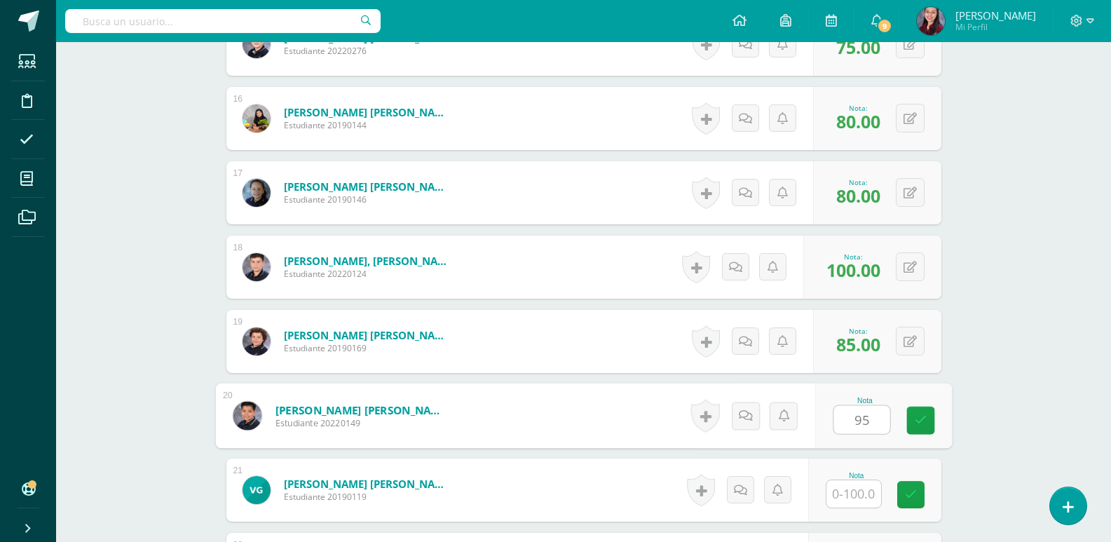
type input "95"
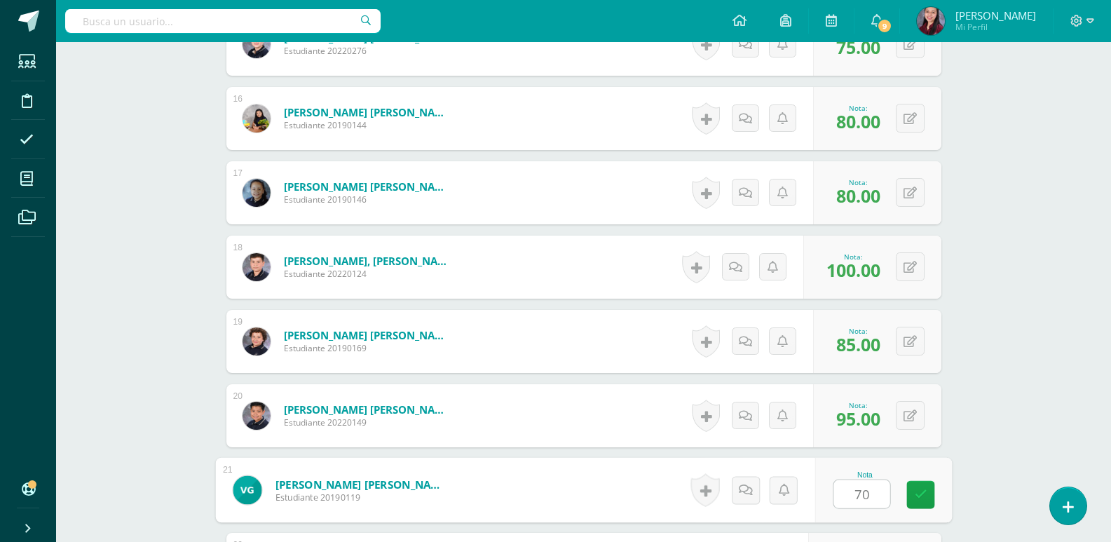
type input "70"
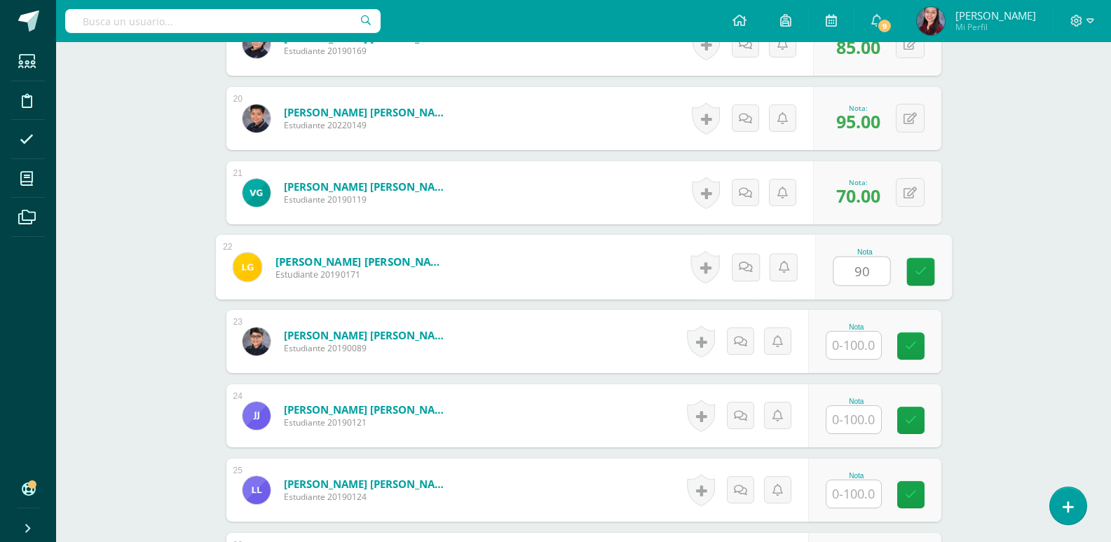
type input "90"
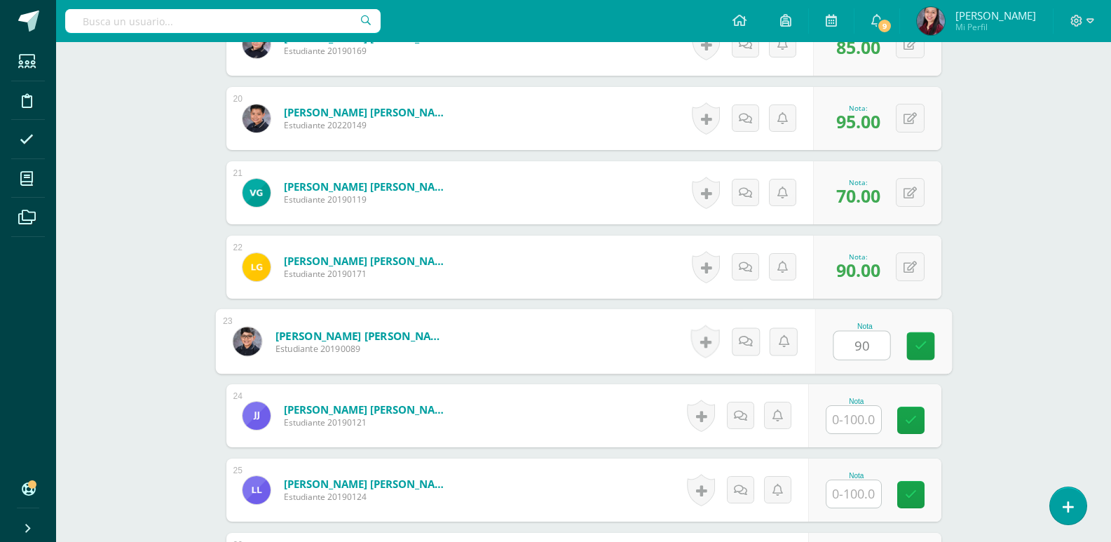
type input "90"
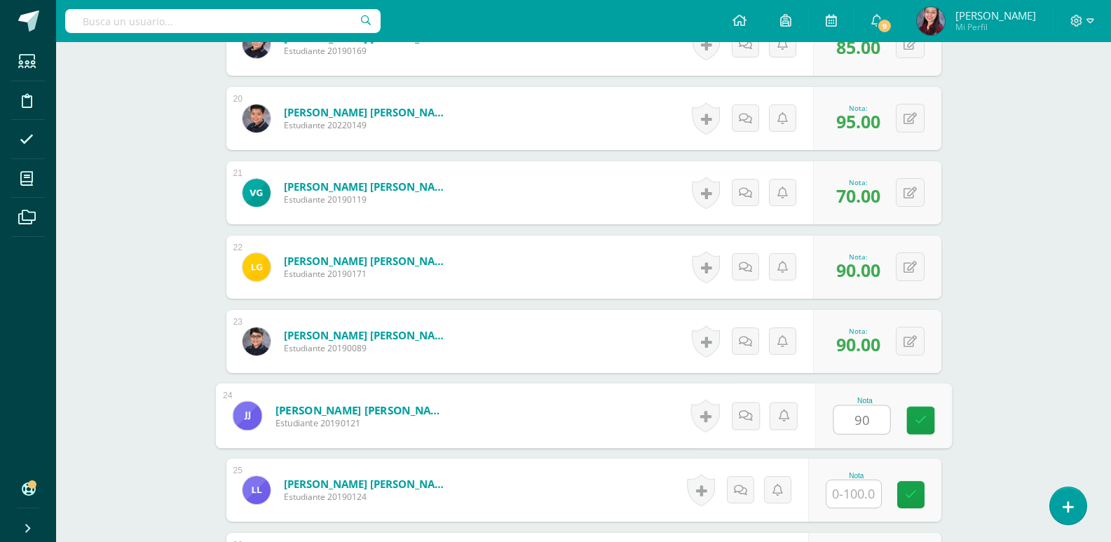
type input "90"
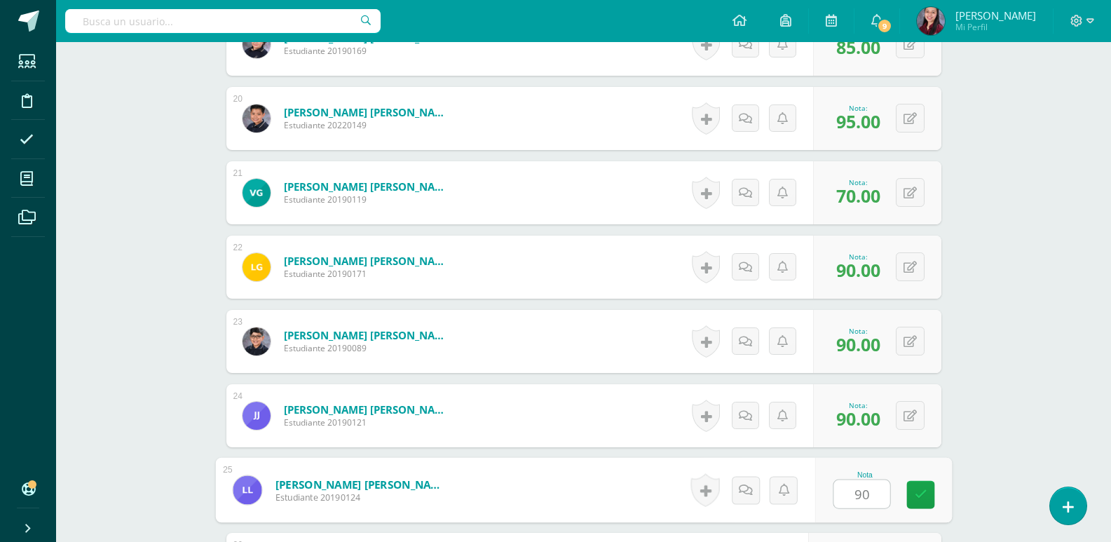
type input "90"
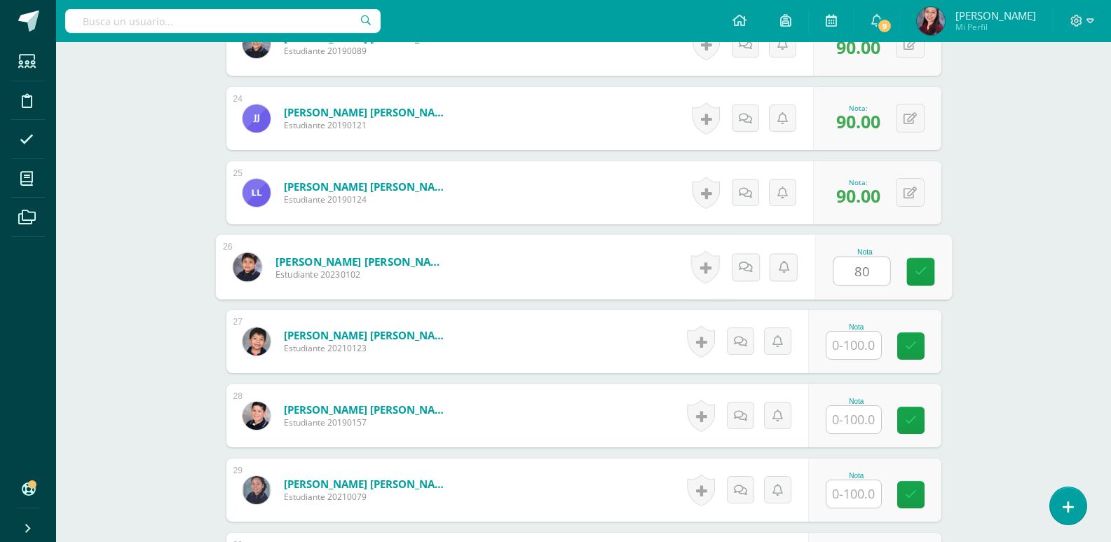
type input "80"
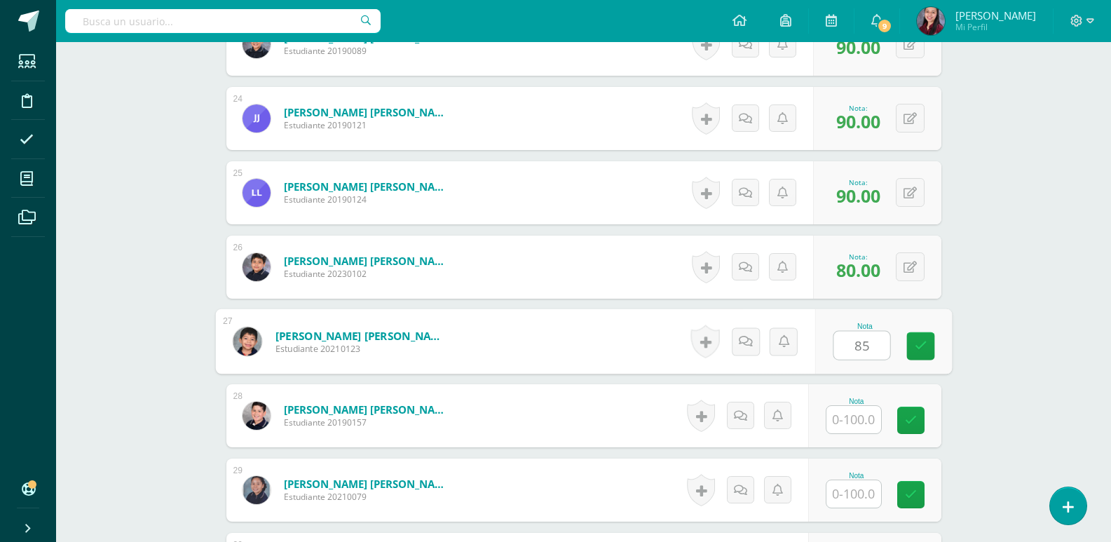
type input "85"
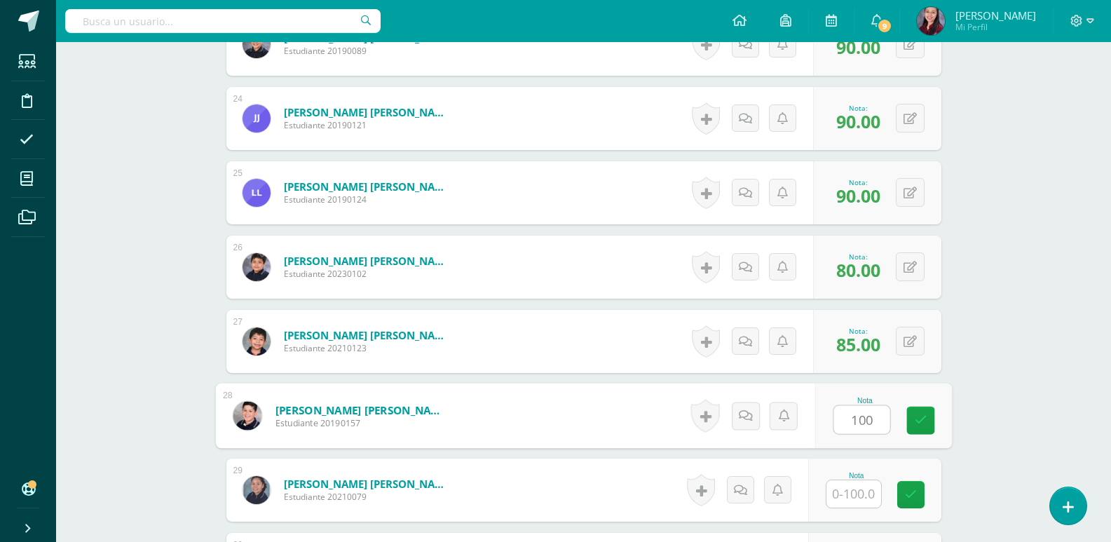
type input "100"
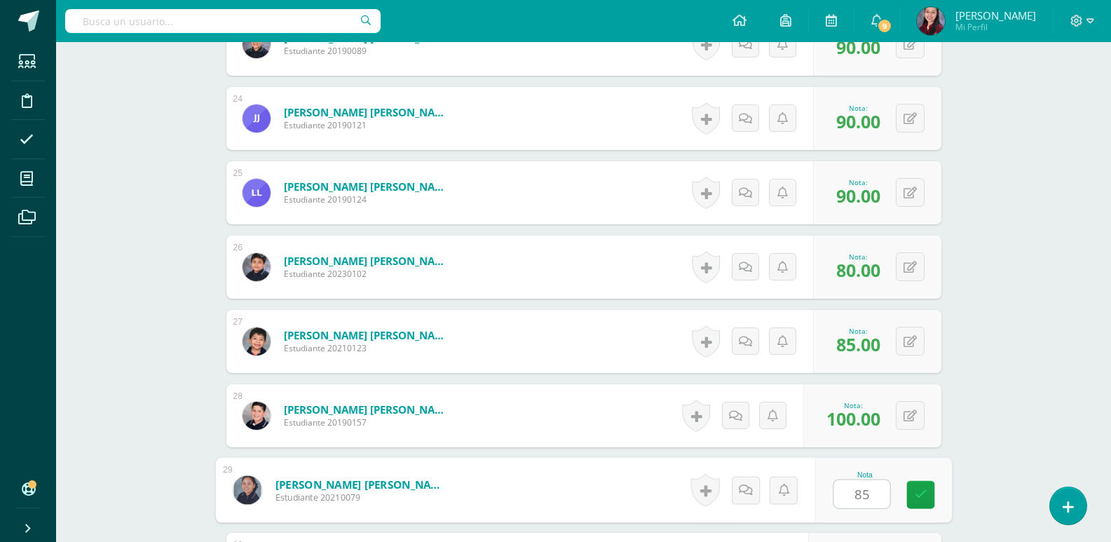
type input "85"
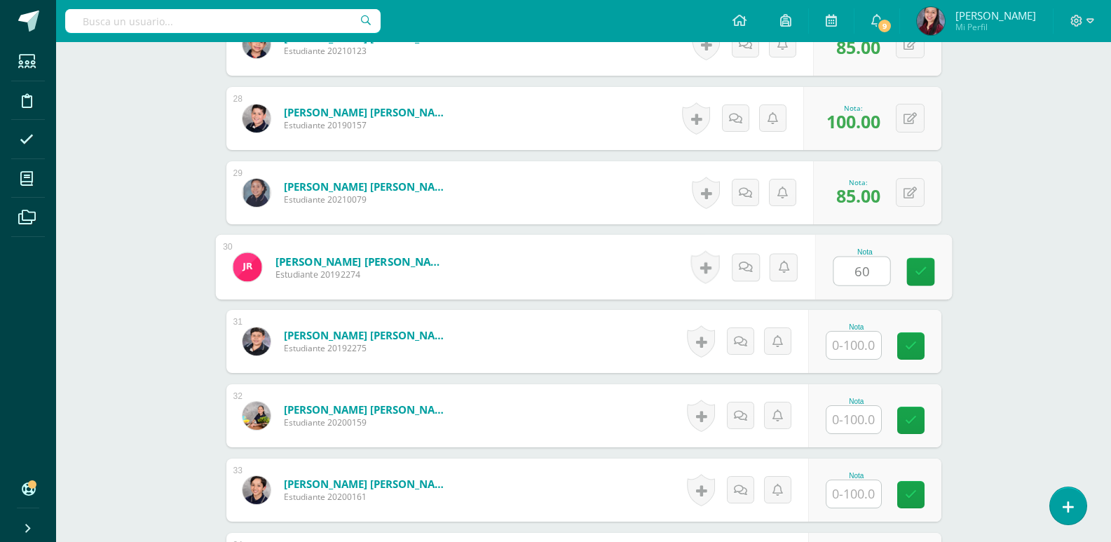
type input "60"
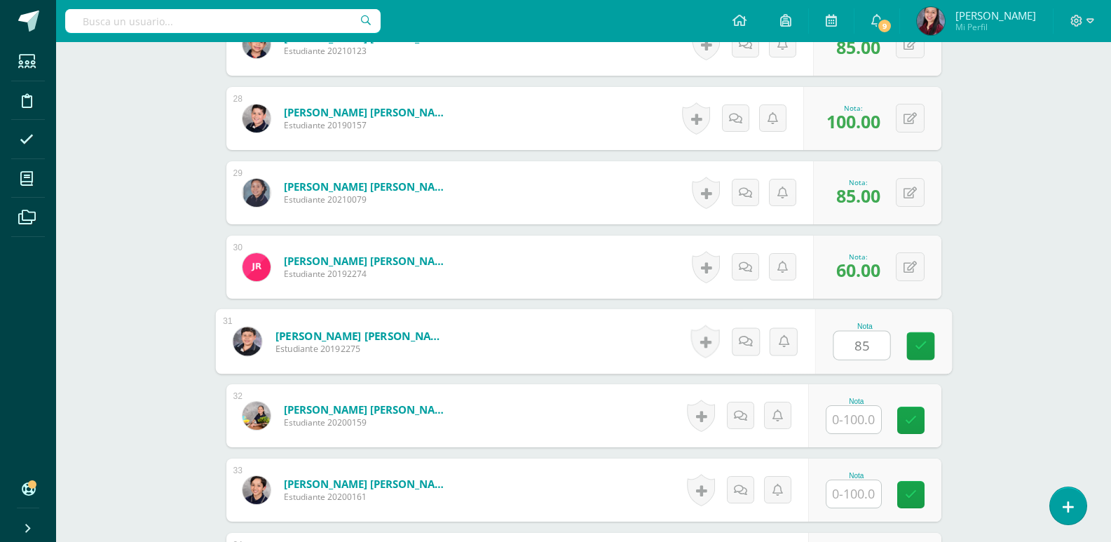
type input "85"
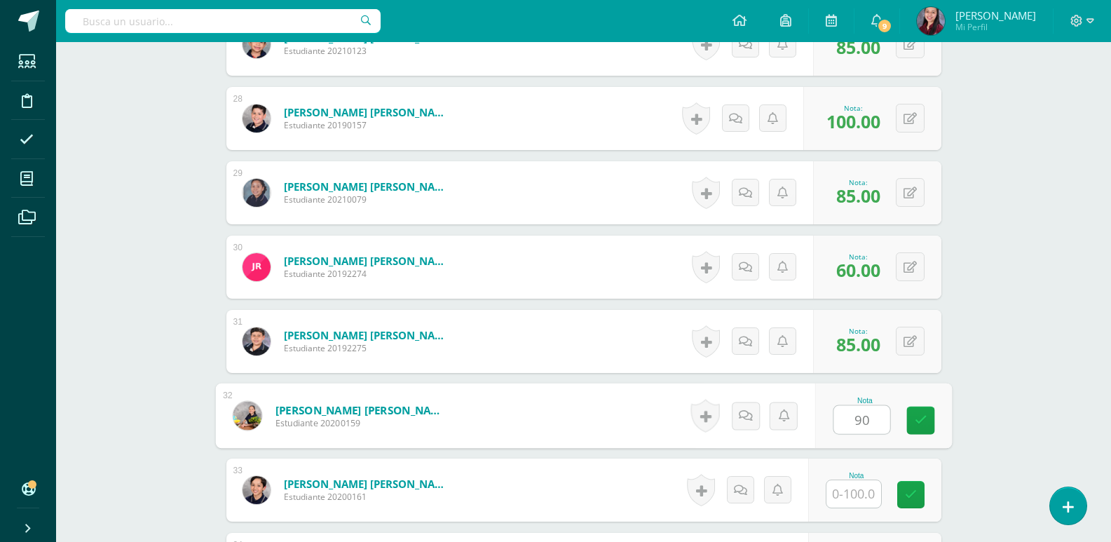
type input "90"
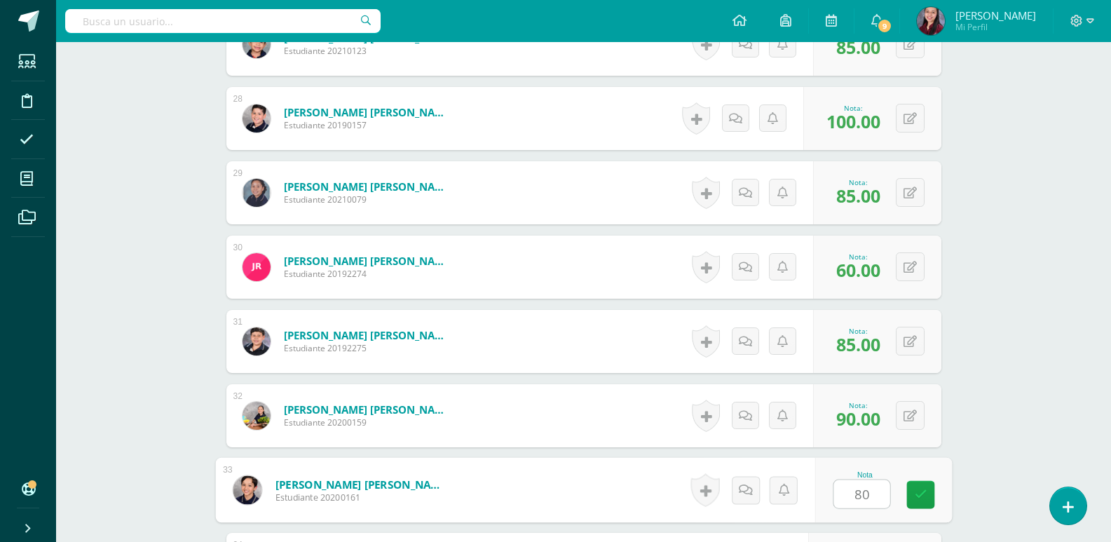
type input "80"
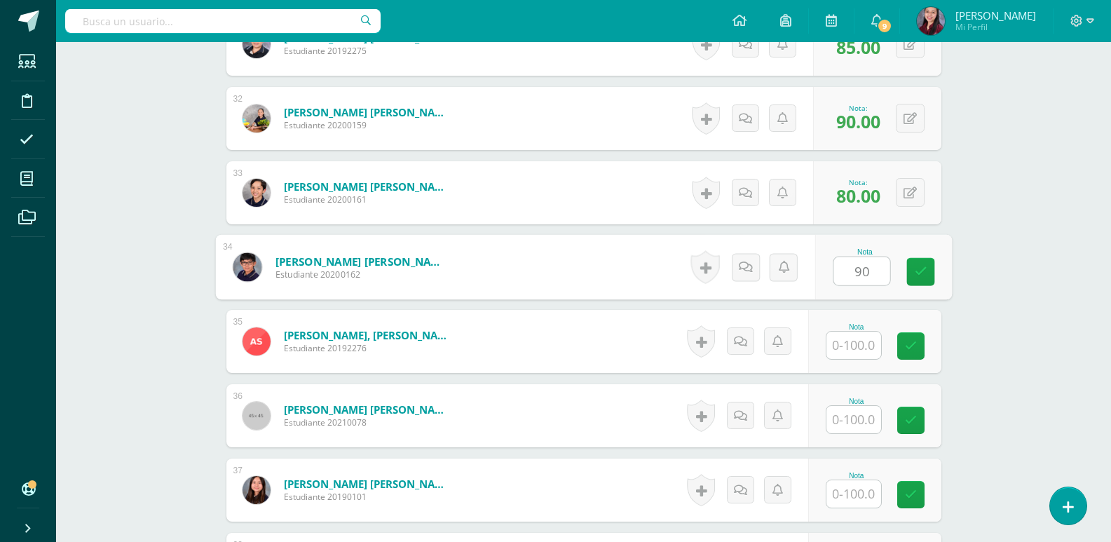
type input "90"
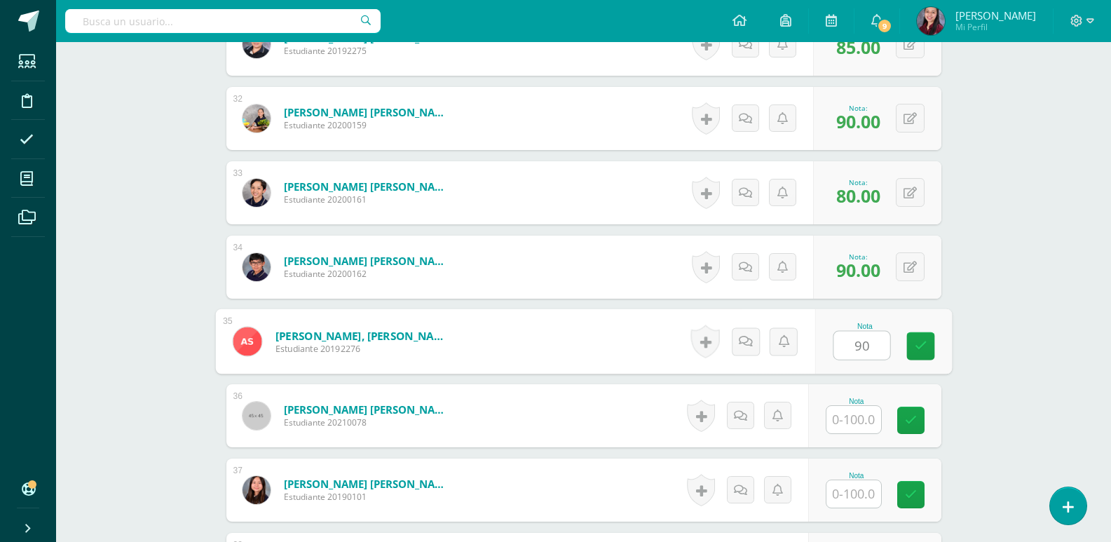
type input "90"
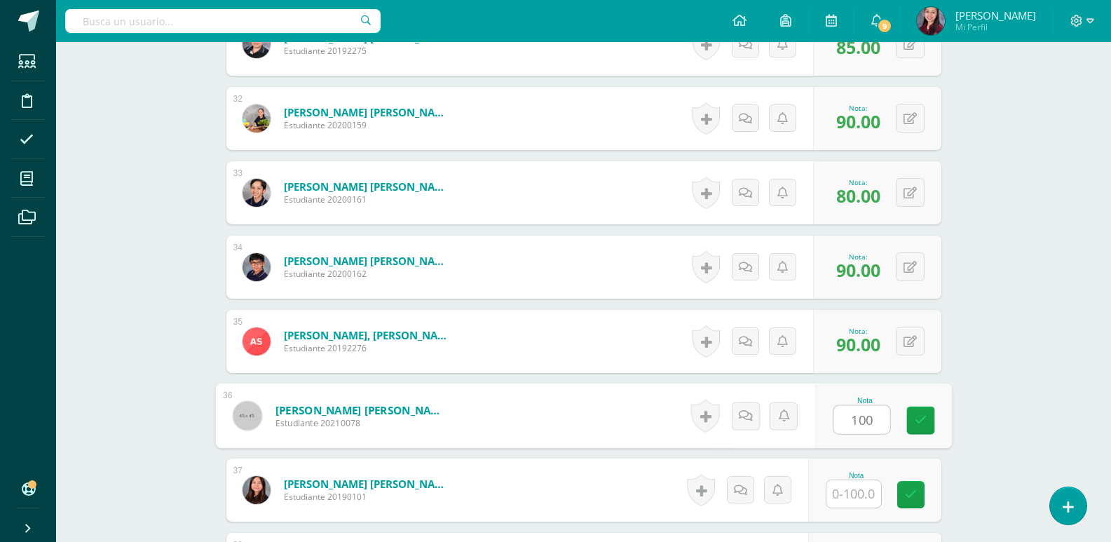
type input "100"
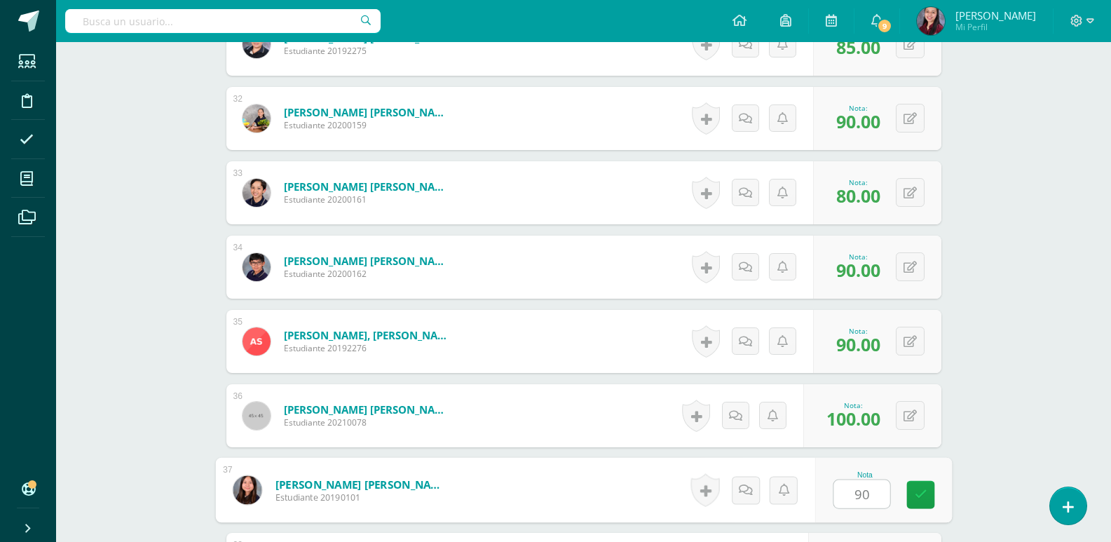
type input "90"
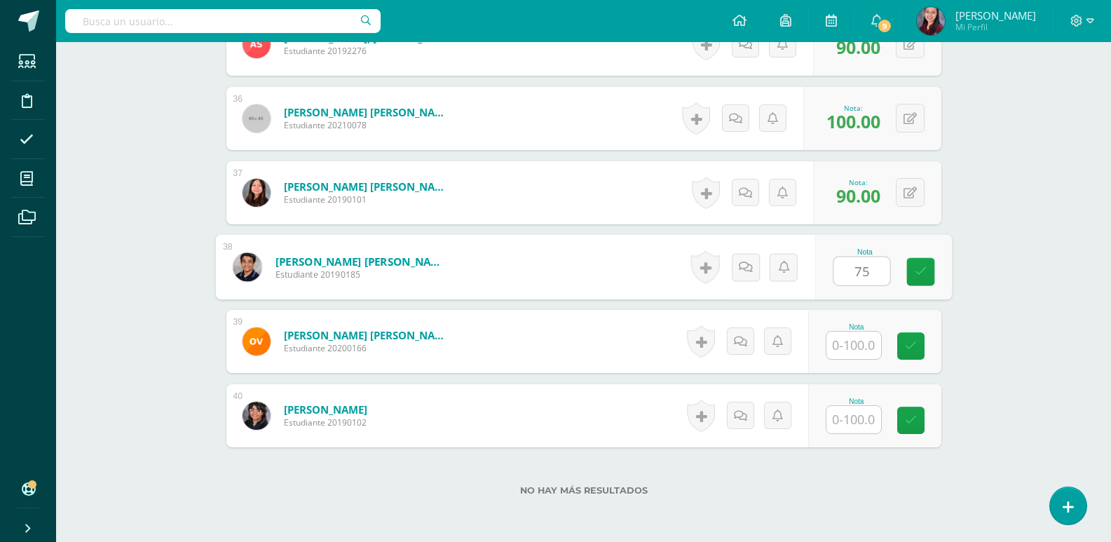
type input "75"
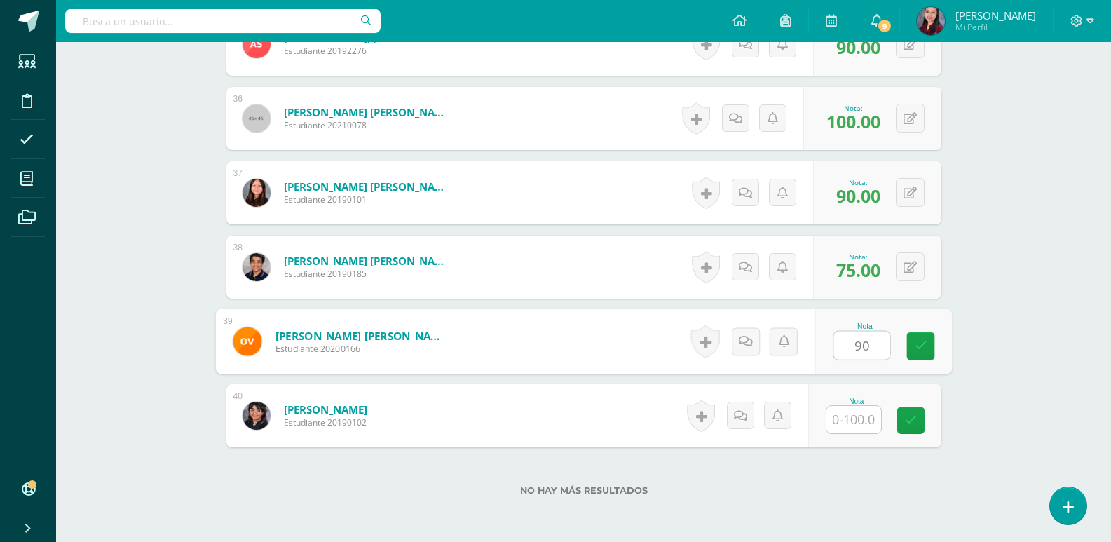
type input "90"
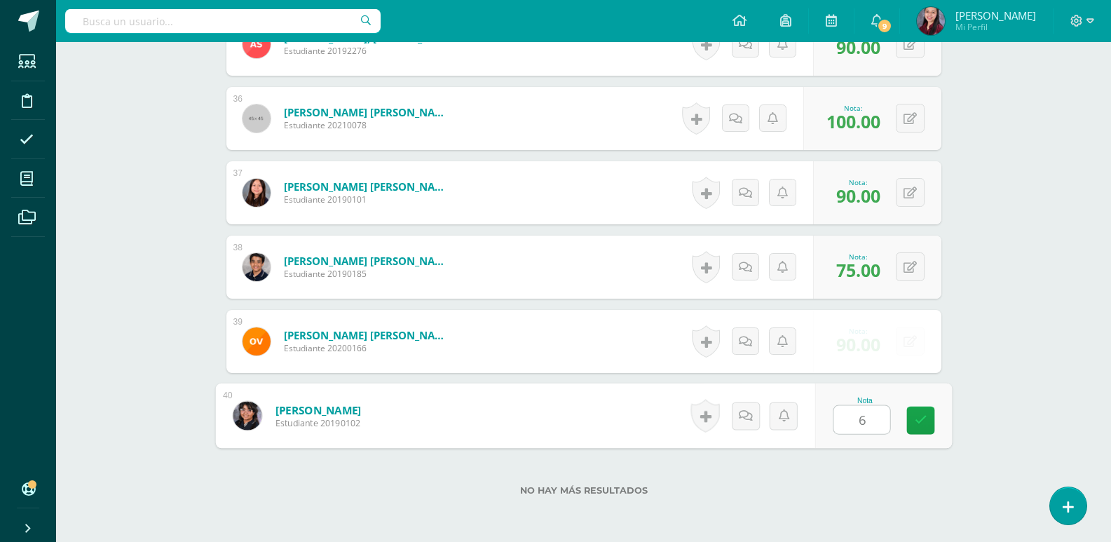
type input "65"
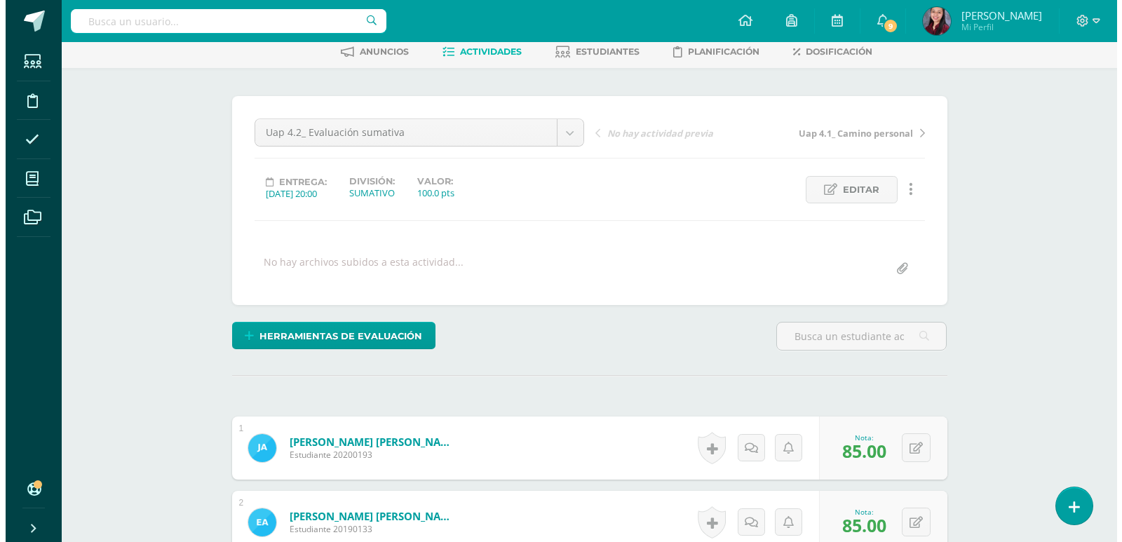
scroll to position [70, 0]
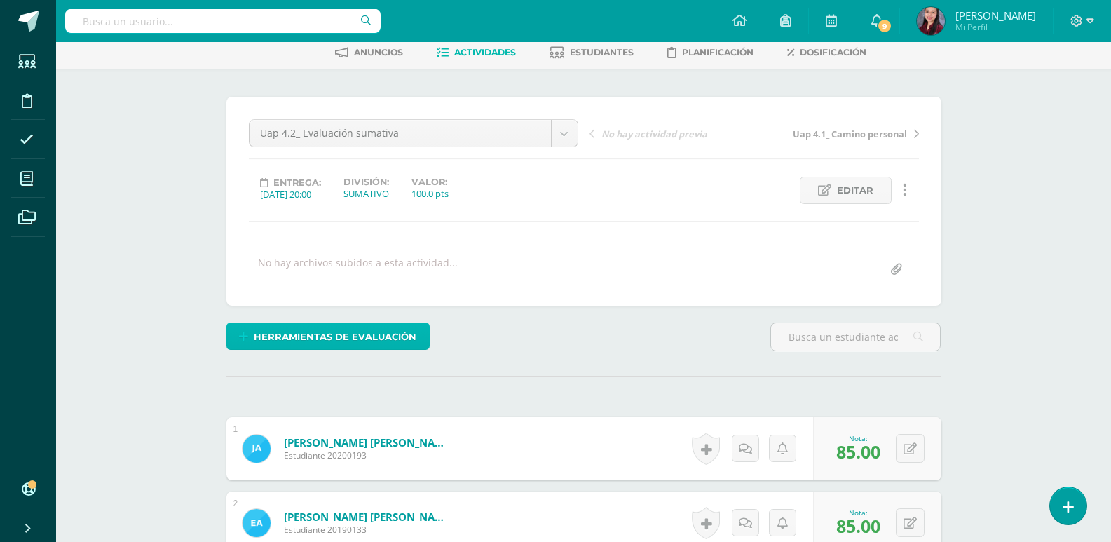
click at [333, 348] on span "Herramientas de evaluación" at bounding box center [335, 337] width 163 height 26
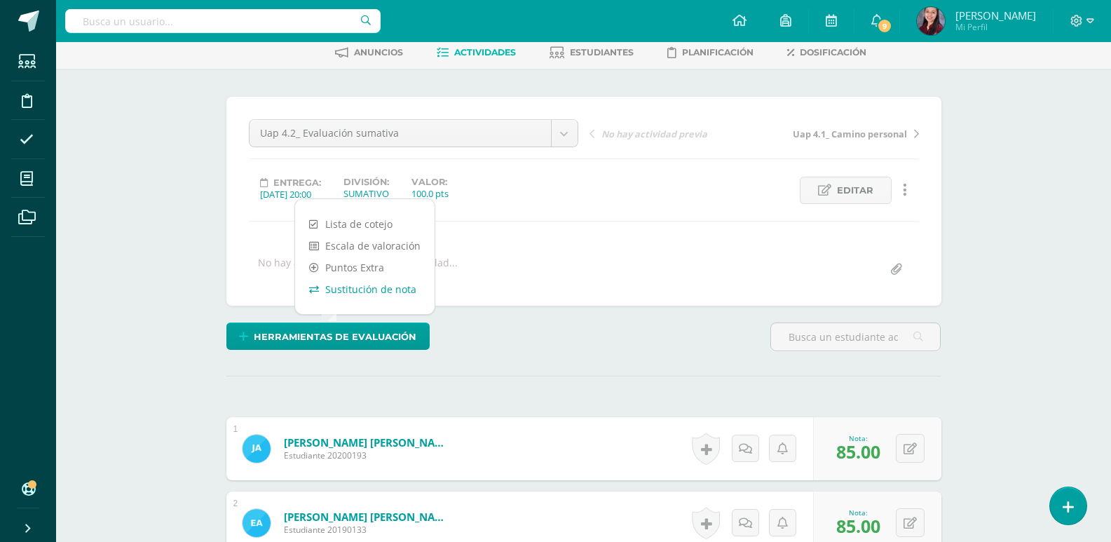
click at [363, 293] on link "Sustitución de nota" at bounding box center [365, 289] width 140 height 22
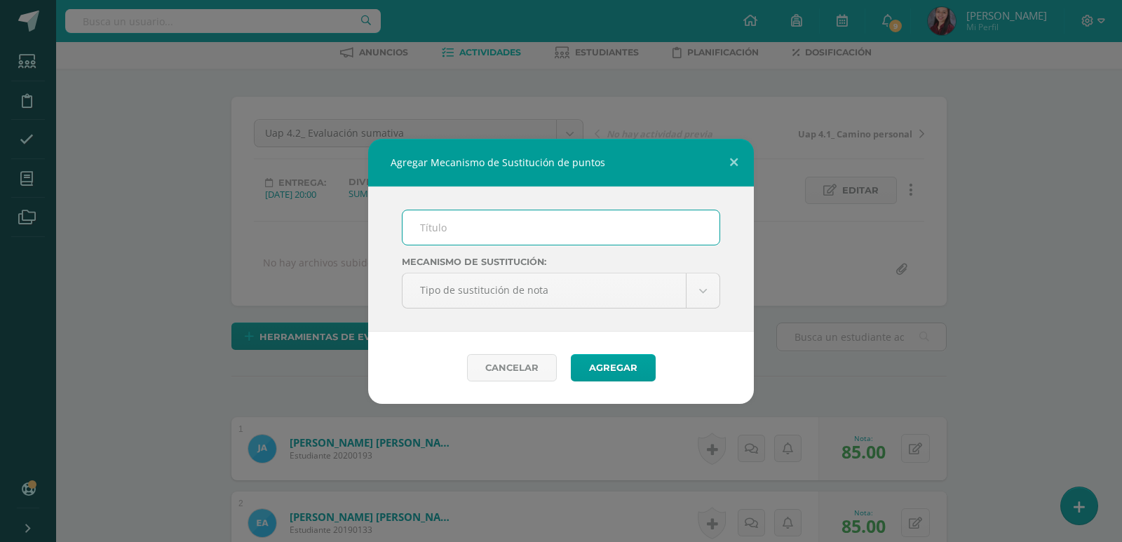
click at [538, 233] on input "text" at bounding box center [560, 227] width 317 height 34
type input "PMA"
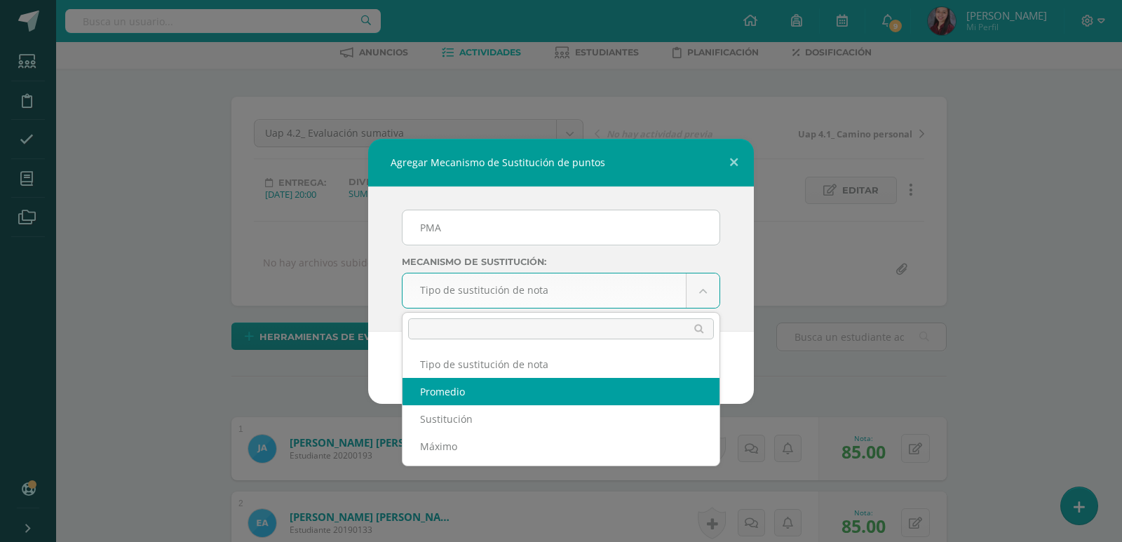
select select "average"
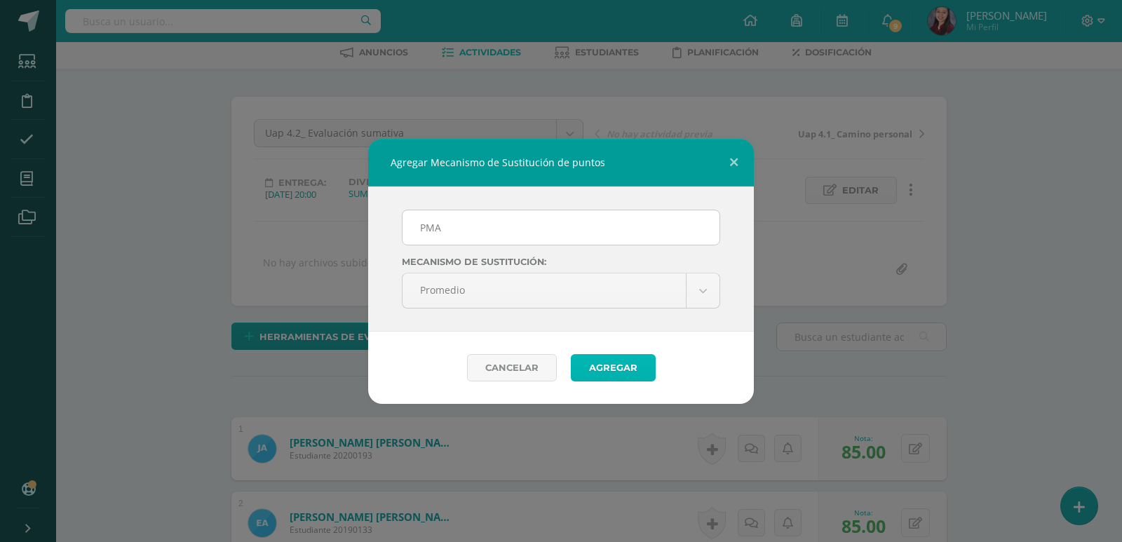
click at [616, 371] on button "Agregar" at bounding box center [613, 367] width 85 height 27
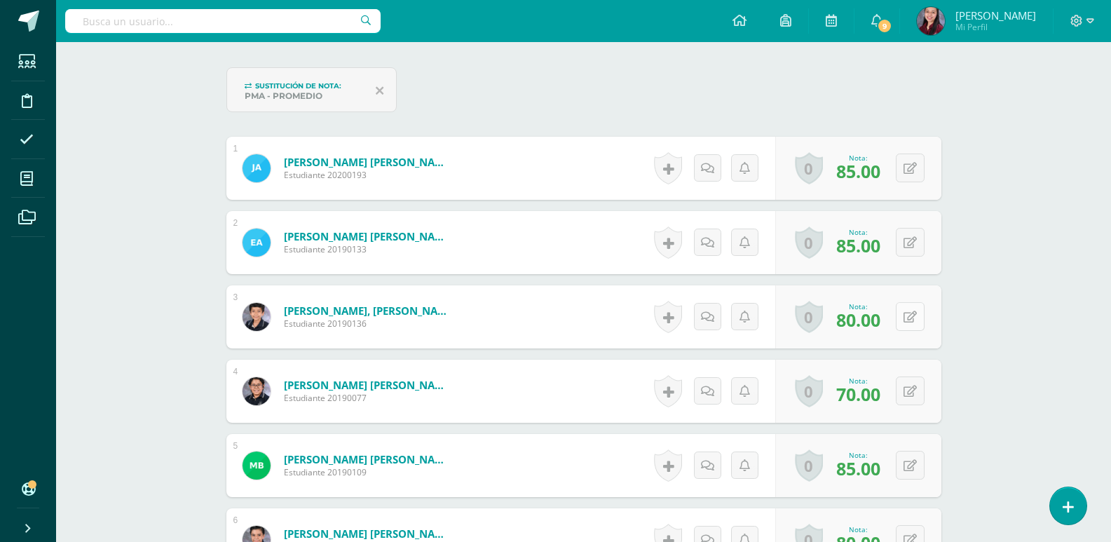
scroll to position [423, 0]
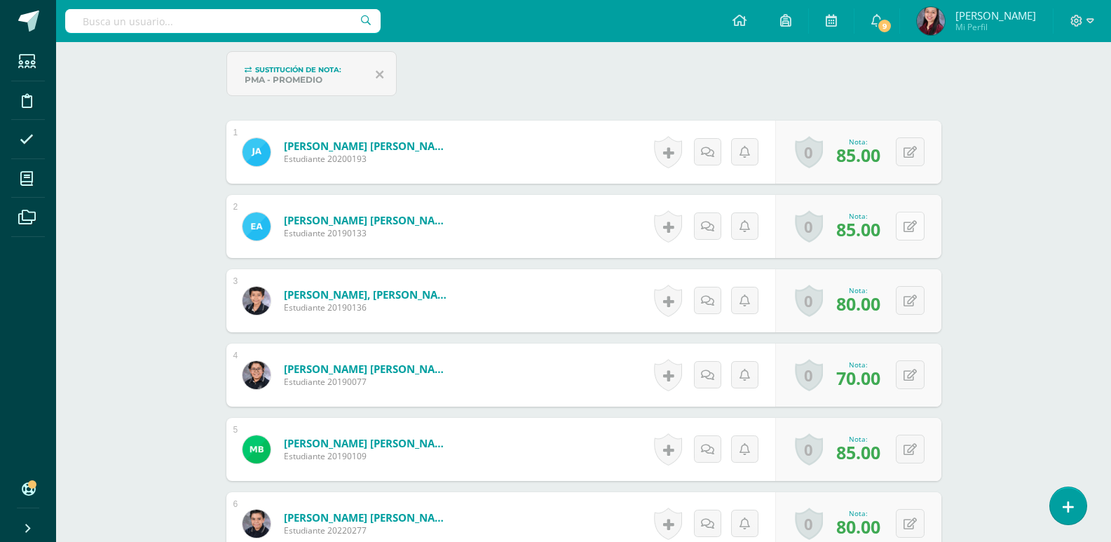
click at [909, 226] on button at bounding box center [910, 226] width 29 height 29
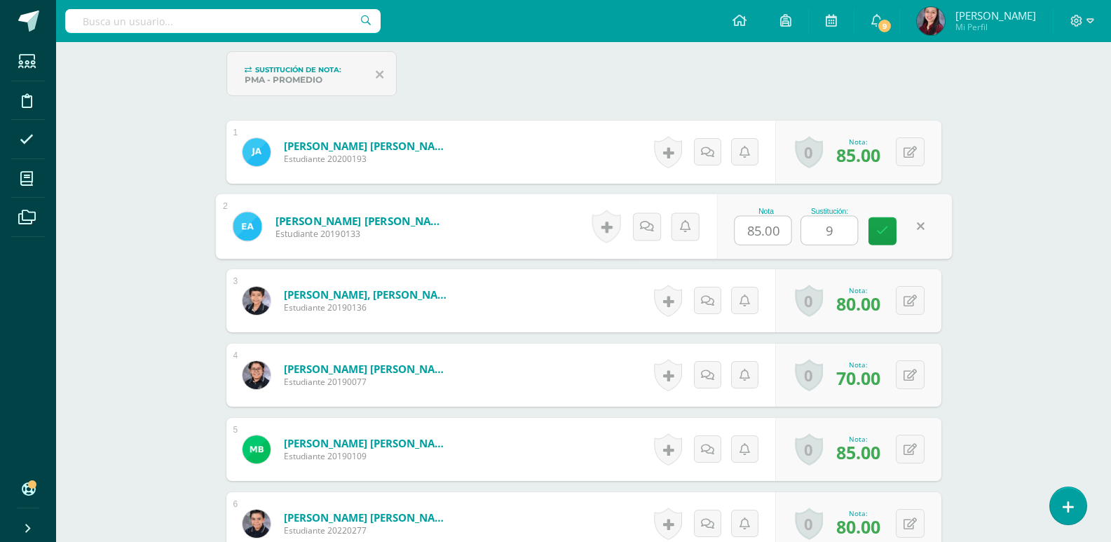
type input "90"
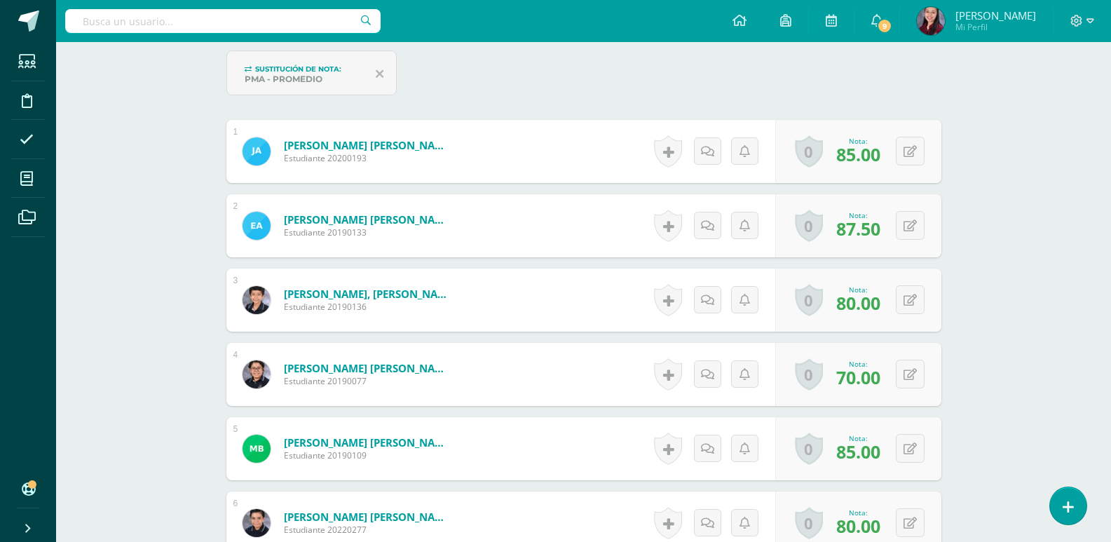
scroll to position [424, 0]
click at [919, 297] on button at bounding box center [919, 299] width 29 height 29
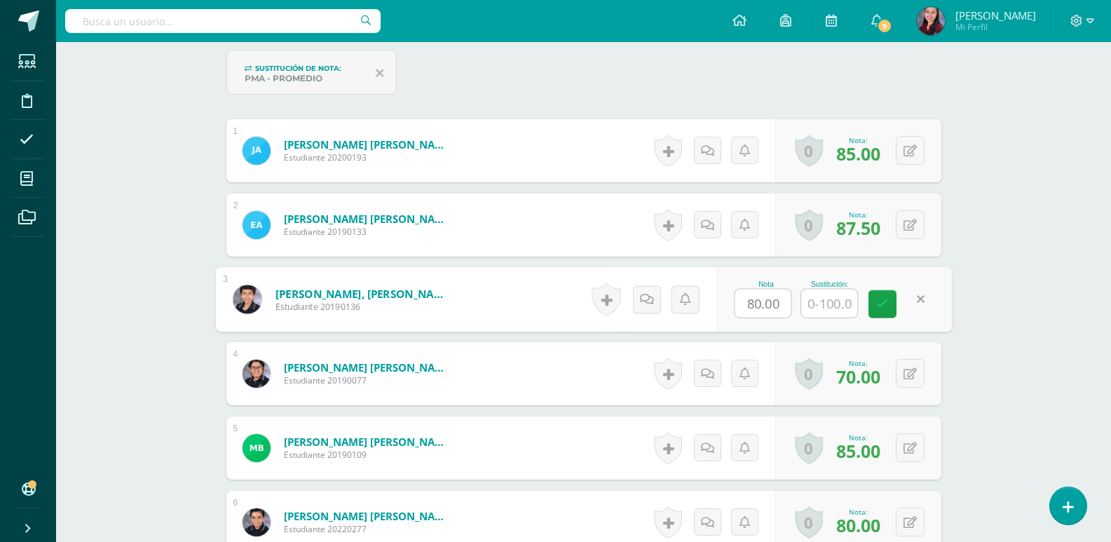
type input "9"
type input "85"
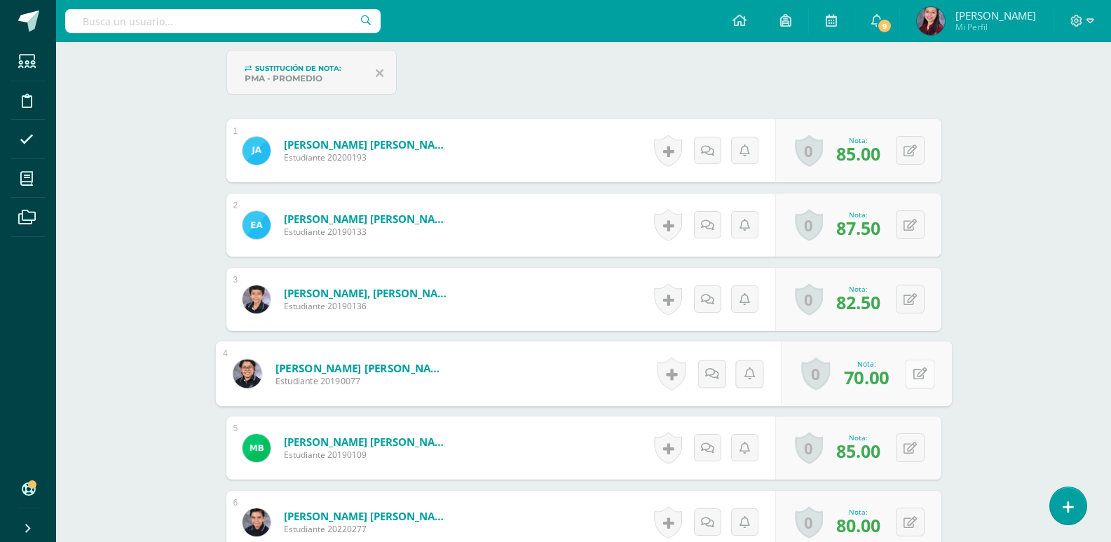
drag, startPoint x: 917, startPoint y: 374, endPoint x: 913, endPoint y: 383, distance: 9.4
click at [916, 376] on button at bounding box center [919, 373] width 29 height 29
type input "95"
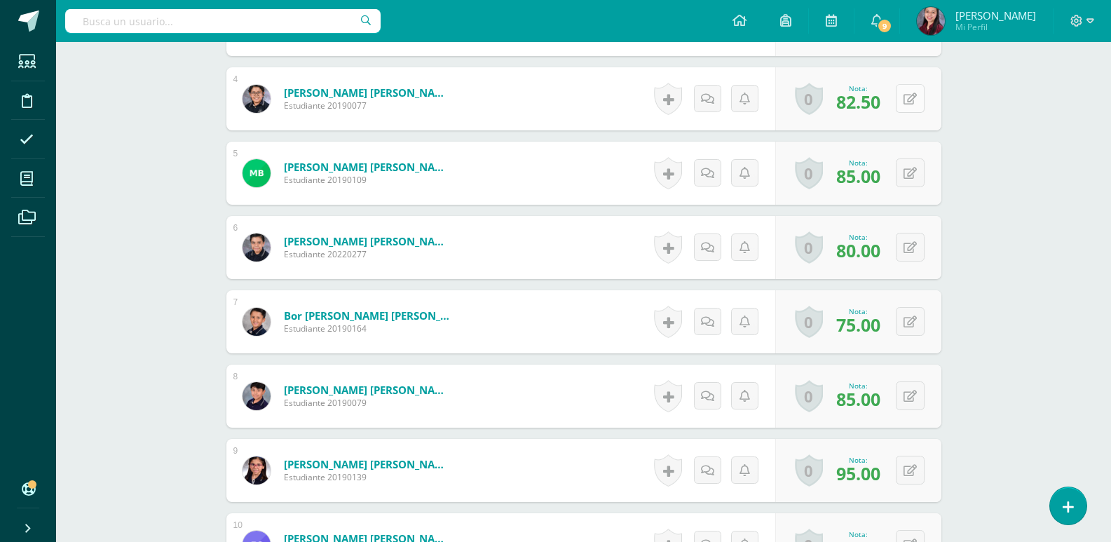
scroll to position [705, 0]
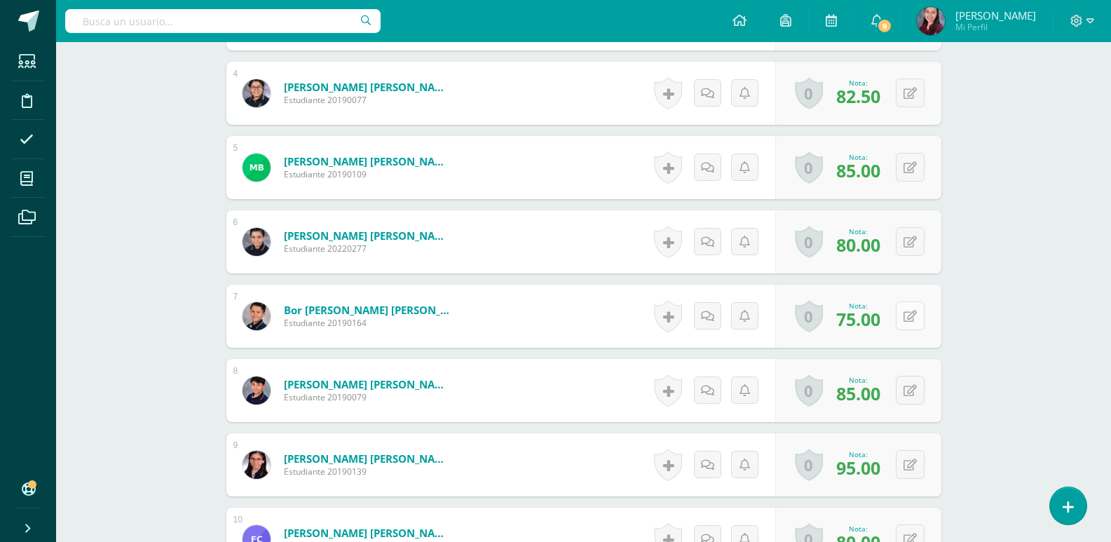
click at [902, 320] on div "0 [GEOGRAPHIC_DATA] Logros obtenidos Aún no hay logros agregados Nota: 75.00" at bounding box center [858, 316] width 166 height 63
click at [919, 316] on icon at bounding box center [920, 316] width 14 height 12
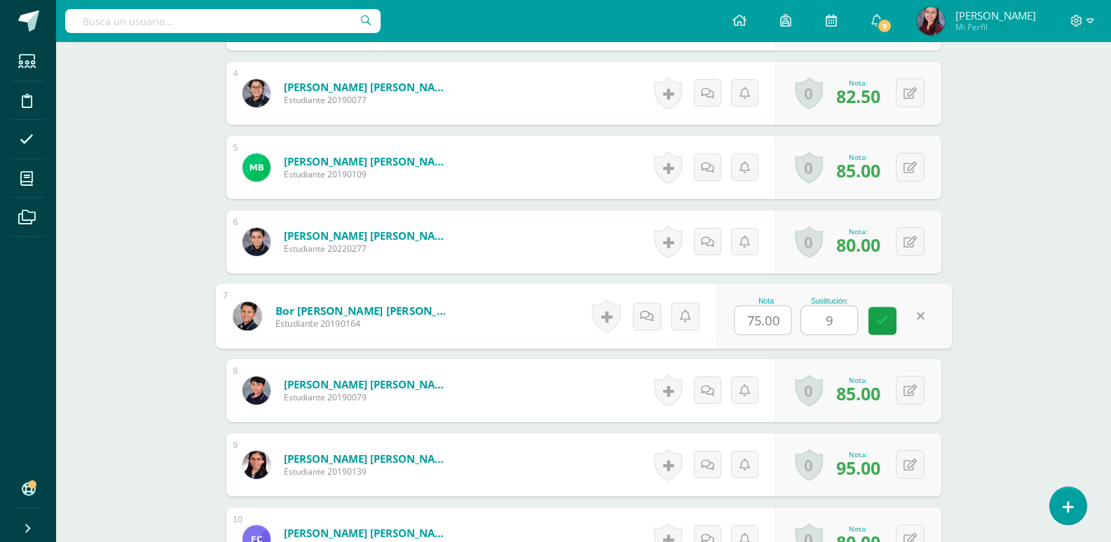
type input "90"
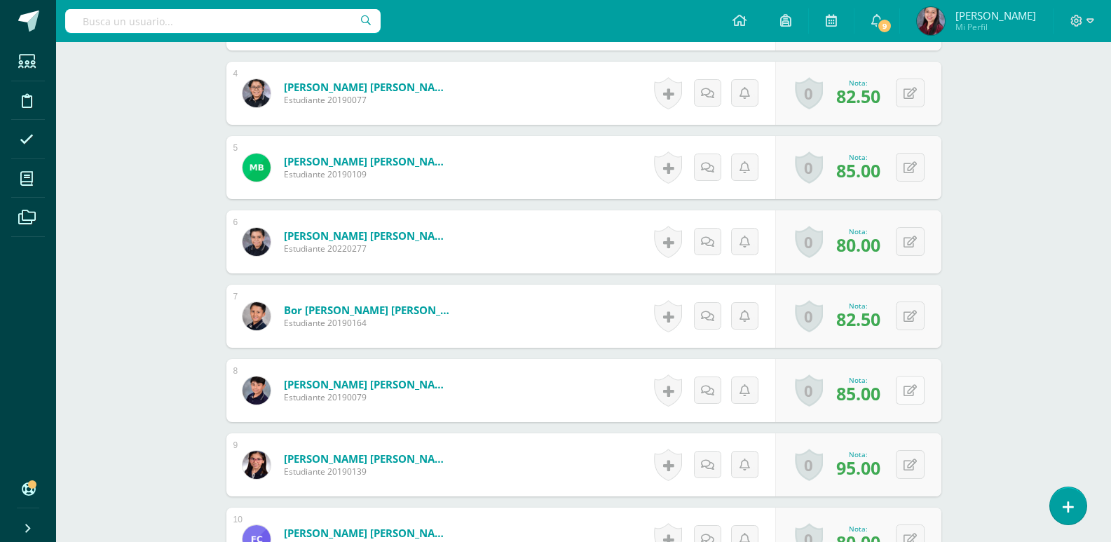
click at [916, 387] on button at bounding box center [910, 390] width 29 height 29
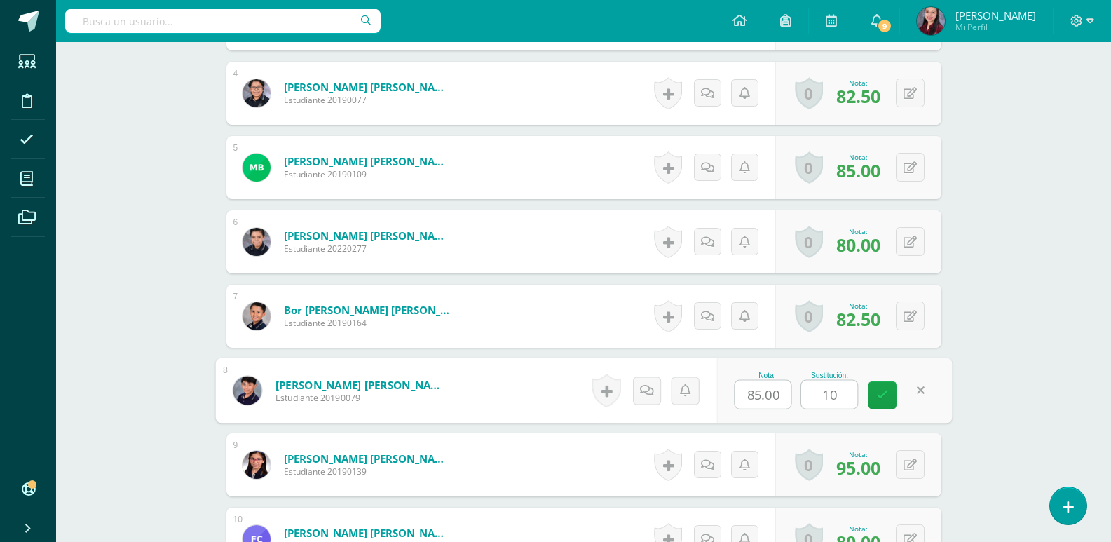
type input "100"
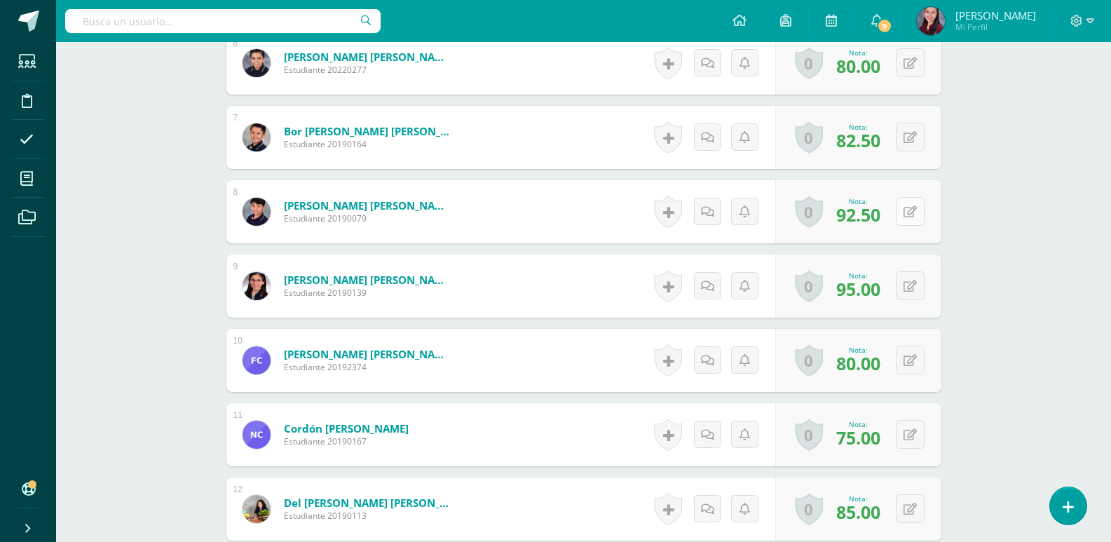
scroll to position [915, 0]
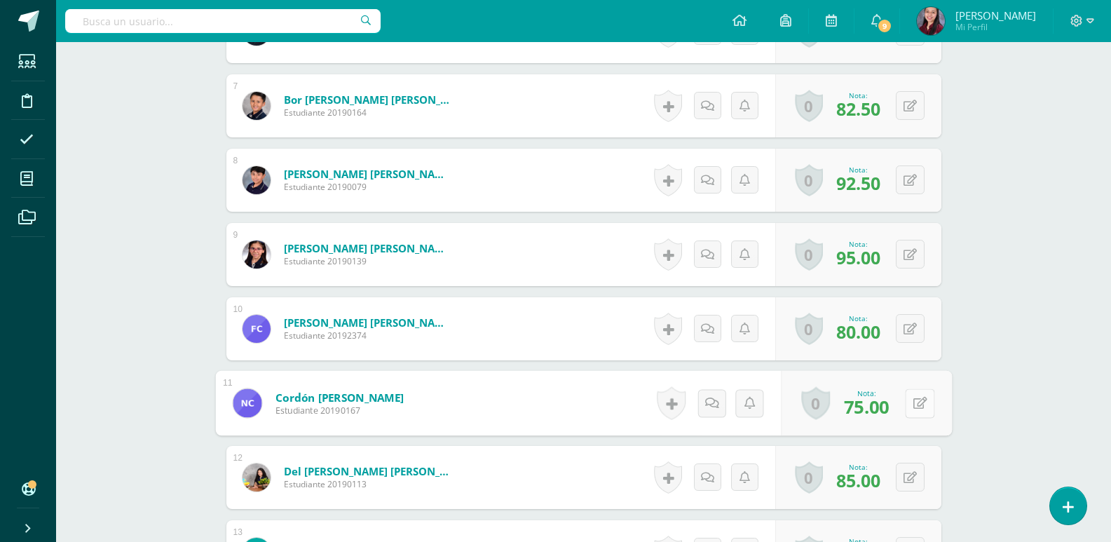
click at [918, 401] on button at bounding box center [919, 402] width 29 height 29
type input "9"
type input "85"
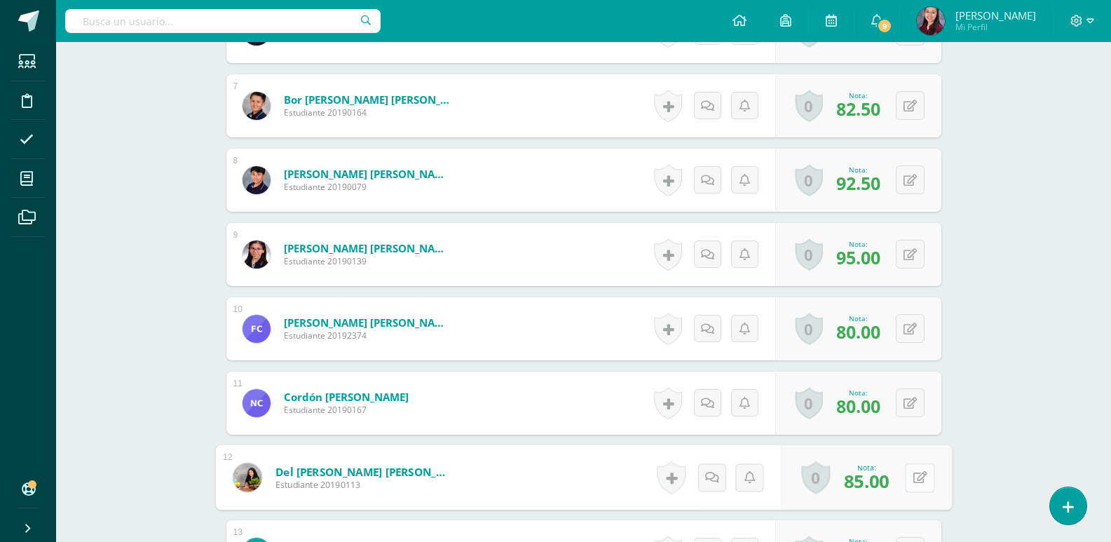
click at [904, 470] on div "0 [GEOGRAPHIC_DATA] Logros obtenidos Aún no hay logros agregados Nota: 85.00" at bounding box center [866, 477] width 171 height 65
click at [927, 479] on button at bounding box center [919, 477] width 29 height 29
type input "95"
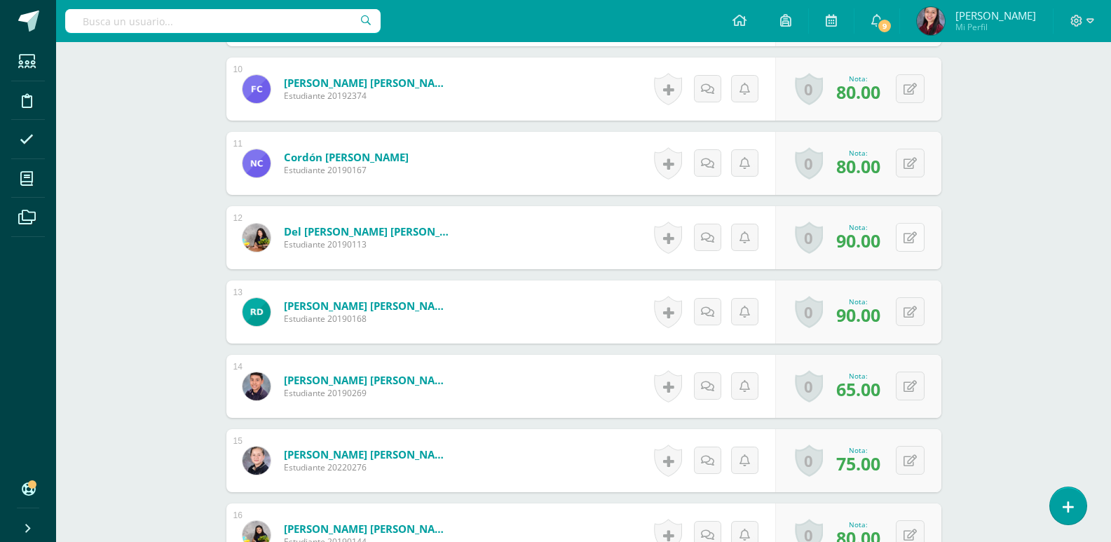
scroll to position [1195, 0]
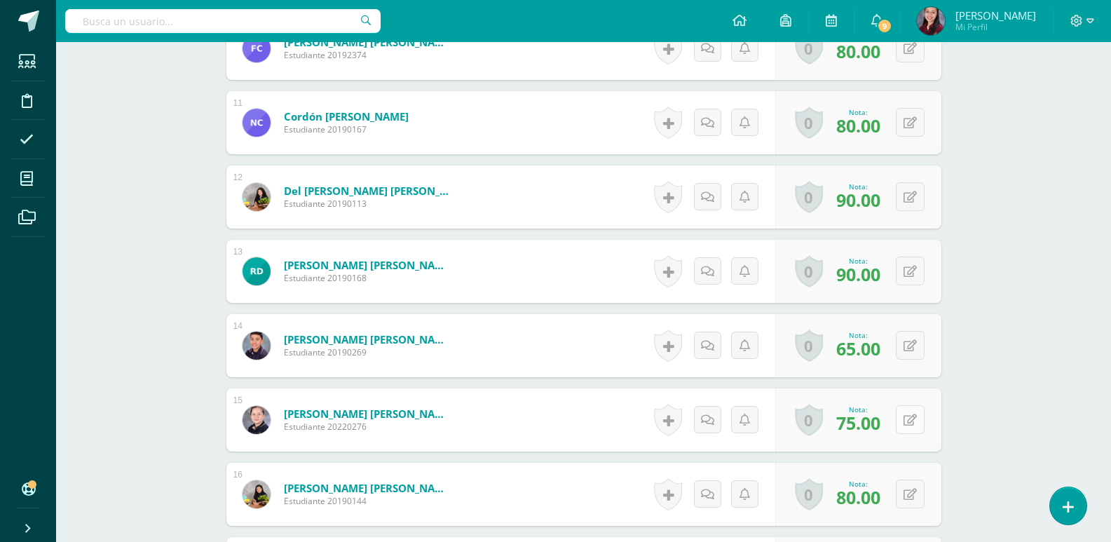
click at [909, 414] on button at bounding box center [910, 419] width 29 height 29
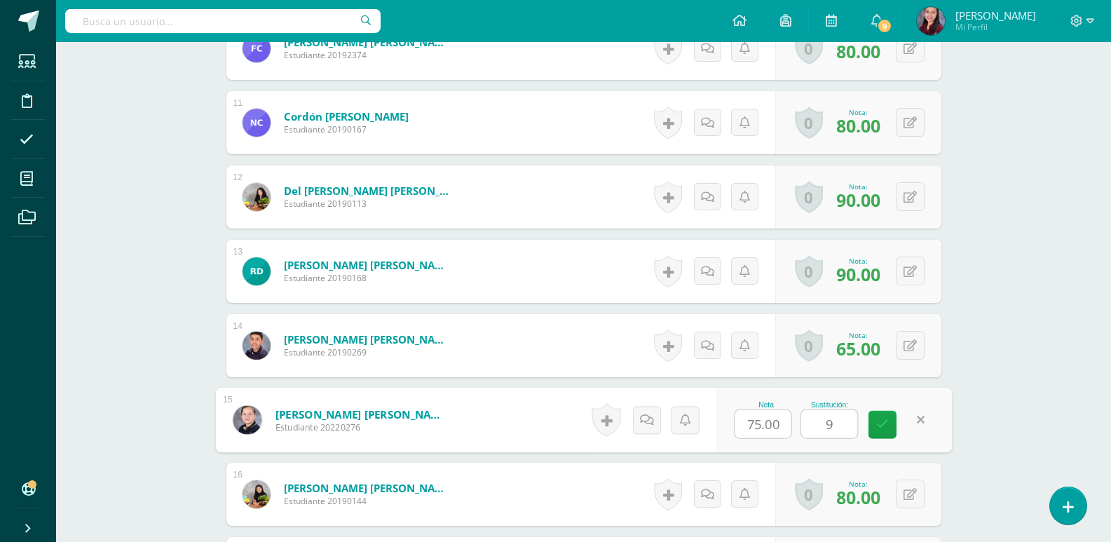
type input "95"
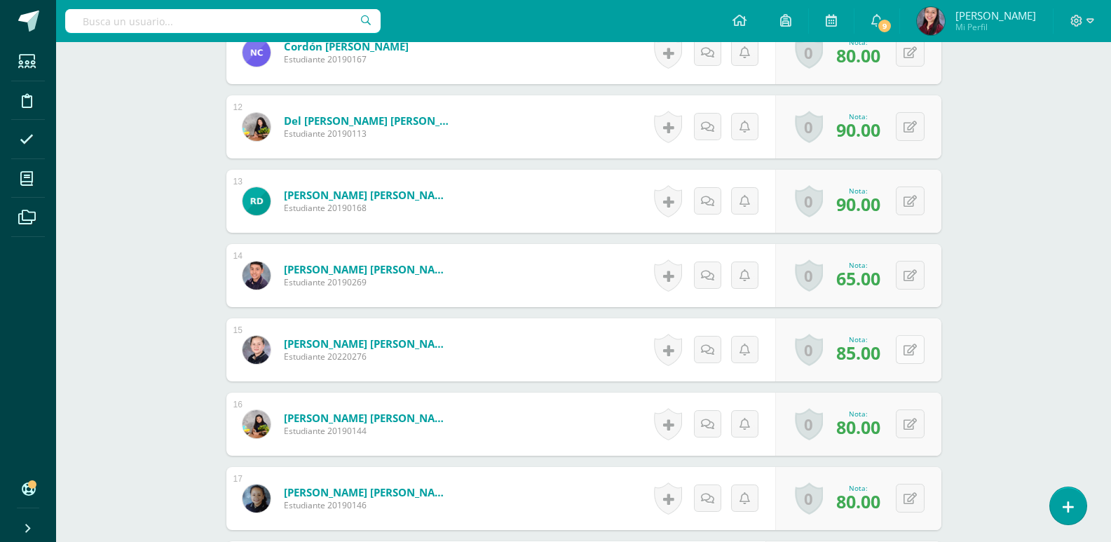
scroll to position [1336, 0]
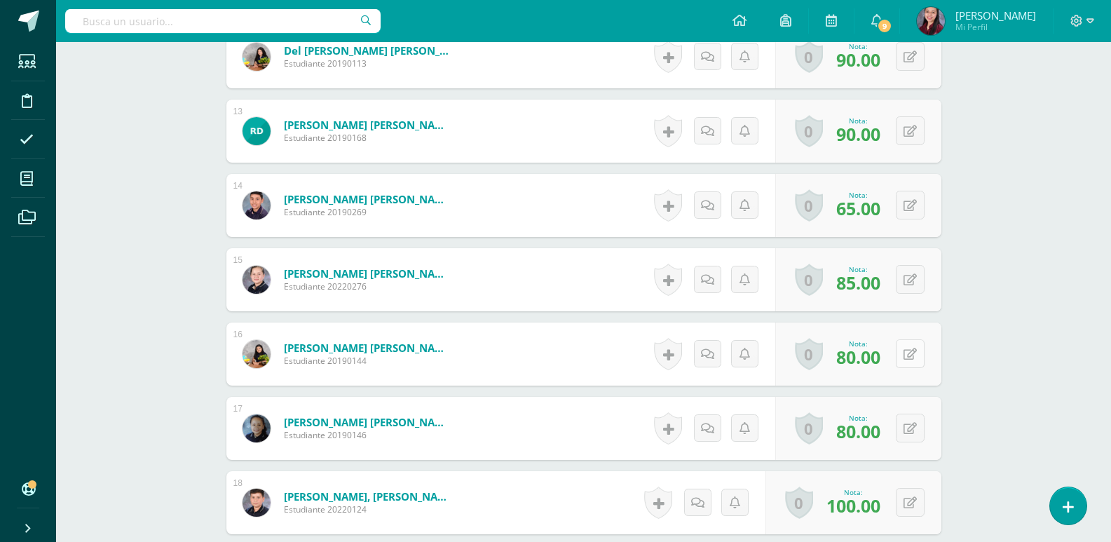
click at [917, 357] on button at bounding box center [910, 353] width 29 height 29
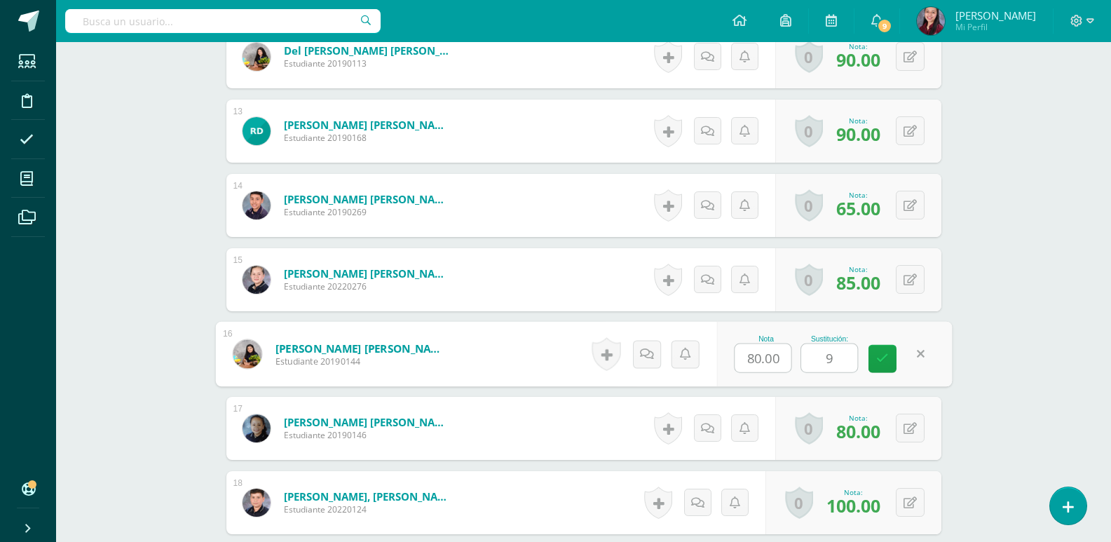
type input "90"
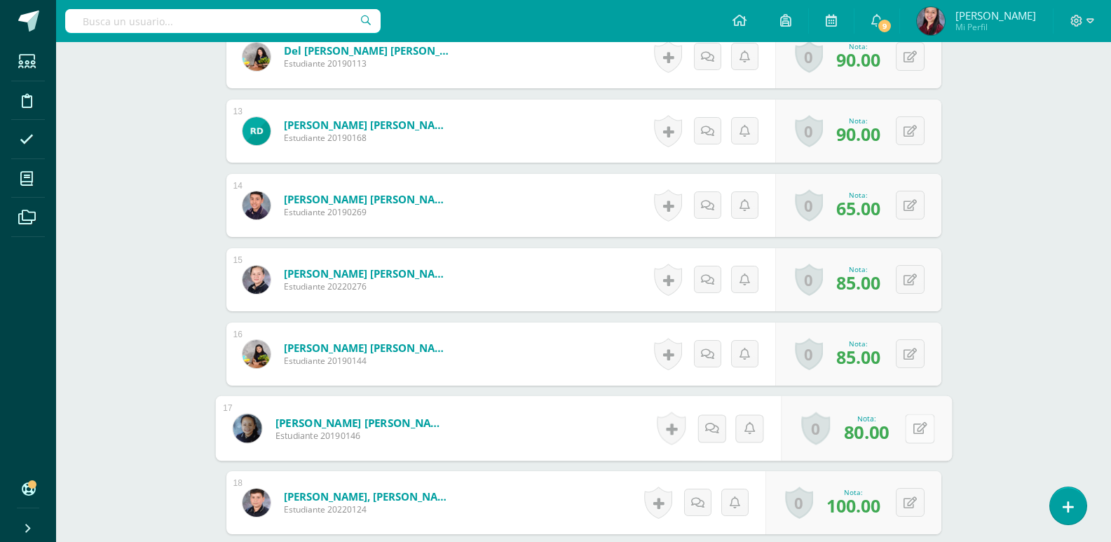
click at [906, 431] on button at bounding box center [919, 428] width 29 height 29
type input "90"
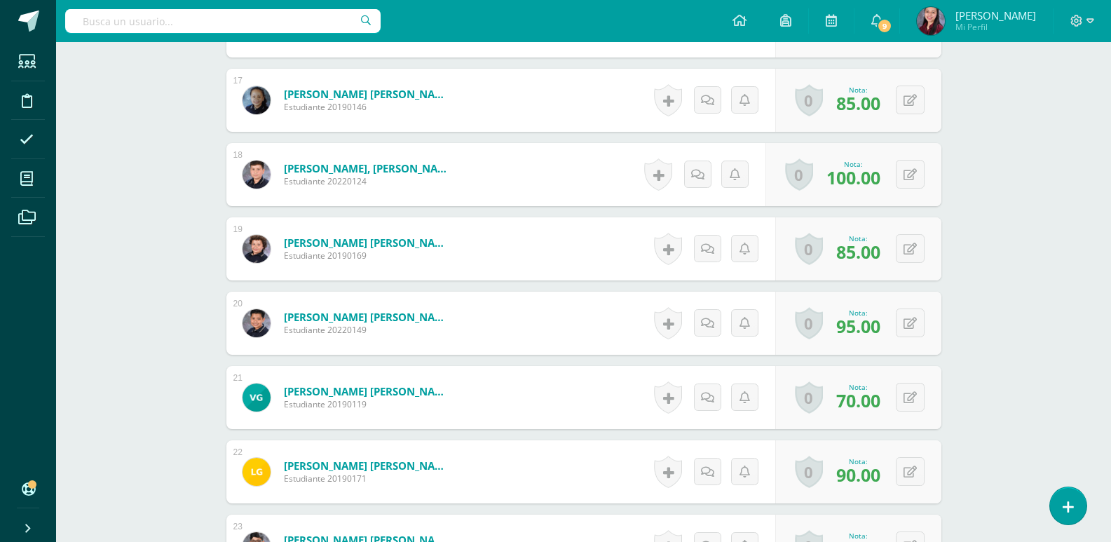
scroll to position [1686, 0]
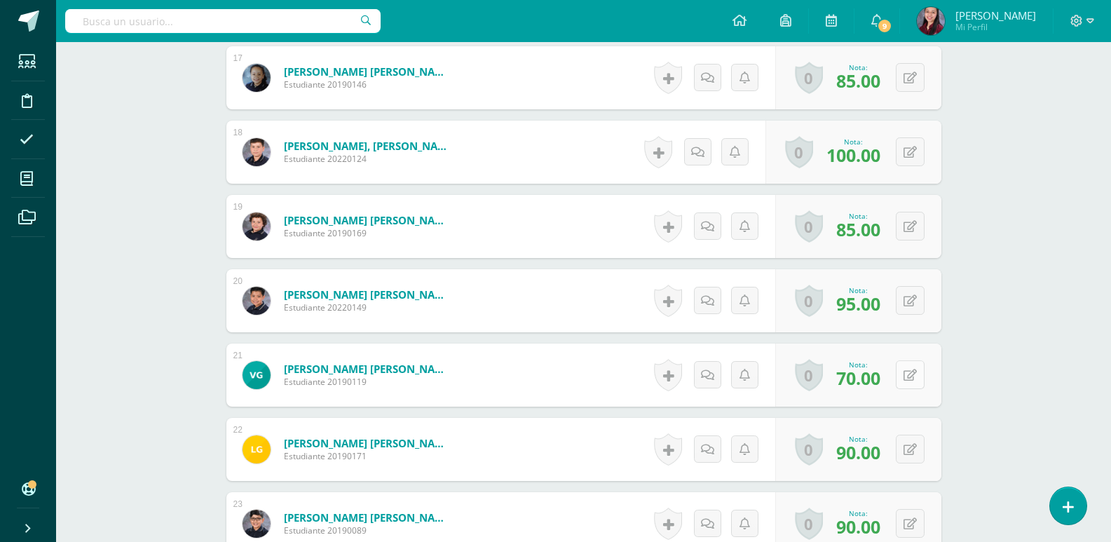
click at [909, 367] on button at bounding box center [910, 374] width 29 height 29
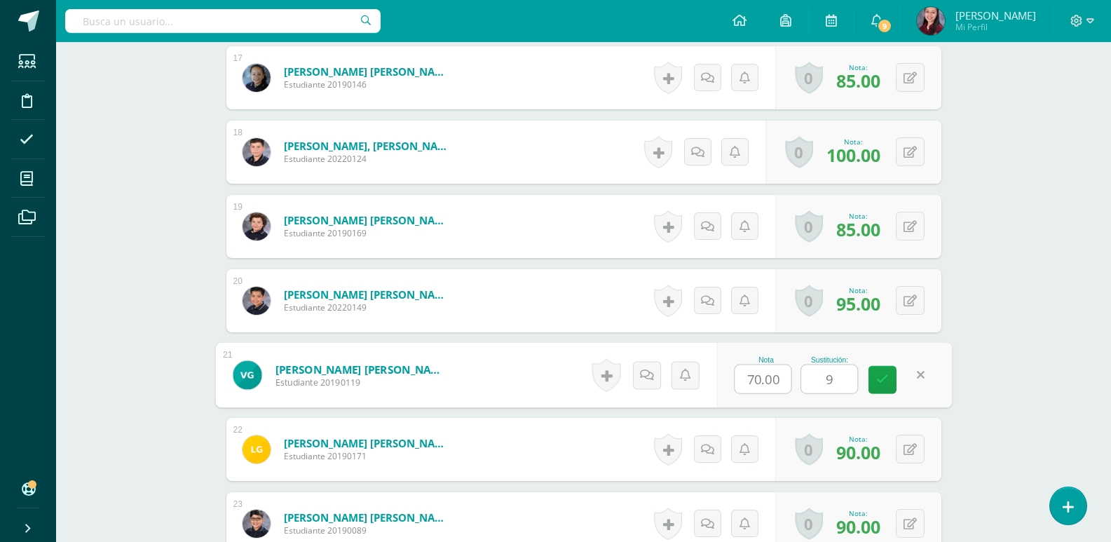
type input "95"
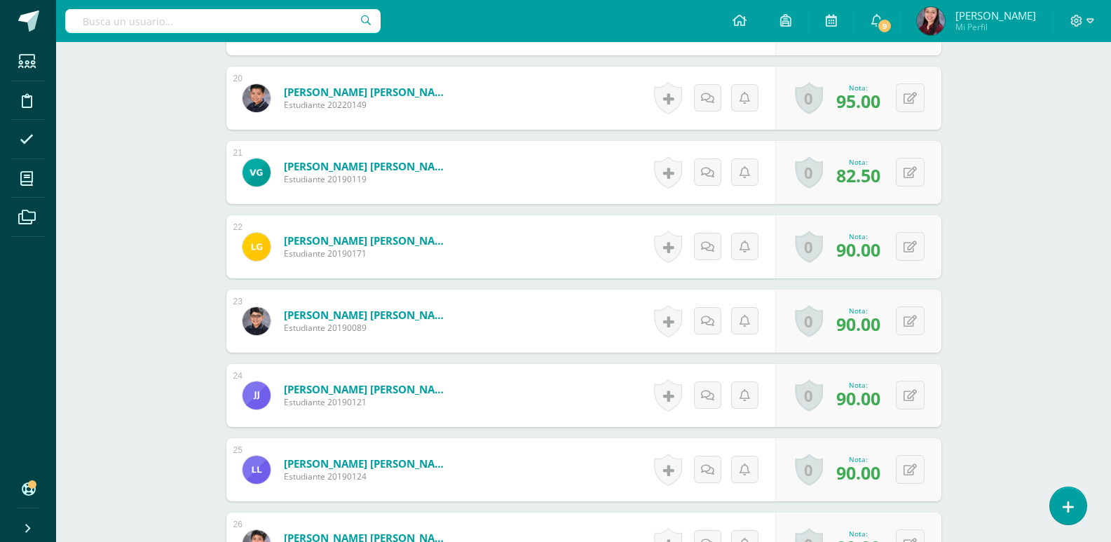
scroll to position [1897, 0]
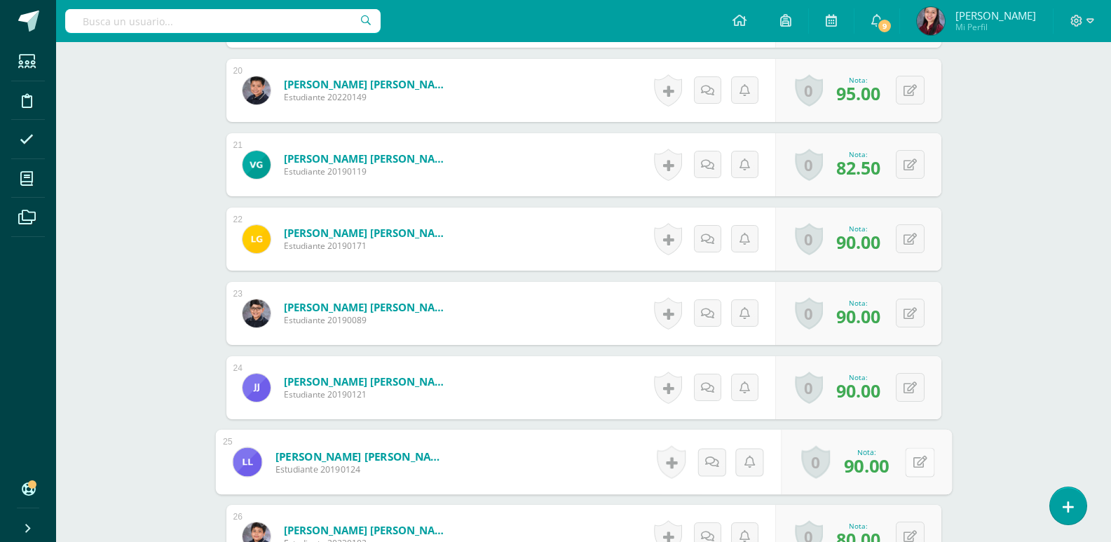
click at [914, 462] on icon at bounding box center [920, 462] width 14 height 12
type input "100"
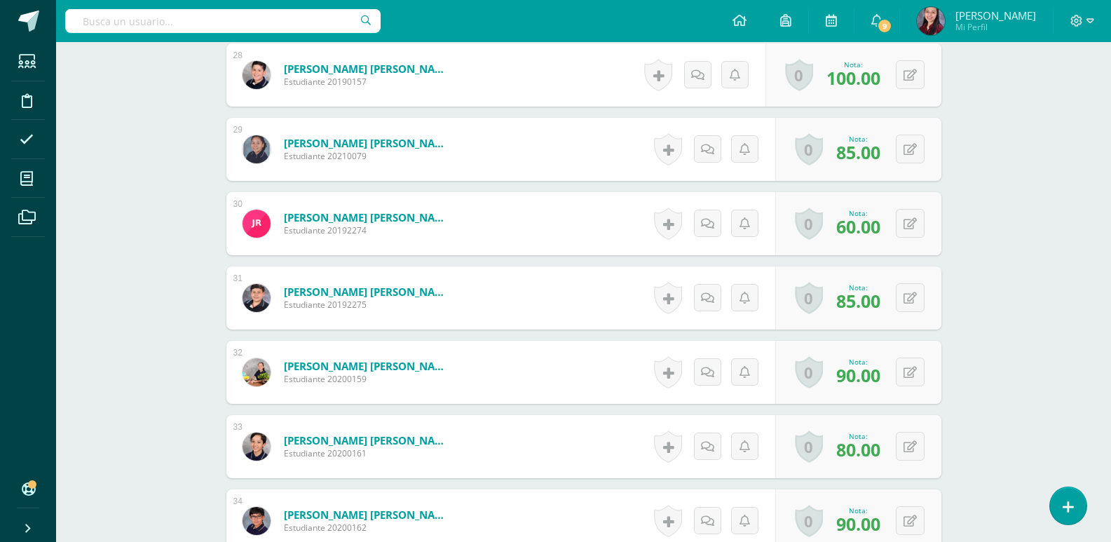
scroll to position [2528, 0]
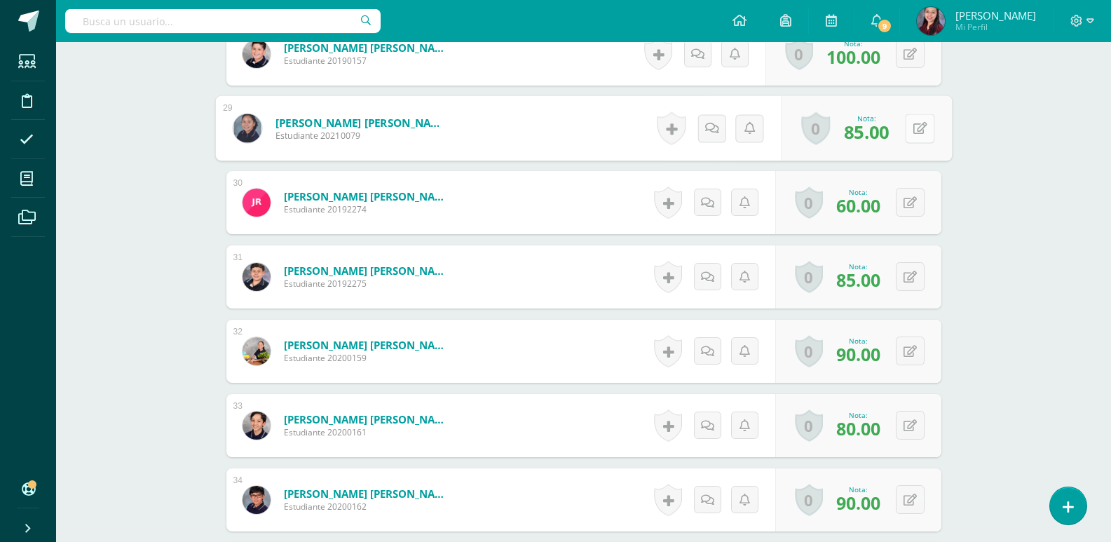
click at [905, 129] on button at bounding box center [919, 128] width 29 height 29
